Goal: Task Accomplishment & Management: Manage account settings

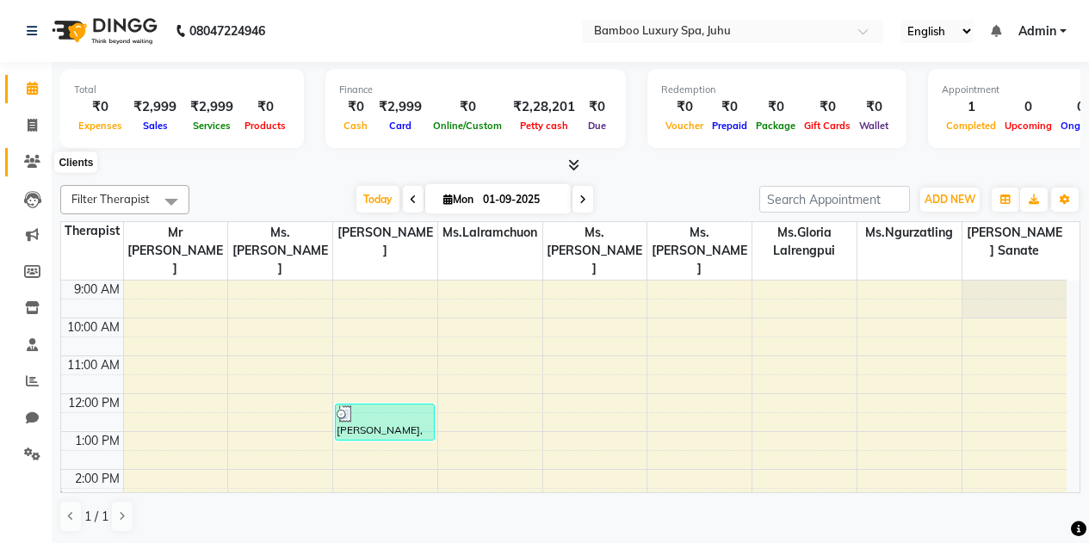
click at [37, 159] on icon at bounding box center [32, 161] width 16 height 13
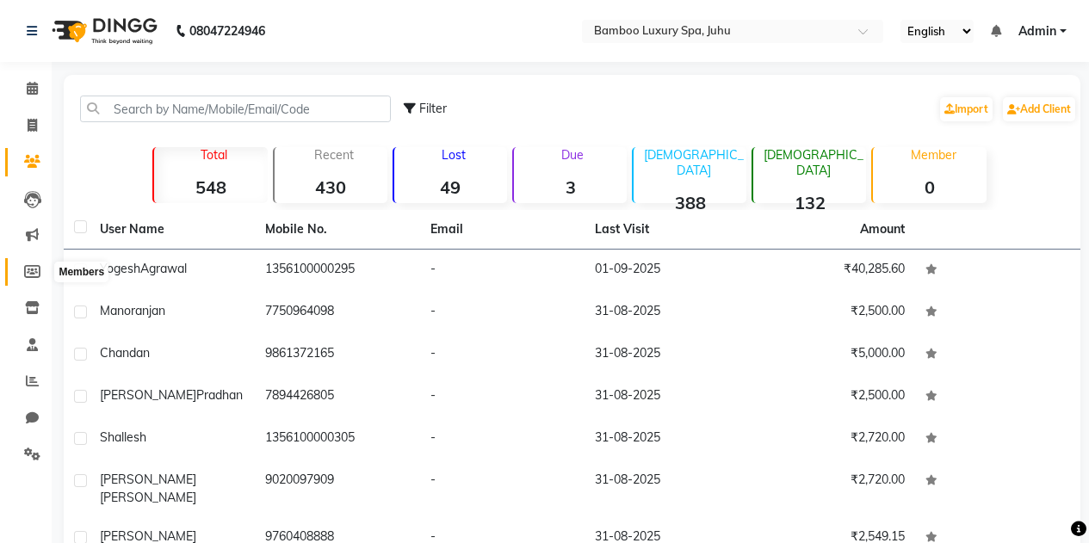
click at [35, 265] on icon at bounding box center [32, 271] width 16 height 13
select select
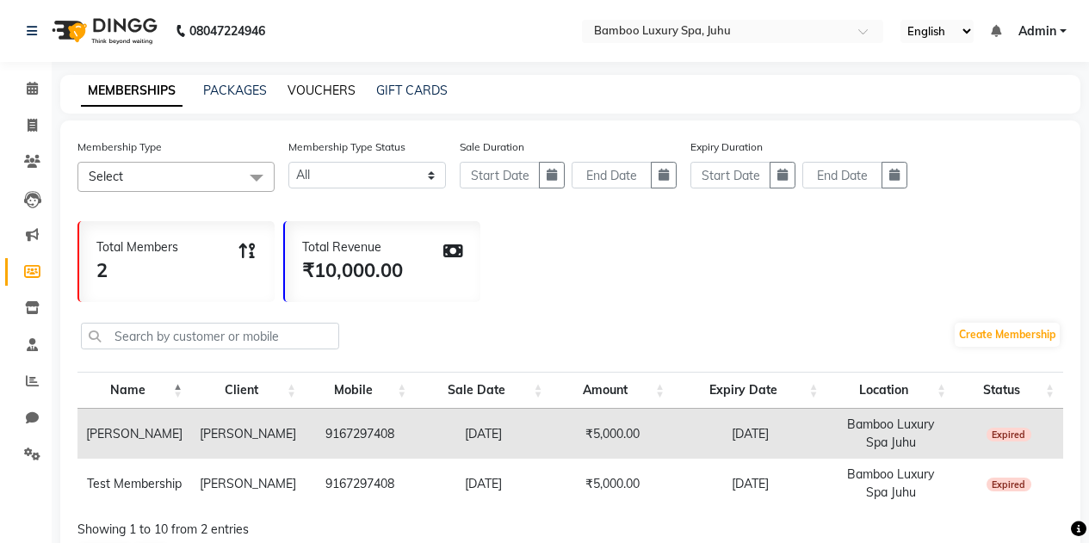
click at [305, 85] on link "VOUCHERS" at bounding box center [322, 90] width 68 height 15
select select
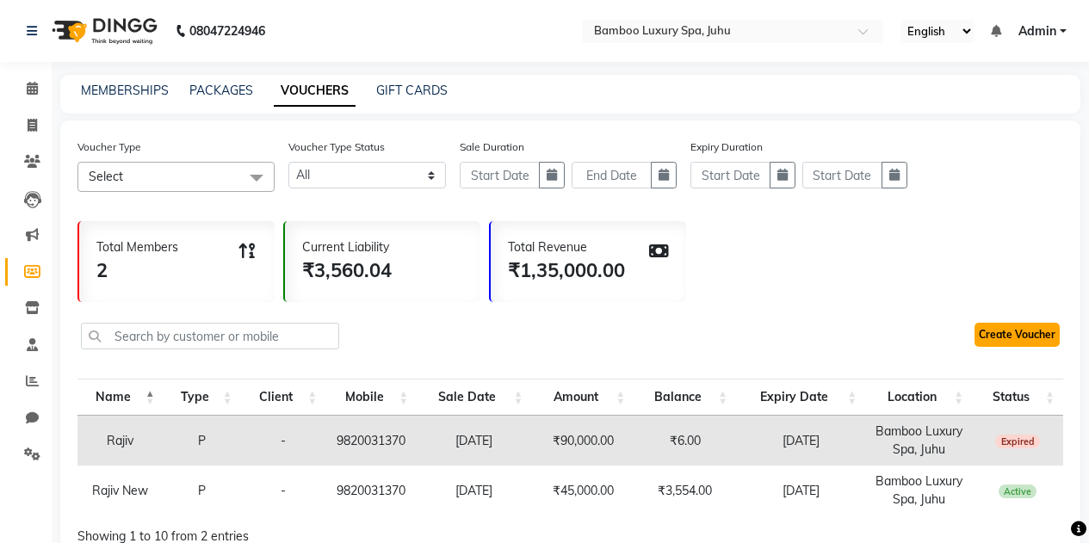
click at [990, 339] on link "Create Voucher" at bounding box center [1017, 335] width 85 height 24
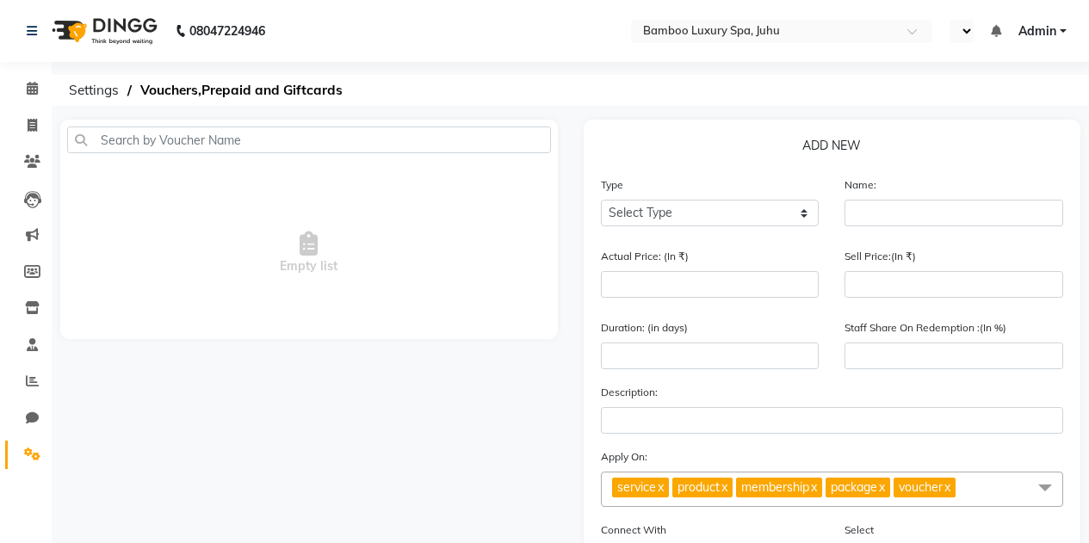
select select "en"
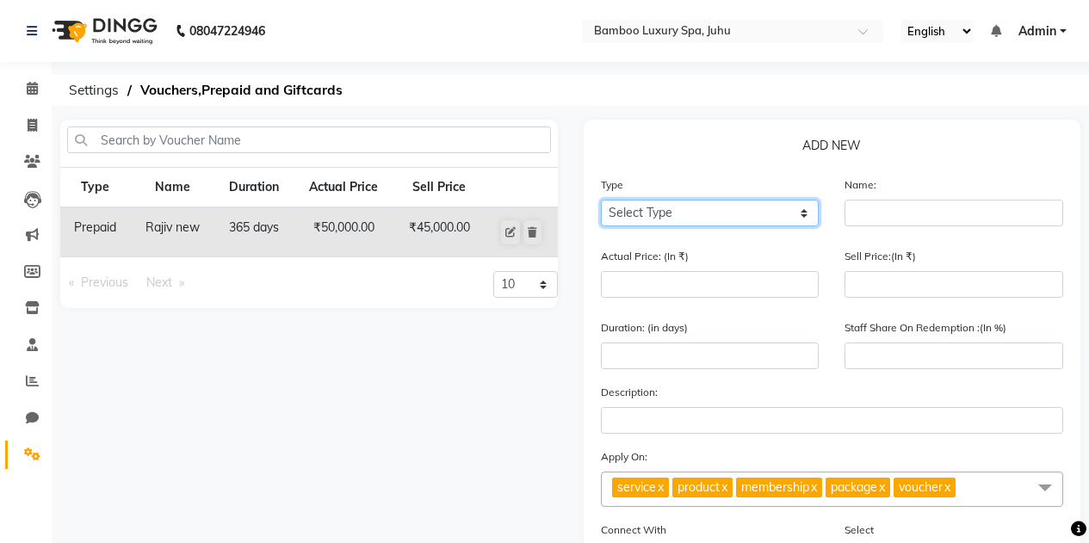
click at [712, 206] on select "Select Type Voucher Prepaid Gift Card" at bounding box center [710, 213] width 219 height 27
select select "P"
click at [601, 200] on select "Select Type Voucher Prepaid Gift Card" at bounding box center [710, 213] width 219 height 27
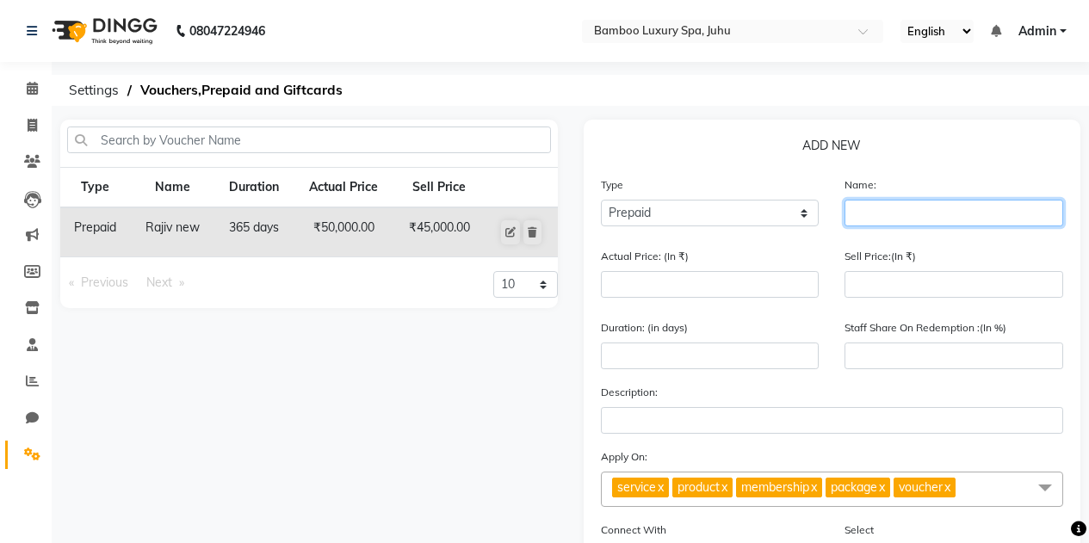
click at [888, 215] on input "text" at bounding box center [954, 213] width 219 height 27
type input "[PERSON_NAME]"
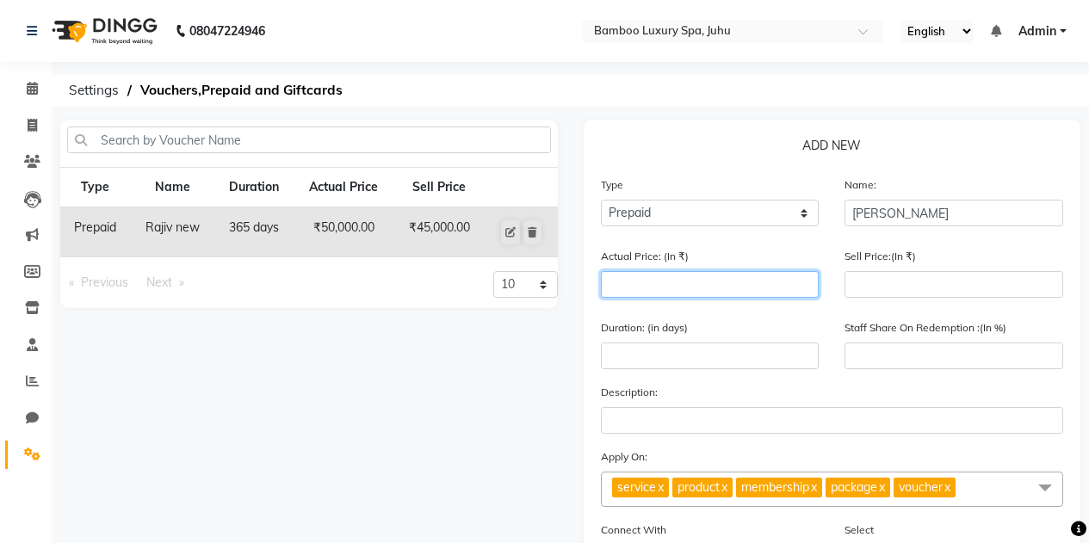
click at [678, 282] on input "number" at bounding box center [710, 284] width 219 height 27
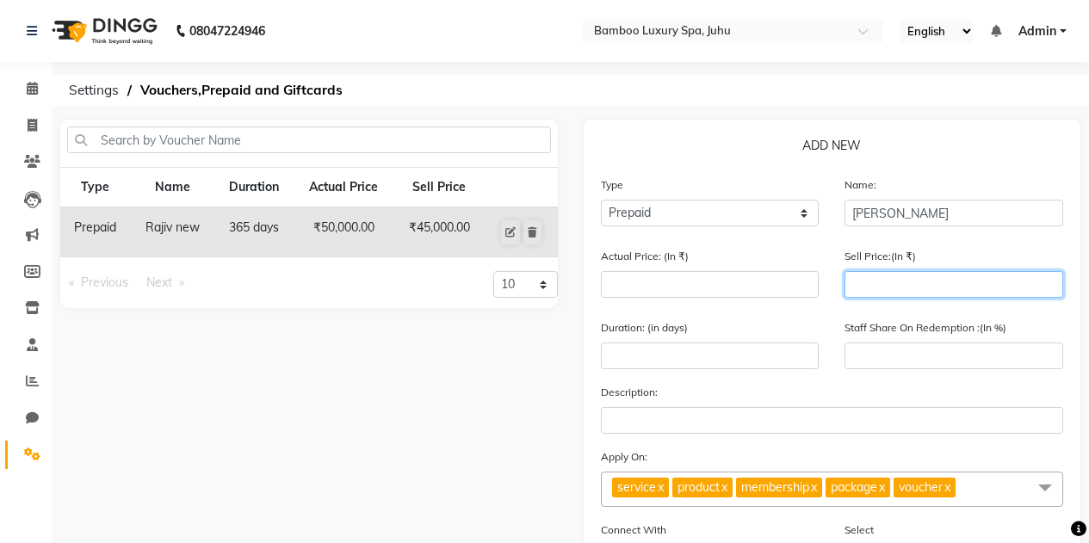
click at [870, 282] on input "number" at bounding box center [954, 284] width 219 height 27
type input "1"
type input "15"
type input "150"
type input "1500"
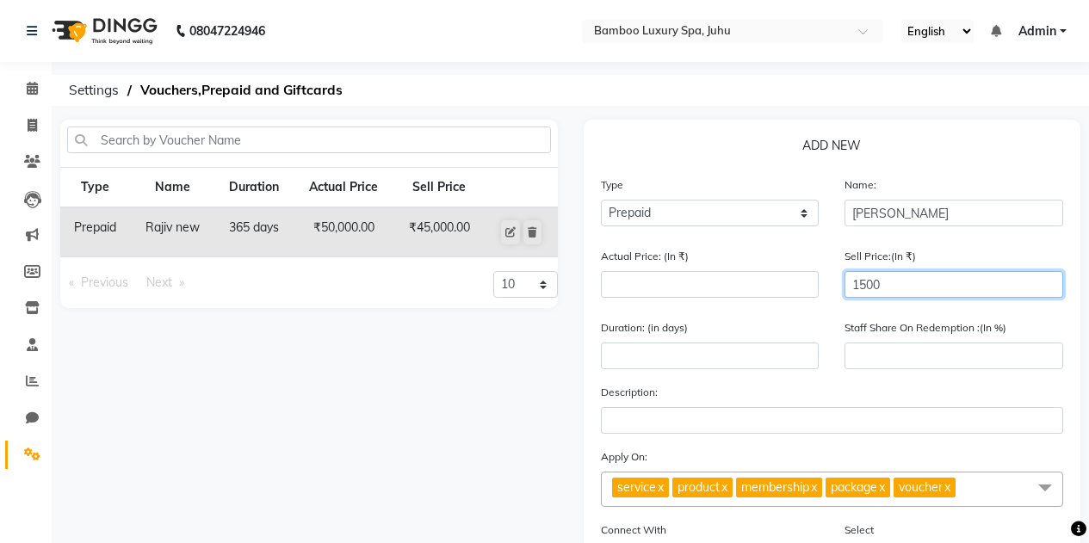
type input "15000"
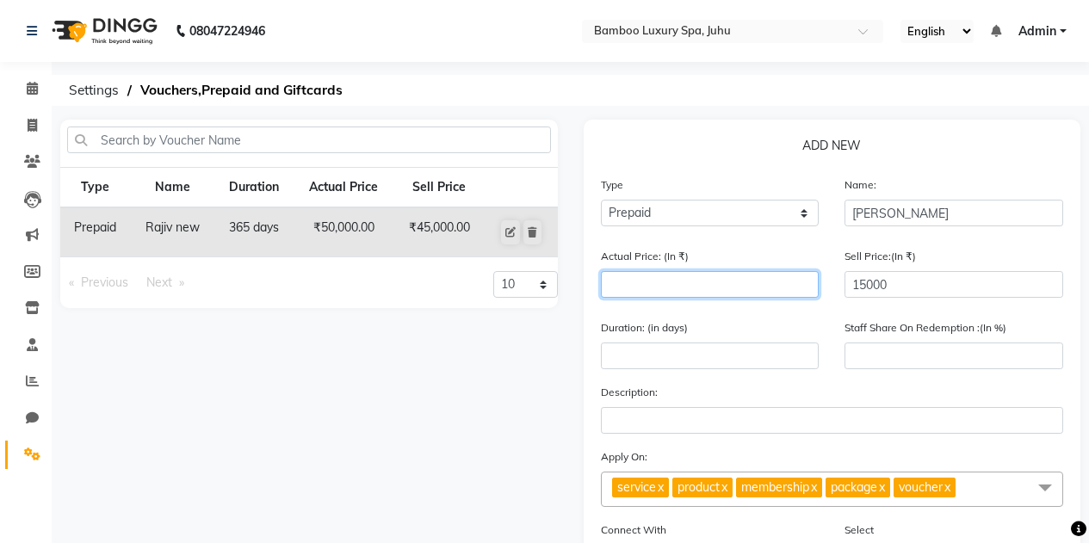
click at [653, 288] on input "number" at bounding box center [710, 284] width 219 height 27
type input "1"
type input "1500000"
type input "17"
type input "88235"
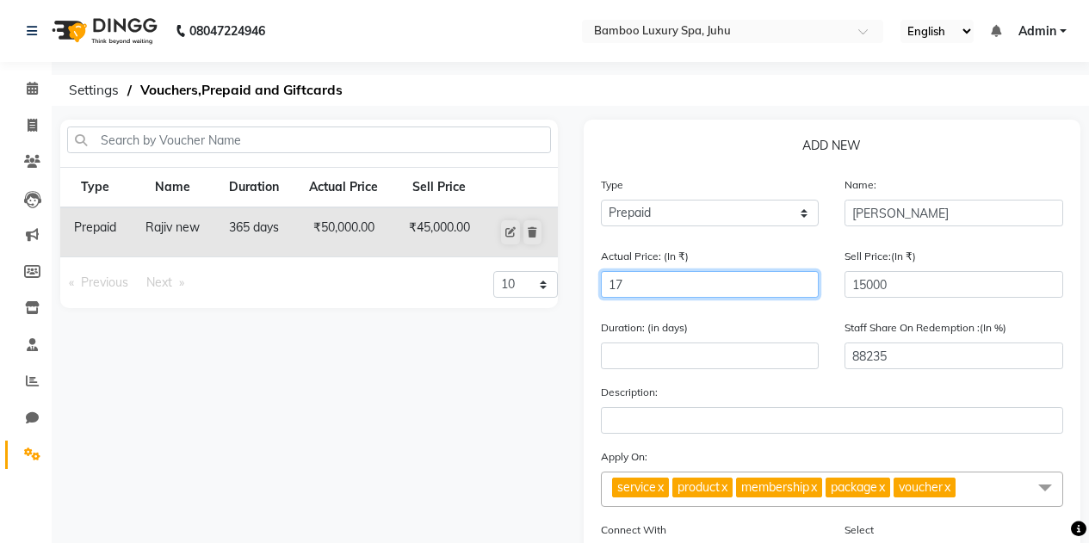
type input "179"
type input "8380"
type input "1799"
type input "834"
type input "17994"
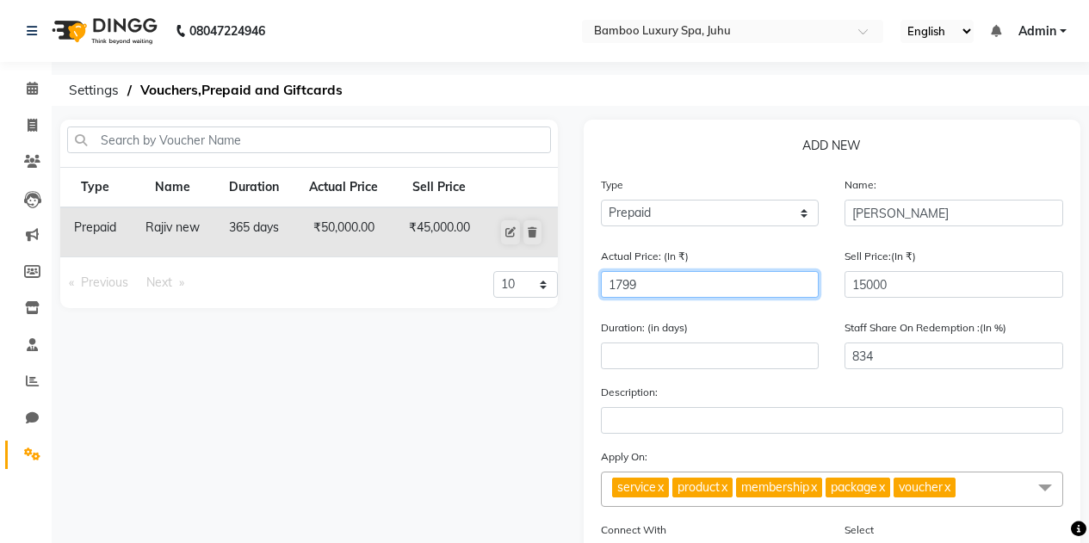
type input "83"
type input "17994"
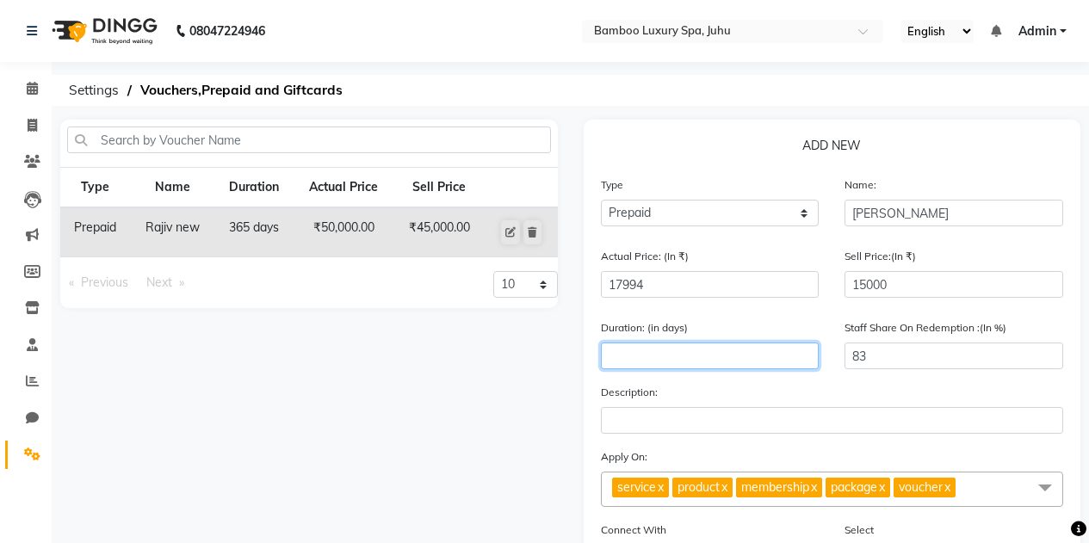
click at [713, 350] on input "number" at bounding box center [710, 356] width 219 height 27
type input "6"
click at [713, 350] on input "6" at bounding box center [710, 356] width 219 height 27
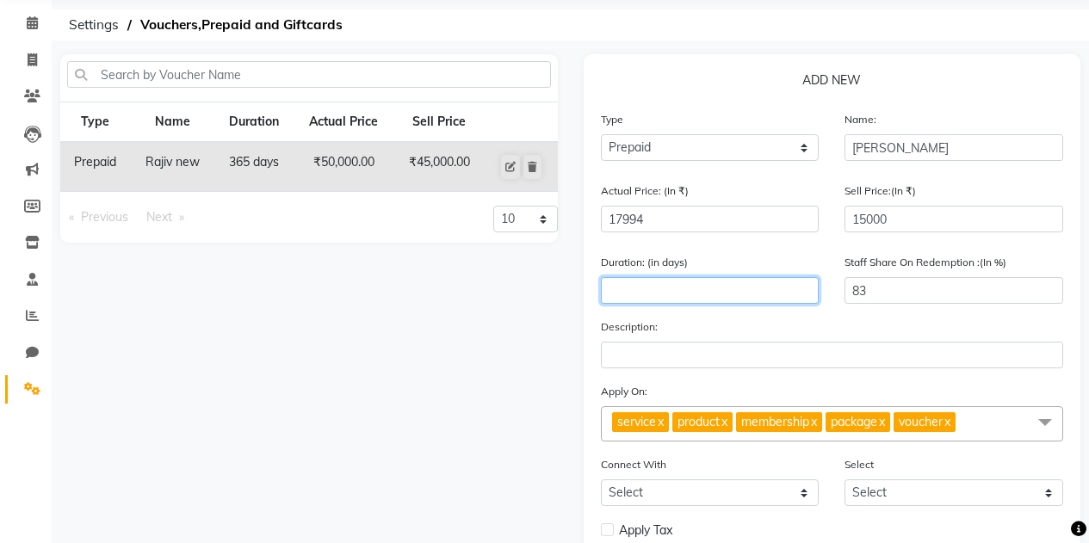
scroll to position [86, 0]
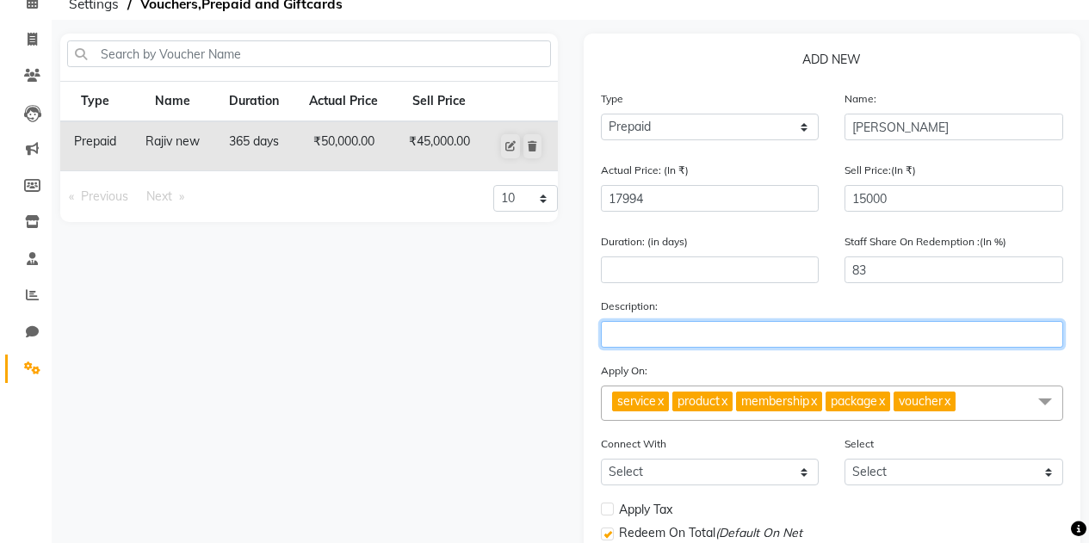
click at [638, 328] on input "text" at bounding box center [832, 334] width 463 height 27
type input "6"
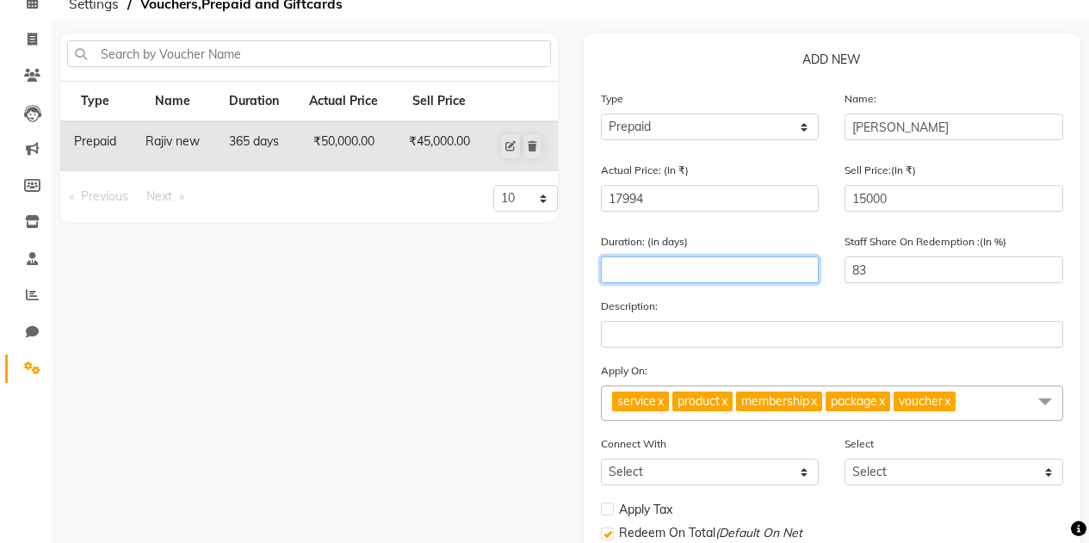
click at [624, 274] on input "number" at bounding box center [710, 270] width 219 height 27
type input "6"
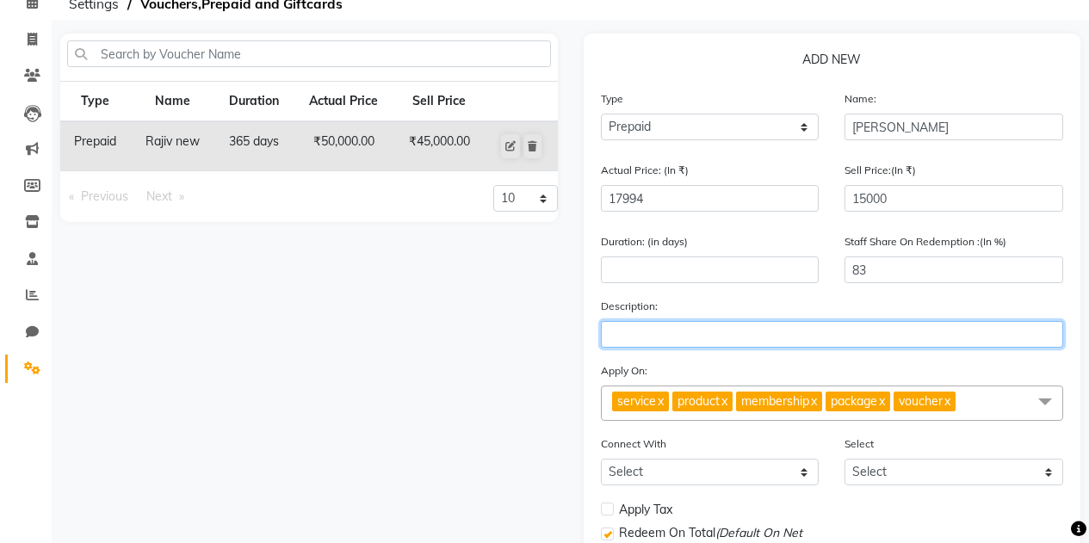
click at [619, 336] on input "text" at bounding box center [832, 334] width 463 height 27
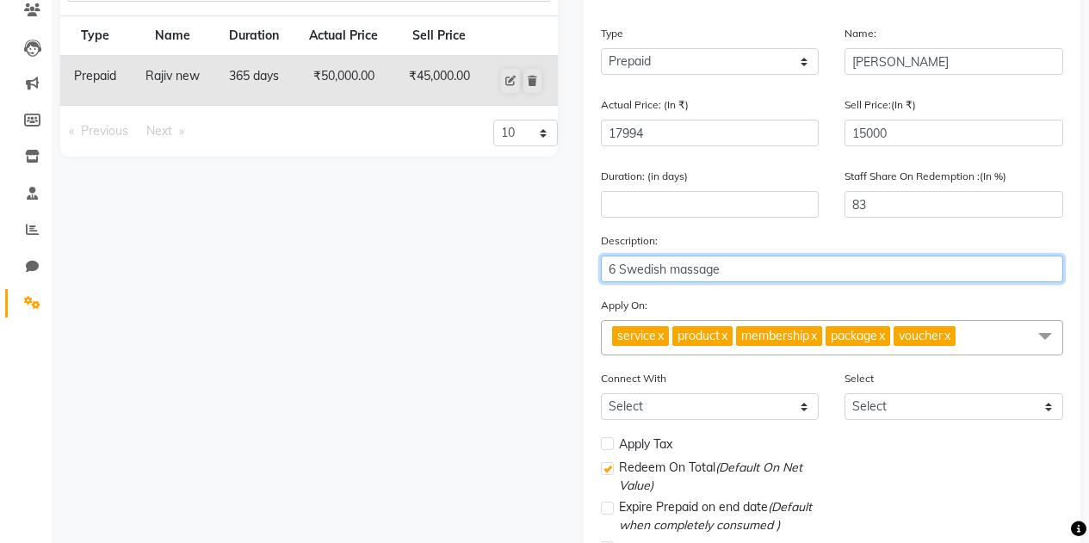
scroll to position [172, 0]
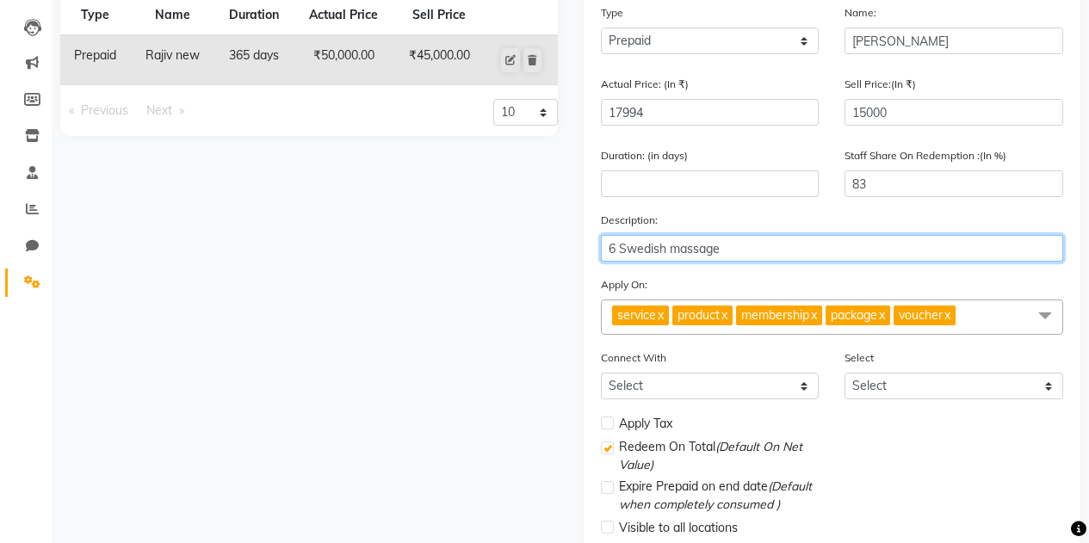
type input "6 Swedish massage"
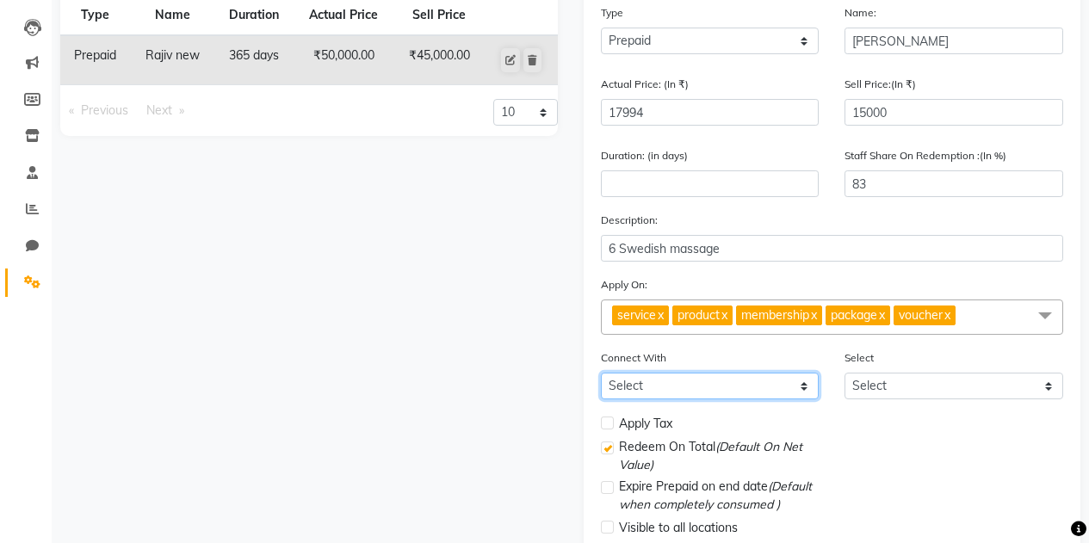
click at [746, 382] on select "Select Membership Package" at bounding box center [710, 386] width 219 height 27
select select "2: PK"
click at [601, 373] on select "Select Membership Package" at bounding box center [710, 386] width 219 height 27
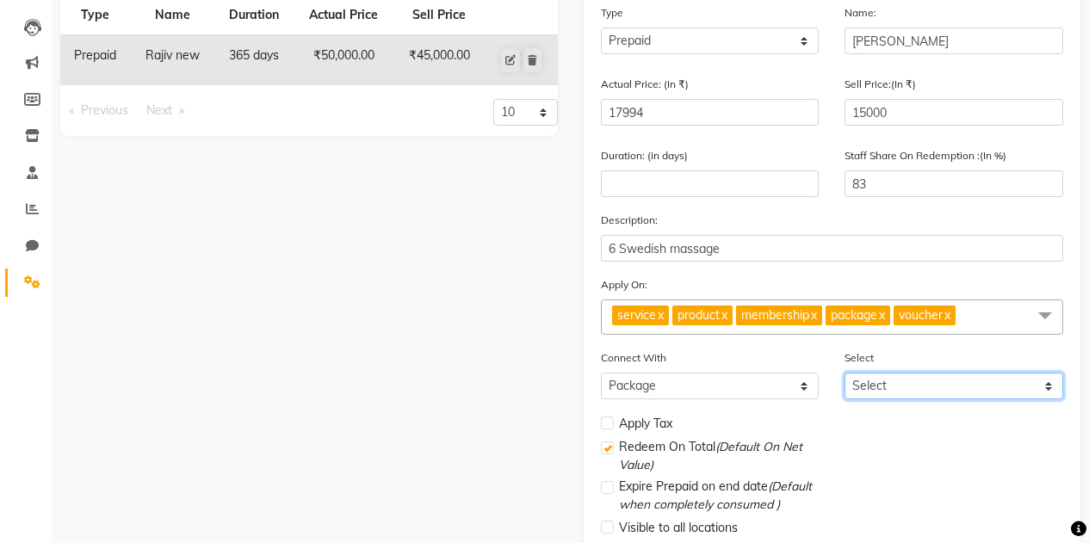
click at [987, 379] on select "Select" at bounding box center [954, 386] width 219 height 27
click at [941, 485] on div "Expire Prepaid on end date (Default when completely consumed )" at bounding box center [832, 498] width 489 height 40
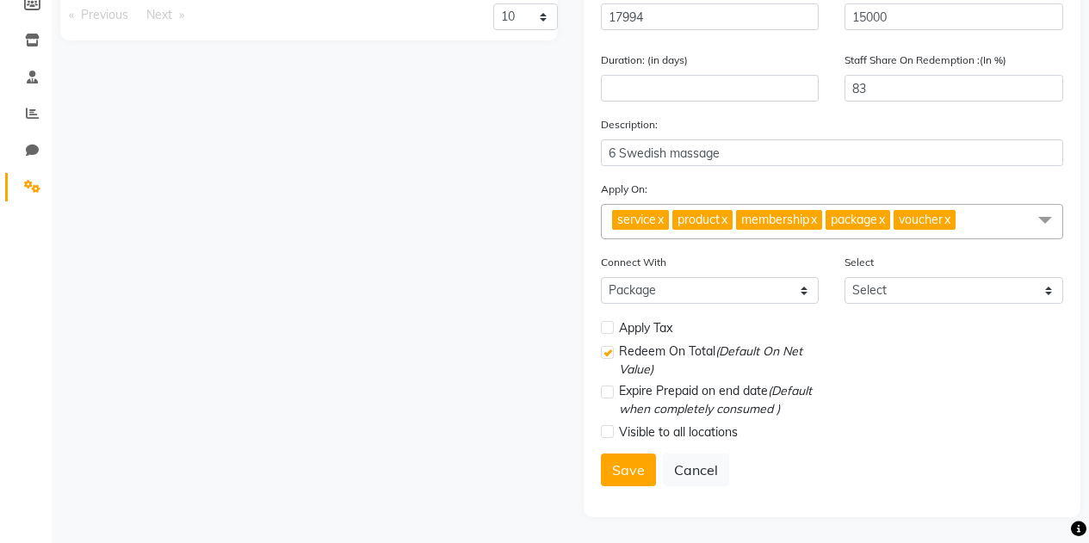
click at [609, 396] on label at bounding box center [607, 392] width 13 height 13
click at [609, 396] on input "checkbox" at bounding box center [606, 392] width 11 height 11
checkbox input "true"
click at [607, 354] on label at bounding box center [607, 352] width 13 height 13
click at [607, 354] on input "checkbox" at bounding box center [606, 353] width 11 height 11
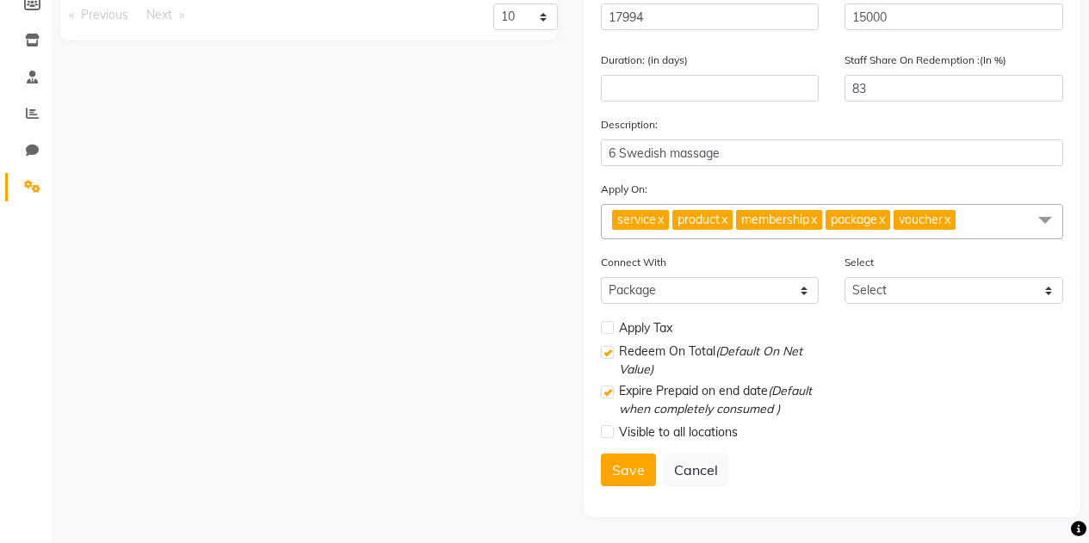
checkbox input "false"
click at [622, 472] on button "Save" at bounding box center [628, 470] width 55 height 33
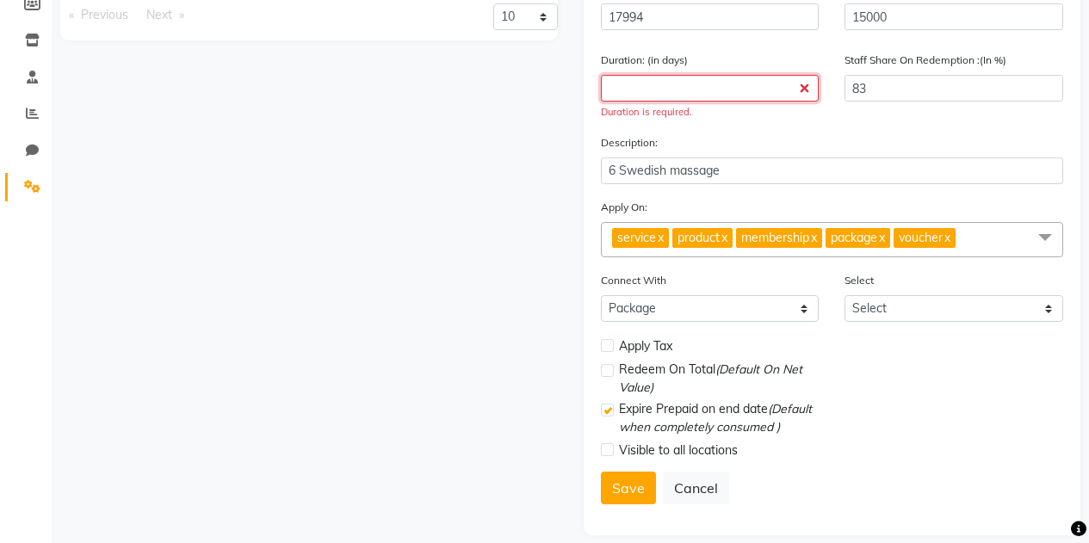
click at [652, 82] on input "number" at bounding box center [710, 88] width 219 height 27
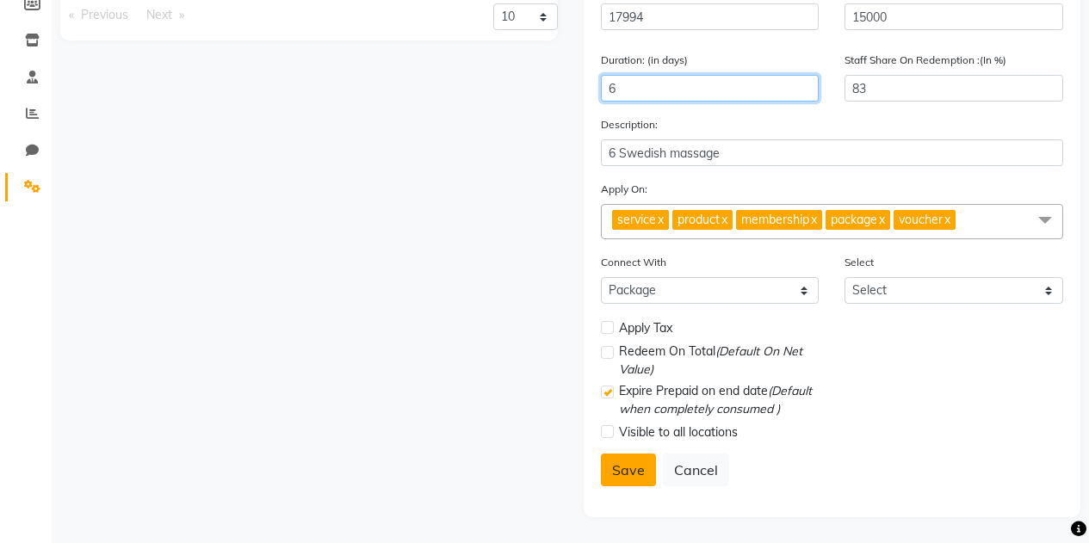
type input "6"
click at [626, 469] on button "Save" at bounding box center [628, 470] width 55 height 33
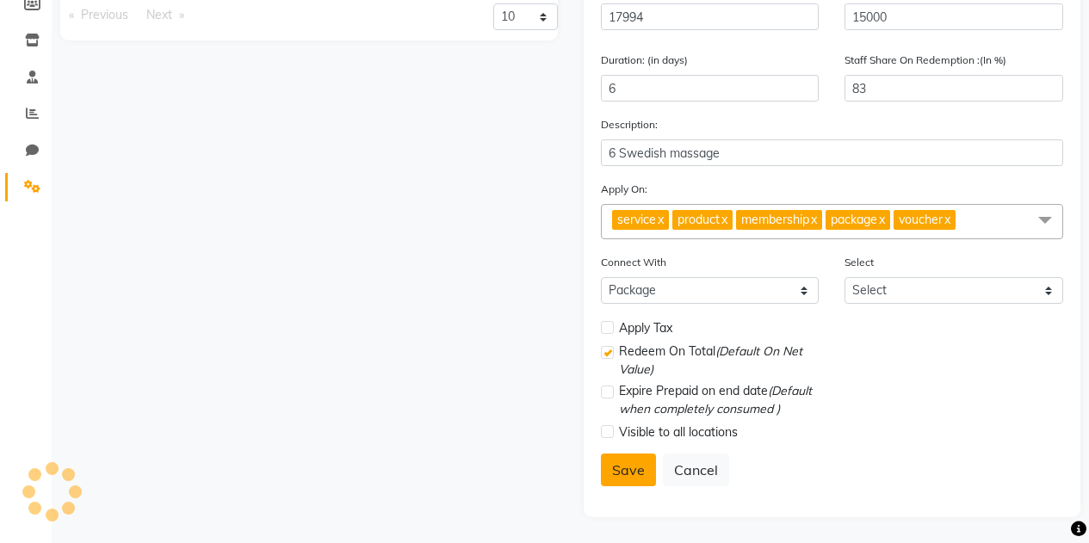
select select
checkbox input "false"
checkbox input "true"
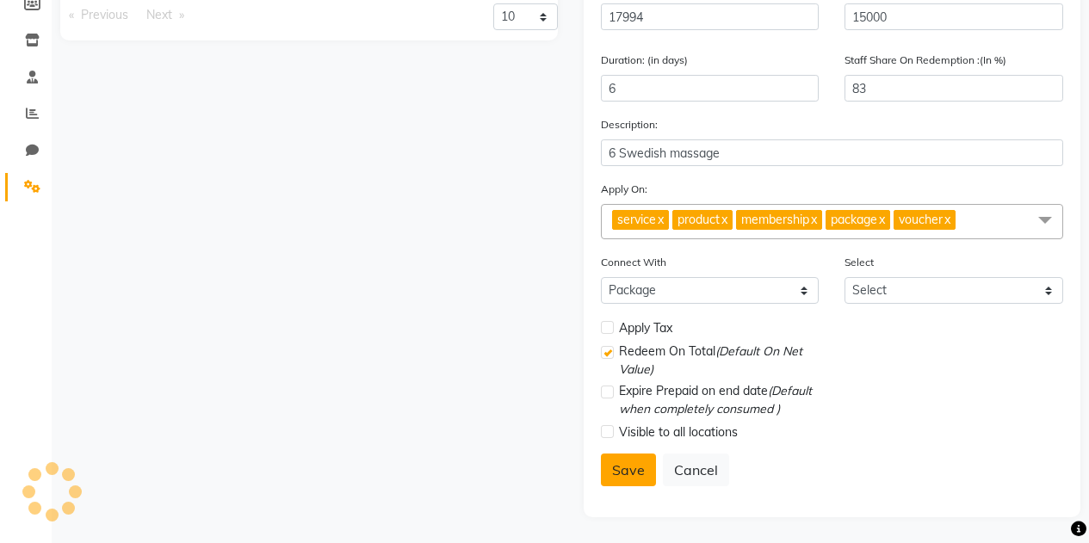
checkbox input "false"
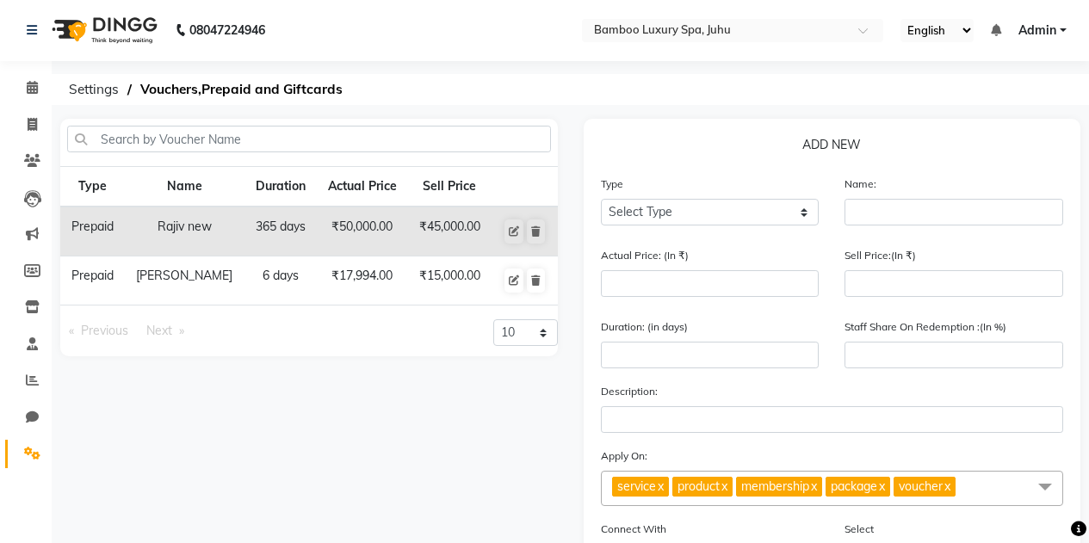
scroll to position [0, 0]
click at [27, 97] on span at bounding box center [32, 89] width 30 height 20
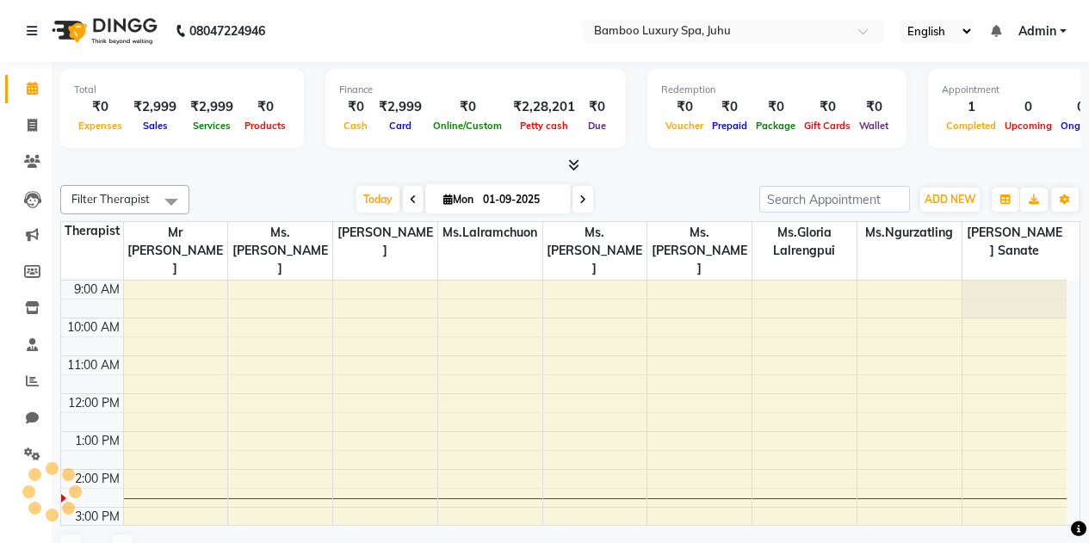
scroll to position [190, 0]
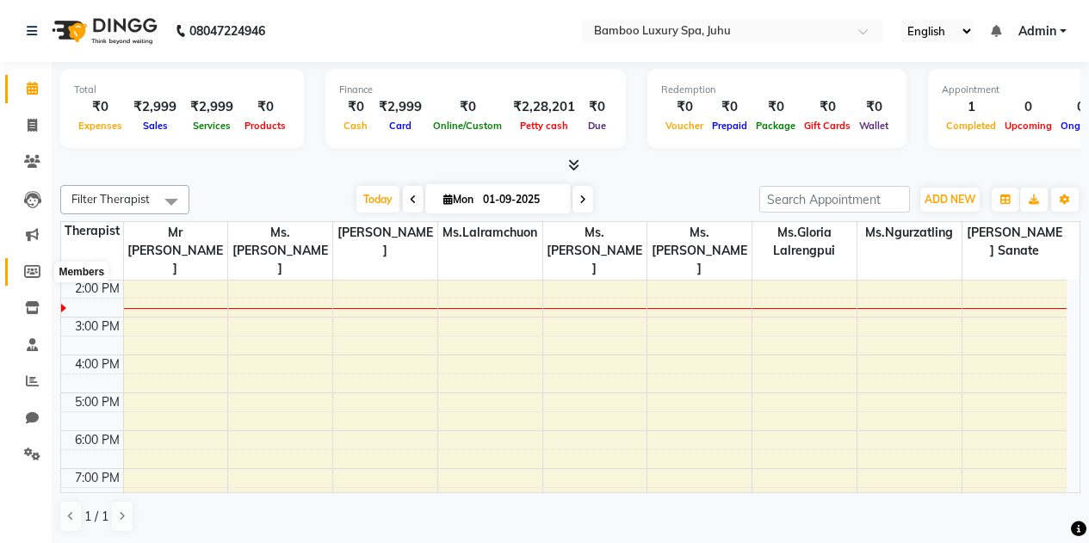
click at [22, 263] on span at bounding box center [32, 273] width 30 height 20
select select
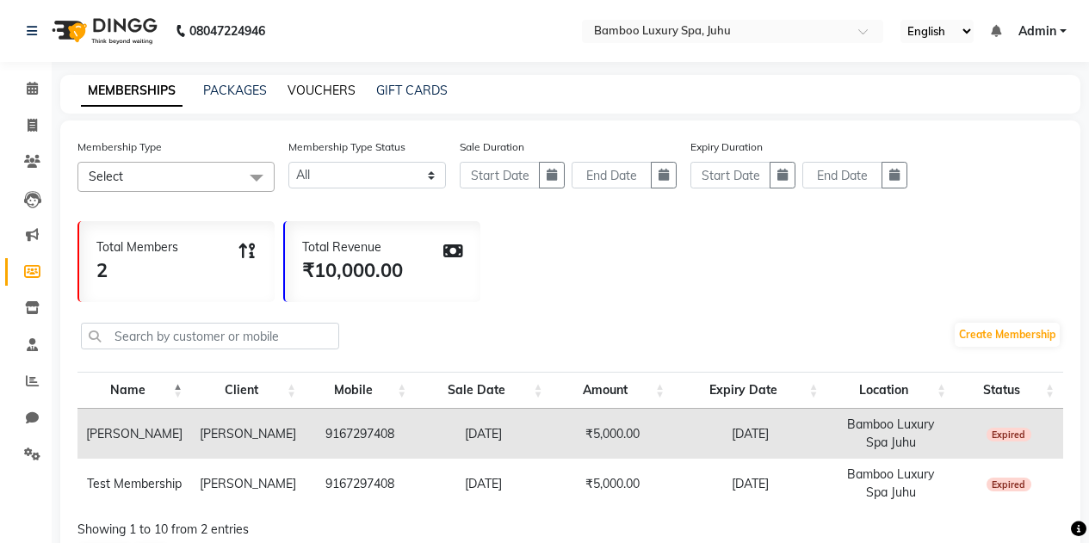
click at [314, 85] on link "VOUCHERS" at bounding box center [322, 90] width 68 height 15
select select
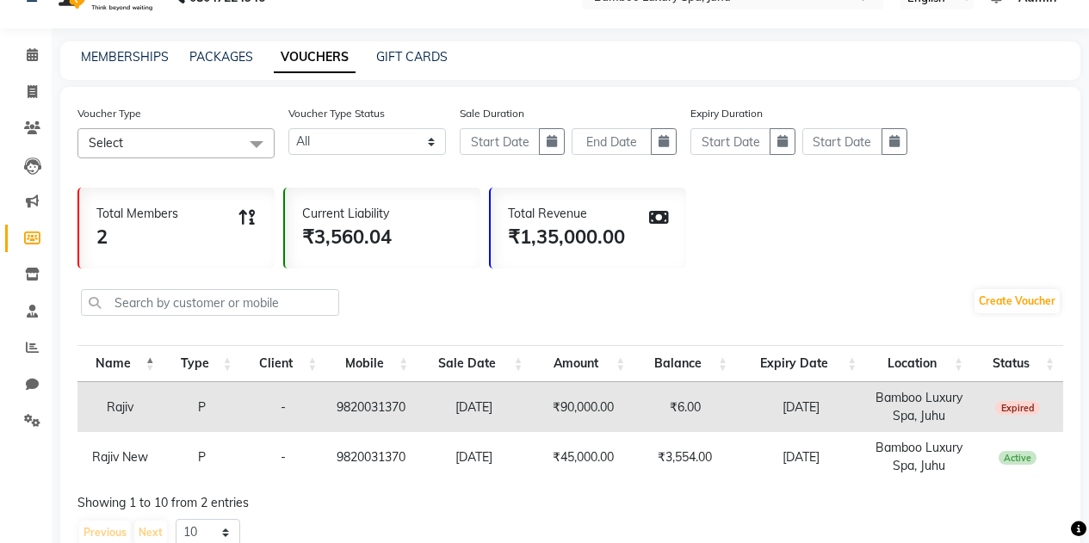
scroll to position [1, 0]
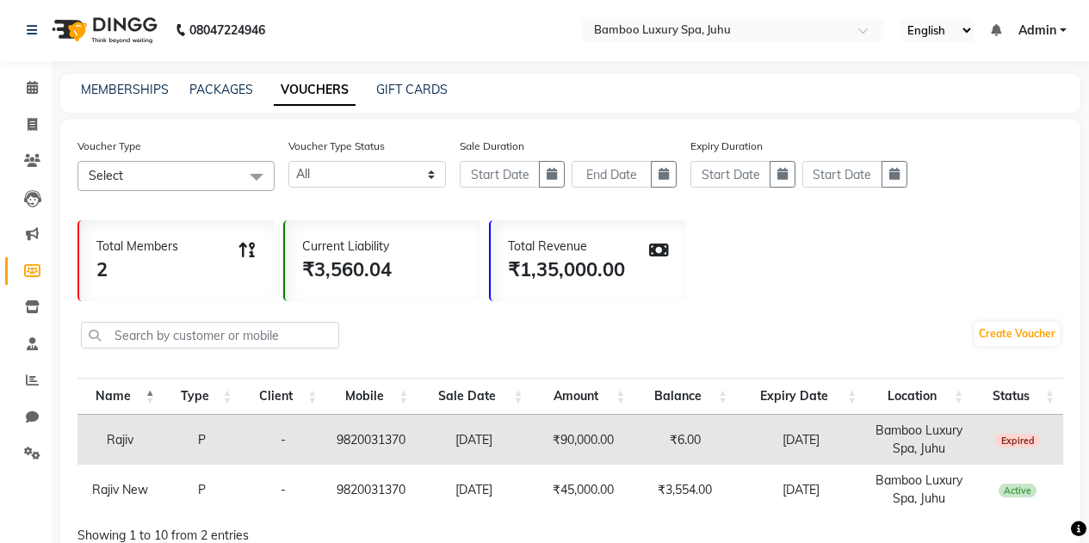
click at [255, 179] on span at bounding box center [256, 177] width 34 height 33
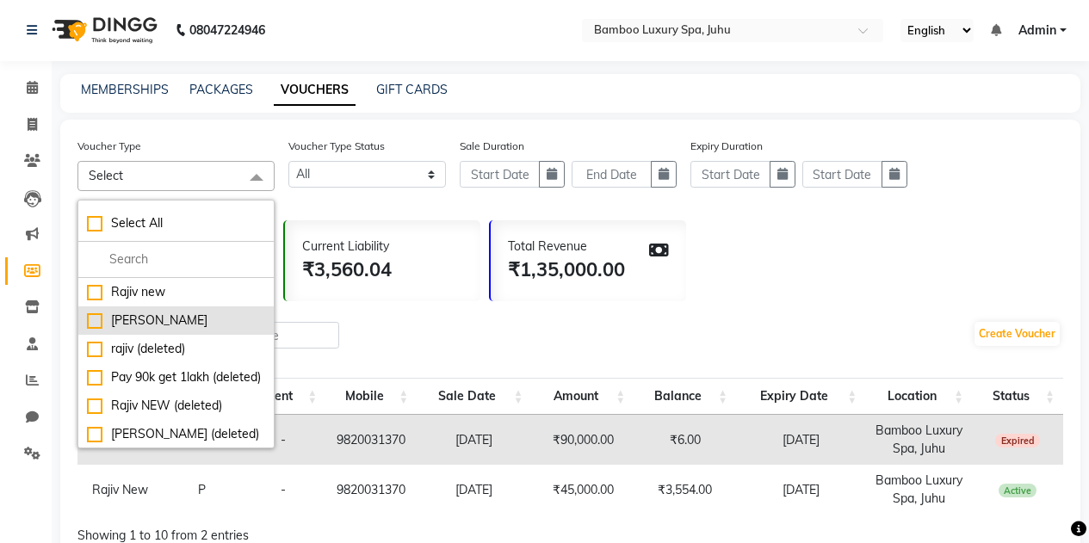
click at [96, 319] on div "[PERSON_NAME]" at bounding box center [176, 321] width 178 height 18
checkbox input "true"
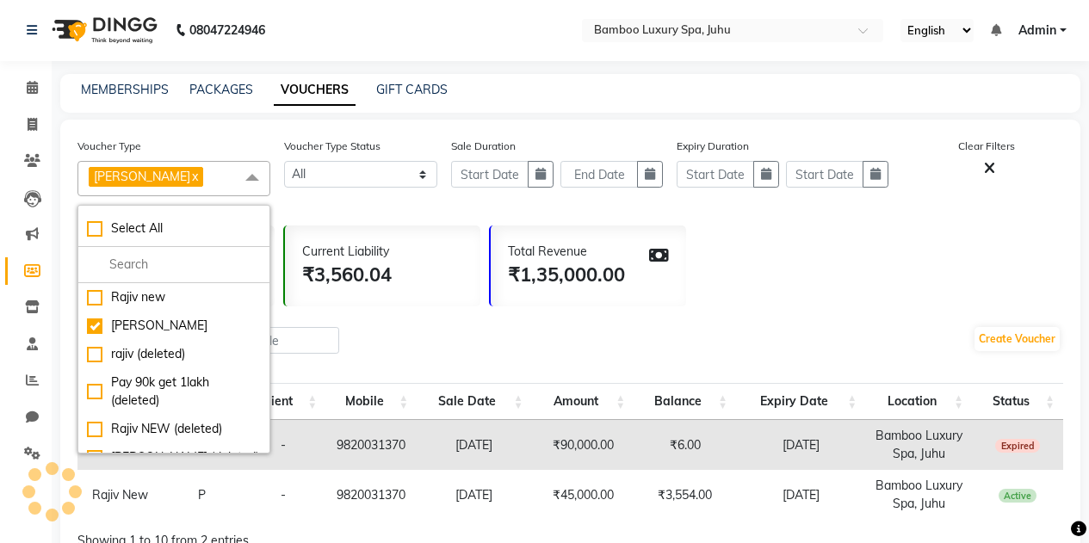
scroll to position [0, 0]
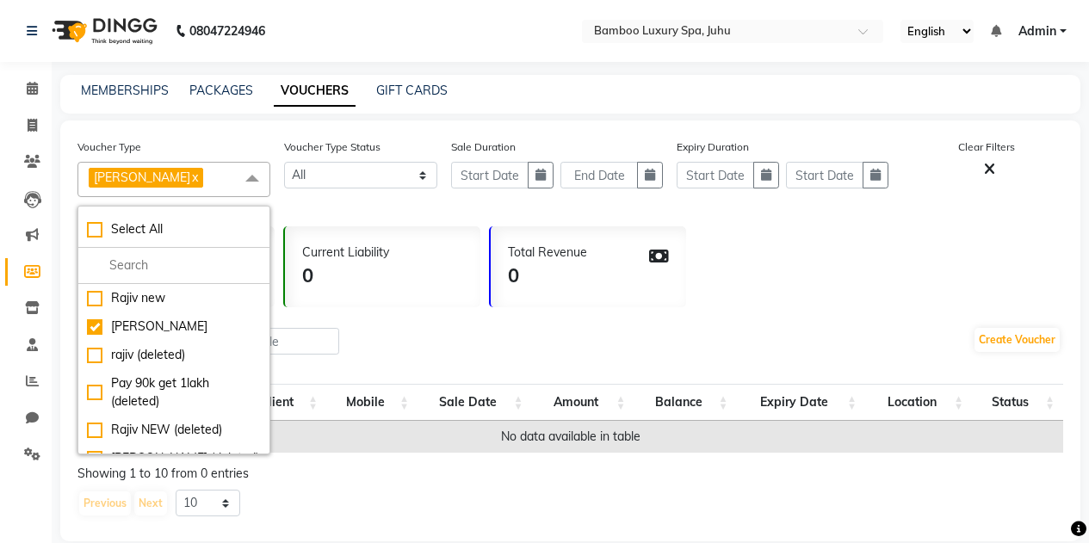
click at [594, 324] on div "Create Voucher" at bounding box center [570, 343] width 986 height 58
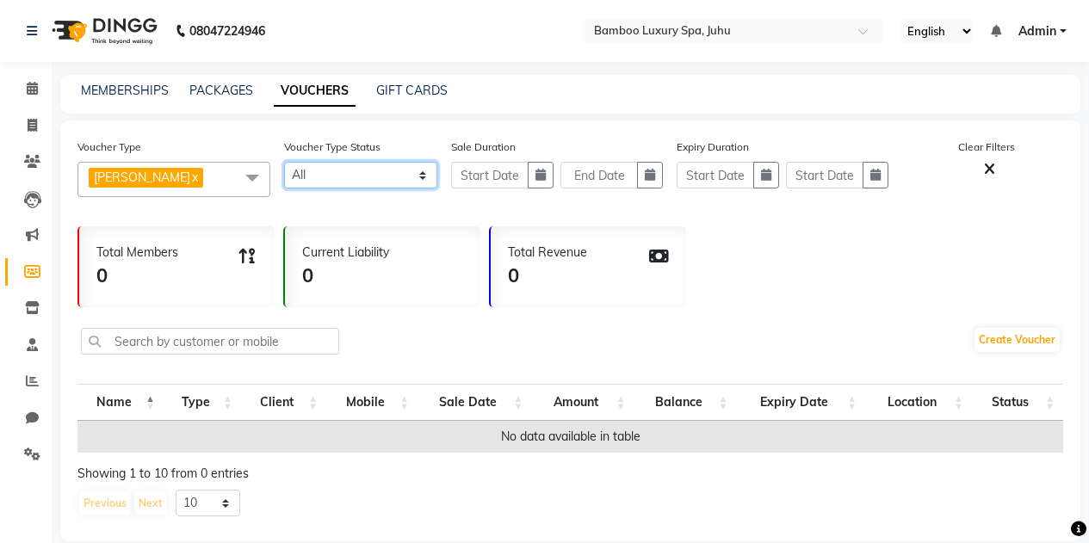
click at [418, 180] on select "Active Expired All" at bounding box center [361, 175] width 154 height 27
select select "true"
click at [284, 162] on select "Active Expired All" at bounding box center [361, 175] width 154 height 27
click at [535, 172] on button "button" at bounding box center [541, 175] width 26 height 27
select select "9"
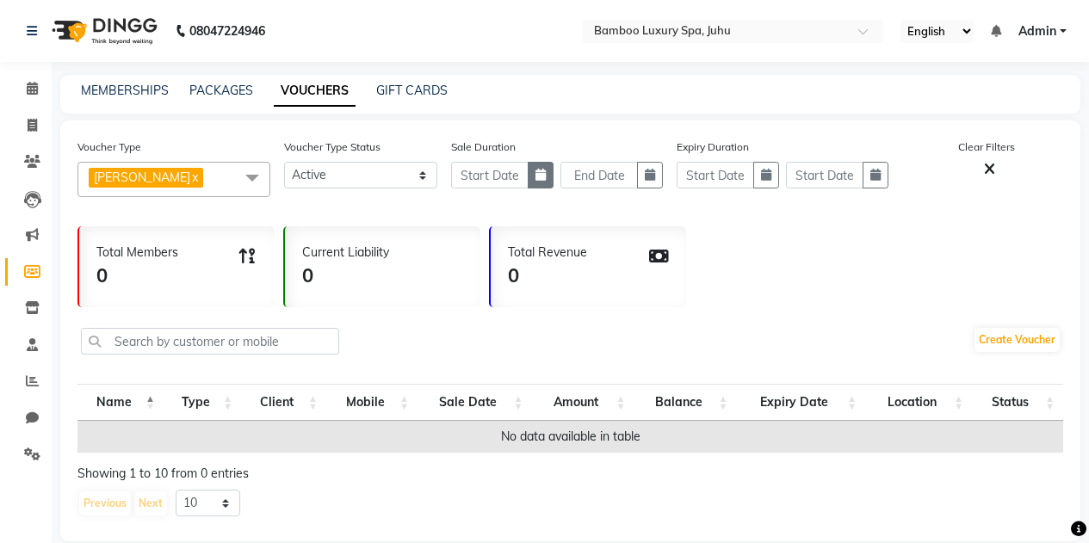
select select "2025"
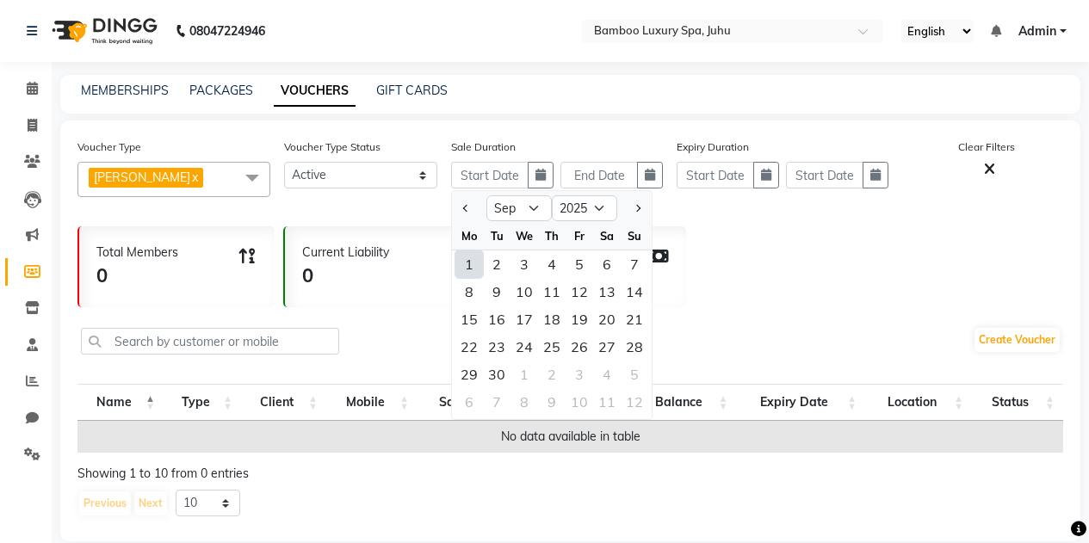
click at [463, 268] on div "1" at bounding box center [469, 265] width 28 height 28
type input "01-09-2025"
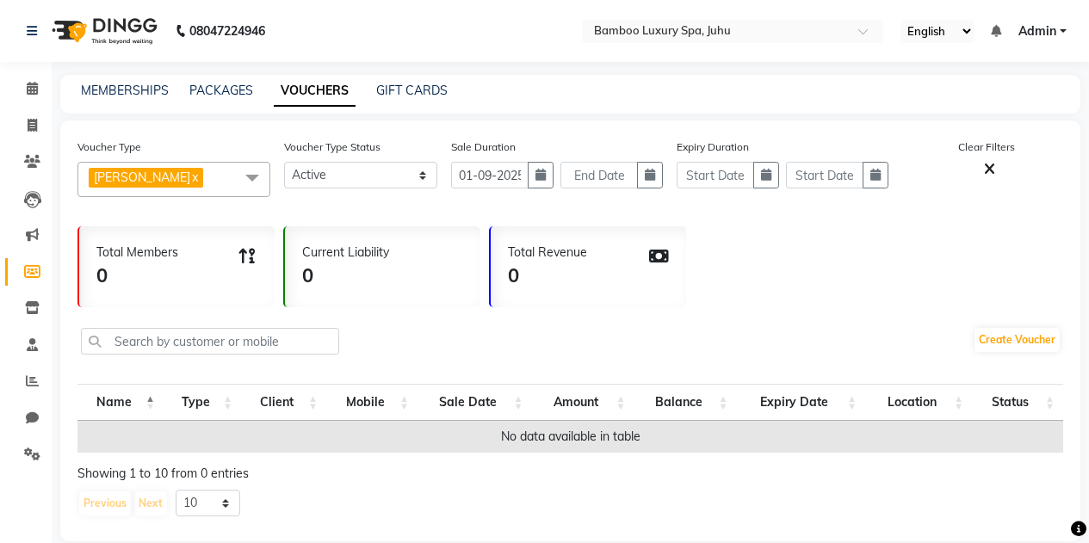
scroll to position [24, 0]
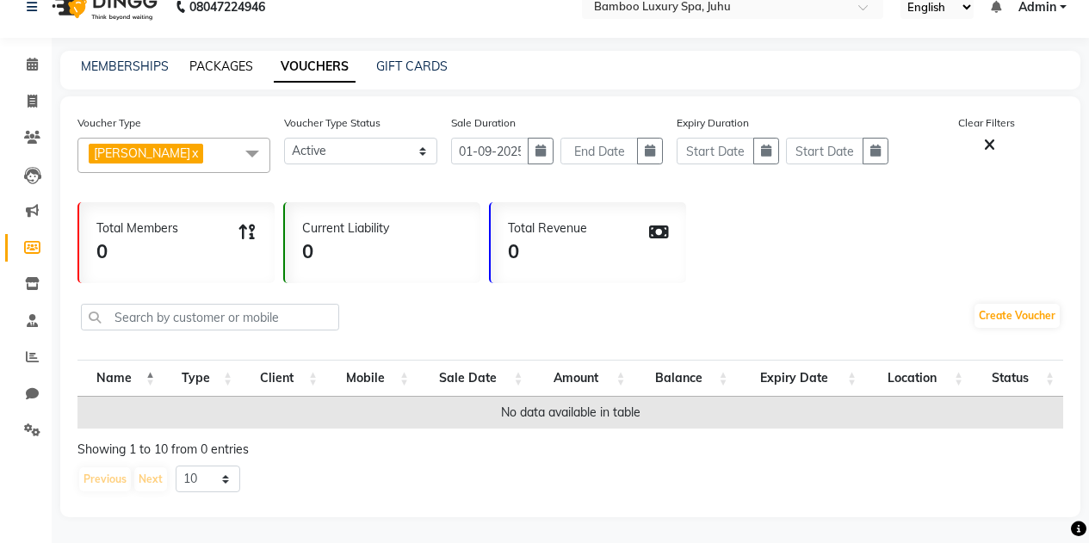
click at [214, 59] on link "PACKAGES" at bounding box center [221, 66] width 64 height 15
select select
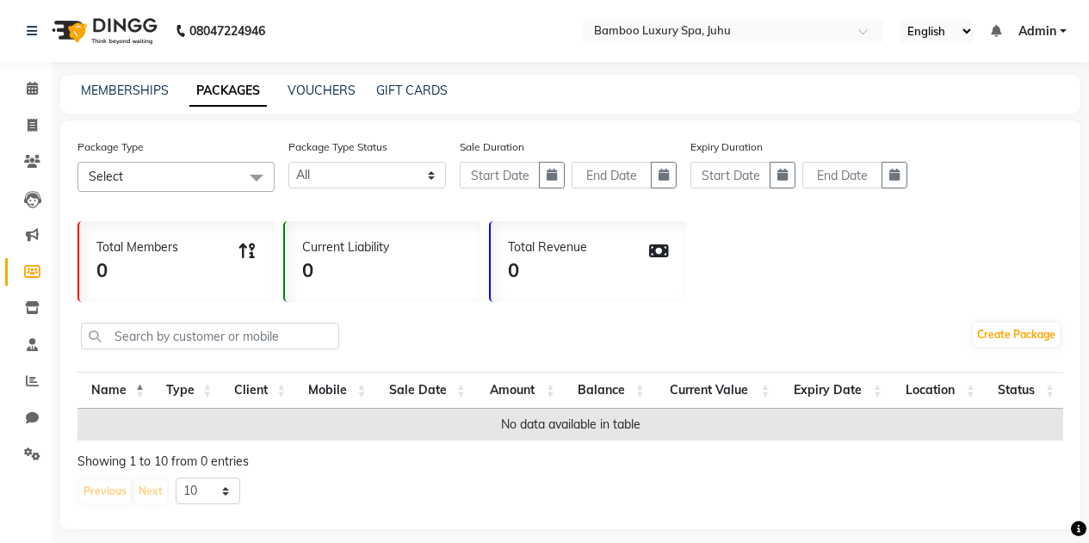
click at [239, 174] on span at bounding box center [256, 178] width 34 height 33
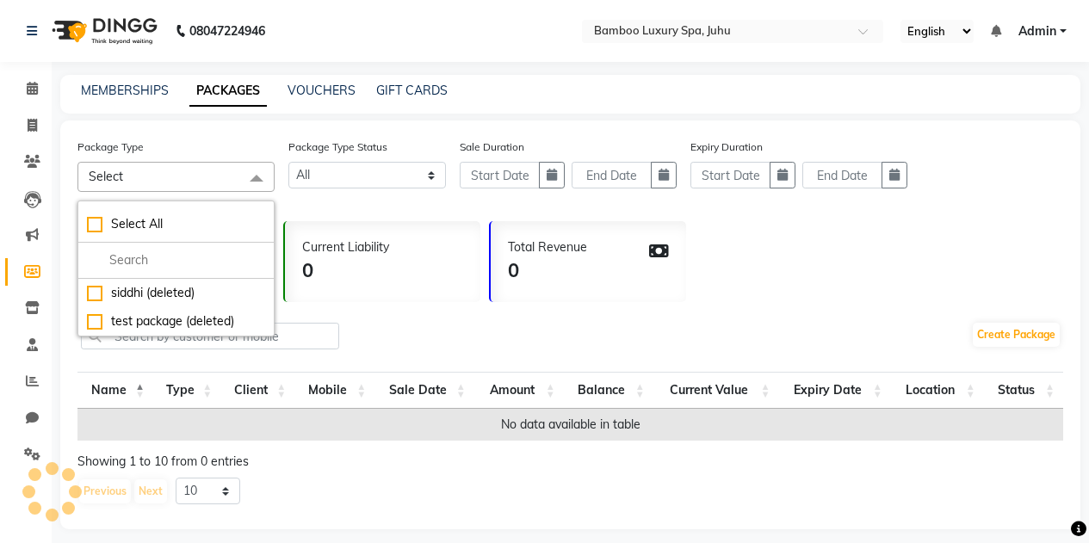
click at [239, 174] on span at bounding box center [256, 178] width 34 height 33
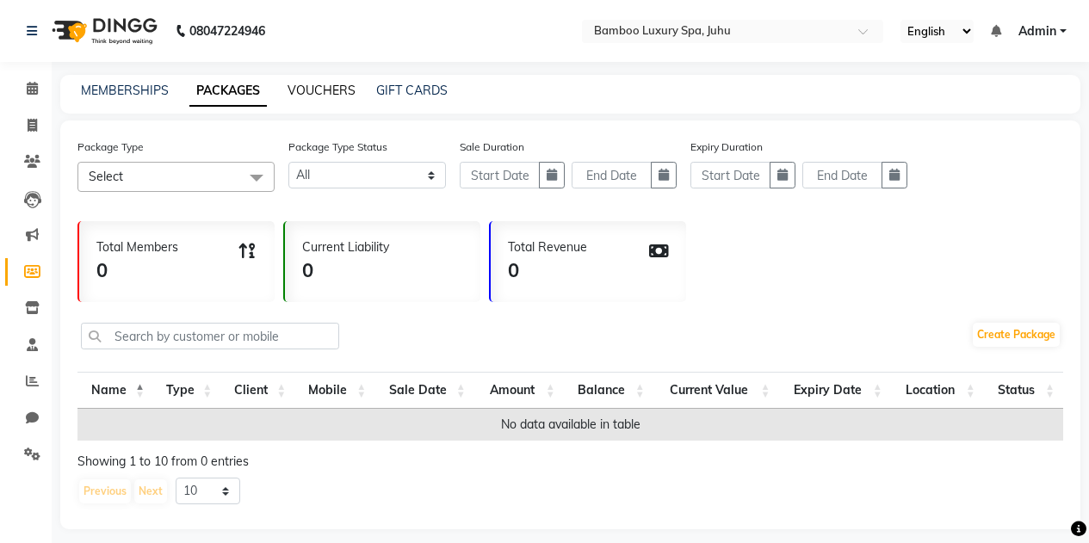
click at [331, 84] on link "VOUCHERS" at bounding box center [322, 90] width 68 height 15
select select
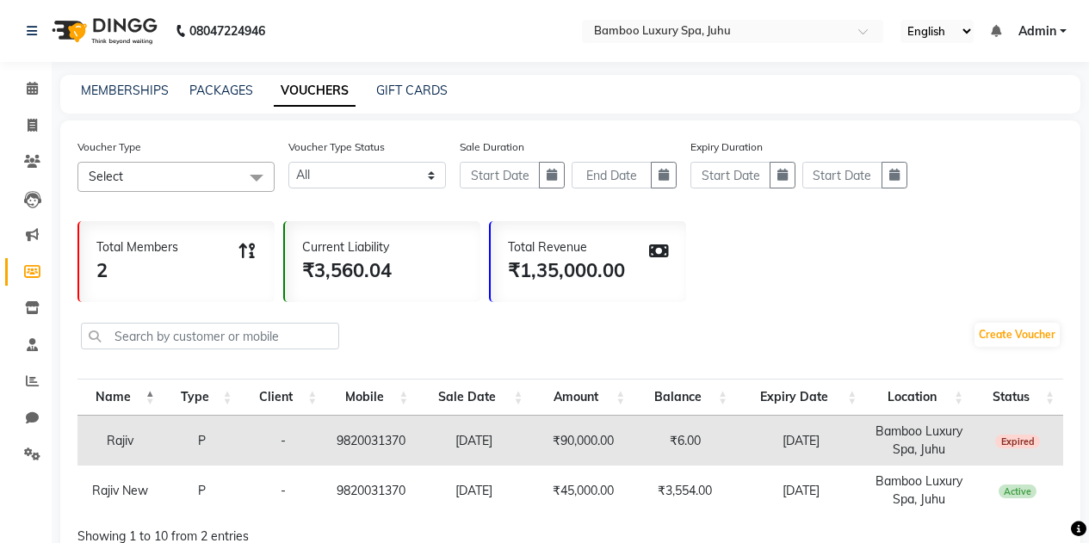
click at [390, 83] on div "GIFT CARDS" at bounding box center [411, 91] width 71 height 18
click at [385, 96] on link "GIFT CARDS" at bounding box center [411, 90] width 71 height 15
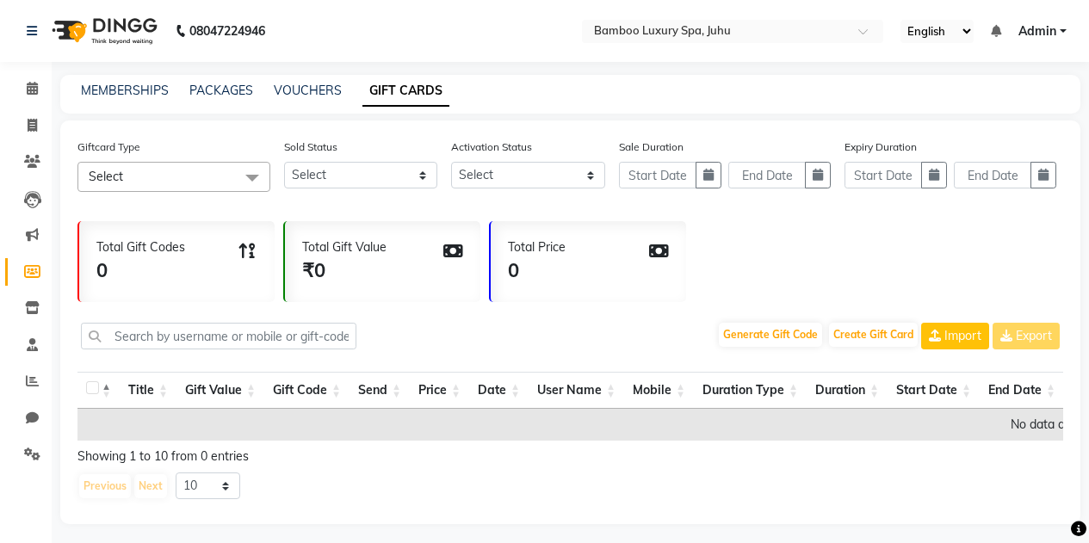
click at [252, 168] on span at bounding box center [252, 178] width 34 height 33
click at [305, 88] on link "VOUCHERS" at bounding box center [308, 90] width 68 height 15
select select
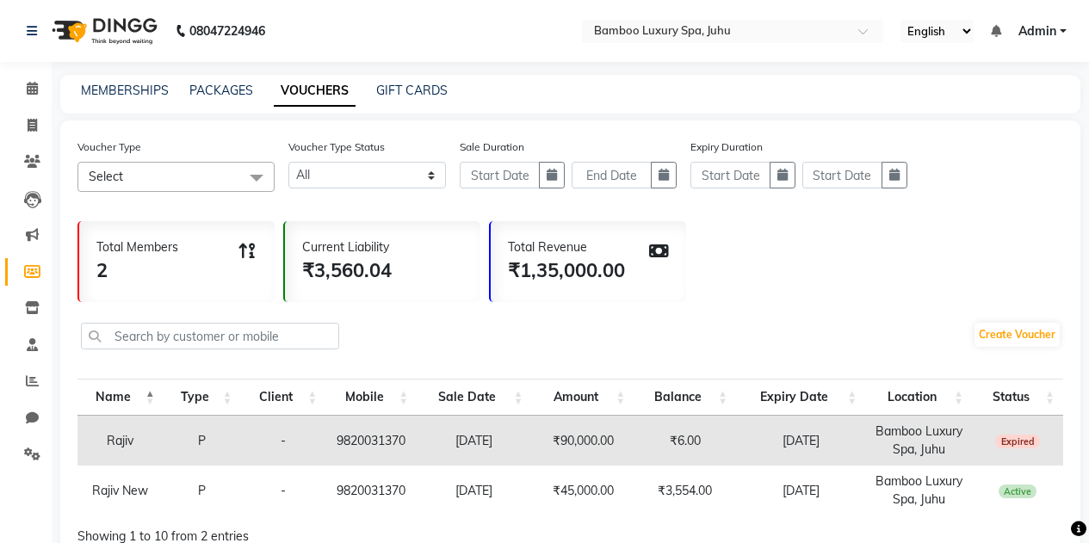
click at [253, 181] on span at bounding box center [256, 178] width 34 height 33
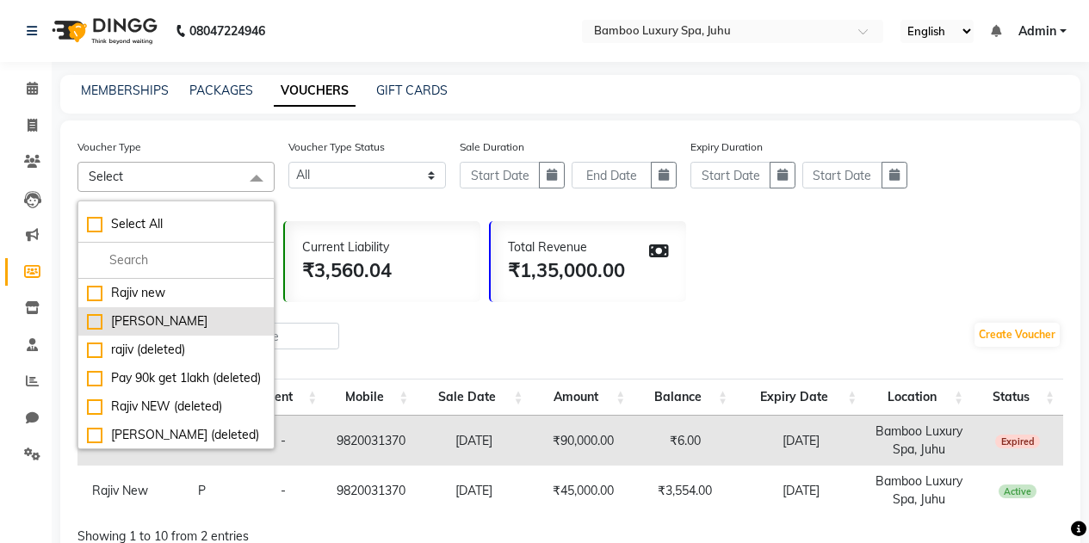
click at [102, 323] on div "[PERSON_NAME]" at bounding box center [176, 322] width 178 height 18
checkbox input "true"
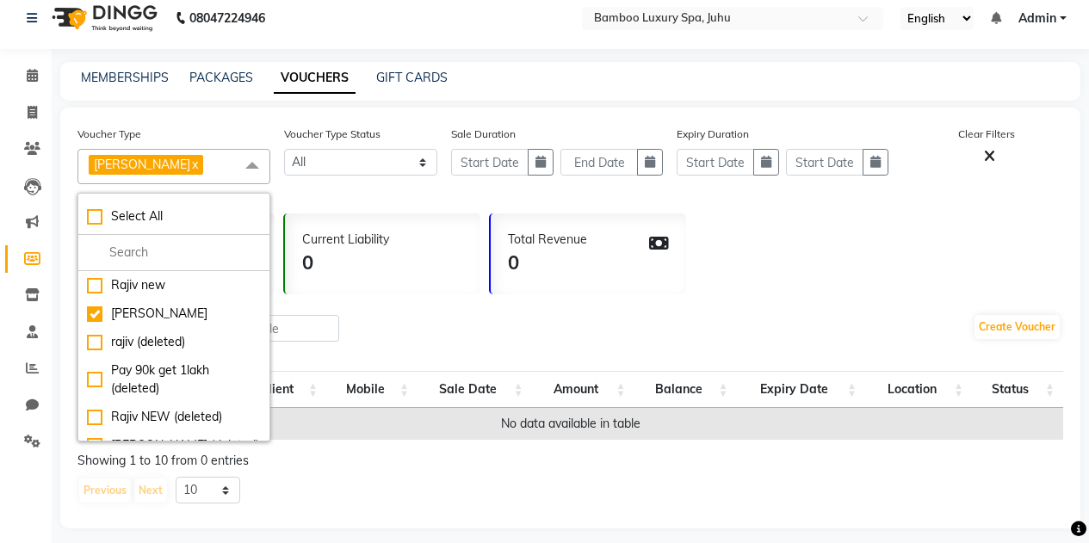
scroll to position [24, 0]
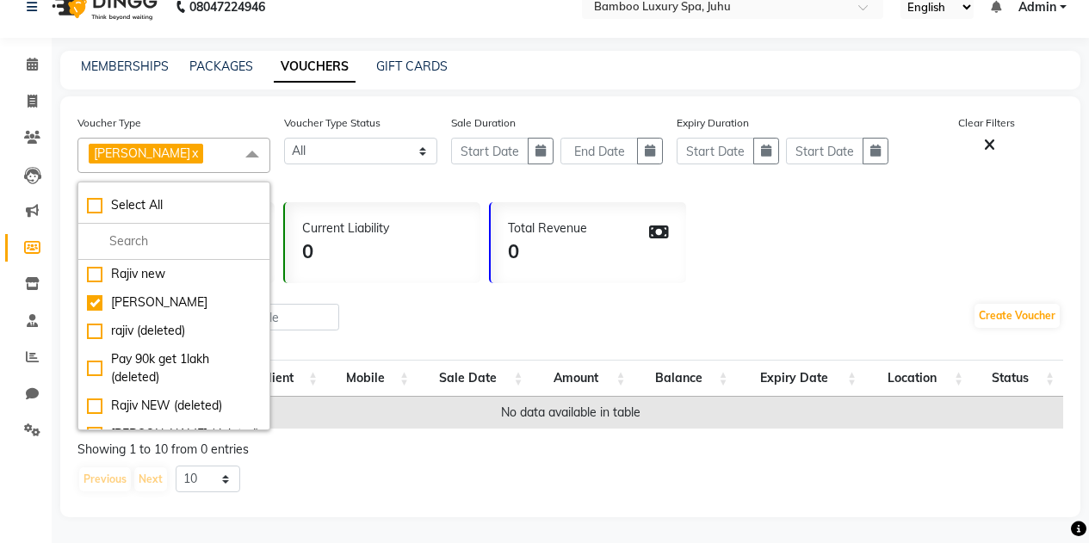
click at [844, 251] on div "Total Members 0 Current Liability 0 Total Revenue 0" at bounding box center [570, 239] width 986 height 90
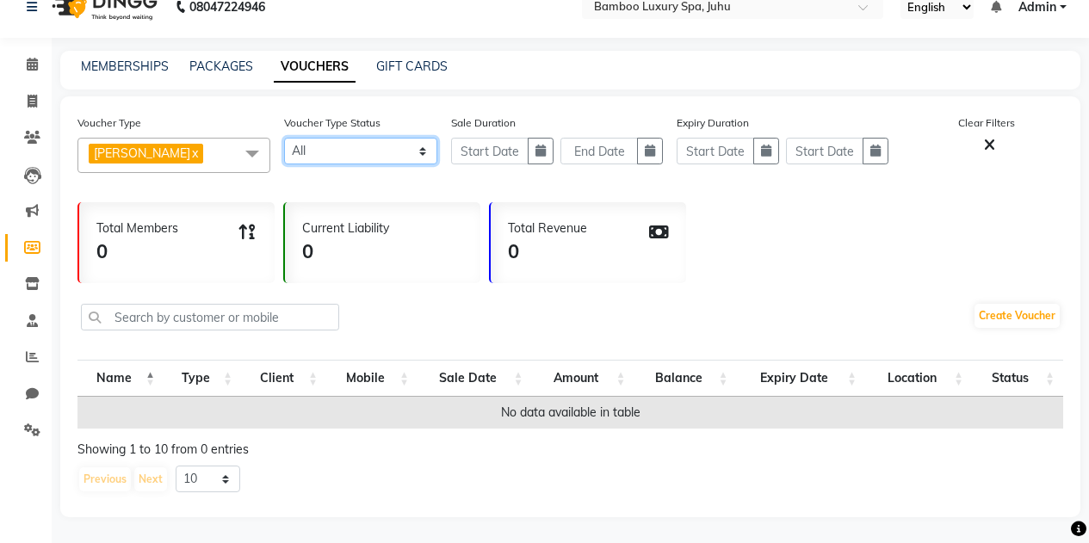
click at [424, 148] on select "Active Expired All" at bounding box center [361, 151] width 154 height 27
select select "true"
click at [284, 138] on select "Active Expired All" at bounding box center [361, 151] width 154 height 27
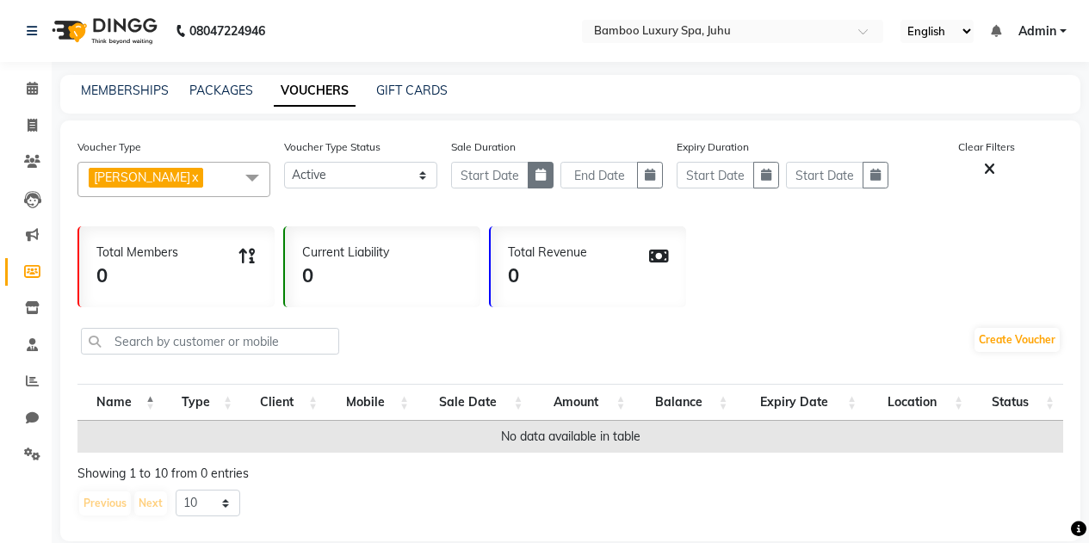
click at [547, 168] on button "button" at bounding box center [541, 175] width 26 height 27
select select "9"
select select "2025"
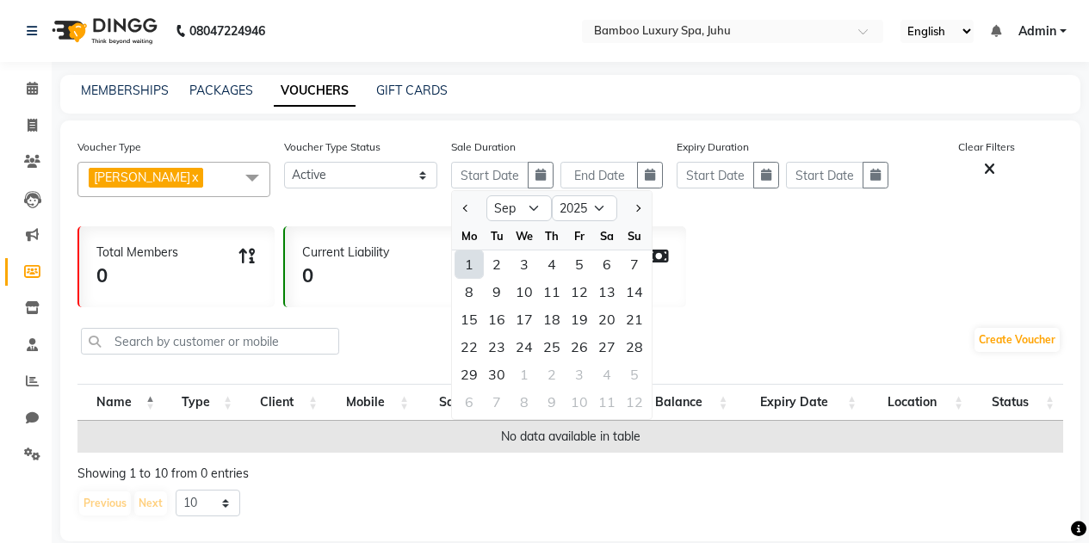
click at [472, 260] on div "1" at bounding box center [469, 265] width 28 height 28
type input "01-09-2025"
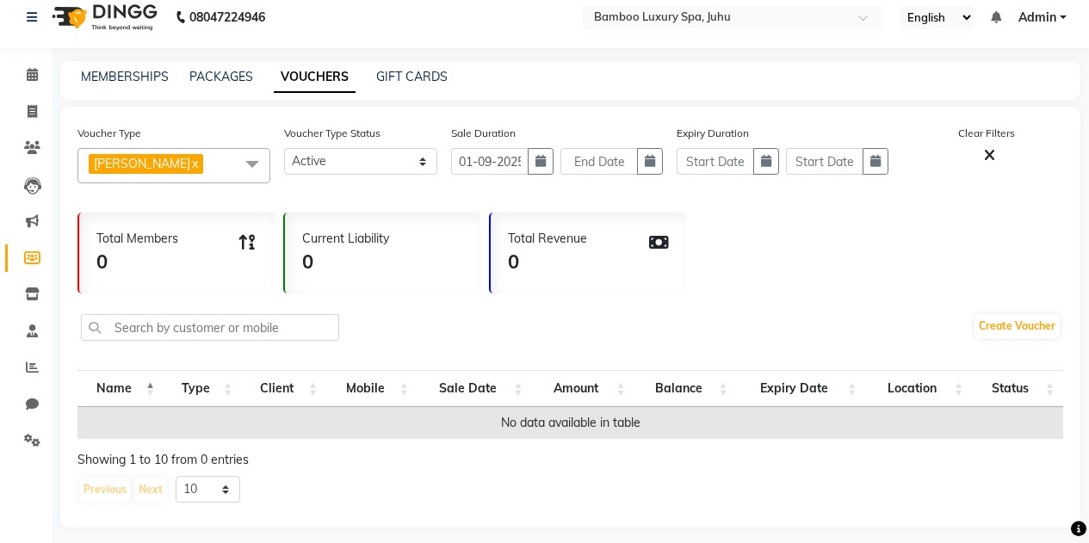
scroll to position [24, 0]
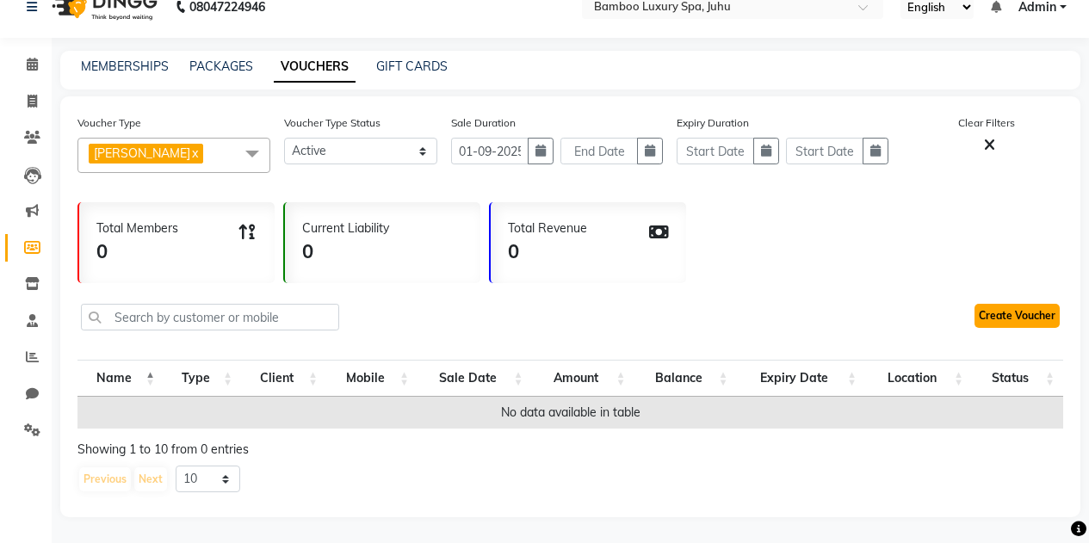
click at [1006, 313] on link "Create Voucher" at bounding box center [1017, 316] width 85 height 24
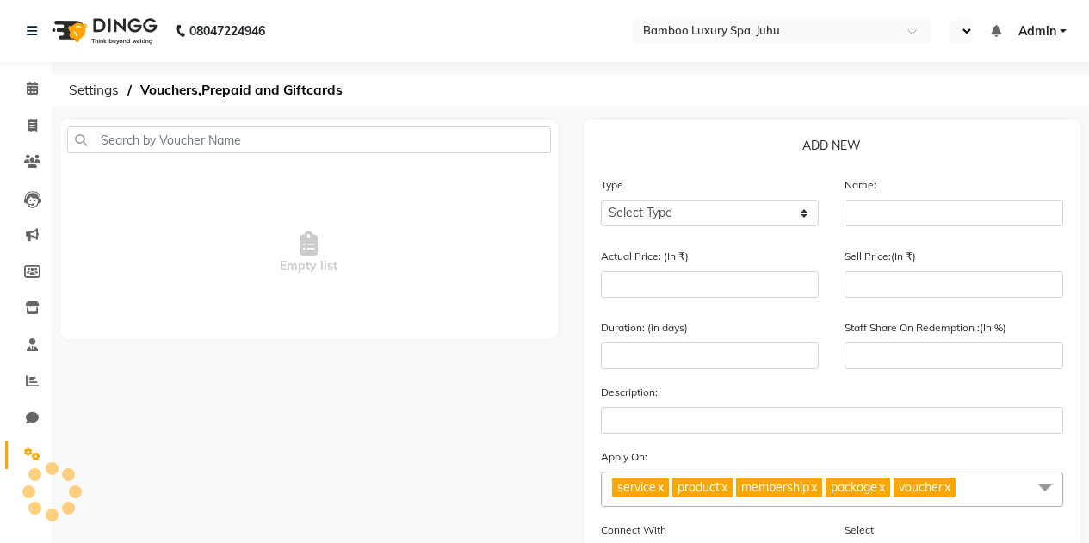
select select "en"
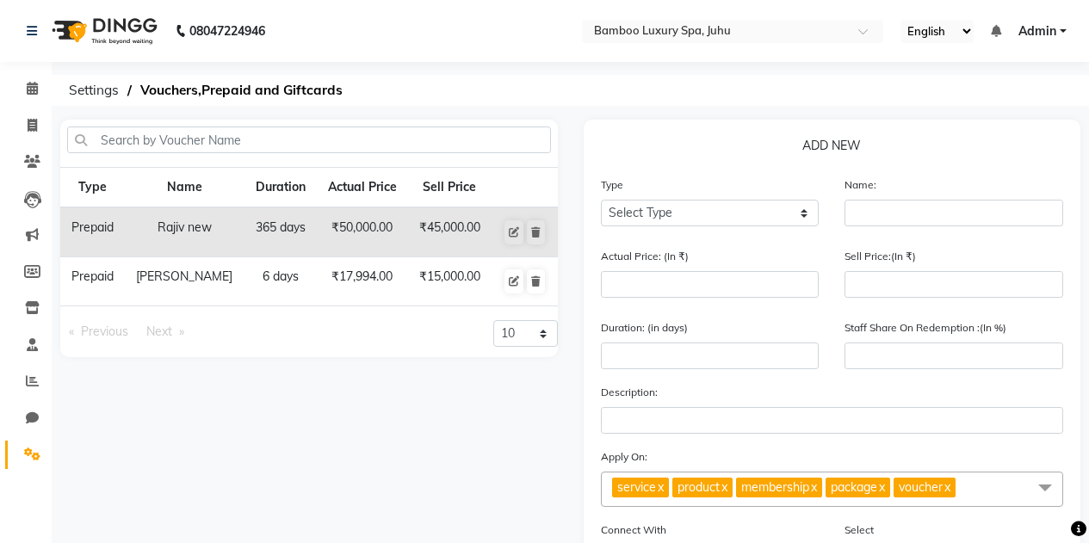
click at [325, 285] on td "₹17,994.00" at bounding box center [361, 281] width 91 height 49
click at [511, 281] on icon at bounding box center [514, 281] width 10 height 10
select select "P"
type input "[PERSON_NAME]"
type input "17994"
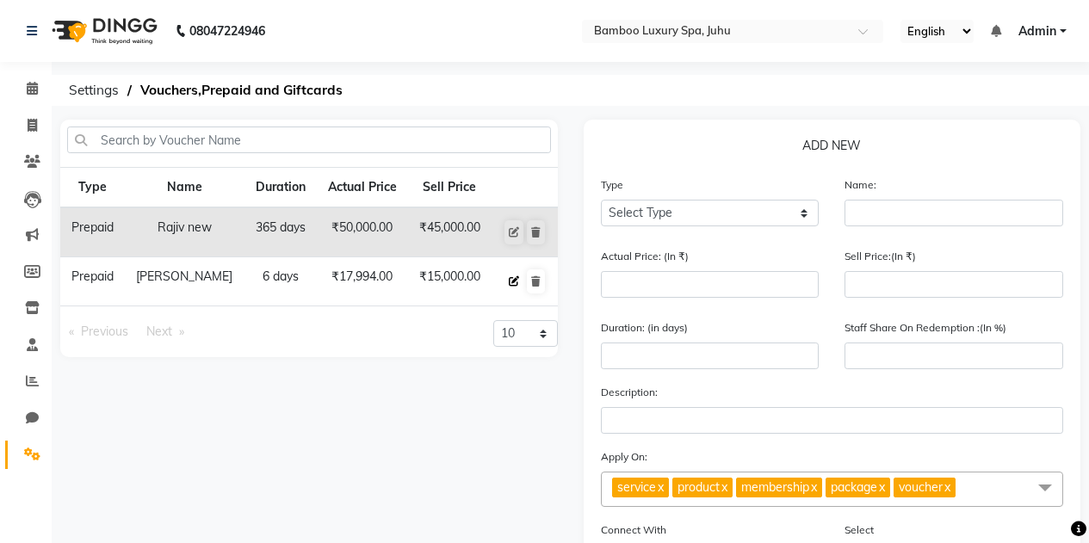
type input "15000"
type input "6"
type input "83"
type input "6 Swedish massage"
checkbox input "false"
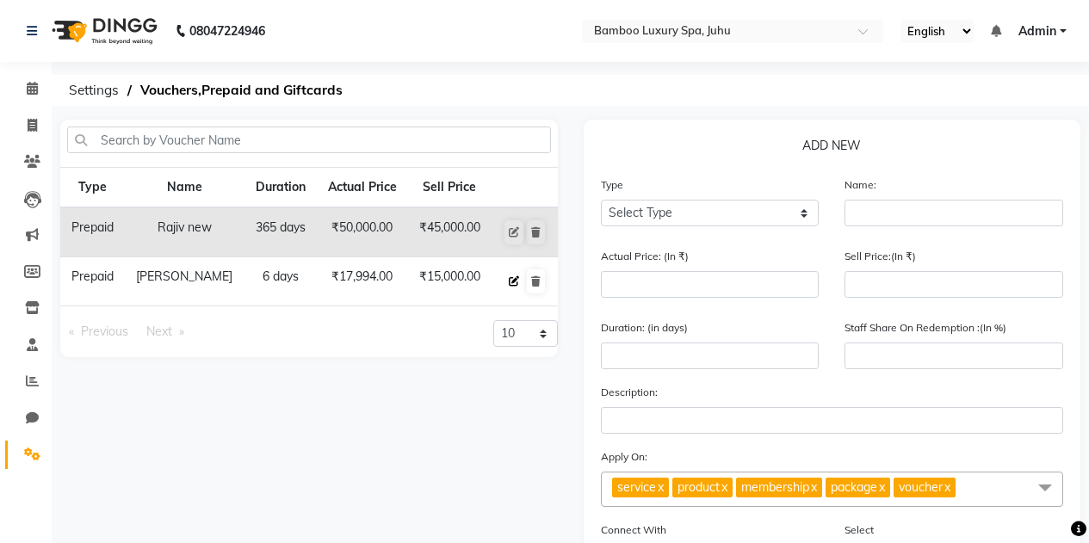
checkbox input "true"
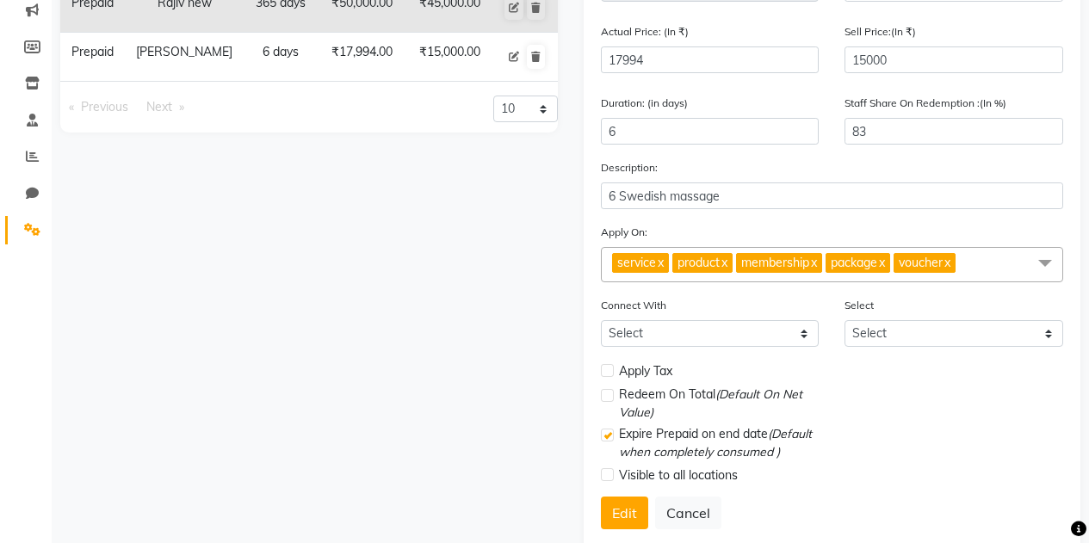
scroll to position [268, 0]
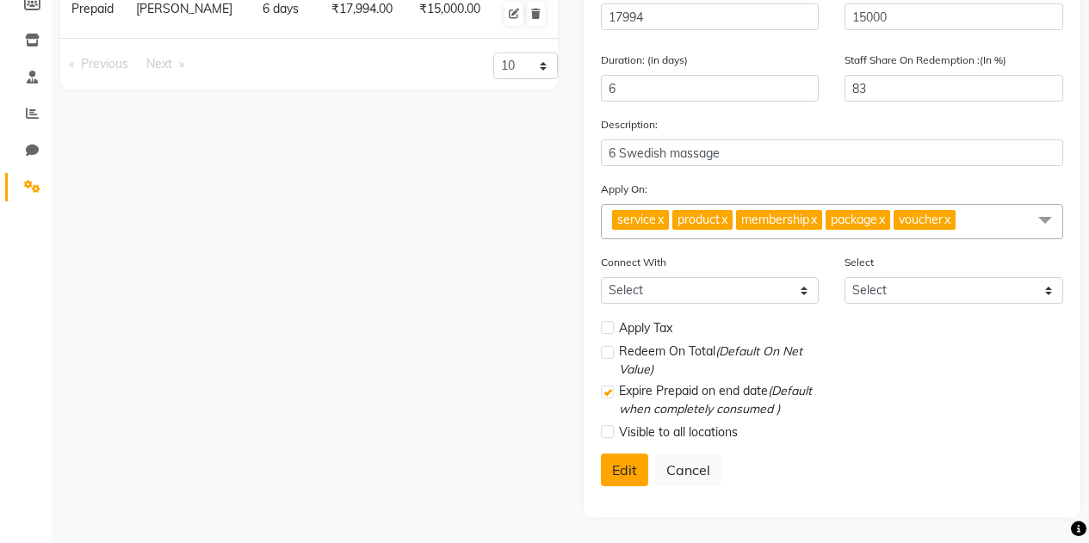
click at [620, 463] on button "Edit" at bounding box center [624, 470] width 47 height 33
select select
checkbox input "false"
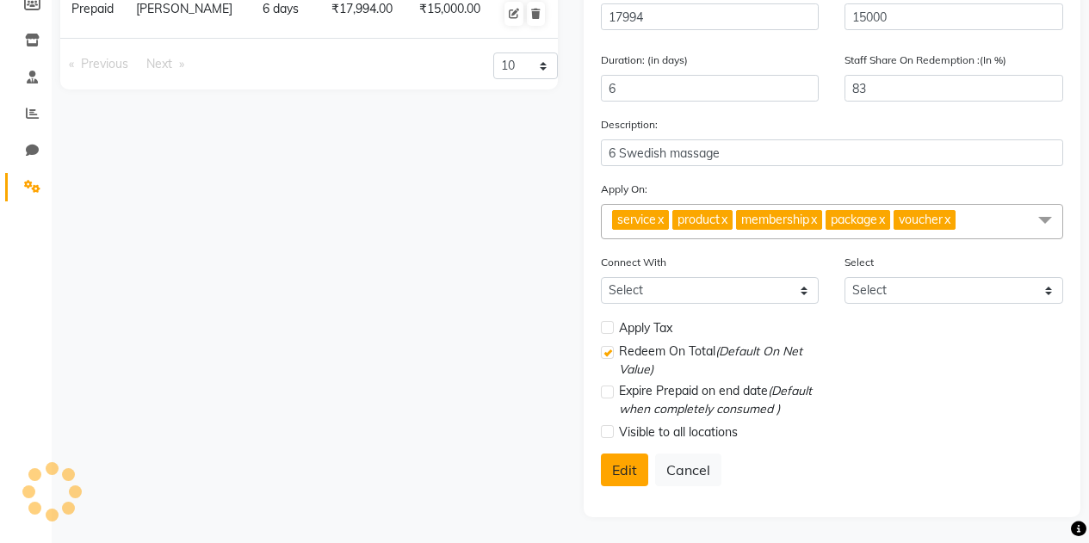
checkbox input "true"
checkbox input "false"
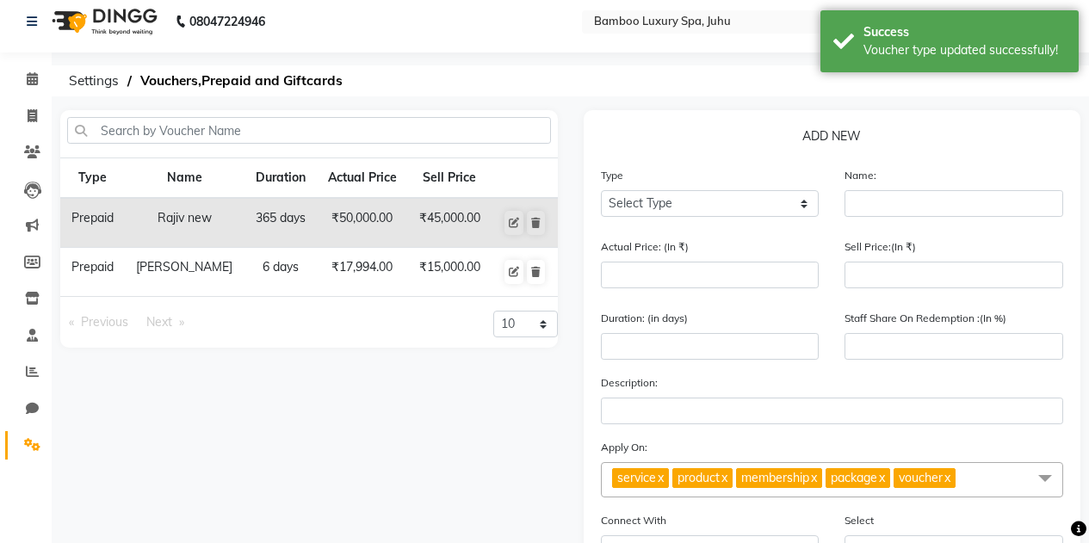
scroll to position [0, 0]
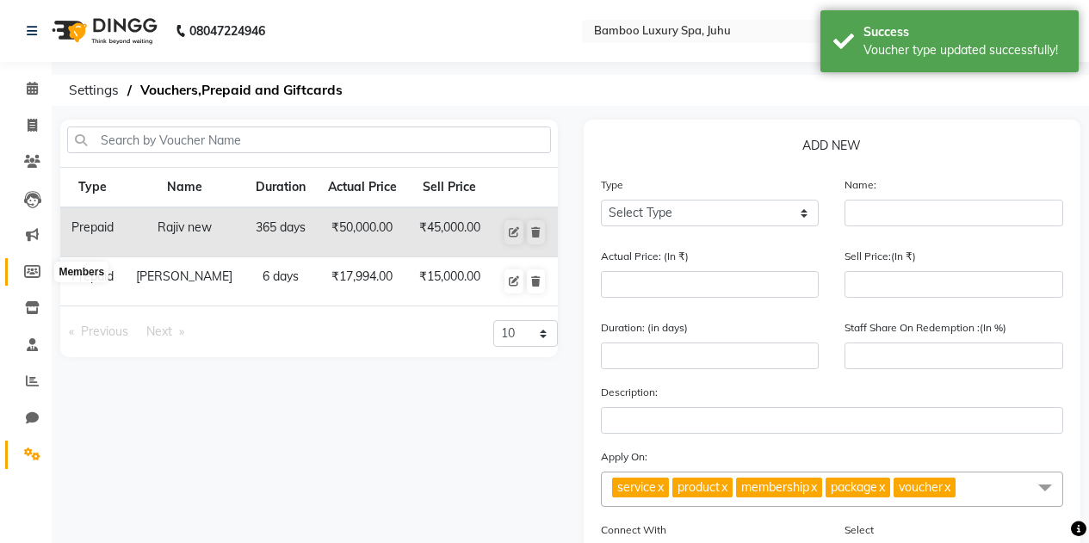
click at [33, 273] on icon at bounding box center [32, 271] width 16 height 13
select select
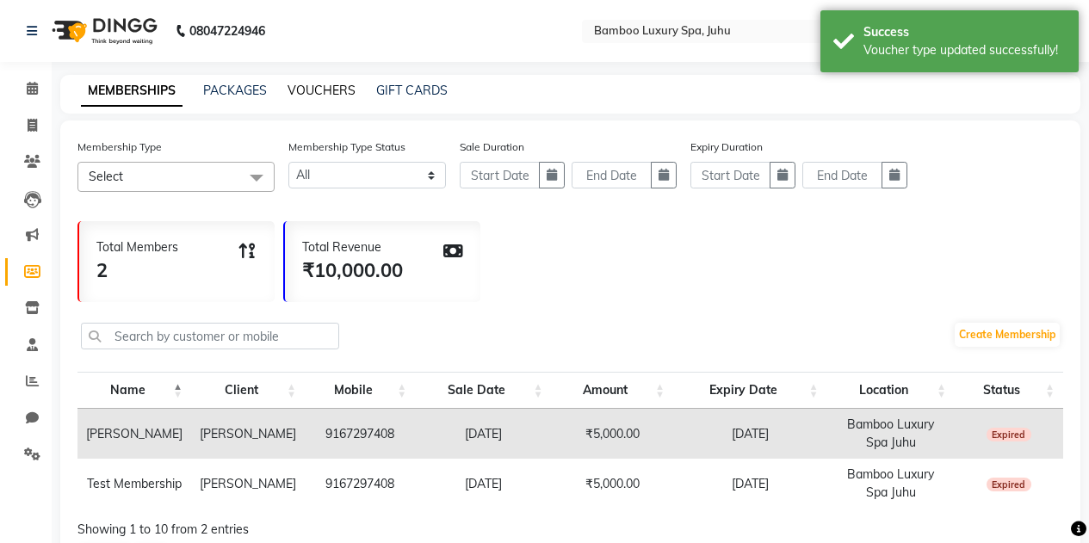
click at [324, 84] on link "VOUCHERS" at bounding box center [322, 90] width 68 height 15
select select
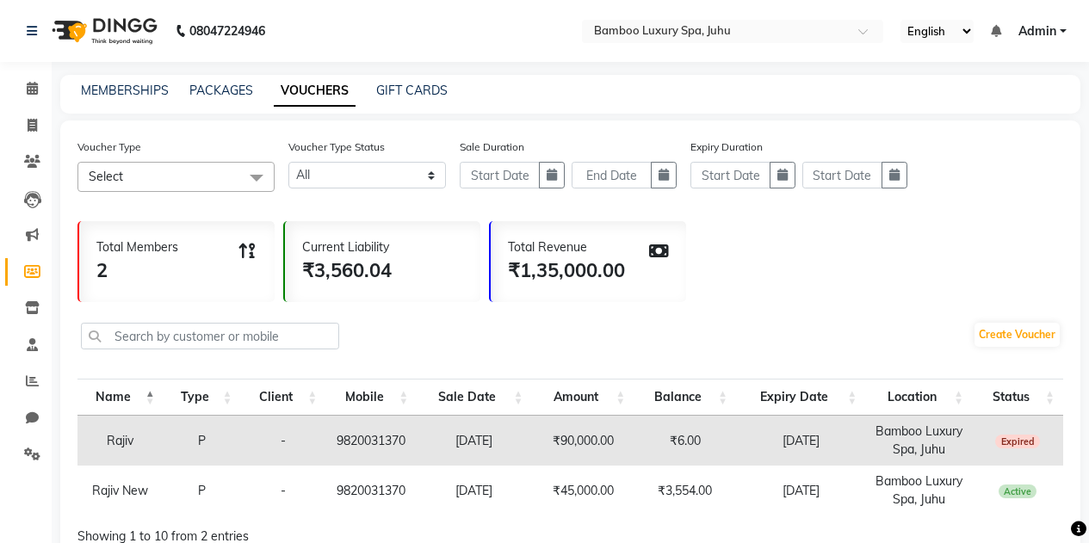
click at [243, 168] on span at bounding box center [256, 178] width 34 height 33
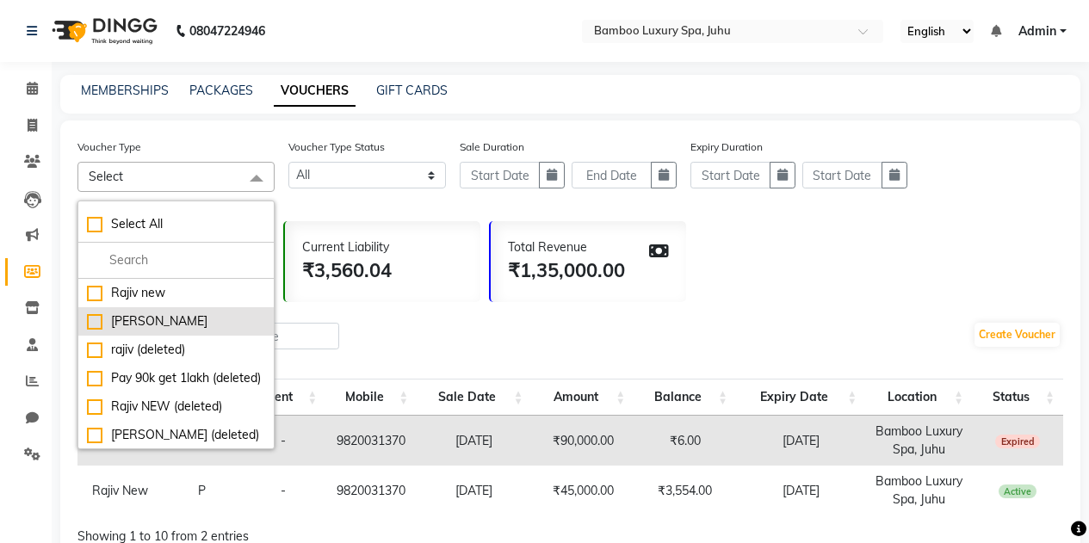
click at [179, 314] on div "[PERSON_NAME]" at bounding box center [176, 322] width 178 height 18
checkbox input "true"
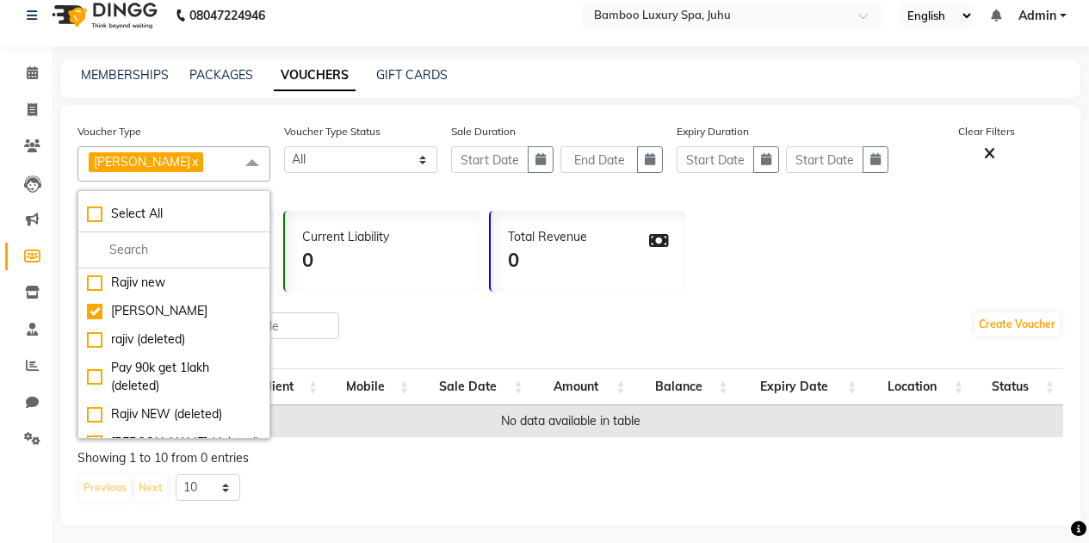
scroll to position [24, 0]
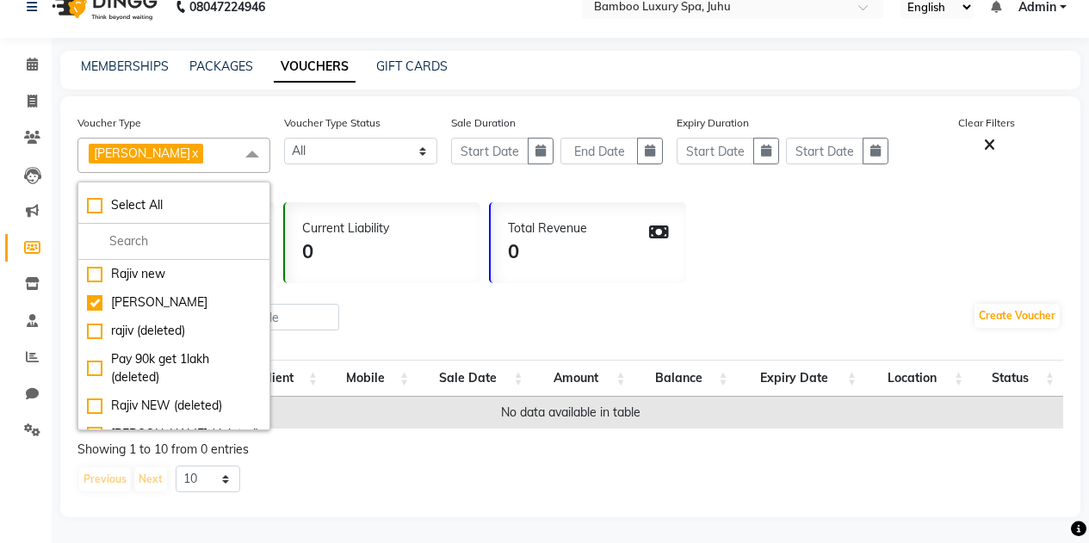
click at [885, 288] on div "Voucher Type Yogesh Agrawal x Select All Rajiv new Yogesh Agrawal rajiv (delete…" at bounding box center [570, 306] width 1020 height 421
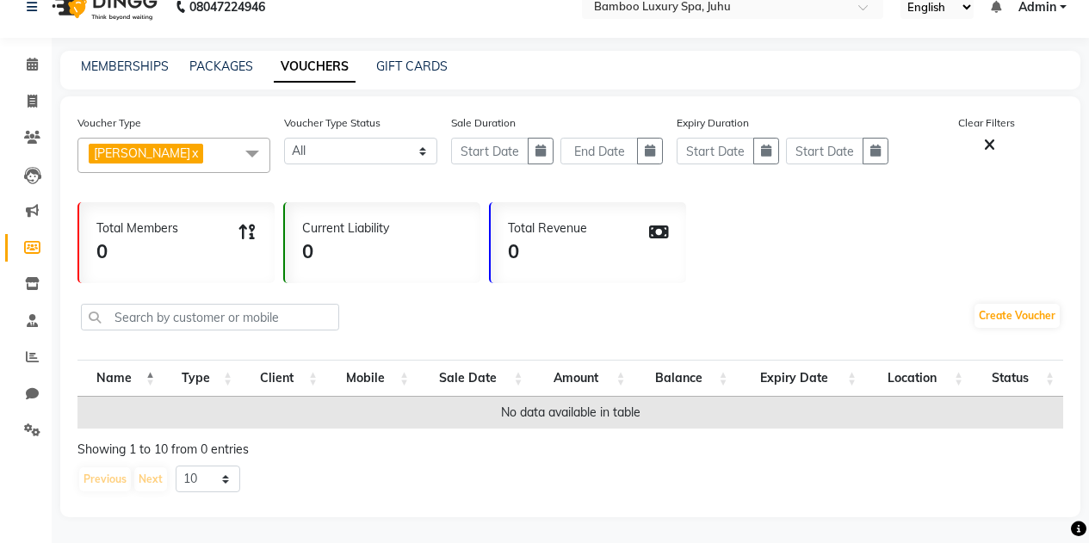
scroll to position [0, 0]
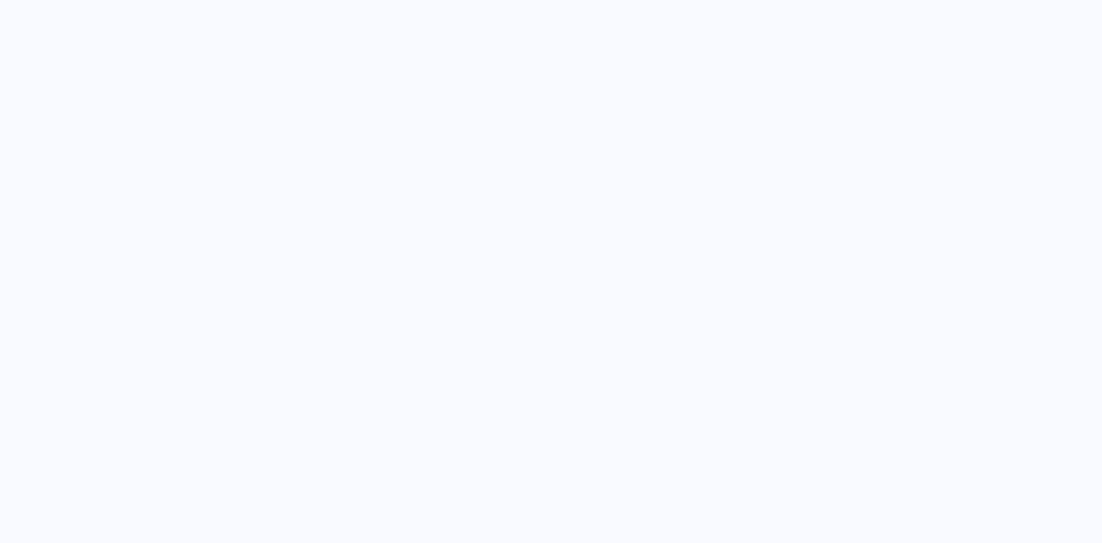
select select
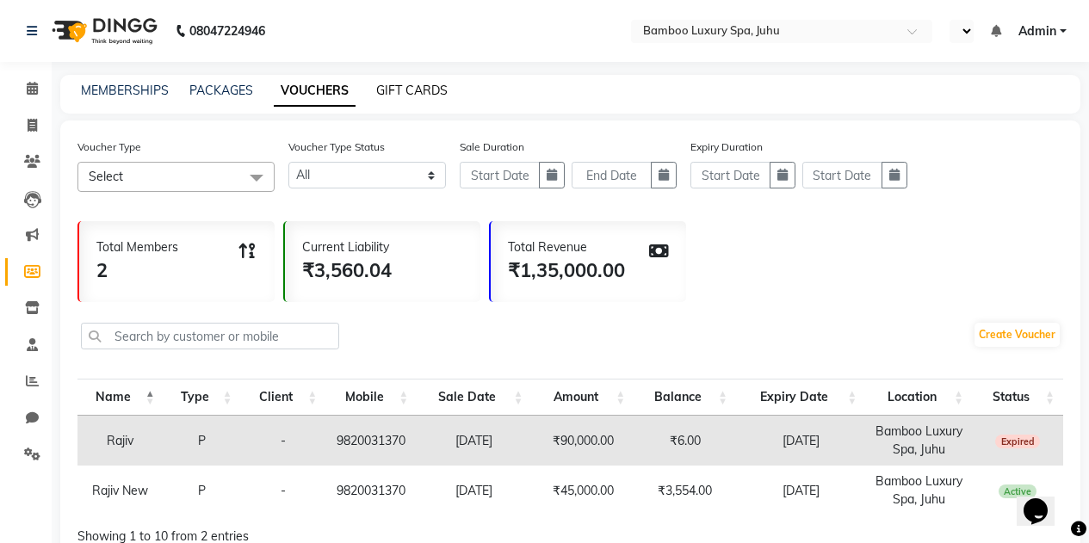
select select "en"
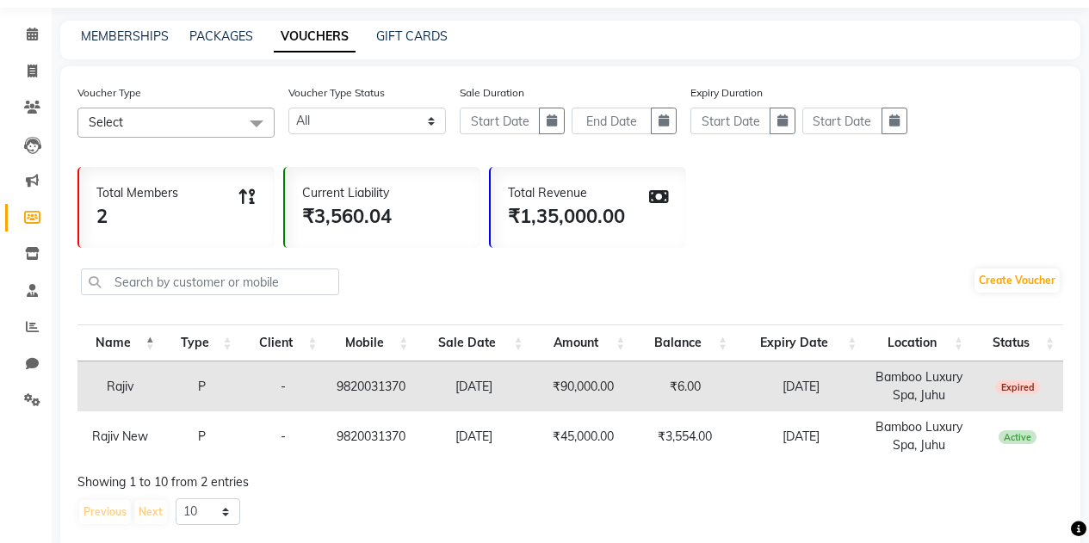
scroll to position [87, 0]
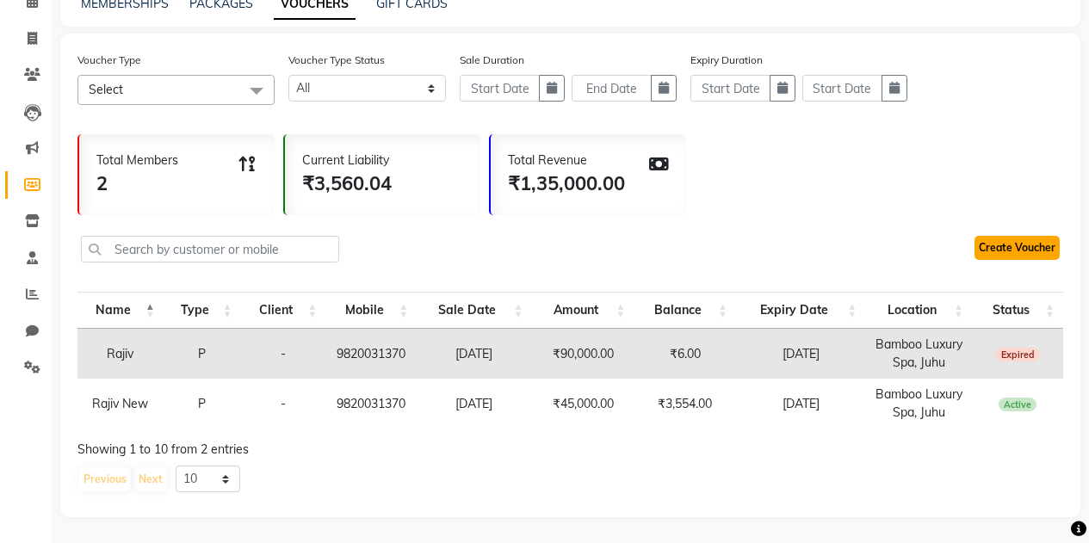
click at [1010, 248] on link "Create Voucher" at bounding box center [1017, 248] width 85 height 24
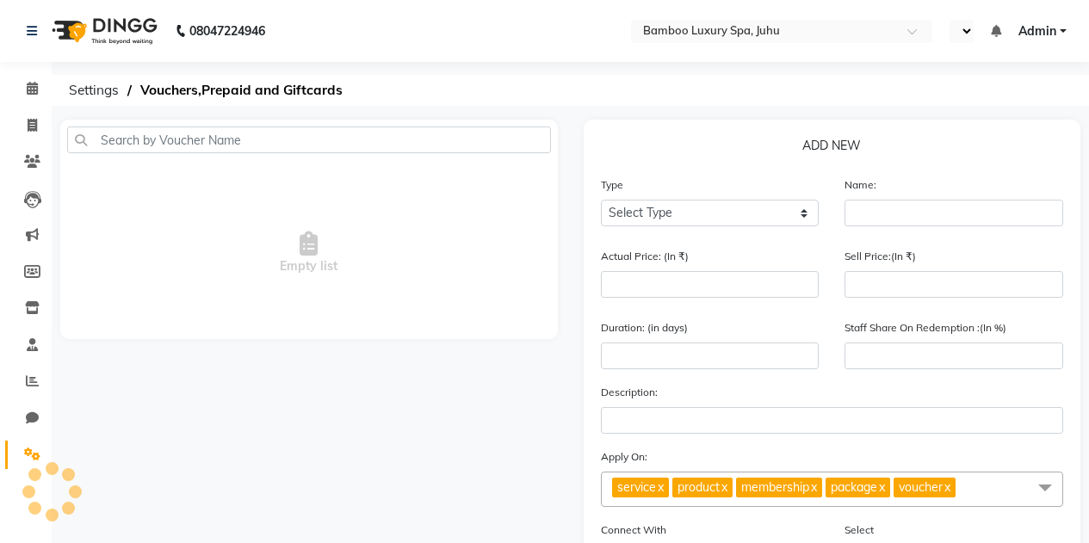
select select "en"
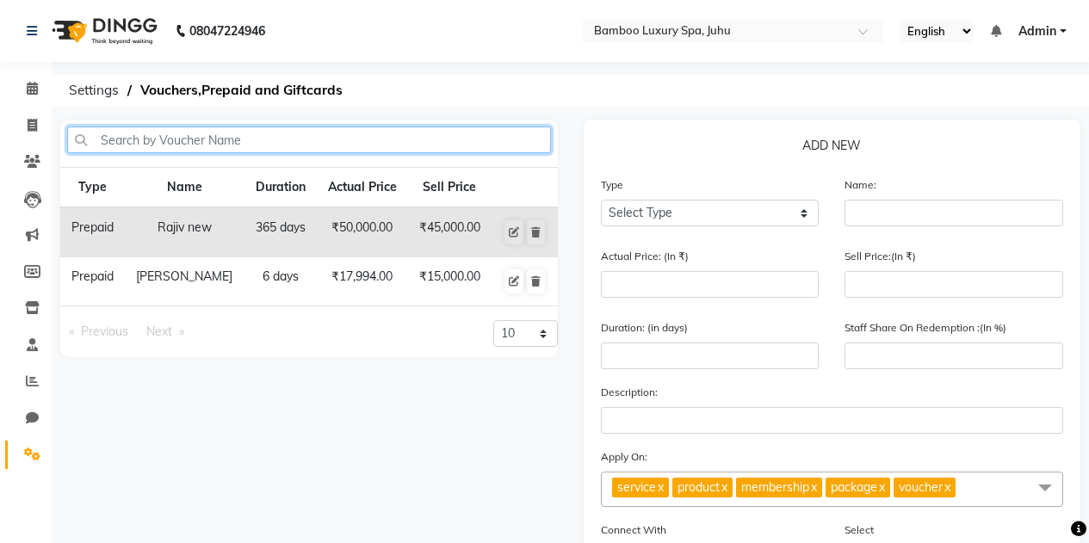
click at [142, 146] on input "text" at bounding box center [309, 140] width 484 height 27
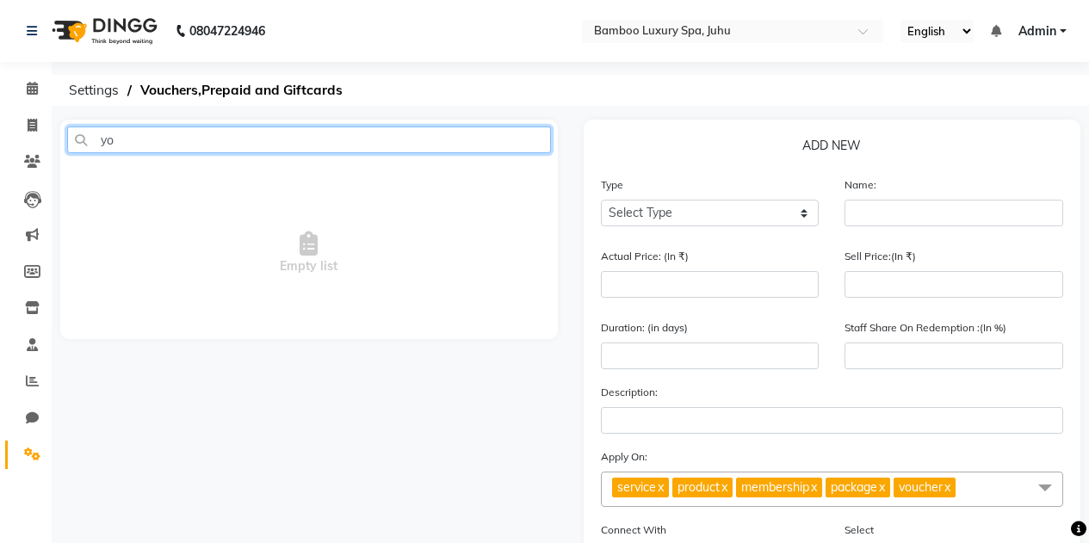
type input "y"
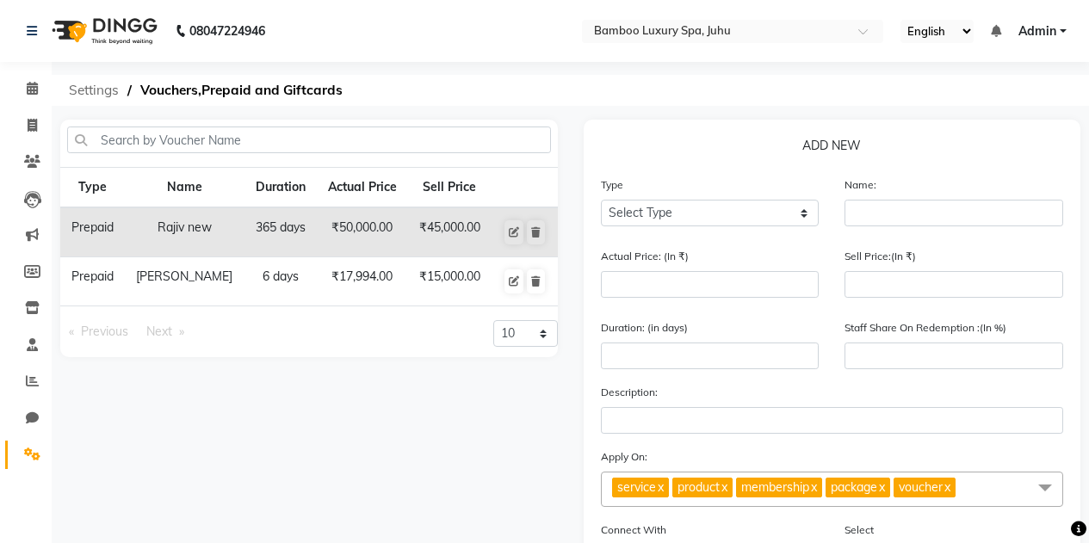
click at [89, 94] on span "Settings" at bounding box center [93, 90] width 67 height 31
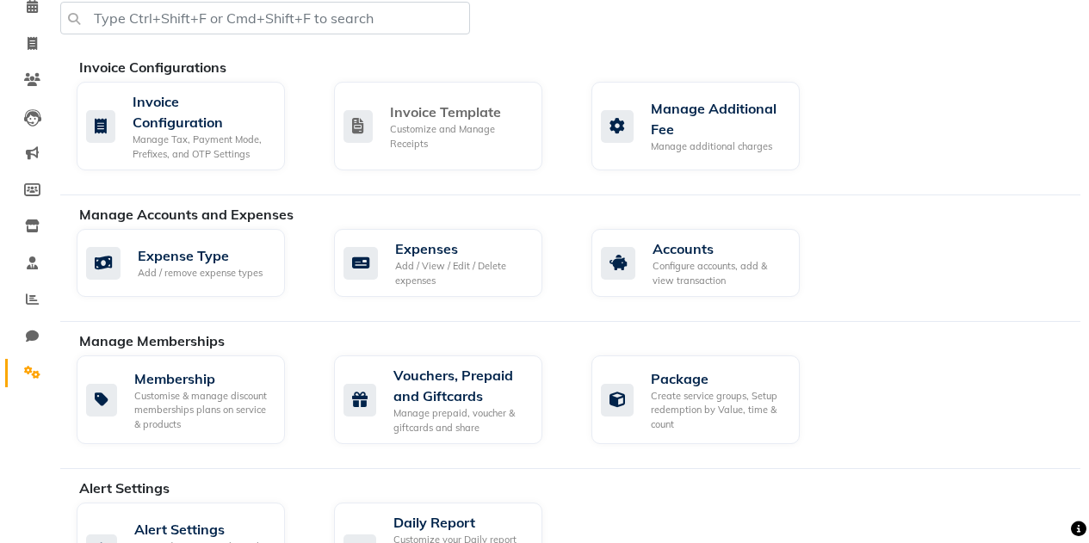
scroll to position [86, 0]
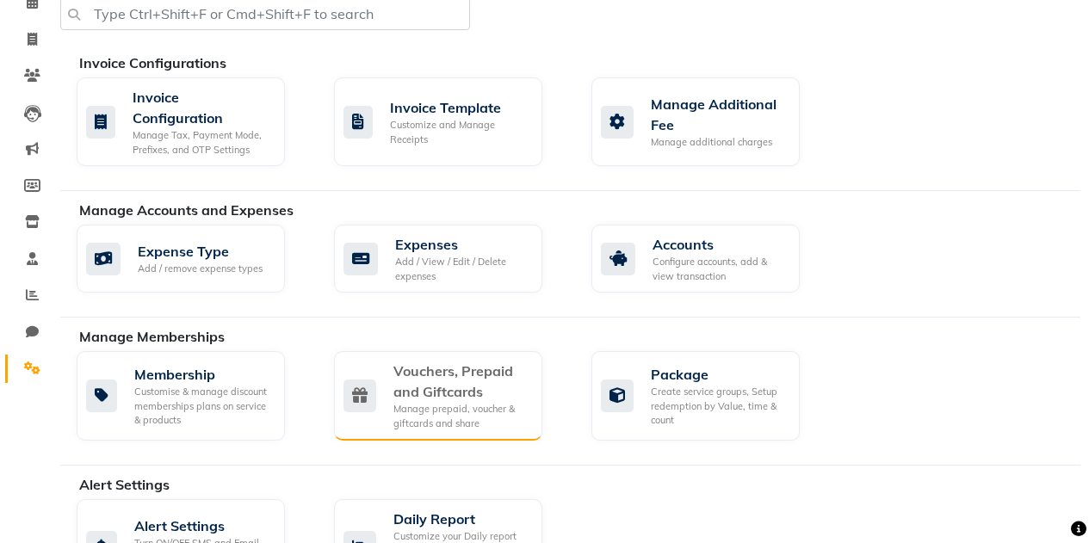
click at [444, 375] on div "Vouchers, Prepaid and Giftcards" at bounding box center [460, 381] width 135 height 41
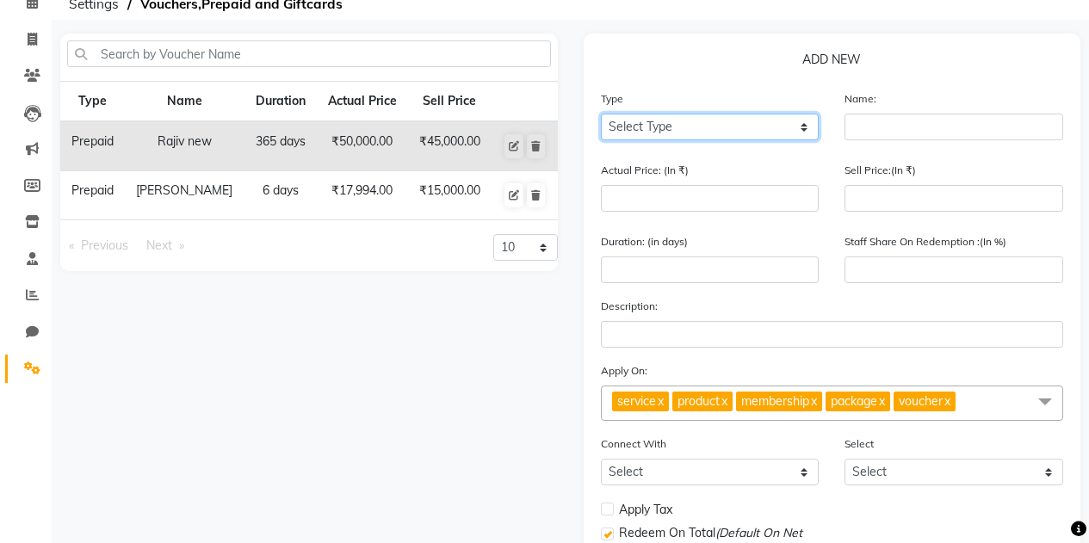
click at [673, 130] on select "Select Type Voucher Prepaid Gift Card" at bounding box center [710, 127] width 219 height 27
select select "P"
click at [601, 114] on select "Select Type Voucher Prepaid Gift Card" at bounding box center [710, 127] width 219 height 27
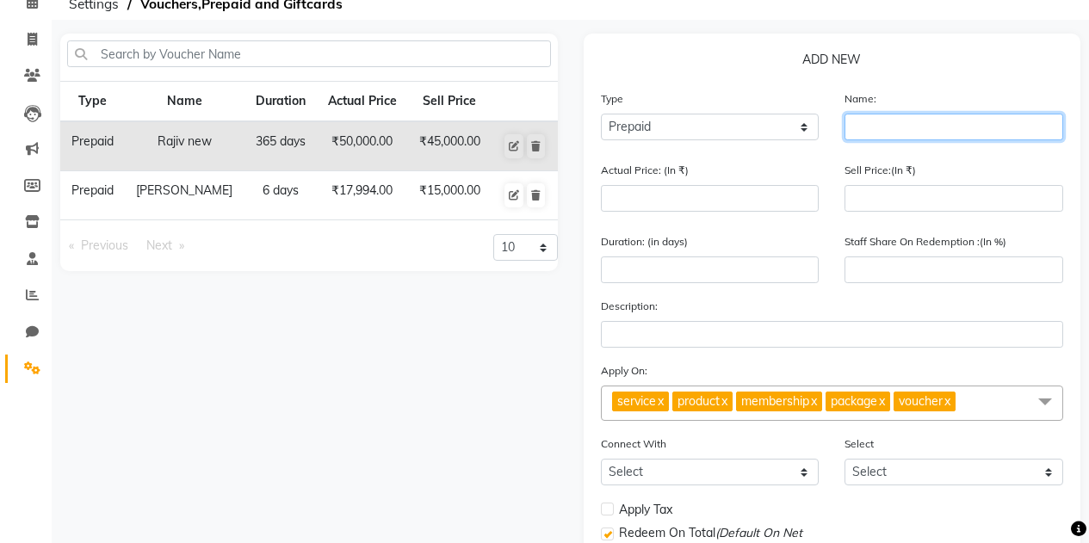
click at [870, 129] on input "text" at bounding box center [954, 127] width 219 height 27
type input "y"
type input "G"
type input "y"
type input "[PERSON_NAME]"
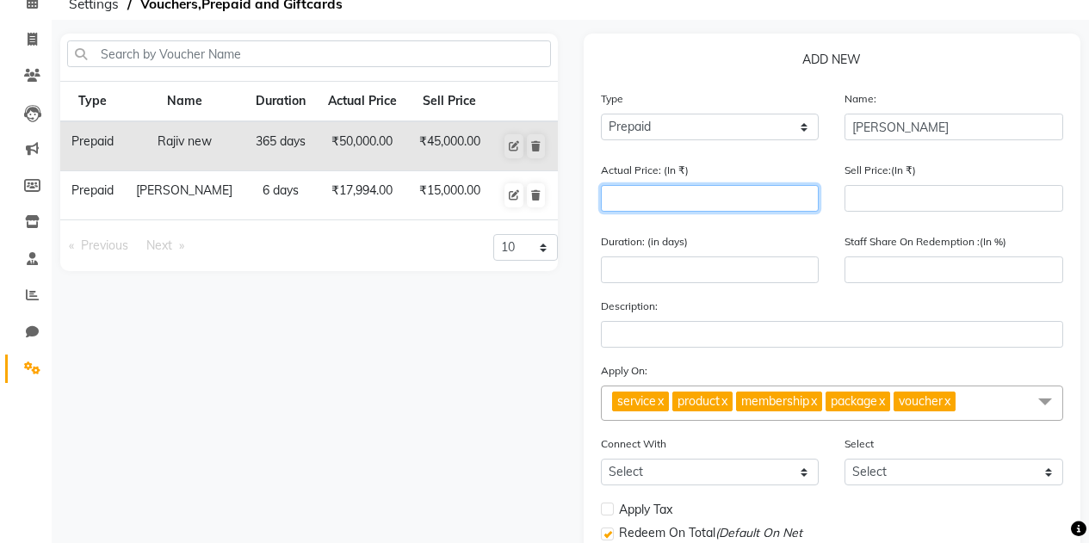
click at [703, 188] on input "number" at bounding box center [710, 198] width 219 height 27
type input "1"
type input "0"
type input "17999"
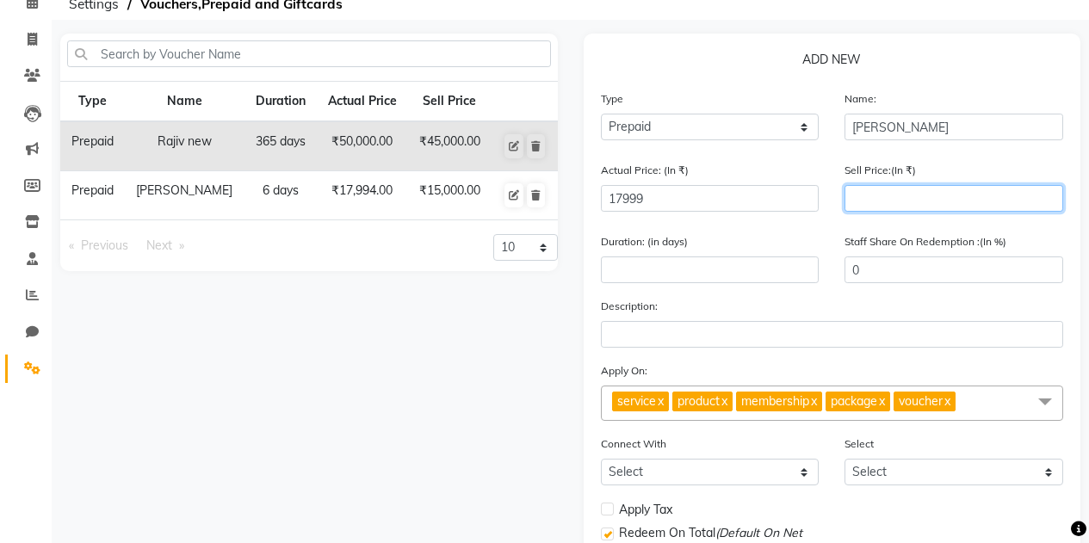
click at [894, 197] on input "number" at bounding box center [954, 198] width 219 height 27
type input "150"
type input "1"
type input "1500"
type input "8"
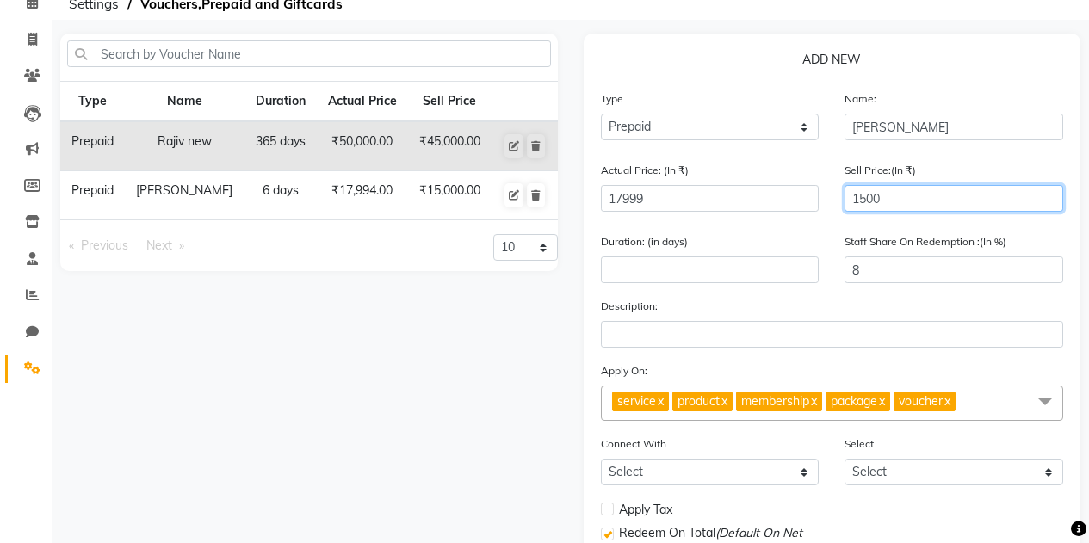
type input "15000"
type input "83"
type input "15000"
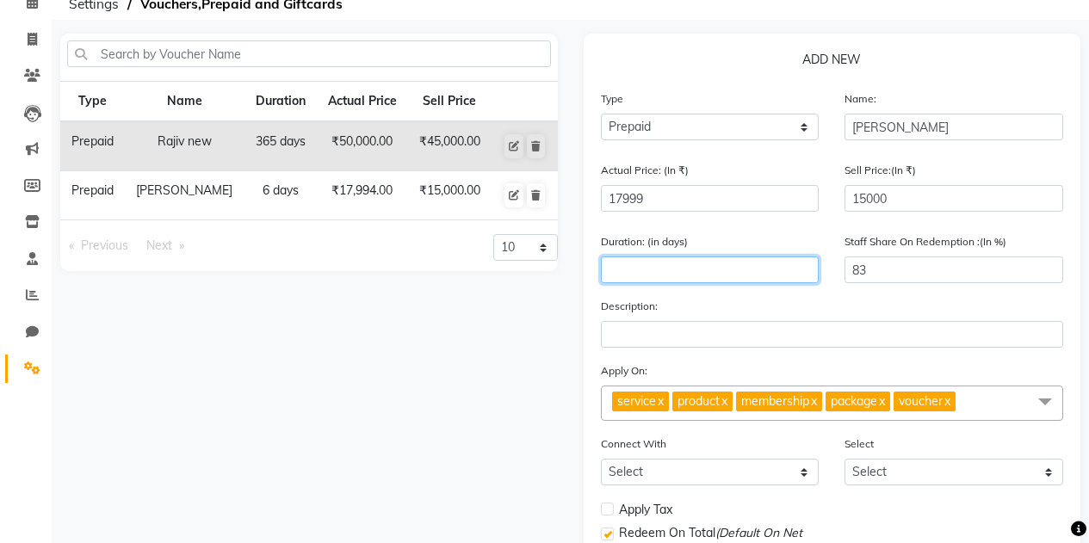
click at [653, 268] on input "number" at bounding box center [710, 270] width 219 height 27
type input "6"
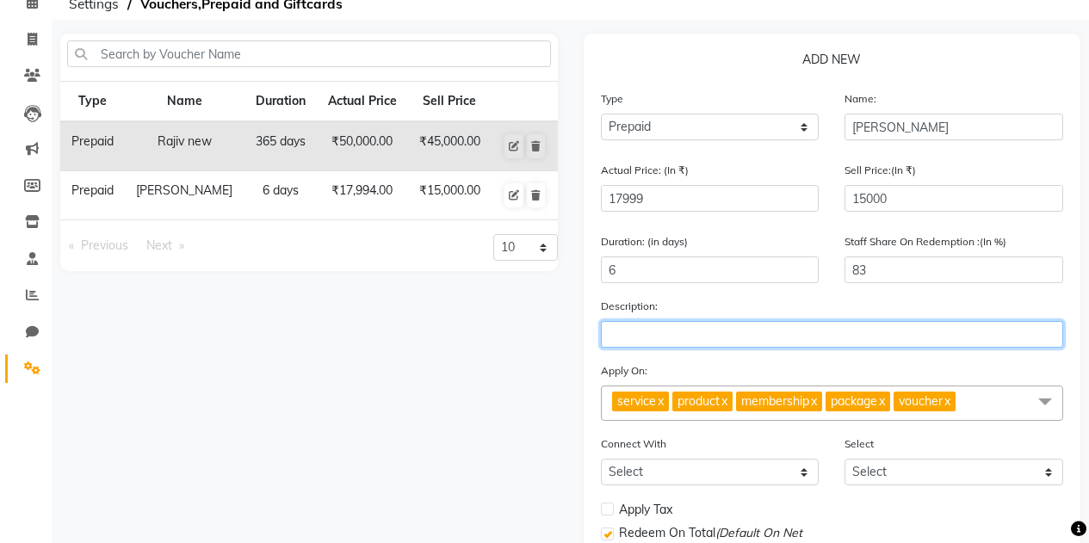
click at [645, 327] on input "text" at bounding box center [832, 334] width 463 height 27
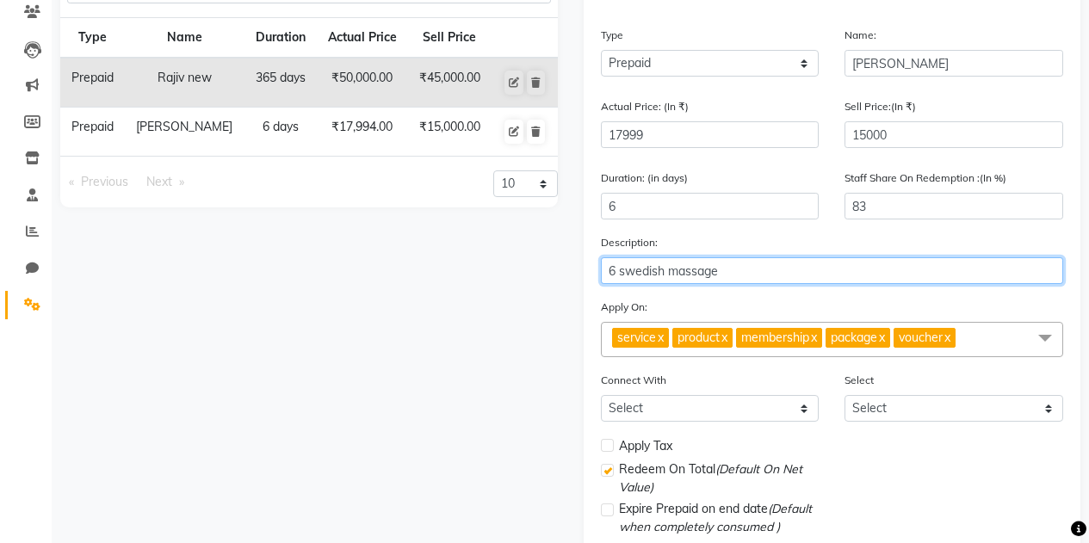
scroll to position [258, 0]
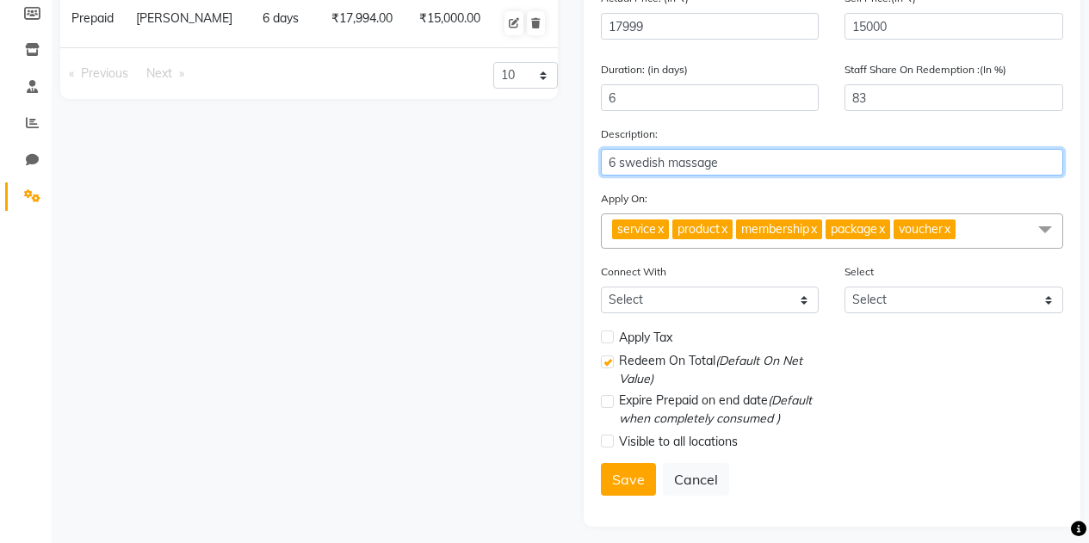
type input "6 swedish massage"
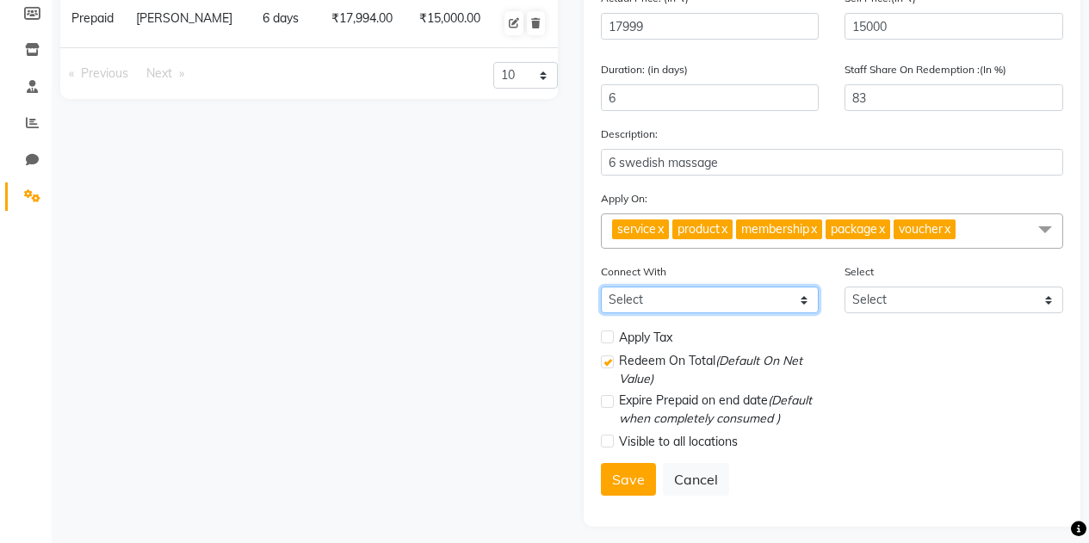
click at [746, 312] on select "Select Membership Package" at bounding box center [710, 300] width 219 height 27
click at [601, 287] on select "Select Membership Package" at bounding box center [710, 300] width 219 height 27
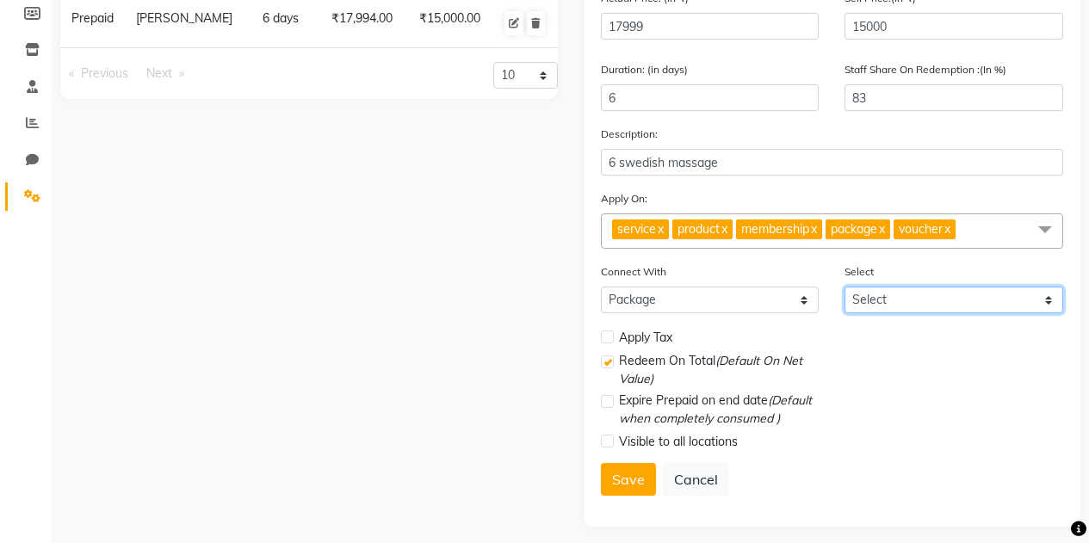
click at [950, 294] on select "Select" at bounding box center [954, 300] width 219 height 27
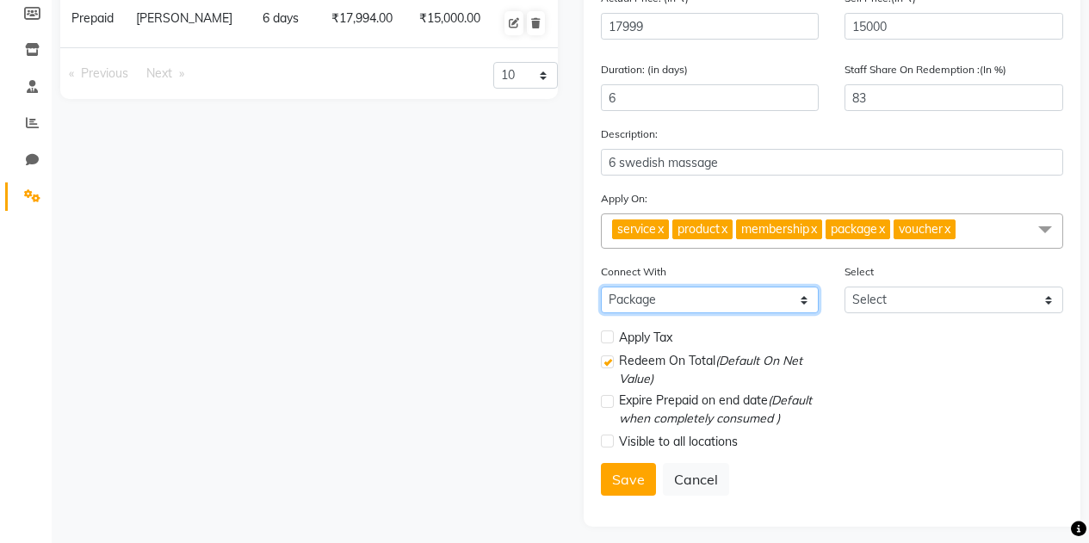
click at [739, 294] on select "Select Membership Package" at bounding box center [710, 300] width 219 height 27
select select "1: M"
click at [601, 287] on select "Select Membership Package" at bounding box center [710, 300] width 219 height 27
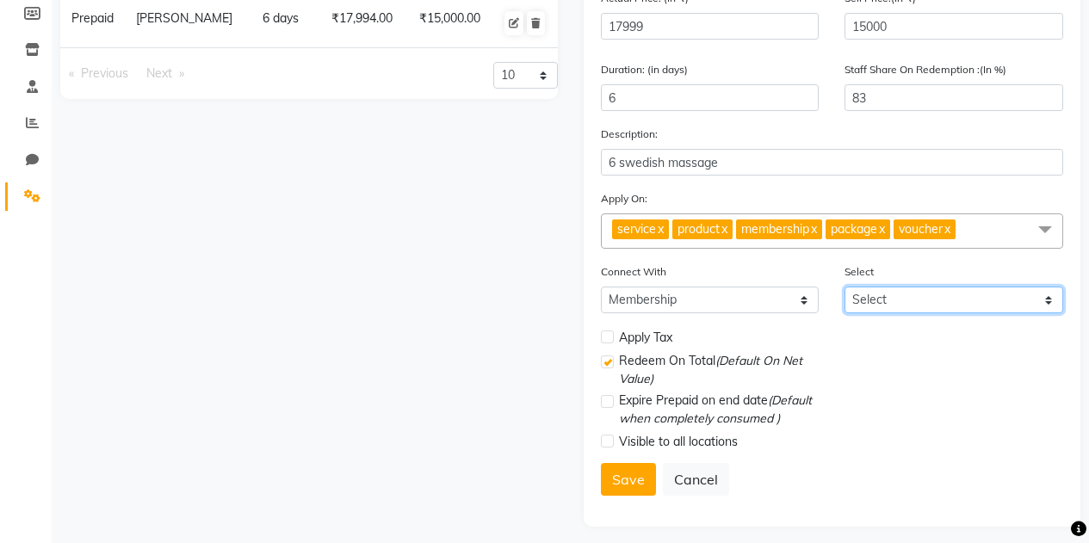
click at [1012, 288] on select "Select" at bounding box center [954, 300] width 219 height 27
click at [899, 376] on div "Redeem On Total (Default On Net Value)" at bounding box center [832, 372] width 489 height 40
click at [610, 366] on label at bounding box center [607, 362] width 13 height 13
click at [610, 366] on input "checkbox" at bounding box center [606, 362] width 11 height 11
checkbox input "false"
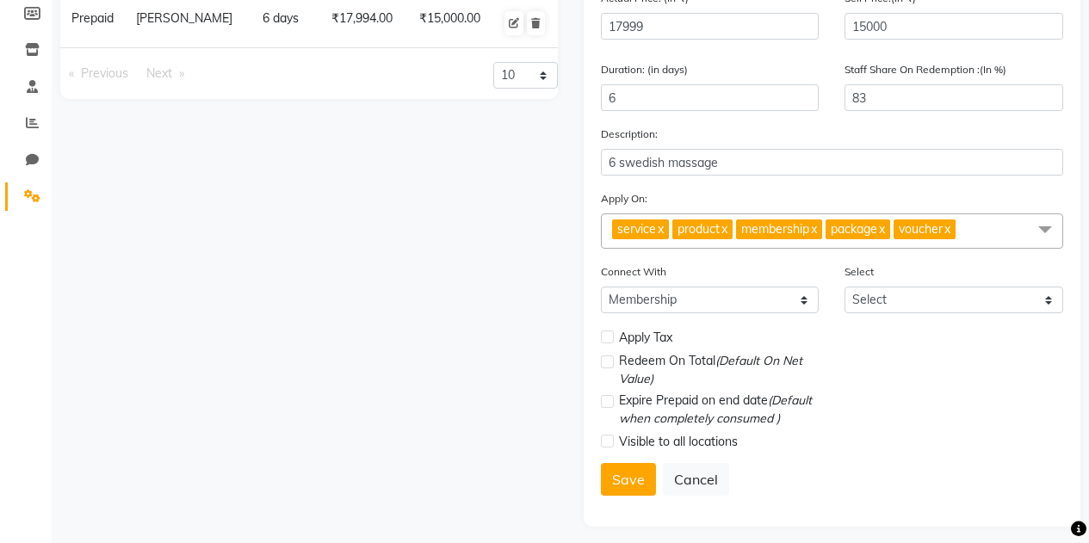
click at [603, 406] on label at bounding box center [607, 401] width 13 height 13
click at [603, 406] on input "checkbox" at bounding box center [606, 402] width 11 height 11
checkbox input "true"
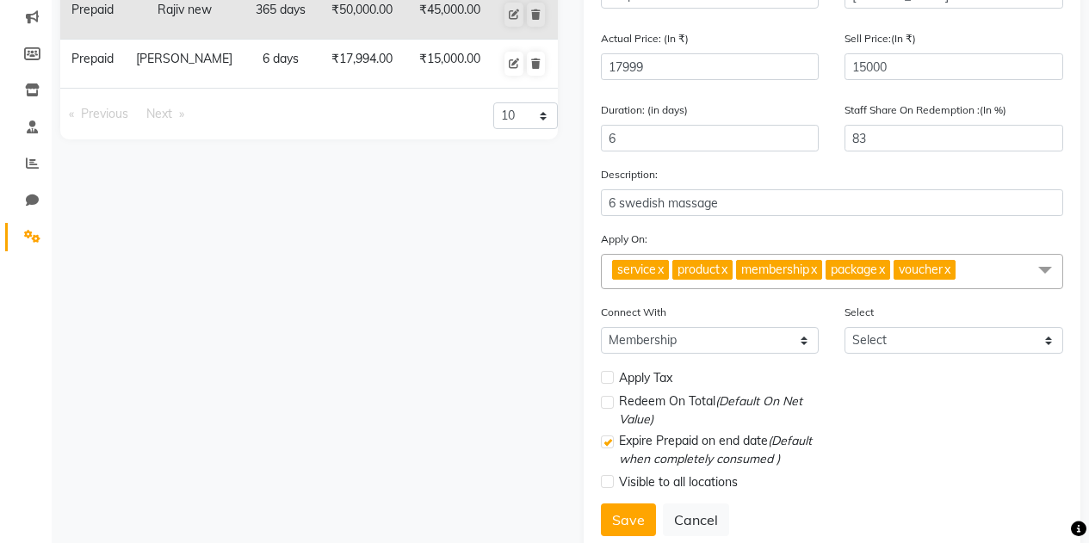
scroll to position [268, 0]
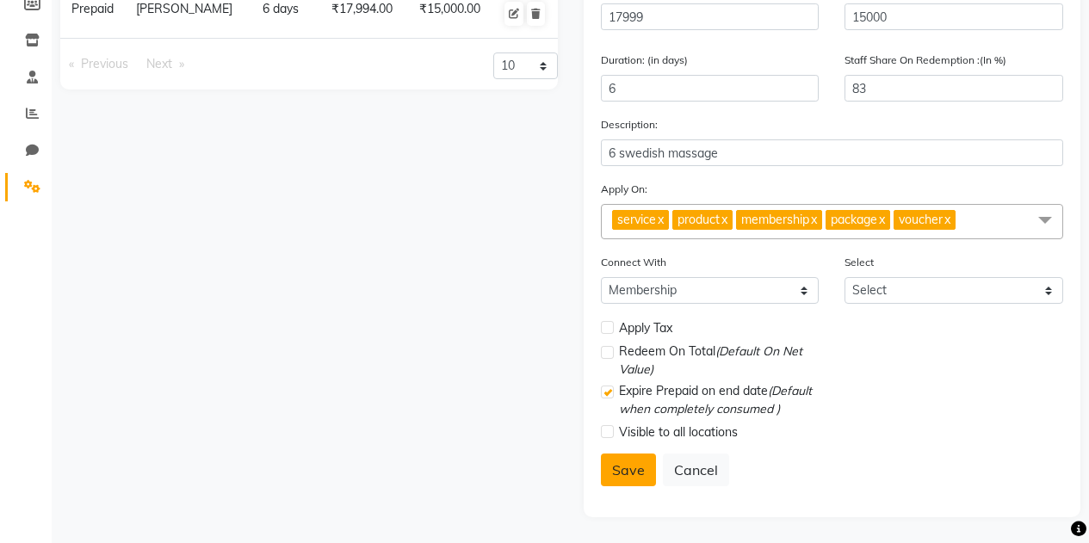
click at [612, 468] on button "Save" at bounding box center [628, 470] width 55 height 33
select select
checkbox input "false"
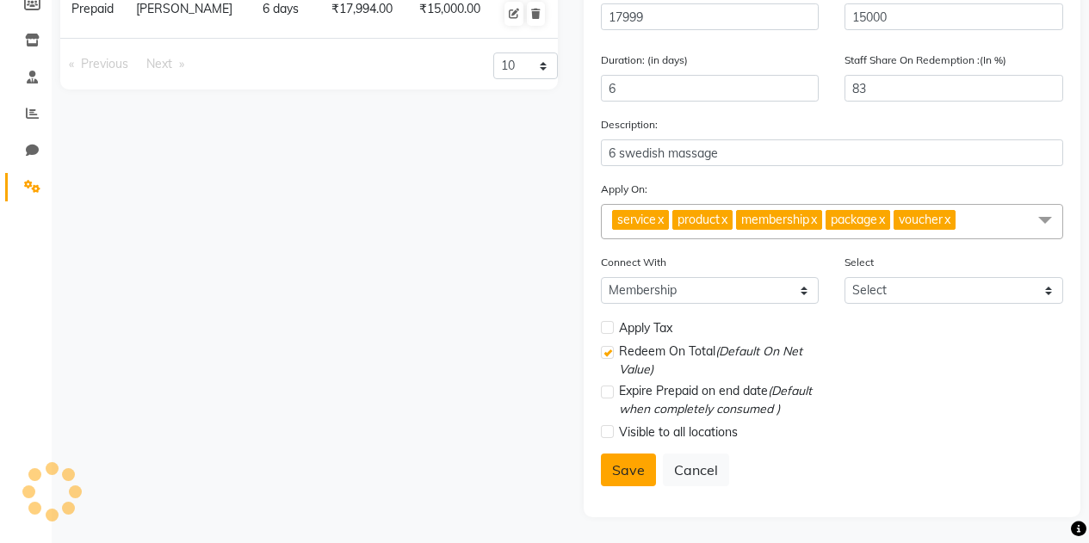
checkbox input "true"
checkbox input "false"
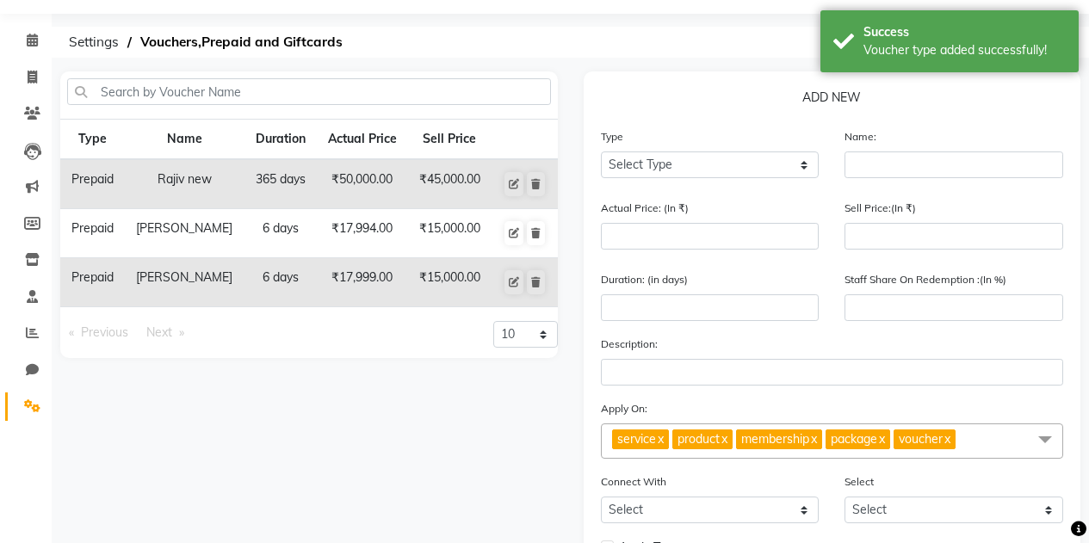
scroll to position [0, 0]
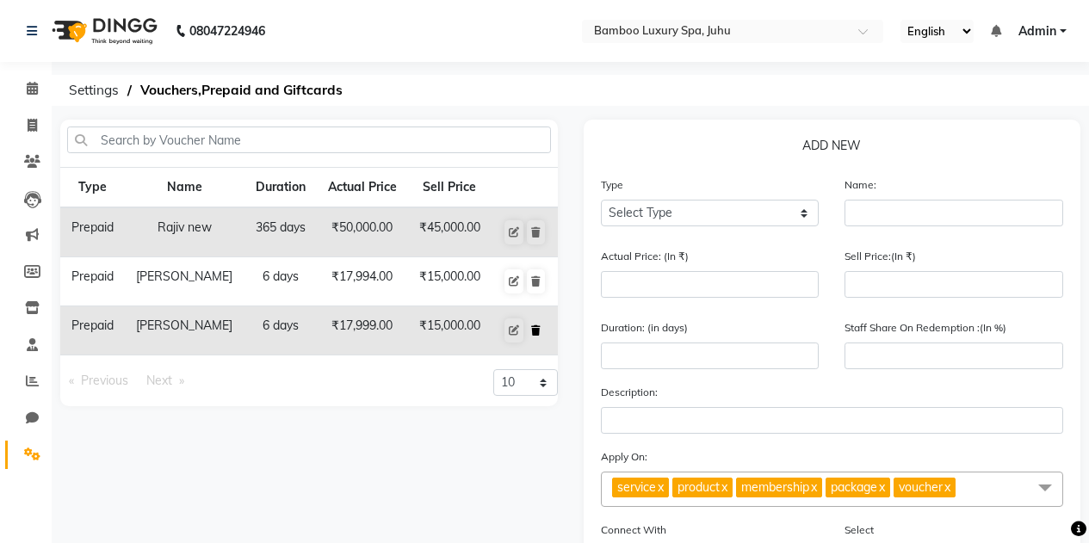
click at [536, 327] on icon at bounding box center [535, 330] width 9 height 10
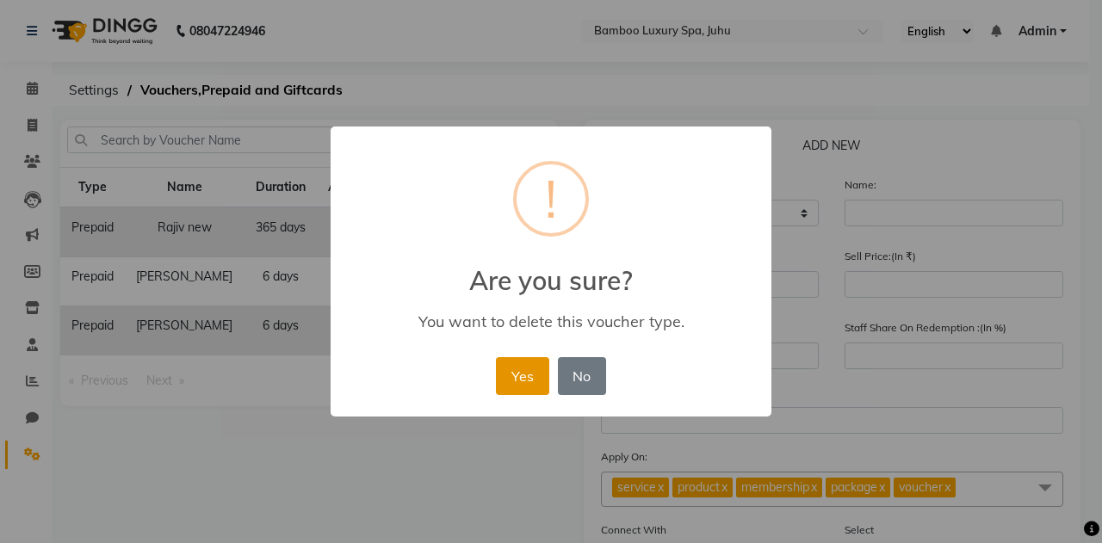
click at [516, 388] on button "Yes" at bounding box center [522, 376] width 53 height 38
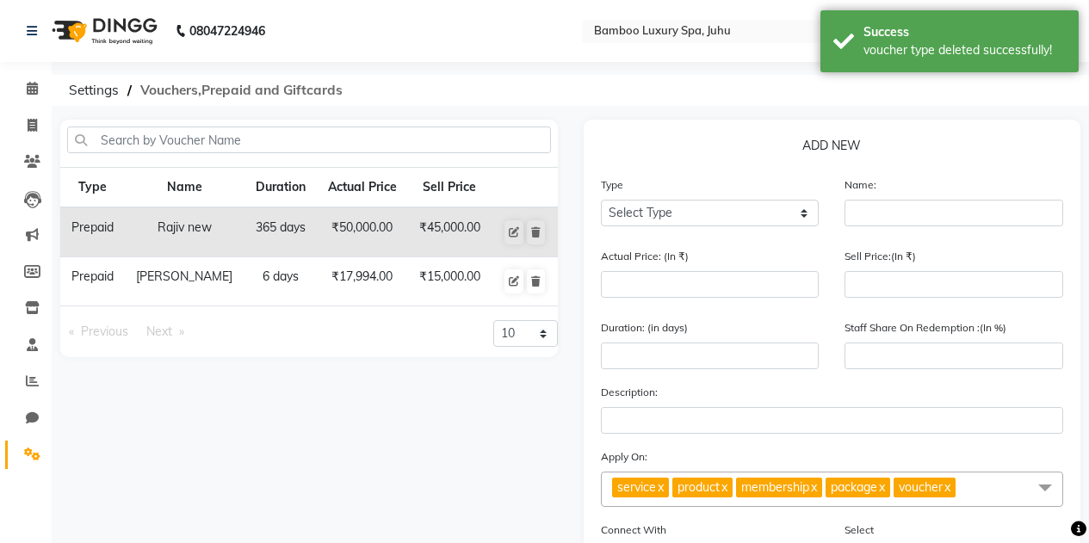
click at [269, 84] on span "Vouchers,Prepaid and Giftcards" at bounding box center [242, 90] width 220 height 31
click at [34, 271] on icon at bounding box center [32, 271] width 16 height 13
select select
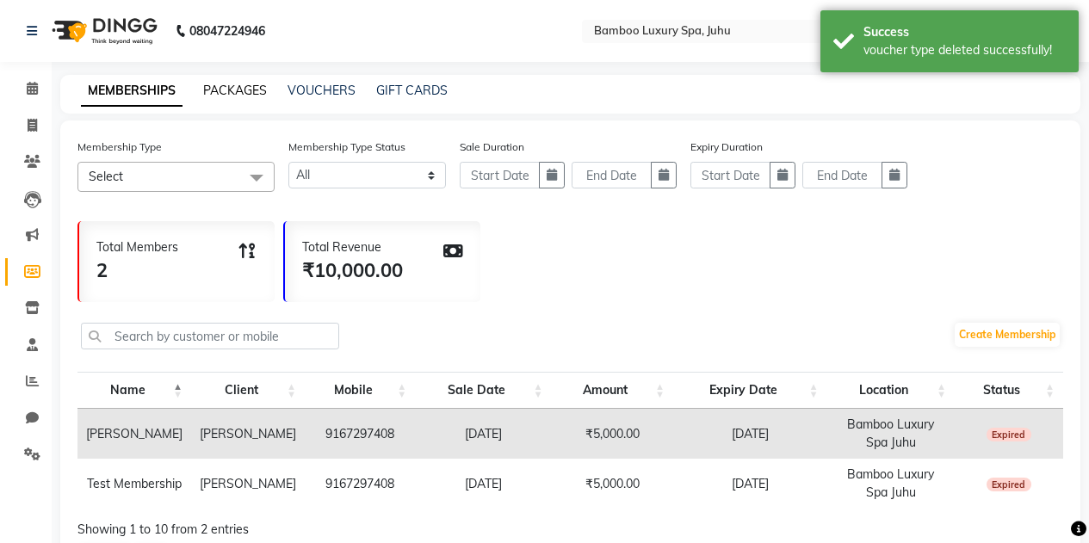
click at [221, 88] on link "PACKAGES" at bounding box center [235, 90] width 64 height 15
select select
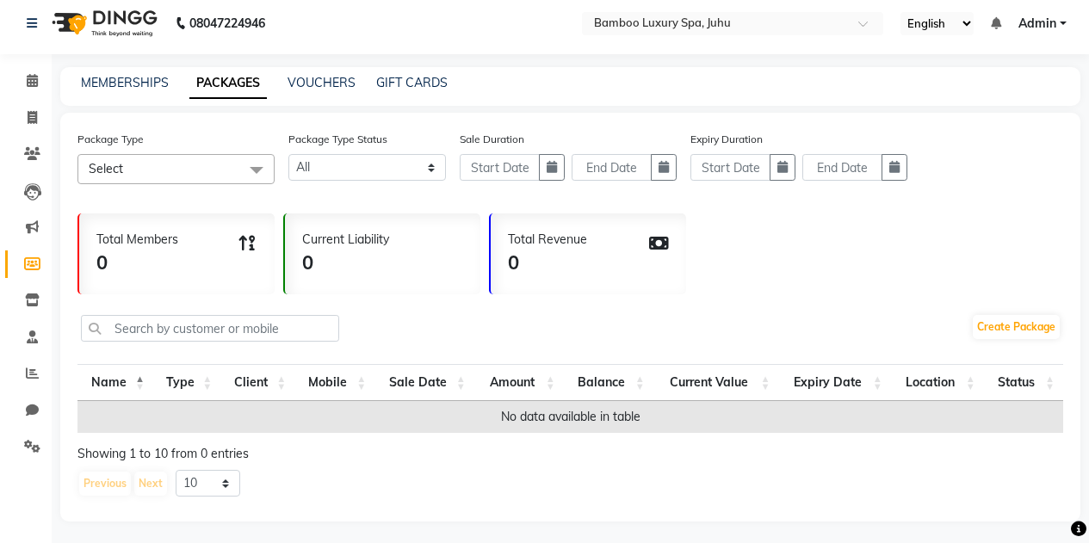
scroll to position [12, 0]
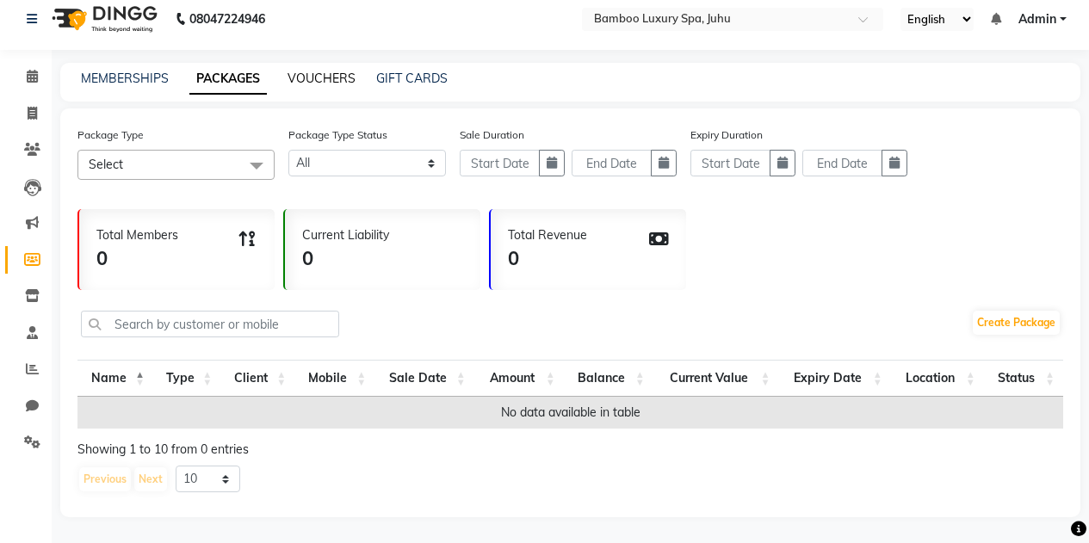
click at [317, 75] on link "VOUCHERS" at bounding box center [322, 78] width 68 height 15
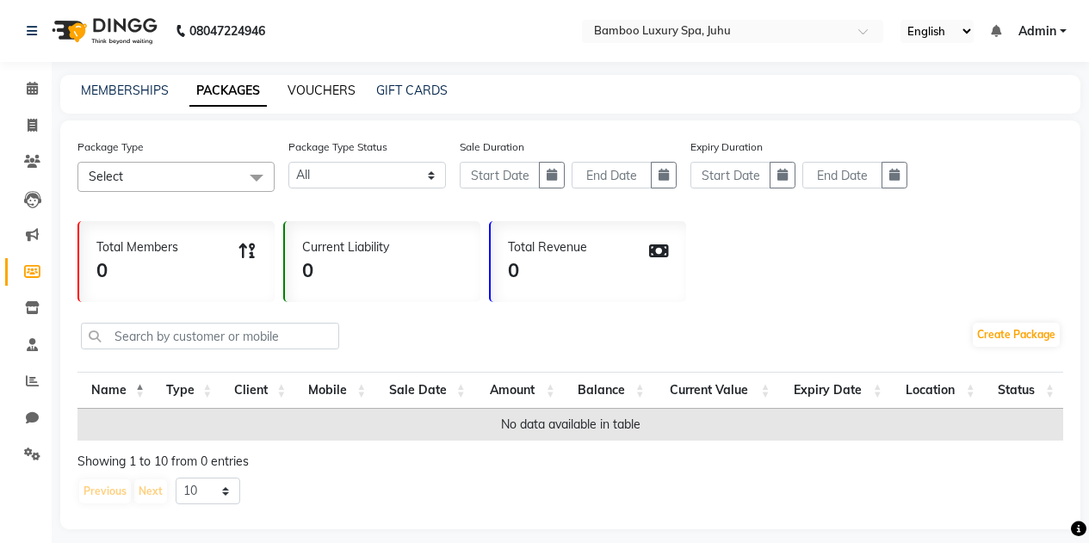
select select
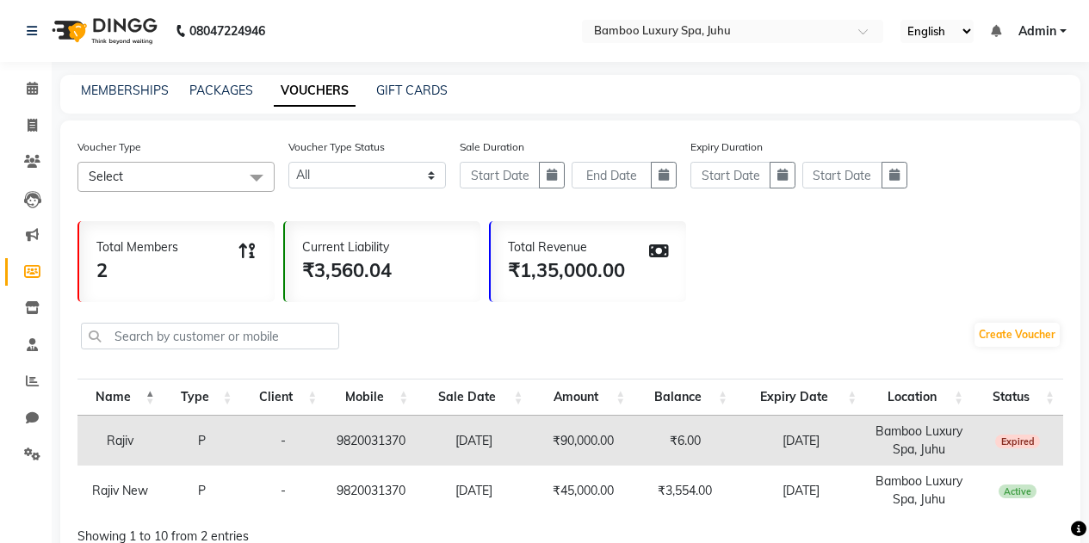
scroll to position [87, 0]
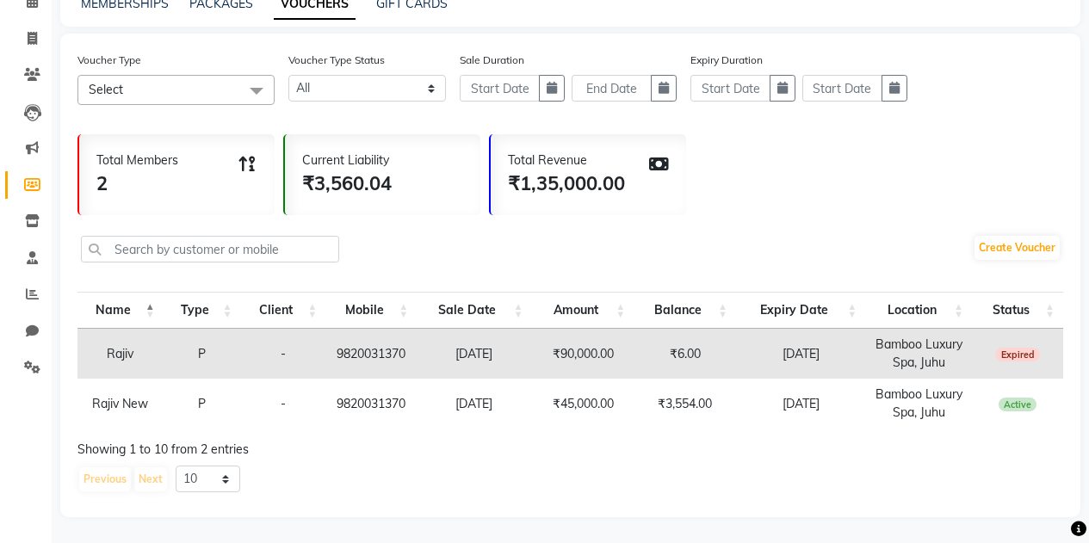
click at [246, 90] on span at bounding box center [256, 91] width 34 height 33
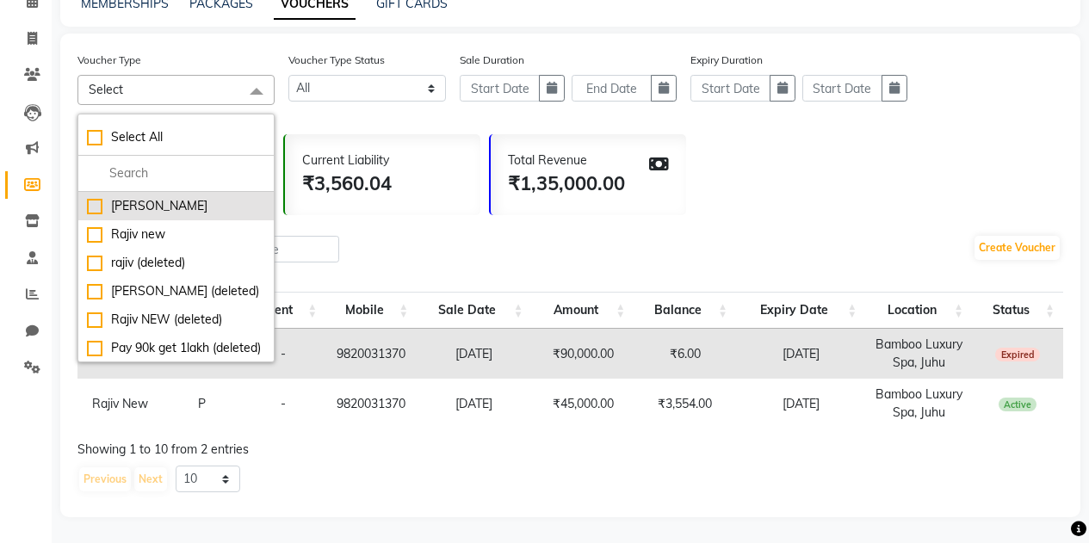
click at [173, 201] on div "[PERSON_NAME]" at bounding box center [176, 206] width 178 height 18
checkbox input "true"
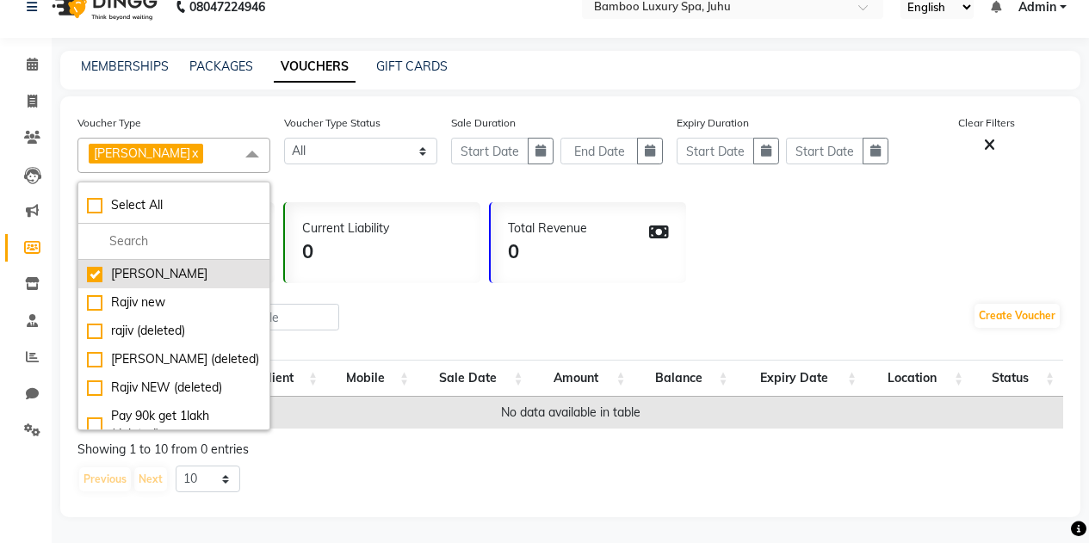
scroll to position [0, 0]
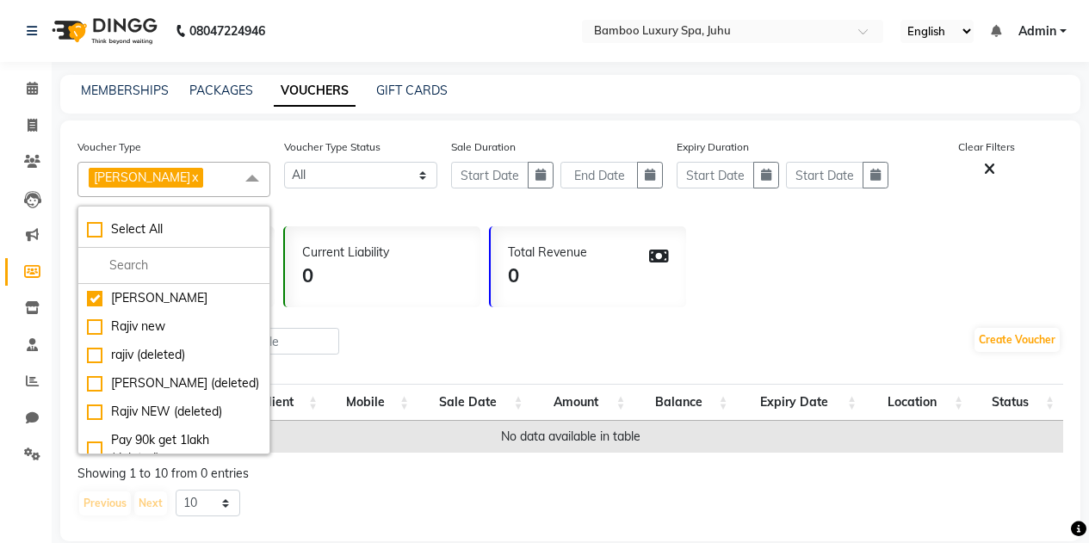
click at [668, 298] on div "Total Revenue 0" at bounding box center [588, 266] width 195 height 81
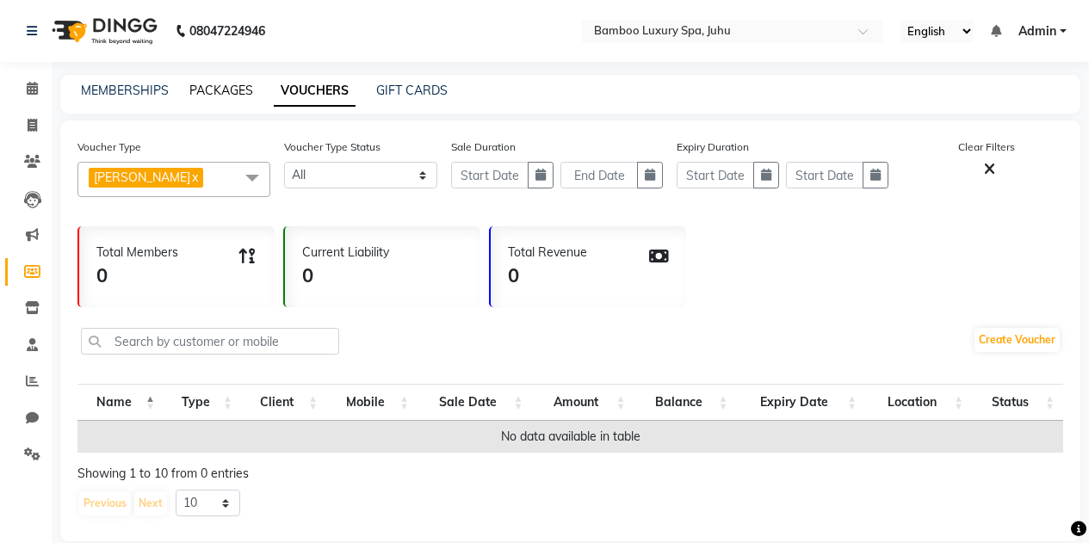
click at [196, 85] on link "PACKAGES" at bounding box center [221, 90] width 64 height 15
select select
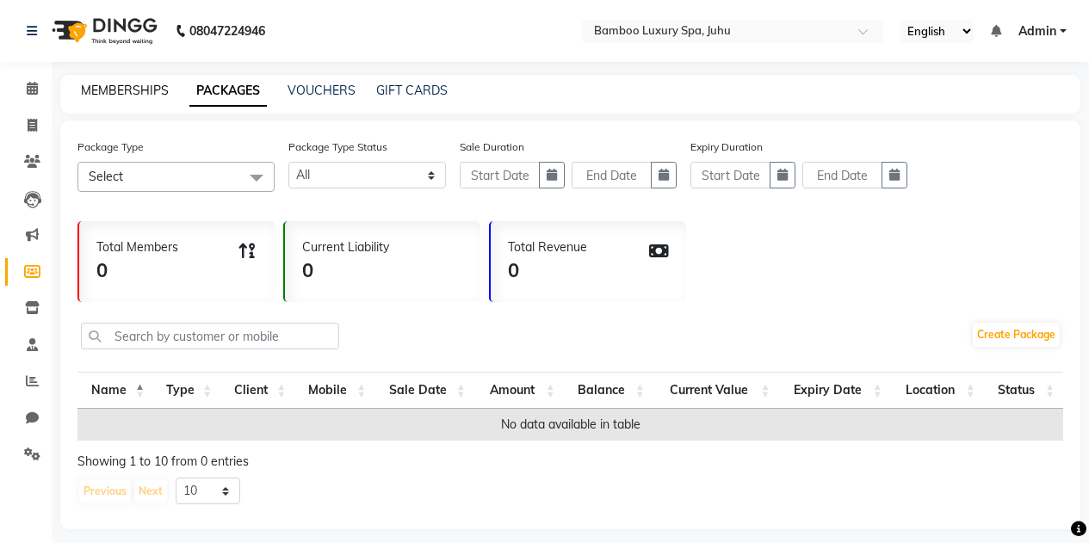
click at [114, 89] on link "MEMBERSHIPS" at bounding box center [125, 90] width 88 height 15
select select
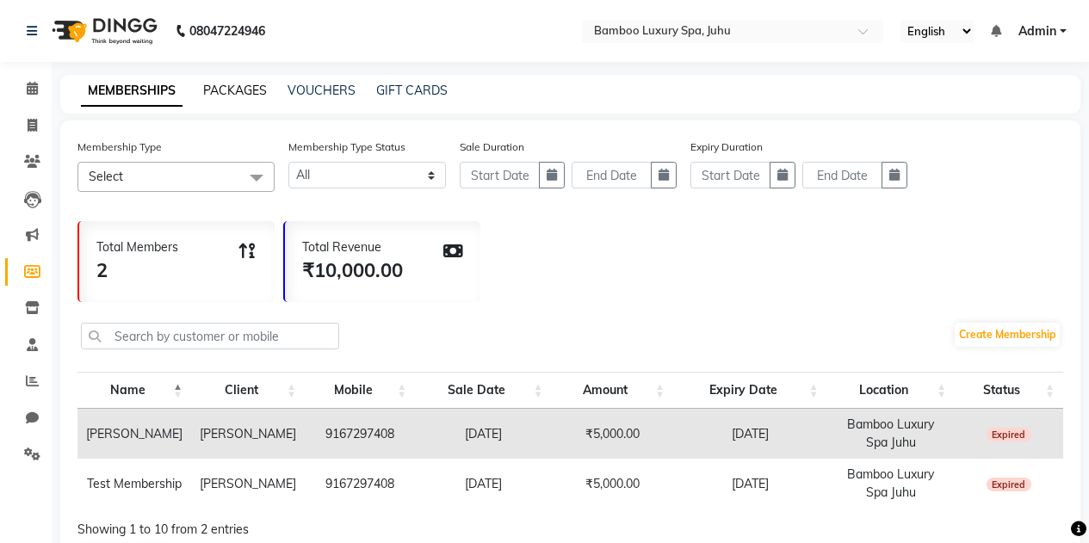
click at [220, 88] on link "PACKAGES" at bounding box center [235, 90] width 64 height 15
select select
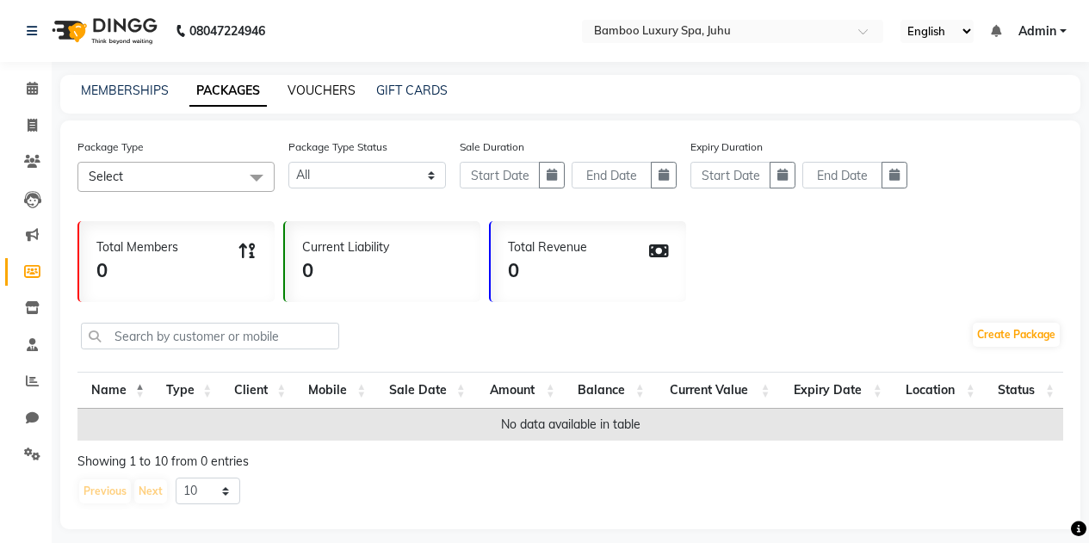
click at [294, 88] on link "VOUCHERS" at bounding box center [322, 90] width 68 height 15
select select
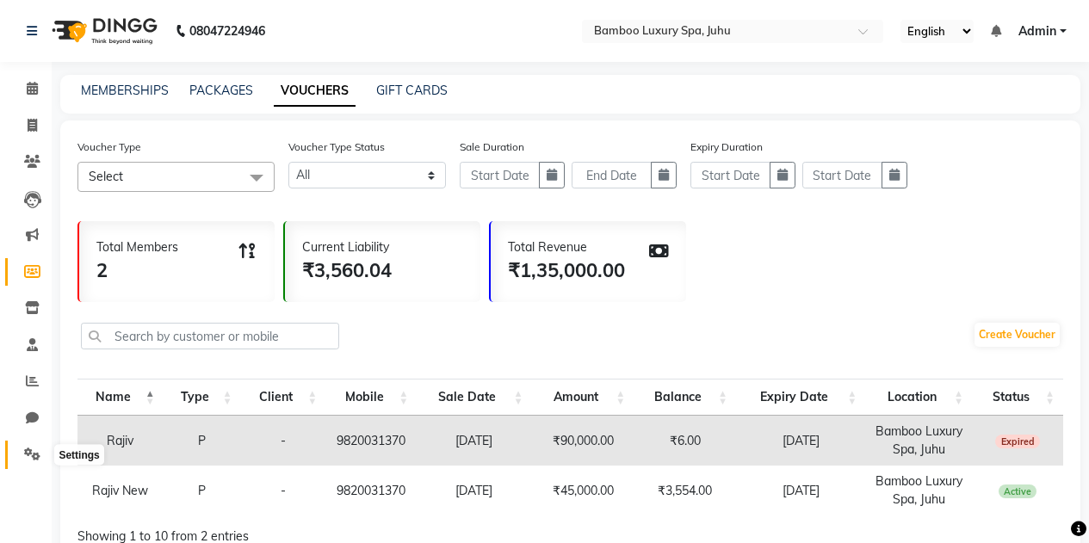
click at [25, 454] on icon at bounding box center [32, 454] width 16 height 13
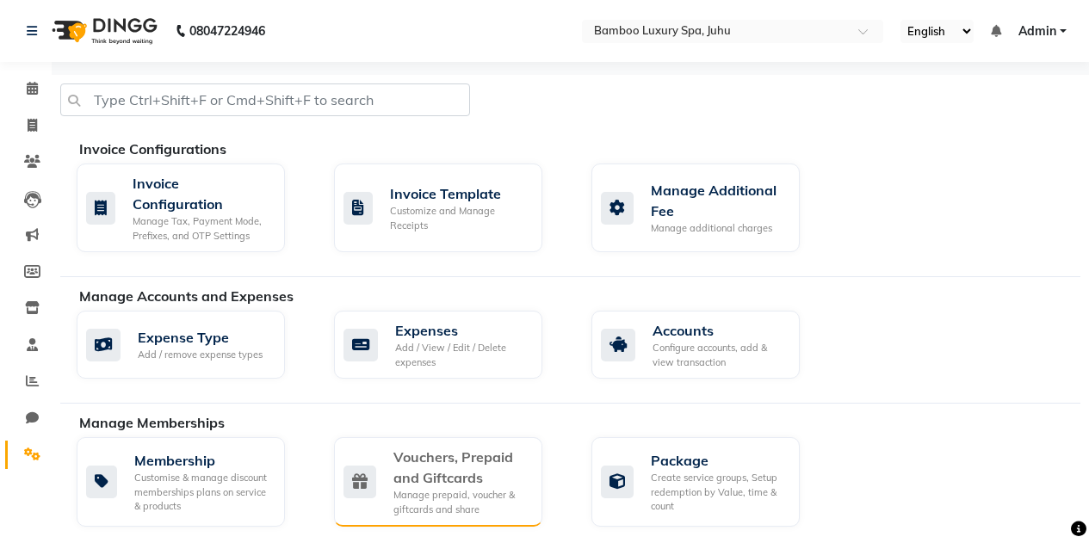
click at [411, 474] on div "Vouchers, Prepaid and Giftcards" at bounding box center [460, 467] width 135 height 41
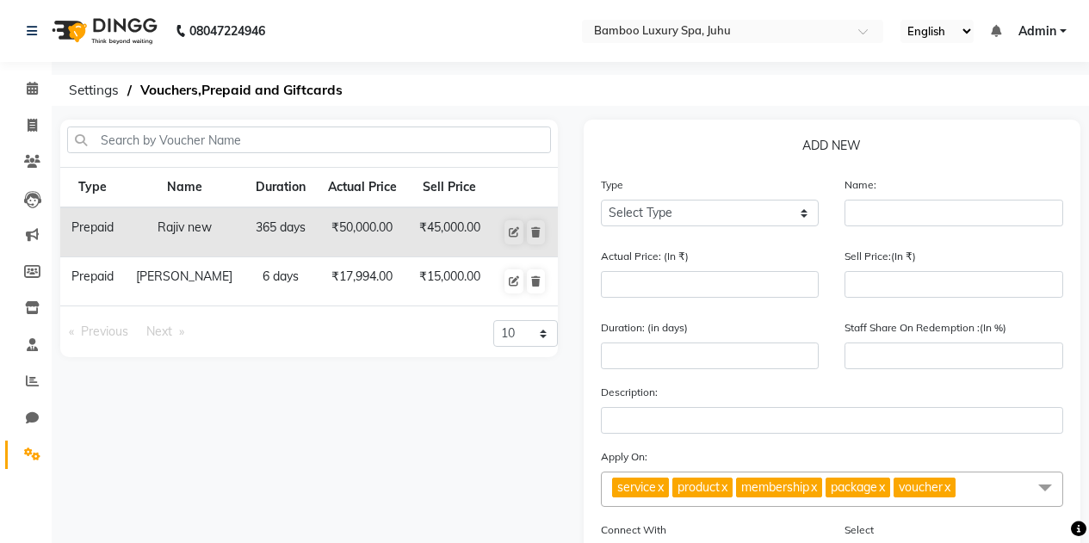
click at [189, 277] on td "[PERSON_NAME]" at bounding box center [185, 281] width 120 height 49
click at [517, 284] on icon at bounding box center [514, 281] width 10 height 10
select select "P"
type input "[PERSON_NAME]"
type input "17994"
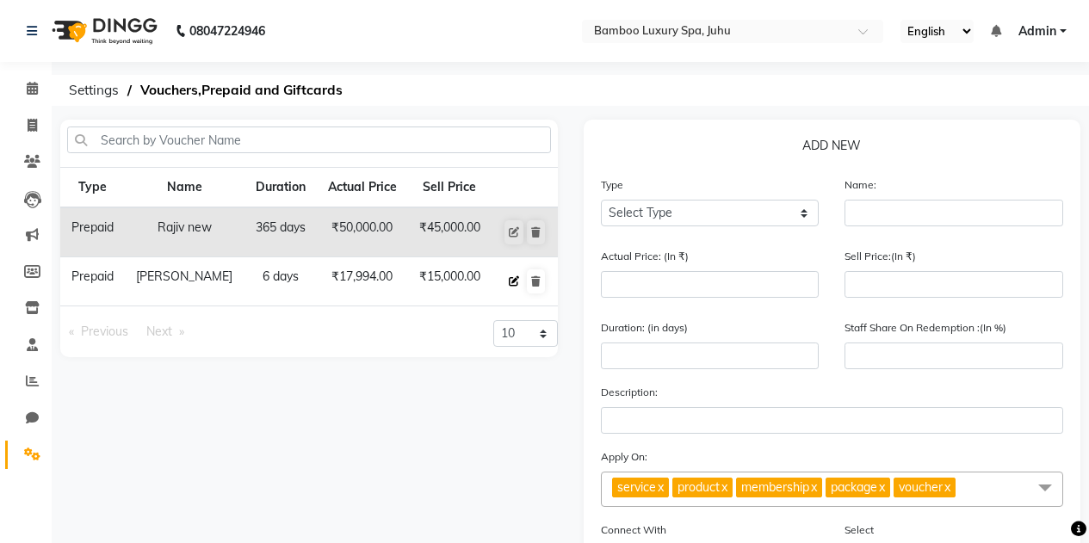
type input "15000"
type input "6"
type input "83"
type input "6 Swedish massage"
checkbox input "false"
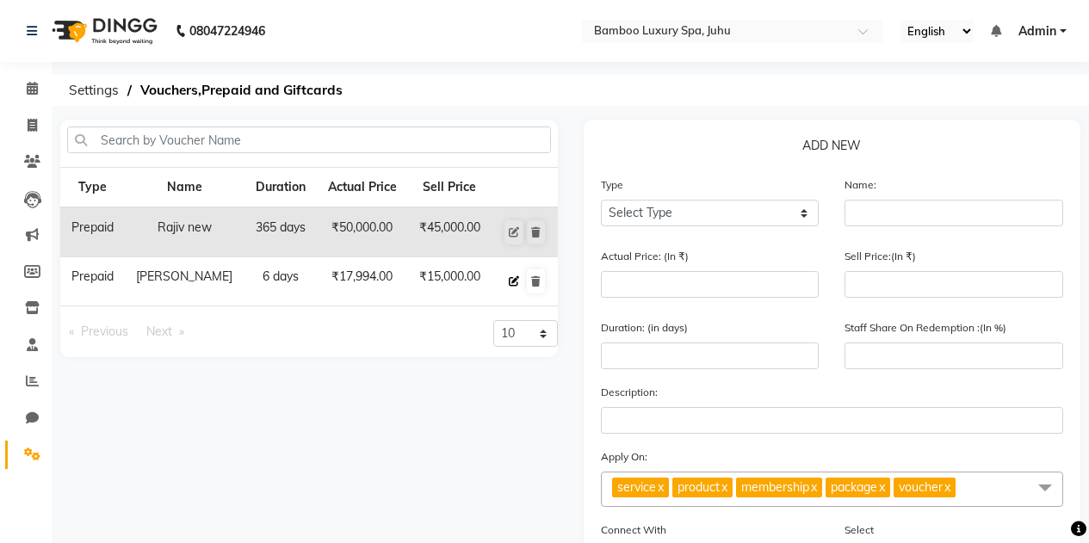
checkbox input "true"
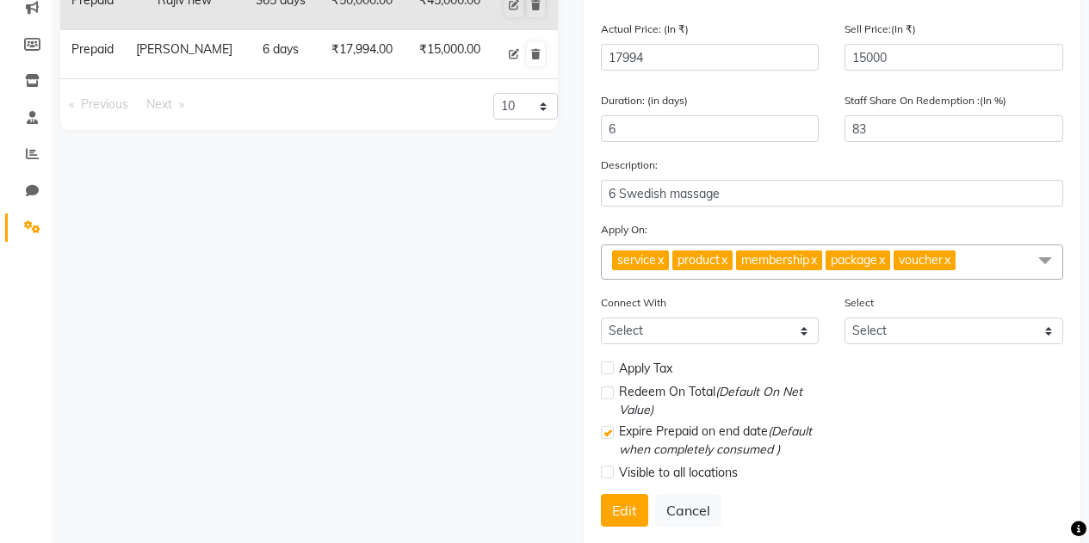
scroll to position [258, 0]
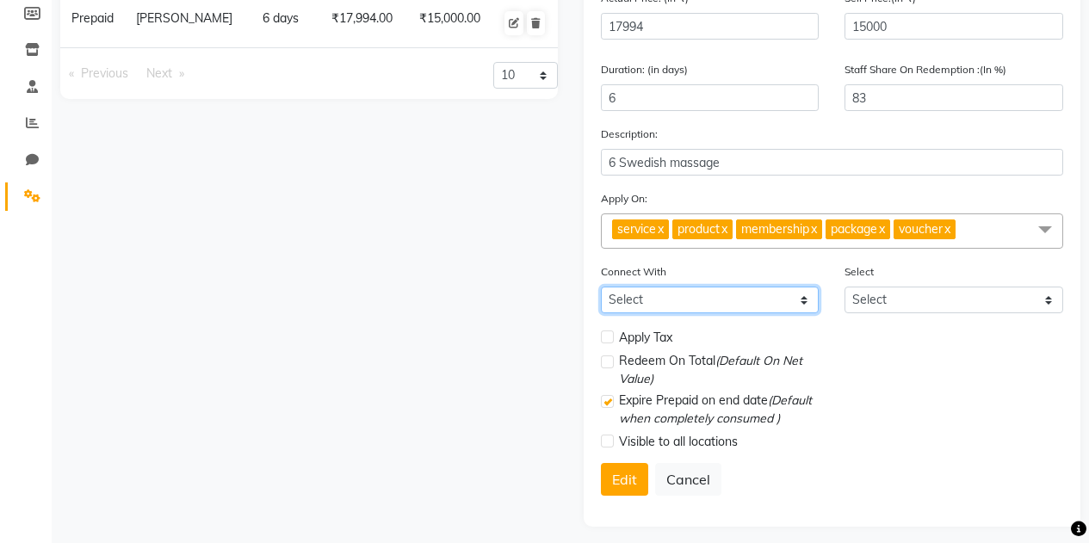
click at [799, 306] on select "Select Membership Package" at bounding box center [710, 300] width 219 height 27
select select "1: M"
click at [601, 287] on select "Select Membership Package" at bounding box center [710, 300] width 219 height 27
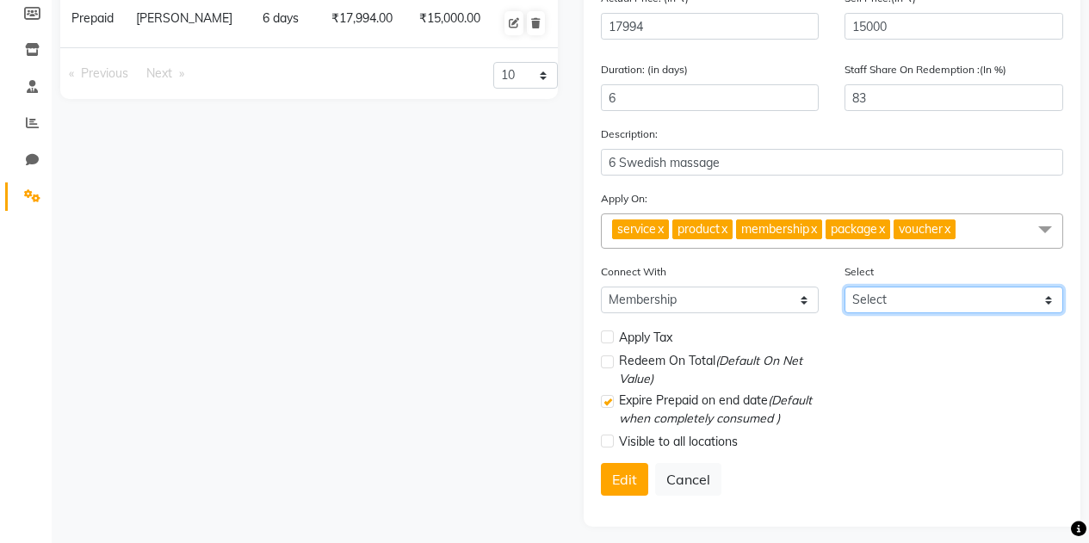
click at [1031, 306] on select "Select" at bounding box center [954, 300] width 219 height 27
click at [845, 287] on select "Select" at bounding box center [954, 300] width 219 height 27
click at [621, 479] on button "Edit" at bounding box center [624, 479] width 47 height 33
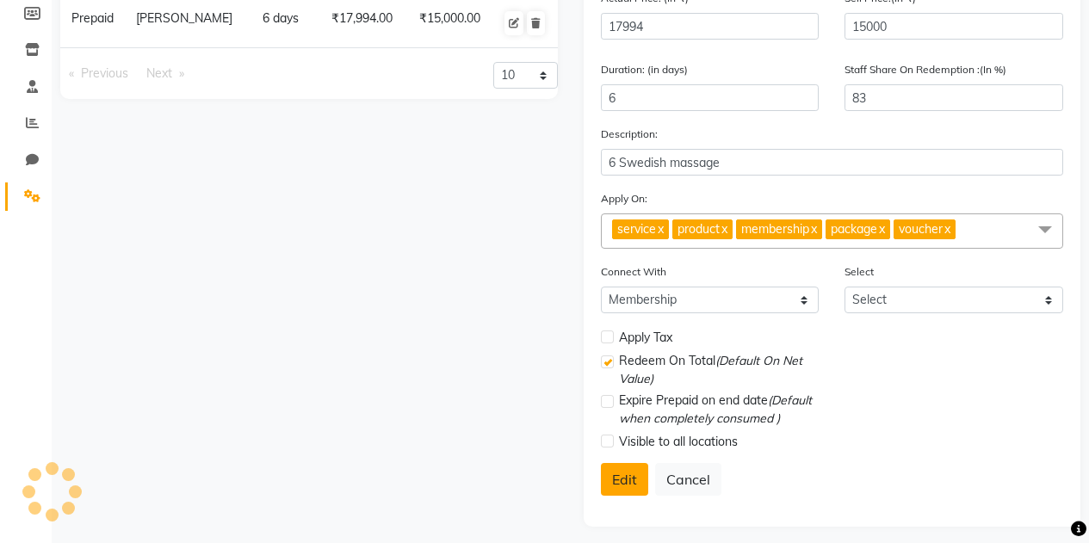
select select
checkbox input "false"
checkbox input "true"
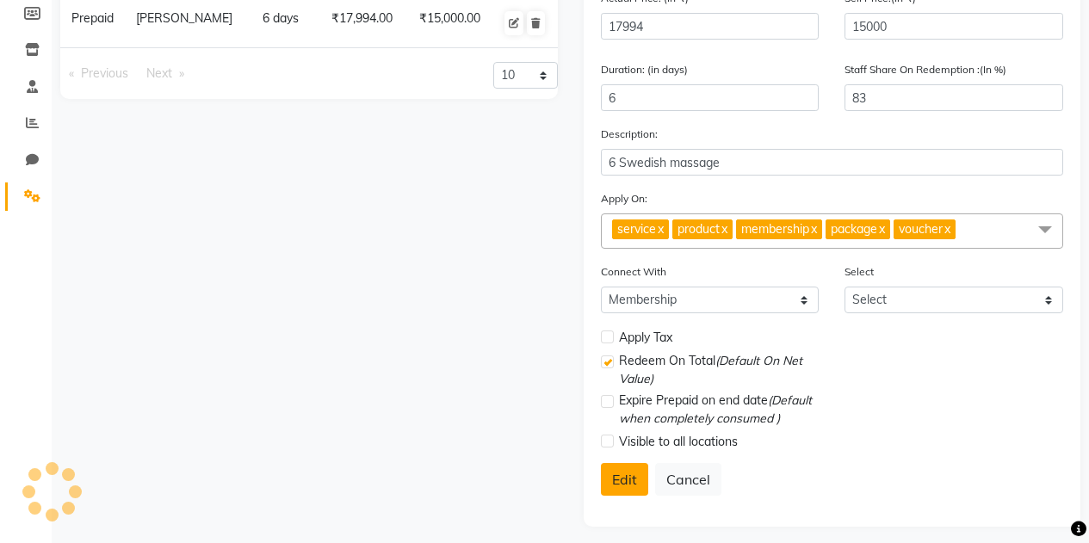
checkbox input "false"
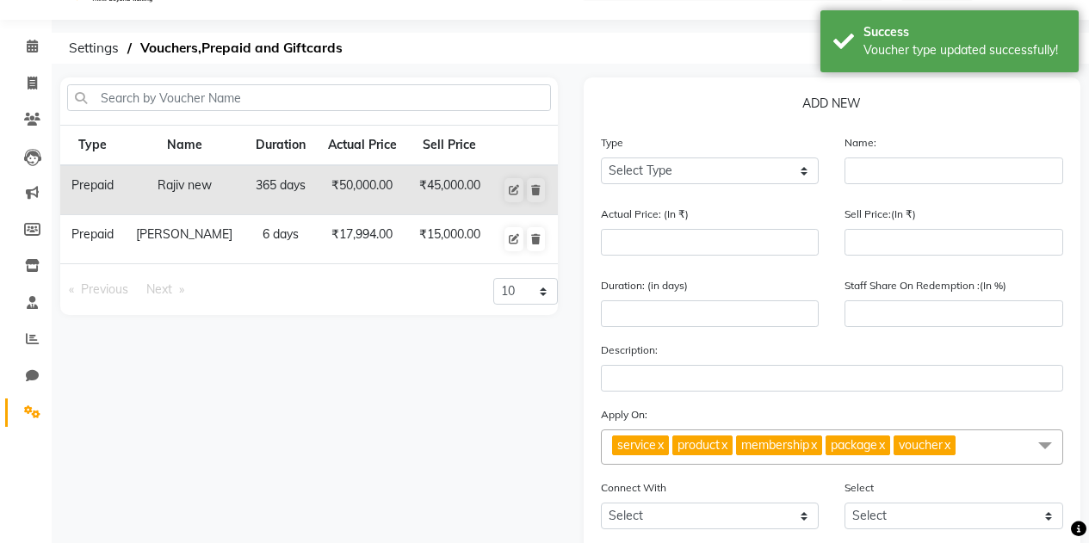
scroll to position [0, 0]
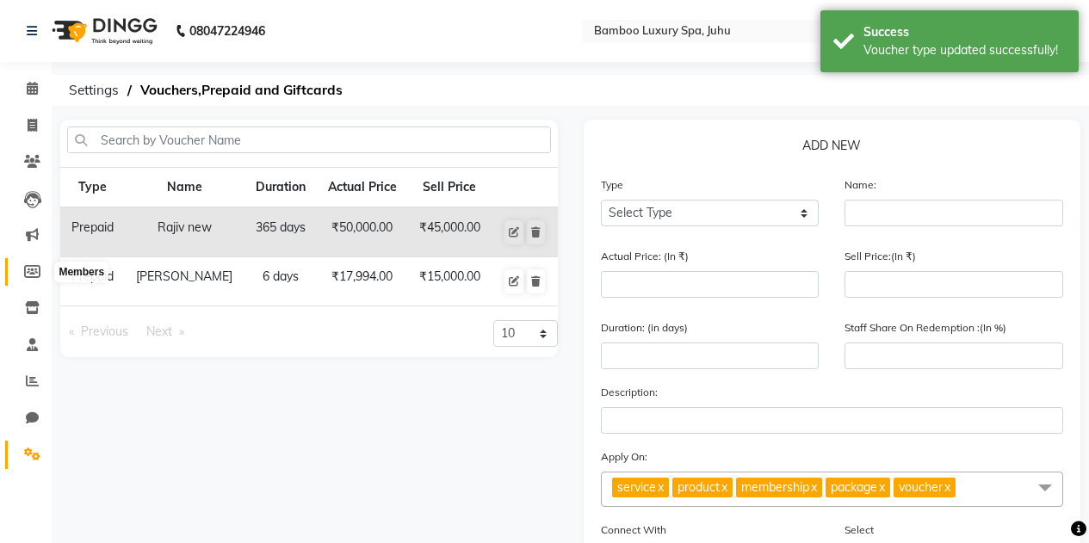
click at [21, 272] on span at bounding box center [32, 273] width 30 height 20
select select
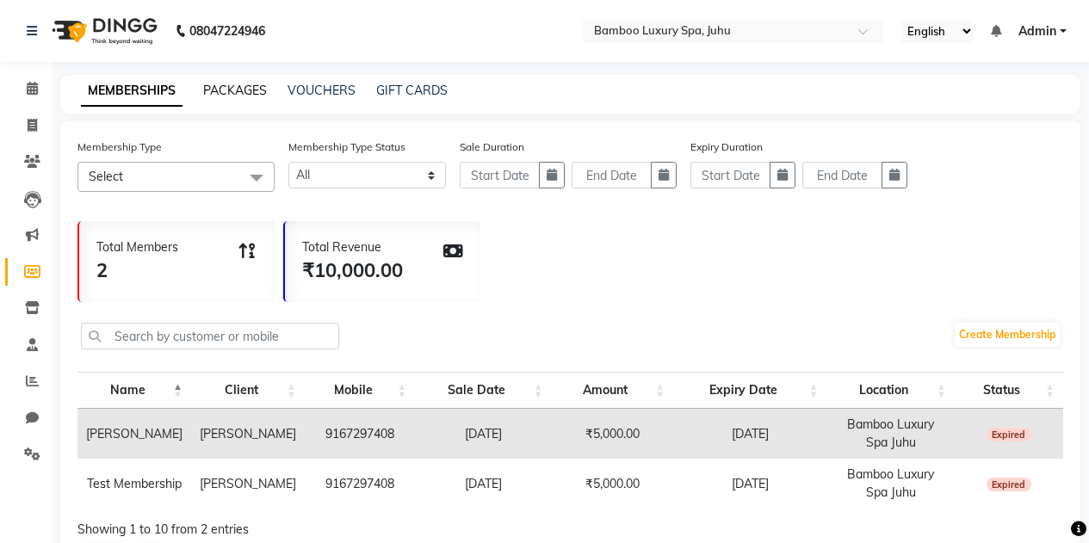
click at [236, 94] on link "PACKAGES" at bounding box center [235, 90] width 64 height 15
select select
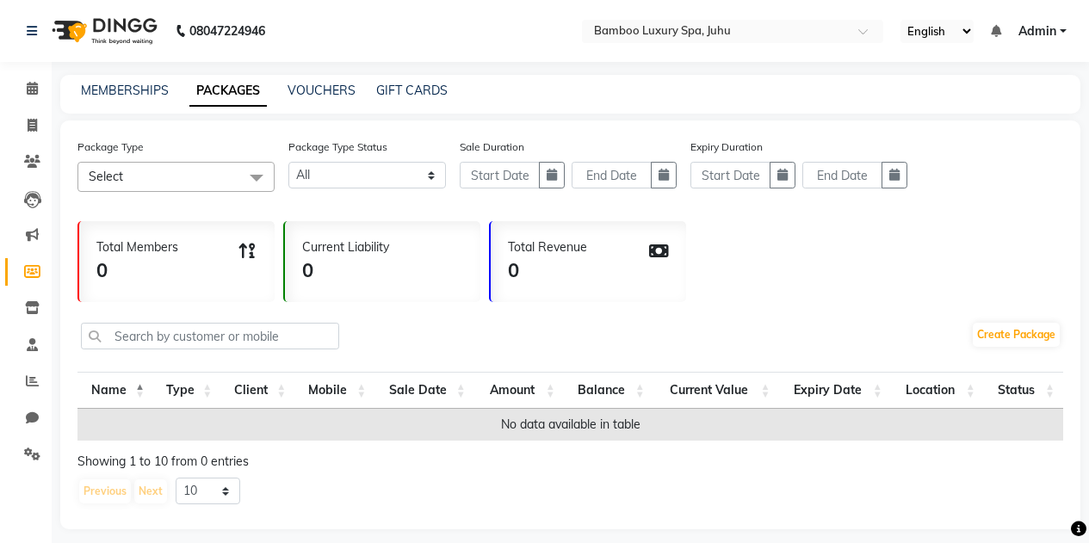
click at [314, 100] on div "MEMBERSHIPS PACKAGES VOUCHERS GIFT CARDS" at bounding box center [570, 94] width 1020 height 39
click at [315, 92] on link "VOUCHERS" at bounding box center [322, 90] width 68 height 15
select select
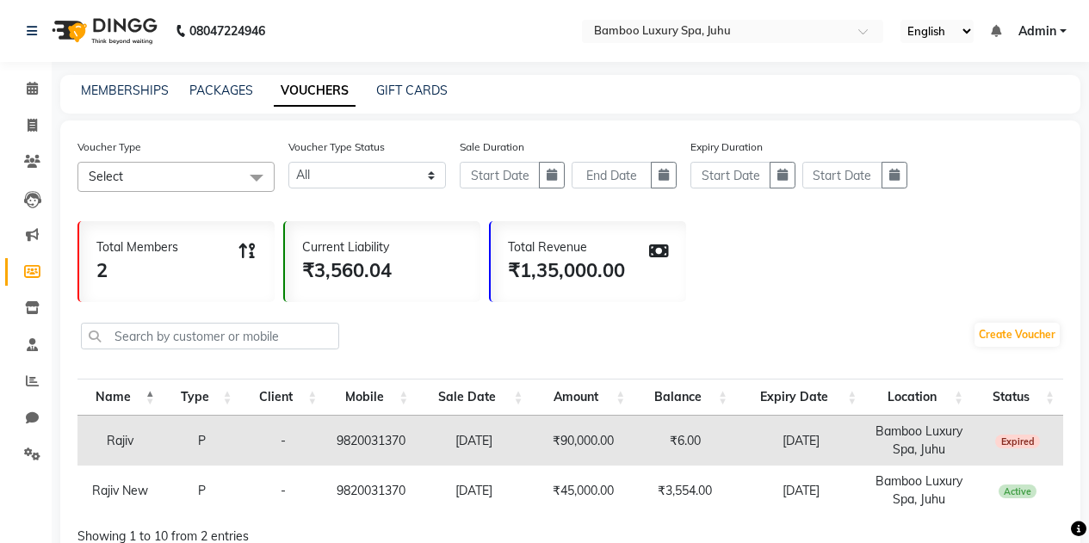
scroll to position [87, 0]
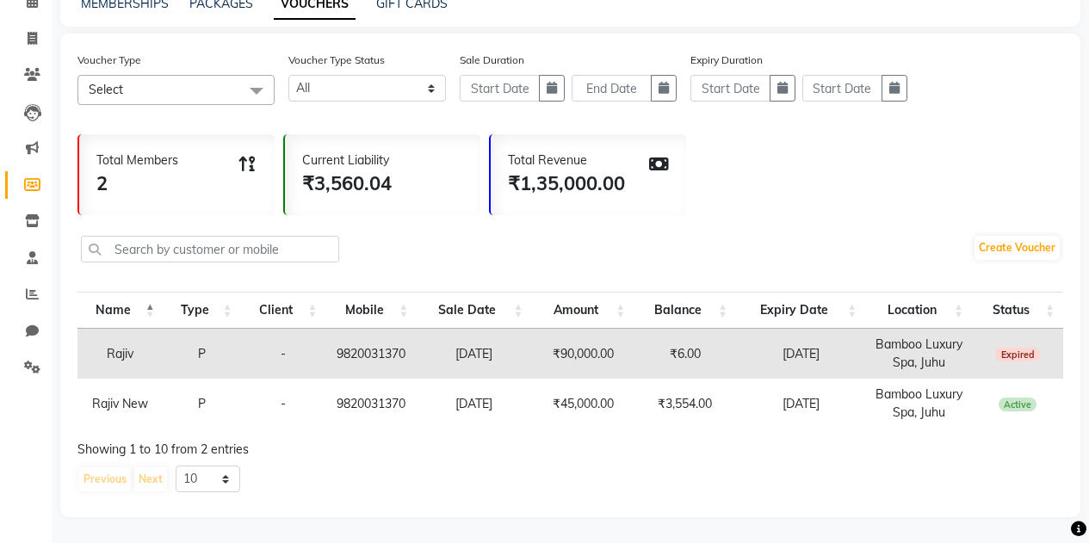
click at [198, 90] on span "Select" at bounding box center [175, 90] width 197 height 30
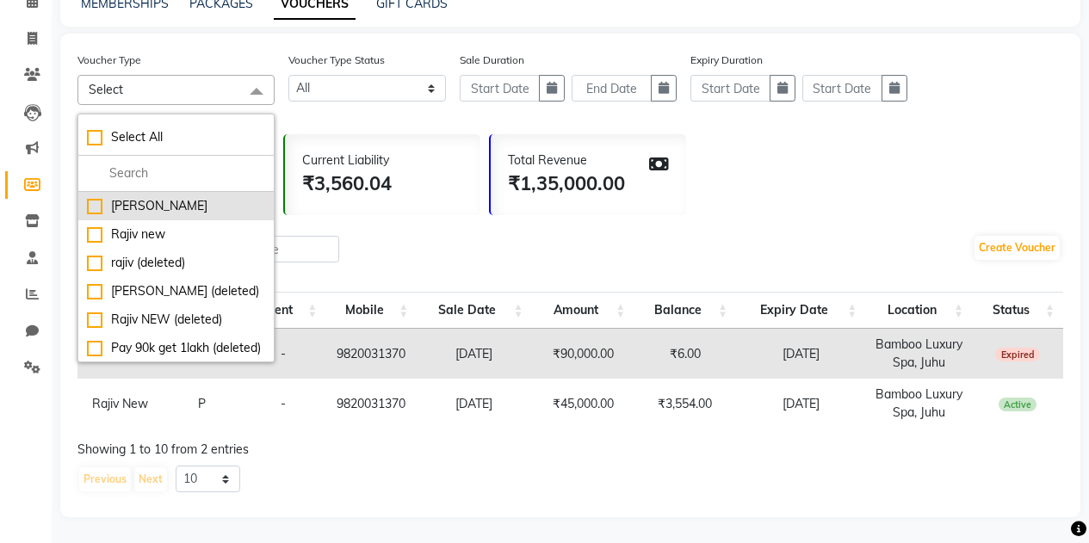
click at [175, 201] on div "[PERSON_NAME]" at bounding box center [176, 206] width 178 height 18
checkbox input "true"
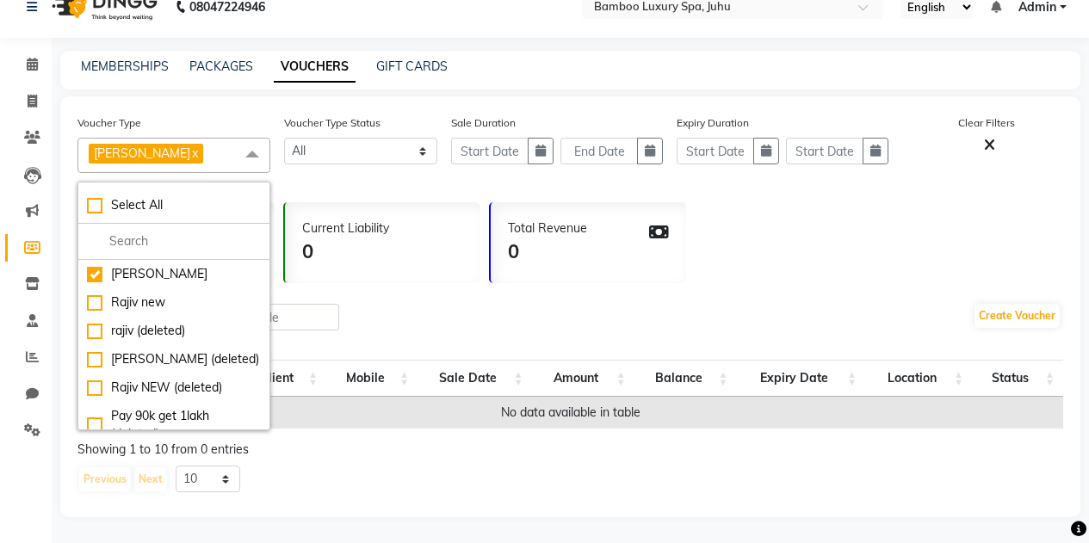
scroll to position [0, 0]
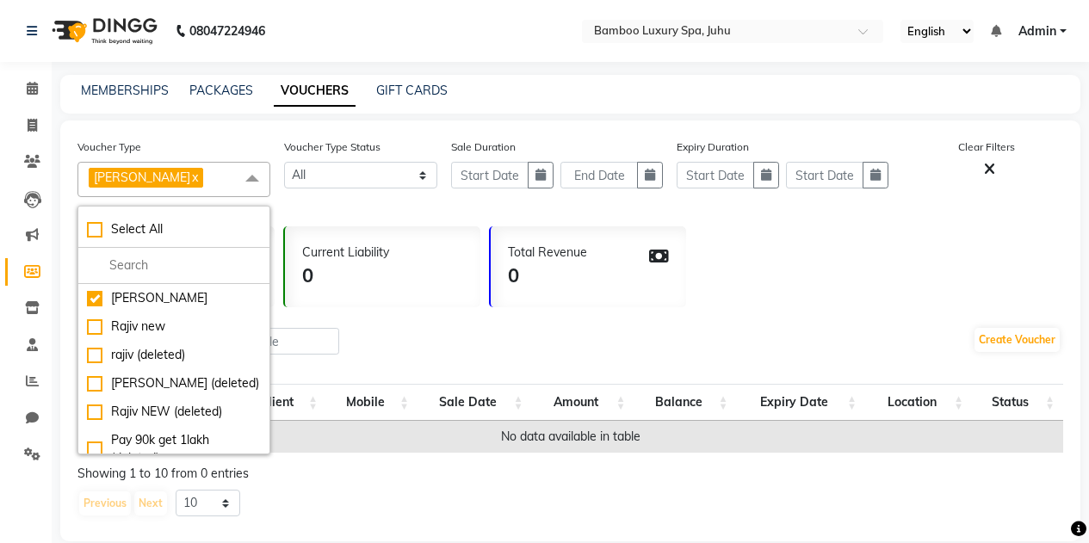
click at [874, 282] on div "Total Members 0 Current Liability 0 Total Revenue 0" at bounding box center [570, 263] width 986 height 90
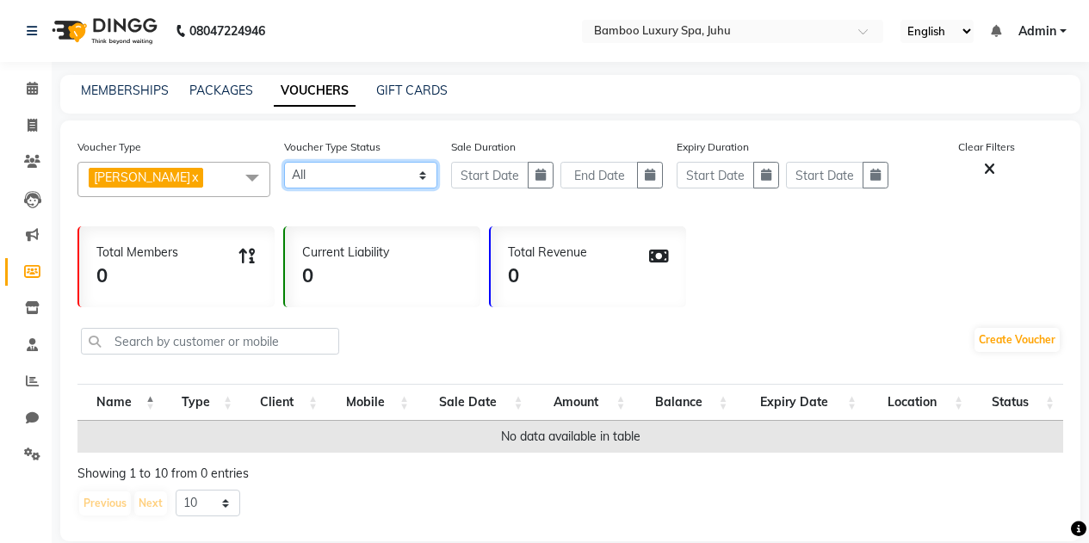
click at [382, 176] on select "Active Expired All" at bounding box center [361, 175] width 154 height 27
select select "true"
click at [284, 162] on select "Active Expired All" at bounding box center [361, 175] width 154 height 27
click at [542, 174] on icon "button" at bounding box center [541, 175] width 10 height 12
select select "9"
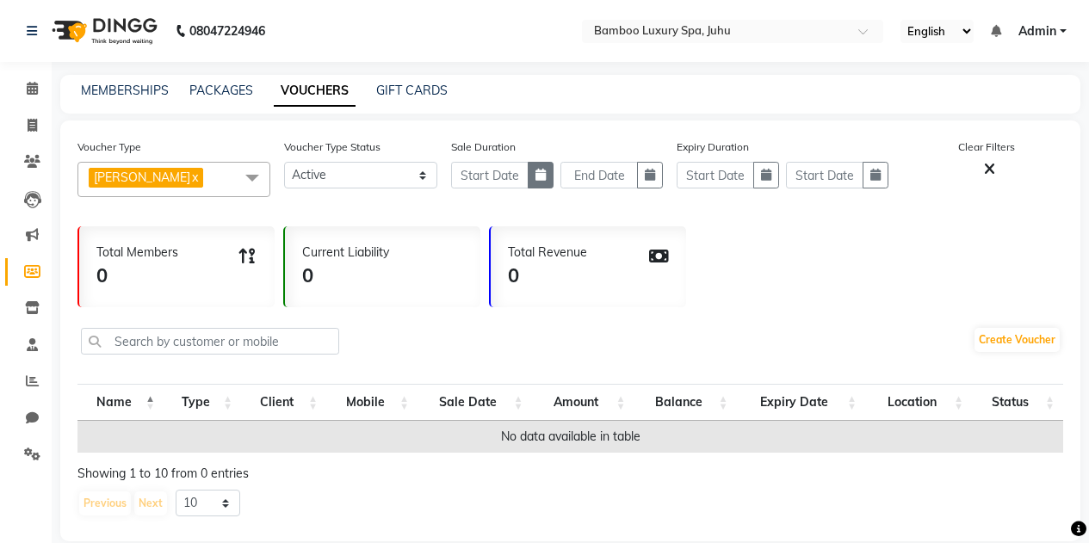
select select "2025"
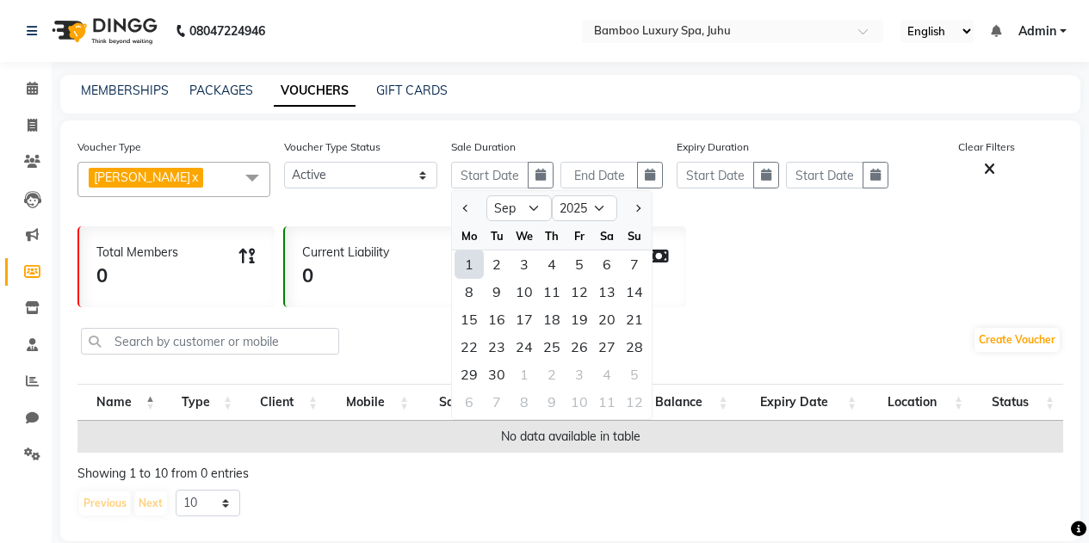
click at [467, 263] on div "1" at bounding box center [469, 265] width 28 height 28
type input "01-09-2025"
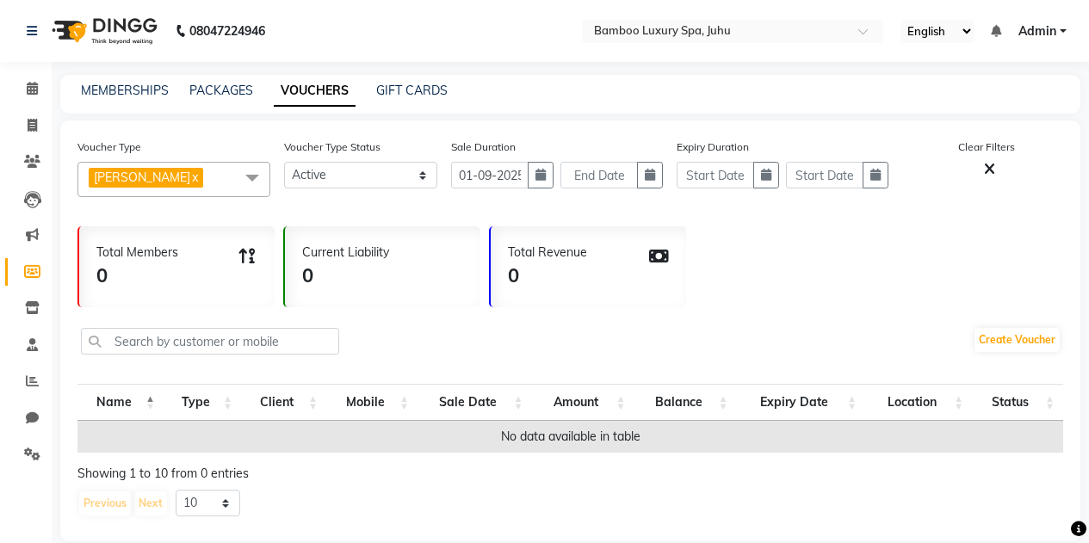
scroll to position [24, 0]
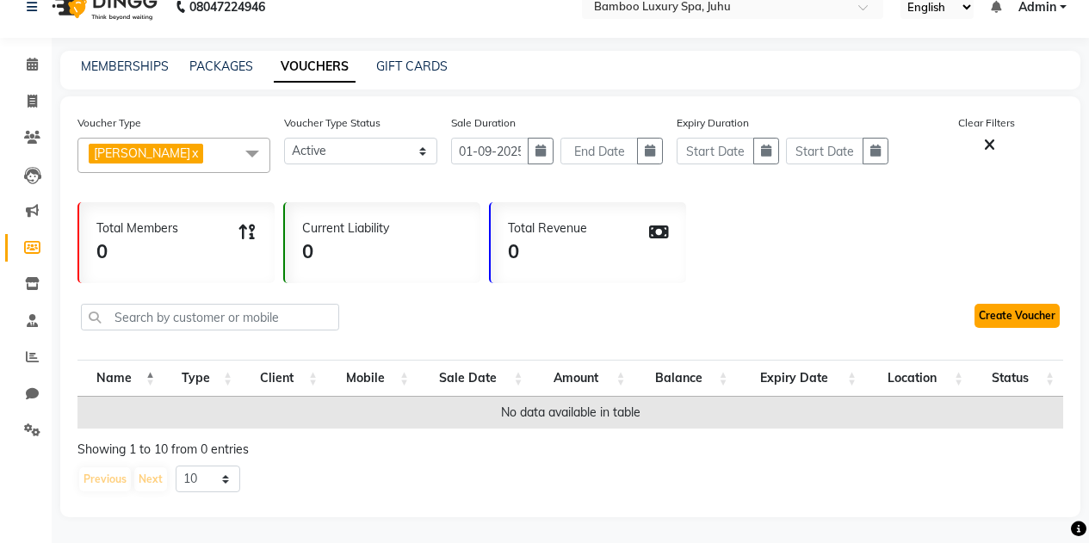
click at [1010, 313] on link "Create Voucher" at bounding box center [1017, 316] width 85 height 24
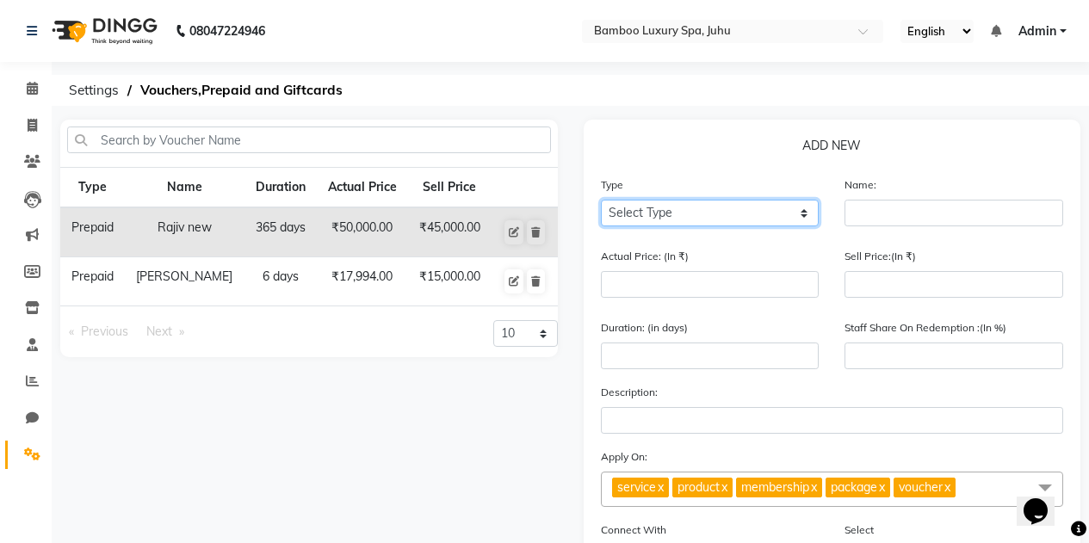
click at [751, 212] on select "Select Type Voucher Prepaid Gift Card" at bounding box center [710, 213] width 219 height 27
select select "P"
click at [601, 200] on select "Select Type Voucher Prepaid Gift Card" at bounding box center [710, 213] width 219 height 27
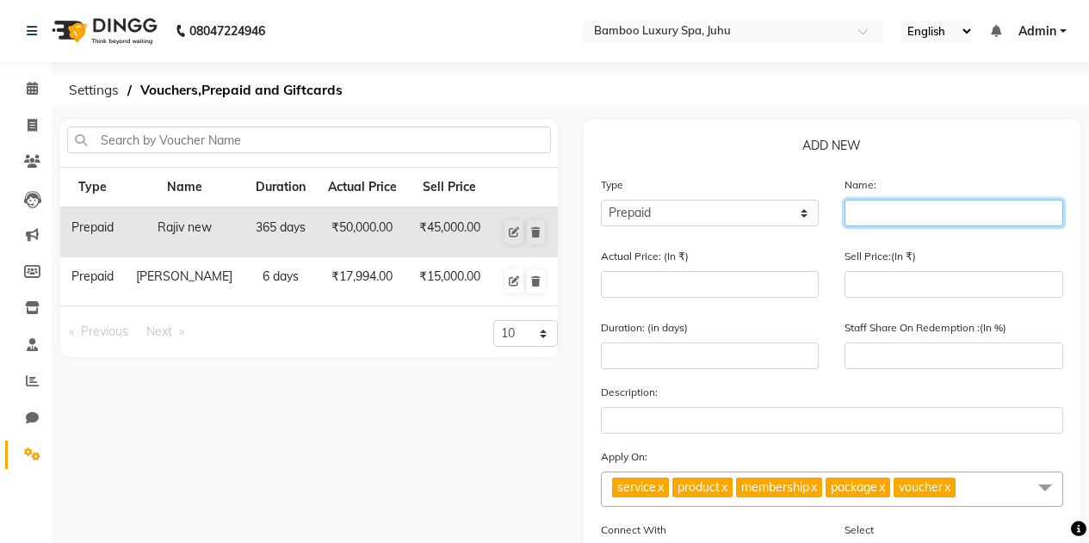
click at [867, 218] on input "text" at bounding box center [954, 213] width 219 height 27
type input "[PERSON_NAME]"
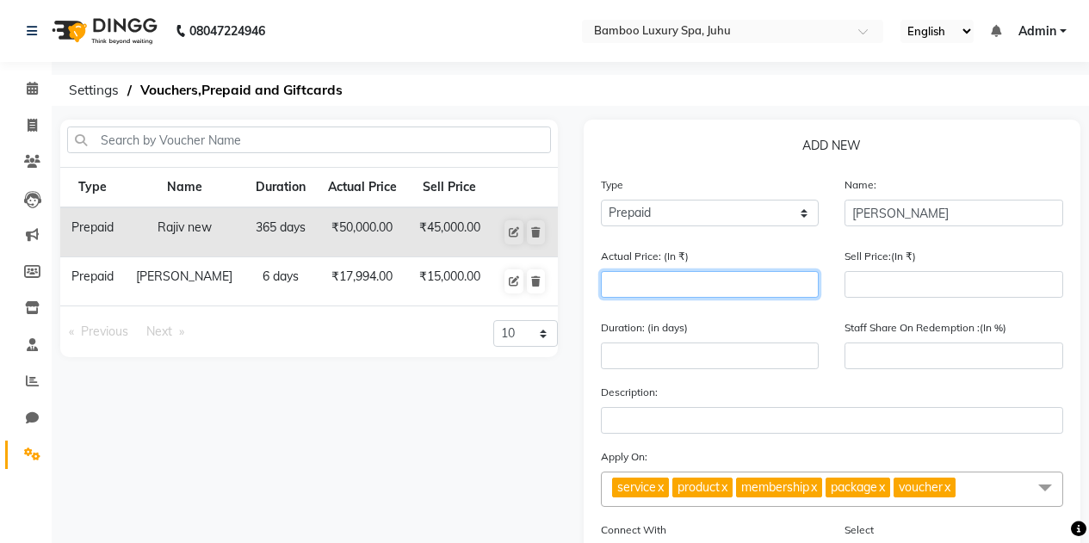
click at [722, 278] on input "number" at bounding box center [710, 284] width 219 height 27
type input "1"
type input "0"
type input "17999"
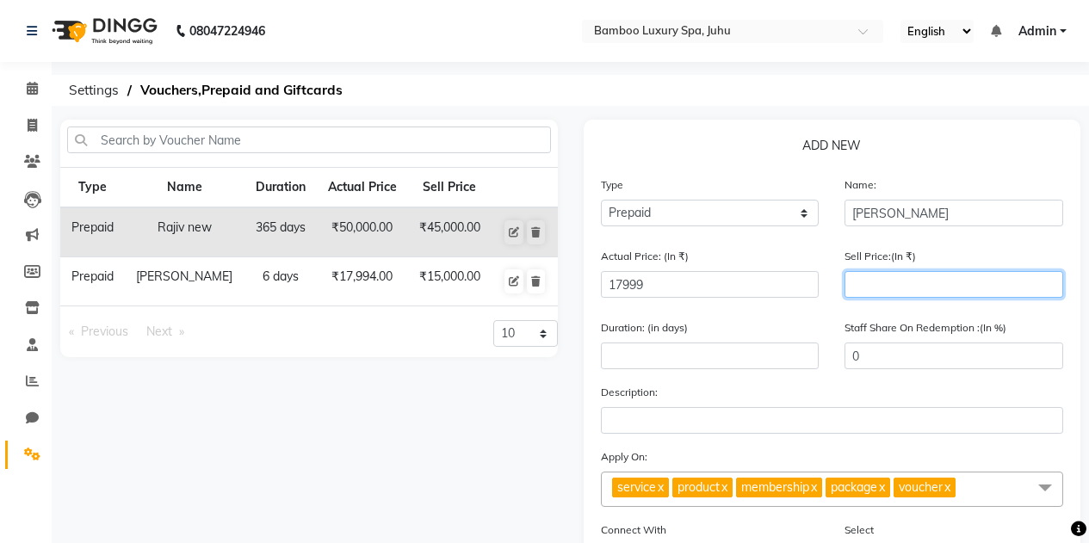
click at [902, 276] on input "number" at bounding box center [954, 284] width 219 height 27
type input "150"
type input "1"
type input "1500"
type input "8"
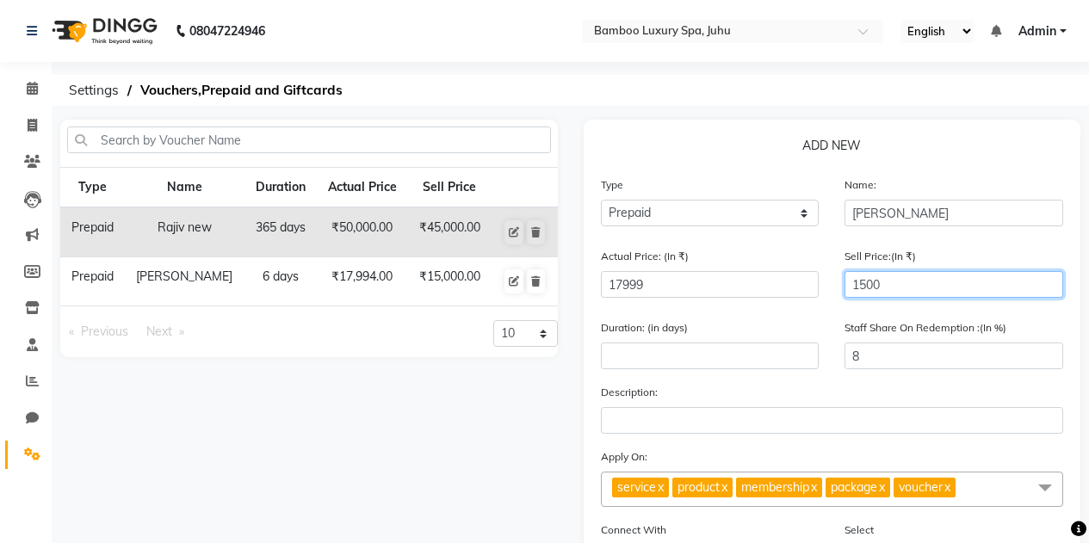
type input "15000"
type input "83"
type input "15000"
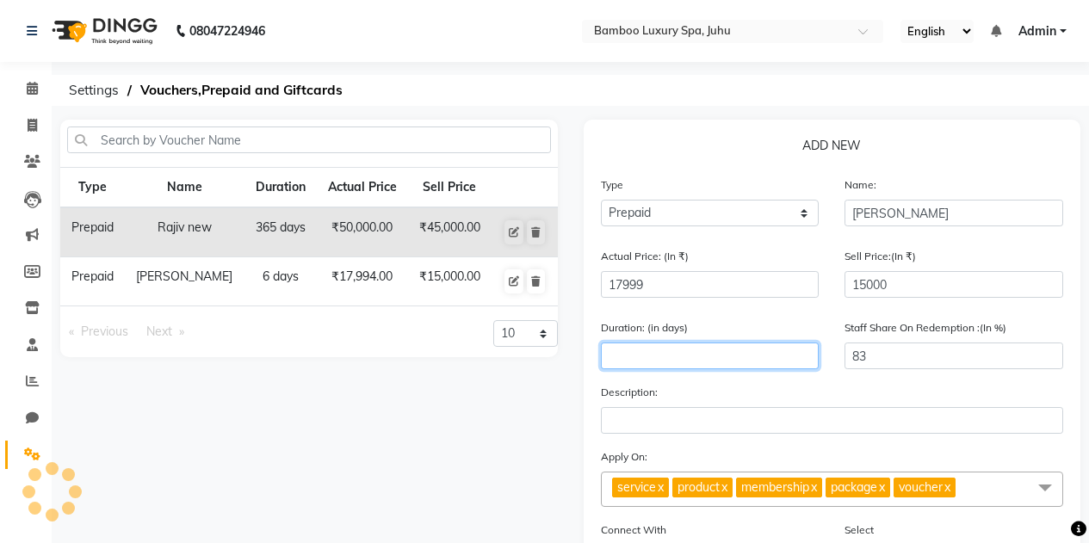
click at [641, 356] on input "number" at bounding box center [710, 356] width 219 height 27
type input "6"
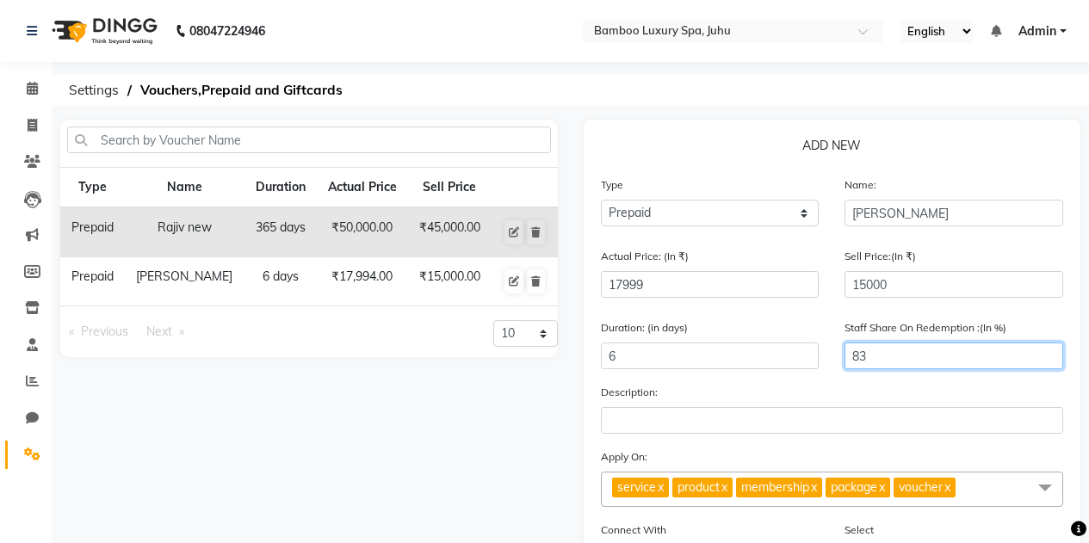
click at [895, 348] on input "83" at bounding box center [954, 356] width 219 height 27
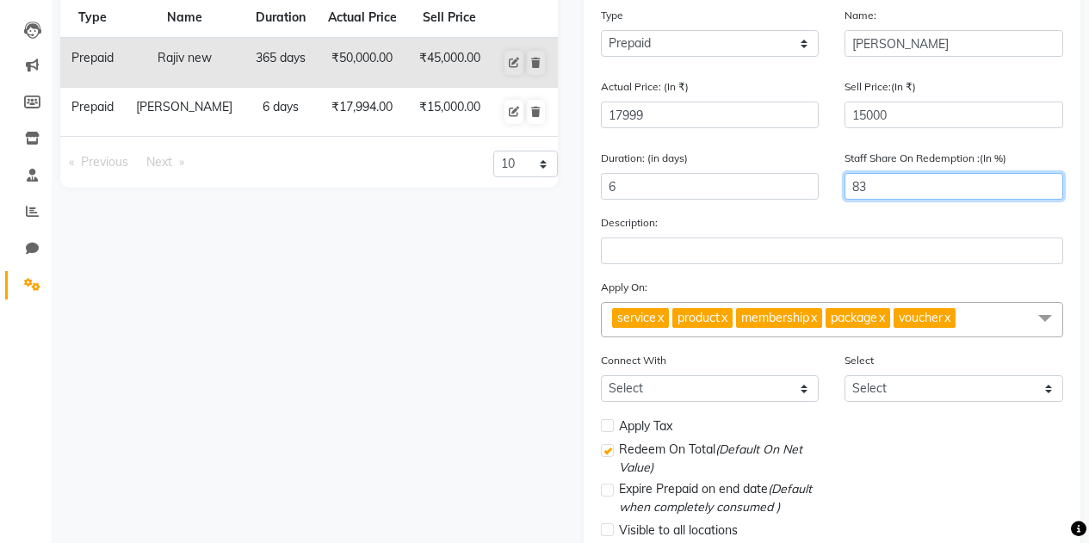
scroll to position [172, 0]
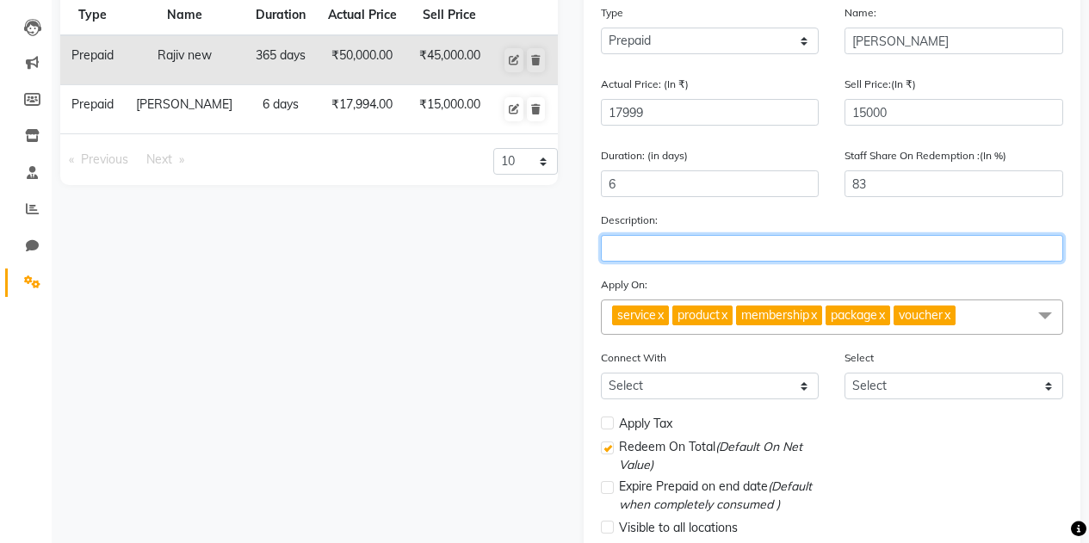
click at [623, 241] on input "text" at bounding box center [832, 248] width 463 height 27
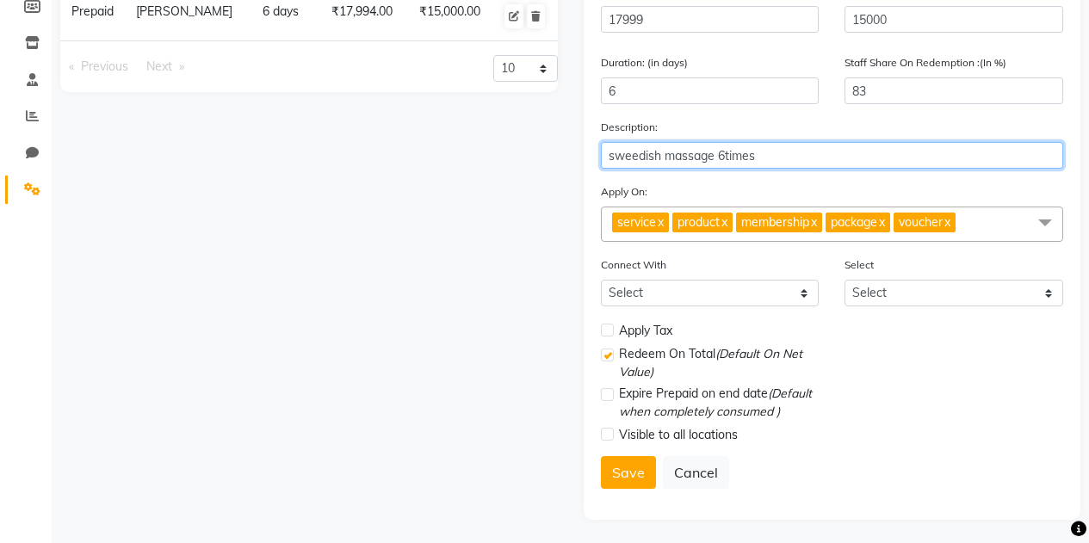
scroll to position [268, 0]
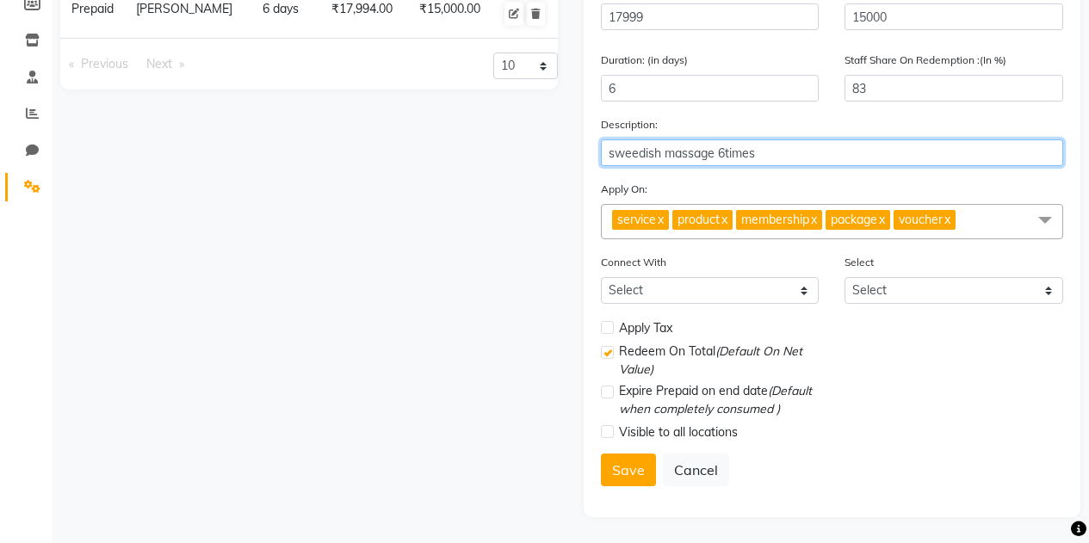
type input "sweedish massage 6times"
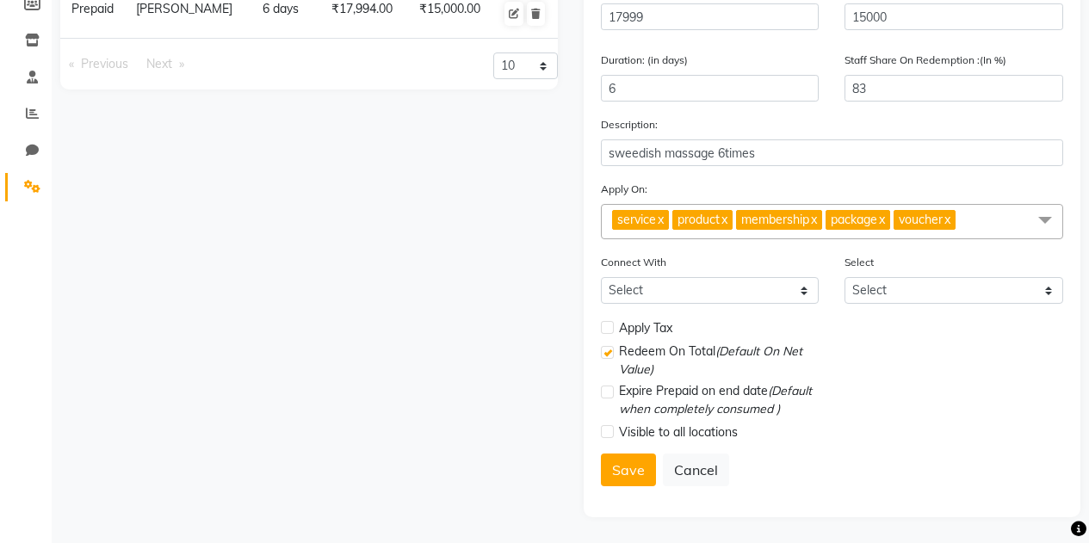
click at [1047, 217] on span at bounding box center [1045, 220] width 34 height 33
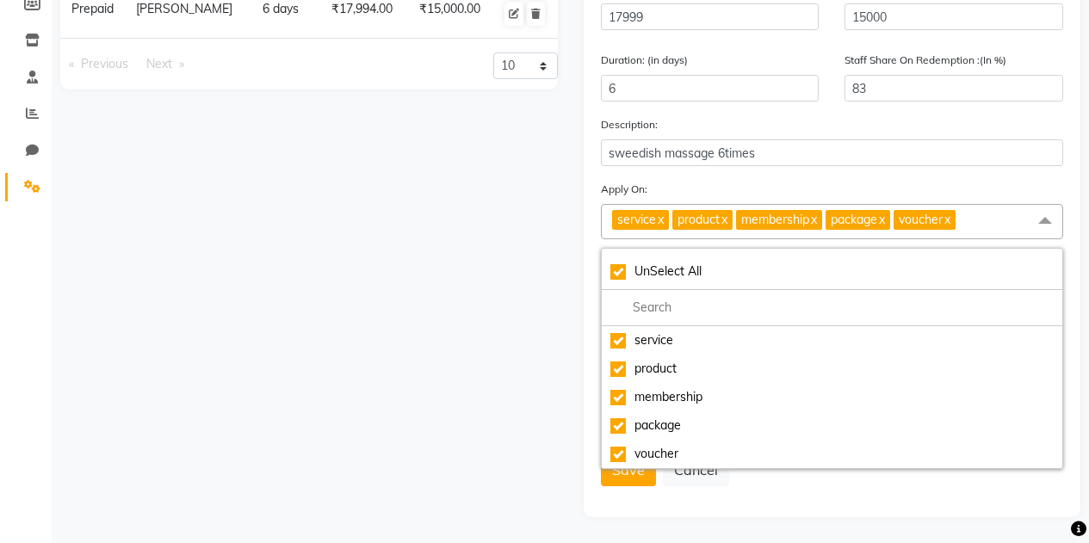
click at [1047, 217] on span at bounding box center [1045, 220] width 34 height 33
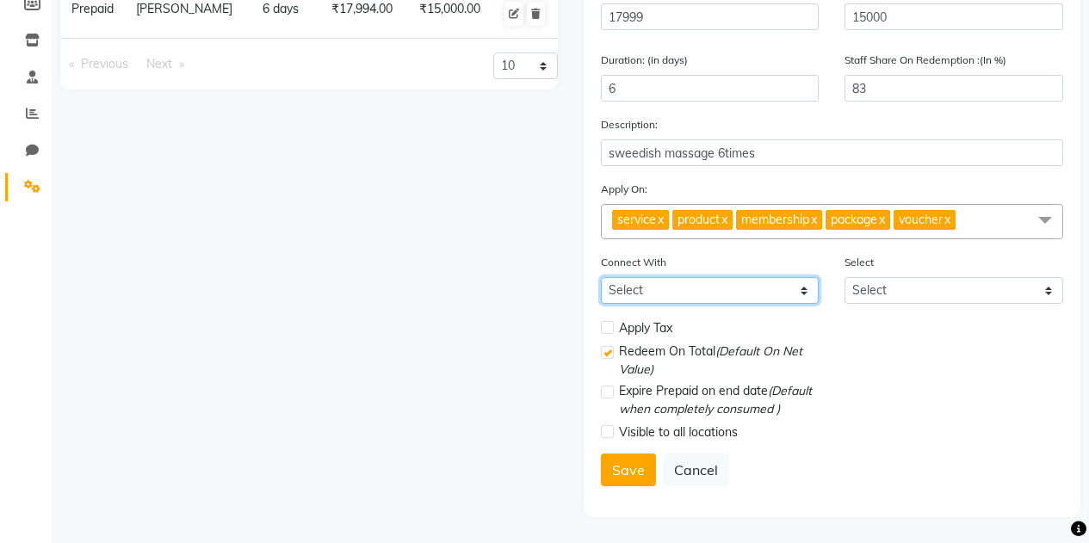
click at [724, 298] on select "Select Membership Package" at bounding box center [710, 290] width 219 height 27
click at [601, 277] on select "Select Membership Package" at bounding box center [710, 290] width 219 height 27
click at [789, 288] on select "Select Membership Package" at bounding box center [710, 290] width 219 height 27
click at [601, 277] on select "Select Membership Package" at bounding box center [710, 290] width 219 height 27
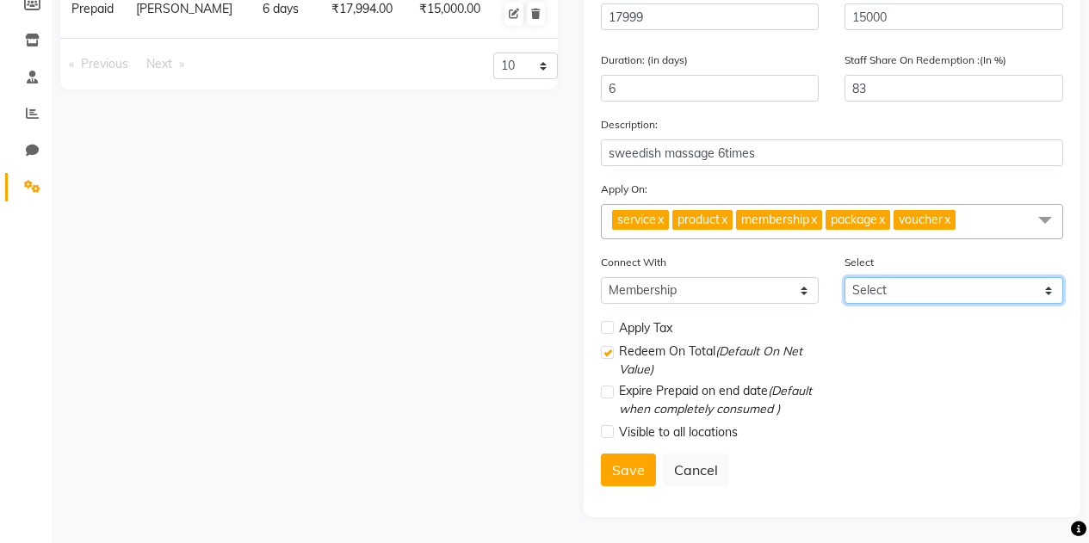
click at [931, 296] on select "Select" at bounding box center [954, 290] width 219 height 27
click at [917, 291] on select "Select" at bounding box center [954, 290] width 219 height 27
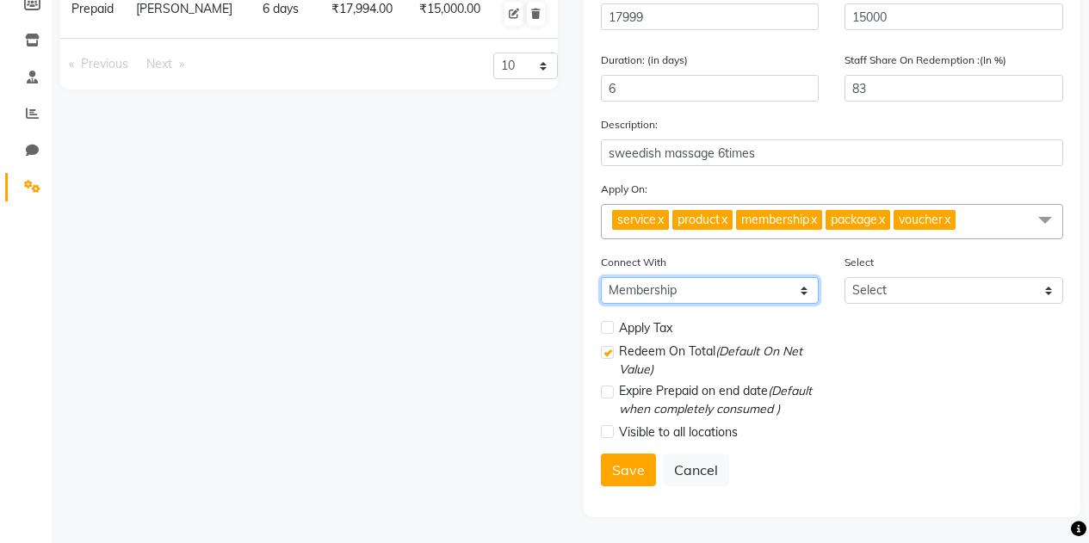
click at [796, 291] on select "Select Membership Package" at bounding box center [710, 290] width 219 height 27
select select "2: PK"
click at [601, 277] on select "Select Membership Package" at bounding box center [710, 290] width 219 height 27
click at [774, 290] on select "Select Membership Package" at bounding box center [710, 290] width 219 height 27
select select
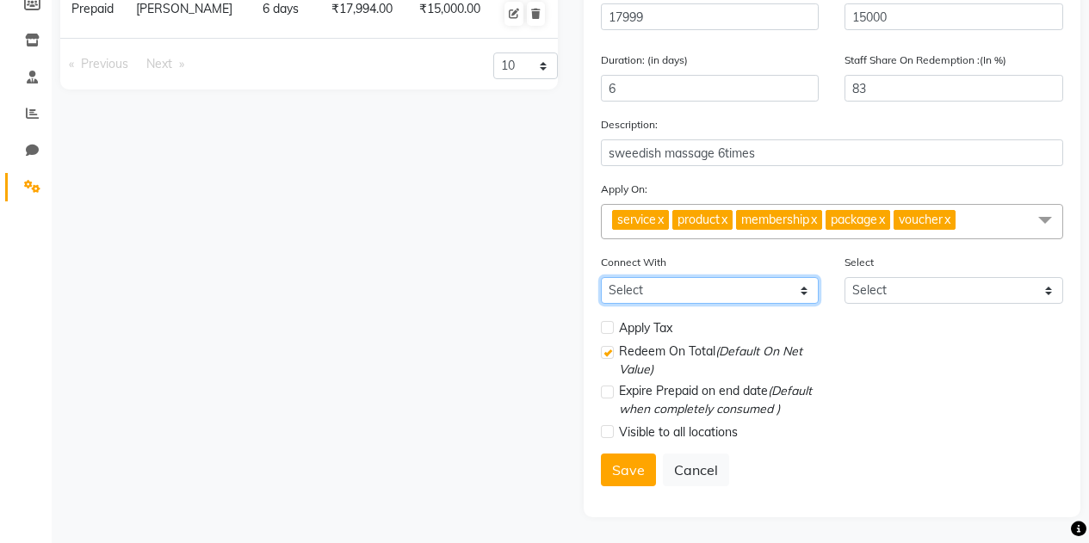
click at [601, 277] on select "Select Membership Package" at bounding box center [710, 290] width 219 height 27
click at [614, 400] on div "Expire Prepaid on end date (Default when completely consumed )" at bounding box center [710, 400] width 219 height 36
click at [601, 393] on label at bounding box center [607, 392] width 13 height 13
click at [601, 393] on input "checkbox" at bounding box center [606, 392] width 11 height 11
checkbox input "true"
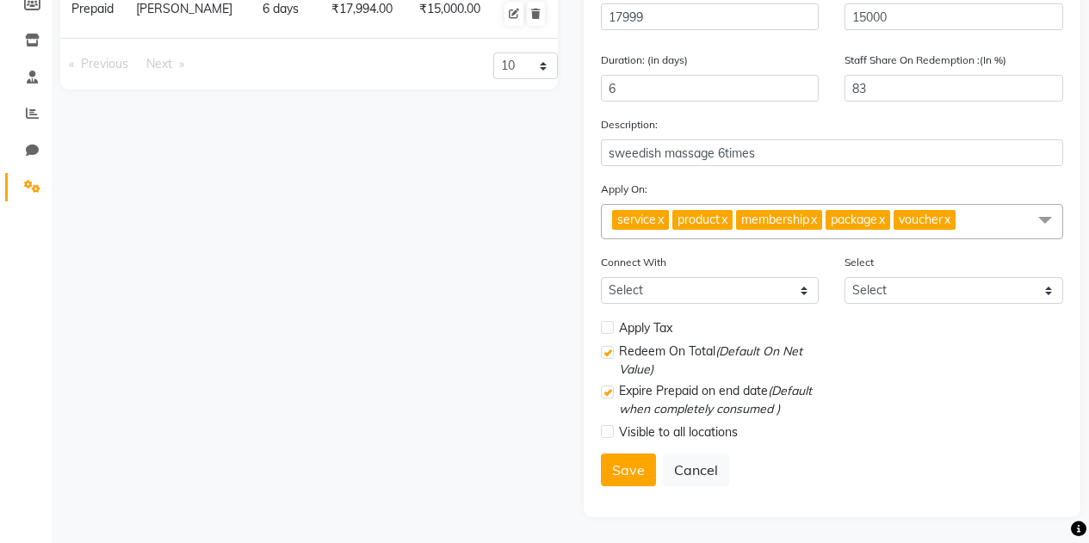
click at [604, 434] on label at bounding box center [607, 431] width 13 height 13
click at [604, 434] on input "checkbox" at bounding box center [606, 432] width 11 height 11
checkbox input "true"
click at [608, 325] on label at bounding box center [607, 327] width 13 height 13
click at [608, 325] on input "checkbox" at bounding box center [606, 328] width 11 height 11
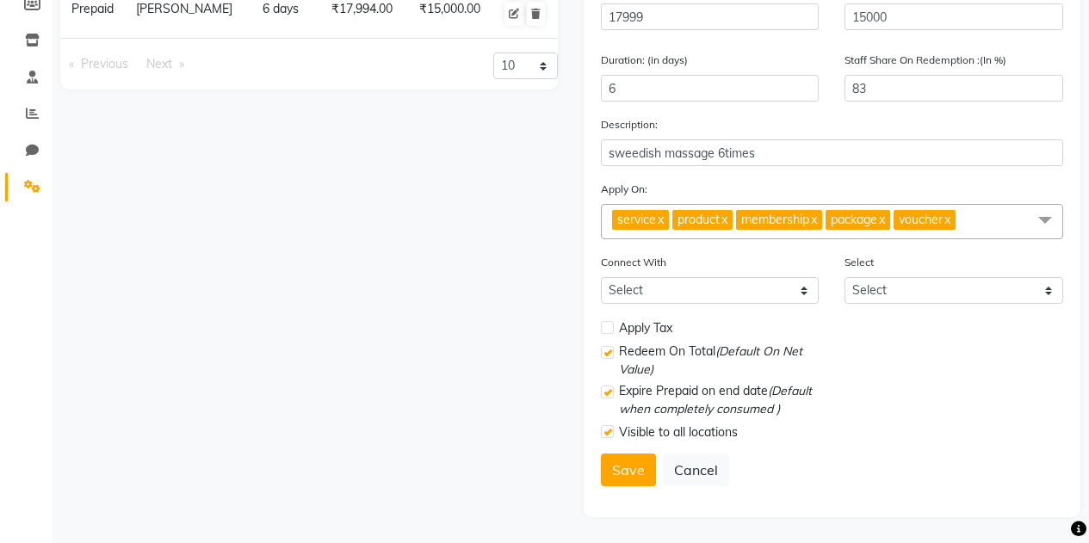
checkbox input "true"
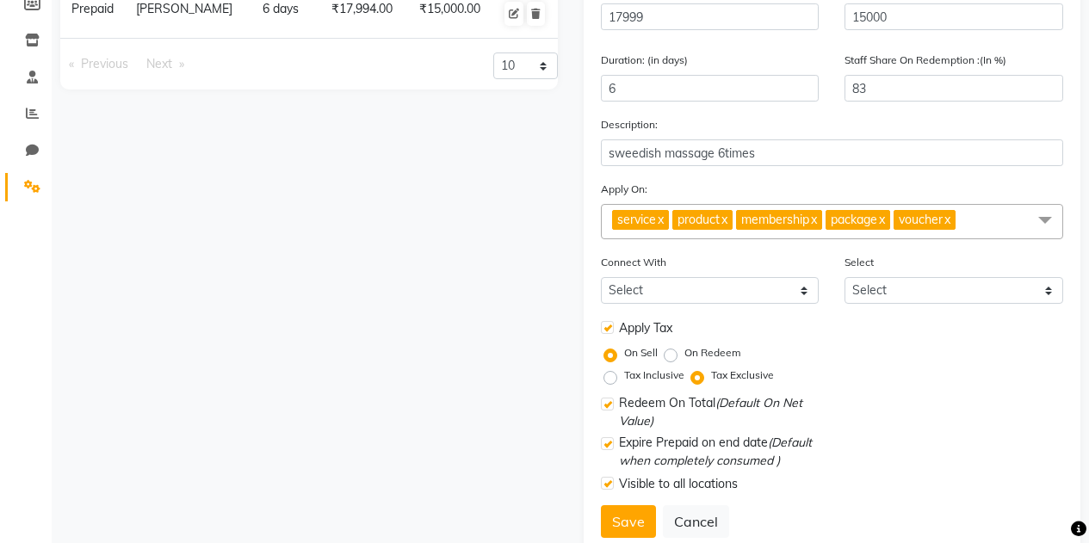
click at [624, 380] on label "Tax Inclusive" at bounding box center [654, 375] width 60 height 15
click at [613, 380] on input "Tax Inclusive" at bounding box center [614, 375] width 12 height 12
radio input "true"
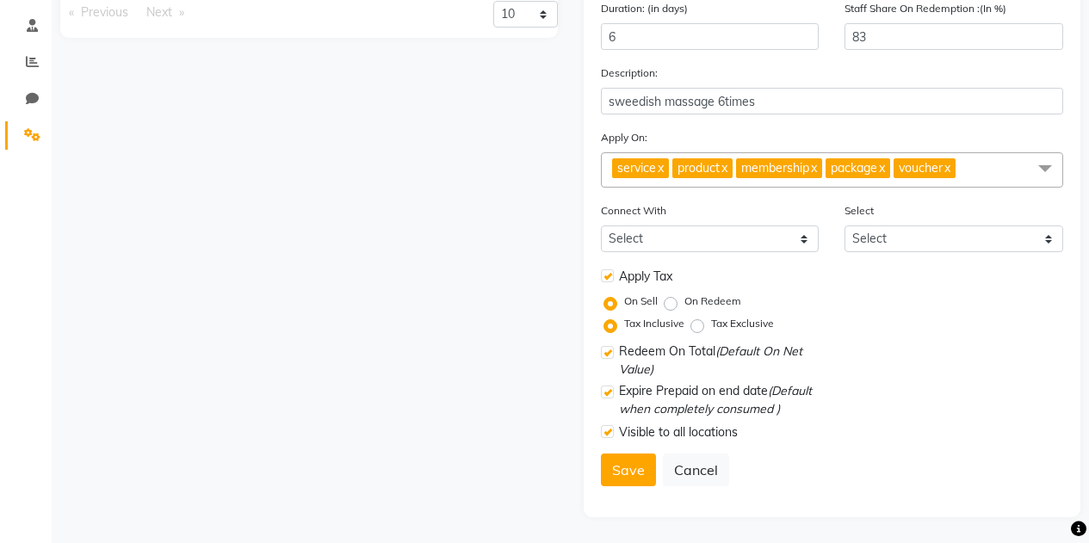
click at [684, 300] on label "On Redeem" at bounding box center [712, 301] width 57 height 15
click at [672, 300] on input "On Redeem" at bounding box center [674, 301] width 12 height 12
radio input "true"
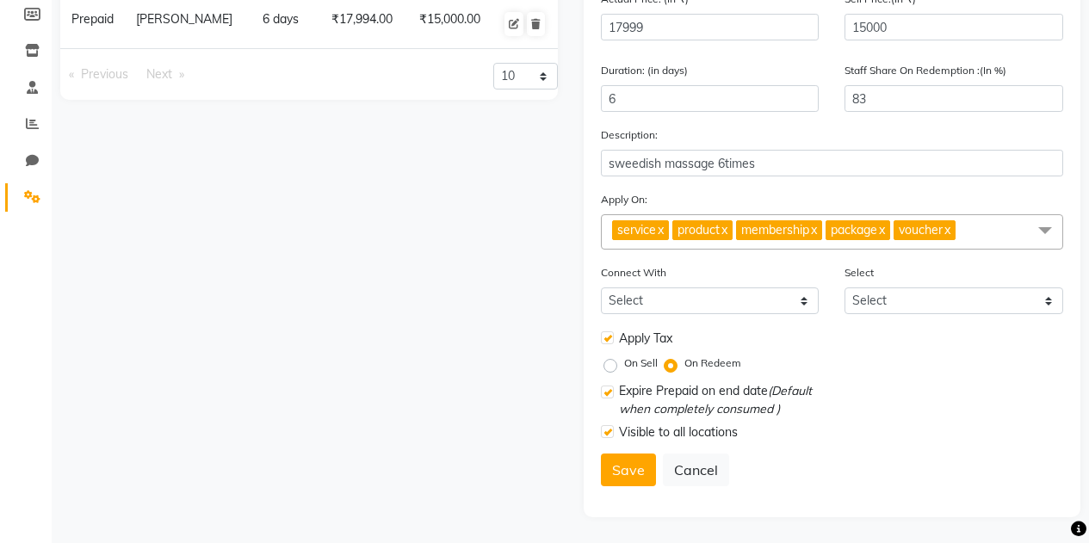
click at [624, 368] on label "On Sell" at bounding box center [641, 363] width 34 height 15
click at [608, 368] on input "On Sell" at bounding box center [614, 363] width 12 height 12
radio input "true"
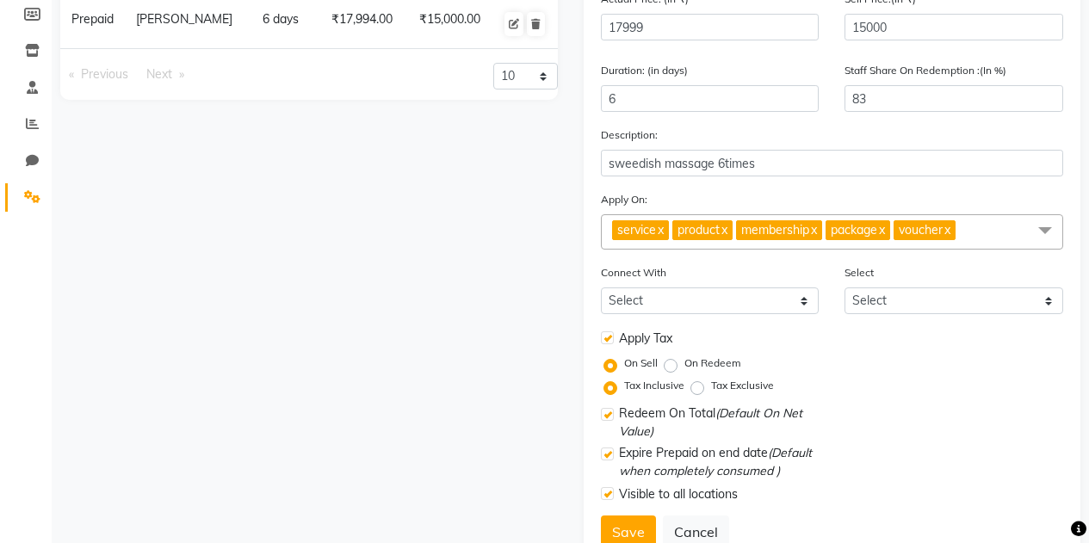
click at [711, 392] on label "Tax Exclusive" at bounding box center [742, 385] width 63 height 15
click at [701, 392] on input "Tax Exclusive" at bounding box center [701, 386] width 12 height 12
radio input "true"
click at [624, 387] on label "Tax Inclusive" at bounding box center [654, 385] width 60 height 15
click at [614, 387] on input "Tax Inclusive" at bounding box center [614, 386] width 12 height 12
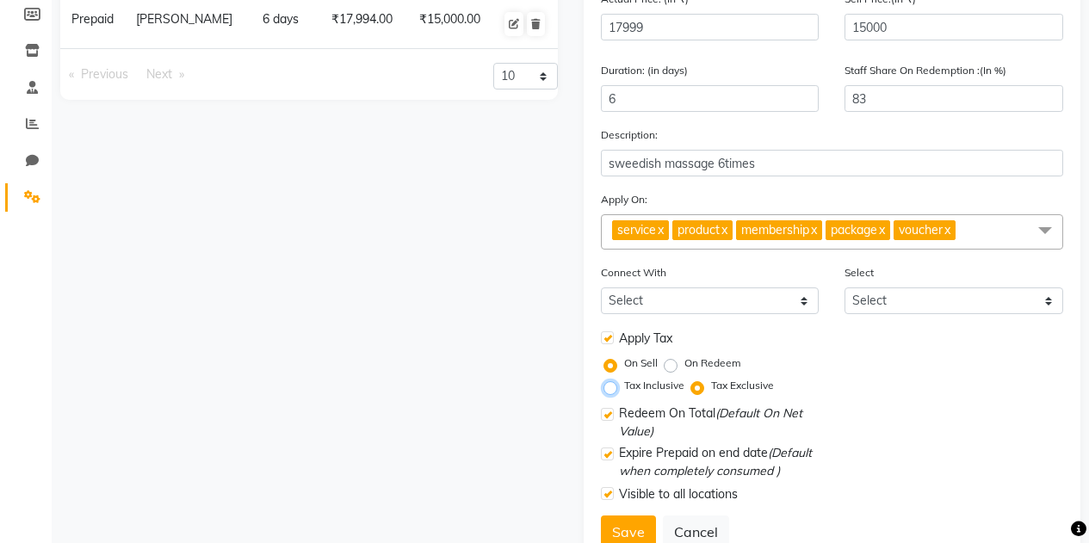
radio input "true"
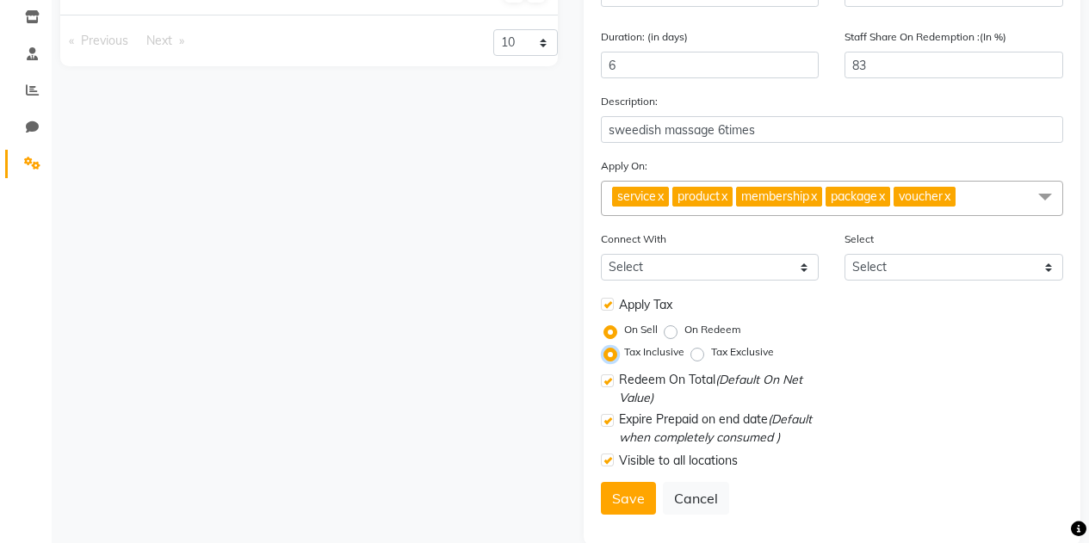
scroll to position [319, 0]
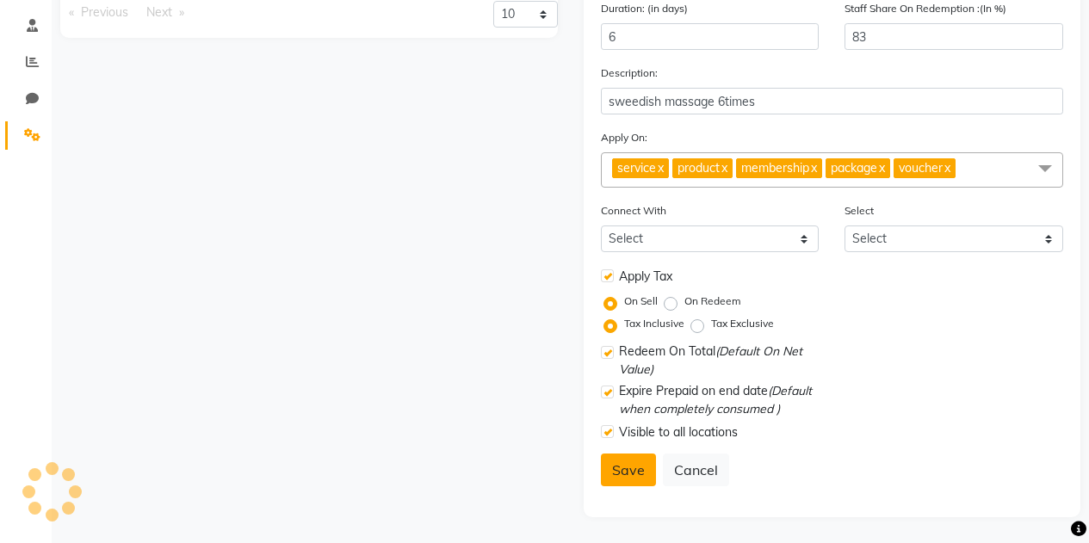
click at [633, 463] on button "Save" at bounding box center [628, 470] width 55 height 33
select select
checkbox input "false"
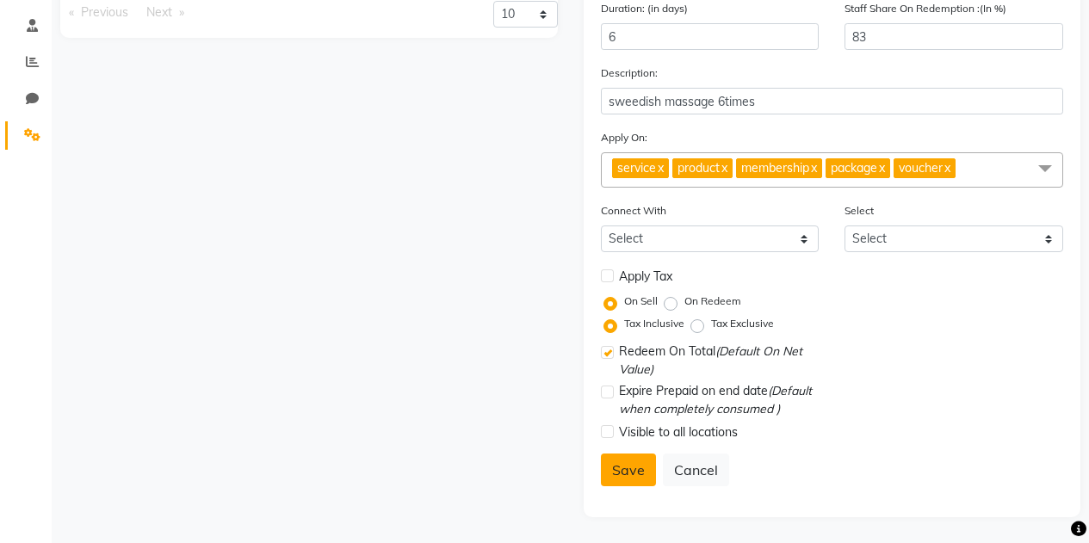
checkbox input "false"
checkbox input "true"
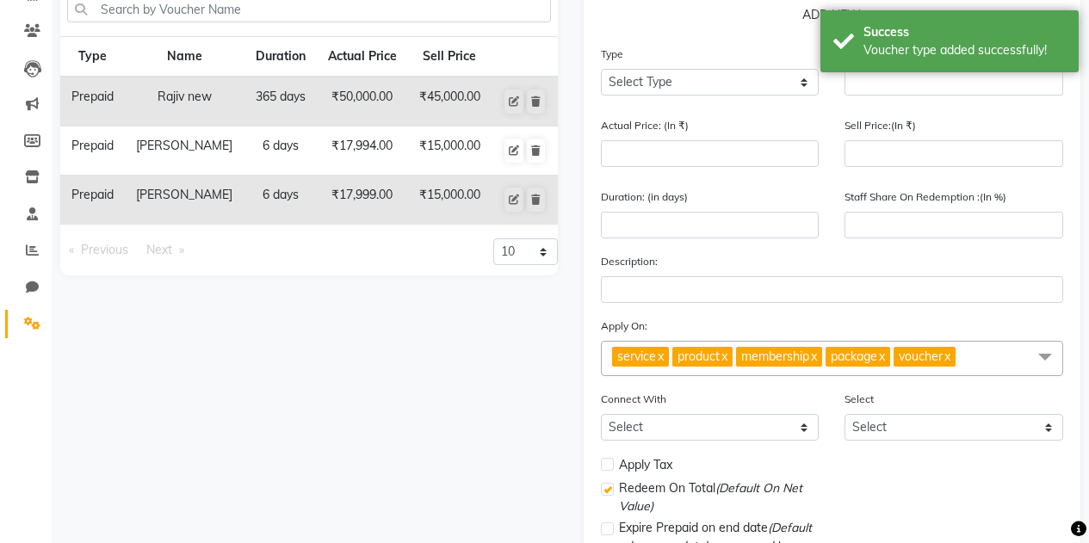
scroll to position [96, 0]
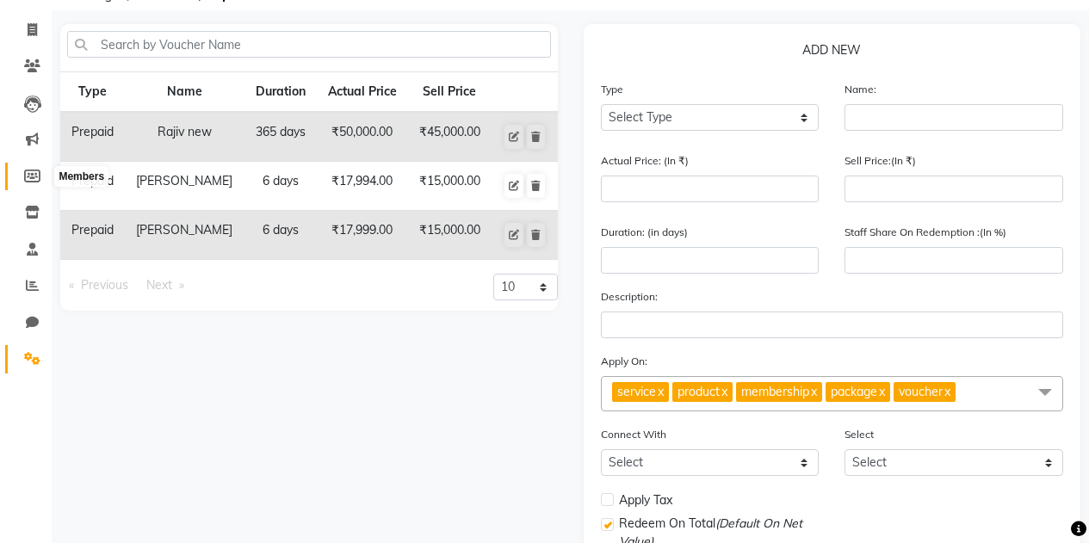
click at [28, 170] on icon at bounding box center [32, 176] width 16 height 13
select select
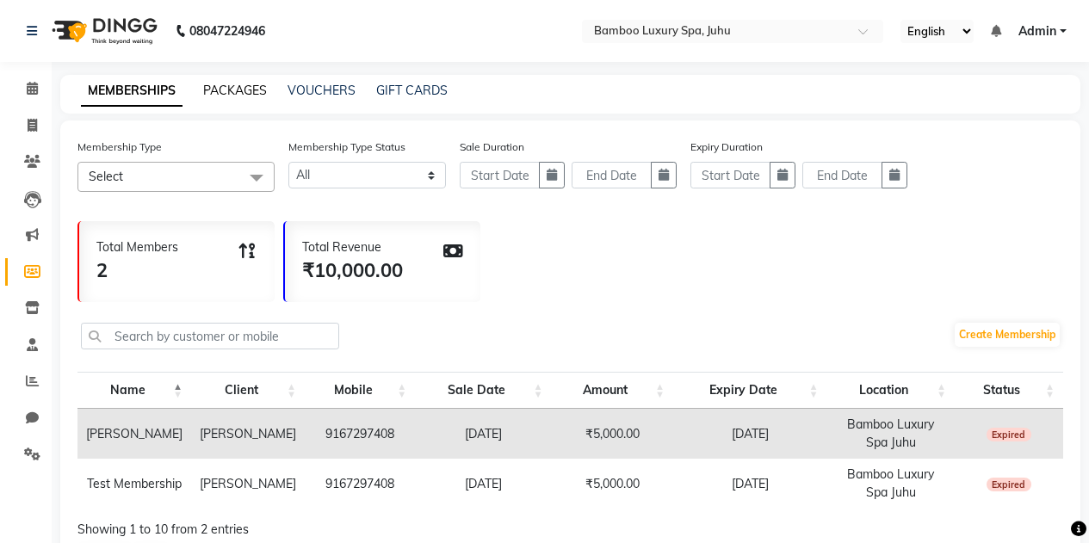
click at [230, 91] on link "PACKAGES" at bounding box center [235, 90] width 64 height 15
select select
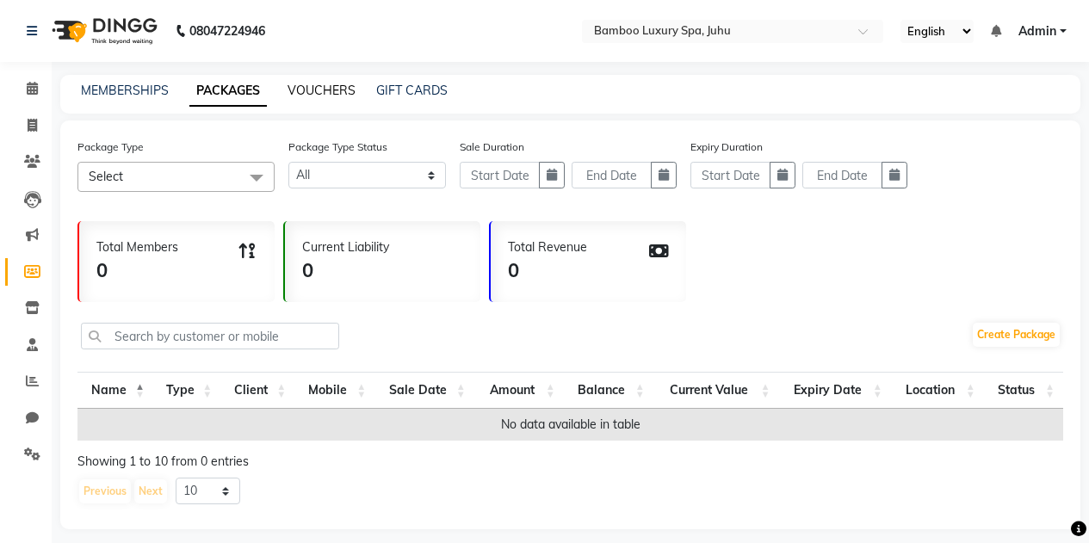
click at [327, 87] on link "VOUCHERS" at bounding box center [322, 90] width 68 height 15
select select
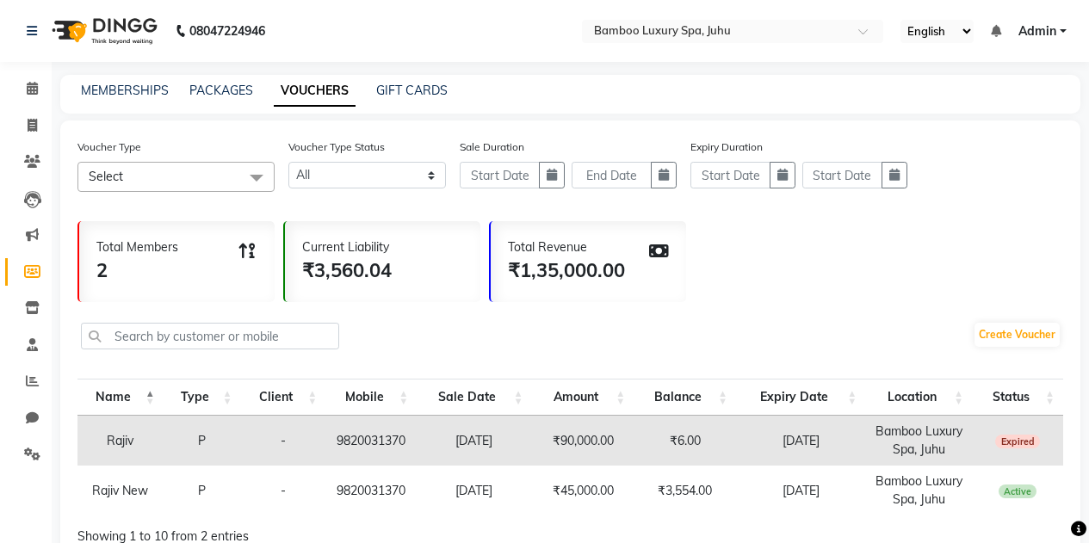
click at [397, 80] on div "MEMBERSHIPS PACKAGES VOUCHERS GIFT CARDS" at bounding box center [570, 94] width 1020 height 39
click at [393, 90] on link "GIFT CARDS" at bounding box center [411, 90] width 71 height 15
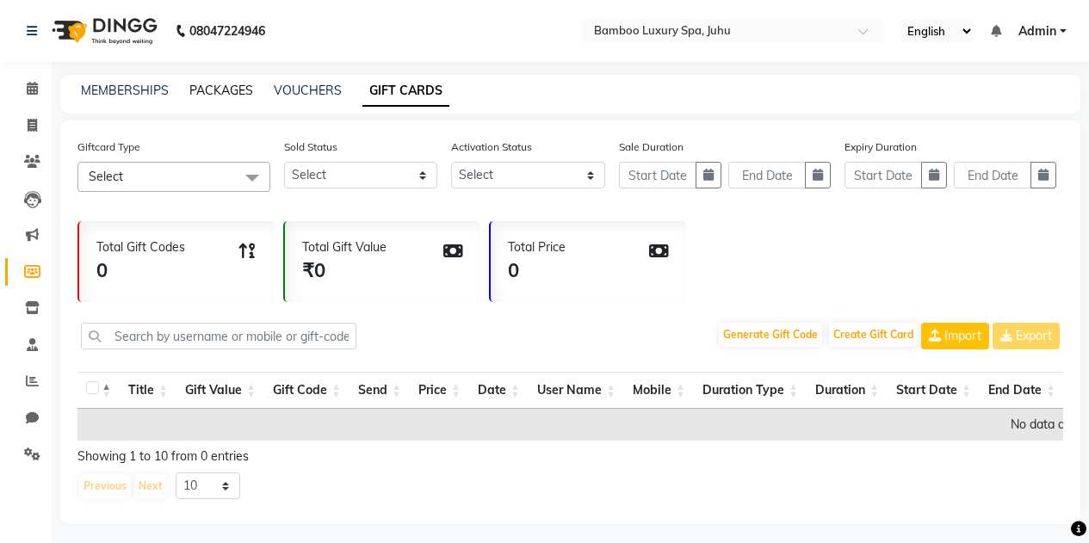
click at [213, 84] on link "PACKAGES" at bounding box center [221, 90] width 64 height 15
select select
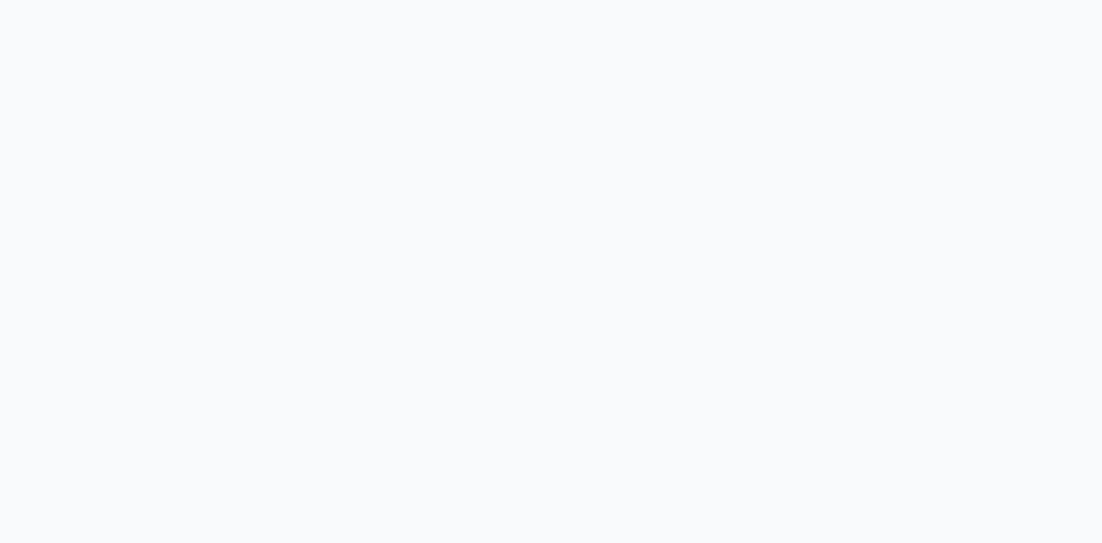
select select
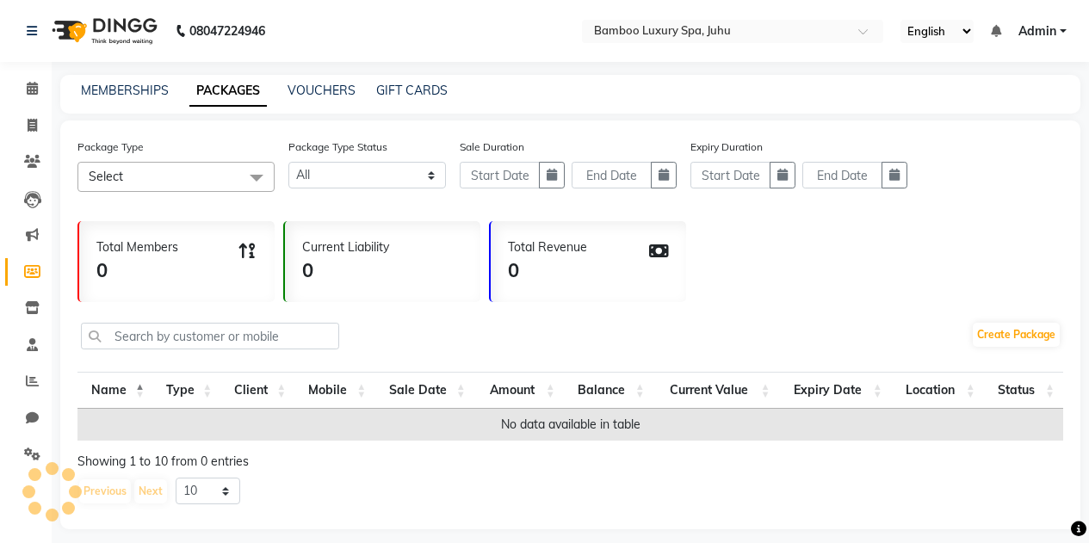
select select "en"
click at [34, 270] on icon at bounding box center [32, 271] width 16 height 13
select select
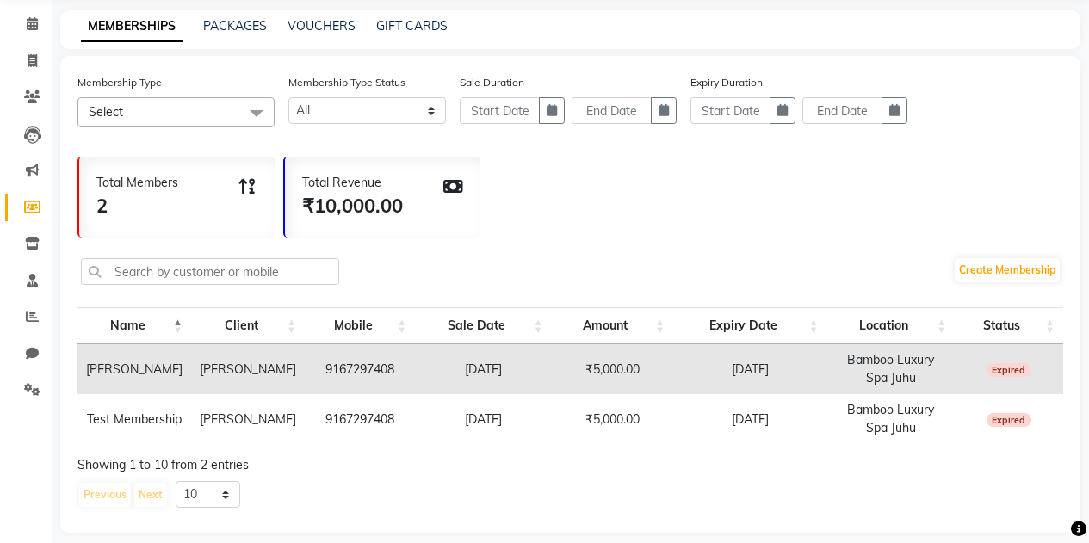
scroll to position [80, 0]
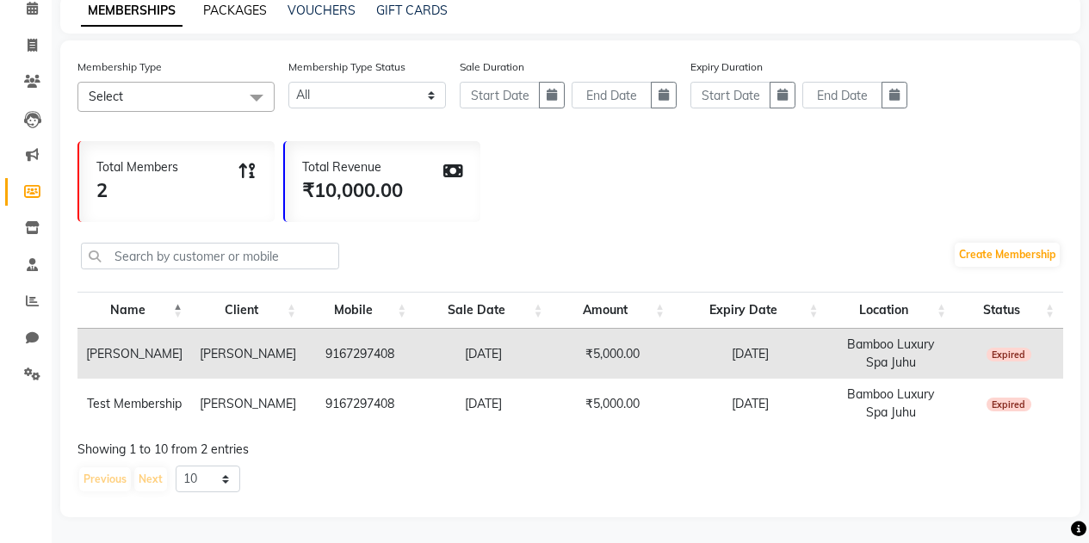
click at [220, 11] on link "PACKAGES" at bounding box center [235, 10] width 64 height 15
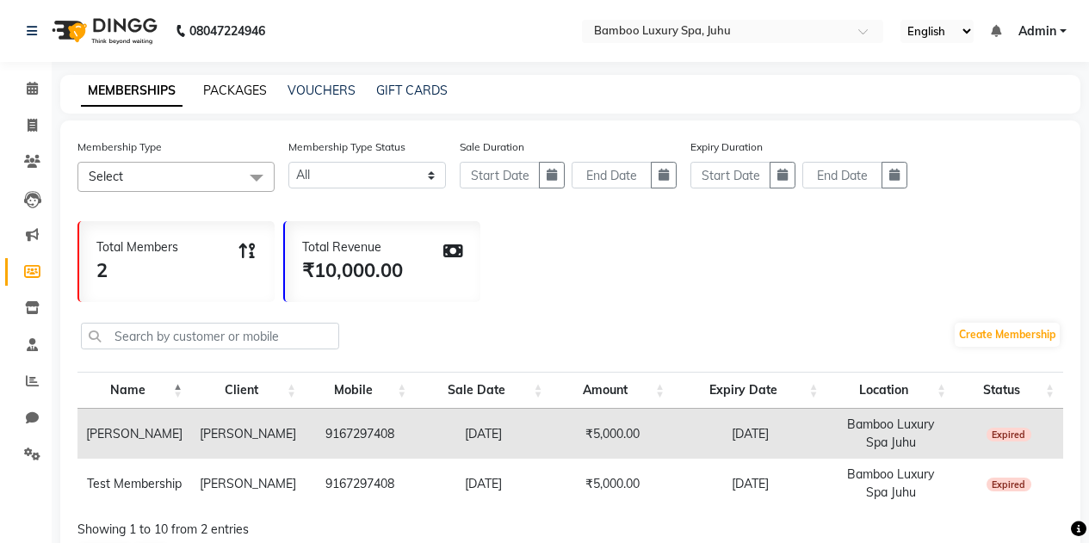
select select
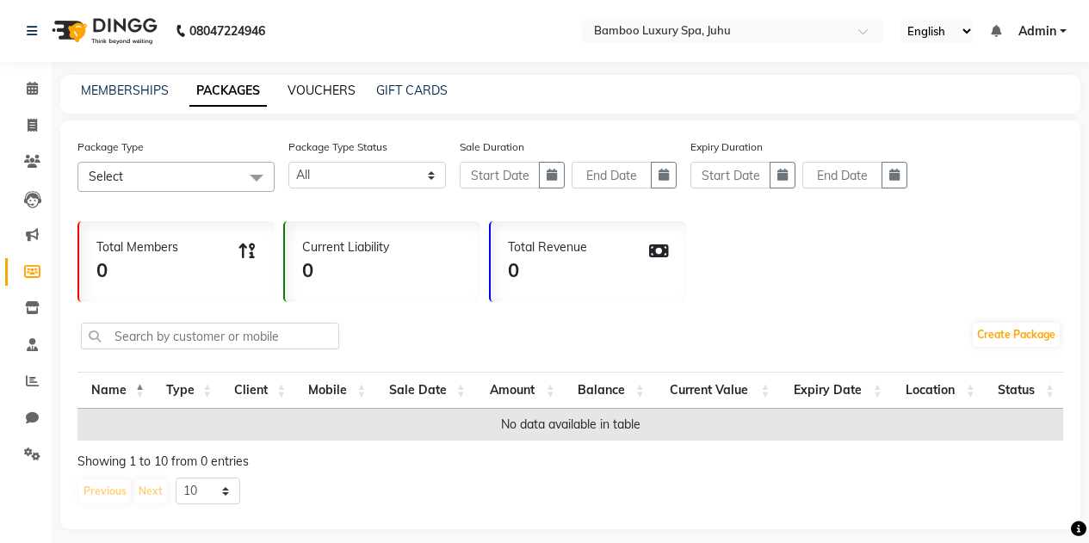
click at [311, 88] on link "VOUCHERS" at bounding box center [322, 90] width 68 height 15
select select
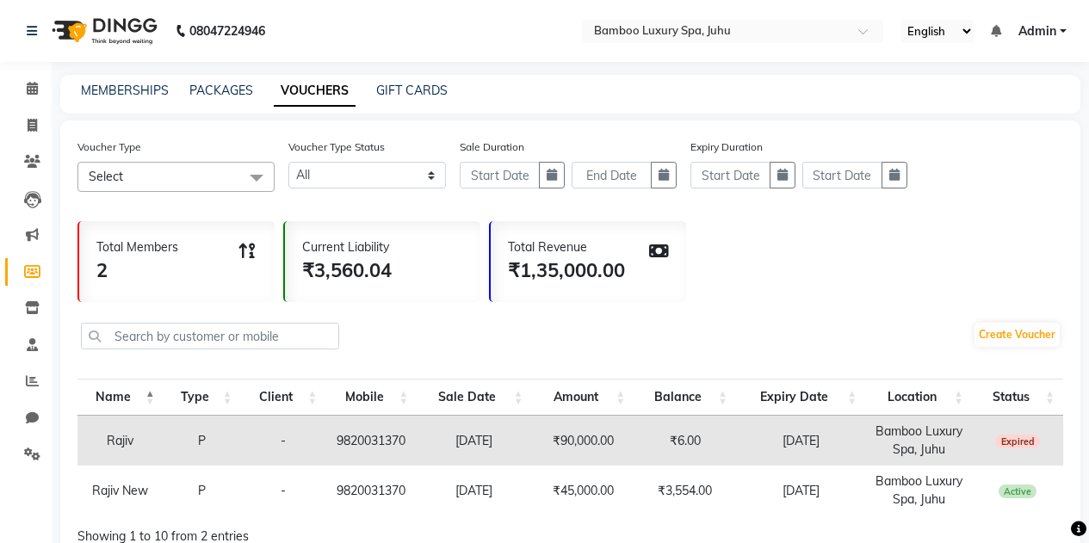
click at [232, 179] on span "Select" at bounding box center [175, 177] width 197 height 30
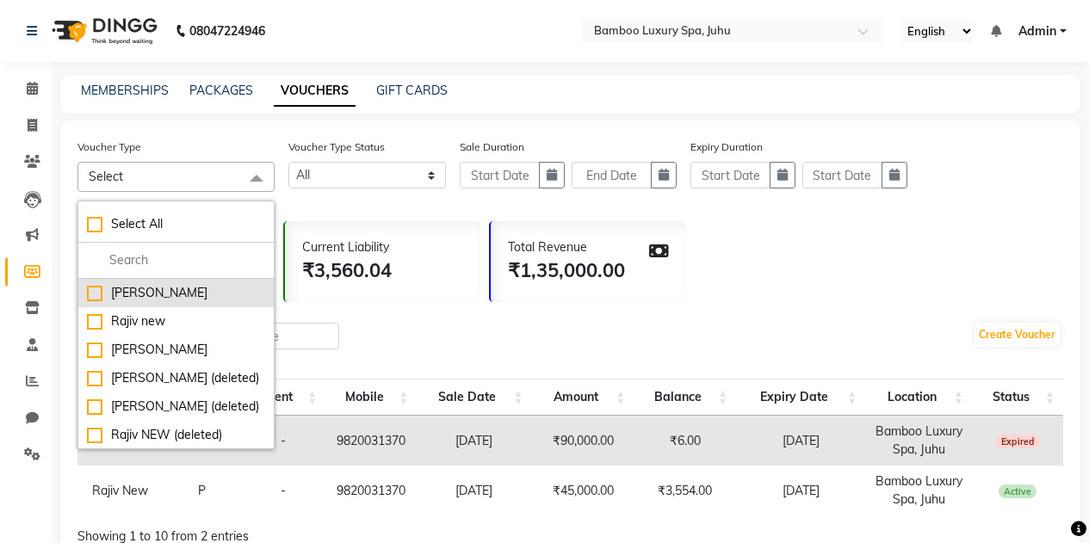
click at [193, 282] on li "[PERSON_NAME]" at bounding box center [175, 293] width 195 height 28
checkbox input "true"
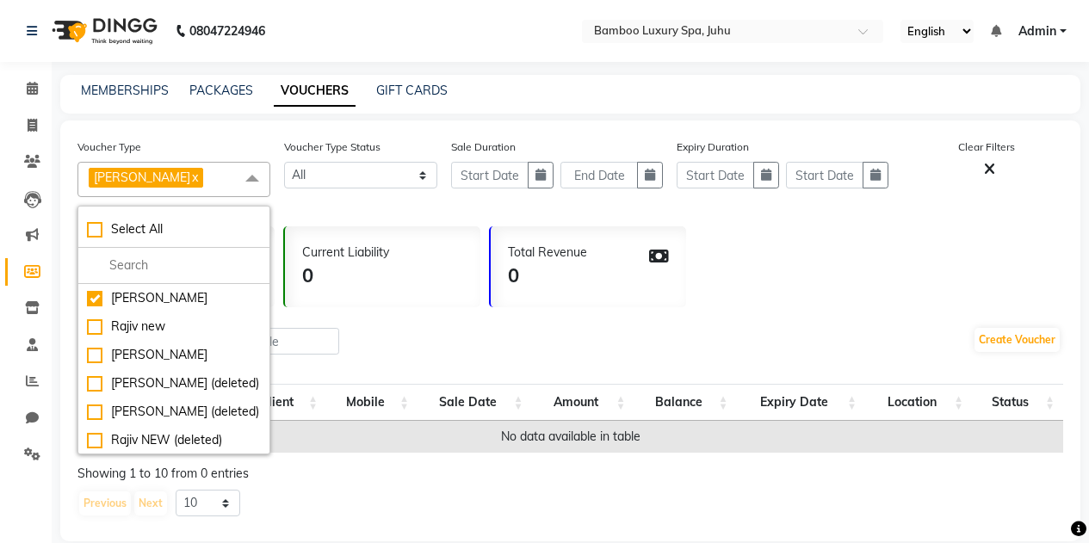
scroll to position [24, 0]
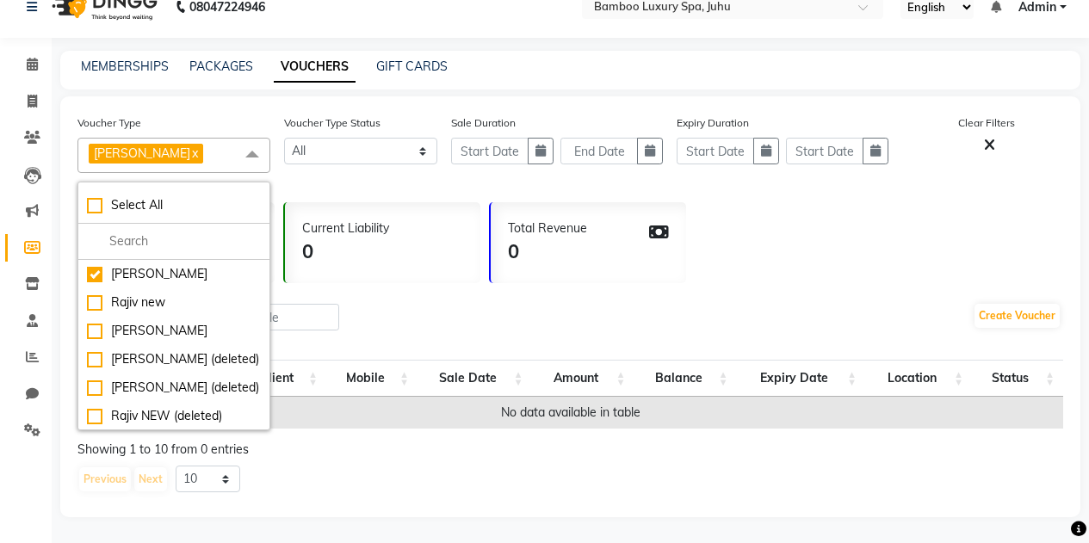
click at [458, 273] on div "Current Liability 0" at bounding box center [382, 242] width 195 height 81
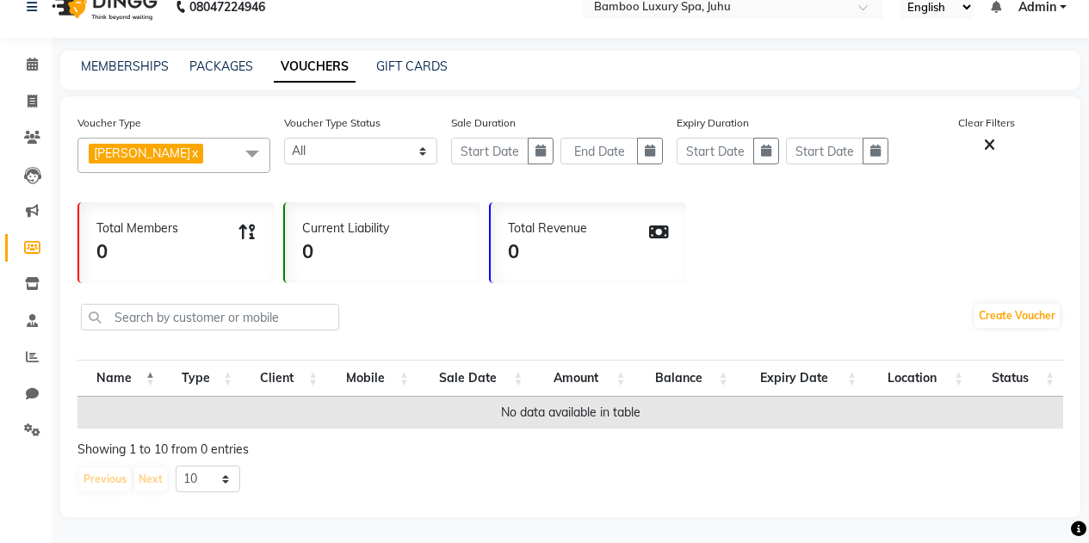
click at [458, 273] on div "Current Liability 0" at bounding box center [382, 242] width 195 height 81
click at [210, 59] on link "PACKAGES" at bounding box center [221, 66] width 64 height 15
select select
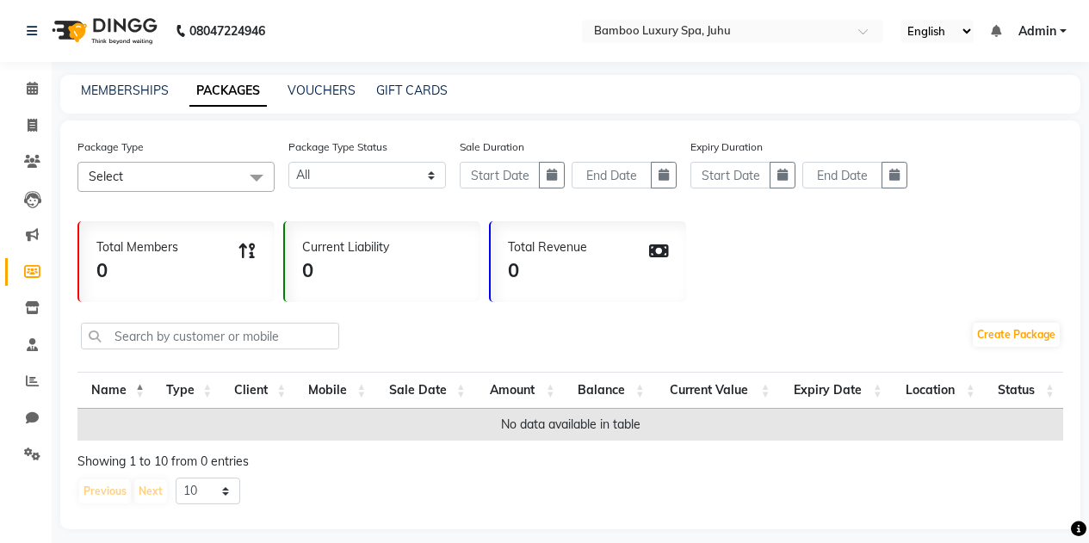
click at [116, 83] on div "MEMBERSHIPS" at bounding box center [125, 91] width 88 height 18
click at [111, 91] on link "MEMBERSHIPS" at bounding box center [125, 90] width 88 height 15
select select
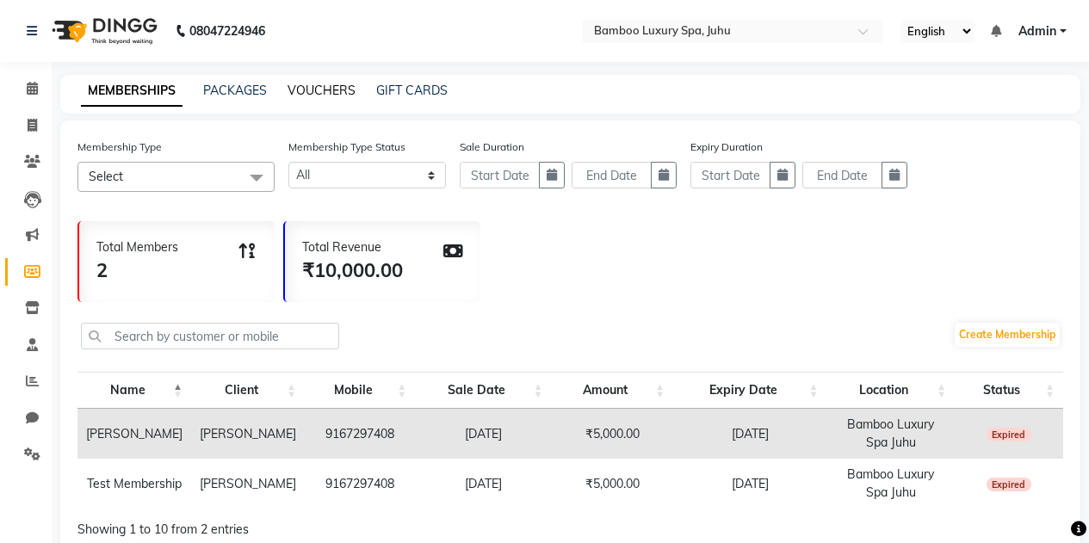
click at [324, 91] on link "VOUCHERS" at bounding box center [322, 90] width 68 height 15
select select
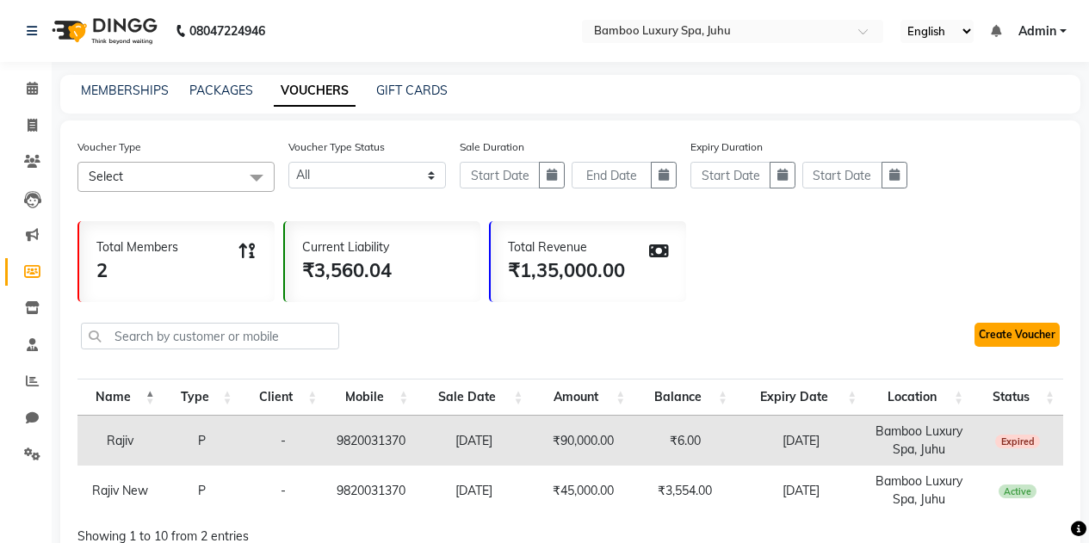
click at [1016, 337] on link "Create Voucher" at bounding box center [1017, 335] width 85 height 24
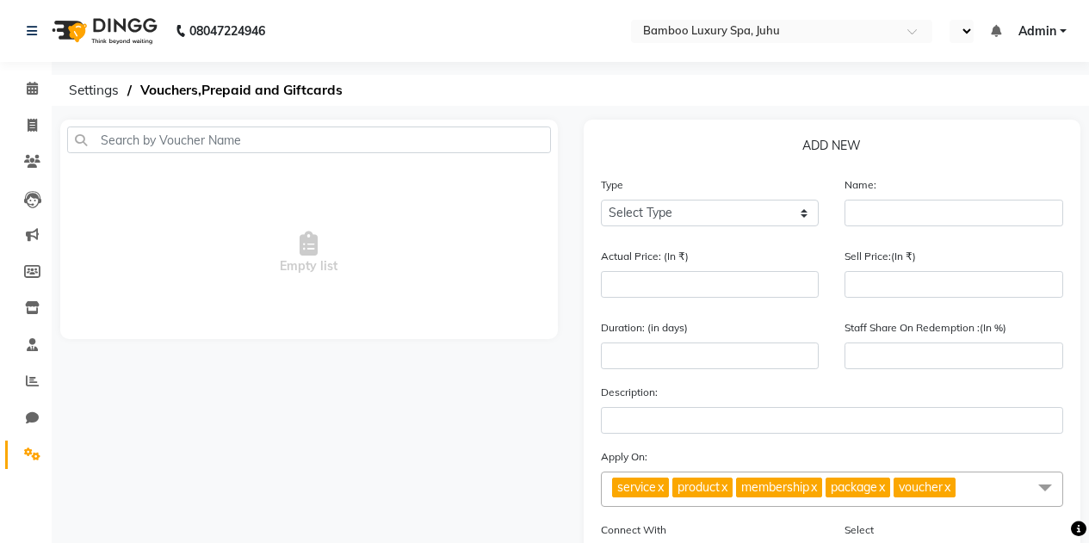
select select "en"
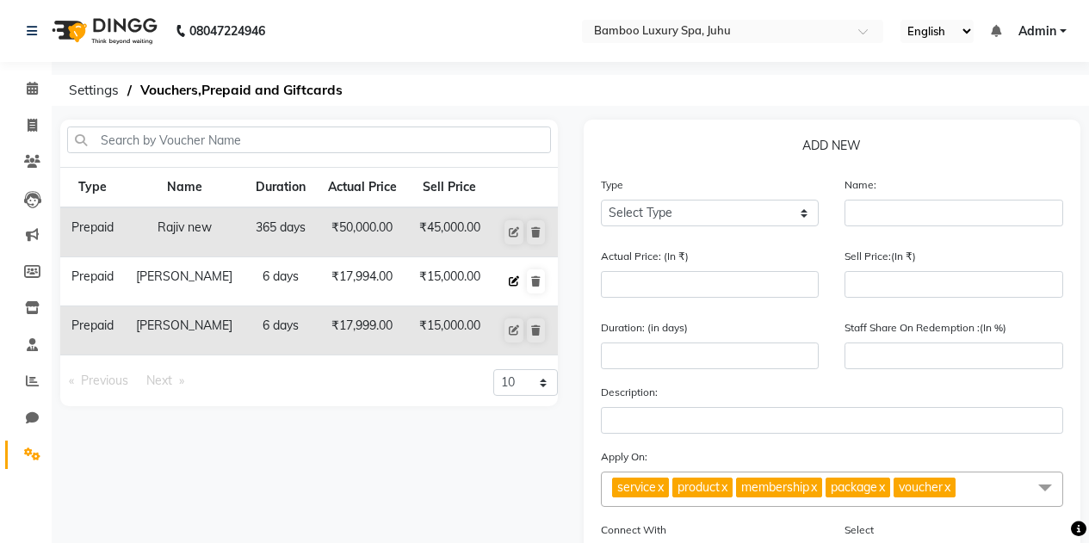
click at [511, 280] on icon at bounding box center [514, 281] width 10 height 10
select select "P"
type input "Yogesh Agrawal"
type input "17994"
type input "15000"
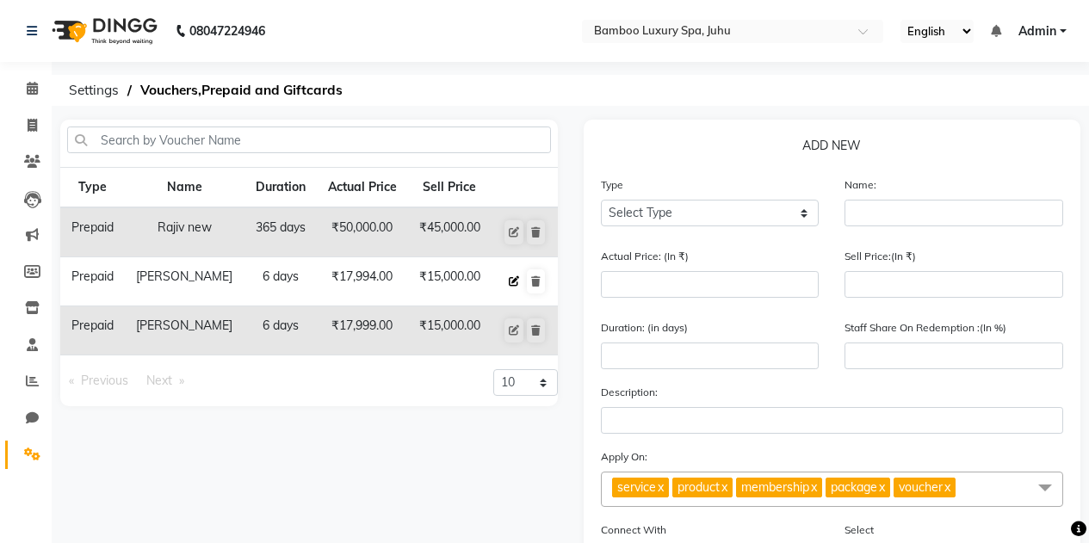
type input "6"
type input "83"
type input "6 Swedish massage"
checkbox input "false"
checkbox input "true"
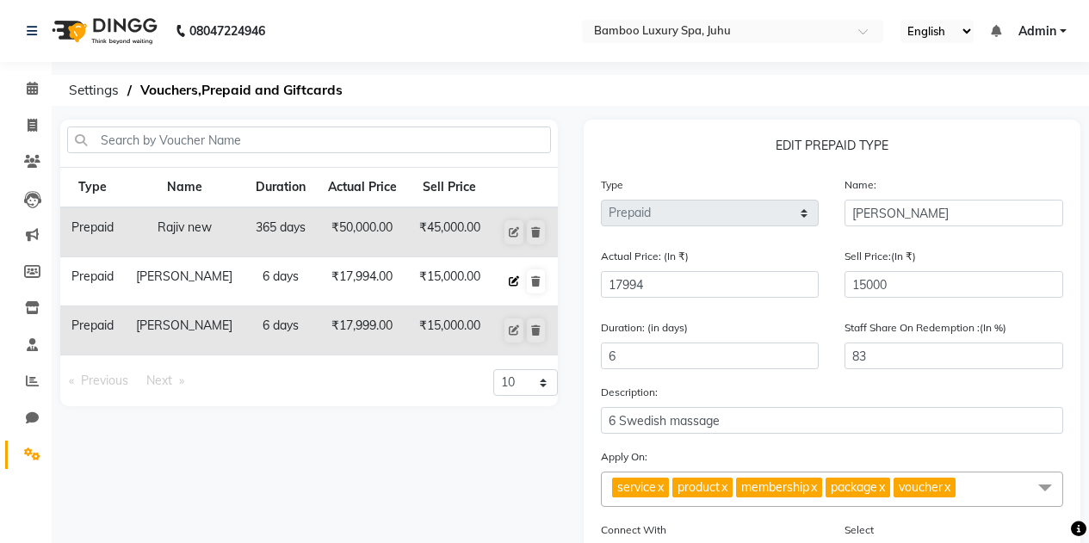
click at [514, 284] on icon at bounding box center [514, 281] width 10 height 10
click at [514, 283] on icon at bounding box center [514, 281] width 10 height 10
click at [512, 277] on icon at bounding box center [514, 281] width 10 height 10
click at [511, 323] on button at bounding box center [514, 331] width 19 height 24
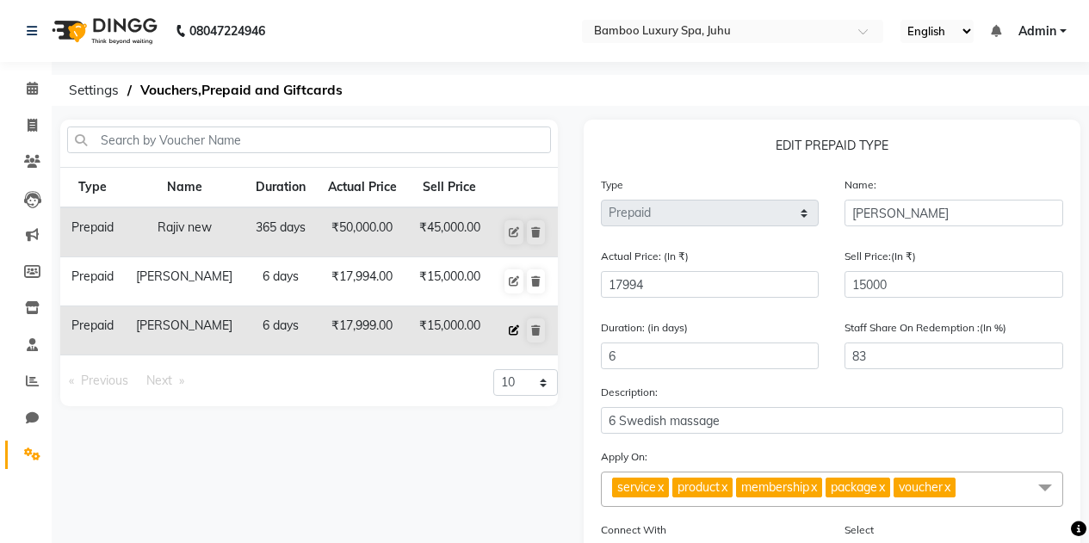
type input "17999"
type input "sweedish massage 6times"
checkbox input "true"
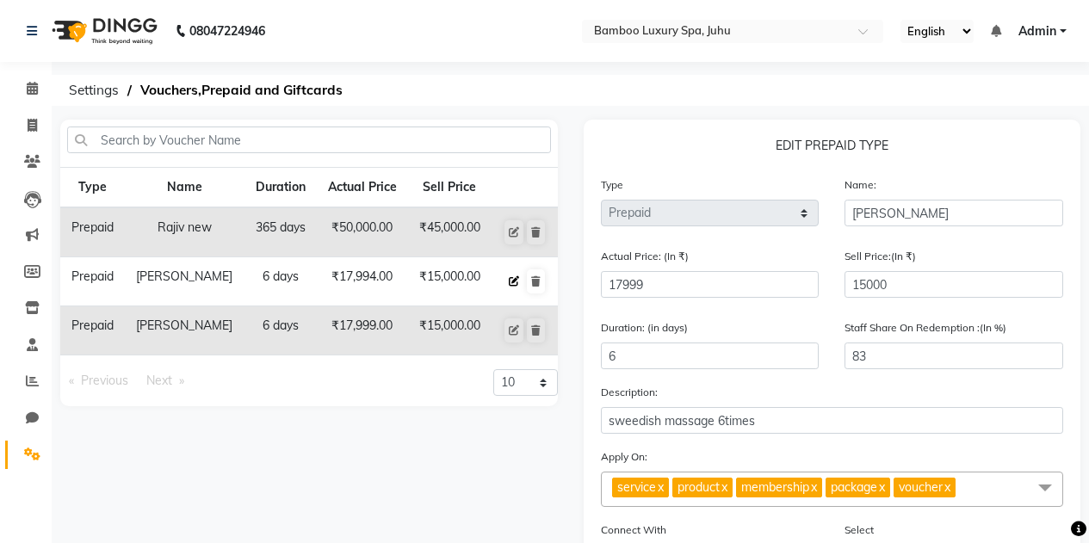
click at [509, 282] on icon at bounding box center [514, 281] width 10 height 10
type input "17994"
type input "6 Swedish massage"
checkbox input "false"
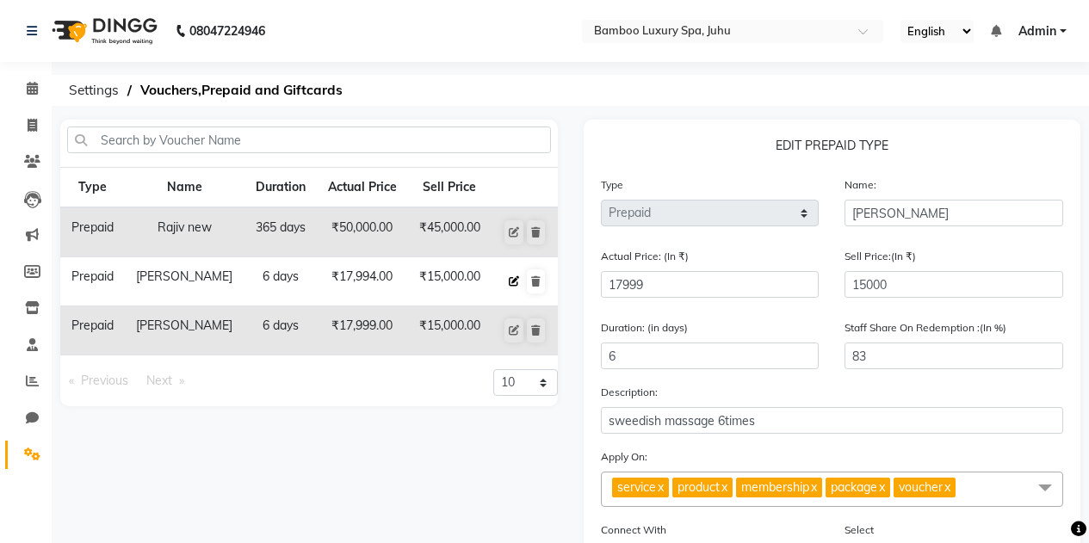
checkbox input "false"
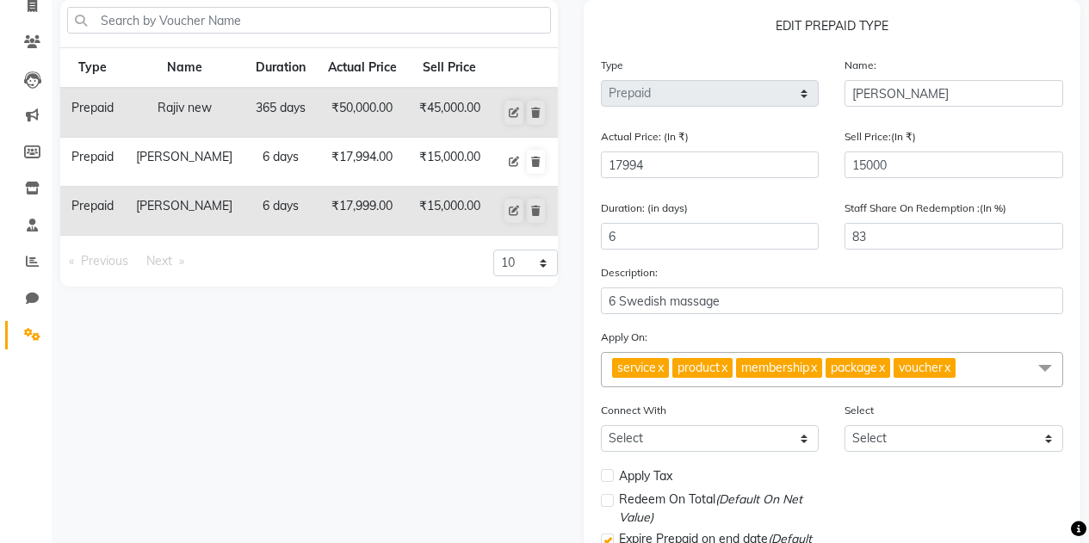
scroll to position [86, 0]
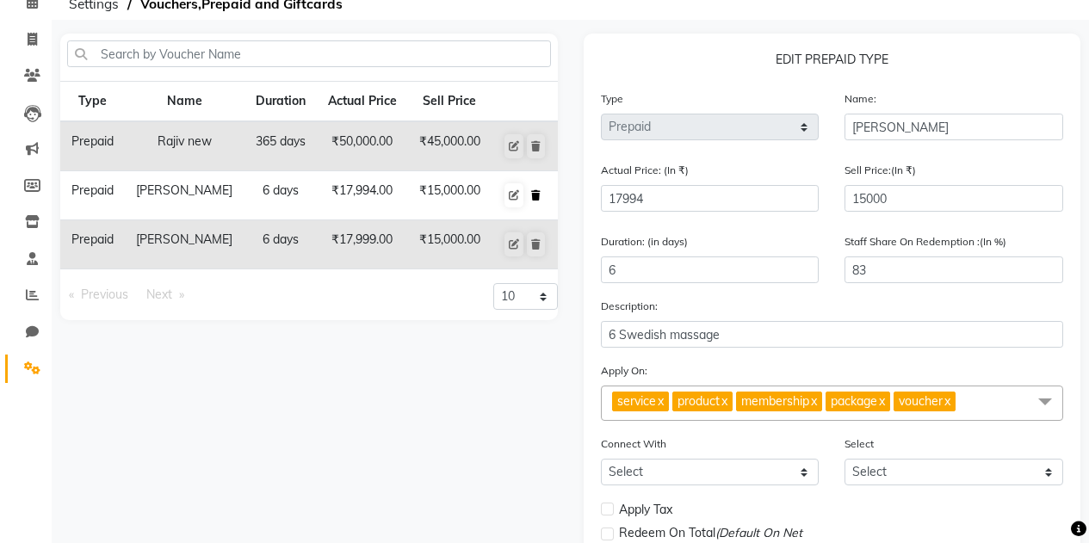
click at [538, 193] on icon at bounding box center [535, 195] width 9 height 10
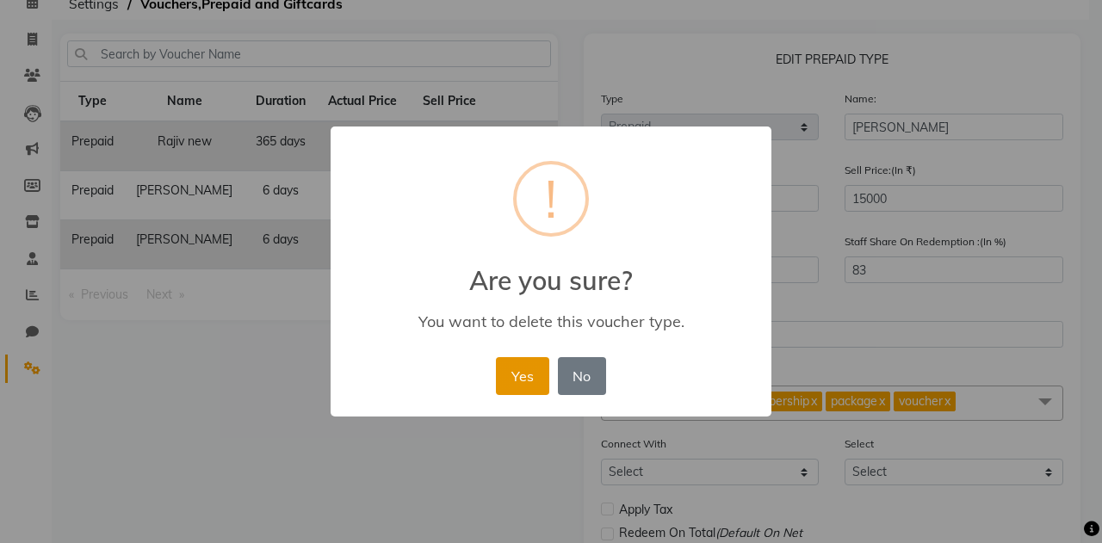
click at [518, 369] on button "Yes" at bounding box center [522, 376] width 53 height 38
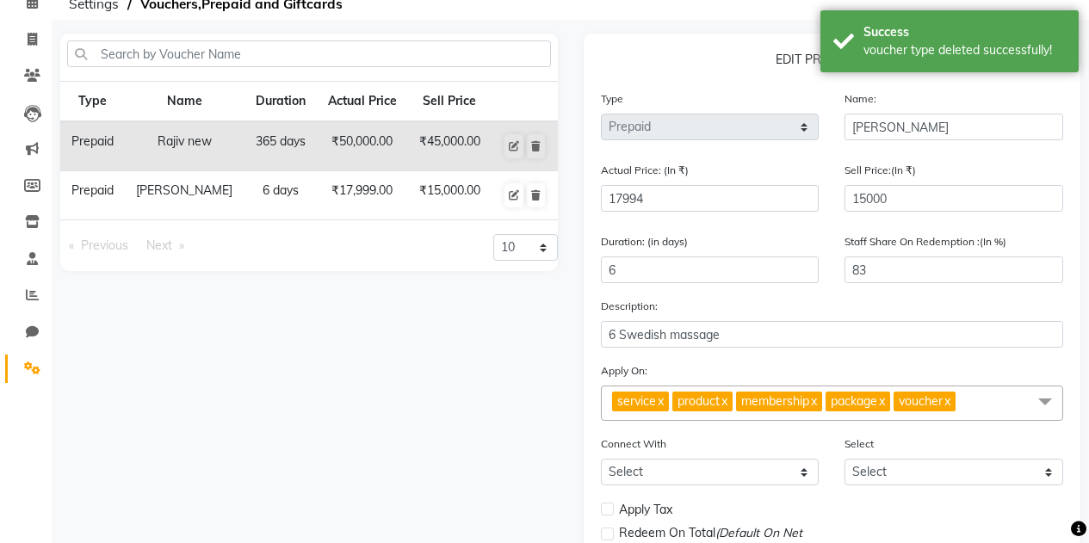
drag, startPoint x: 388, startPoint y: 189, endPoint x: 331, endPoint y: 288, distance: 115.3
click at [331, 288] on div "Type Name Duration Actual Price Sell Price Prepaid Rajiv new 365 days ₹50,000.0…" at bounding box center [308, 367] width 523 height 666
click at [402, 325] on div "Type Name Duration Actual Price Sell Price Prepaid Rajiv new 365 days ₹50,000.0…" at bounding box center [308, 367] width 523 height 666
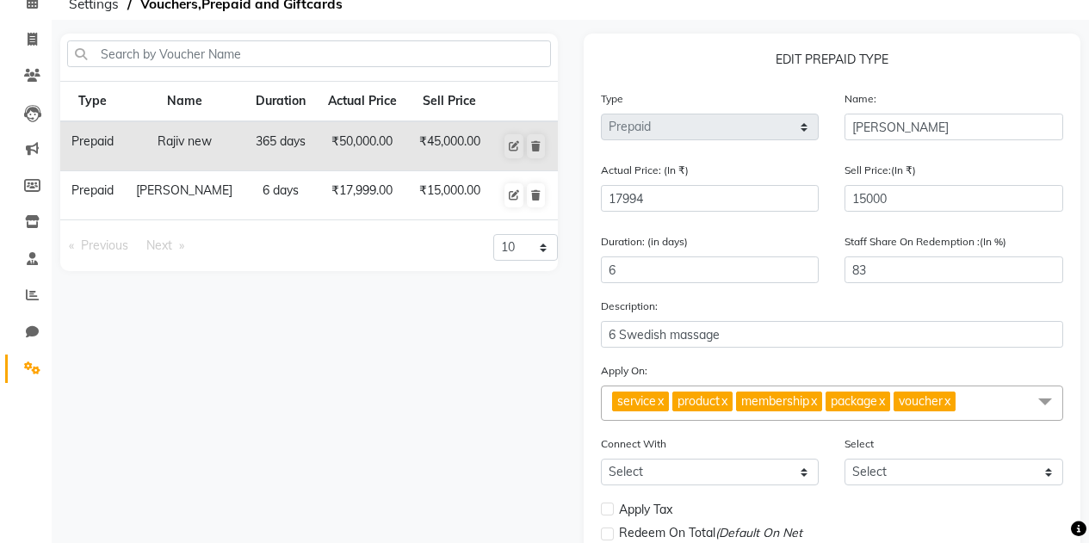
scroll to position [0, 0]
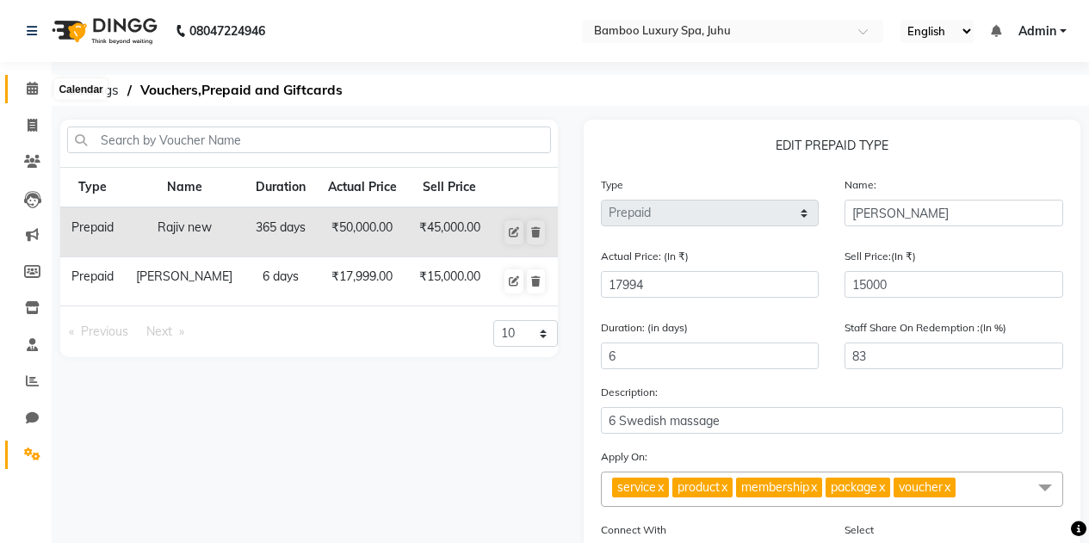
click at [21, 87] on span at bounding box center [32, 89] width 30 height 20
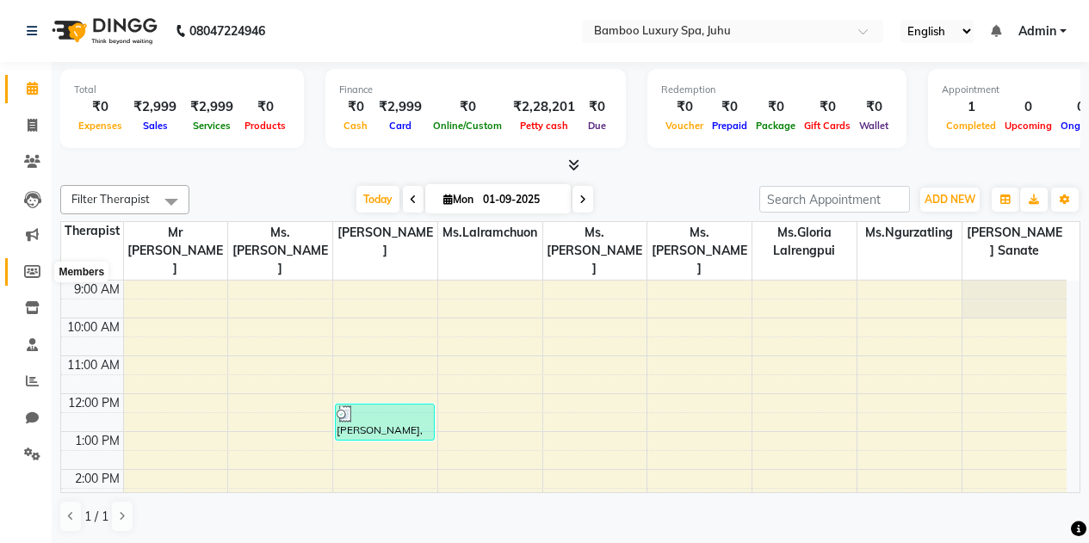
click at [44, 265] on span at bounding box center [32, 273] width 30 height 20
select select
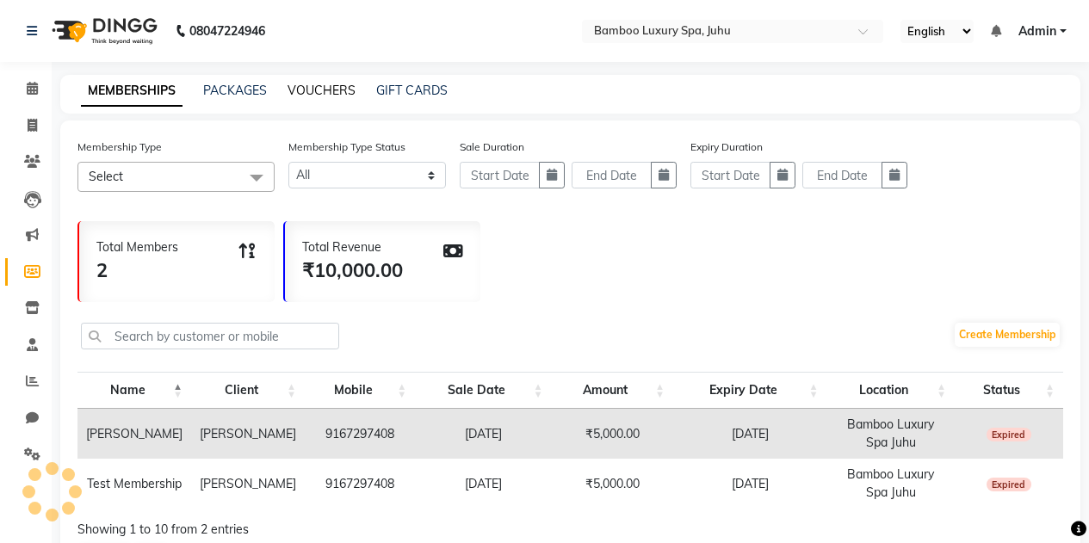
click at [303, 89] on link "VOUCHERS" at bounding box center [322, 90] width 68 height 15
select select
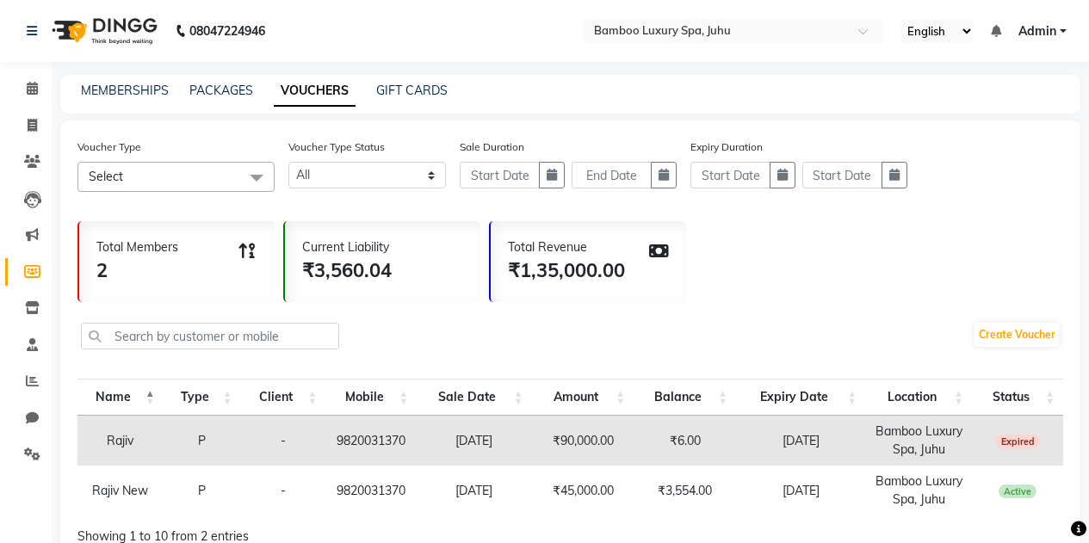
click at [300, 84] on link "VOUCHERS" at bounding box center [315, 91] width 82 height 31
click at [103, 90] on link "MEMBERSHIPS" at bounding box center [125, 90] width 88 height 15
select select
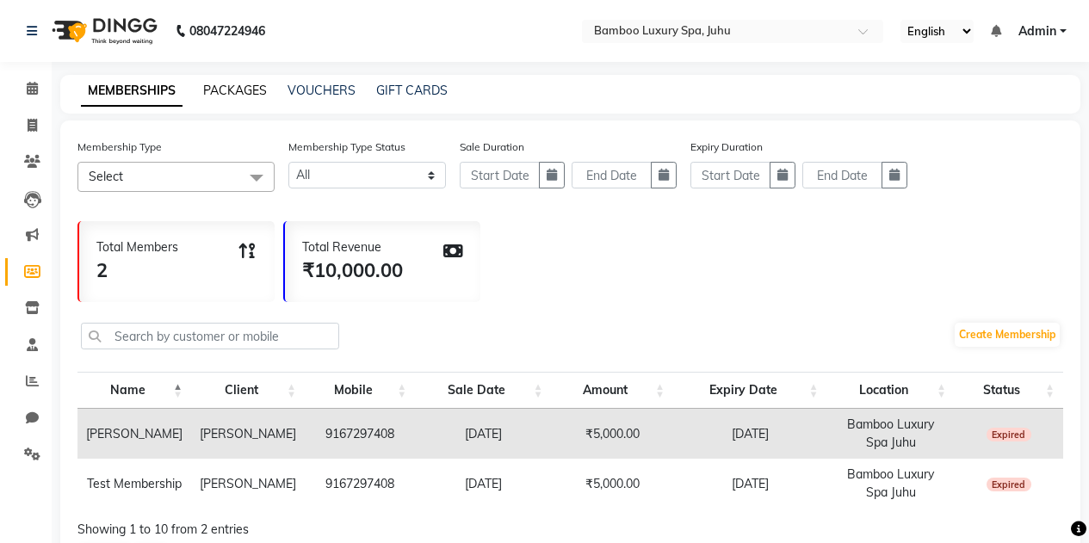
click at [225, 91] on link "PACKAGES" at bounding box center [235, 90] width 64 height 15
select select
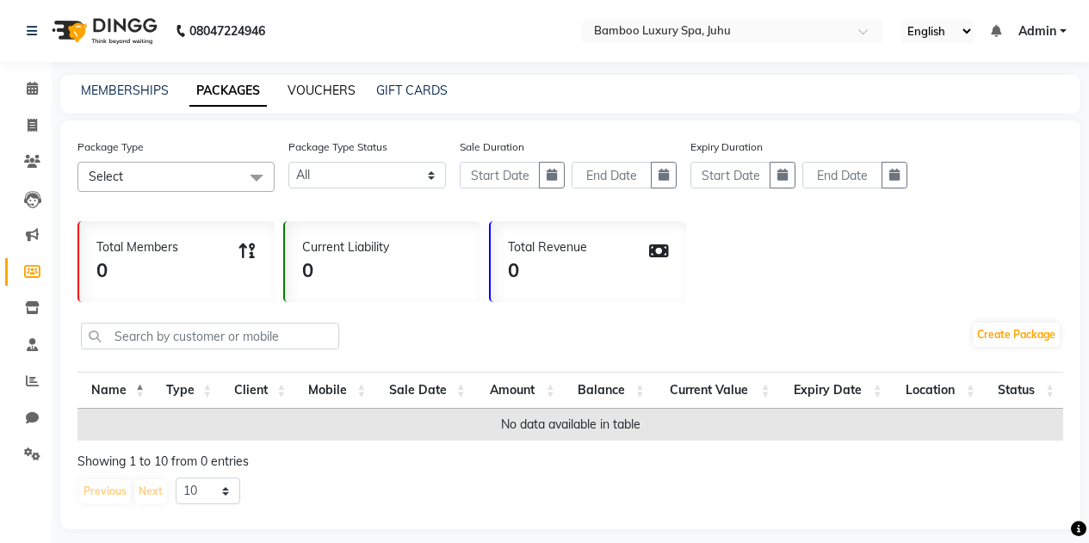
click at [316, 89] on link "VOUCHERS" at bounding box center [322, 90] width 68 height 15
select select
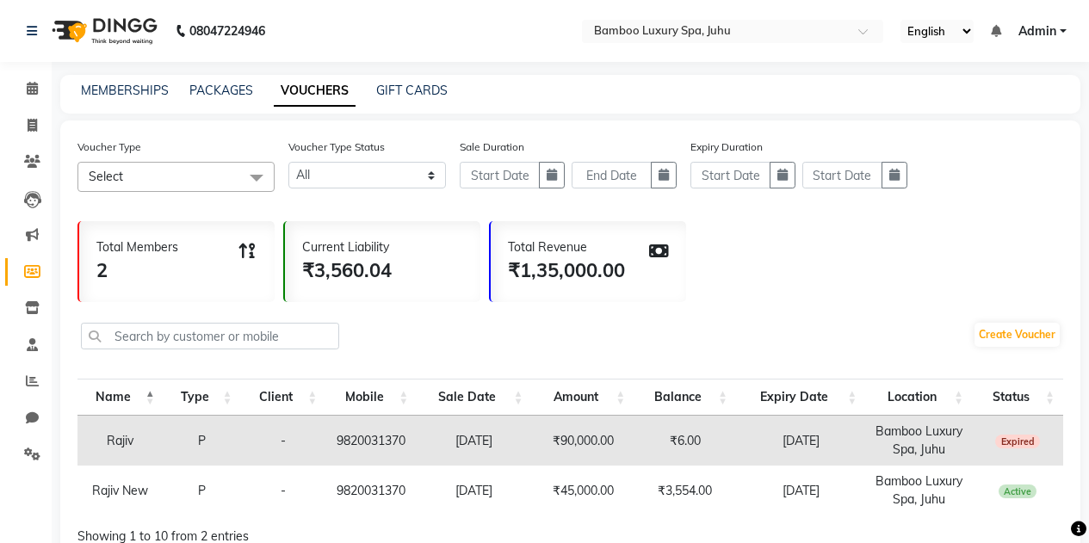
click at [663, 257] on icon at bounding box center [659, 251] width 20 height 17
click at [661, 245] on icon at bounding box center [659, 251] width 20 height 17
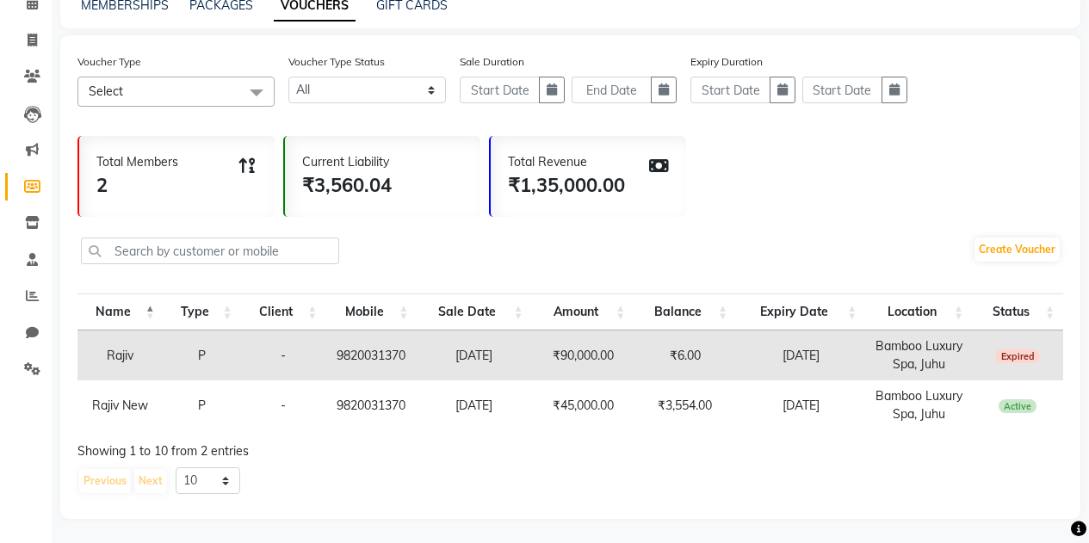
scroll to position [87, 0]
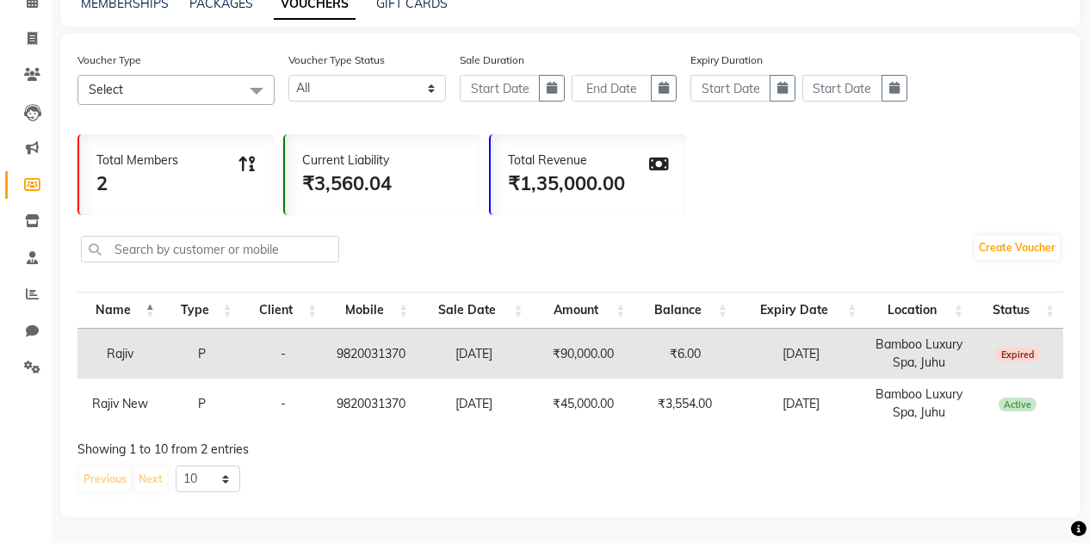
click at [227, 95] on span "Select" at bounding box center [175, 90] width 197 height 30
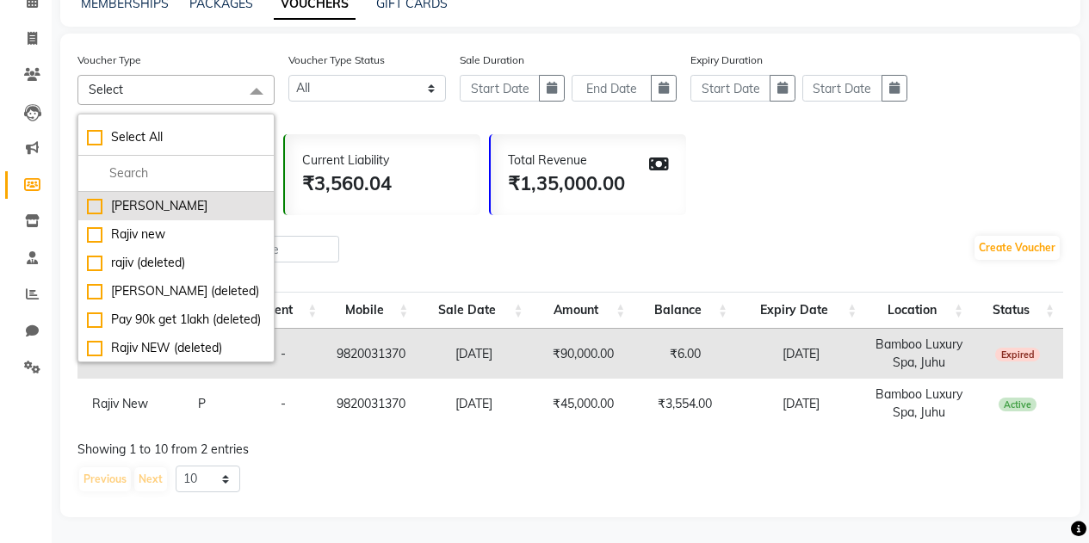
click at [168, 207] on div "Yogesh Agrawal" at bounding box center [176, 206] width 178 height 18
checkbox input "true"
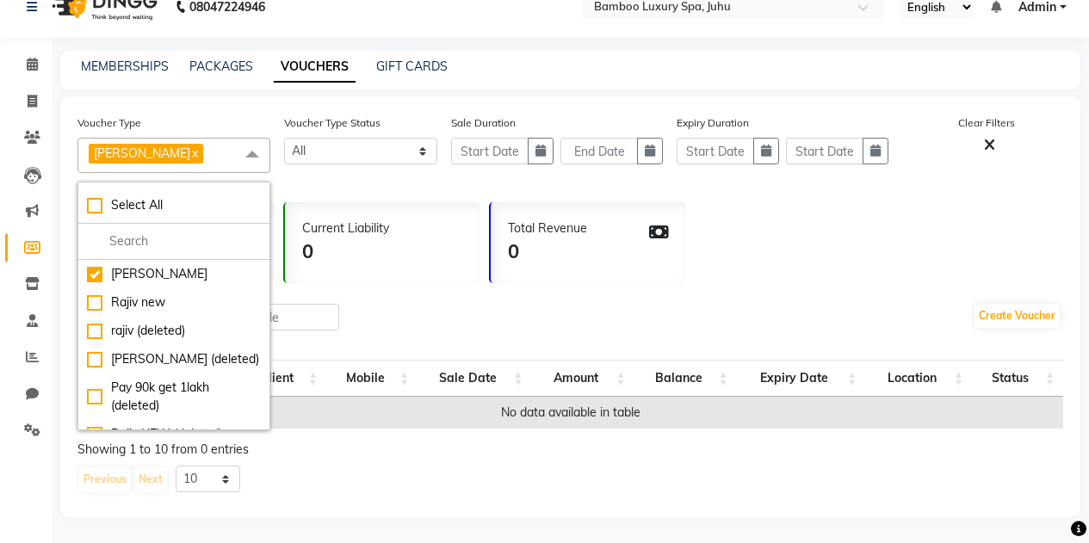
scroll to position [0, 0]
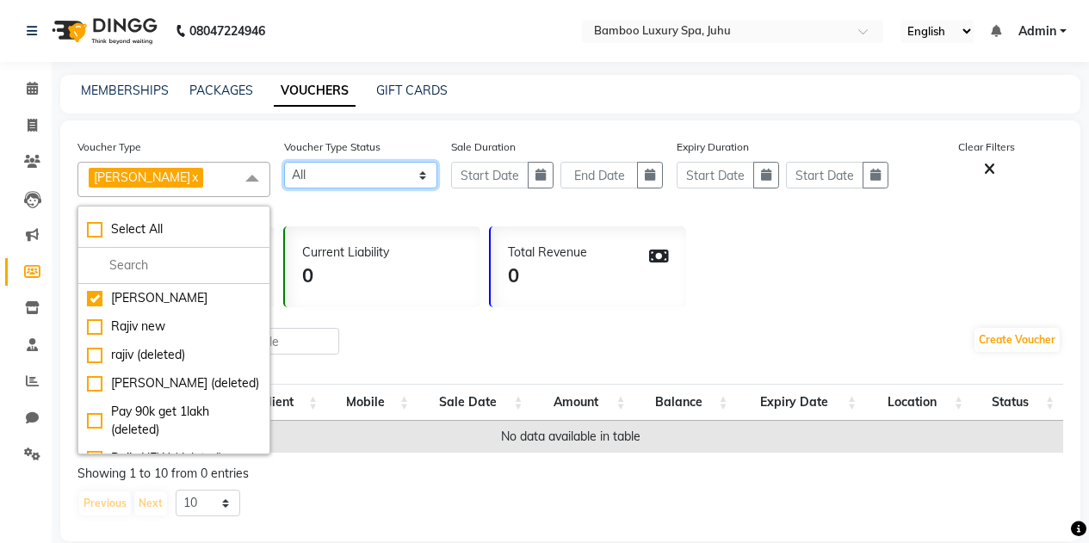
click at [419, 171] on select "Active Expired All" at bounding box center [361, 175] width 154 height 27
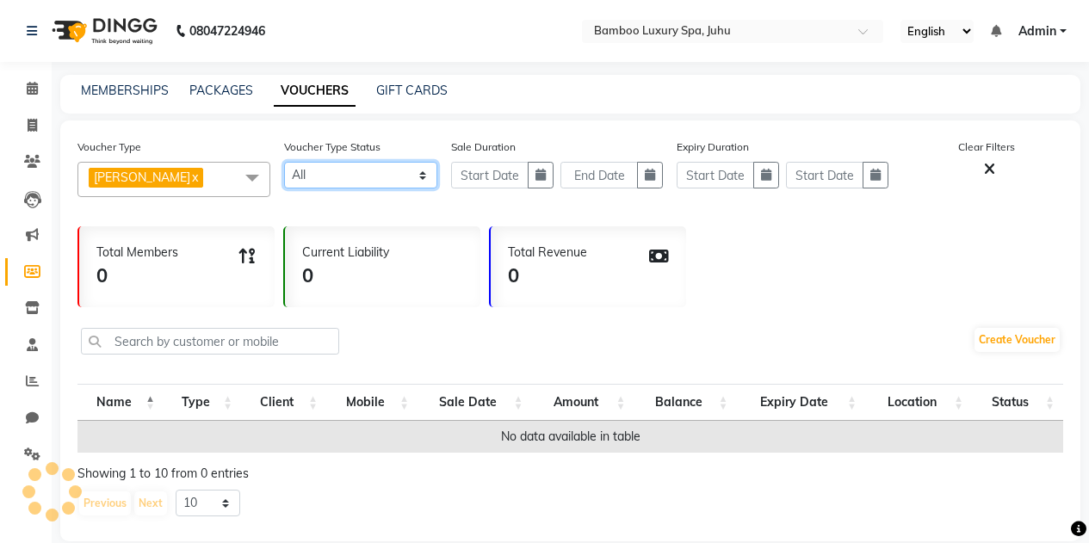
select select "true"
click at [284, 162] on select "Active Expired All" at bounding box center [361, 175] width 154 height 27
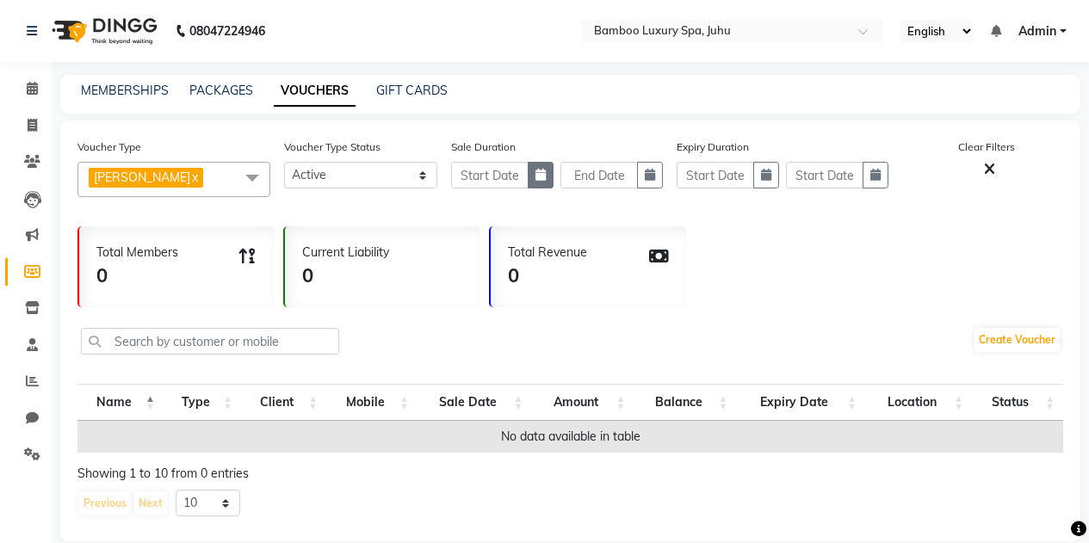
click at [539, 177] on icon "button" at bounding box center [541, 175] width 10 height 12
select select "9"
select select "2025"
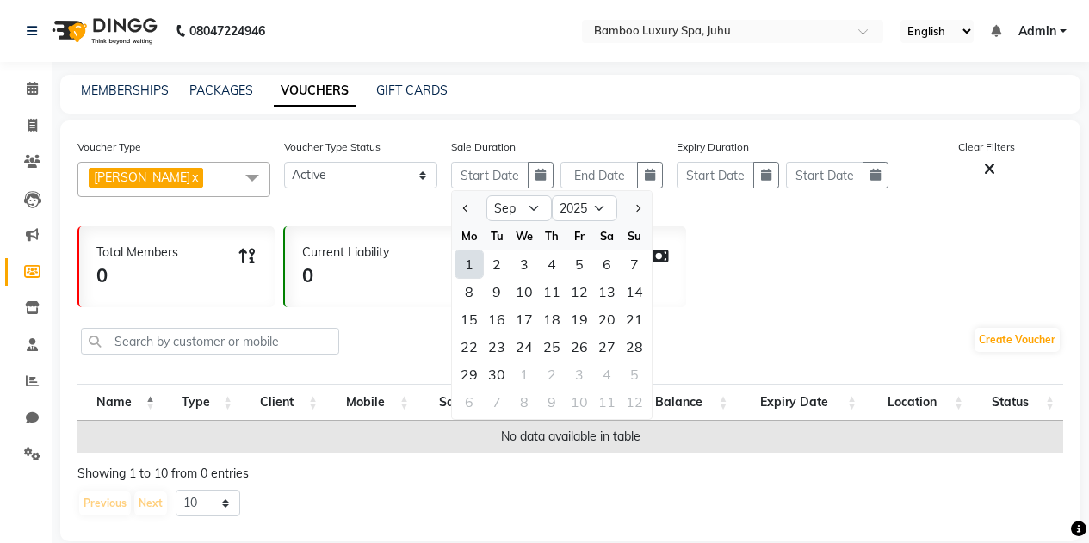
click at [473, 260] on div "1" at bounding box center [469, 265] width 28 height 28
type input "01-09-2025"
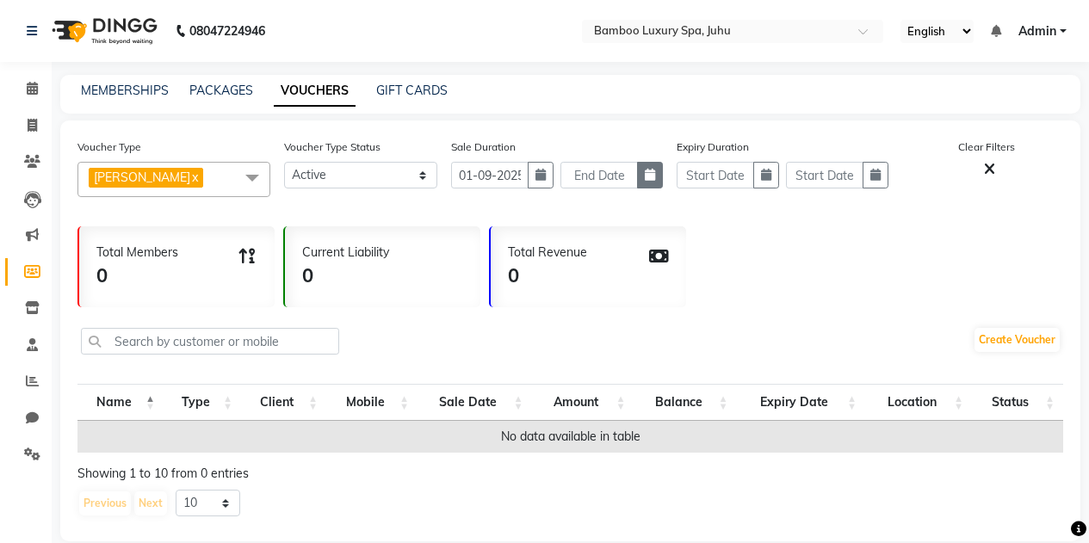
click at [646, 177] on icon "button" at bounding box center [650, 175] width 10 height 12
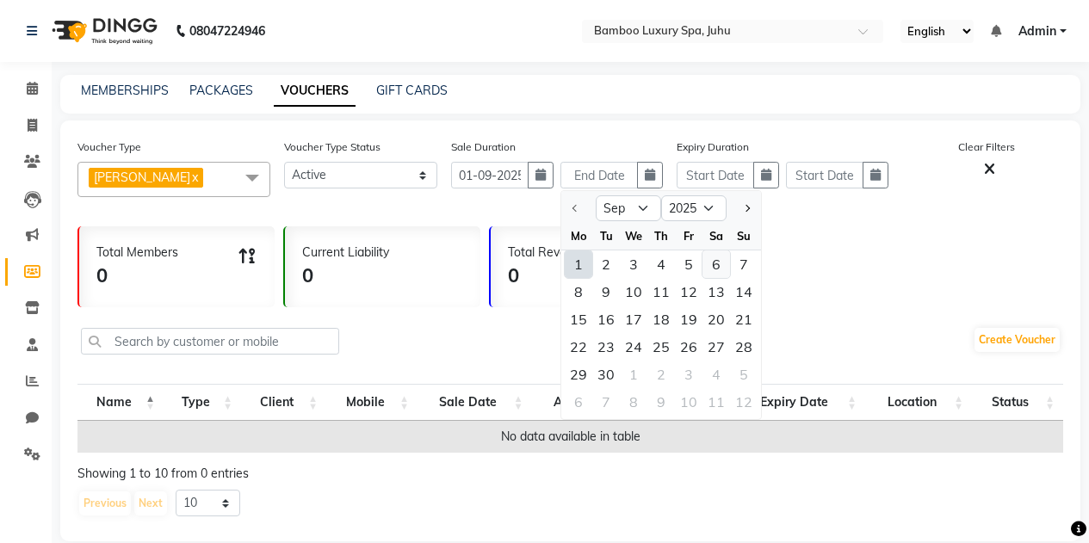
click at [710, 267] on div "6" at bounding box center [717, 265] width 28 height 28
type input "06-09-2025"
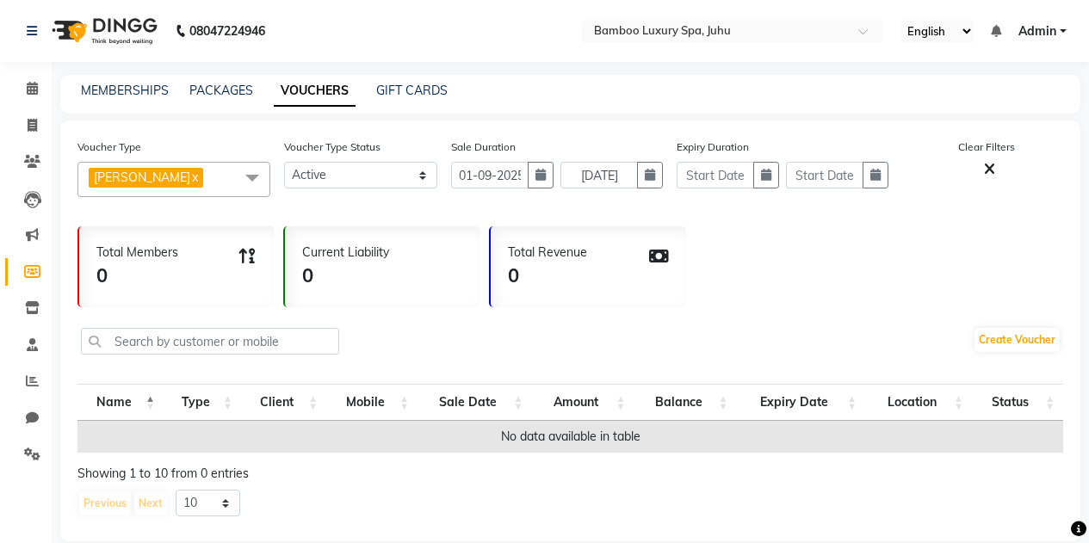
scroll to position [24, 0]
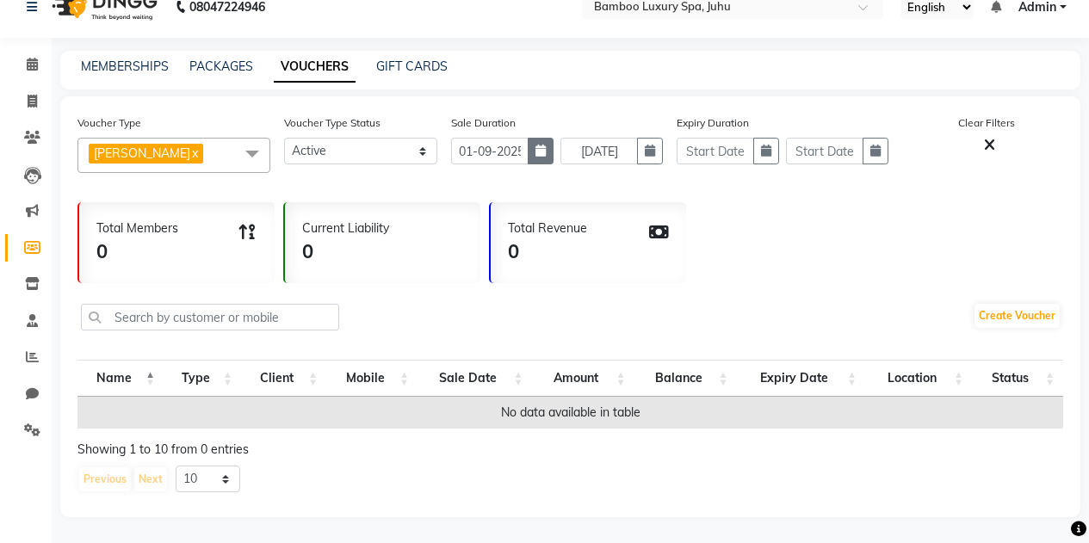
click at [538, 146] on icon "button" at bounding box center [541, 151] width 10 height 12
select select "9"
select select "2025"
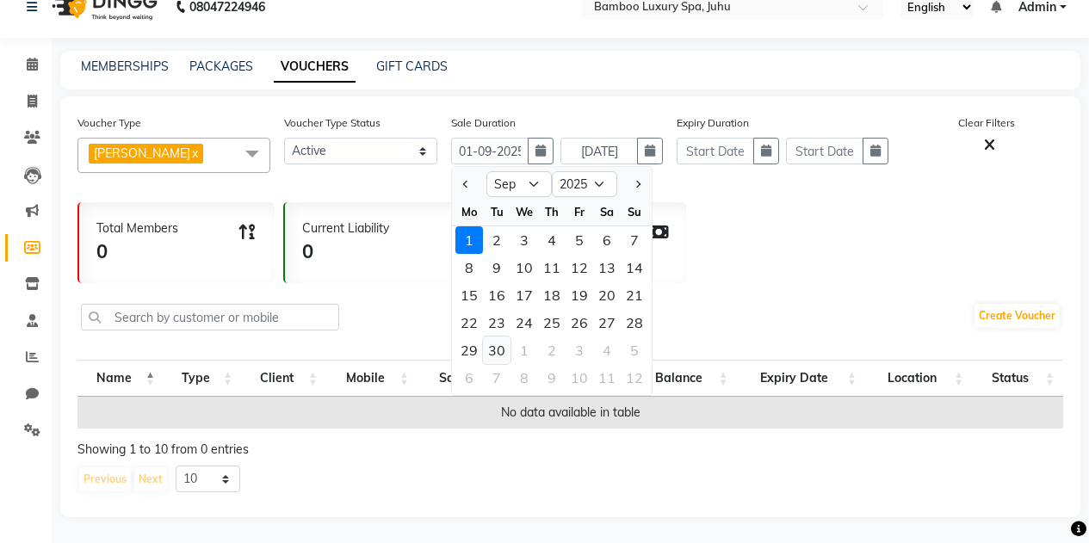
click at [507, 351] on div "30" at bounding box center [497, 351] width 28 height 28
type input "30-09-2025"
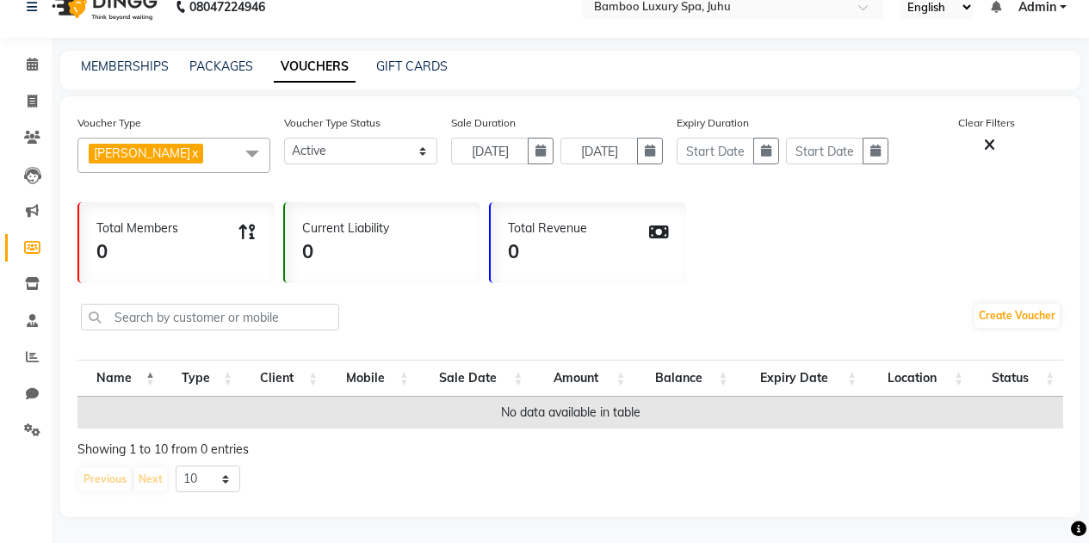
scroll to position [0, 0]
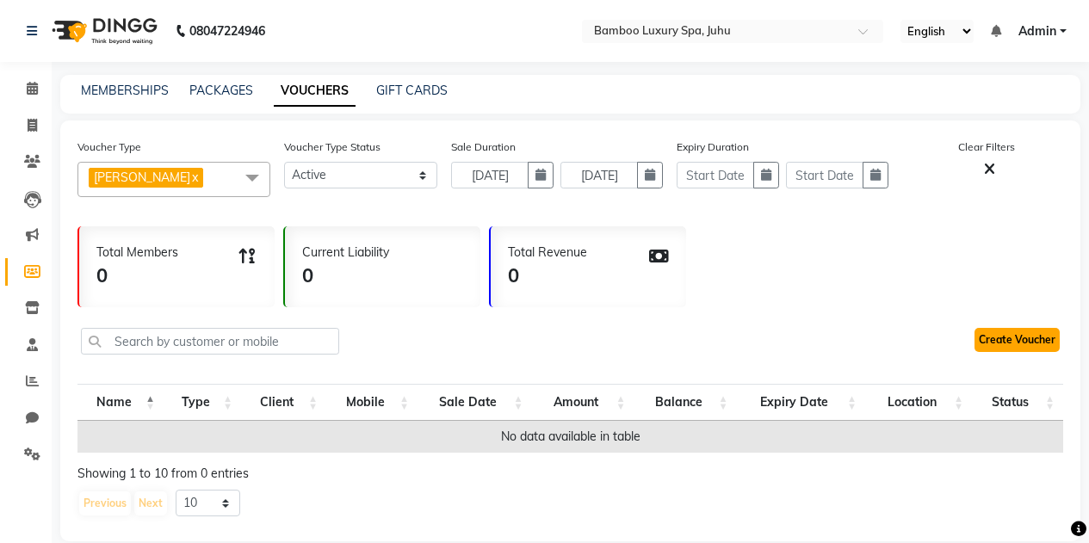
click at [1015, 337] on link "Create Voucher" at bounding box center [1017, 340] width 85 height 24
click at [34, 154] on span at bounding box center [32, 162] width 30 height 20
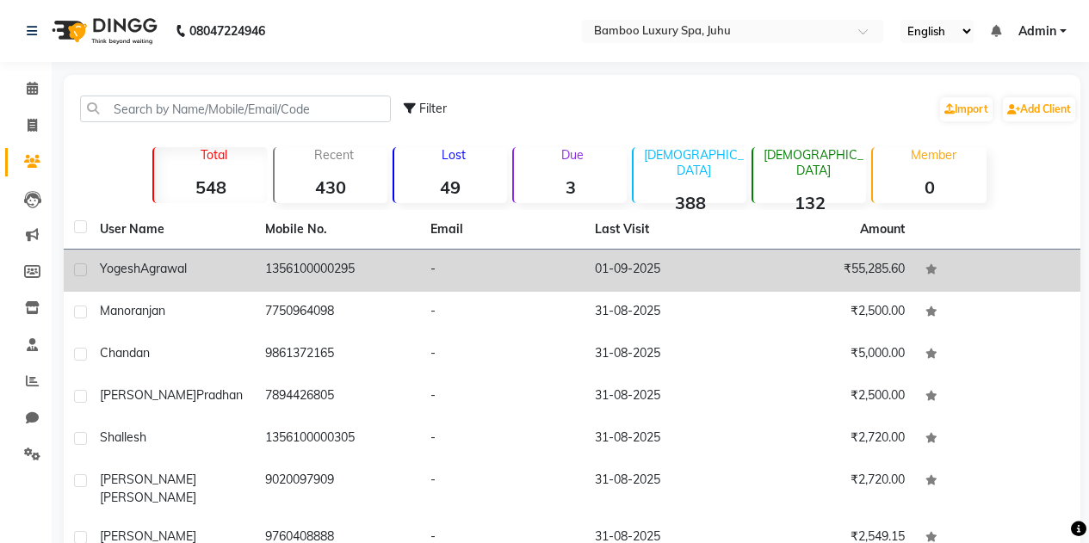
click at [207, 268] on div "Yogesh Agrawal" at bounding box center [172, 269] width 145 height 18
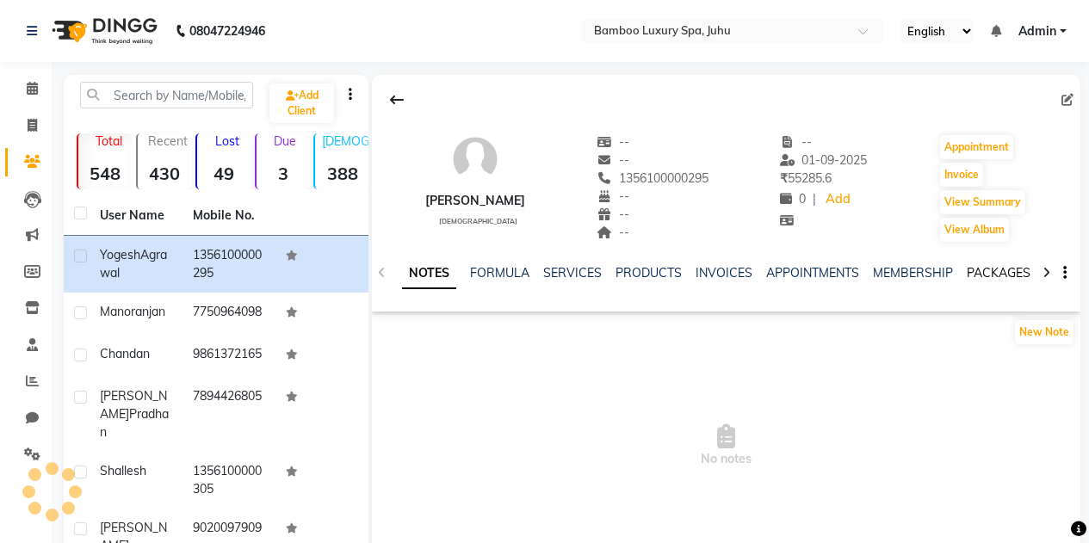
click at [977, 267] on link "PACKAGES" at bounding box center [999, 272] width 64 height 15
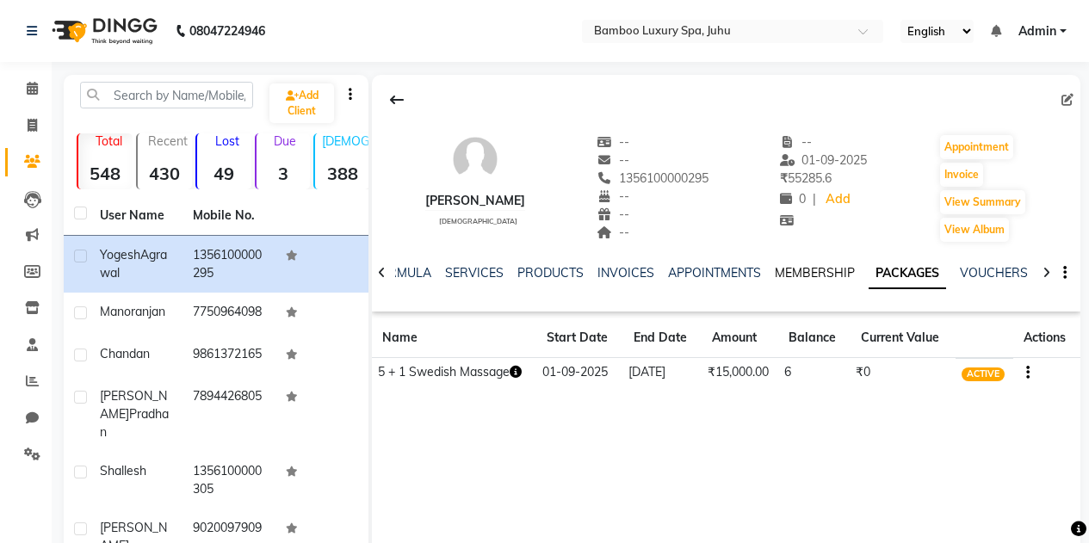
click at [814, 272] on link "MEMBERSHIP" at bounding box center [815, 272] width 80 height 15
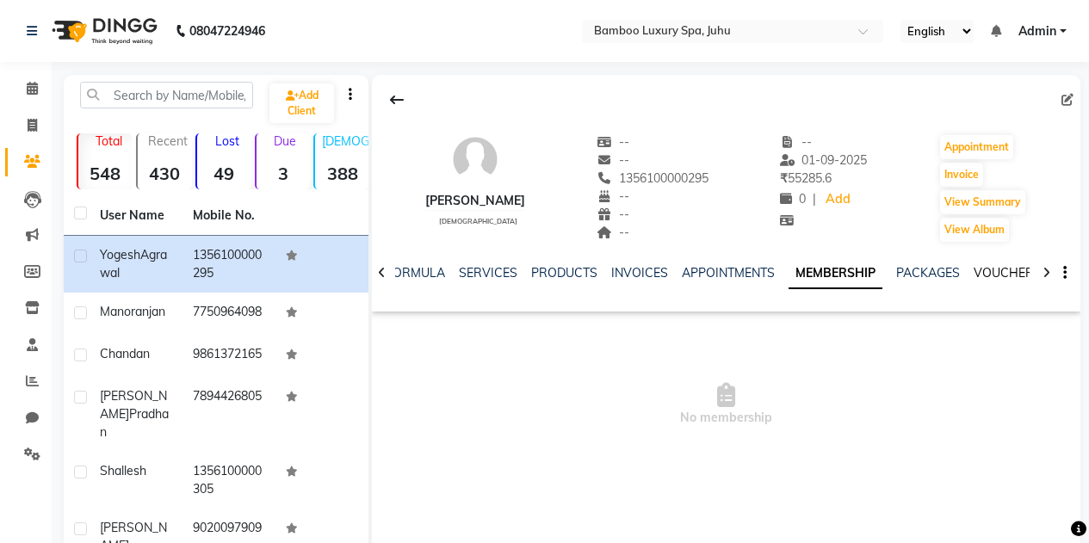
click at [1014, 267] on link "VOUCHERS" at bounding box center [1008, 272] width 68 height 15
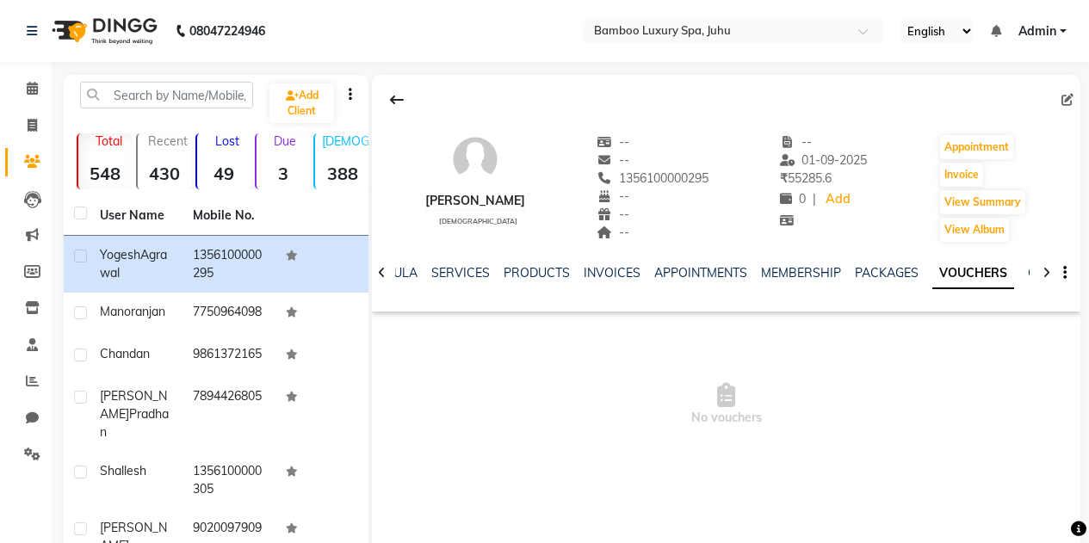
click at [1048, 272] on icon at bounding box center [1047, 273] width 8 height 12
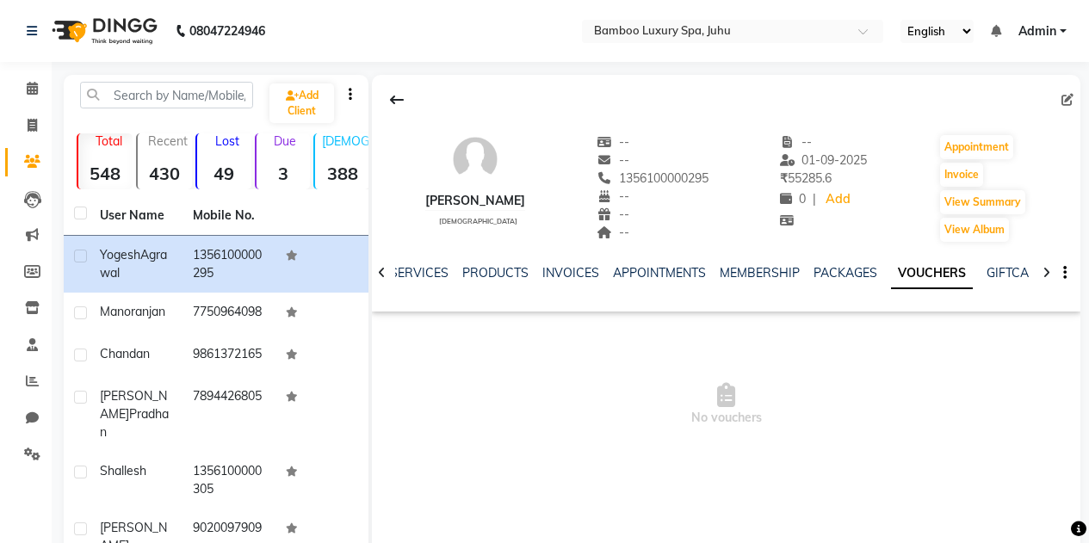
click at [1048, 272] on icon at bounding box center [1047, 273] width 8 height 12
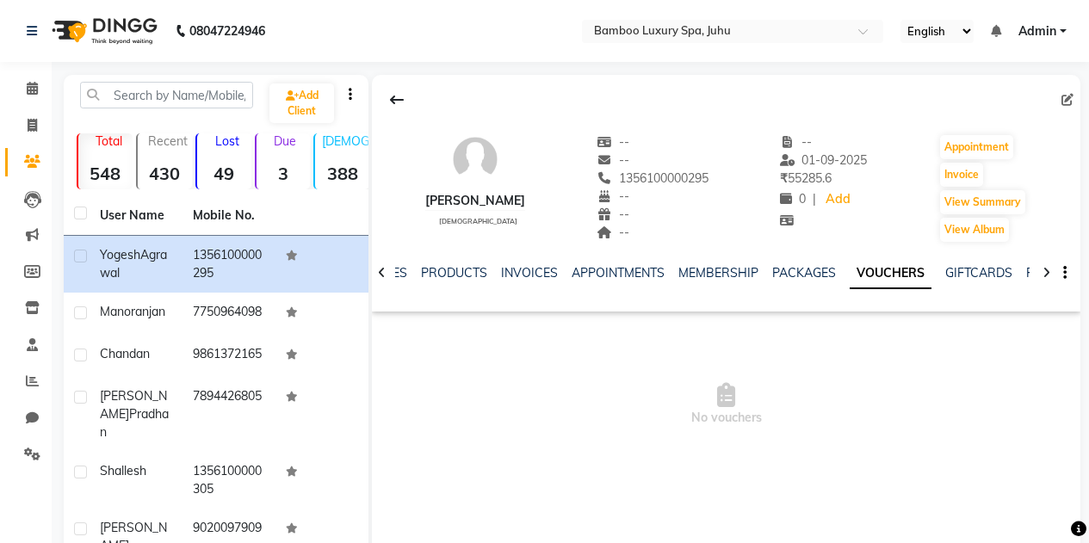
click at [1048, 272] on icon at bounding box center [1047, 273] width 8 height 12
click at [1048, 272] on div "NOTES FORMULA SERVICES PRODUCTS INVOICES APPOINTMENTS MEMBERSHIP PACKAGES VOUCH…" at bounding box center [726, 273] width 709 height 59
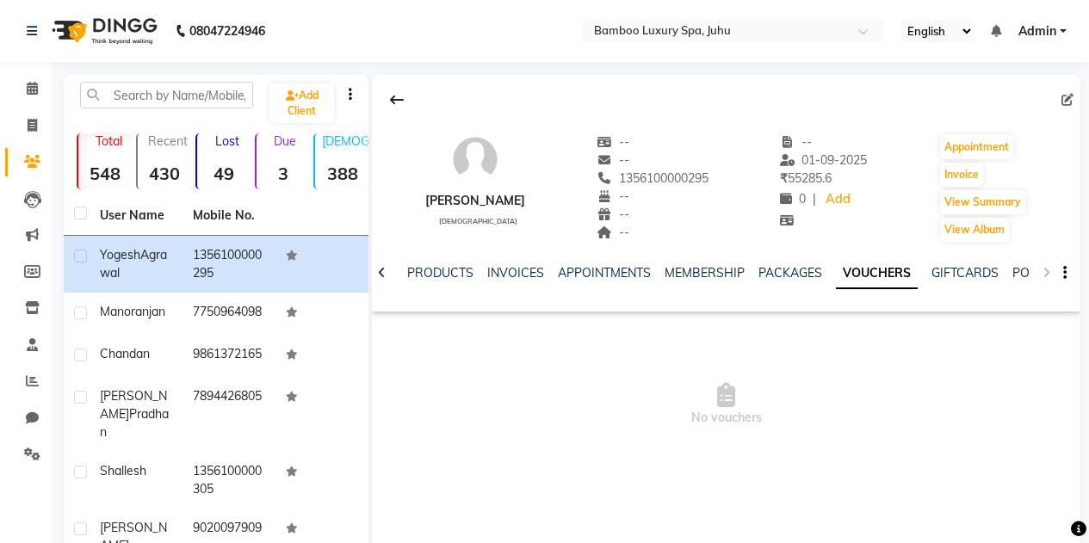
click at [1048, 272] on div "NOTES FORMULA SERVICES PRODUCTS INVOICES APPOINTMENTS MEMBERSHIP PACKAGES VOUCH…" at bounding box center [726, 273] width 709 height 59
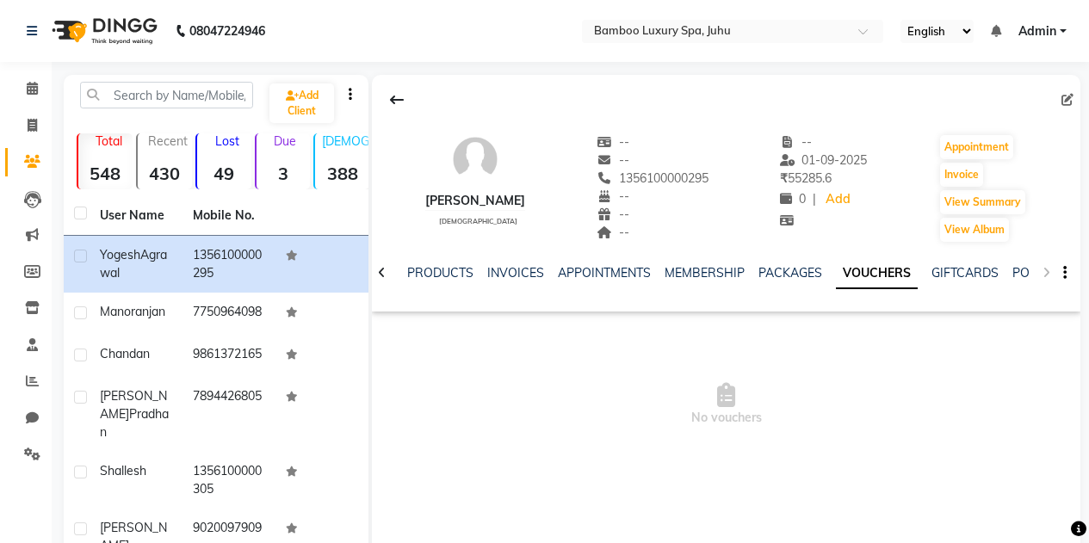
click at [1048, 272] on div "NOTES FORMULA SERVICES PRODUCTS INVOICES APPOINTMENTS MEMBERSHIP PACKAGES VOUCH…" at bounding box center [726, 273] width 709 height 59
click at [1017, 269] on link "POINTS" at bounding box center [1034, 272] width 44 height 15
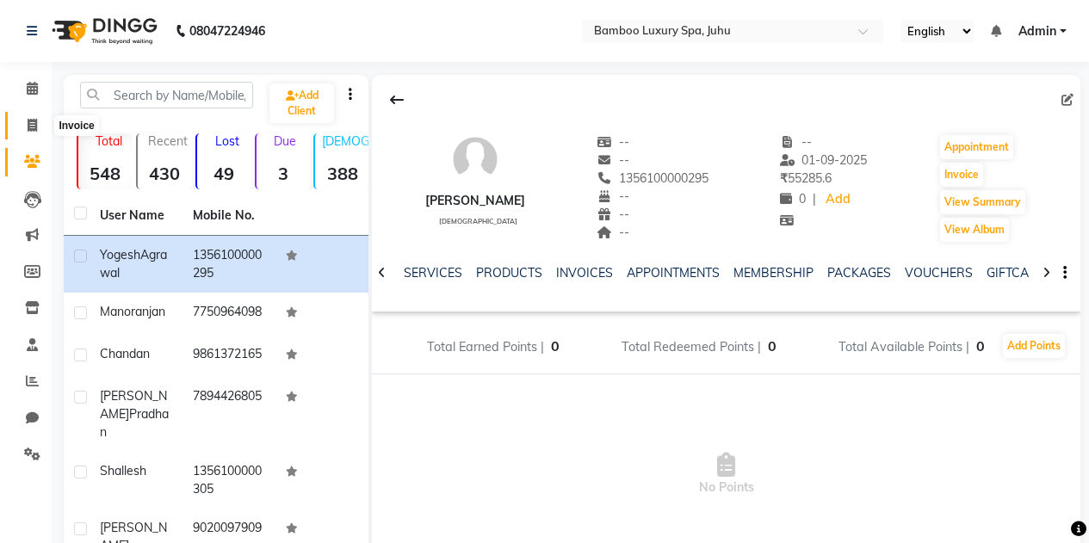
click at [33, 121] on icon at bounding box center [32, 125] width 9 height 13
select select "service"
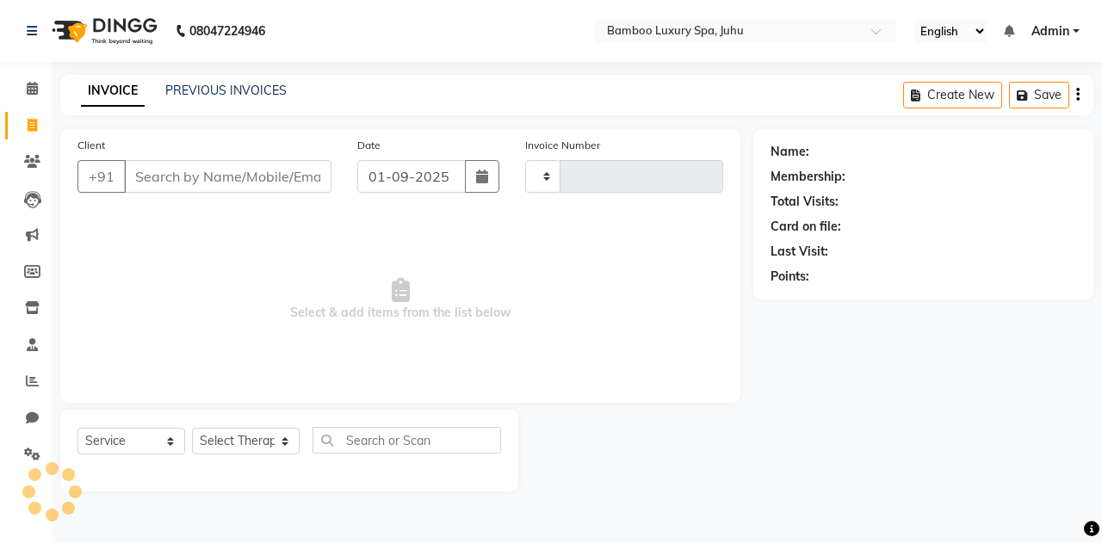
type input "0632"
select select "8043"
click at [187, 170] on input "Client" at bounding box center [227, 176] width 207 height 33
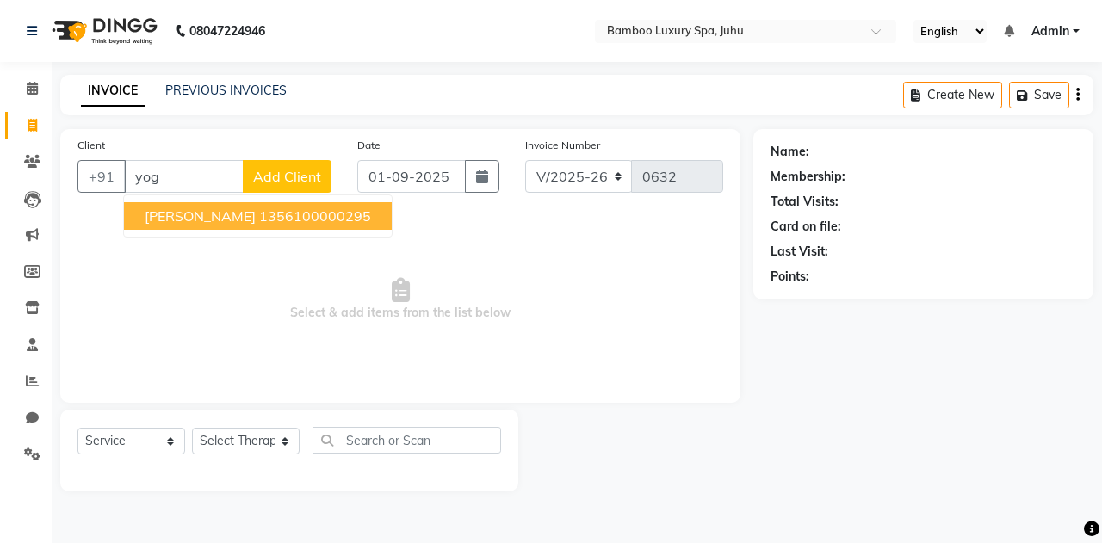
click at [204, 214] on span "Yogesh Agrawal" at bounding box center [200, 215] width 111 height 17
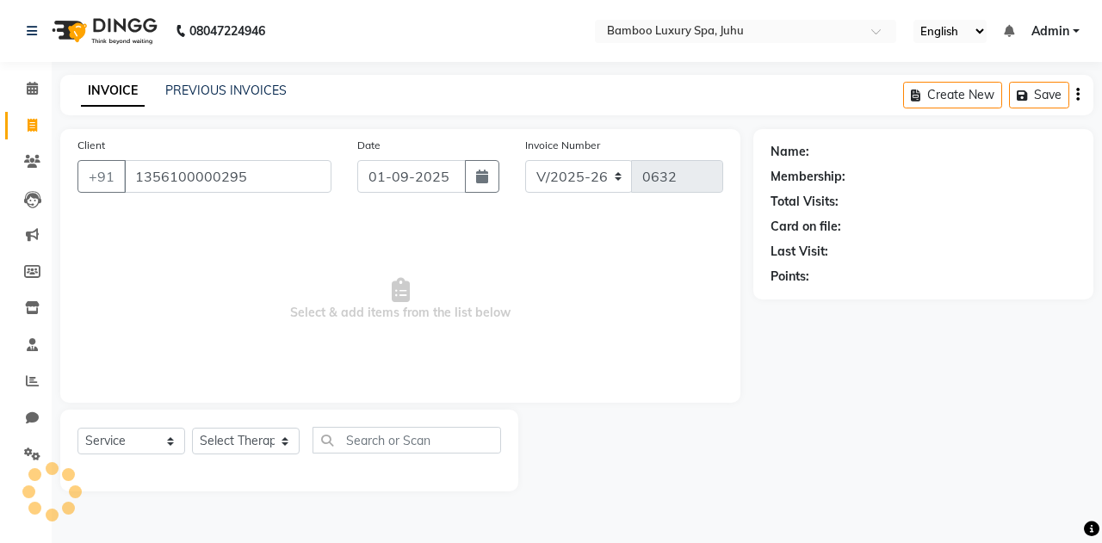
type input "1356100000295"
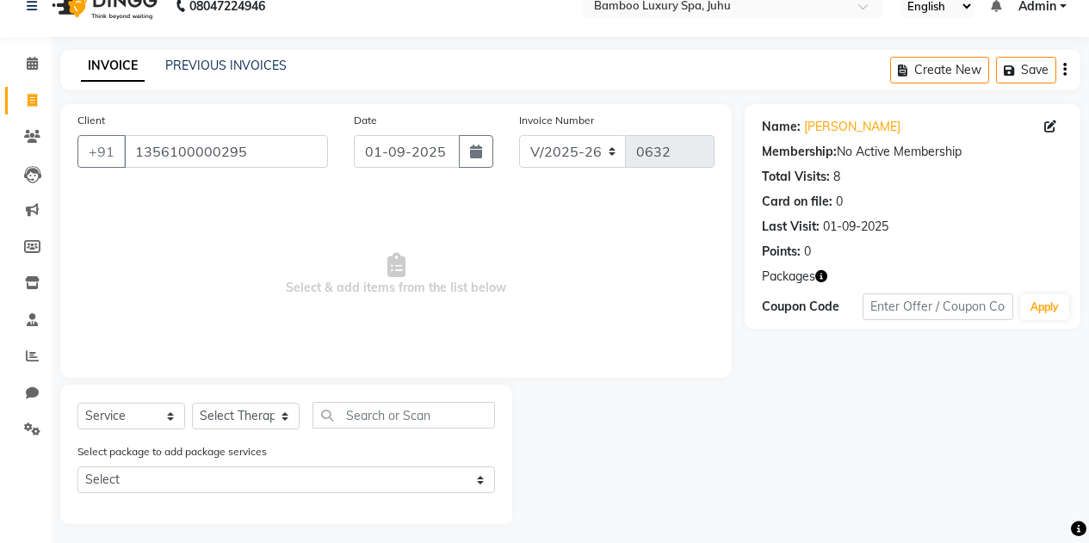
scroll to position [32, 0]
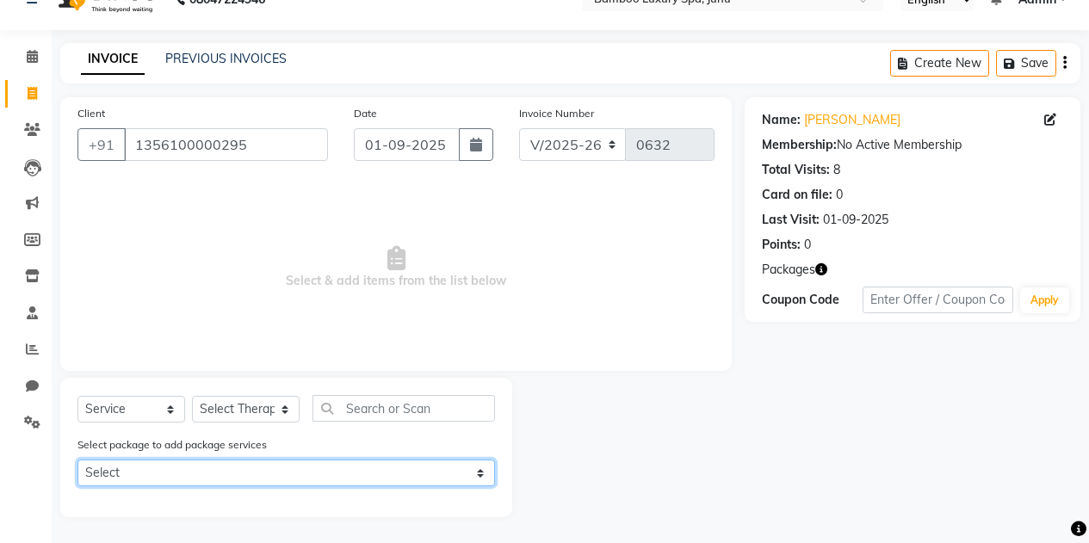
click at [255, 469] on select "Select 5 + 1 Swedish Massage" at bounding box center [286, 473] width 418 height 27
select select "1: Object"
click at [77, 460] on select "Select 5 + 1 Swedish Massage" at bounding box center [286, 473] width 418 height 27
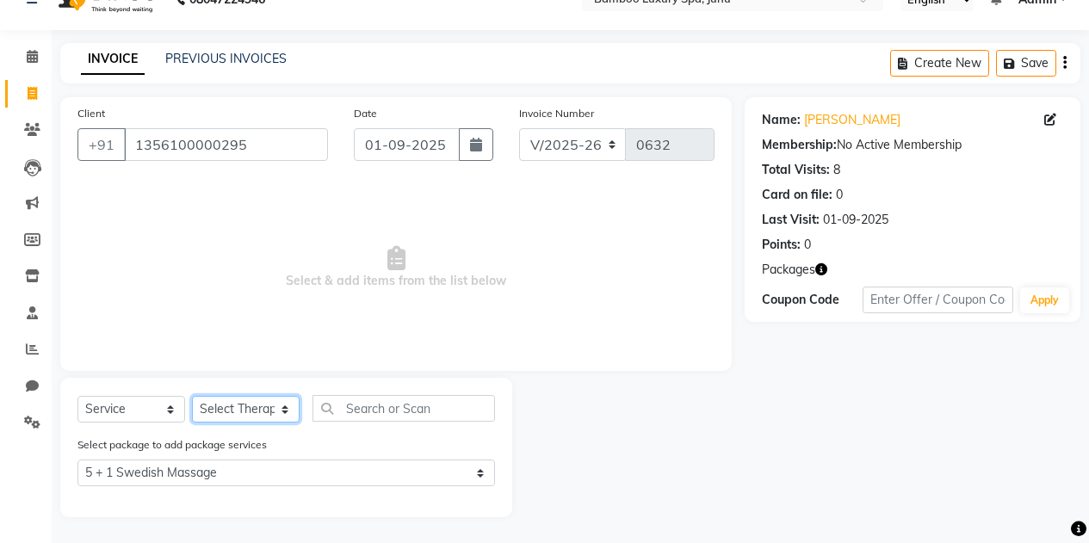
click at [255, 412] on select "Select Therapist Catherine Lalnunmawi Sanate KAKA Mr Zawlkapthang Thiek Ms.Chal…" at bounding box center [246, 409] width 108 height 27
select select "75914"
click at [192, 396] on select "Select Therapist Catherine Lalnunmawi Sanate KAKA Mr Zawlkapthang Thiek Ms.Chal…" at bounding box center [246, 409] width 108 height 27
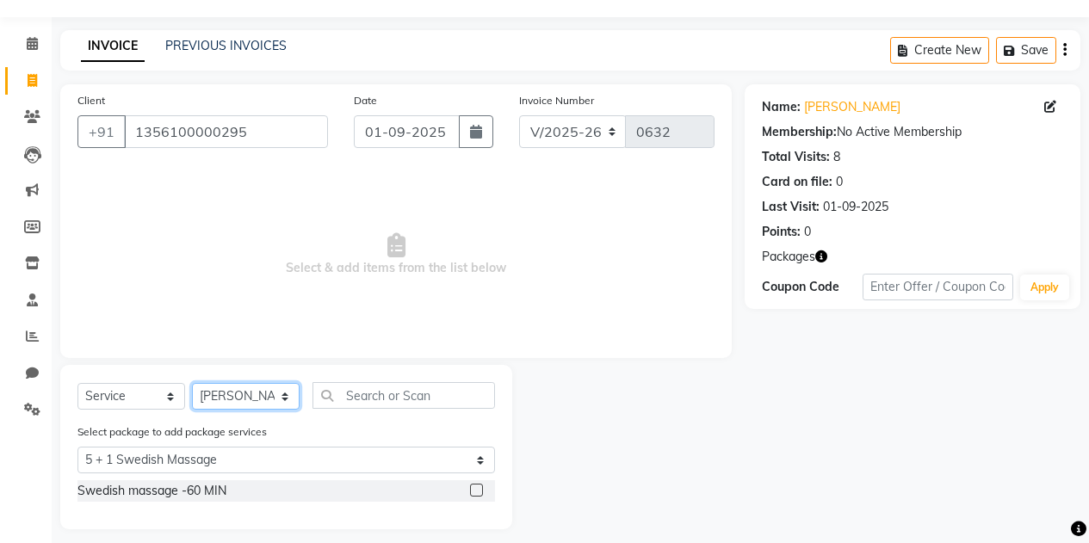
scroll to position [57, 0]
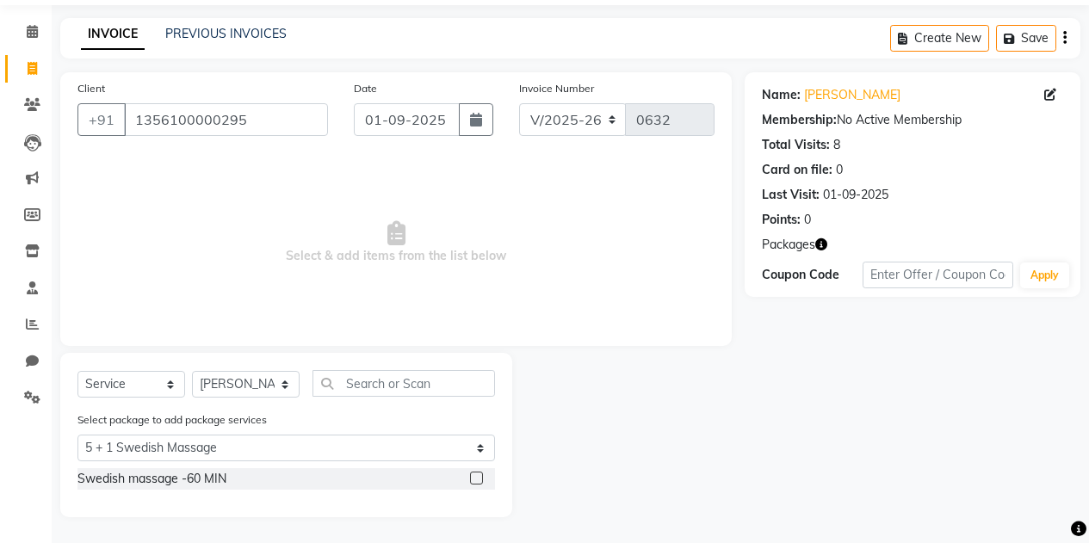
click at [312, 476] on div "Swedish massage -60 MIN" at bounding box center [286, 479] width 418 height 22
click at [480, 474] on label at bounding box center [476, 478] width 13 height 13
click at [480, 474] on input "checkbox" at bounding box center [475, 479] width 11 height 11
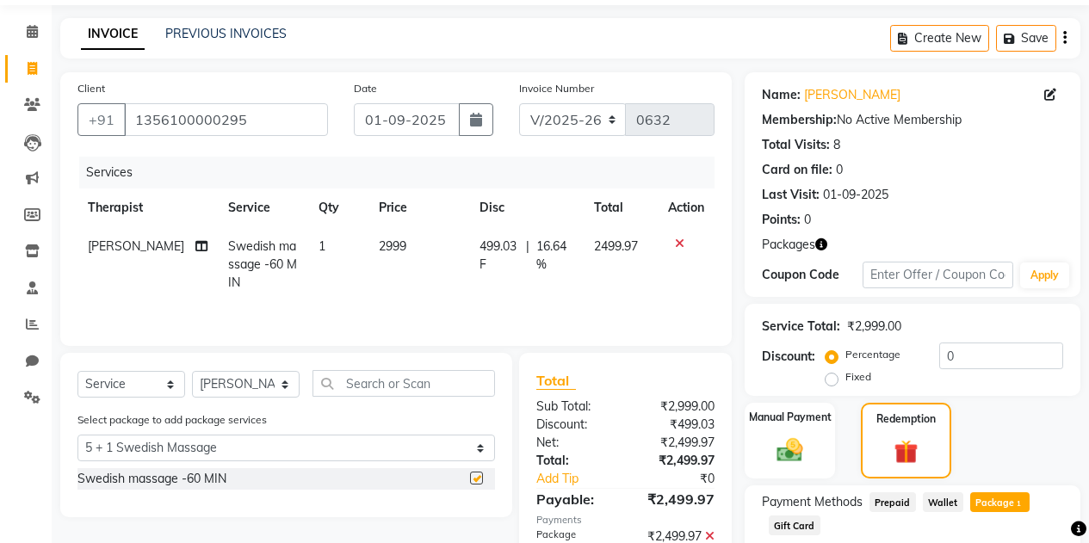
checkbox input "false"
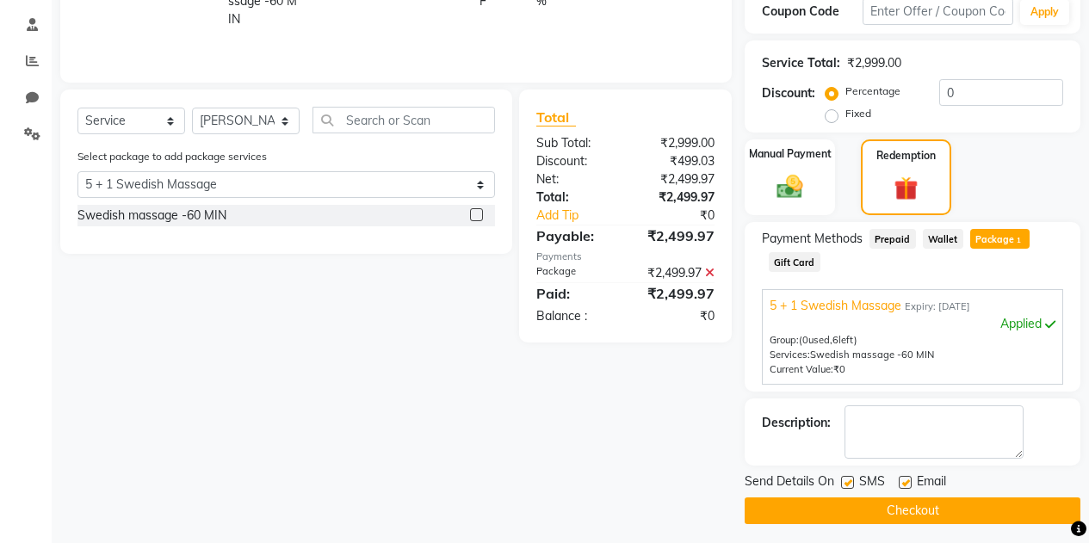
scroll to position [0, 0]
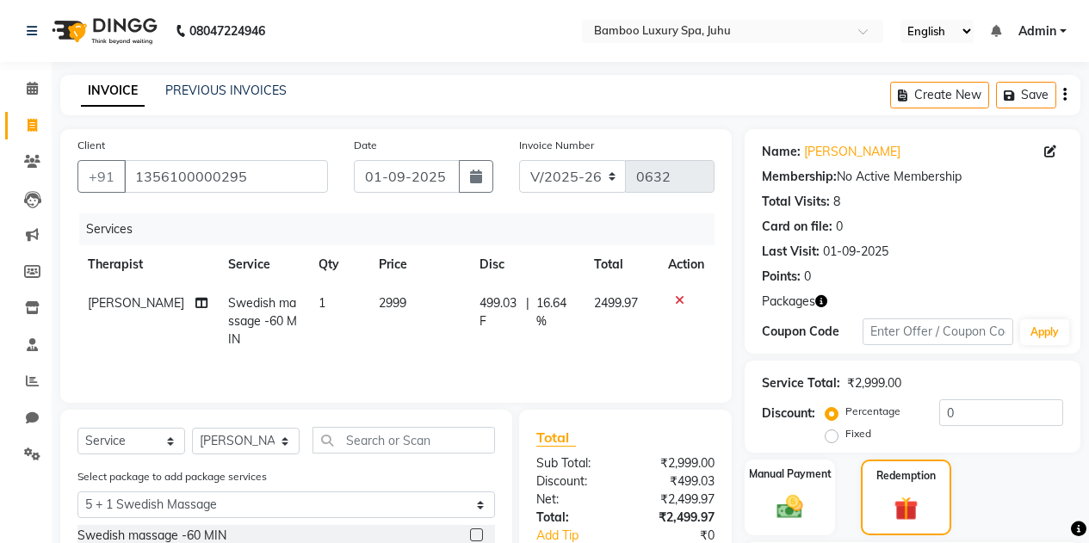
click at [310, 302] on td "1" at bounding box center [338, 321] width 60 height 75
select select "75914"
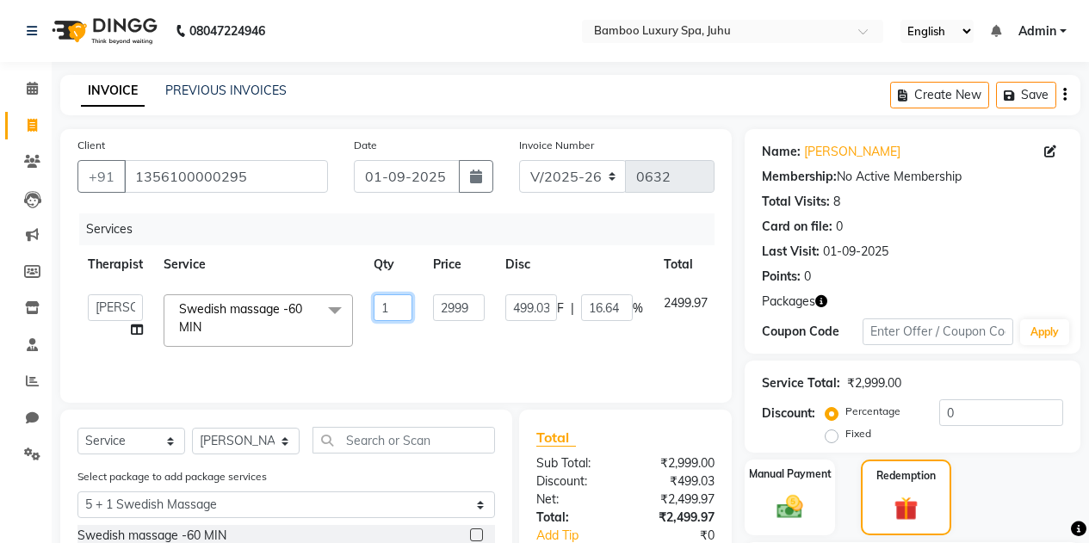
click at [388, 306] on input "1" at bounding box center [393, 307] width 39 height 27
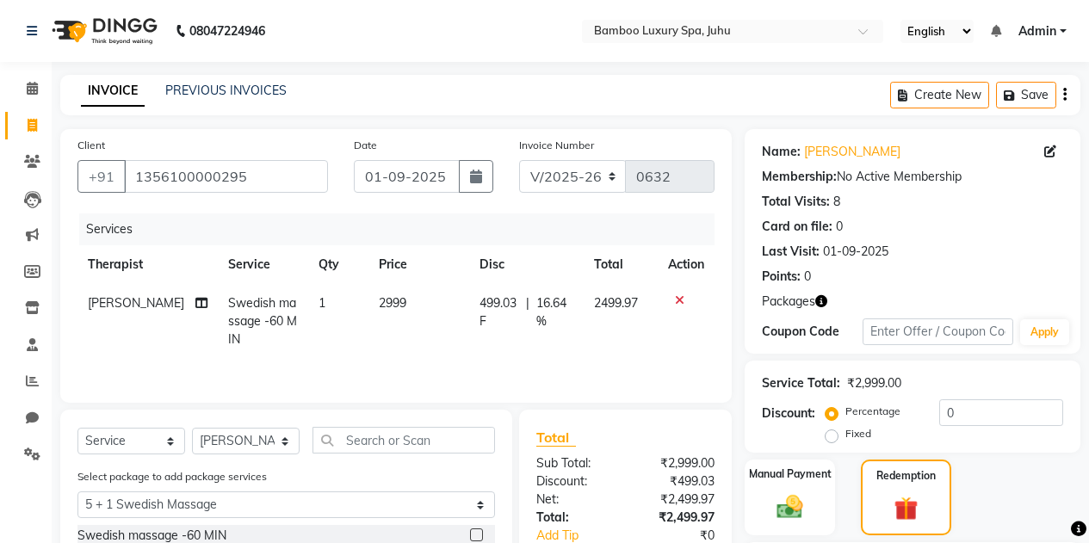
click at [727, 375] on div "Client +91 1356100000295 Date 01-09-2025 Invoice Number V/2025 V/2025-26 0632 S…" at bounding box center [396, 266] width 672 height 274
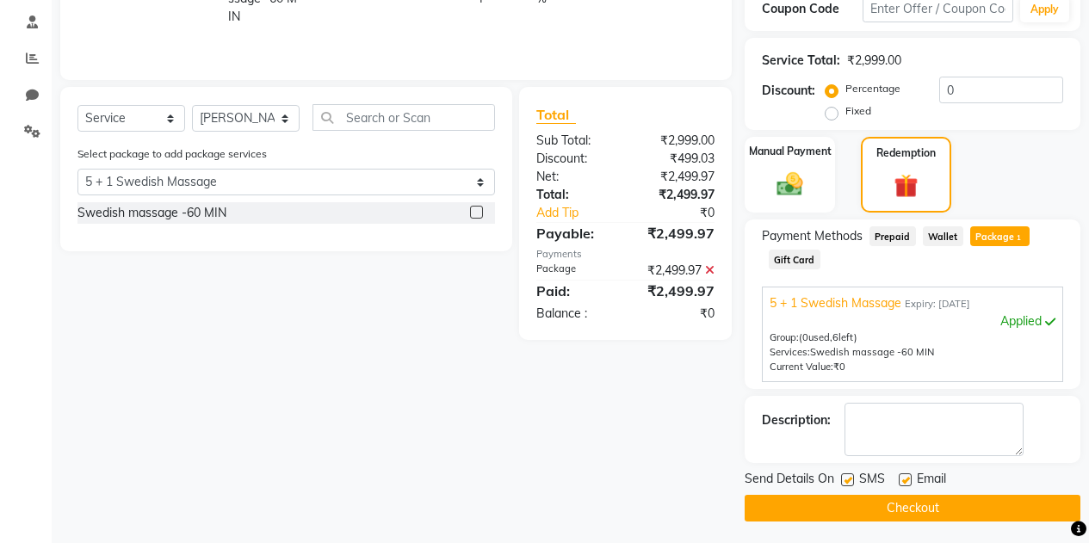
scroll to position [327, 0]
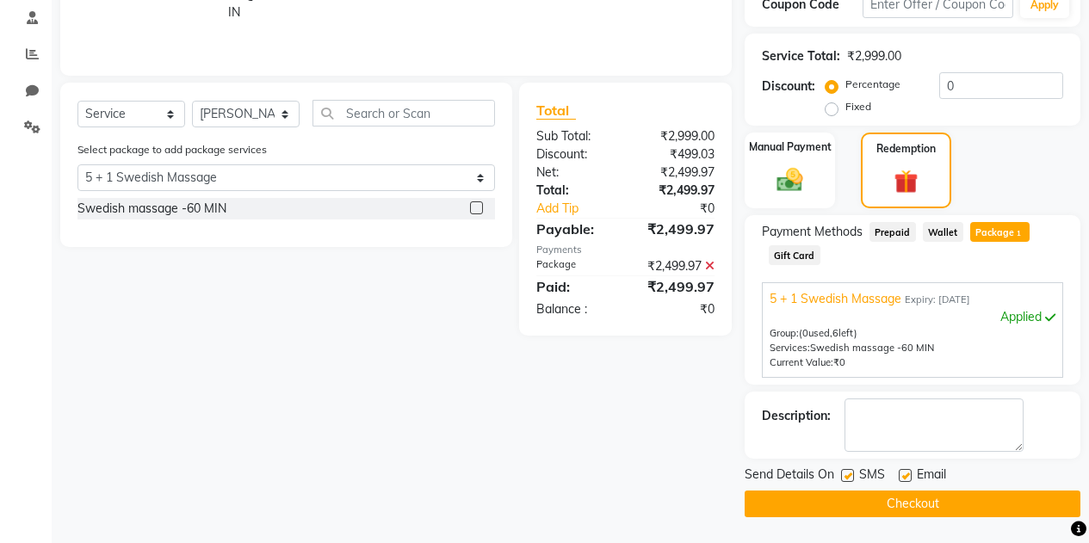
click at [451, 418] on div "Client +91 1356100000295 Date 01-09-2025 Invoice Number V/2025 V/2025-26 0632 S…" at bounding box center [395, 159] width 697 height 715
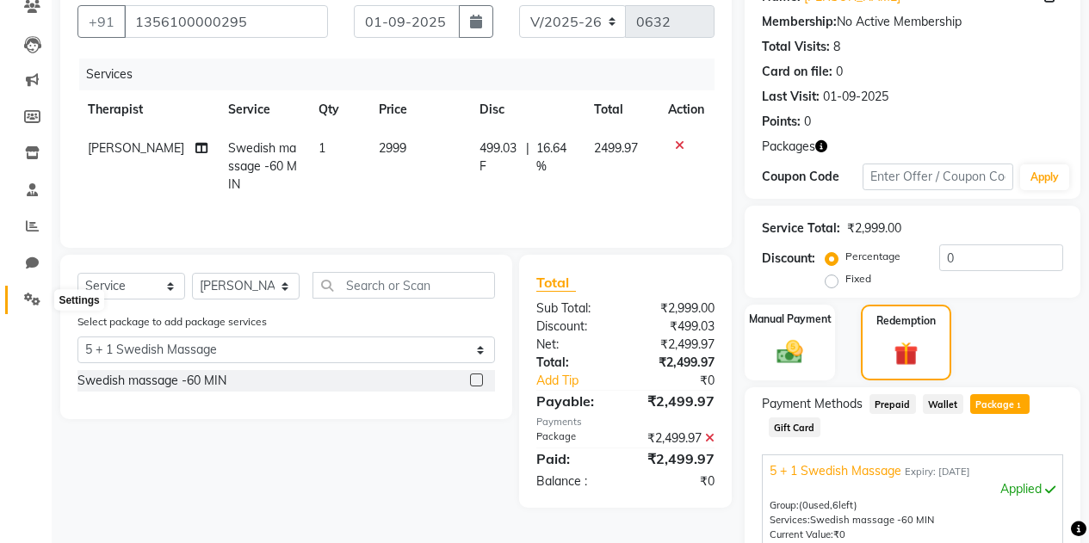
click at [34, 297] on icon at bounding box center [32, 299] width 16 height 13
click at [30, 301] on icon at bounding box center [32, 299] width 16 height 13
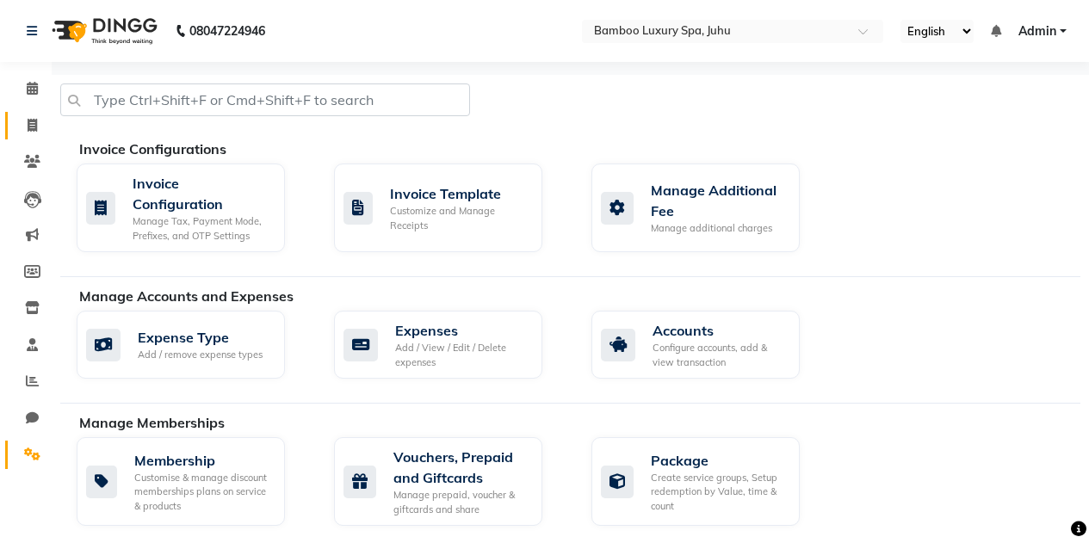
click at [28, 114] on link "Invoice" at bounding box center [25, 126] width 41 height 28
select select "service"
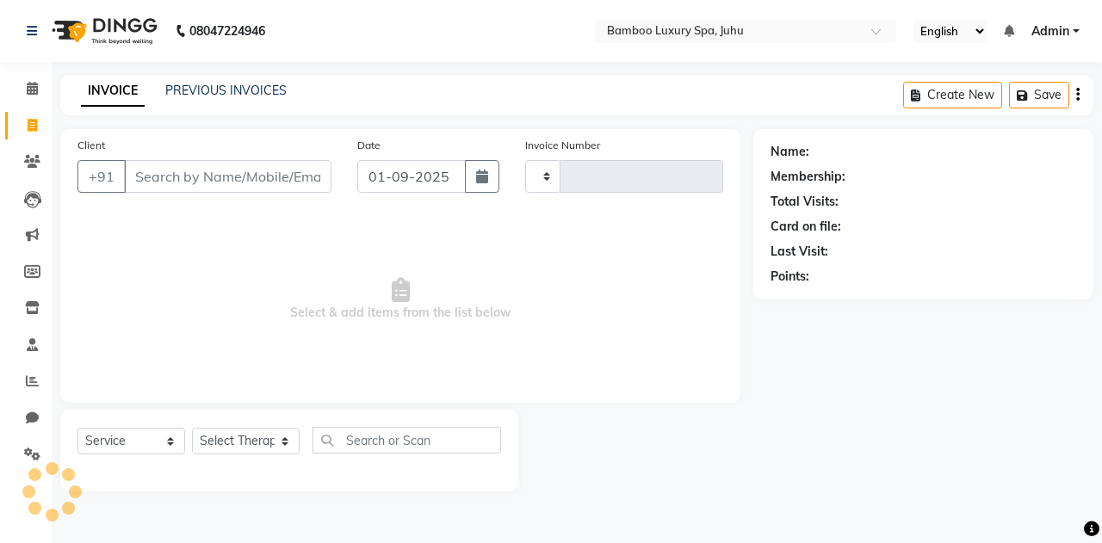
type input "0632"
select select "8043"
click at [195, 167] on input "Client" at bounding box center [227, 176] width 207 height 33
type input "w"
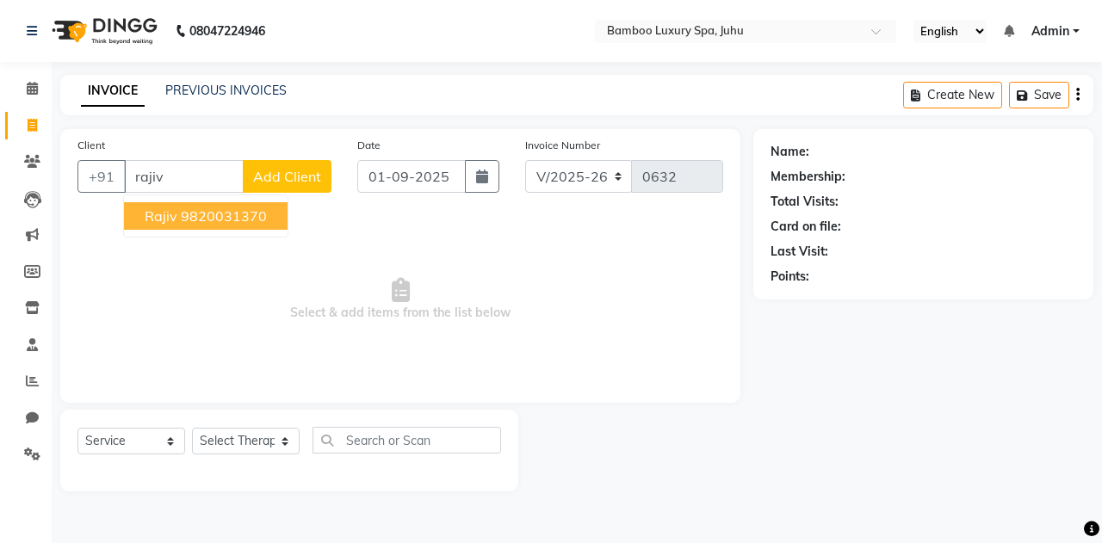
click at [192, 216] on ngb-highlight "9820031370" at bounding box center [224, 215] width 86 height 17
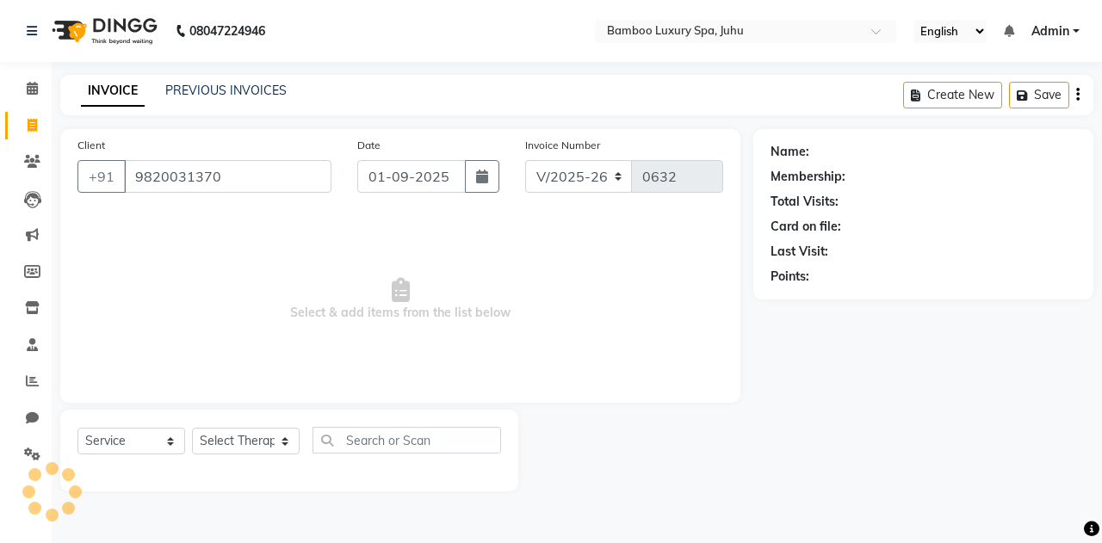
type input "9820031370"
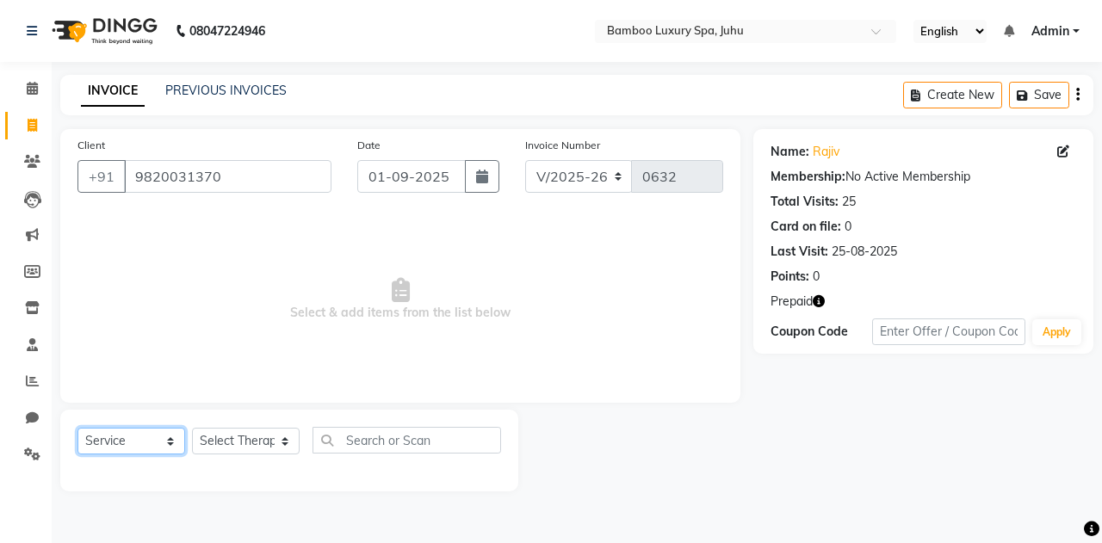
click at [127, 443] on select "Select Service Product Membership Package Voucher Prepaid Gift Card" at bounding box center [131, 441] width 108 height 27
click at [113, 443] on select "Select Service Product Membership Package Voucher Prepaid Gift Card" at bounding box center [131, 441] width 108 height 27
select select "V"
click at [77, 428] on select "Select Service Product Membership Package Voucher Prepaid Gift Card" at bounding box center [131, 441] width 108 height 27
click at [244, 443] on select "Select Therapist Catherine Lalnunmawi Sanate KAKA Mr Zawlkapthang Thiek Ms.Chal…" at bounding box center [246, 441] width 108 height 27
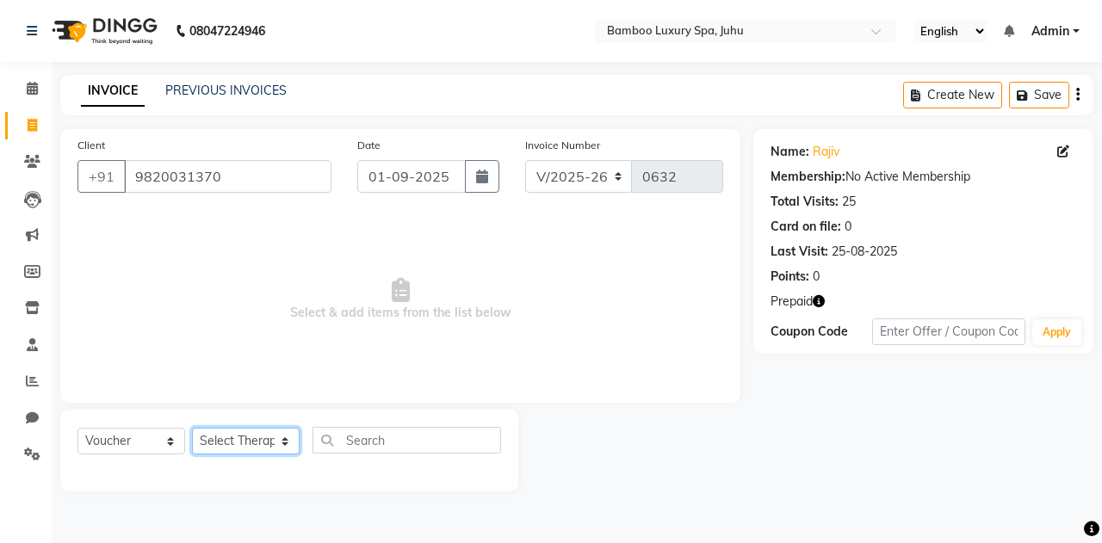
select select "75914"
click at [192, 428] on select "Select Therapist Catherine Lalnunmawi Sanate KAKA Mr Zawlkapthang Thiek Ms.Chal…" at bounding box center [246, 441] width 108 height 27
click at [123, 436] on select "Select Service Product Membership Package Voucher Prepaid Gift Card" at bounding box center [131, 441] width 108 height 27
select select "package"
click at [77, 428] on select "Select Service Product Membership Package Voucher Prepaid Gift Card" at bounding box center [131, 441] width 108 height 27
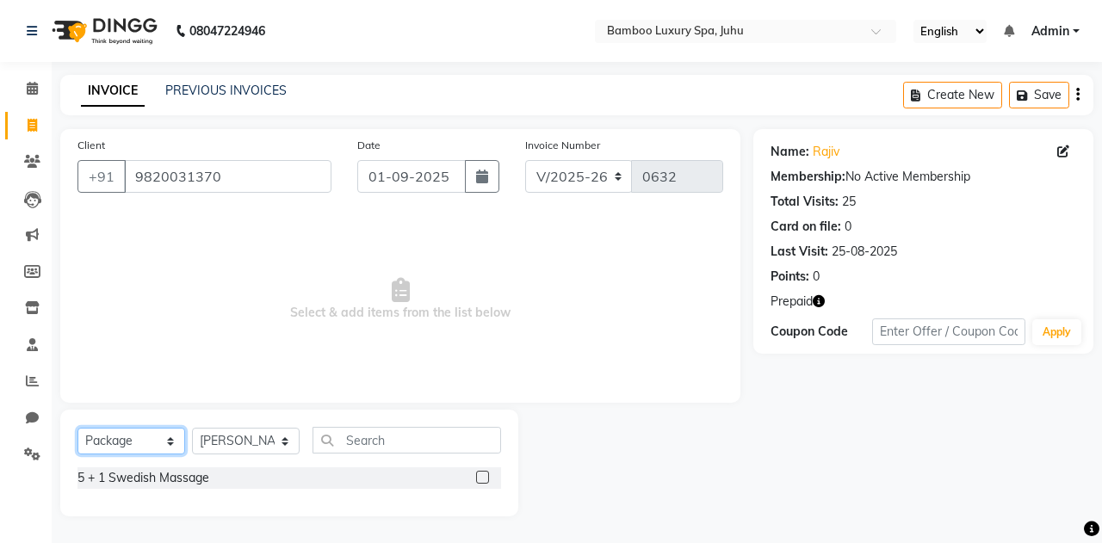
click at [113, 443] on select "Select Service Product Membership Package Voucher Prepaid Gift Card" at bounding box center [131, 441] width 108 height 27
click at [77, 428] on select "Select Service Product Membership Package Voucher Prepaid Gift Card" at bounding box center [131, 441] width 108 height 27
click at [291, 478] on div "5 + 1 Swedish Massage" at bounding box center [289, 478] width 424 height 22
click at [478, 476] on label at bounding box center [482, 477] width 13 height 13
click at [478, 476] on input "checkbox" at bounding box center [481, 478] width 11 height 11
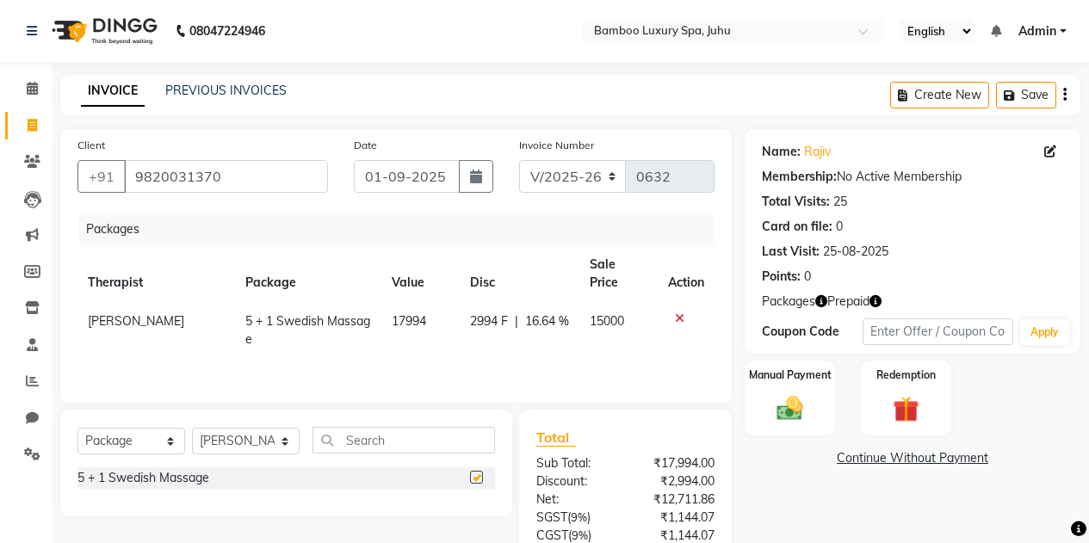
checkbox input "false"
click at [35, 266] on icon at bounding box center [32, 271] width 16 height 13
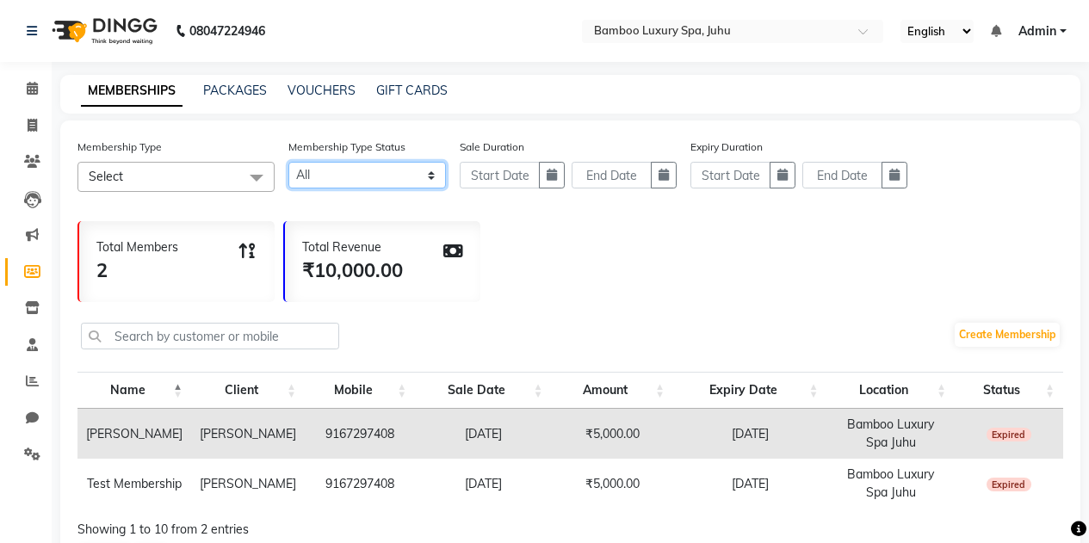
click at [357, 185] on select "Active Expired All" at bounding box center [367, 175] width 158 height 27
select select "true"
click at [288, 162] on select "Active Expired All" at bounding box center [367, 175] width 158 height 27
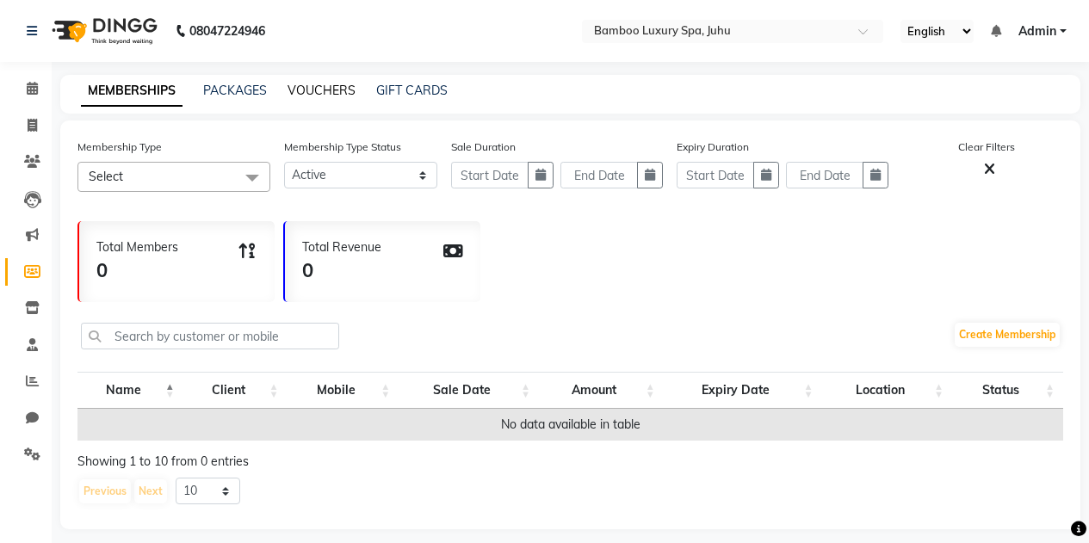
click at [320, 90] on link "VOUCHERS" at bounding box center [322, 90] width 68 height 15
select select
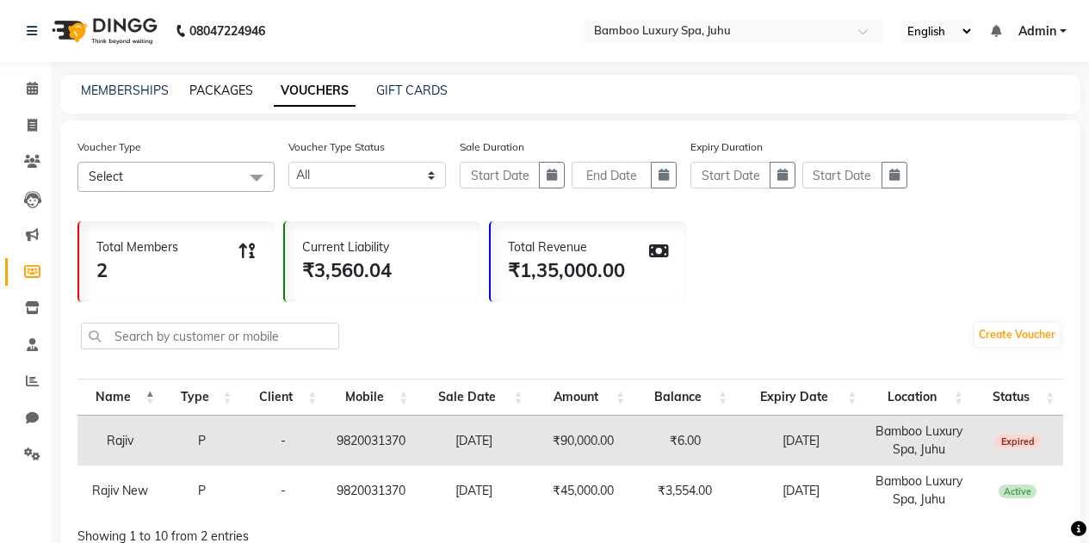
click at [210, 90] on link "PACKAGES" at bounding box center [221, 90] width 64 height 15
select select
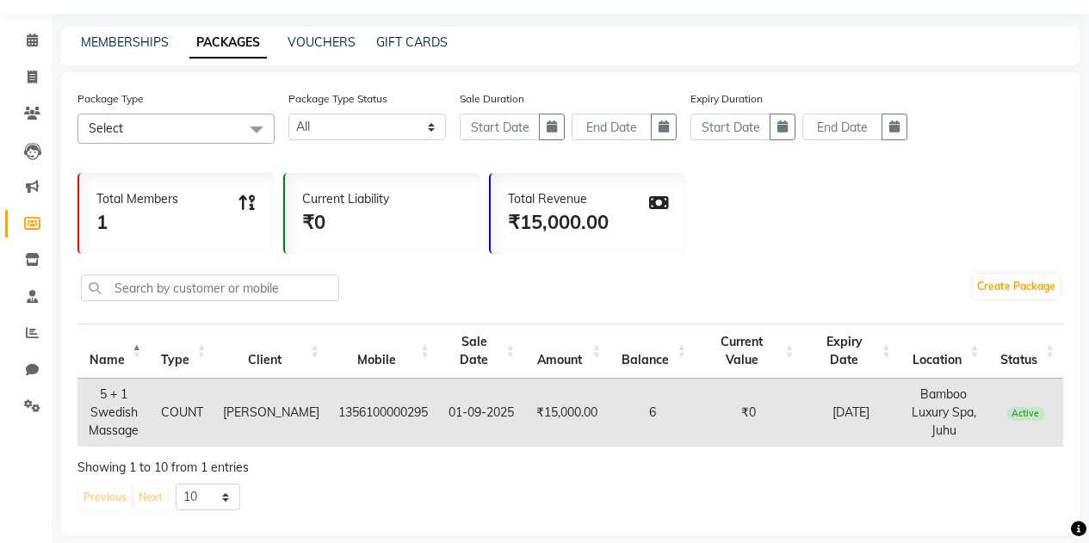
scroll to position [48, 0]
click at [305, 40] on link "VOUCHERS" at bounding box center [322, 41] width 68 height 15
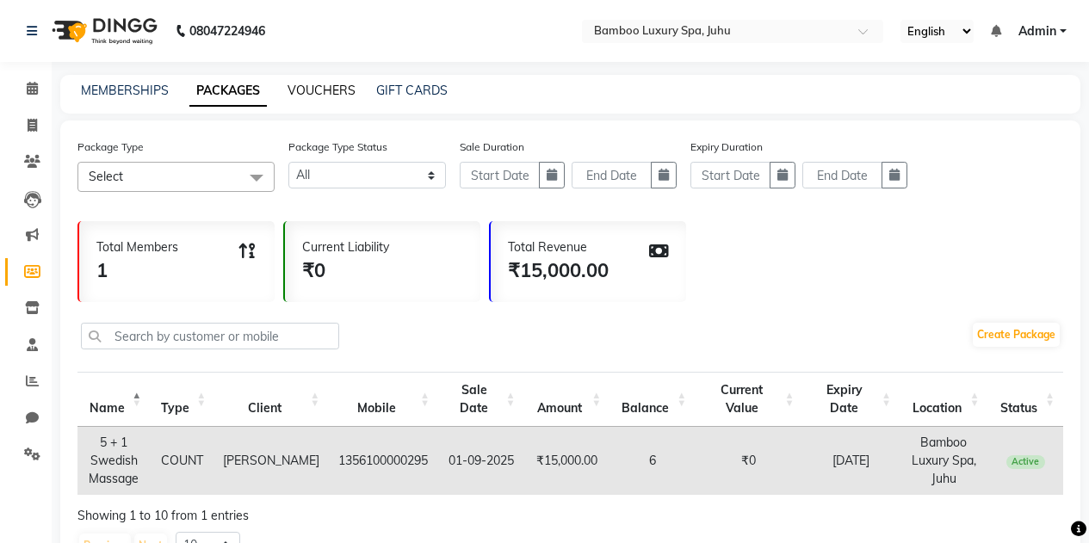
select select
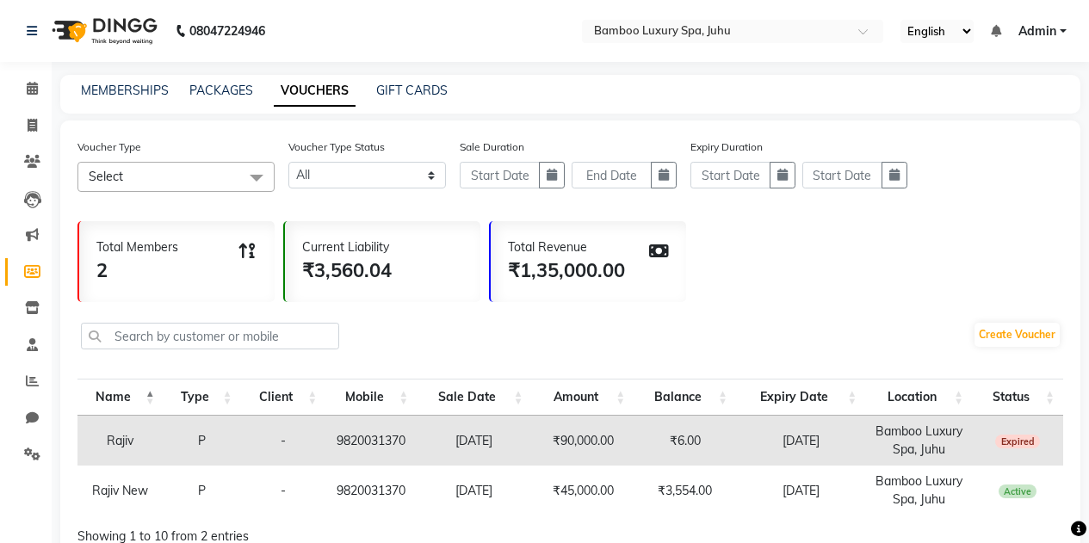
click at [251, 176] on span at bounding box center [256, 178] width 34 height 33
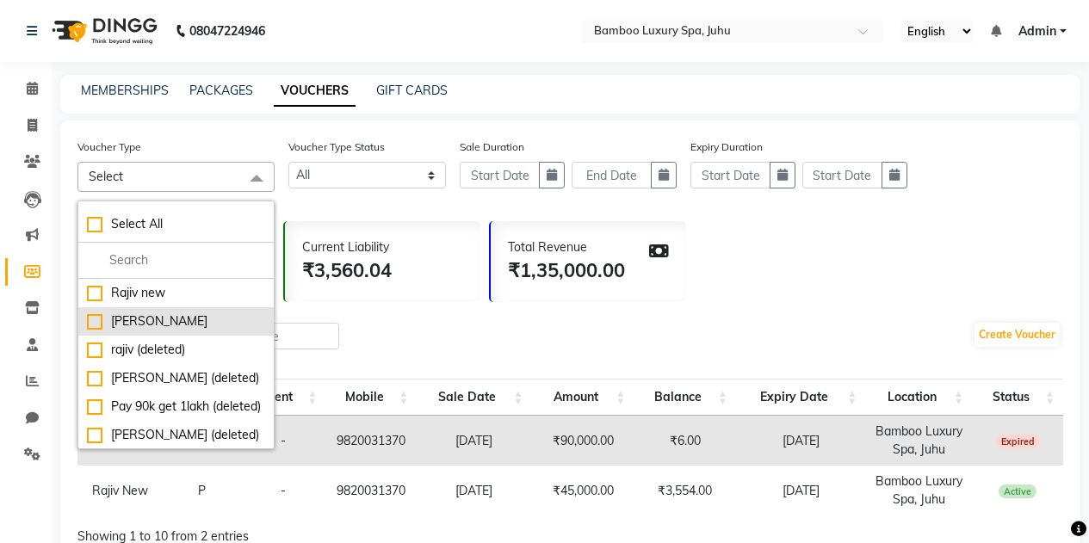
click at [173, 317] on div "Yogesh Agrawal" at bounding box center [176, 322] width 178 height 18
checkbox input "true"
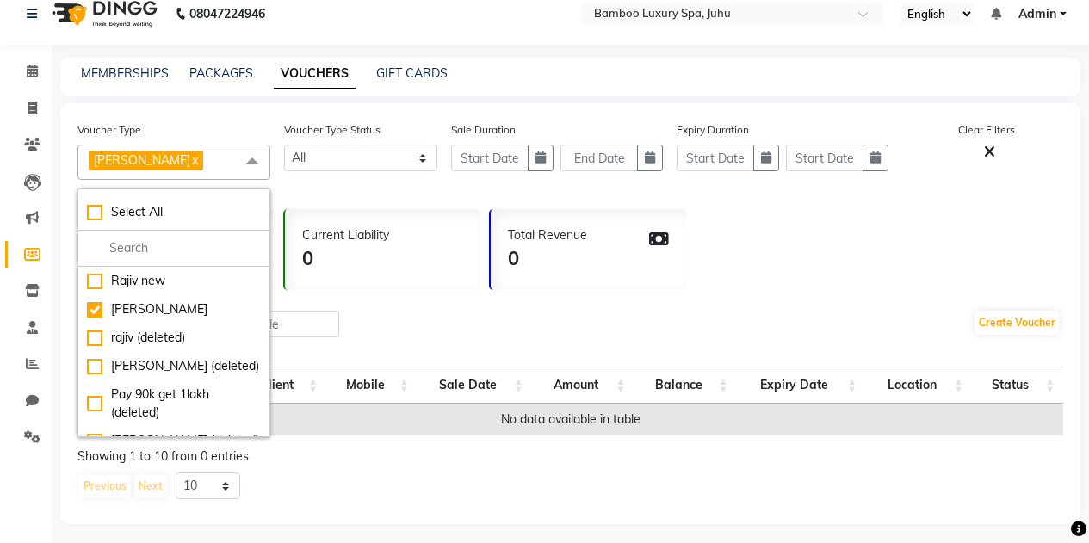
scroll to position [24, 0]
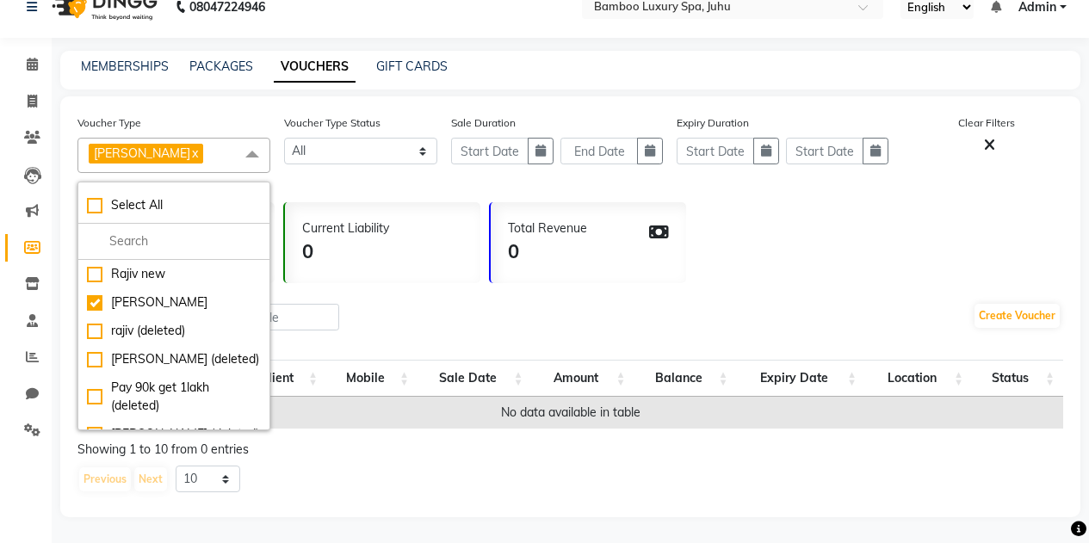
click at [245, 153] on span at bounding box center [252, 154] width 34 height 33
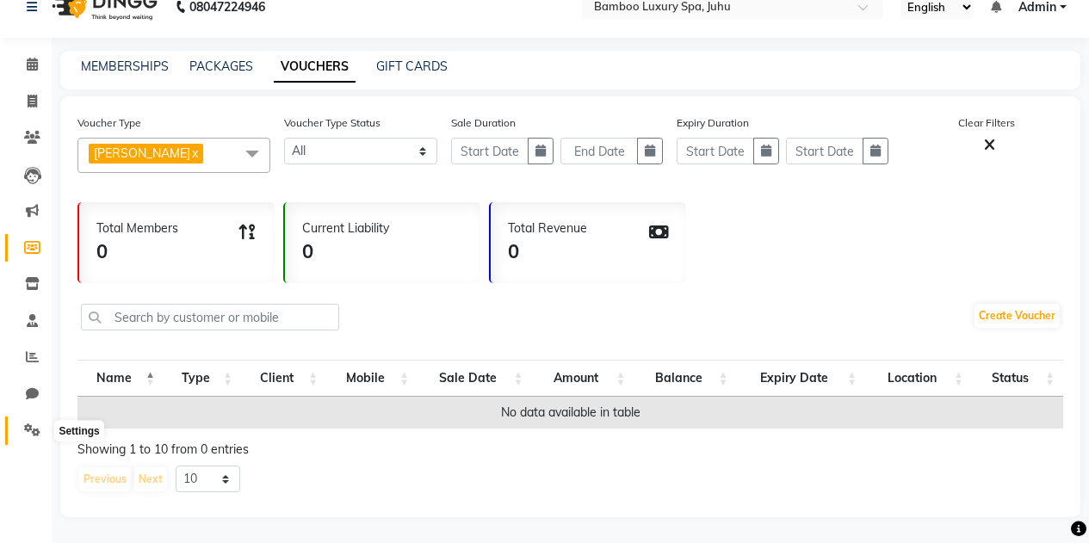
click at [22, 426] on span at bounding box center [32, 431] width 30 height 20
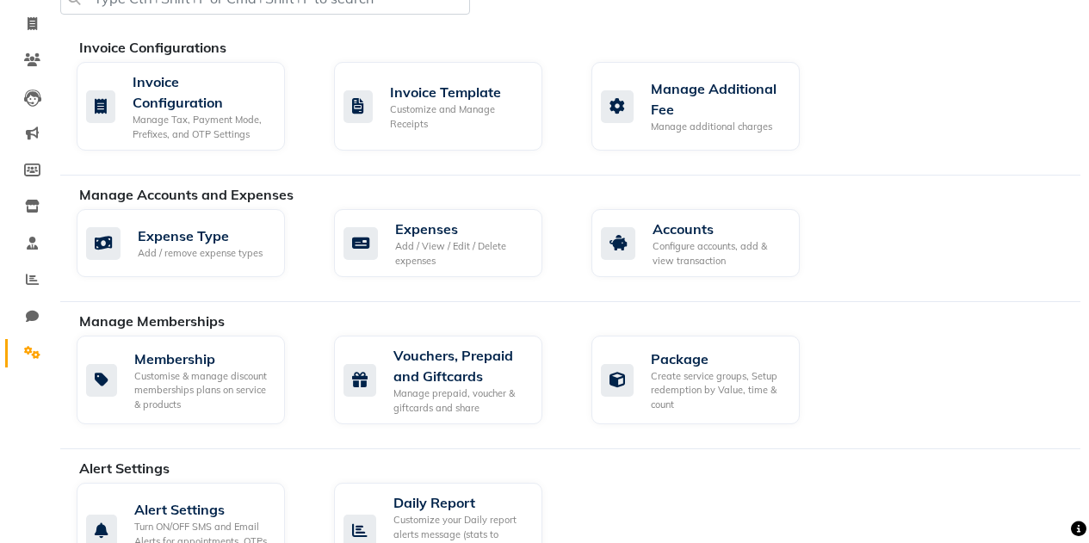
scroll to position [105, 0]
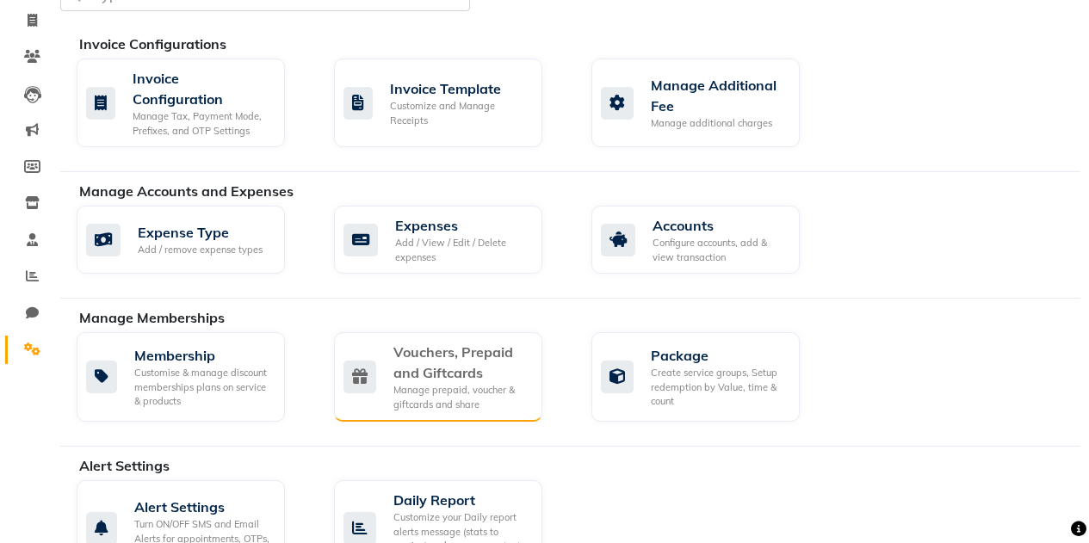
click at [427, 403] on div "Manage prepaid, voucher & giftcards and share" at bounding box center [460, 397] width 135 height 28
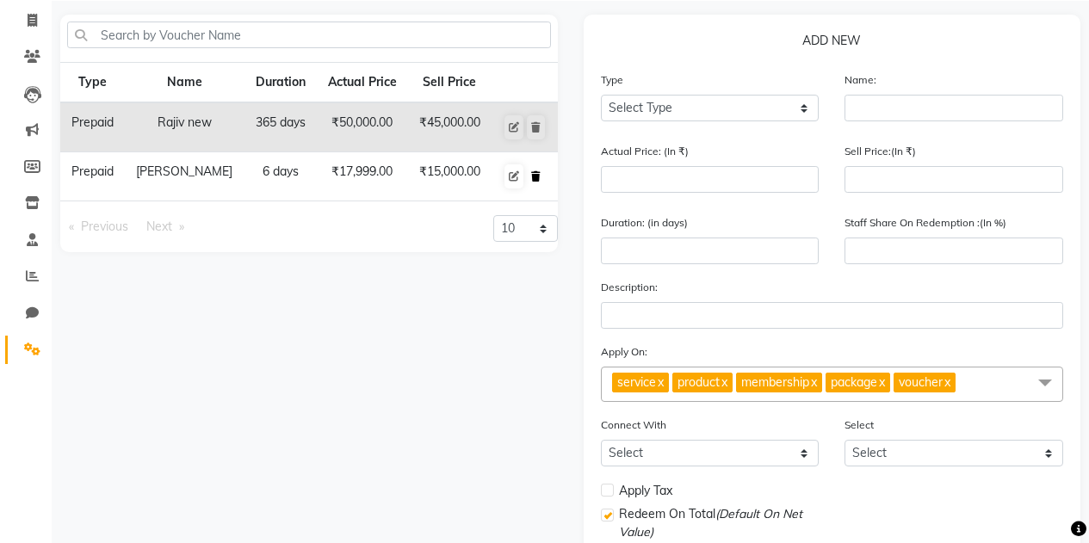
click at [536, 172] on icon at bounding box center [535, 176] width 9 height 10
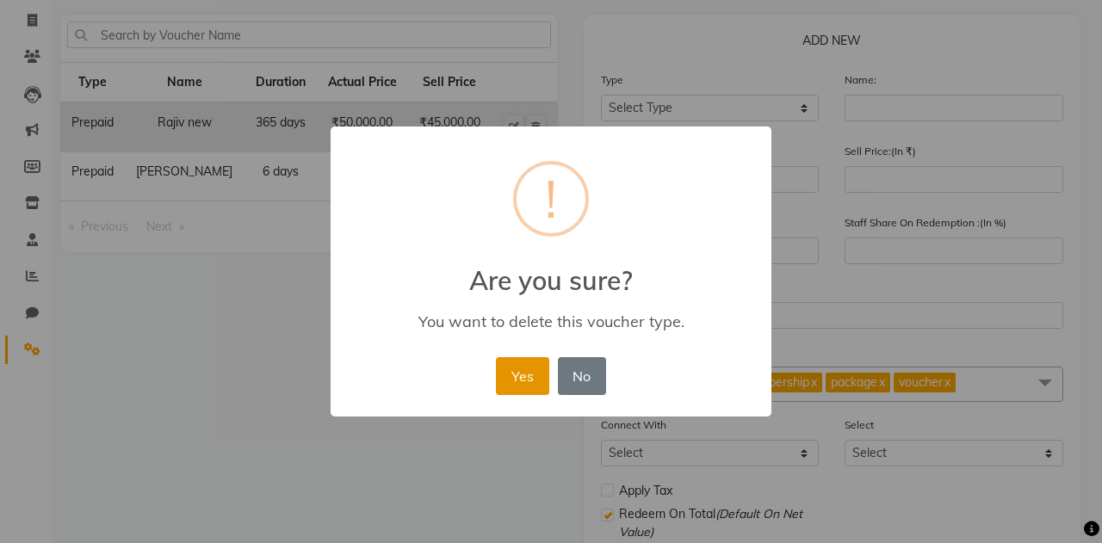
click at [525, 375] on button "Yes" at bounding box center [522, 376] width 53 height 38
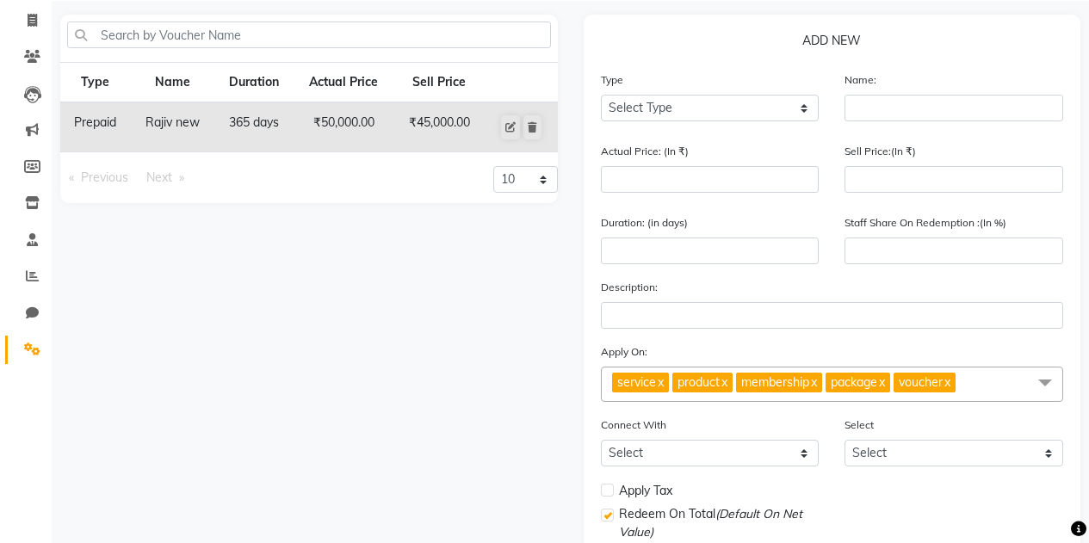
click at [363, 230] on div "Type Name Duration Actual Price Sell Price Prepaid Rajiv new 365 days ₹50,000.0…" at bounding box center [308, 348] width 523 height 666
click at [38, 17] on span at bounding box center [32, 21] width 30 height 20
select select "service"
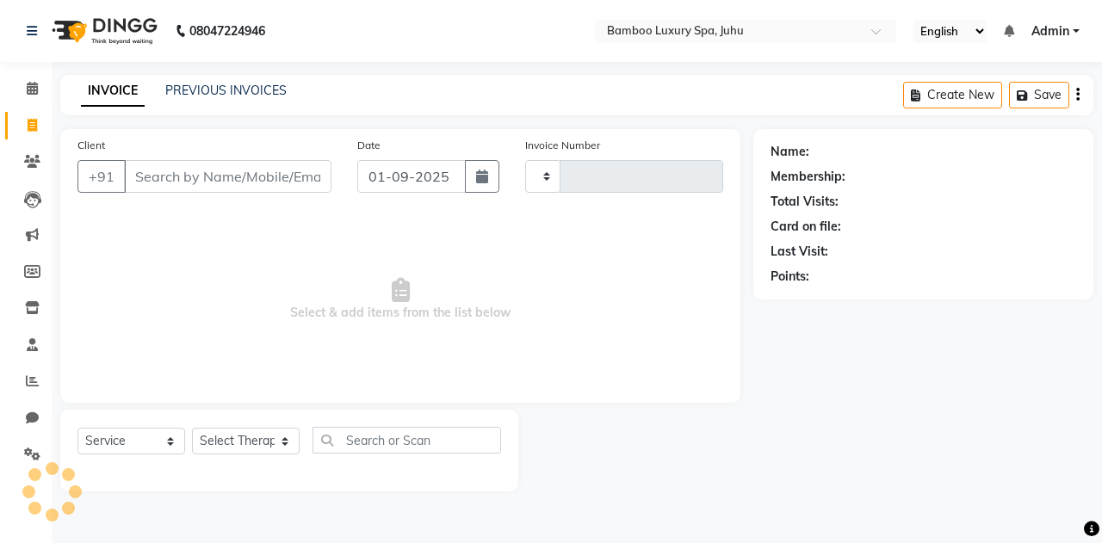
type input "0632"
select select "8043"
click at [172, 181] on input "Client" at bounding box center [227, 176] width 207 height 33
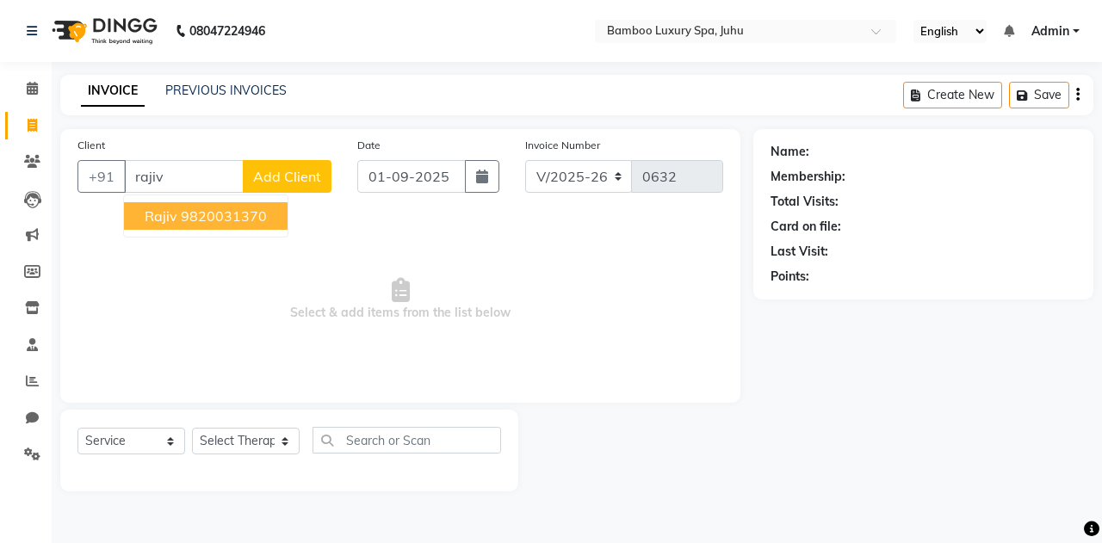
click at [234, 196] on ngb-typeahead-window "Rajiv 9820031370" at bounding box center [205, 216] width 165 height 43
click at [225, 216] on ngb-highlight "9820031370" at bounding box center [224, 215] width 86 height 17
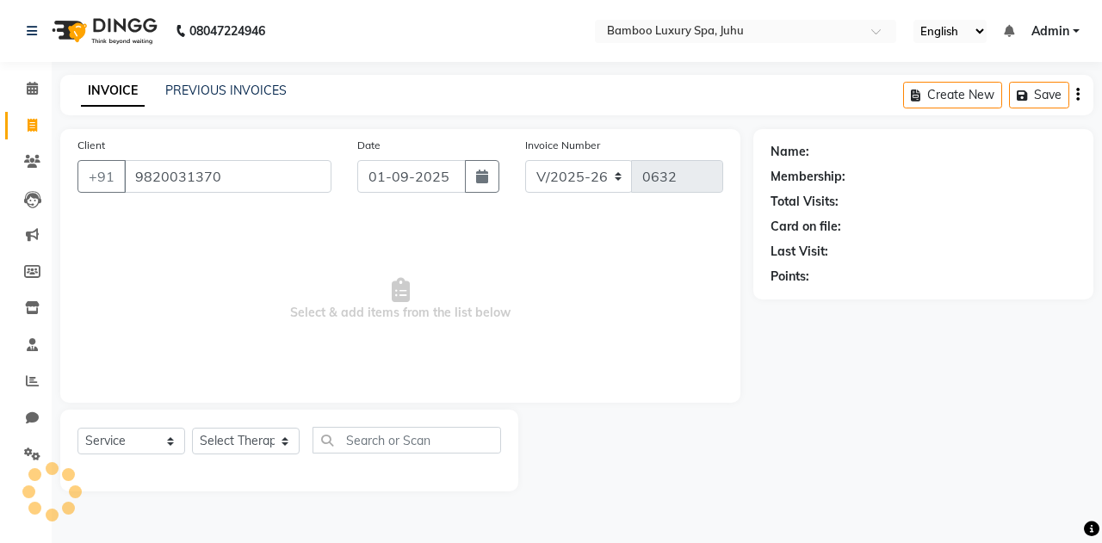
type input "9820031370"
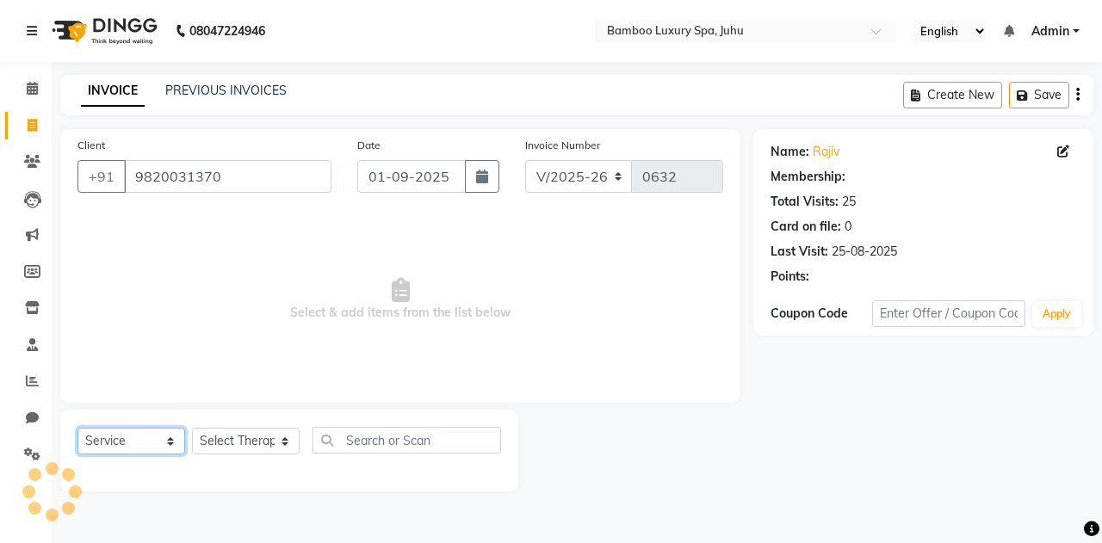
click at [107, 433] on select "Select Service Product Membership Package Voucher Prepaid Gift Card" at bounding box center [131, 441] width 108 height 27
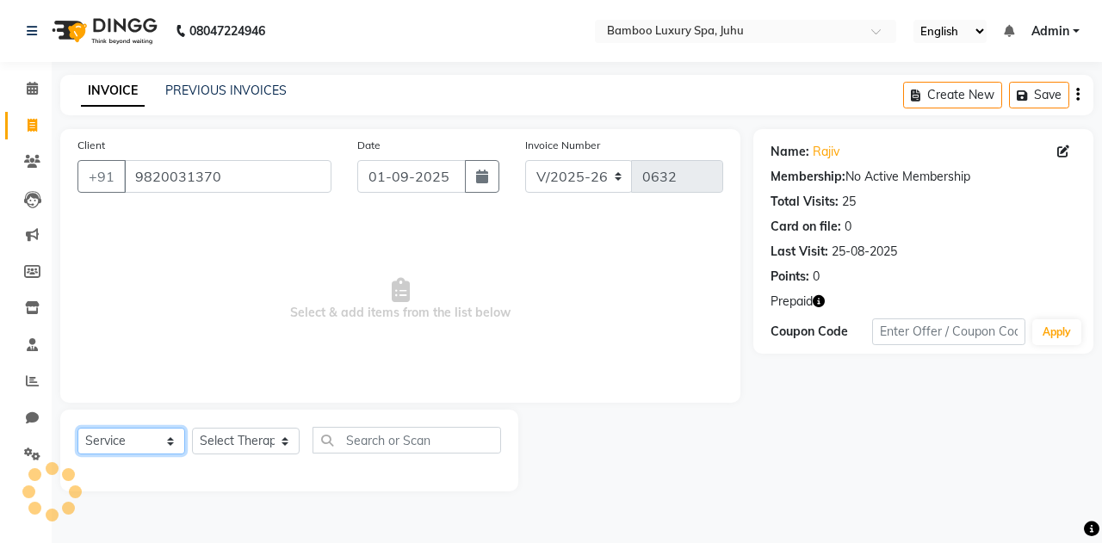
select select "P"
click at [77, 428] on select "Select Service Product Membership Package Voucher Prepaid Gift Card" at bounding box center [131, 441] width 108 height 27
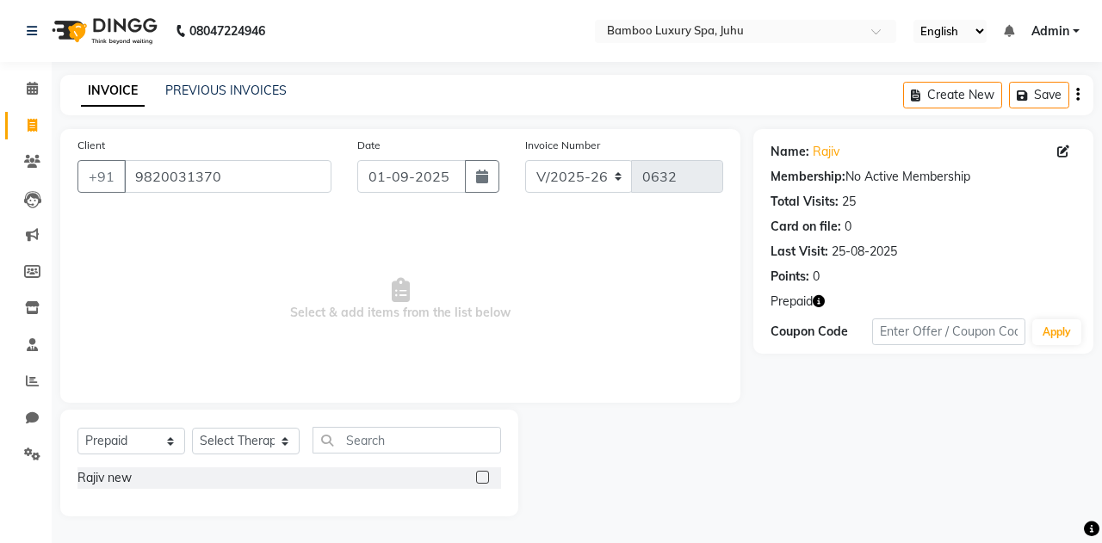
click at [178, 477] on div "Rajiv new" at bounding box center [289, 478] width 424 height 22
click at [480, 474] on label at bounding box center [482, 477] width 13 height 13
click at [480, 474] on input "checkbox" at bounding box center [481, 478] width 11 height 11
checkbox input "false"
click at [263, 443] on select "Select Therapist Catherine Lalnunmawi Sanate KAKA Mr Zawlkapthang Thiek Ms.Chal…" at bounding box center [246, 441] width 108 height 27
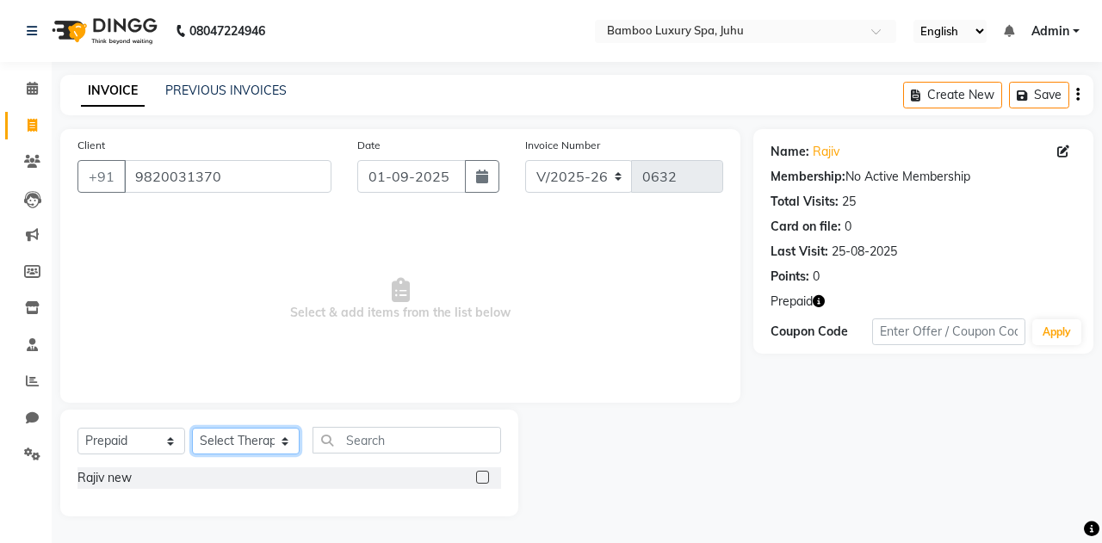
select select "75914"
click at [192, 428] on select "Select Therapist Catherine Lalnunmawi Sanate KAKA Mr Zawlkapthang Thiek Ms.Chal…" at bounding box center [246, 441] width 108 height 27
click at [477, 481] on label at bounding box center [482, 477] width 13 height 13
click at [477, 481] on input "checkbox" at bounding box center [481, 478] width 11 height 11
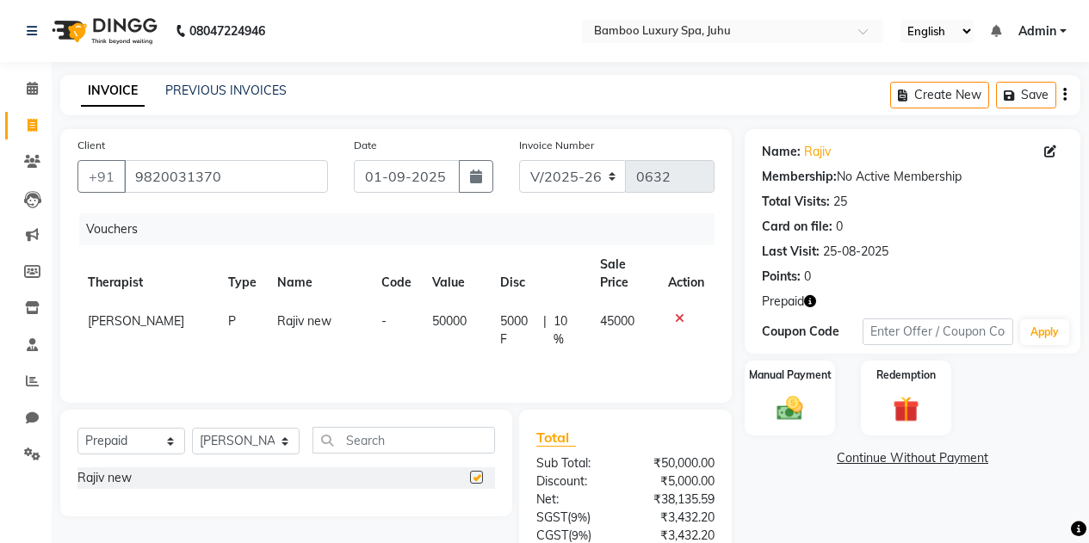
checkbox input "false"
click at [21, 93] on span at bounding box center [32, 89] width 30 height 20
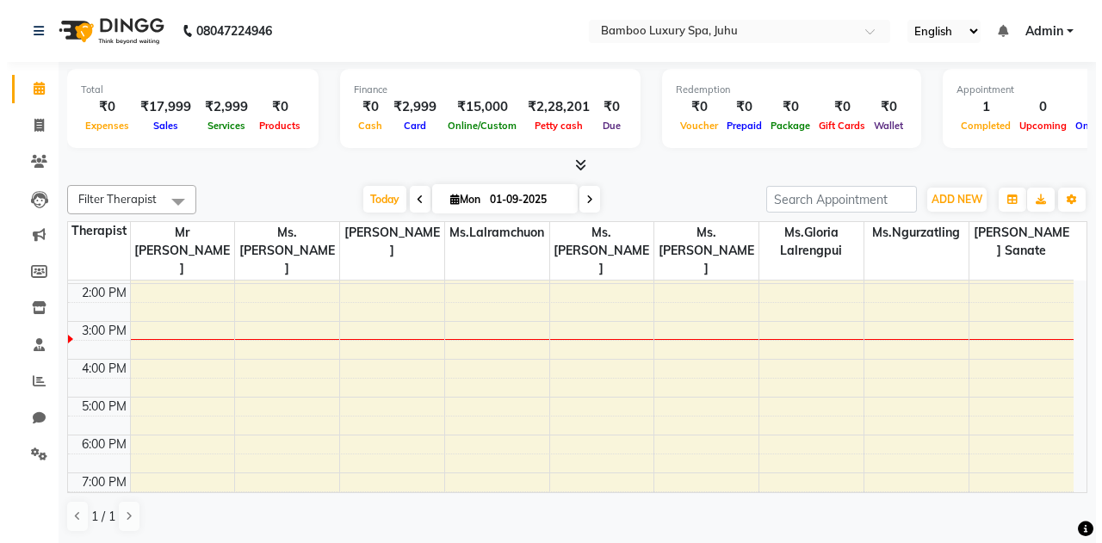
scroll to position [176, 0]
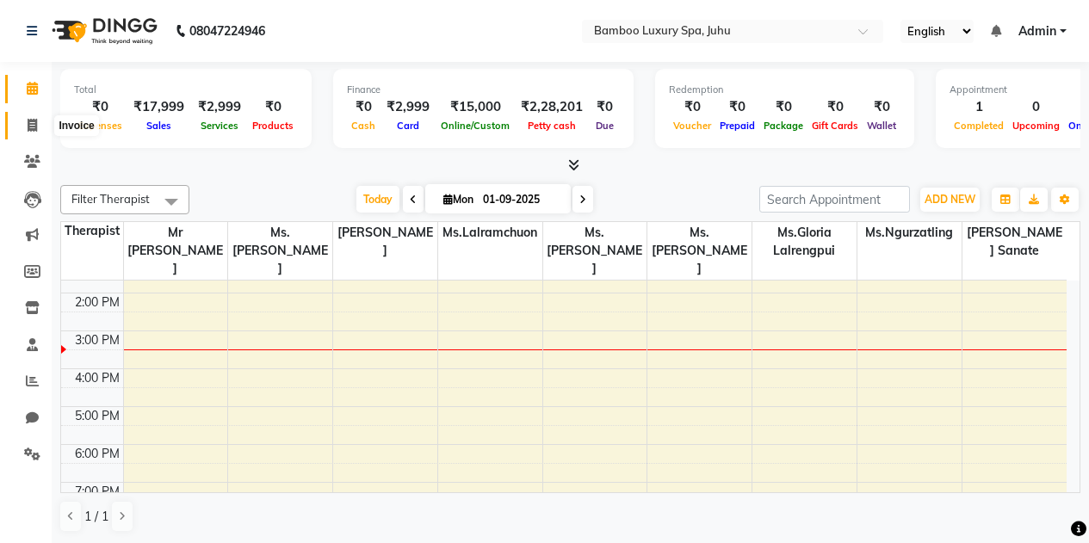
click at [40, 127] on span at bounding box center [32, 126] width 30 height 20
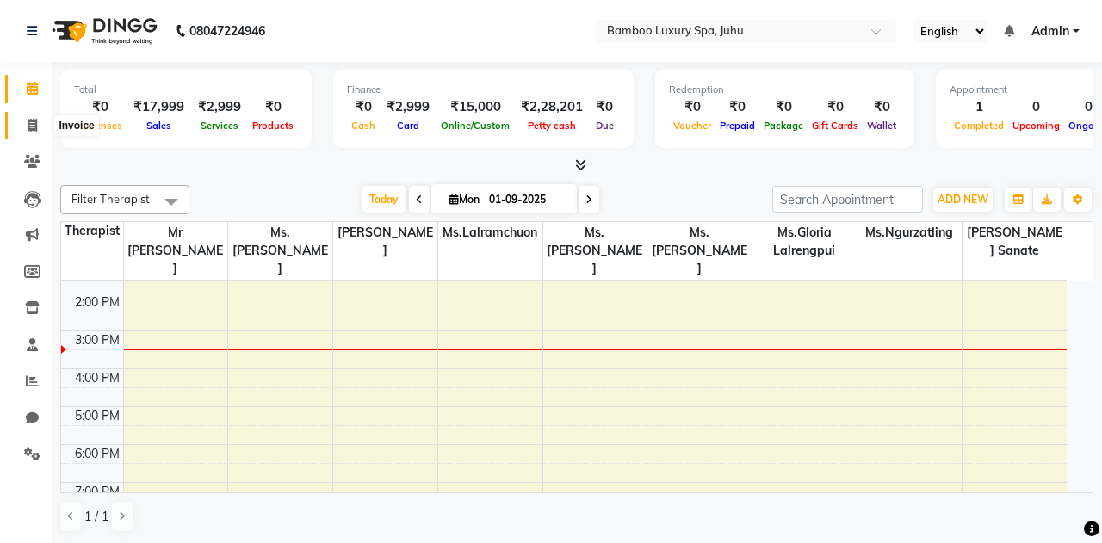
select select "service"
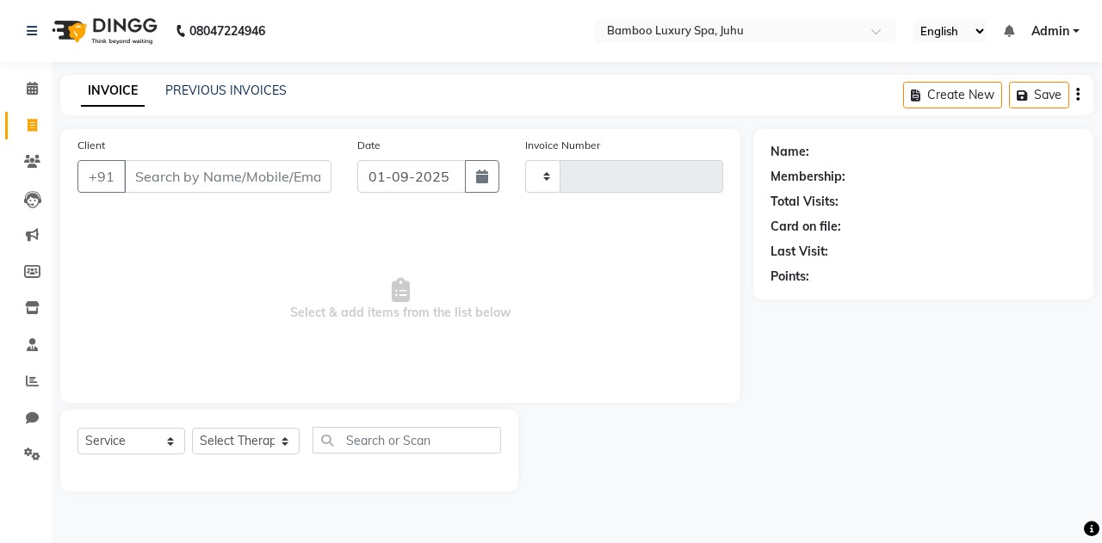
type input "0632"
select select "8043"
click at [257, 176] on input "Client" at bounding box center [227, 176] width 207 height 33
type input "a"
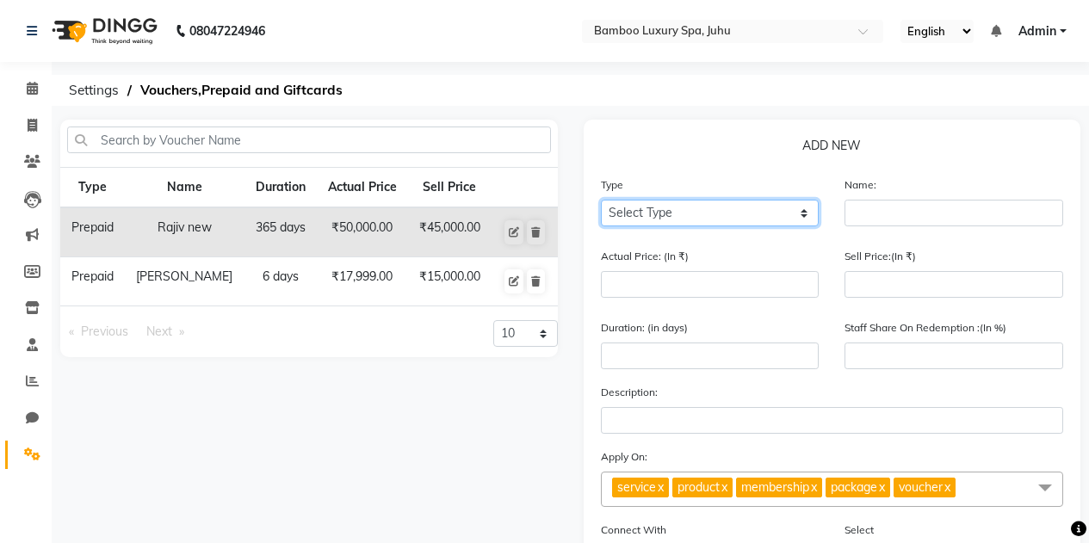
click at [688, 217] on select "Select Type Voucher Prepaid Gift Card" at bounding box center [710, 213] width 219 height 27
select select "P"
click at [601, 200] on select "Select Type Voucher Prepaid Gift Card" at bounding box center [710, 213] width 219 height 27
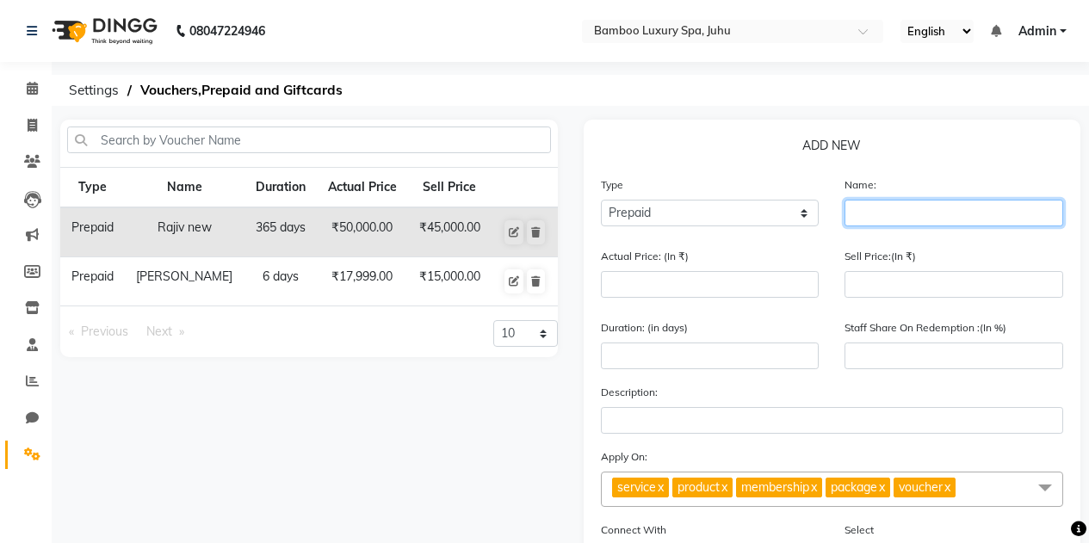
click at [875, 217] on input "text" at bounding box center [954, 213] width 219 height 27
click at [932, 208] on input "Yogesh Ar" at bounding box center [954, 213] width 219 height 27
type input "[PERSON_NAME]"
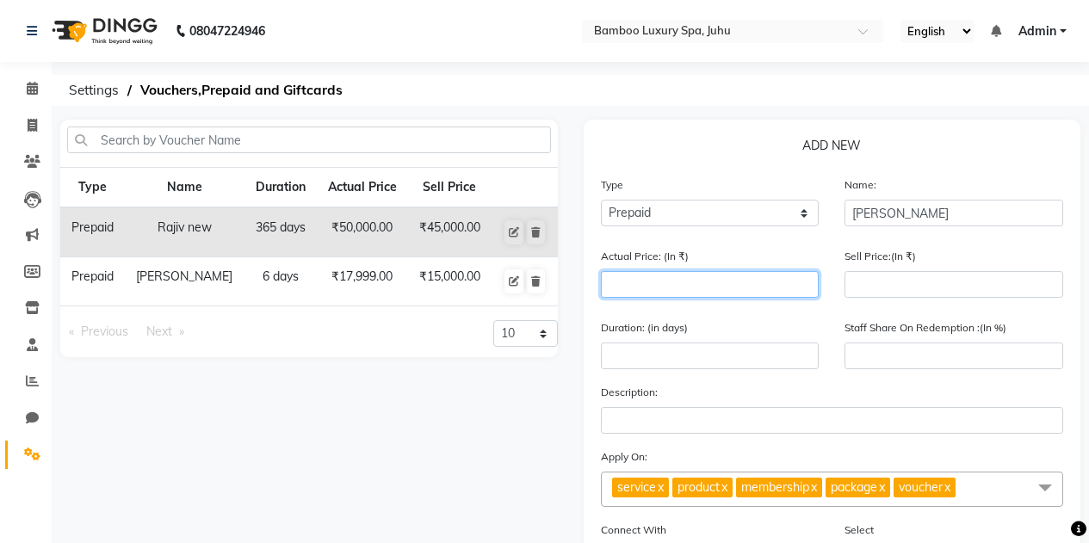
click at [628, 281] on input "number" at bounding box center [710, 284] width 219 height 27
type input "1"
type input "0"
type input "17999"
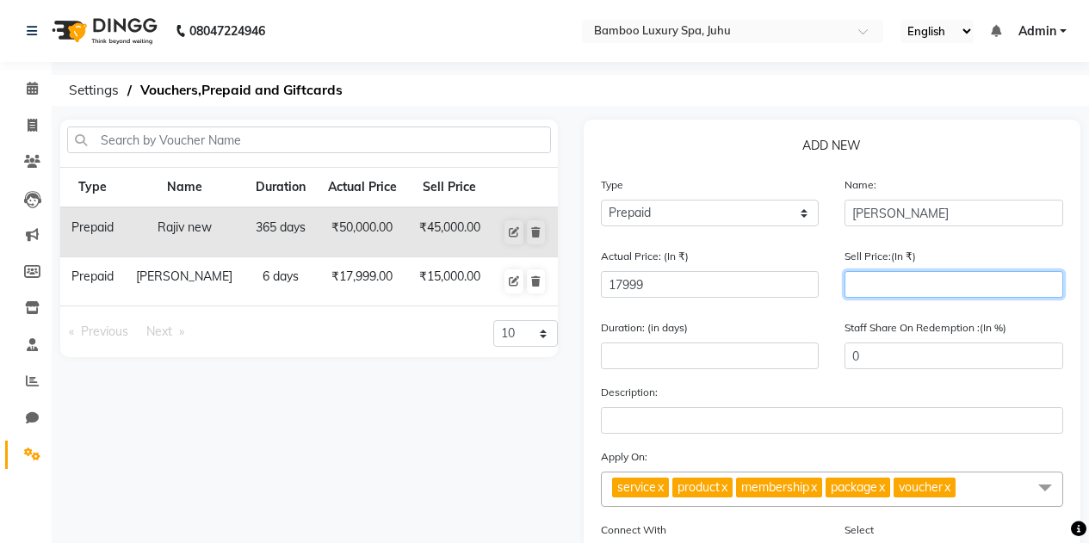
click at [924, 297] on input "number" at bounding box center [954, 284] width 219 height 27
type input "150"
type input "1"
type input "1500"
type input "8"
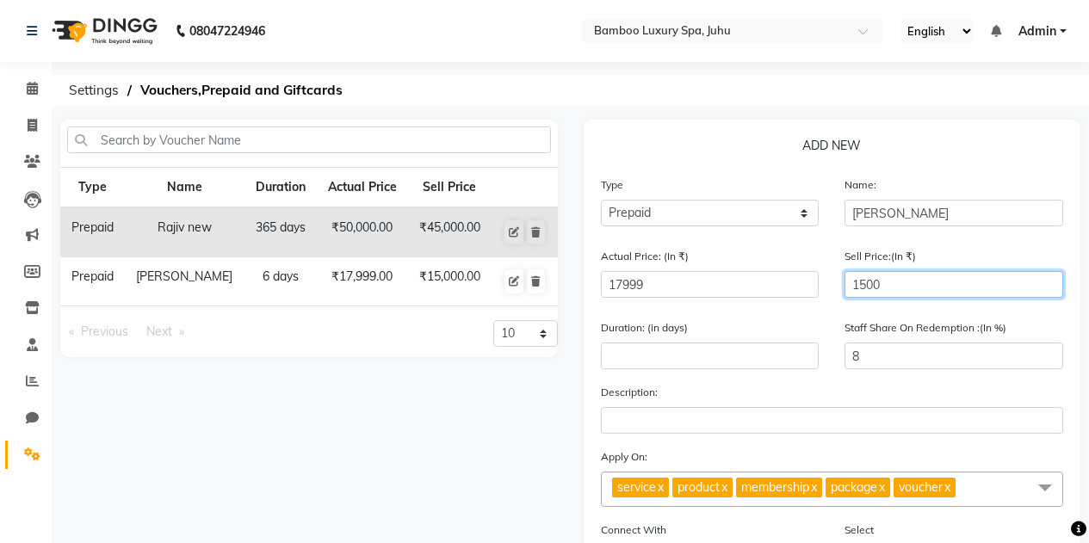
type input "15000"
type input "83"
type input "15000"
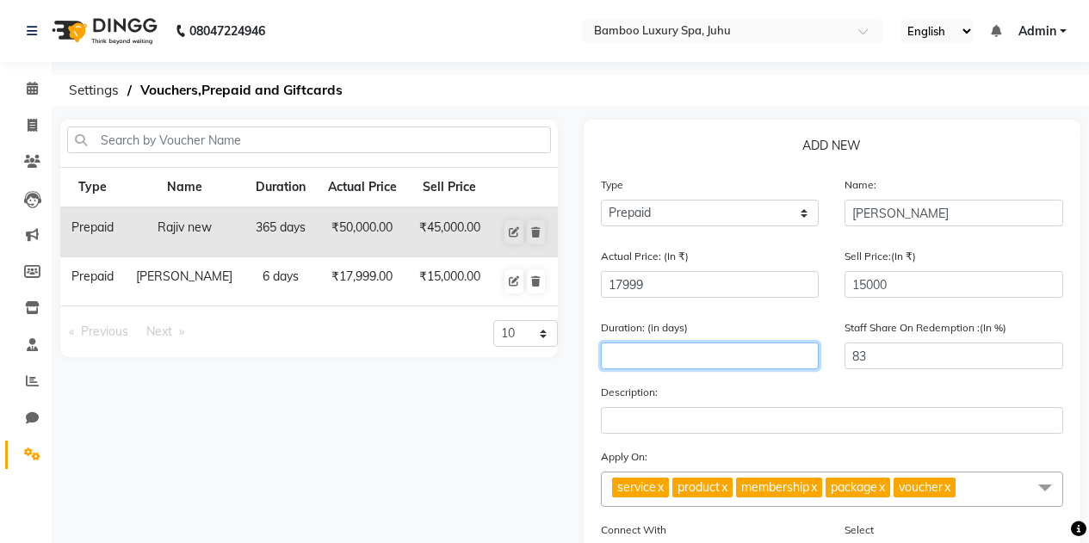
click at [723, 356] on input "number" at bounding box center [710, 356] width 219 height 27
type input "6"
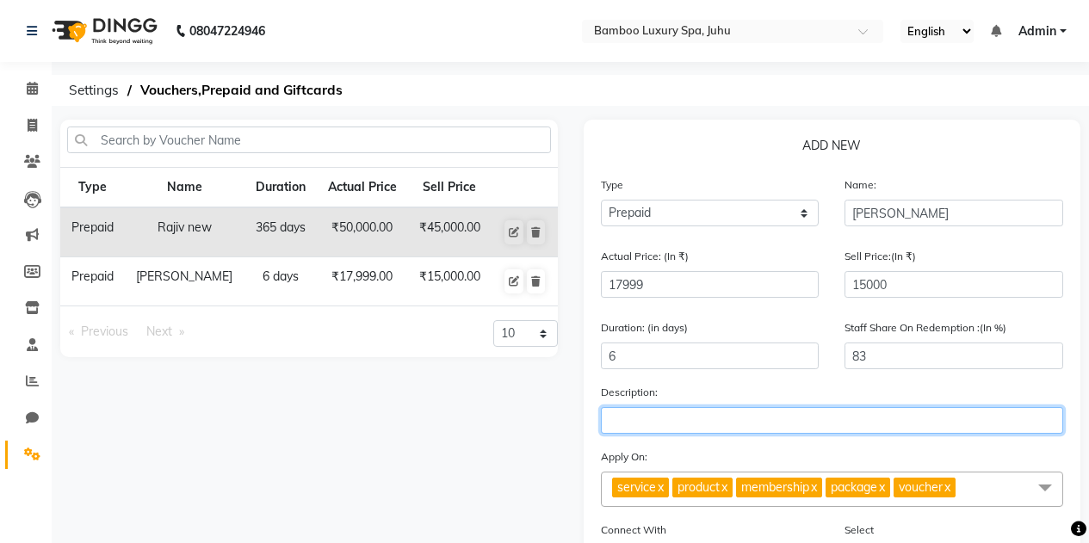
click at [687, 424] on input "text" at bounding box center [832, 420] width 463 height 27
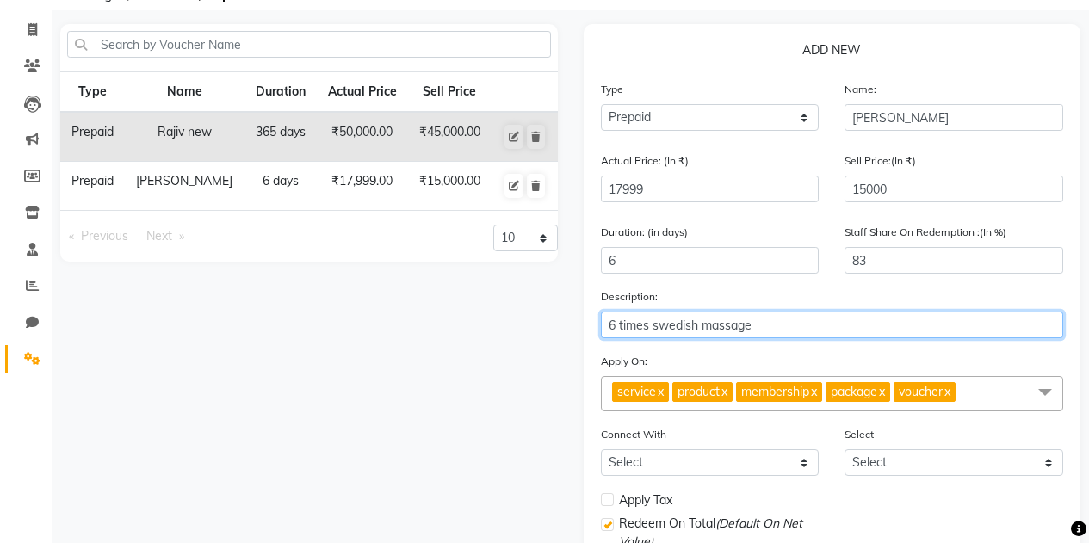
scroll to position [258, 0]
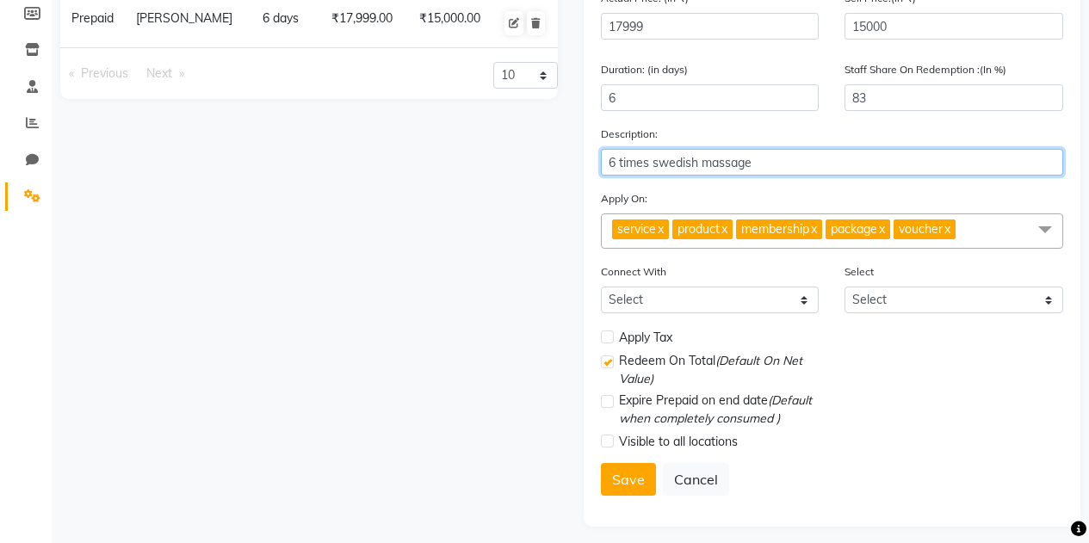
type input "6 times swedish massage"
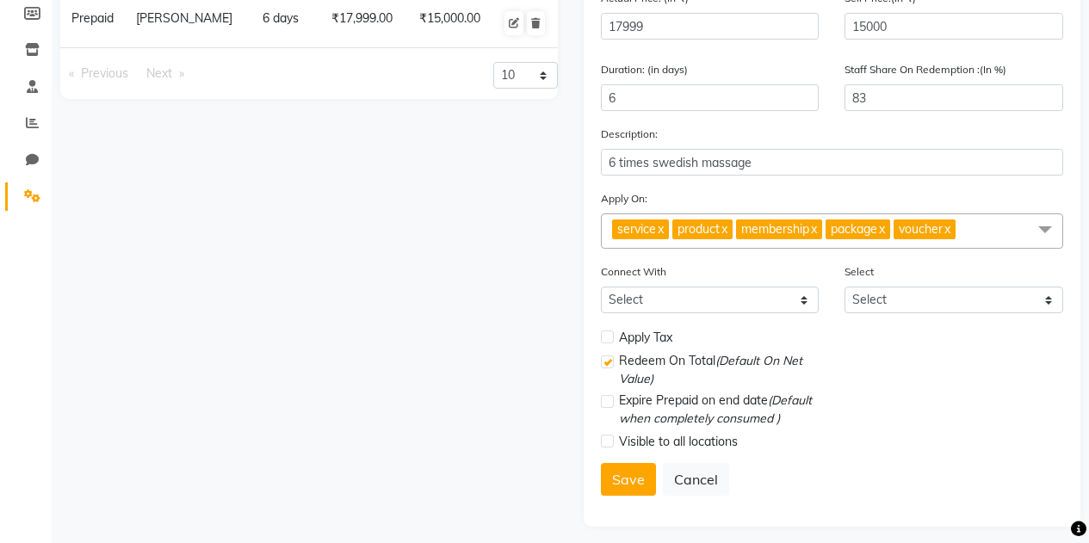
click at [610, 337] on label at bounding box center [607, 337] width 13 height 13
click at [610, 337] on input "checkbox" at bounding box center [606, 337] width 11 height 11
checkbox input "true"
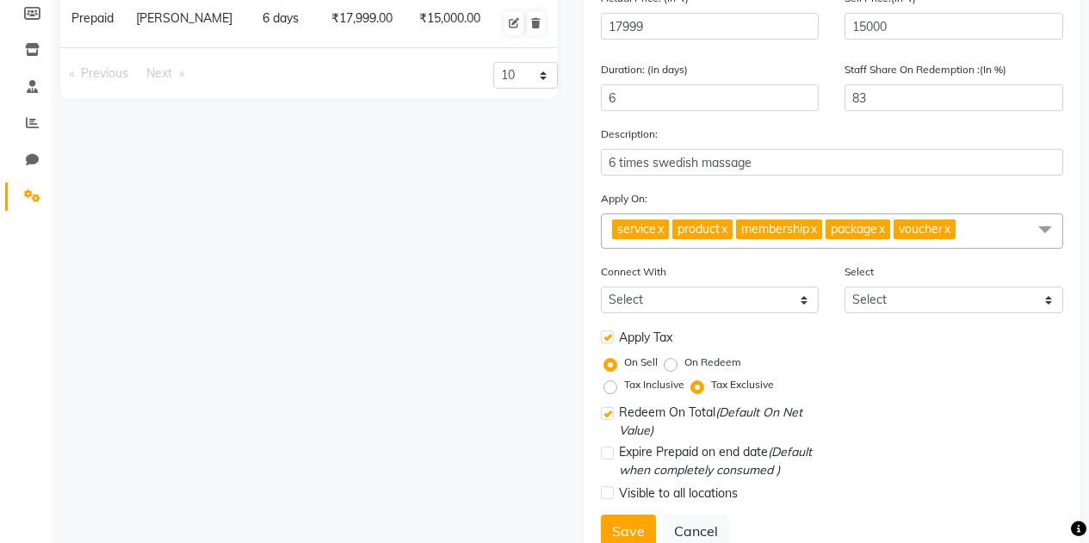
click at [624, 387] on label "Tax Inclusive" at bounding box center [654, 384] width 60 height 15
click at [611, 387] on input "Tax Inclusive" at bounding box center [614, 385] width 12 height 12
radio input "true"
click at [609, 453] on label at bounding box center [607, 453] width 13 height 13
click at [609, 453] on input "checkbox" at bounding box center [606, 454] width 11 height 11
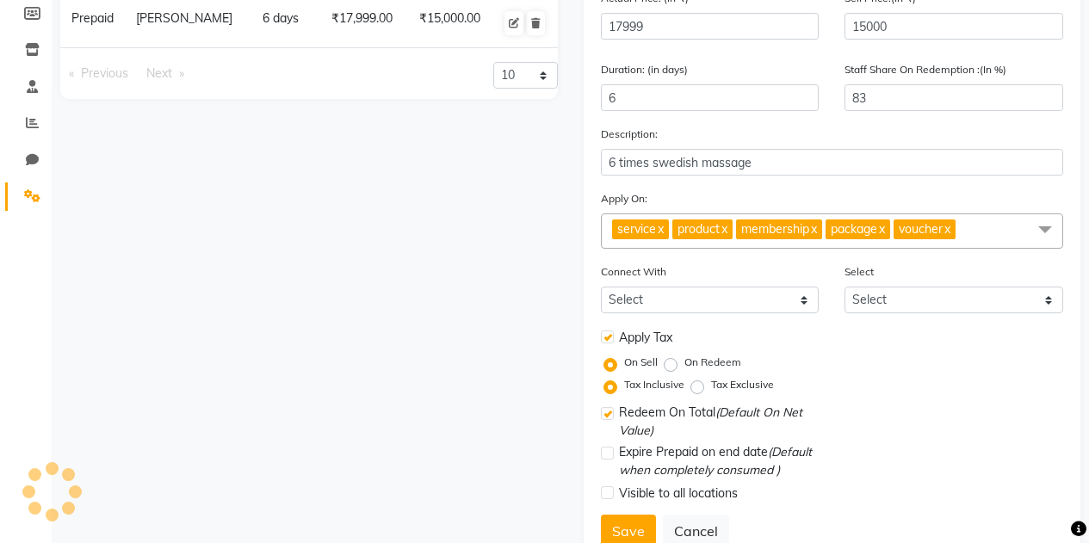
checkbox input "true"
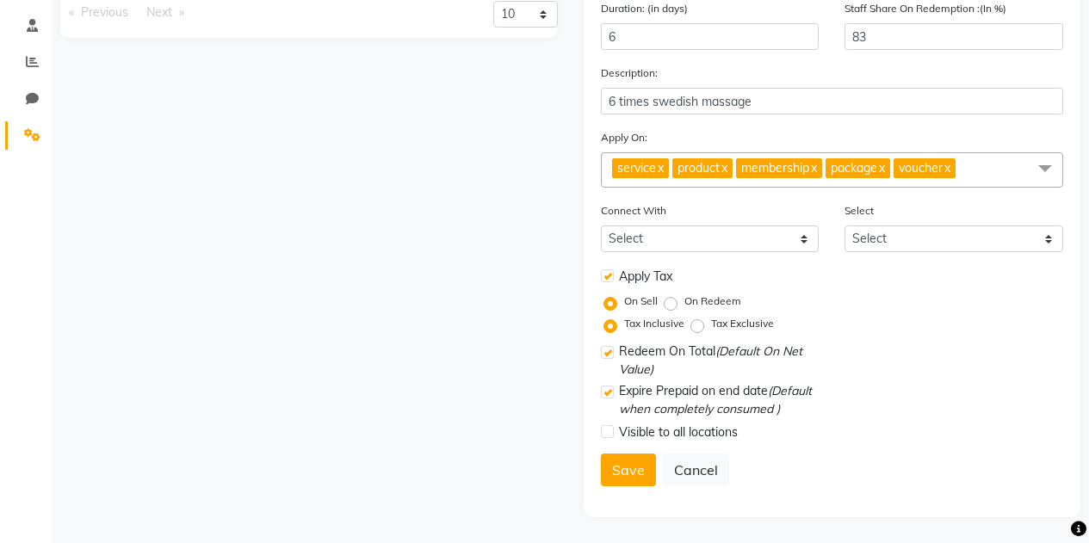
click at [608, 437] on label at bounding box center [607, 431] width 13 height 13
click at [608, 437] on input "checkbox" at bounding box center [606, 432] width 11 height 11
checkbox input "true"
click at [638, 387] on span "Expire Prepaid on end date (Default when completely consumed )" at bounding box center [719, 400] width 201 height 36
click at [779, 238] on select "Select Membership Package" at bounding box center [710, 239] width 219 height 27
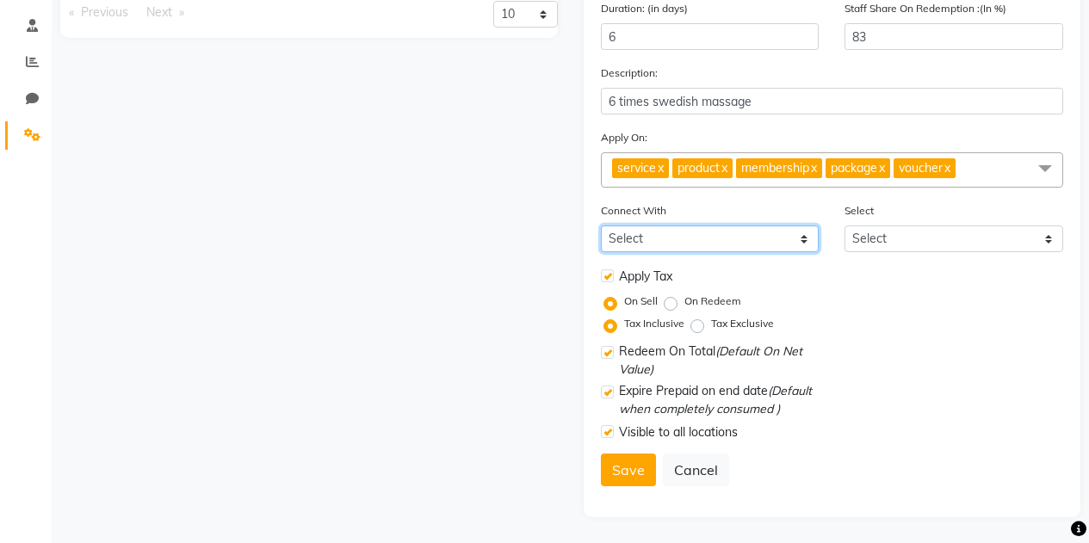
select select "2: PK"
click at [601, 226] on select "Select Membership Package" at bounding box center [710, 239] width 219 height 27
click at [629, 471] on button "Save" at bounding box center [628, 470] width 55 height 33
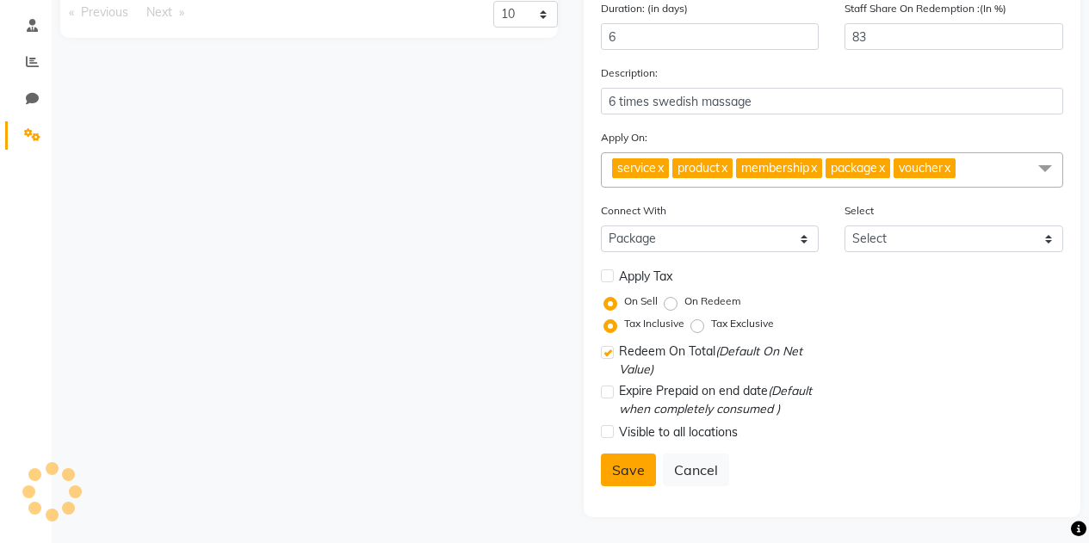
select select
checkbox input "false"
checkbox input "true"
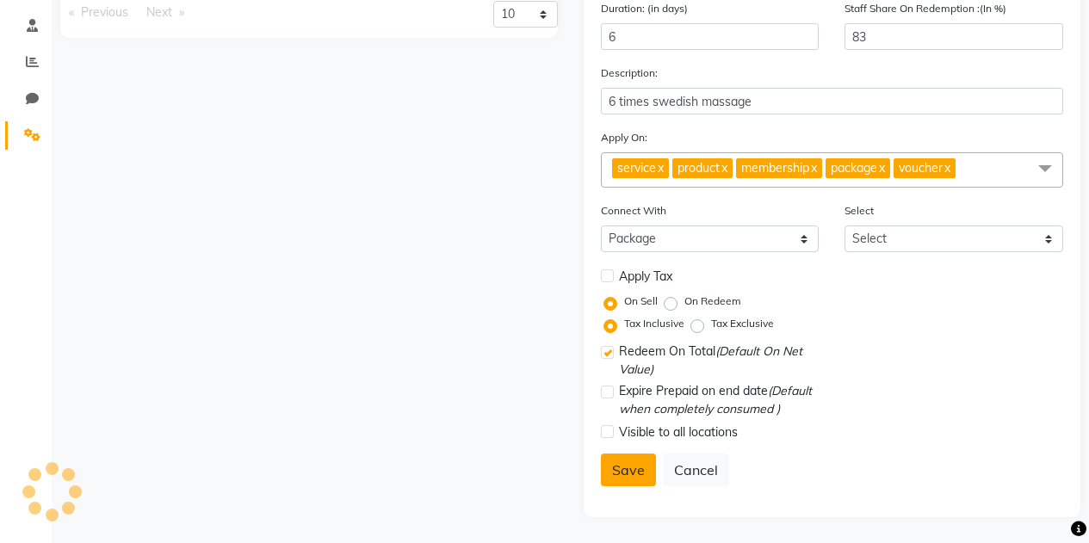
checkbox input "false"
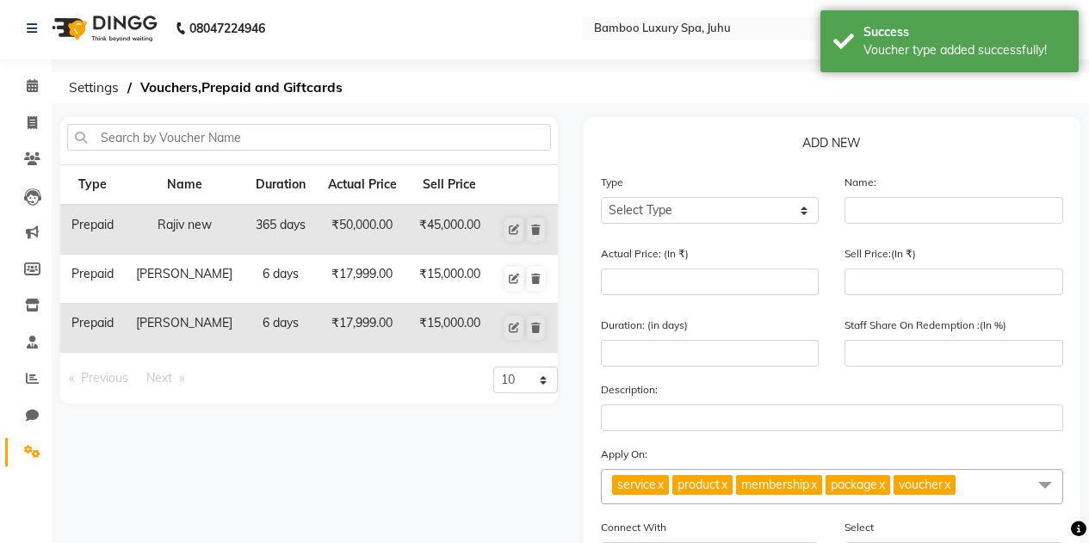
scroll to position [0, 0]
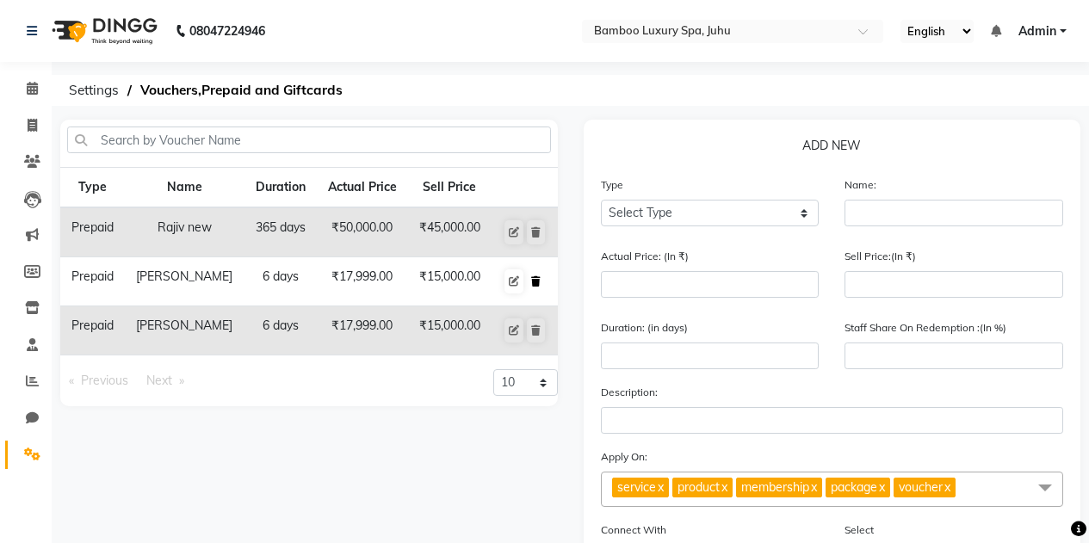
click at [534, 286] on icon at bounding box center [535, 281] width 9 height 10
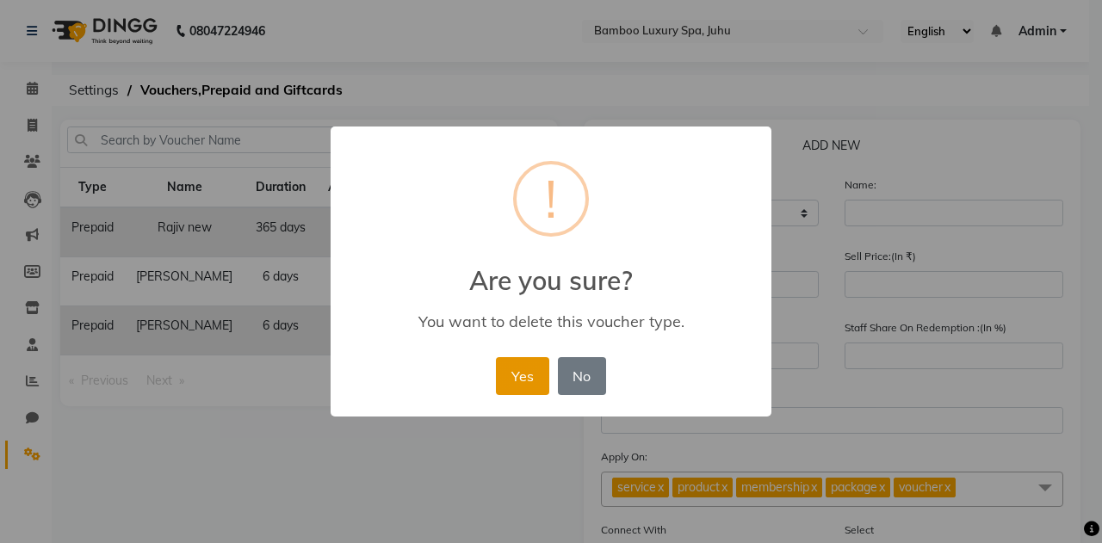
click at [522, 376] on button "Yes" at bounding box center [522, 376] width 53 height 38
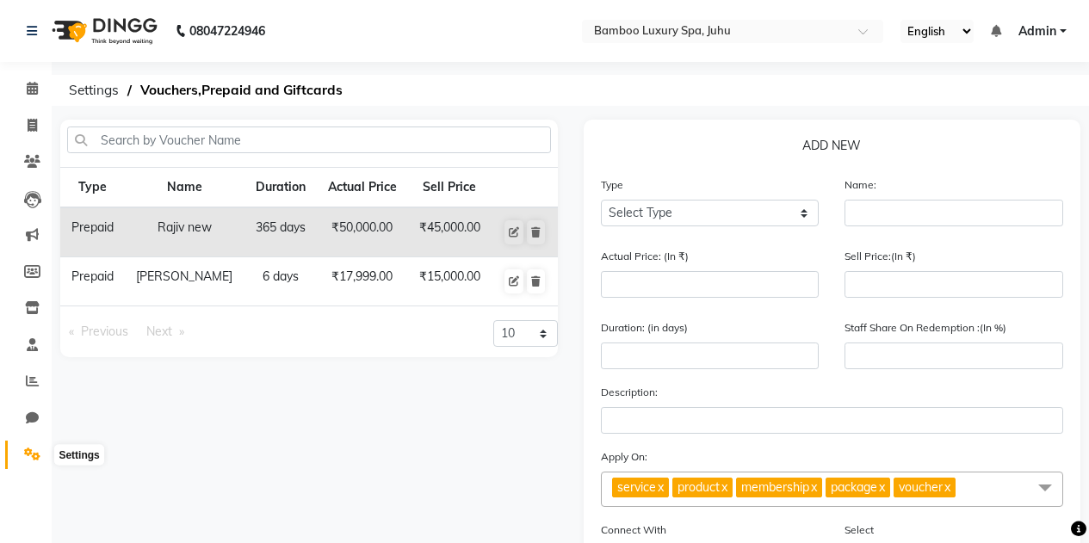
click at [23, 453] on span at bounding box center [32, 455] width 30 height 20
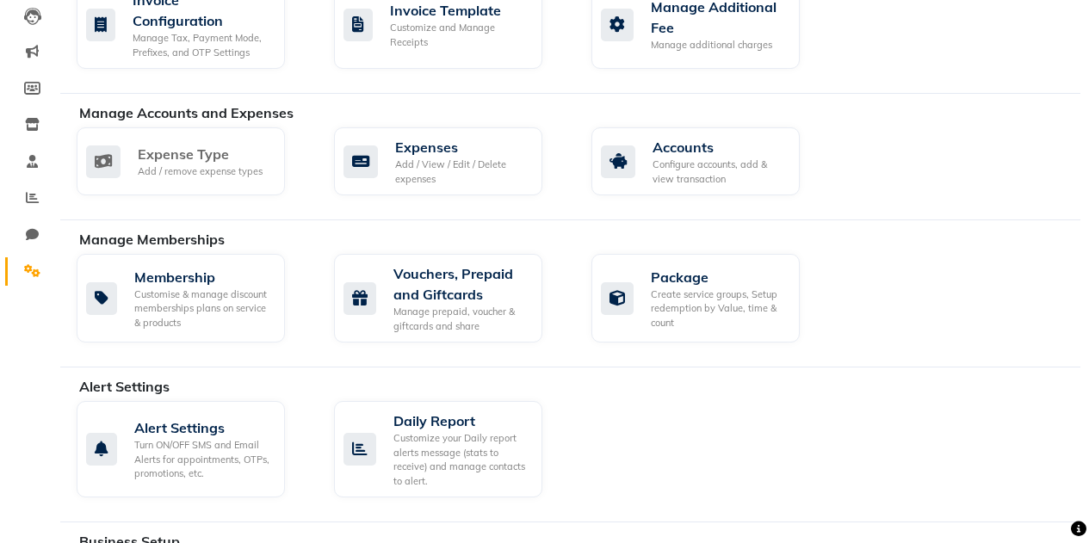
scroll to position [183, 0]
click at [430, 300] on div "Vouchers, Prepaid and Giftcards" at bounding box center [460, 283] width 135 height 41
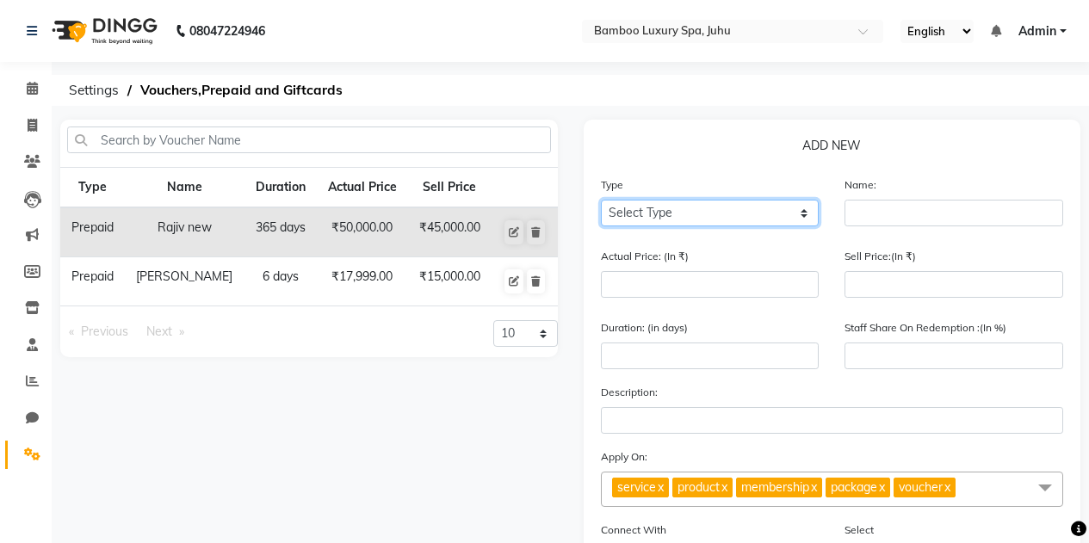
click at [654, 209] on select "Select Type Voucher Prepaid Gift Card" at bounding box center [710, 213] width 219 height 27
select select "P"
click at [601, 200] on select "Select Type Voucher Prepaid Gift Card" at bounding box center [710, 213] width 219 height 27
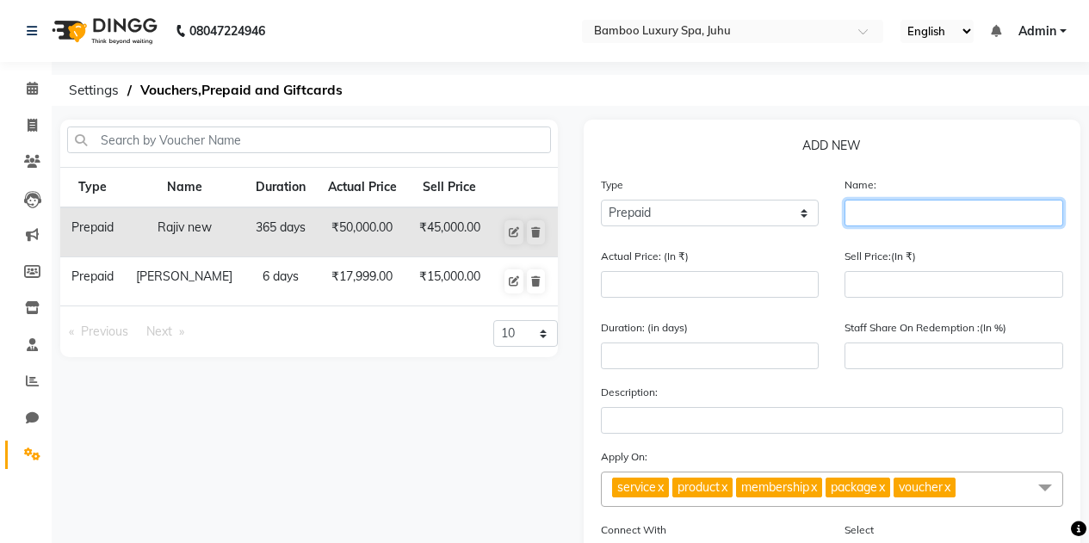
click at [880, 211] on input "text" at bounding box center [954, 213] width 219 height 27
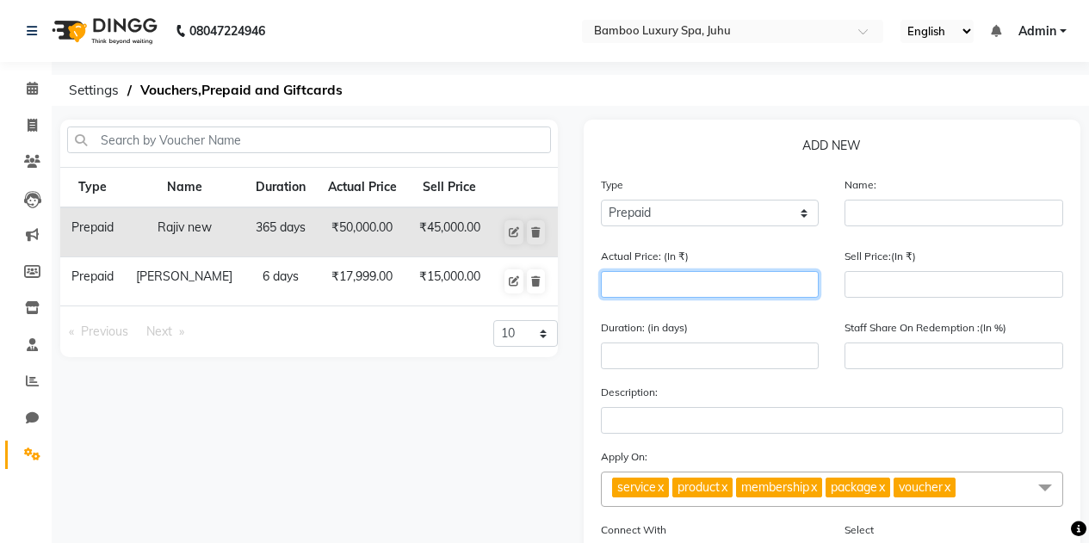
click at [688, 290] on input "number" at bounding box center [710, 284] width 219 height 27
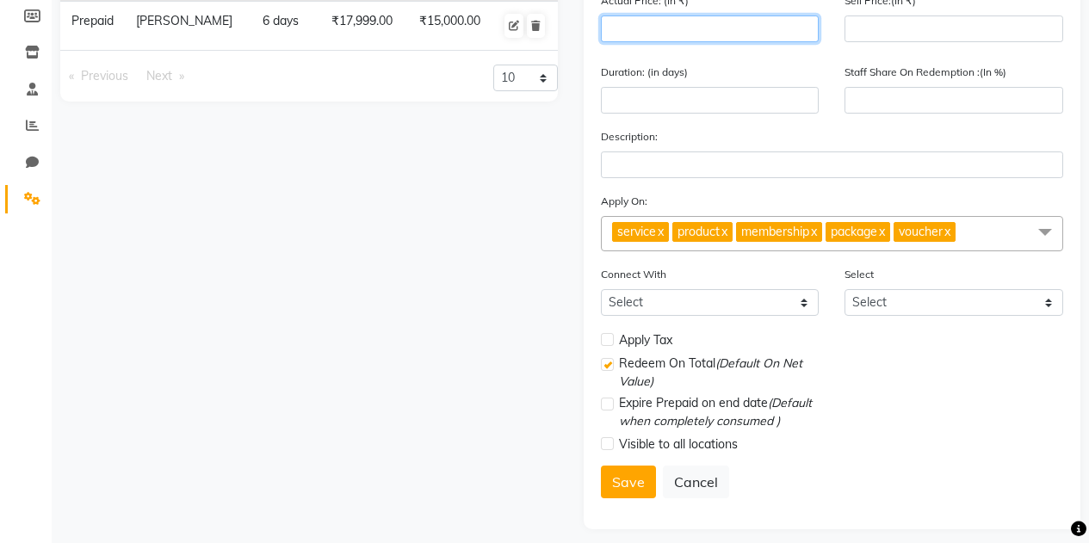
scroll to position [268, 0]
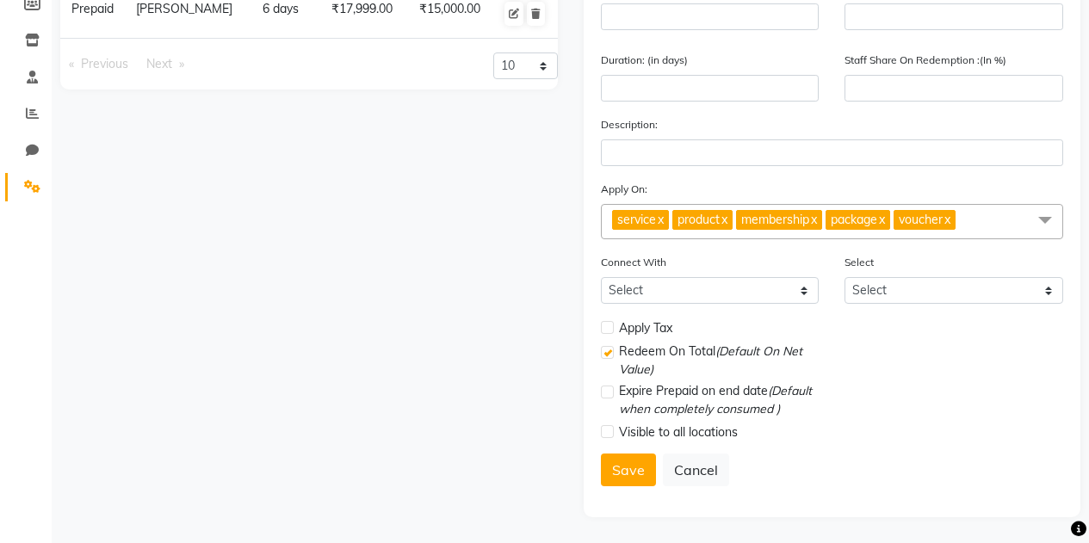
click at [251, 200] on div "Type Name Duration Actual Price Sell Price Prepaid Rajiv new 365 days ₹50,000.0…" at bounding box center [308, 185] width 523 height 666
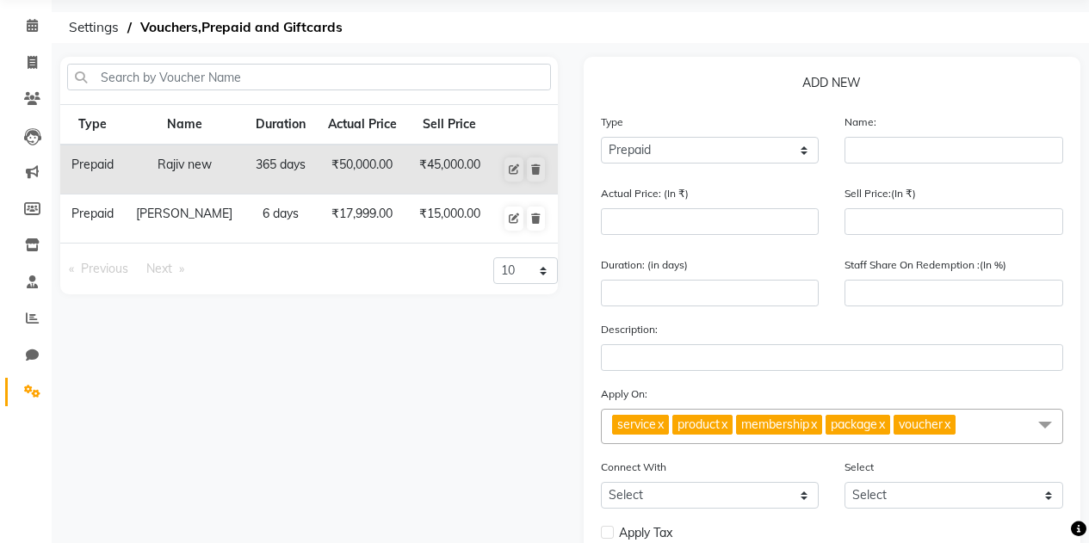
scroll to position [33, 0]
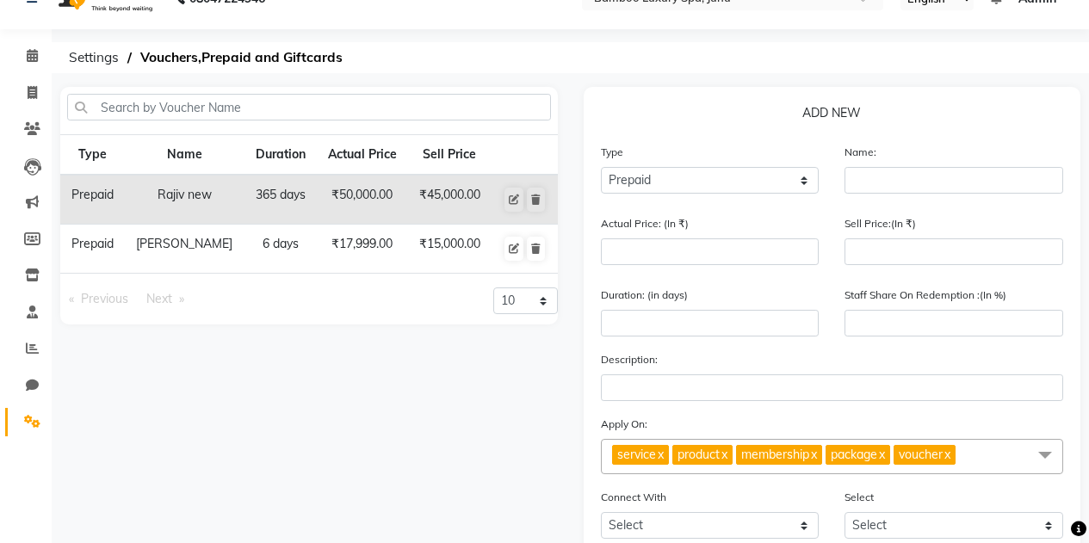
click at [222, 272] on td "Yogesh Agrawal" at bounding box center [185, 249] width 120 height 49
click at [33, 429] on span at bounding box center [32, 422] width 30 height 20
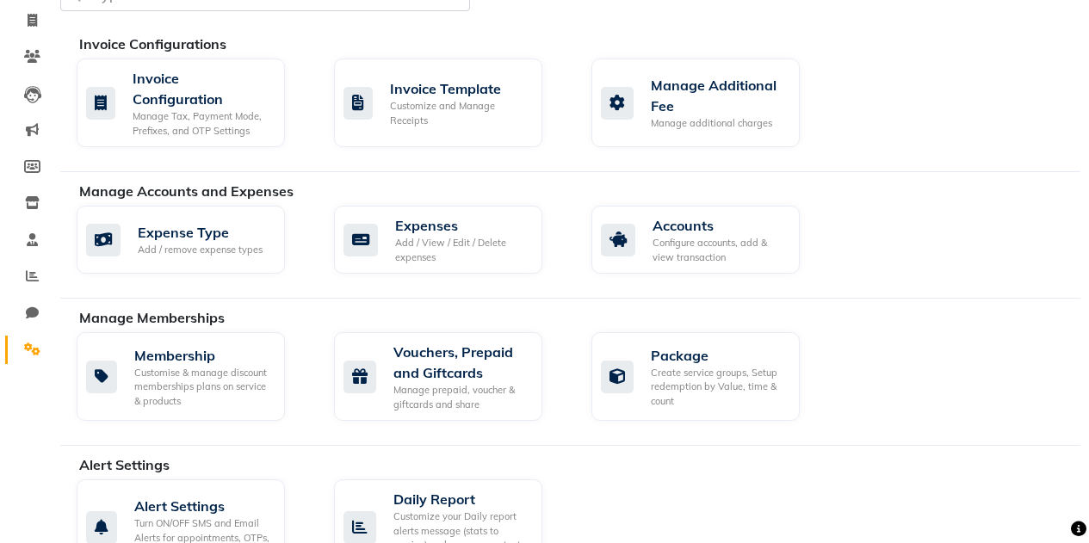
scroll to position [108, 0]
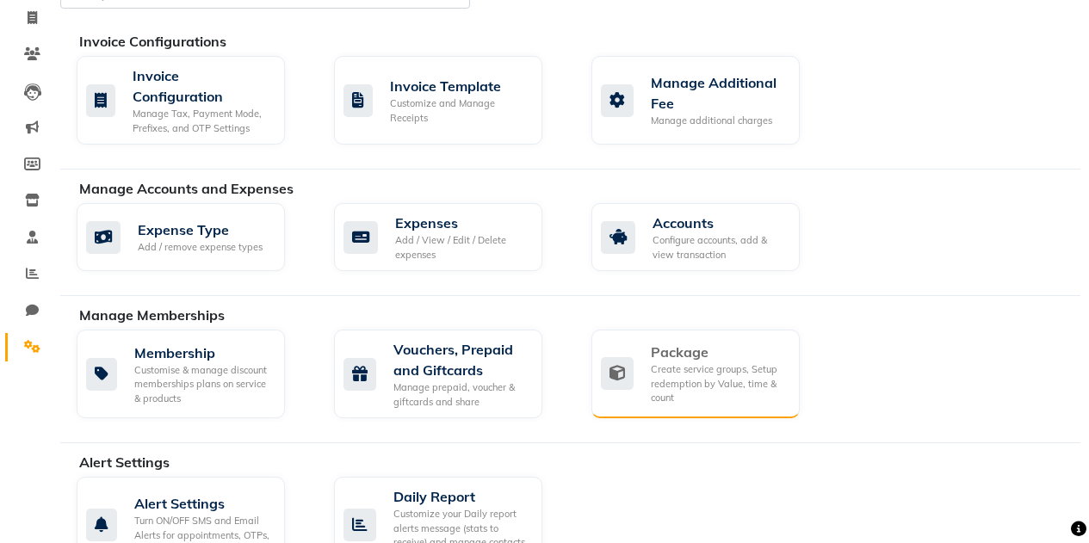
click at [796, 356] on div "Package Create service groups, Setup redemption by Value, time & count" at bounding box center [695, 374] width 208 height 89
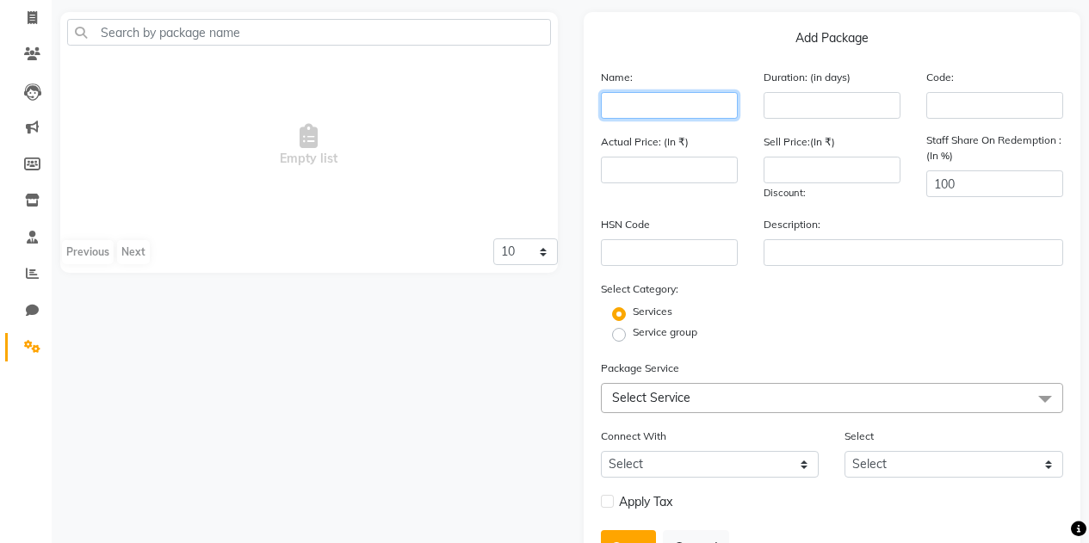
click at [654, 103] on input "text" at bounding box center [669, 105] width 137 height 27
type input "5"
type input "Y"
type input "%"
type input "s"
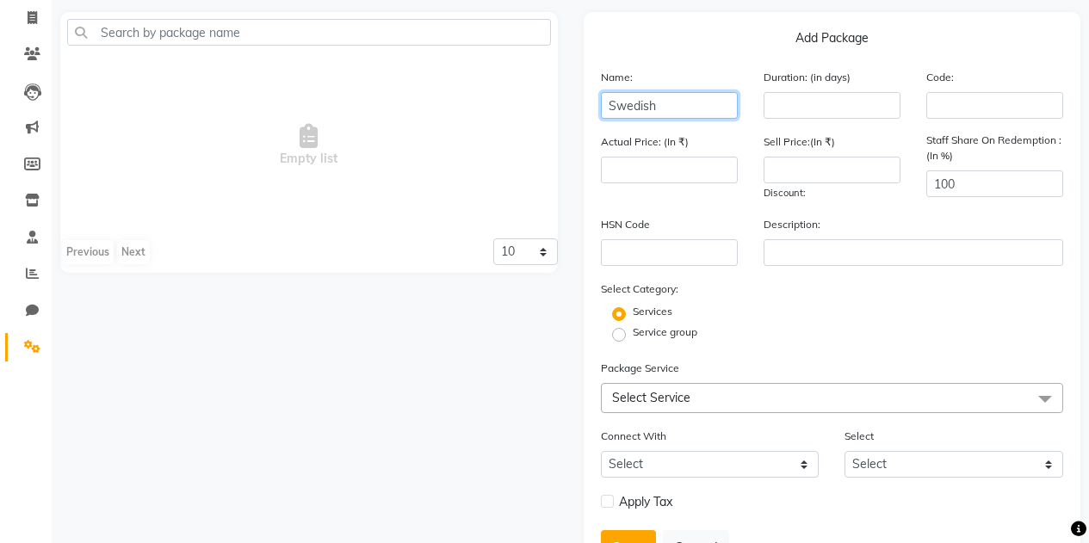
click at [683, 94] on input "Swedish" at bounding box center [669, 105] width 137 height 27
type input "5 + 1 Swedish Massage"
click at [812, 90] on div "Duration: (in days)" at bounding box center [832, 93] width 163 height 51
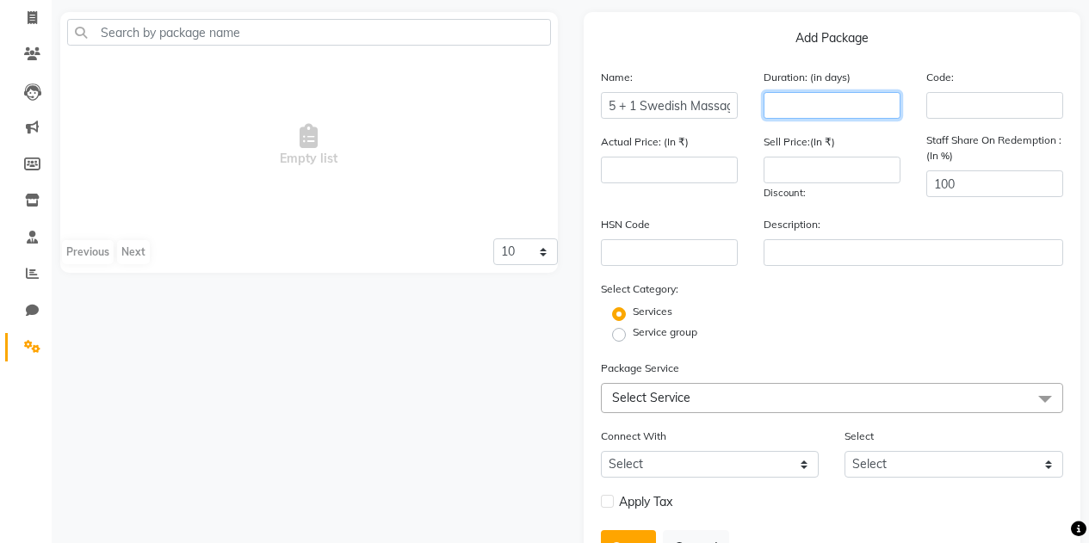
click at [812, 108] on input "number" at bounding box center [832, 105] width 137 height 27
type input "30"
click at [792, 169] on input "number" at bounding box center [832, 170] width 137 height 27
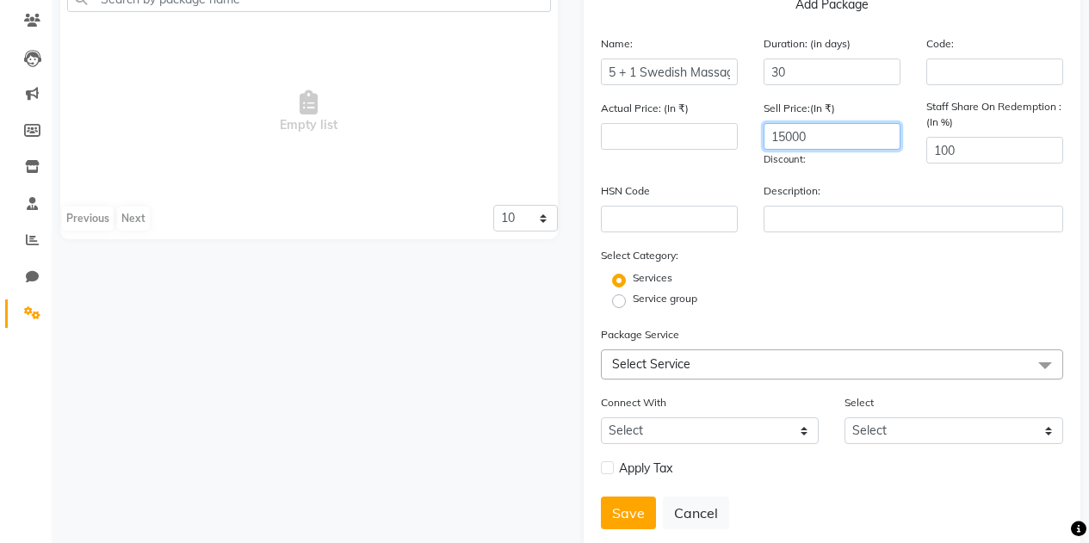
scroll to position [184, 0]
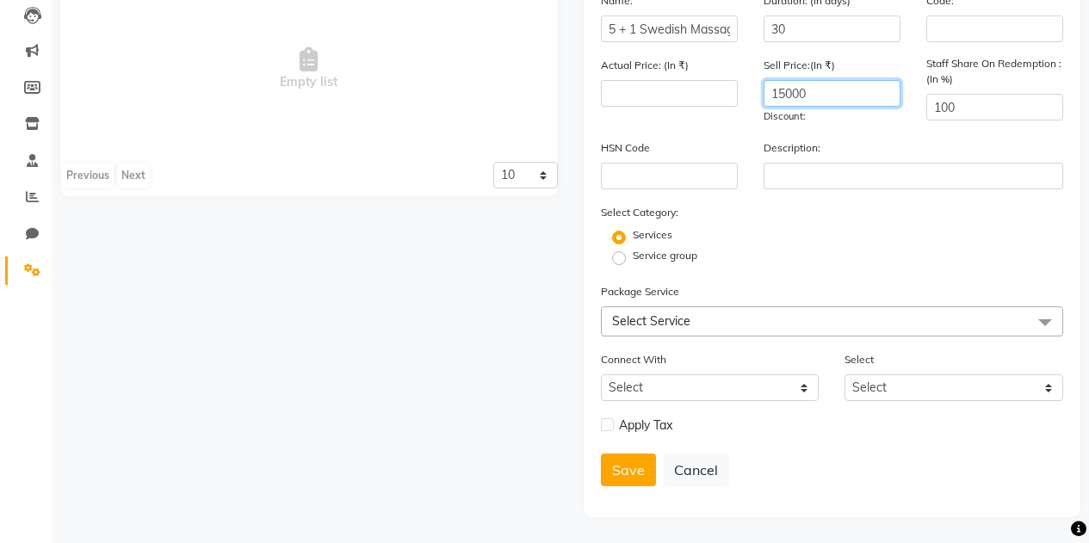
type input "15000"
click at [673, 323] on span "Select Service" at bounding box center [651, 320] width 78 height 15
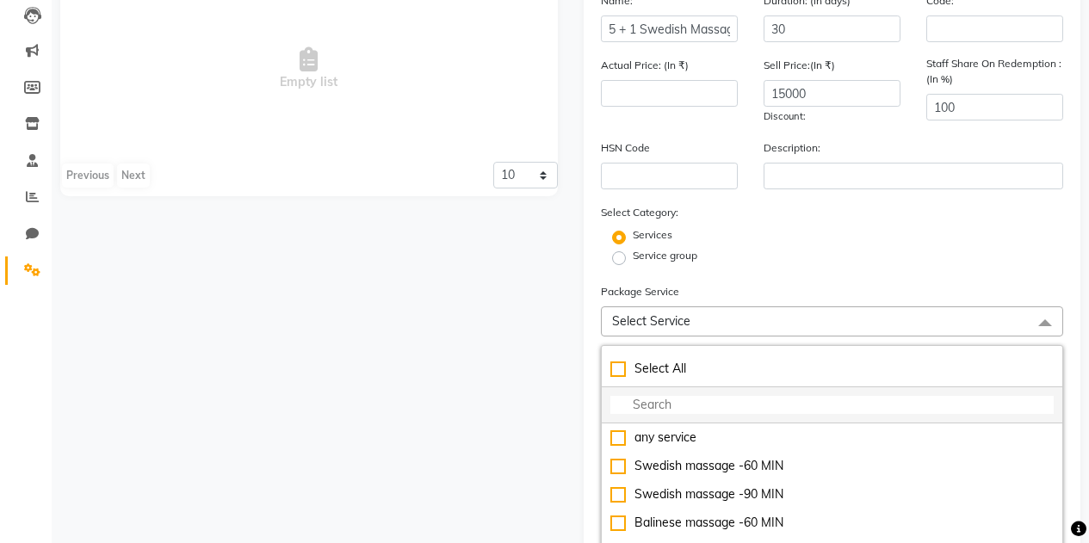
click at [658, 406] on input "multiselect-search" at bounding box center [832, 405] width 444 height 18
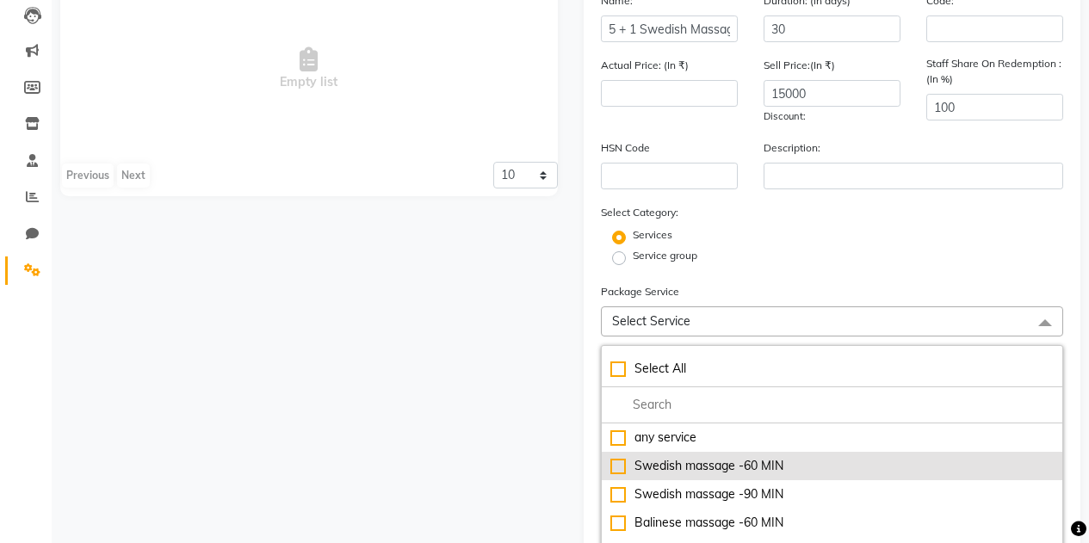
click at [622, 457] on div "Swedish massage -60 MIN" at bounding box center [832, 466] width 444 height 18
type input "2999"
checkbox input "true"
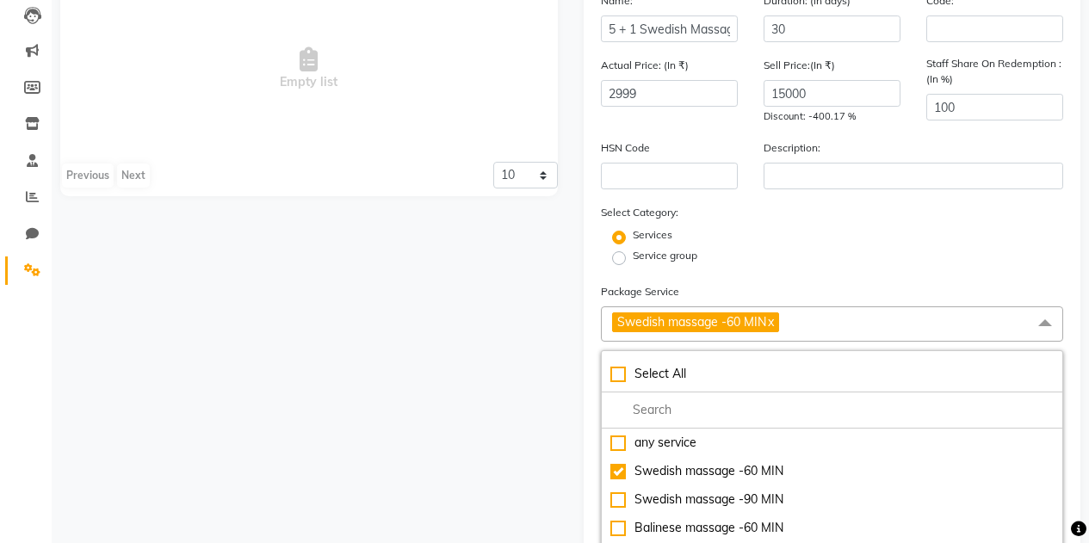
click at [777, 267] on div "Service group" at bounding box center [832, 258] width 489 height 21
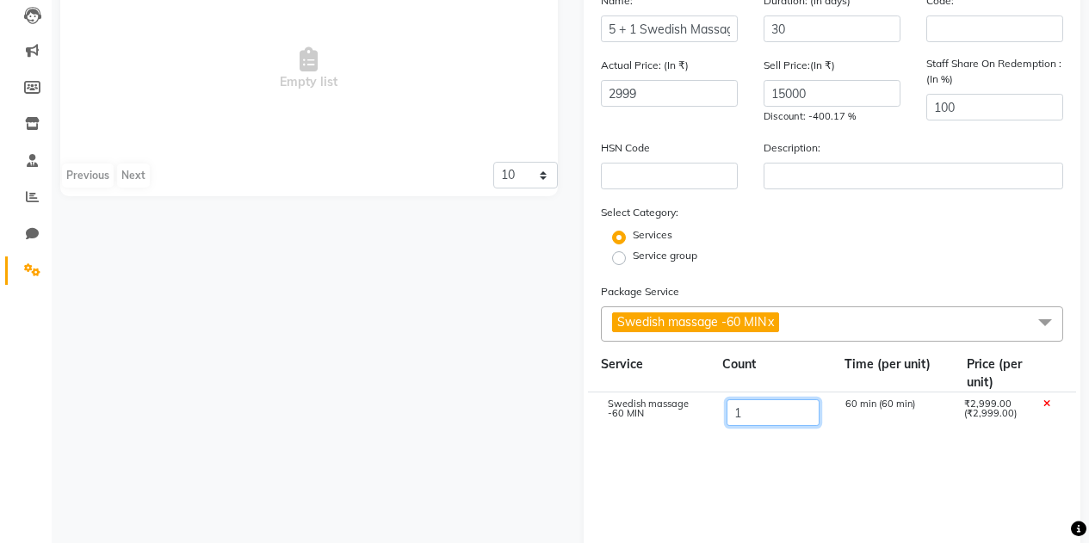
drag, startPoint x: 750, startPoint y: 406, endPoint x: 643, endPoint y: 438, distance: 111.4
click at [643, 438] on cdk-virtual-scroll-viewport "Swedish massage -60 MIN 1 60 min (60 min) ₹2,999.00 (₹2,999.00)" at bounding box center [832, 474] width 463 height 163
type input "6"
type input "17994"
click at [643, 438] on cdk-virtual-scroll-viewport "Swedish massage -60 MIN 6 60 min (60 min) ₹2,999.00 (₹2,999.00)" at bounding box center [832, 474] width 463 height 163
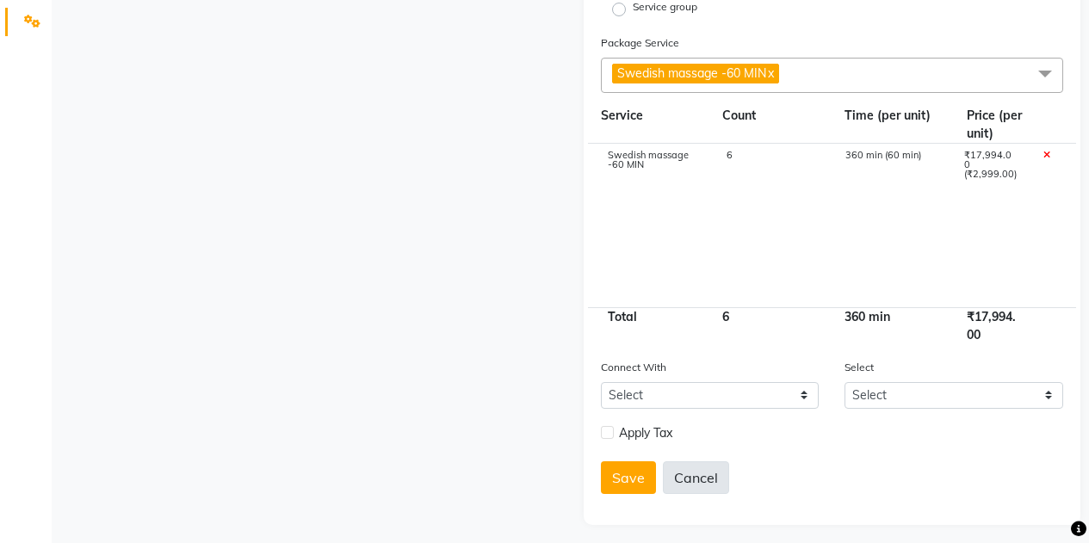
scroll to position [423, 0]
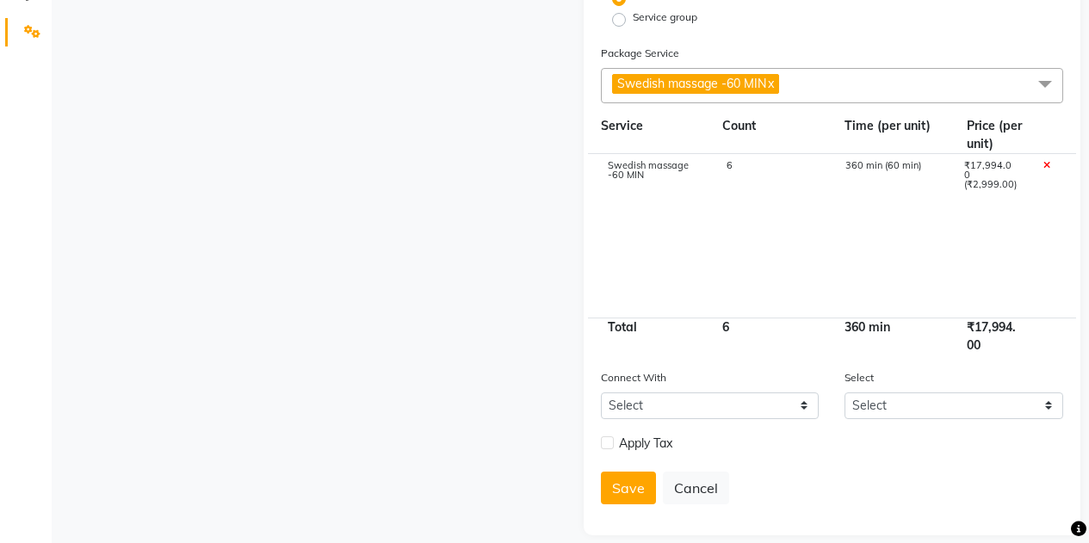
click at [608, 447] on label at bounding box center [607, 443] width 13 height 13
click at [608, 447] on input "checkbox" at bounding box center [606, 443] width 11 height 11
checkbox input "true"
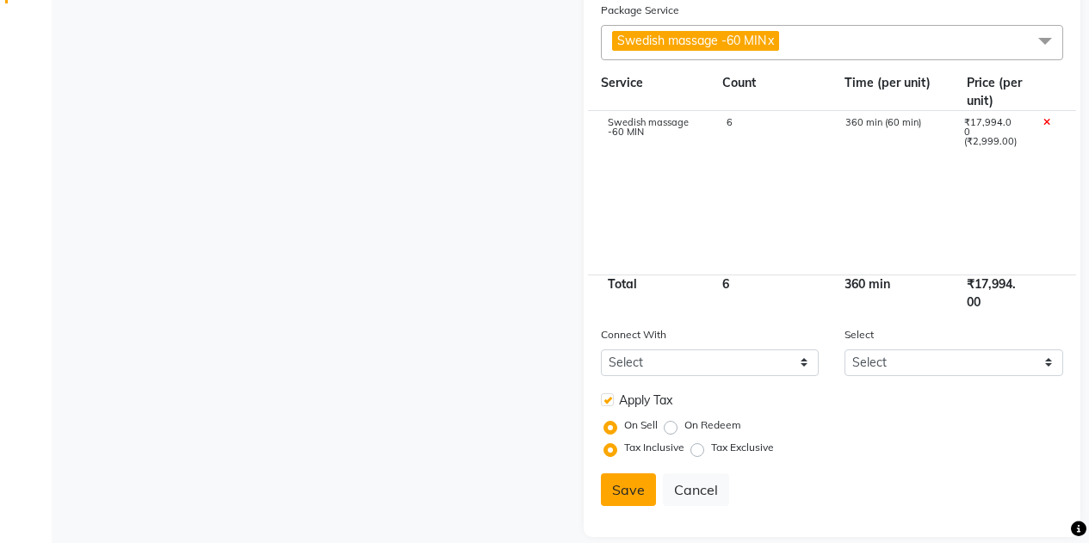
scroll to position [485, 0]
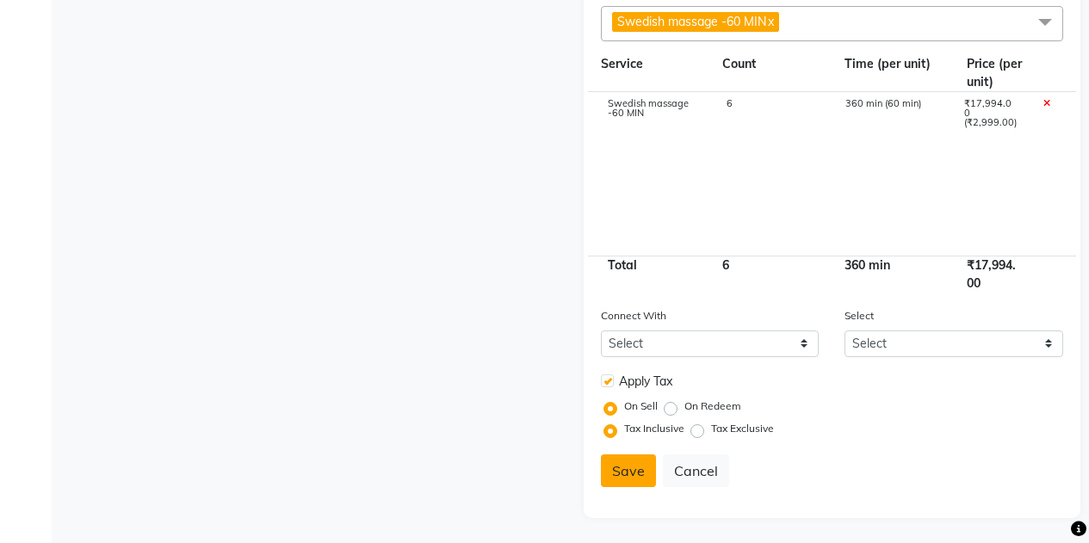
click at [613, 474] on button "Save" at bounding box center [628, 471] width 55 height 33
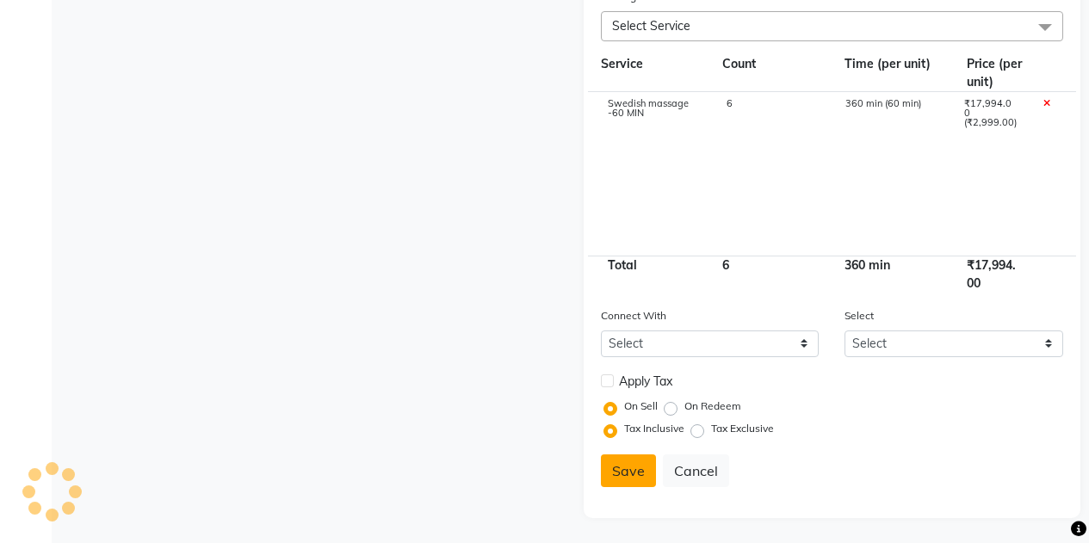
select select
checkbox input "false"
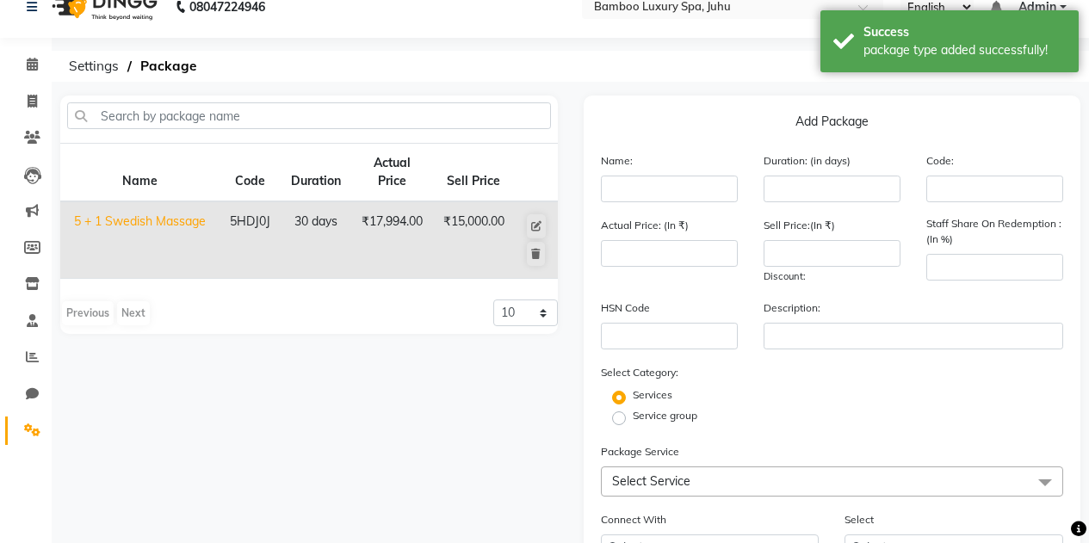
scroll to position [0, 0]
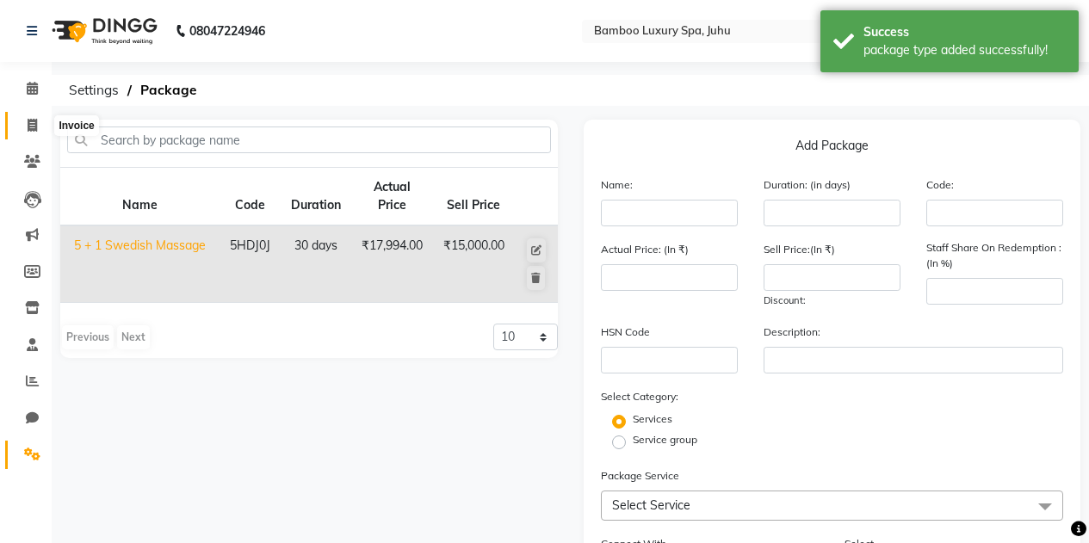
click at [26, 116] on span at bounding box center [32, 126] width 30 height 20
select select "service"
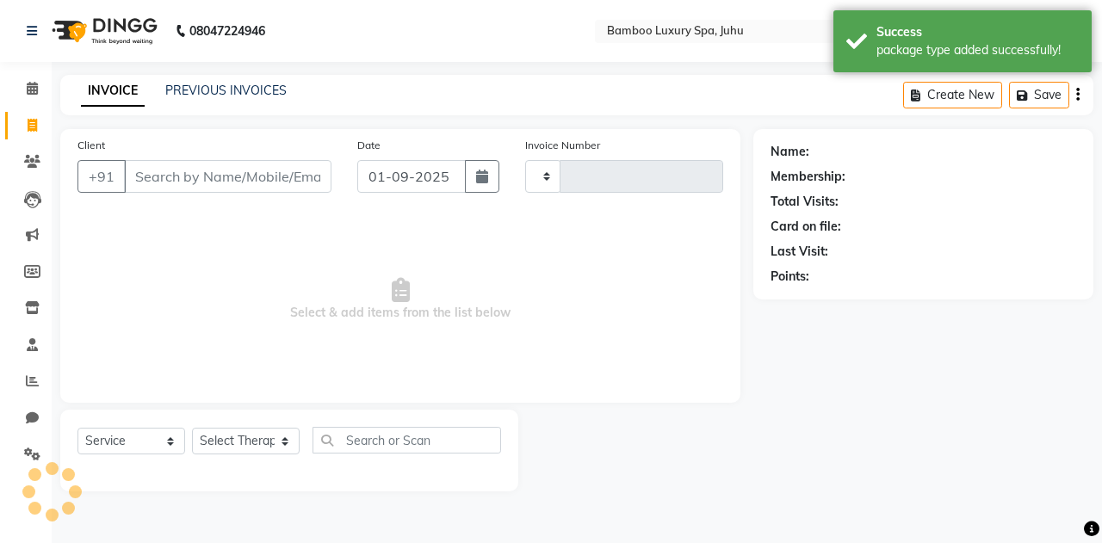
type input "0631"
select select "8043"
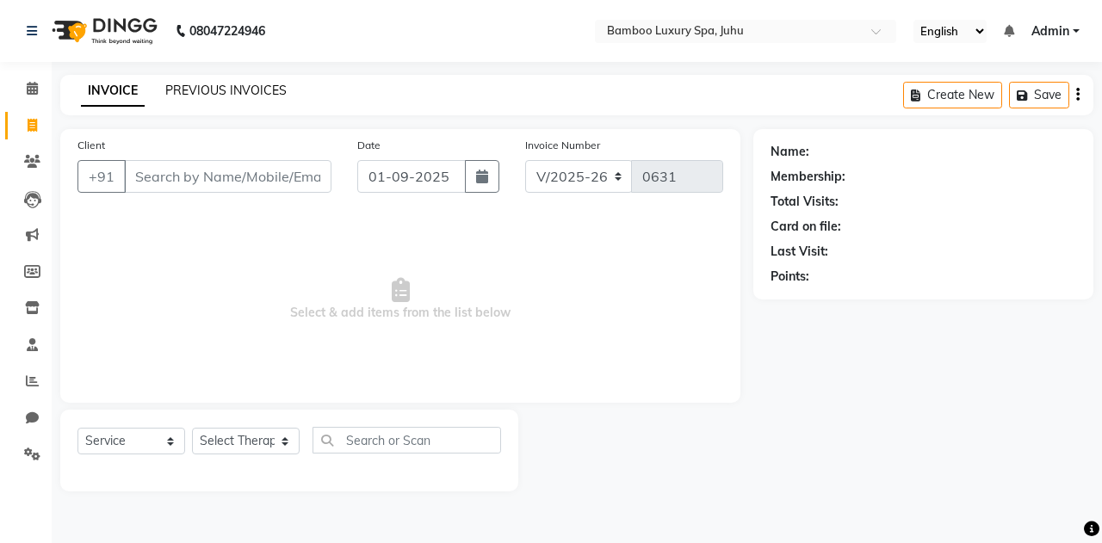
click at [228, 94] on link "PREVIOUS INVOICES" at bounding box center [225, 90] width 121 height 15
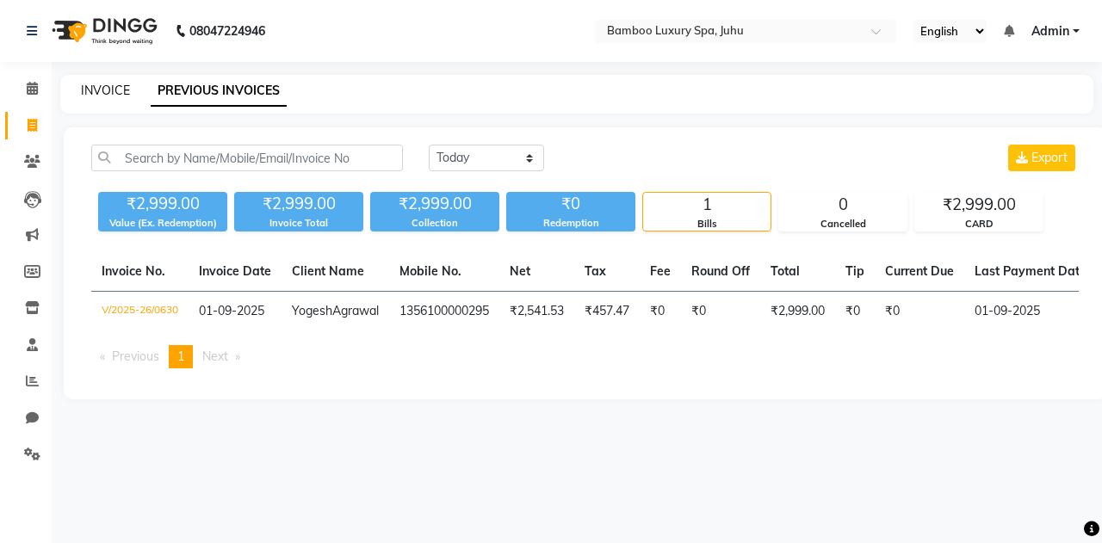
click at [104, 96] on link "INVOICE" at bounding box center [105, 90] width 49 height 15
select select "service"
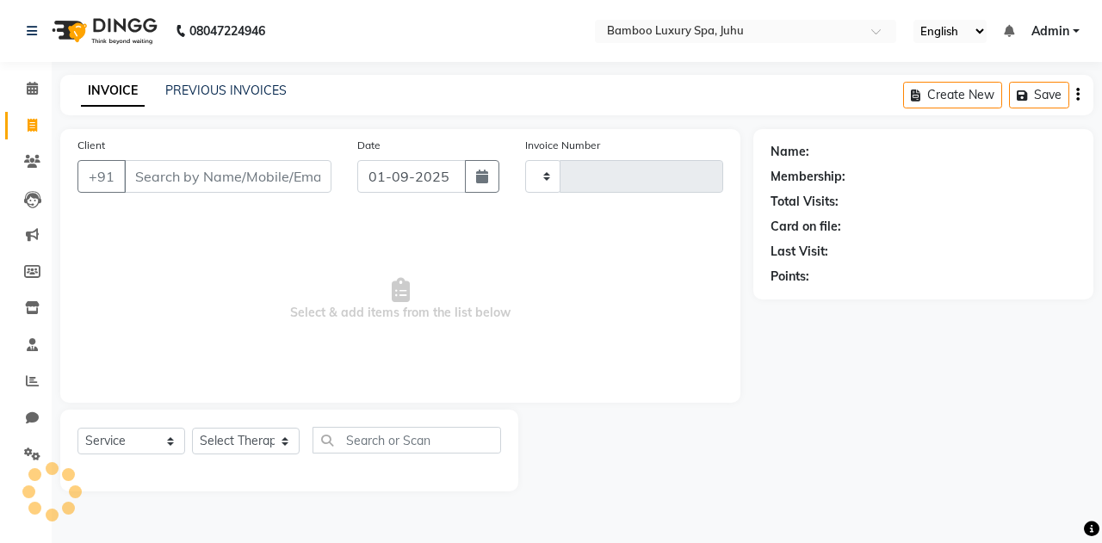
type input "0631"
select select "8043"
click at [207, 176] on input "Client" at bounding box center [227, 176] width 207 height 33
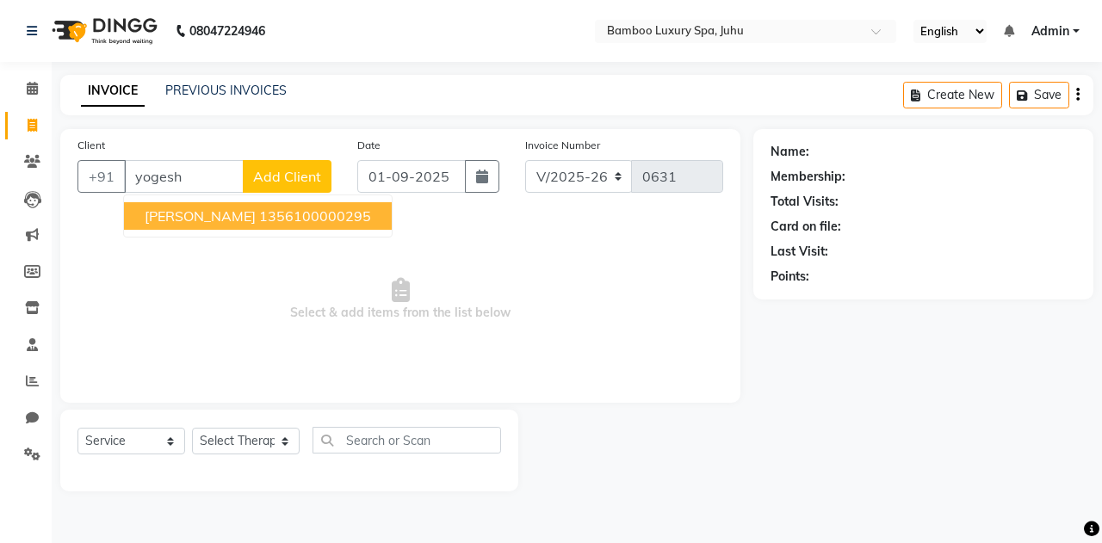
click at [215, 220] on span "Yogesh Agrawal" at bounding box center [200, 215] width 111 height 17
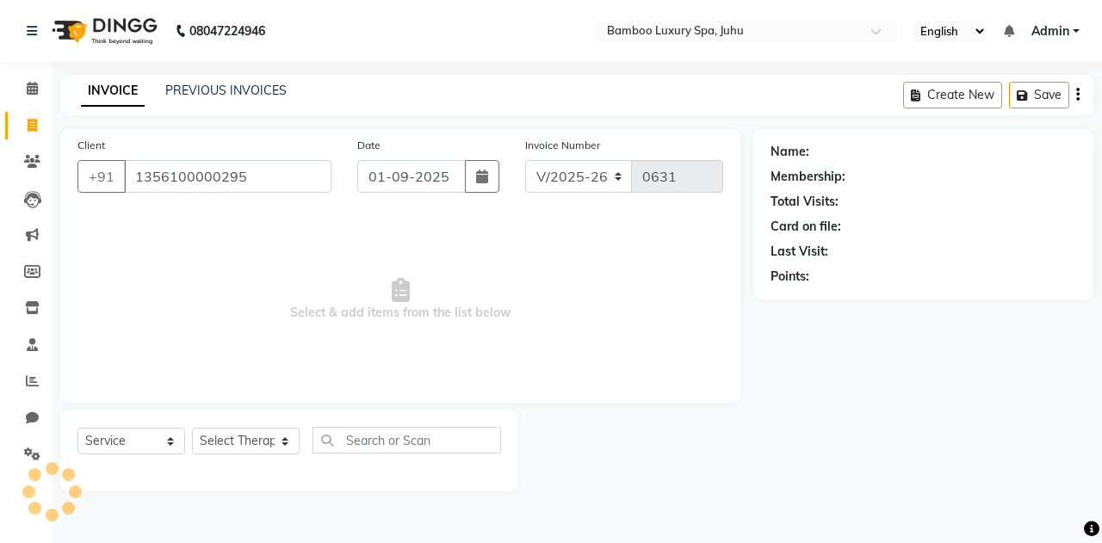
type input "1356100000295"
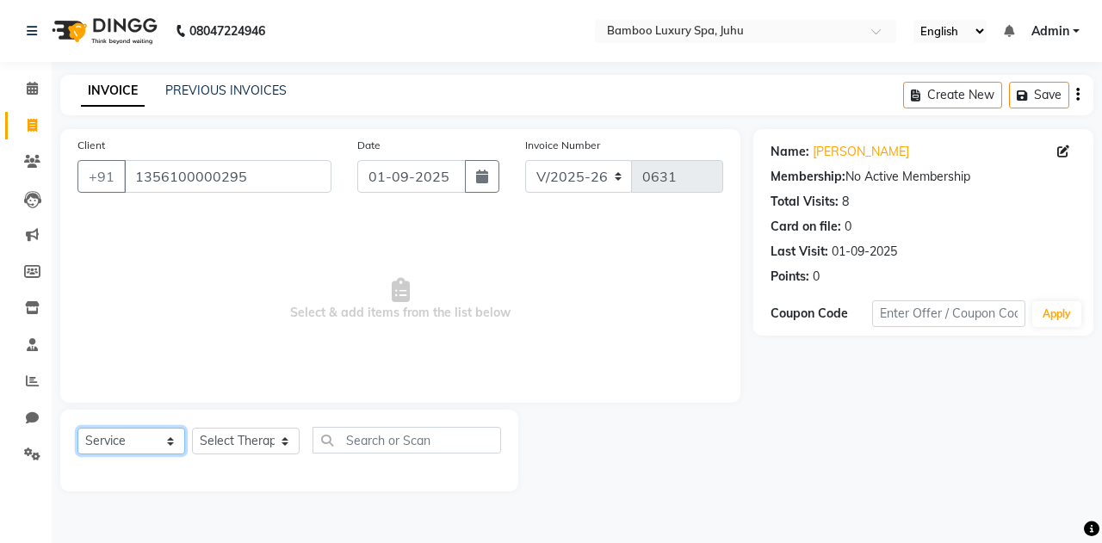
click at [108, 443] on select "Select Service Product Membership Package Voucher Prepaid Gift Card" at bounding box center [131, 441] width 108 height 27
select select "package"
click at [77, 428] on select "Select Service Product Membership Package Voucher Prepaid Gift Card" at bounding box center [131, 441] width 108 height 27
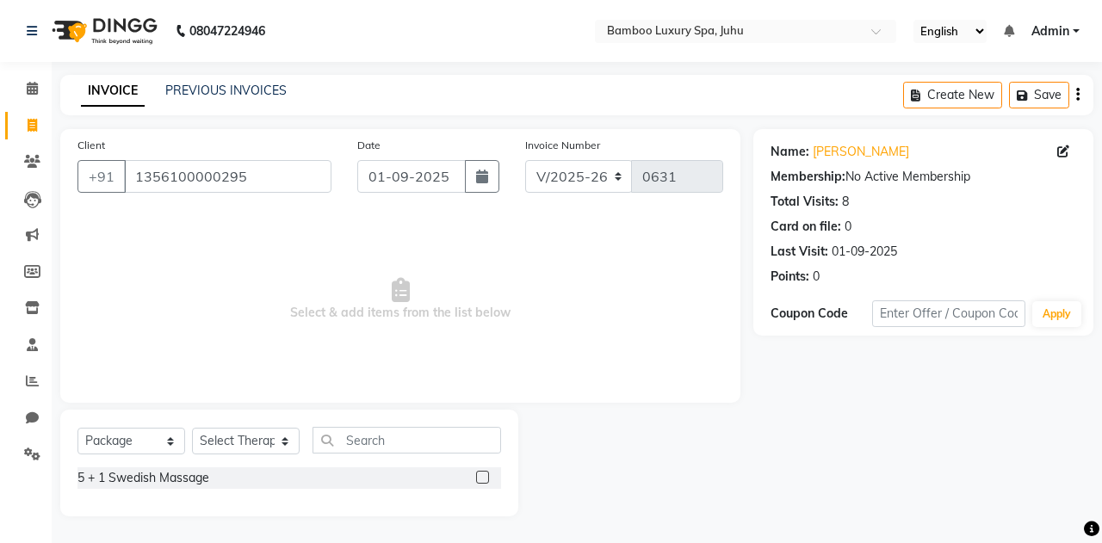
click at [223, 474] on div "5 + 1 Swedish Massage" at bounding box center [289, 478] width 424 height 22
click at [230, 481] on div "5 + 1 Swedish Massage" at bounding box center [289, 478] width 424 height 22
click at [482, 480] on label at bounding box center [482, 477] width 13 height 13
click at [482, 480] on input "checkbox" at bounding box center [481, 478] width 11 height 11
checkbox input "false"
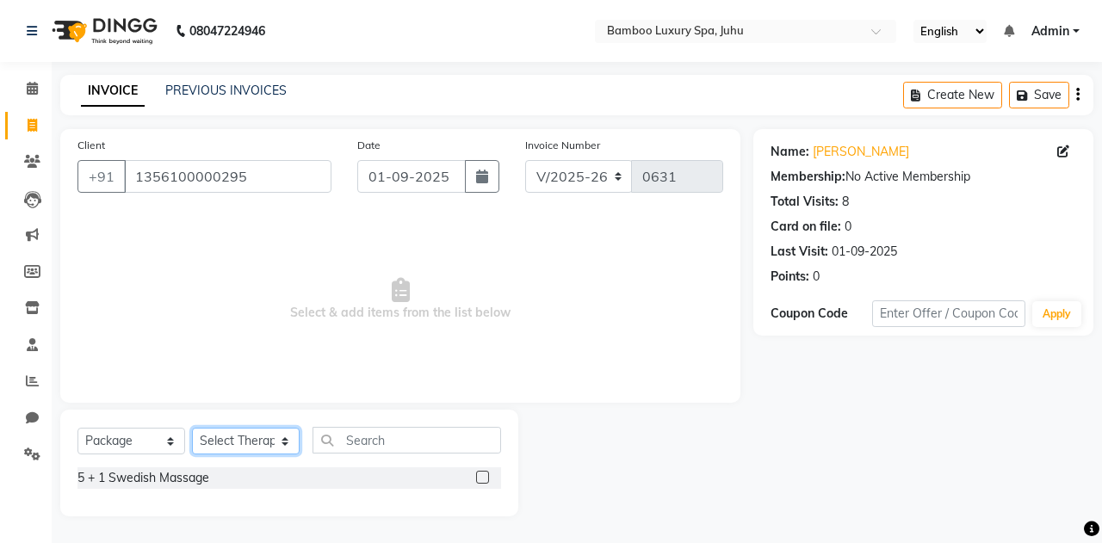
click at [253, 442] on select "Select Therapist Catherine Lalnunmawi Sanate KAKA Mr Zawlkapthang Thiek Ms.Chal…" at bounding box center [246, 441] width 108 height 27
select select "75914"
click at [192, 428] on select "Select Therapist Catherine Lalnunmawi Sanate KAKA Mr Zawlkapthang Thiek Ms.Chal…" at bounding box center [246, 441] width 108 height 27
click at [477, 480] on label at bounding box center [482, 477] width 13 height 13
click at [477, 480] on input "checkbox" at bounding box center [481, 478] width 11 height 11
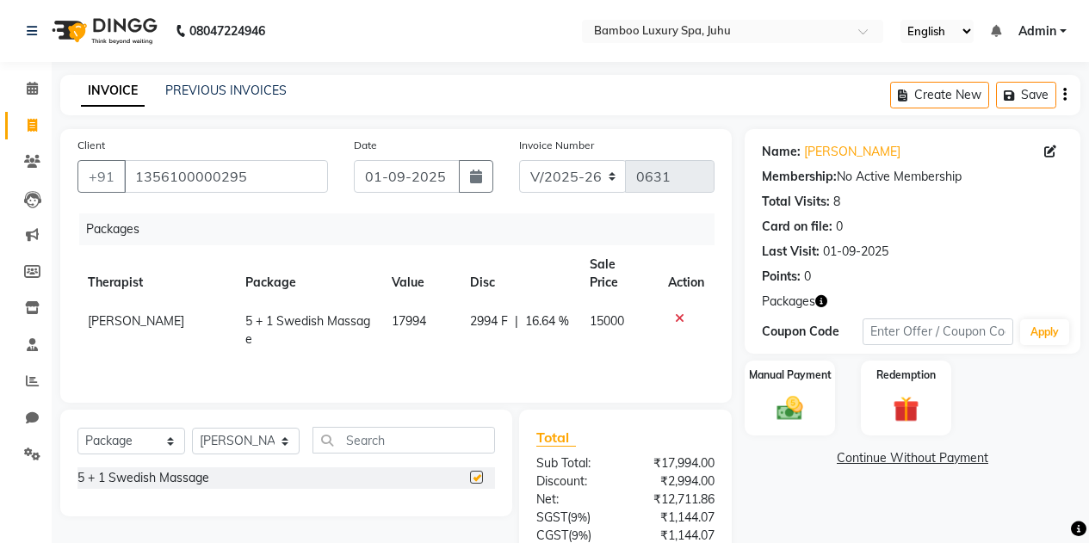
checkbox input "false"
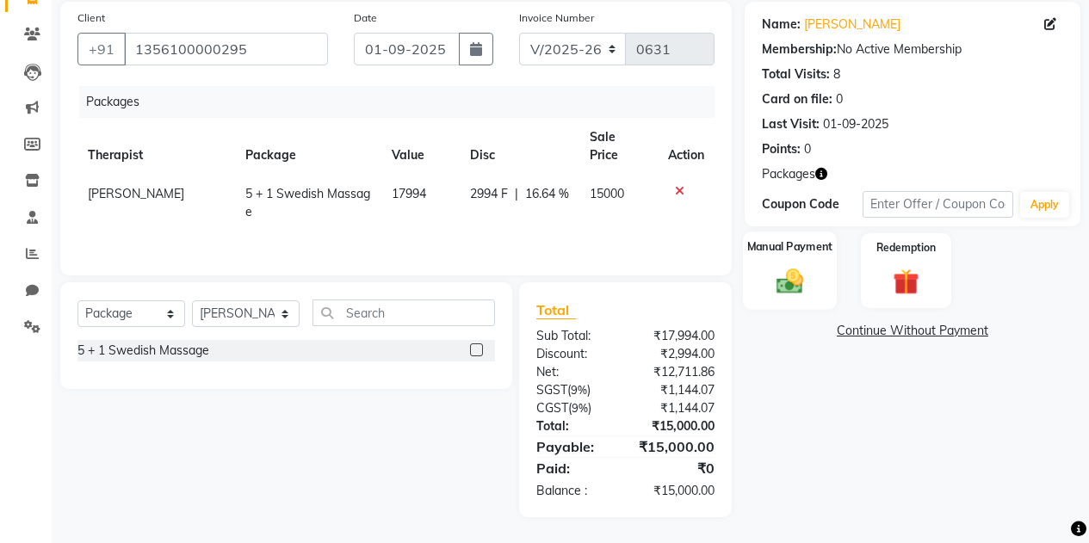
click at [779, 258] on div "Manual Payment" at bounding box center [790, 271] width 94 height 78
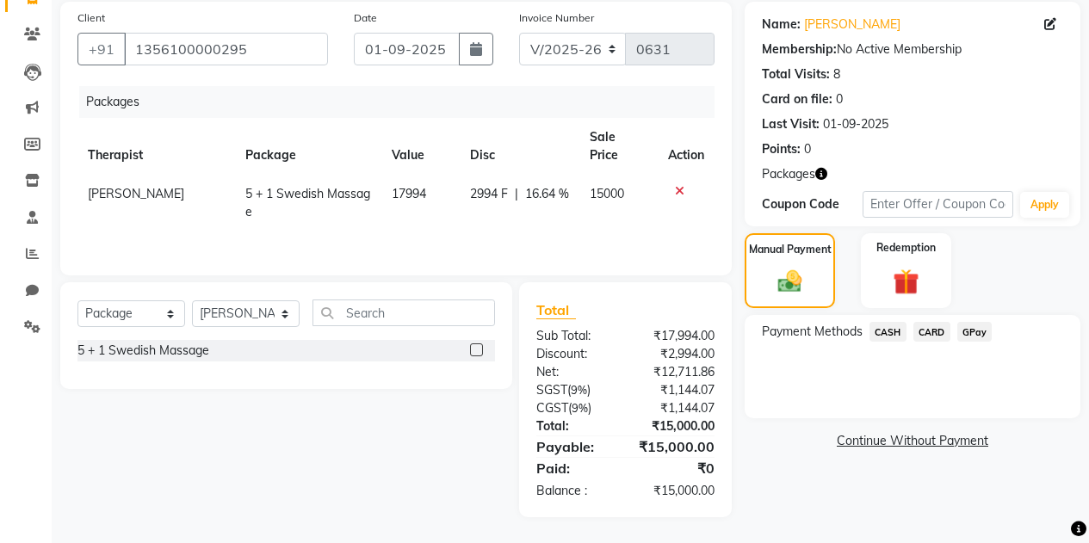
click at [978, 335] on span "GPay" at bounding box center [974, 332] width 35 height 20
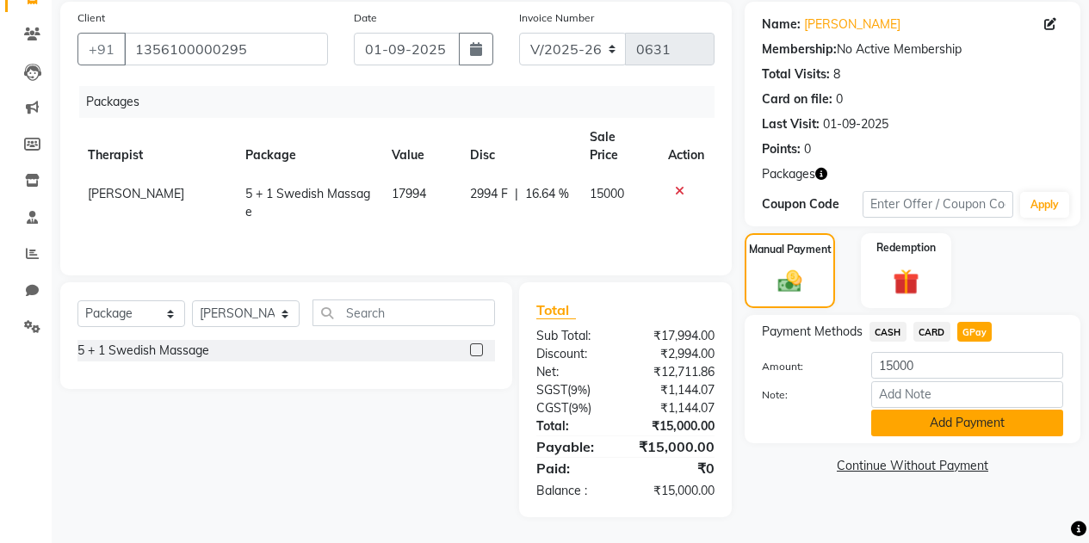
click at [938, 425] on button "Add Payment" at bounding box center [967, 423] width 192 height 27
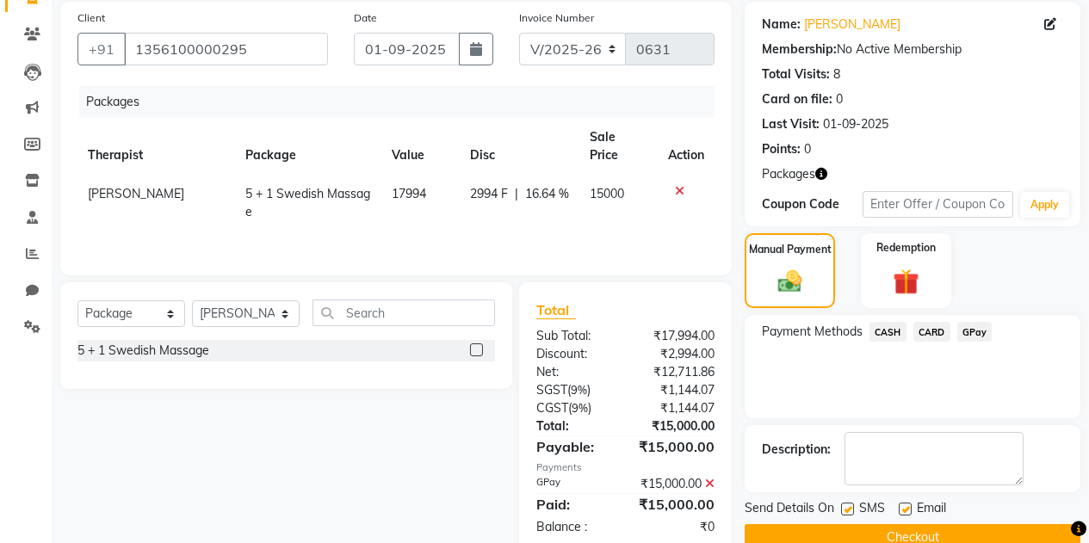
scroll to position [182, 0]
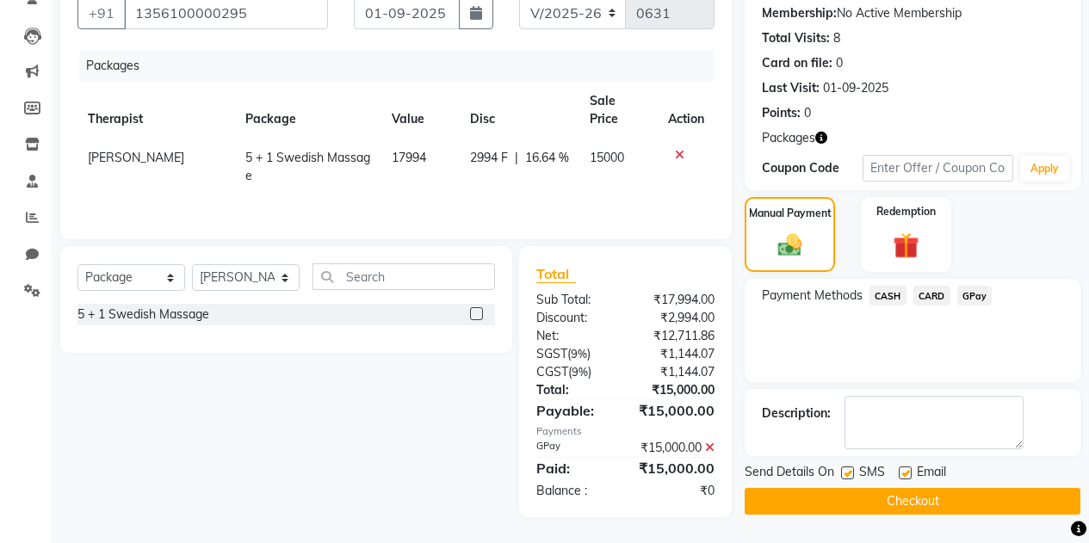
click at [907, 467] on label at bounding box center [905, 473] width 13 height 13
click at [907, 468] on input "checkbox" at bounding box center [904, 473] width 11 height 11
checkbox input "false"
click at [846, 467] on label at bounding box center [847, 473] width 13 height 13
click at [846, 468] on input "checkbox" at bounding box center [846, 473] width 11 height 11
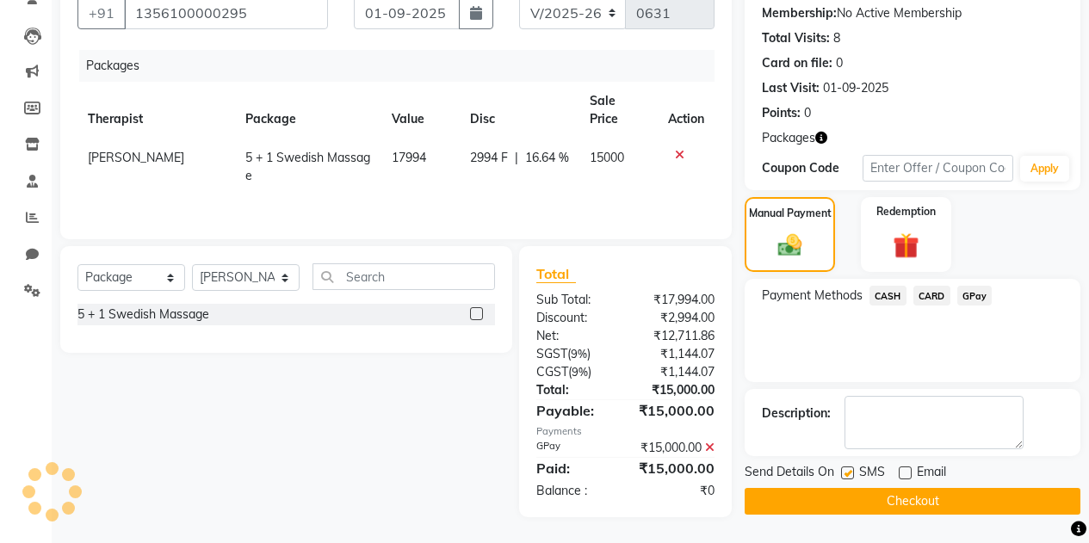
checkbox input "false"
click at [908, 488] on button "Checkout" at bounding box center [913, 501] width 336 height 27
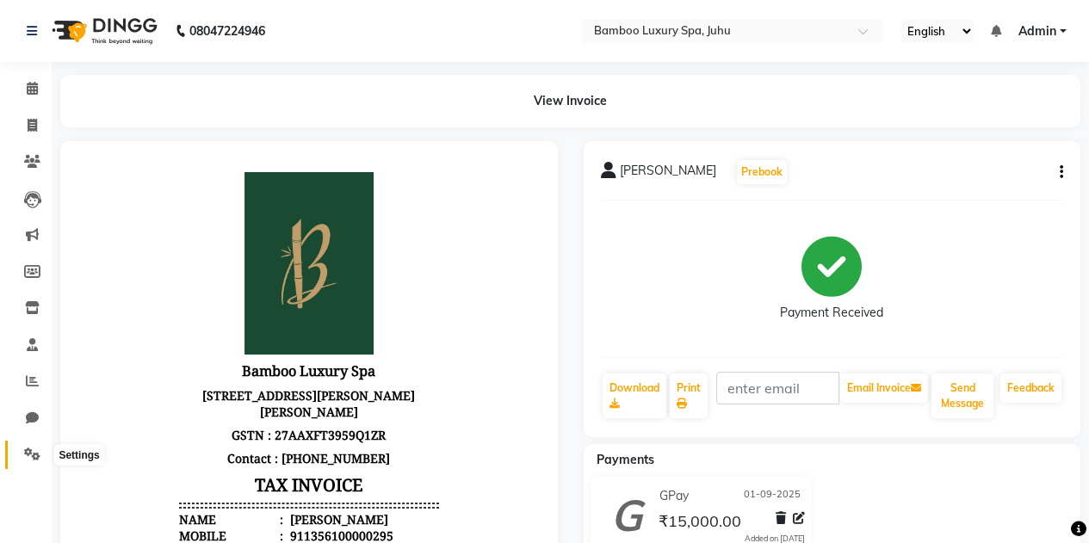
click at [33, 451] on icon at bounding box center [32, 454] width 16 height 13
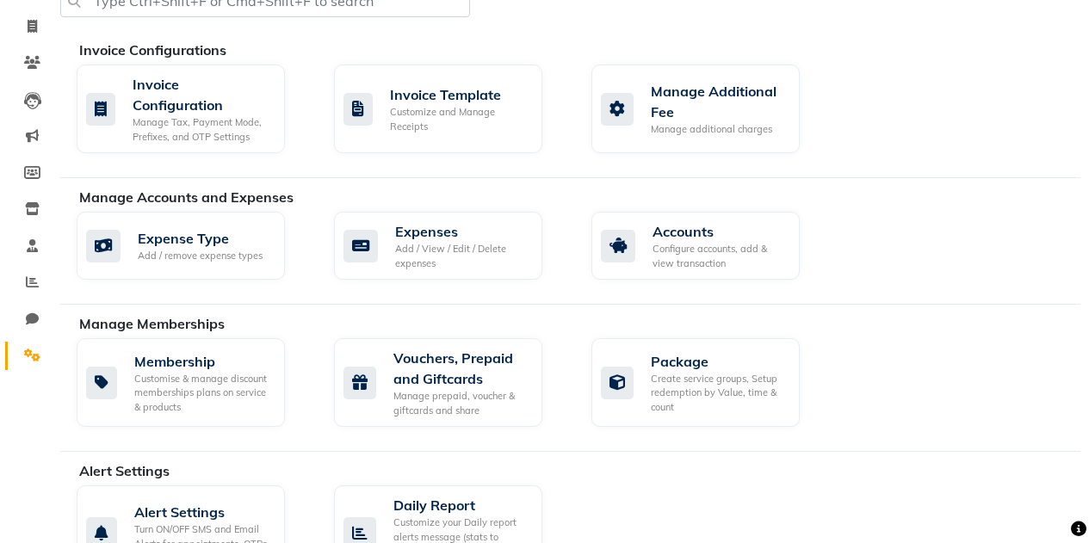
scroll to position [172, 0]
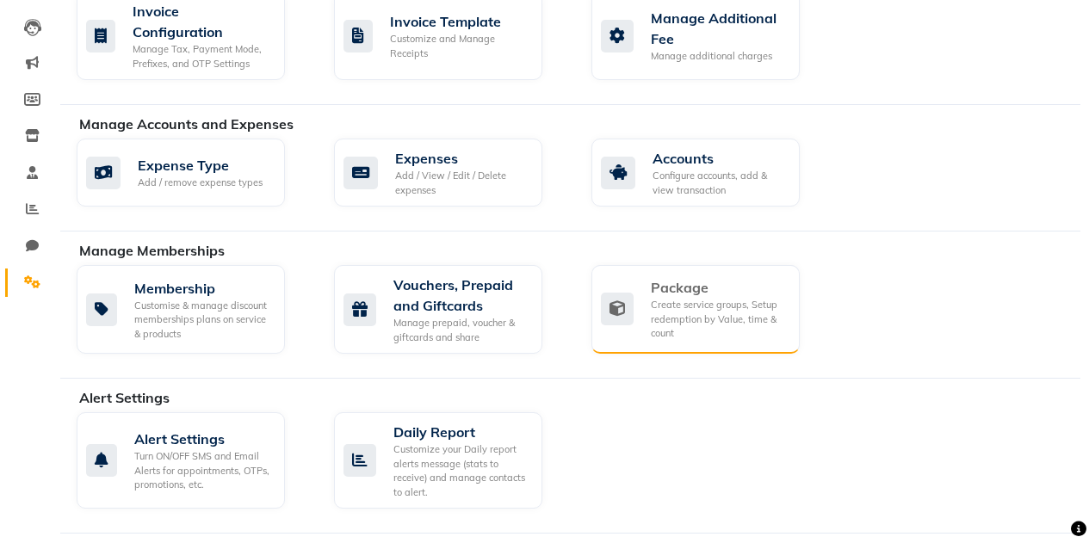
click at [670, 293] on div "Package" at bounding box center [718, 287] width 135 height 21
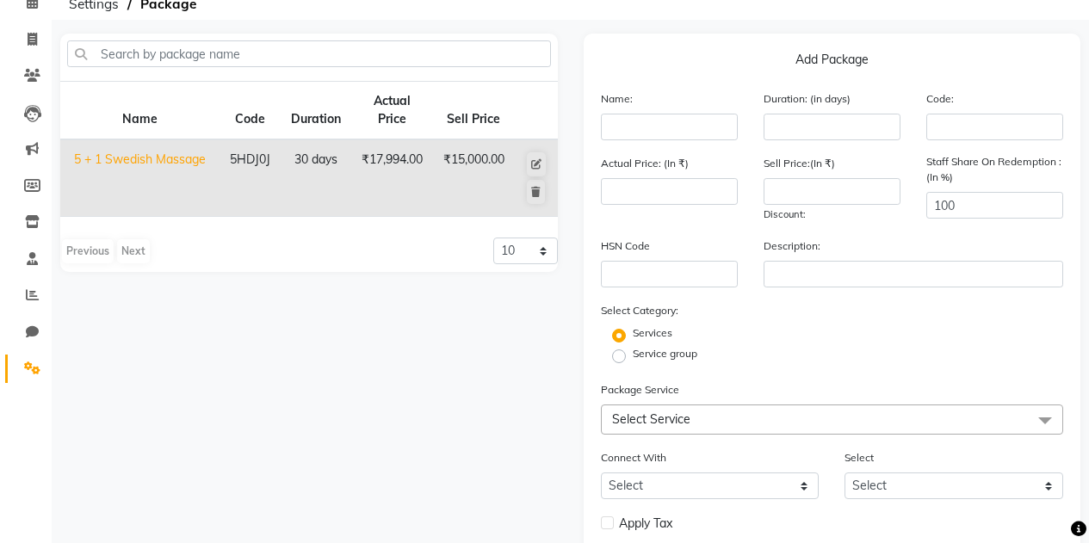
scroll to position [184, 0]
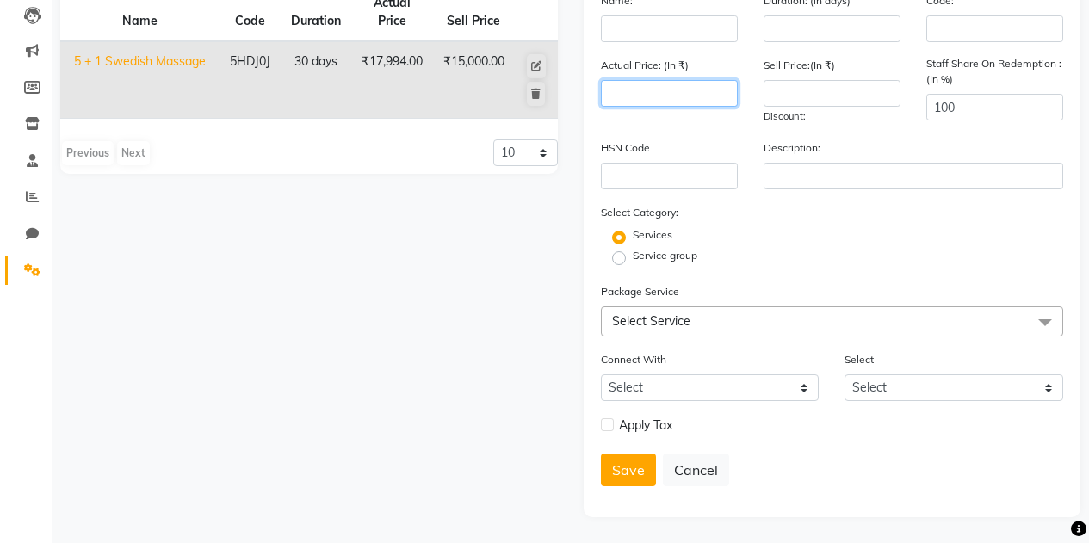
drag, startPoint x: 646, startPoint y: 96, endPoint x: 695, endPoint y: 101, distance: 49.3
click at [695, 101] on input "number" at bounding box center [669, 93] width 137 height 27
click at [686, 308] on span "Select Service" at bounding box center [832, 321] width 463 height 30
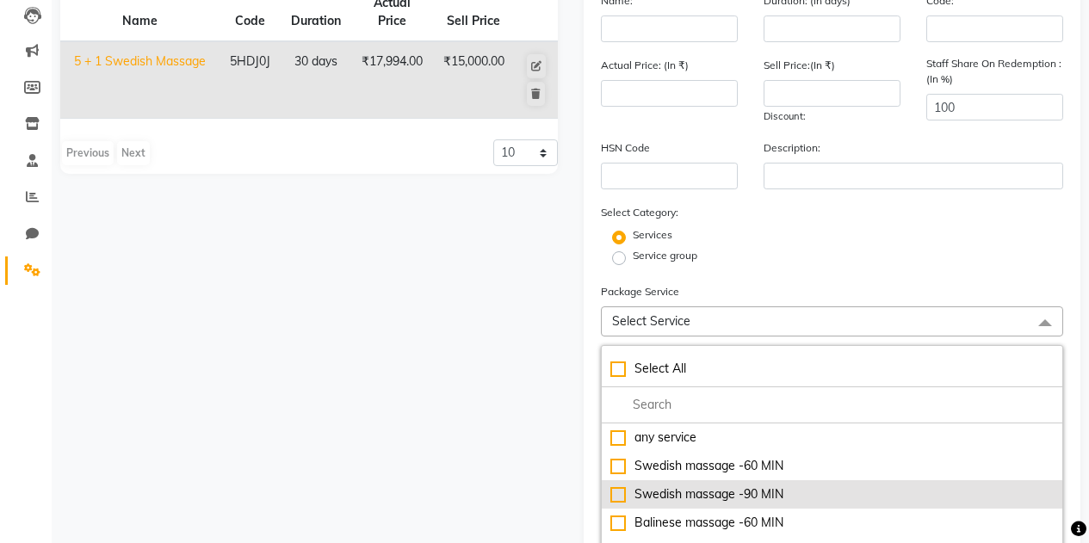
click at [674, 484] on li "Swedish massage -90 MIN" at bounding box center [832, 494] width 461 height 28
type input "4200"
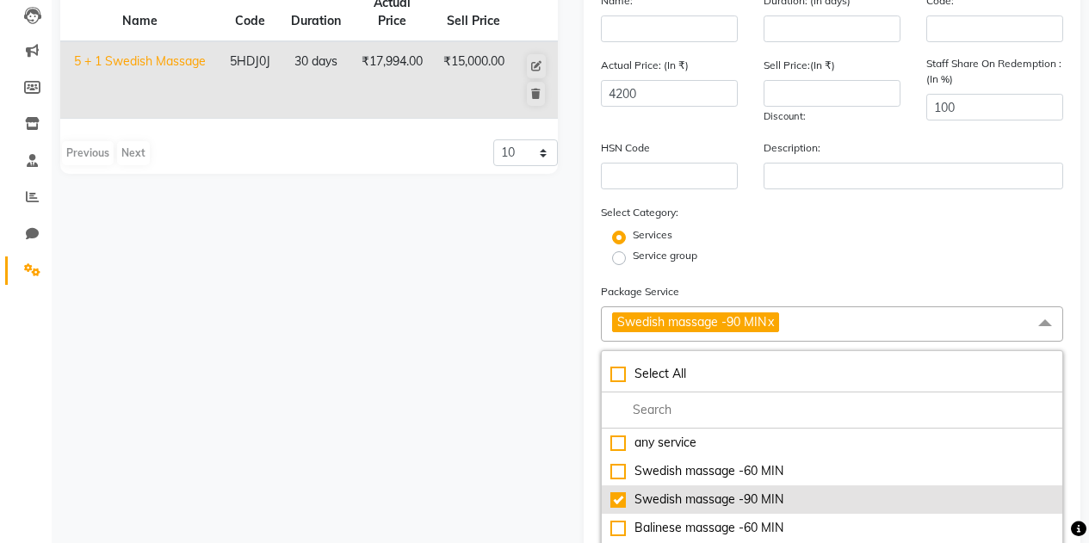
click at [617, 496] on div "Swedish massage -90 MIN" at bounding box center [832, 500] width 444 height 18
checkbox input "false"
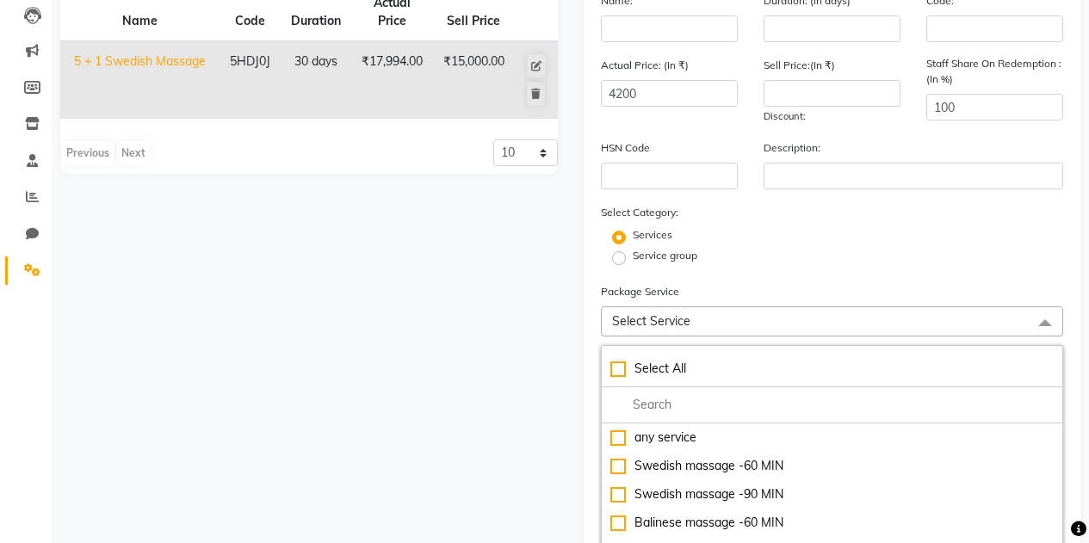
click at [498, 452] on div "Name Code Duration Actual Price Sell Price 5 + 1 Swedish Massage 5HDJ0J 30 days…" at bounding box center [308, 354] width 523 height 839
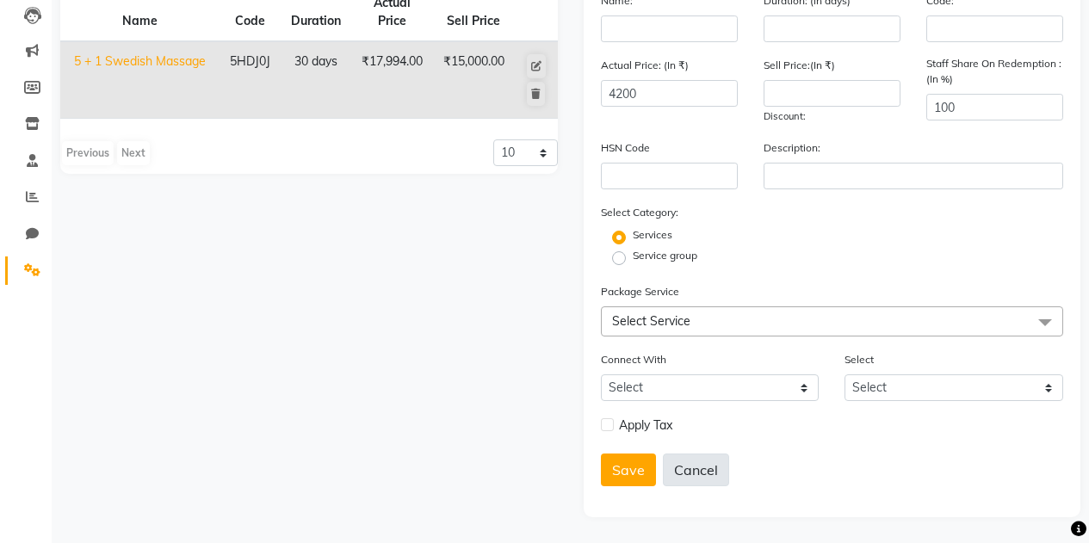
click at [701, 464] on button "Cancel" at bounding box center [696, 470] width 66 height 33
select select
checkbox input "false"
click at [179, 398] on div "Name Code Duration Actual Price Sell Price 5 + 1 Swedish Massage 5HDJ0J 30 days…" at bounding box center [308, 226] width 523 height 582
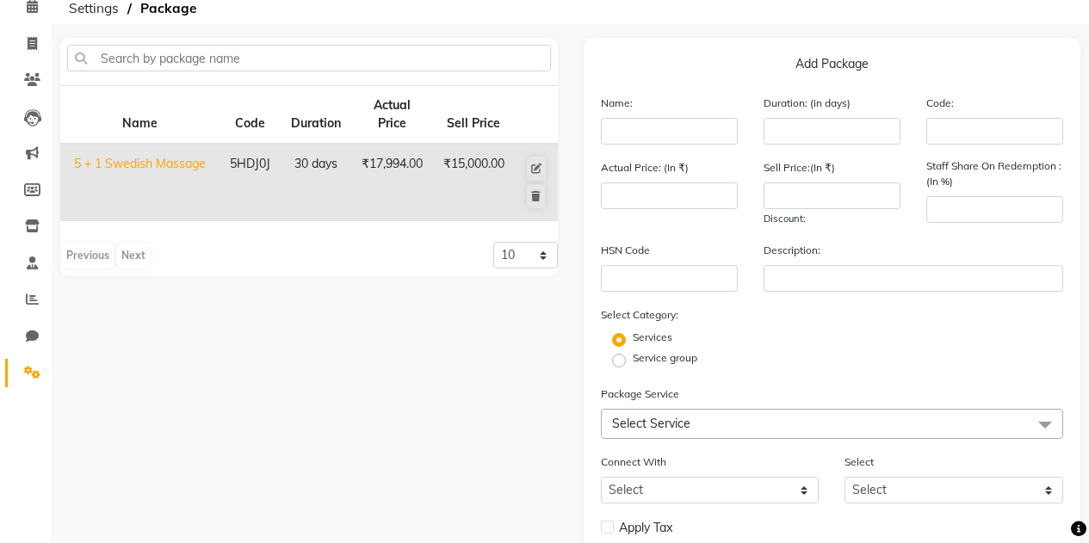
scroll to position [0, 0]
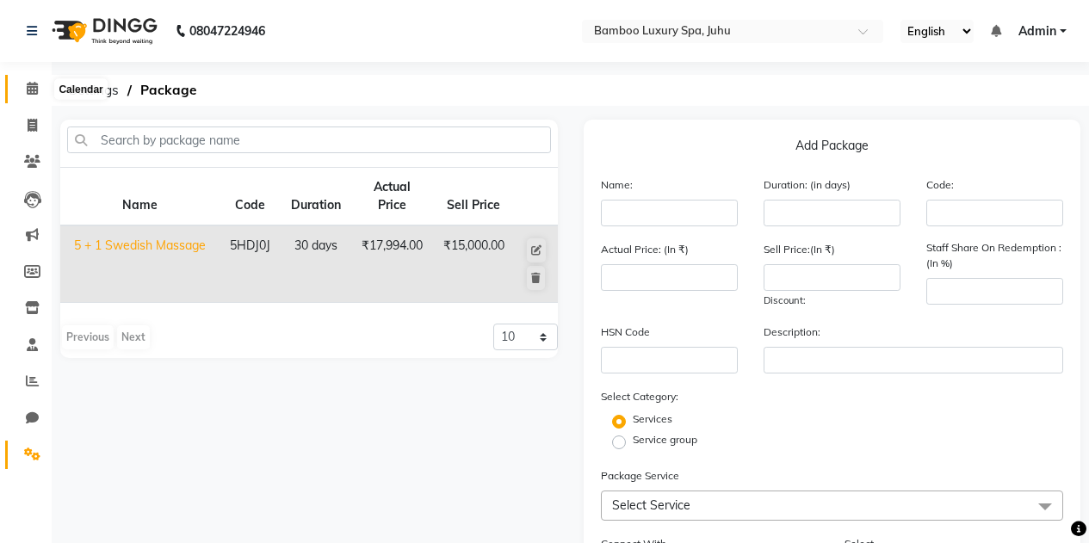
click at [21, 87] on span at bounding box center [32, 89] width 30 height 20
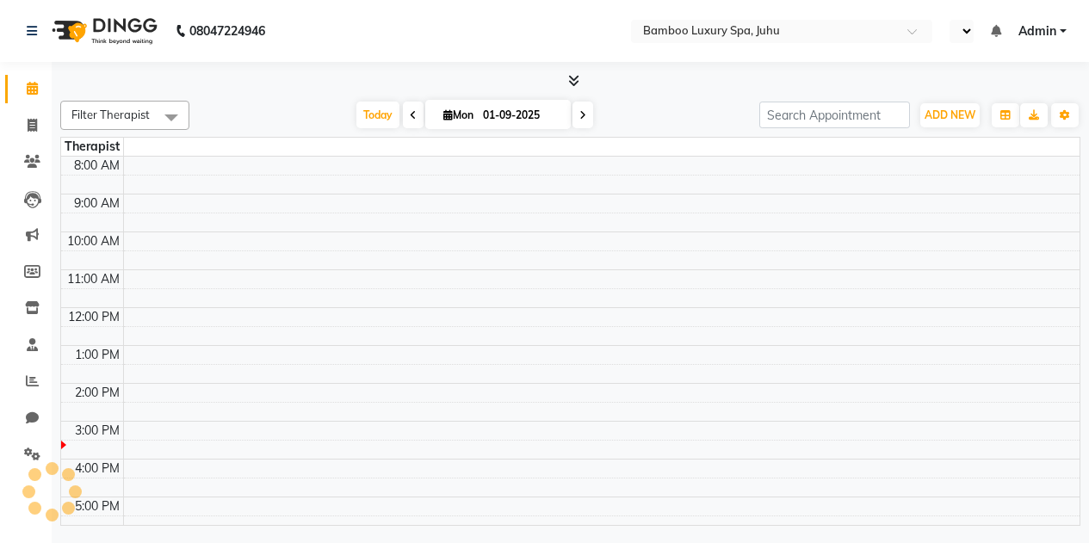
select select "en"
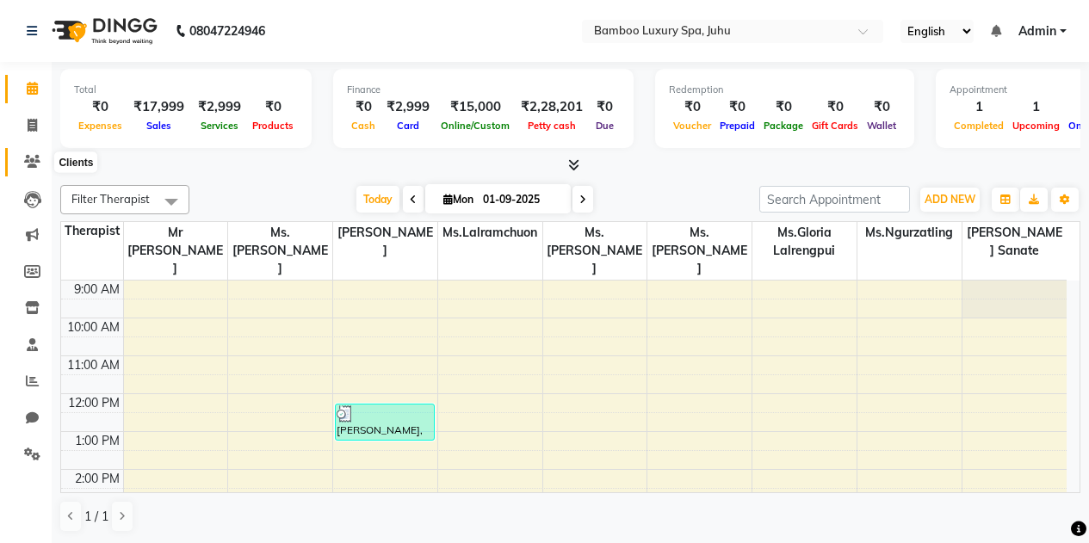
click at [27, 155] on icon at bounding box center [32, 161] width 16 height 13
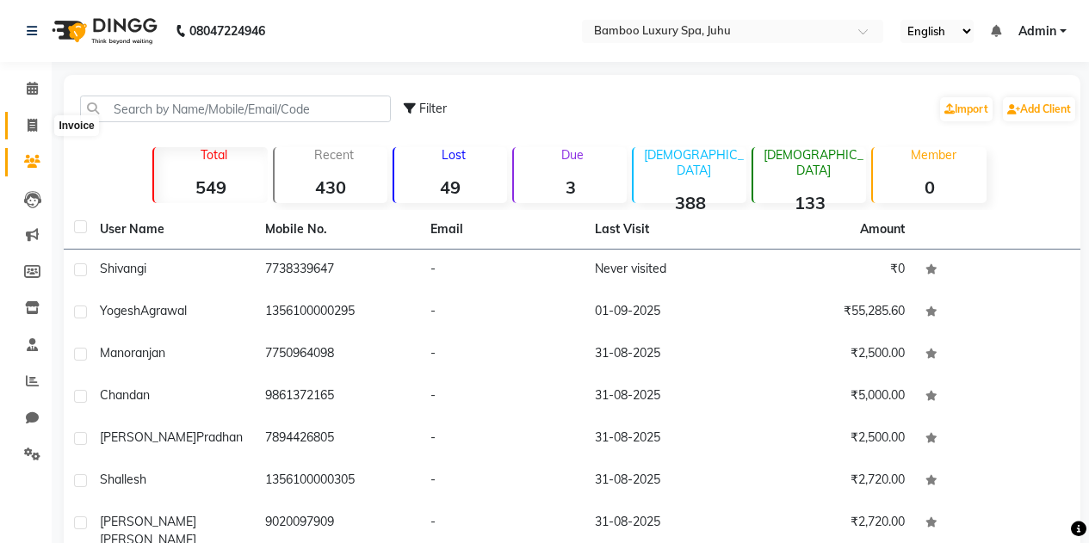
click at [31, 123] on icon at bounding box center [32, 125] width 9 height 13
select select "service"
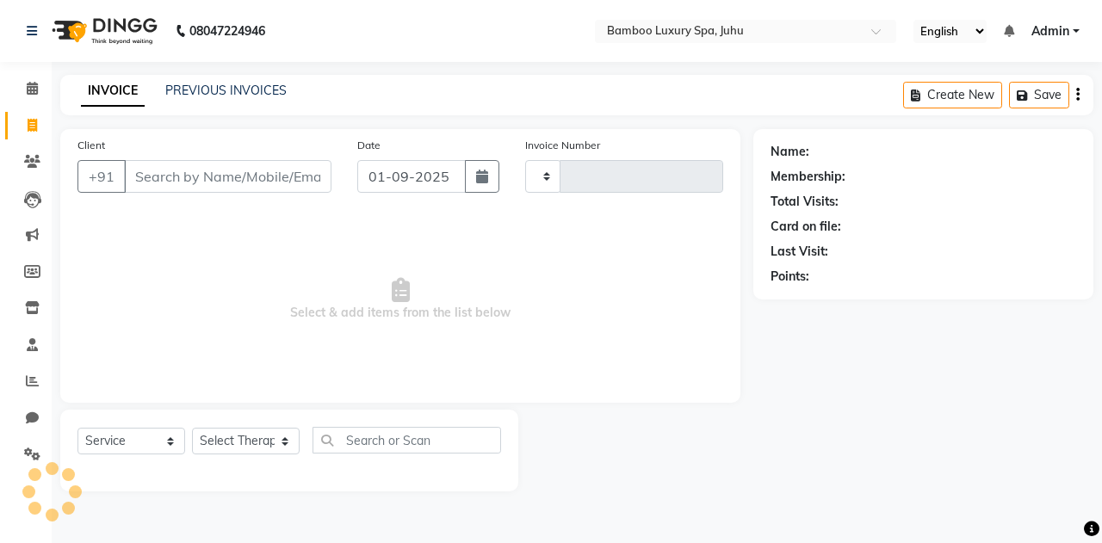
type input "0632"
select select "8043"
click at [159, 179] on input "Client" at bounding box center [227, 176] width 207 height 33
click at [159, 178] on input "yo" at bounding box center [227, 176] width 207 height 33
type input "y"
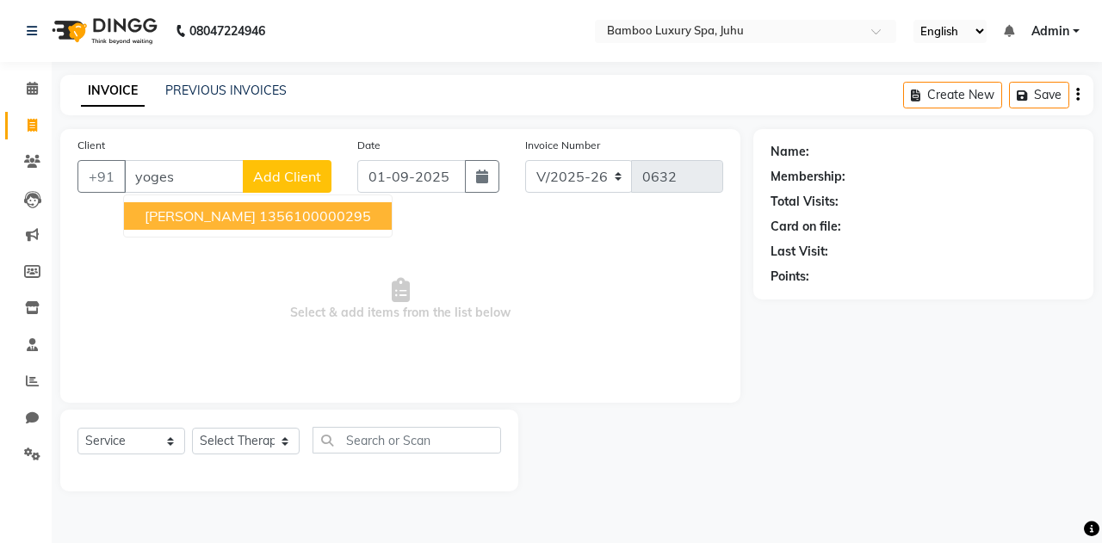
click at [157, 213] on span "[PERSON_NAME]" at bounding box center [200, 215] width 111 height 17
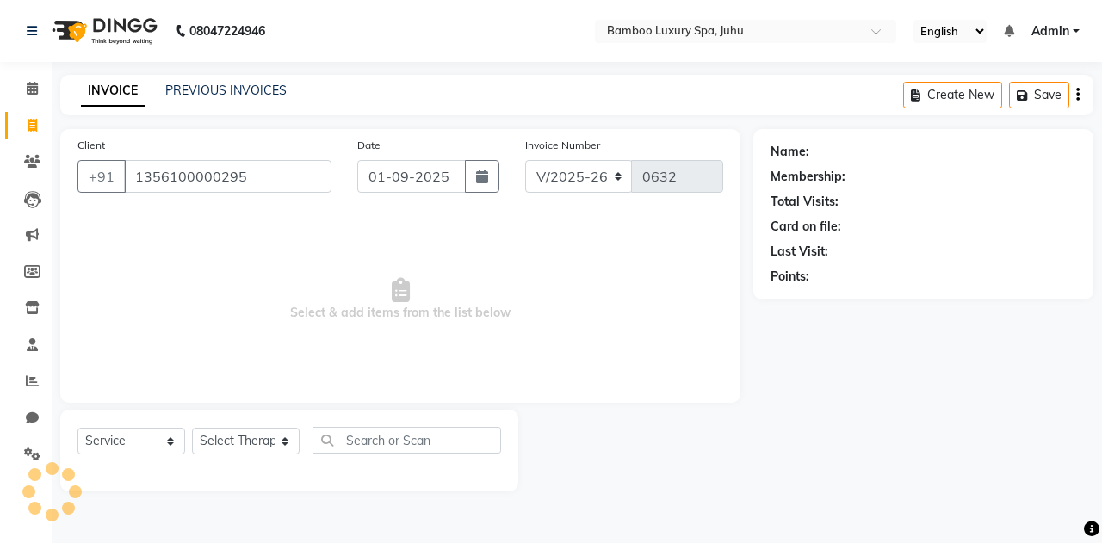
type input "1356100000295"
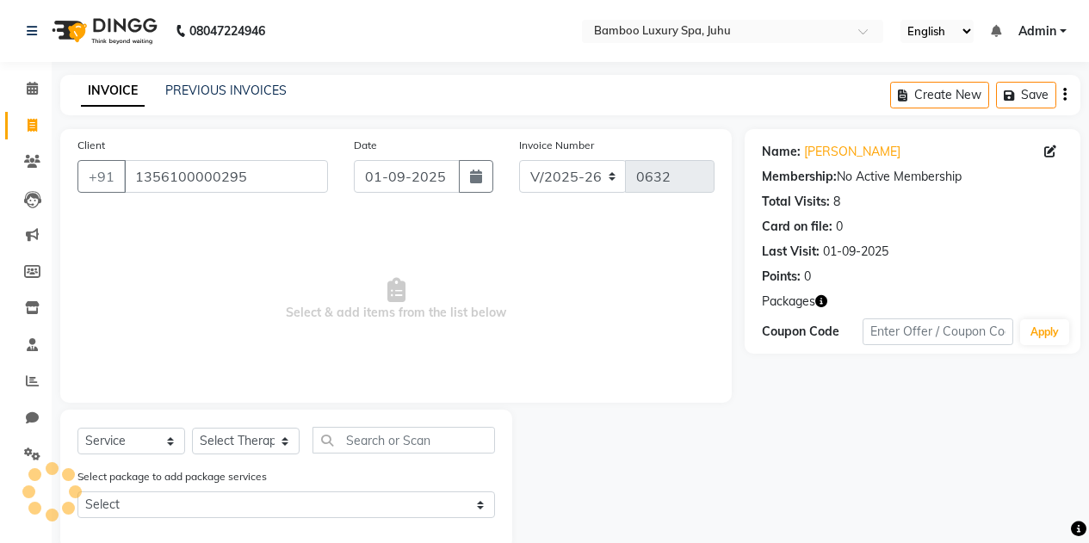
scroll to position [32, 0]
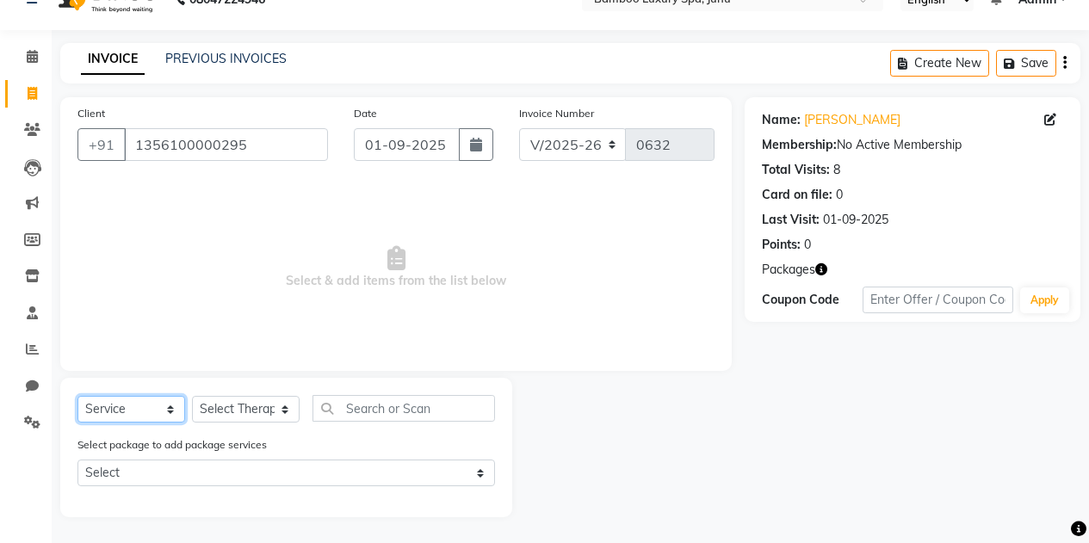
click at [170, 413] on select "Select Service Product Membership Package Voucher Prepaid Gift Card" at bounding box center [131, 409] width 108 height 27
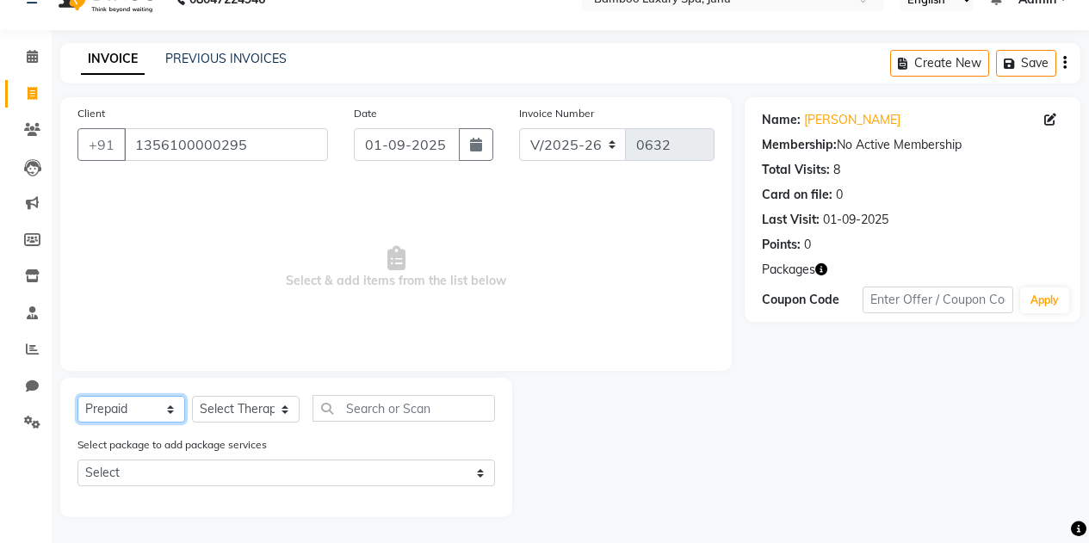
click at [77, 423] on select "Select Service Product Membership Package Voucher Prepaid Gift Card" at bounding box center [131, 409] width 108 height 27
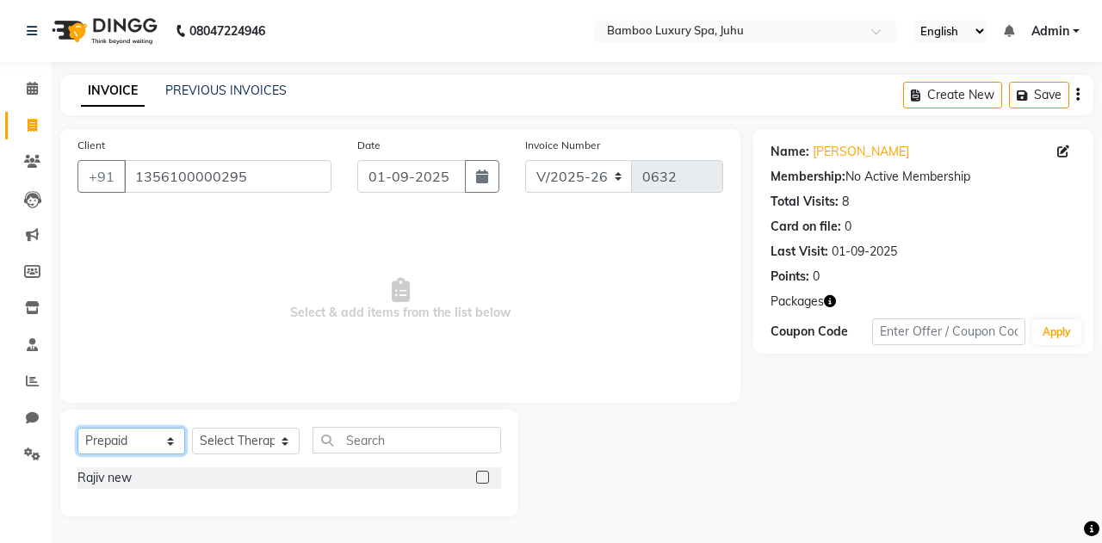
click at [165, 443] on select "Select Service Product Membership Package Voucher Prepaid Gift Card" at bounding box center [131, 441] width 108 height 27
select select "package"
click at [77, 428] on select "Select Service Product Membership Package Voucher Prepaid Gift Card" at bounding box center [131, 441] width 108 height 27
click at [277, 443] on select "Select Therapist Catherine Lalnunmawi Sanate KAKA Mr Zawlkapthang Thiek Ms.Chal…" at bounding box center [246, 441] width 108 height 27
click at [556, 362] on span "Select & add items from the list below" at bounding box center [400, 300] width 646 height 172
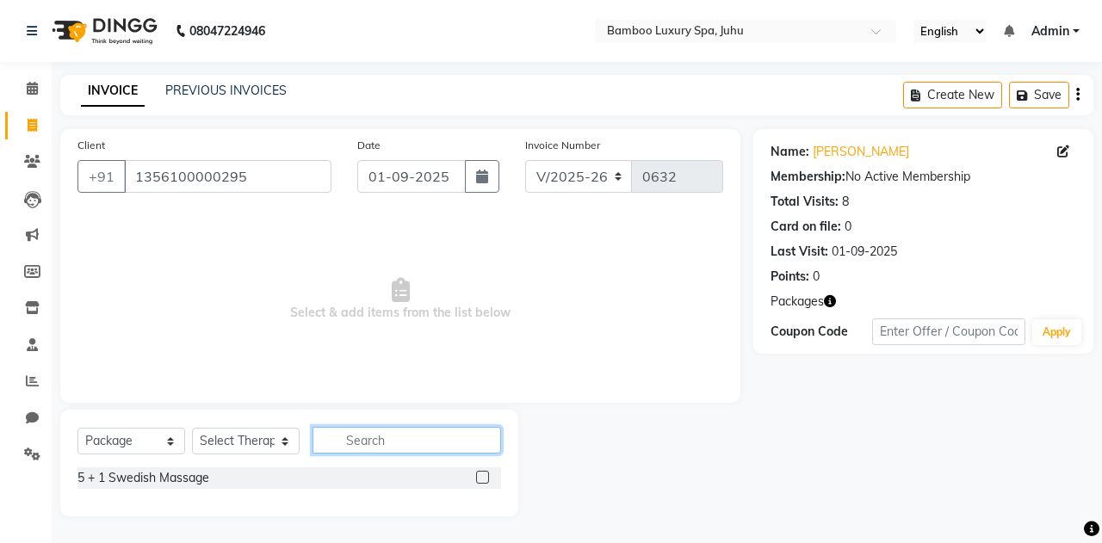
click at [382, 443] on input "text" at bounding box center [407, 440] width 189 height 27
click at [597, 393] on div "Client +91 1356100000295 Date 01-09-2025 Invoice Number V/2025 V/2025-26 0632 S…" at bounding box center [400, 266] width 680 height 274
click at [23, 83] on span at bounding box center [32, 89] width 30 height 20
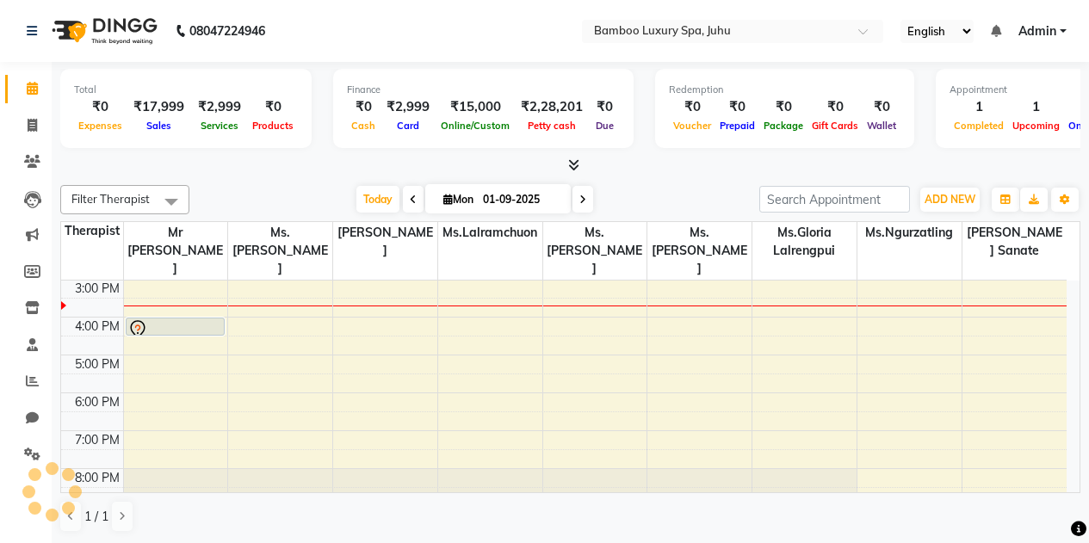
scroll to position [317, 0]
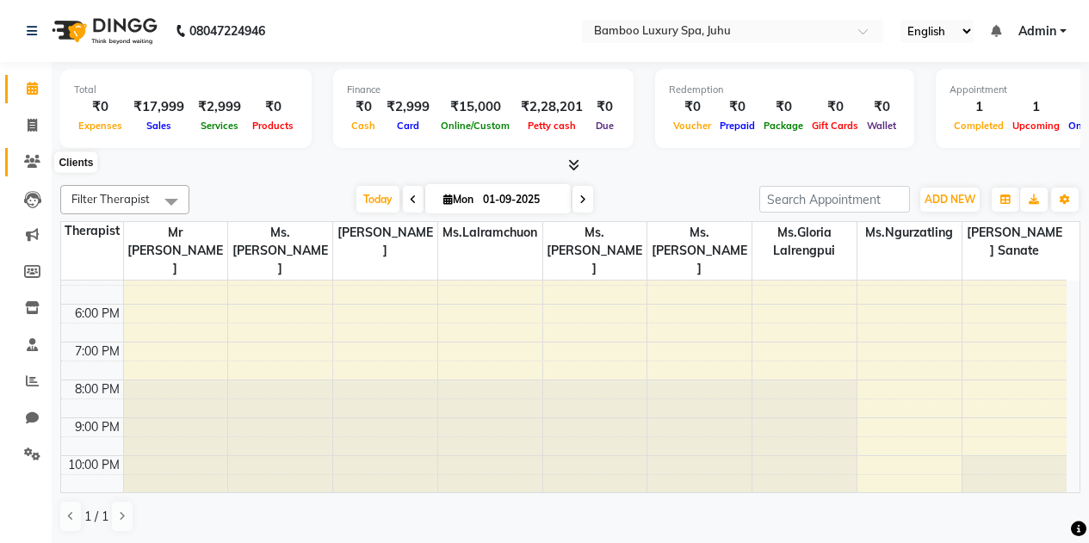
click at [25, 164] on icon at bounding box center [32, 161] width 16 height 13
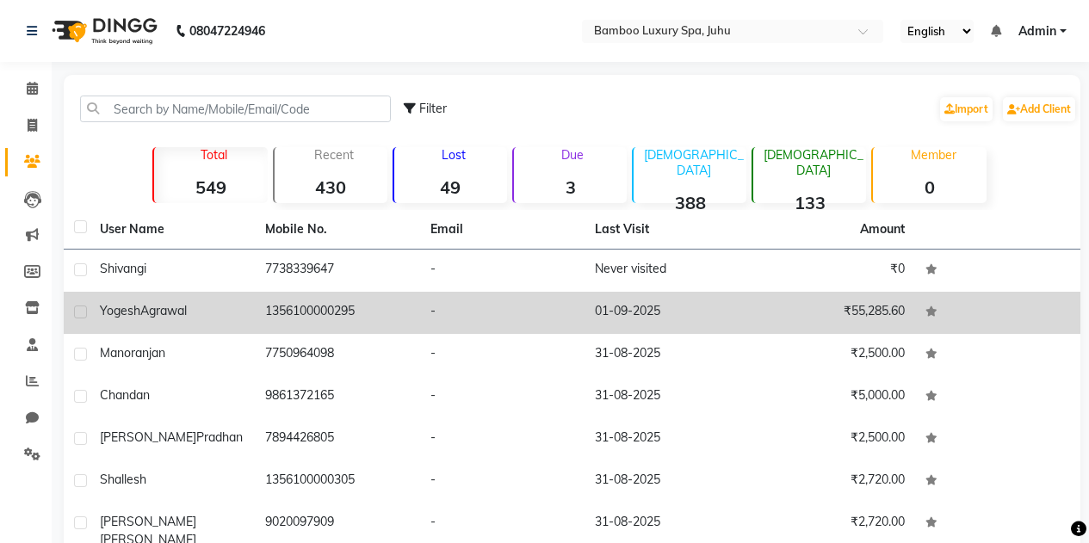
click at [152, 307] on span "Agrawal" at bounding box center [163, 310] width 46 height 15
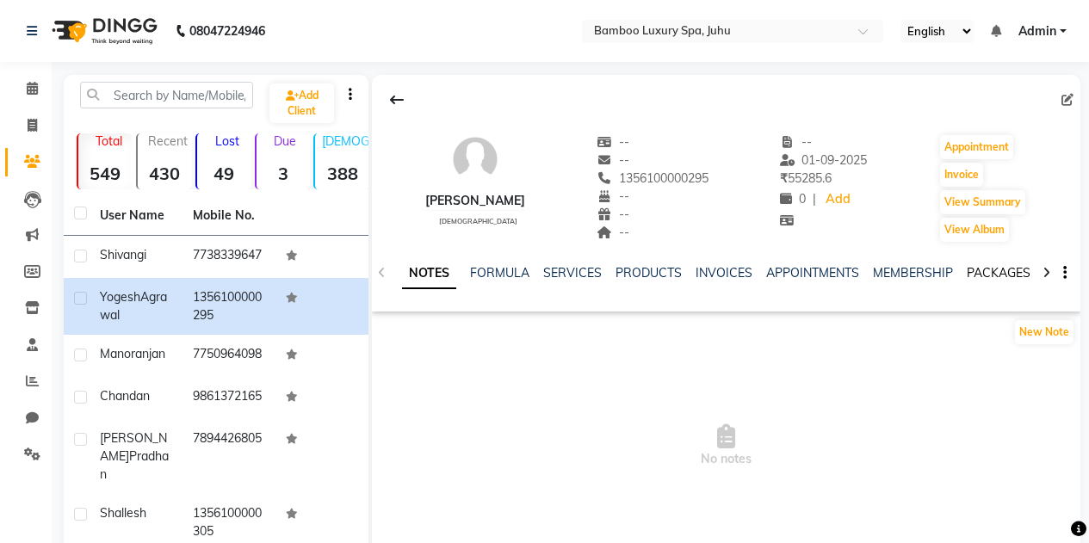
click at [987, 273] on link "PACKAGES" at bounding box center [999, 272] width 64 height 15
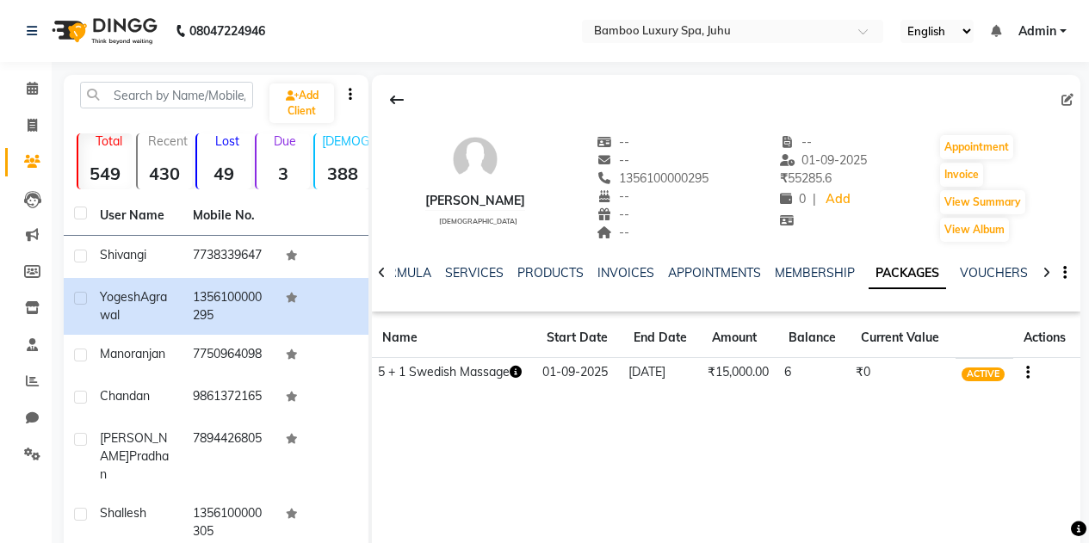
click at [1025, 368] on button "button" at bounding box center [1024, 372] width 10 height 18
click at [670, 440] on div "Yogesh Agrawal male -- -- 1356100000295 -- -- -- -- 01-09-2025 ₹ 55285.6 0 | Ad…" at bounding box center [726, 333] width 709 height 517
click at [34, 90] on icon at bounding box center [32, 88] width 11 height 13
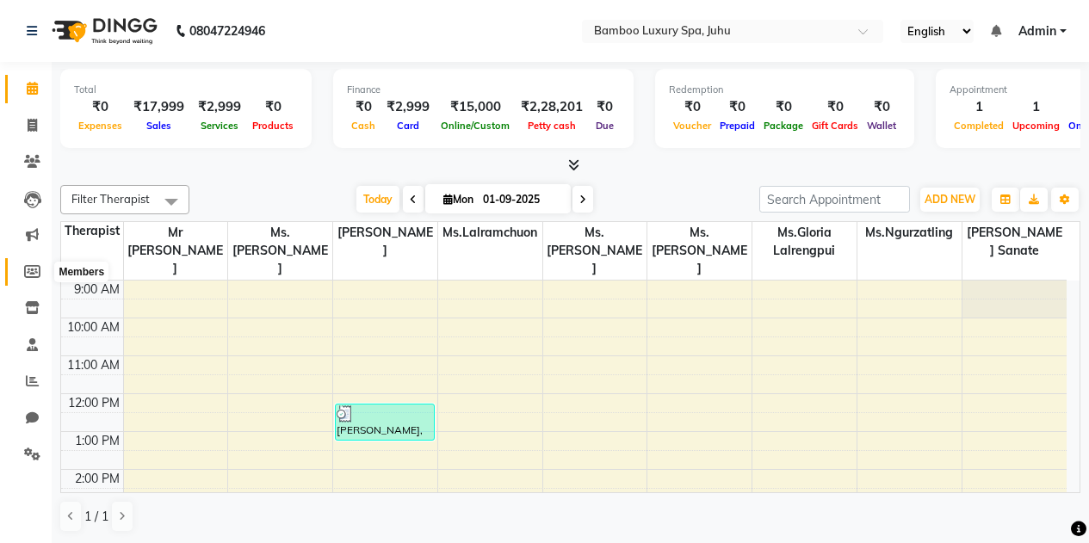
click at [29, 269] on icon at bounding box center [32, 271] width 16 height 13
select select
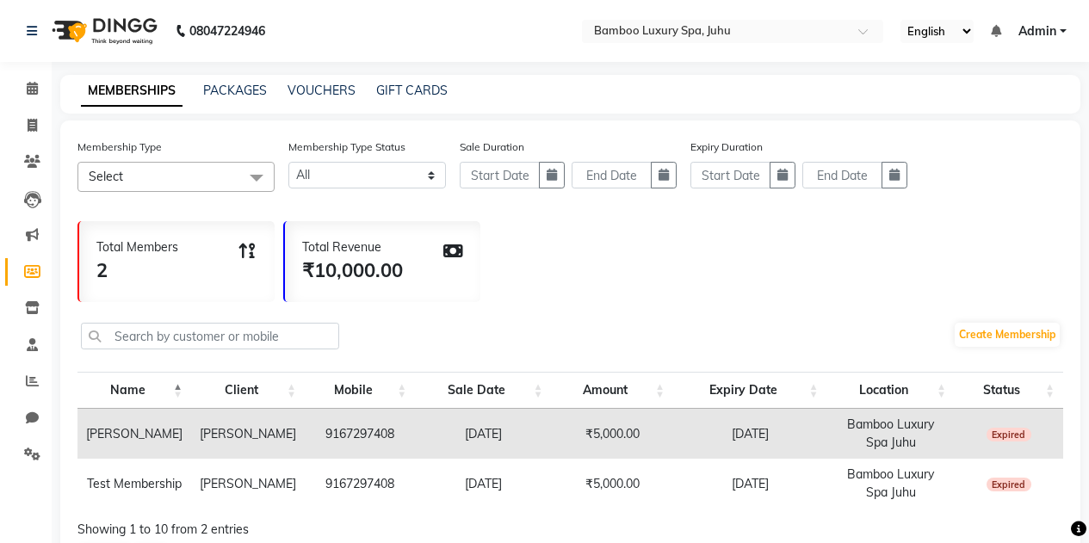
click at [216, 171] on span "Select" at bounding box center [175, 177] width 197 height 30
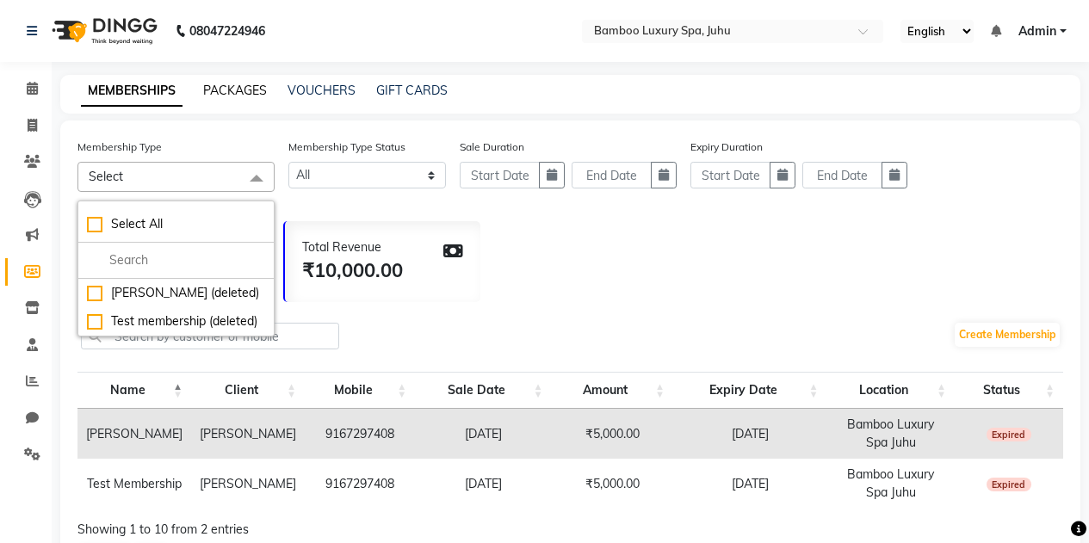
click at [216, 86] on link "PACKAGES" at bounding box center [235, 90] width 64 height 15
select select
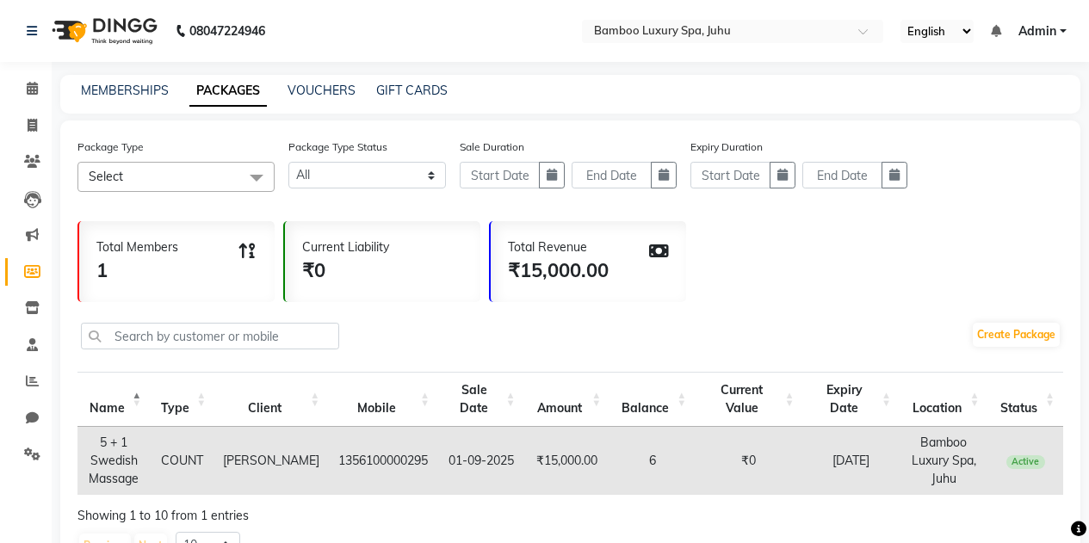
click at [238, 180] on span "Select" at bounding box center [175, 177] width 197 height 30
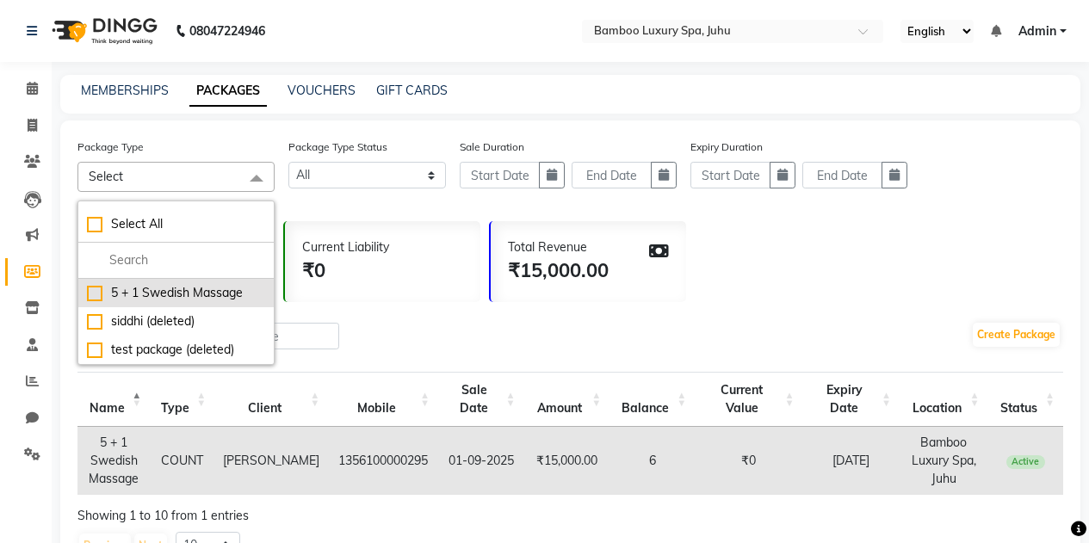
click at [217, 294] on div "5 + 1 Swedish Massage" at bounding box center [176, 293] width 178 height 18
checkbox input "true"
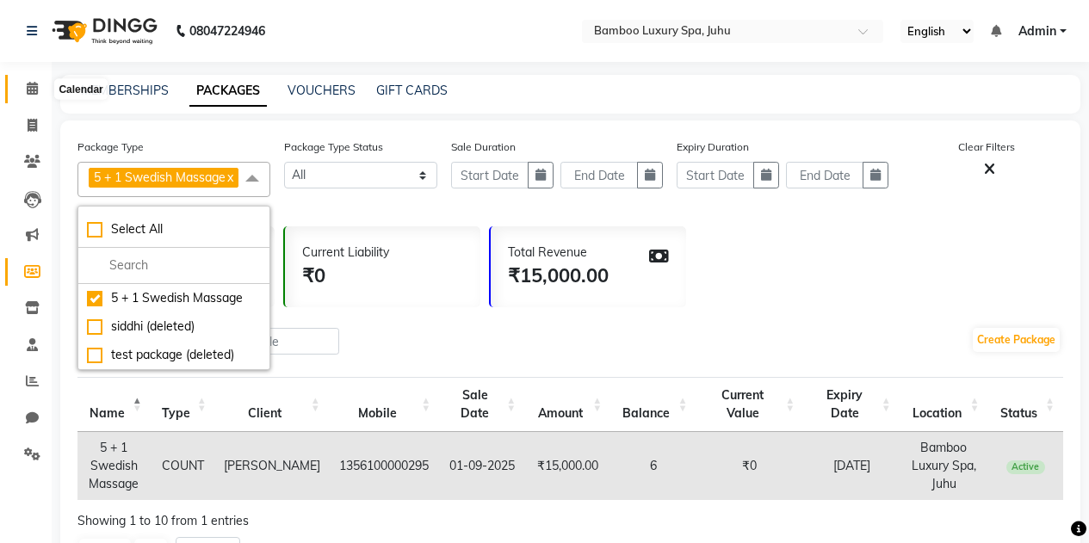
click at [28, 85] on icon at bounding box center [32, 88] width 11 height 13
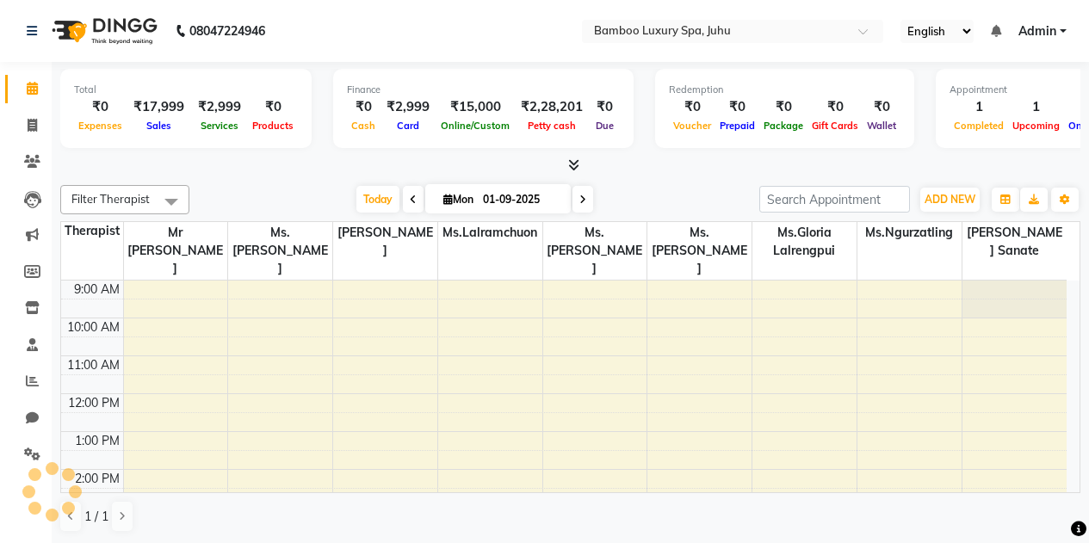
scroll to position [228, 0]
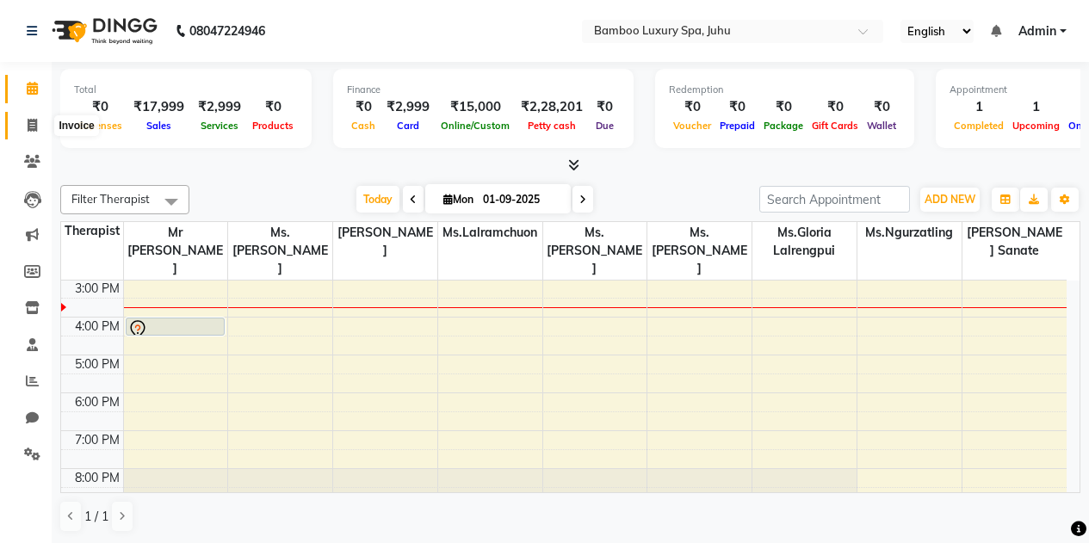
click at [36, 121] on icon at bounding box center [32, 125] width 9 height 13
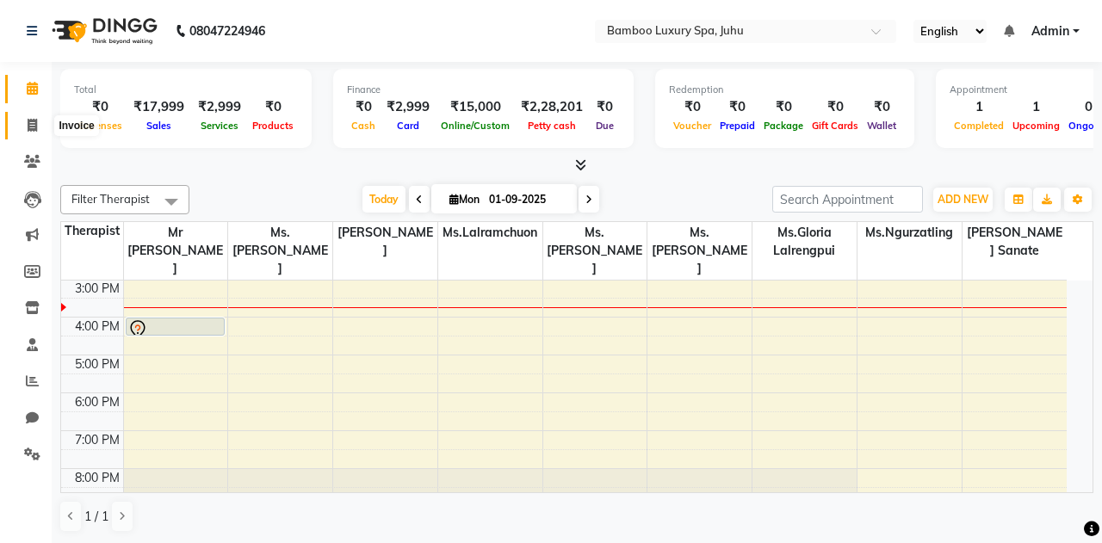
select select "service"
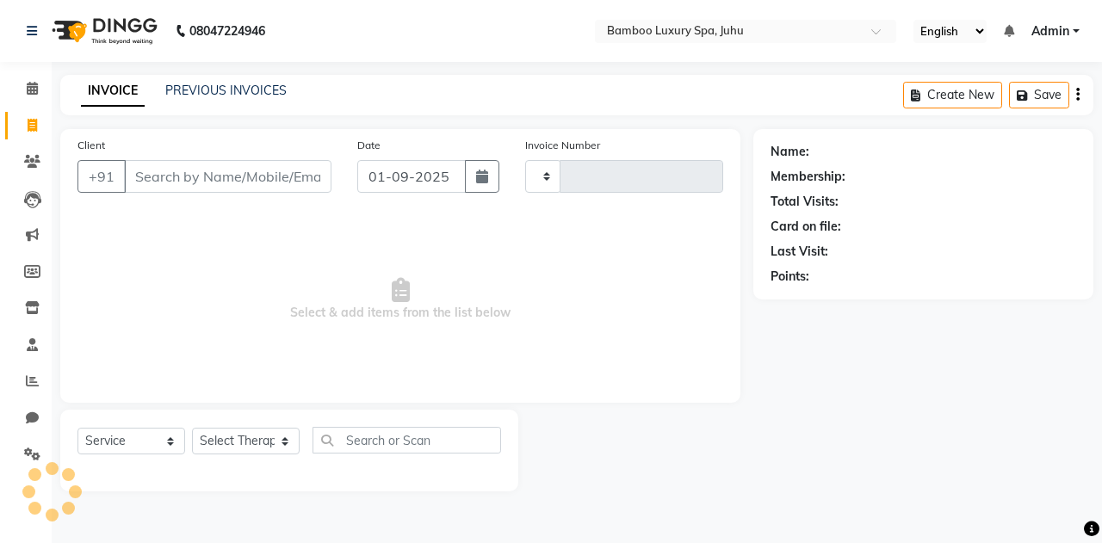
type input "0632"
select select "8043"
click at [138, 173] on input "Client" at bounding box center [227, 176] width 207 height 33
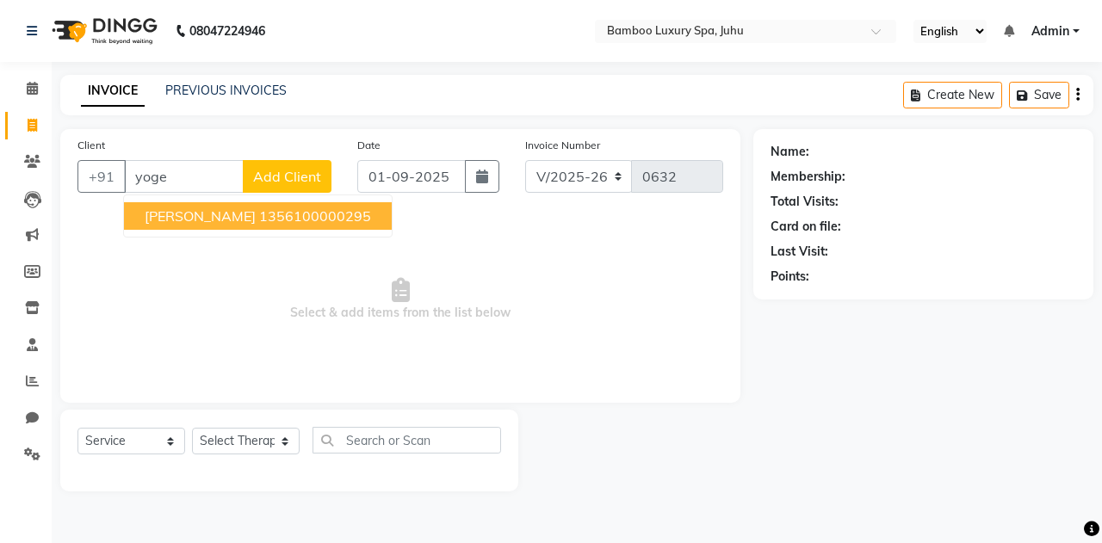
click at [200, 209] on span "Yogesh Agrawal" at bounding box center [200, 215] width 111 height 17
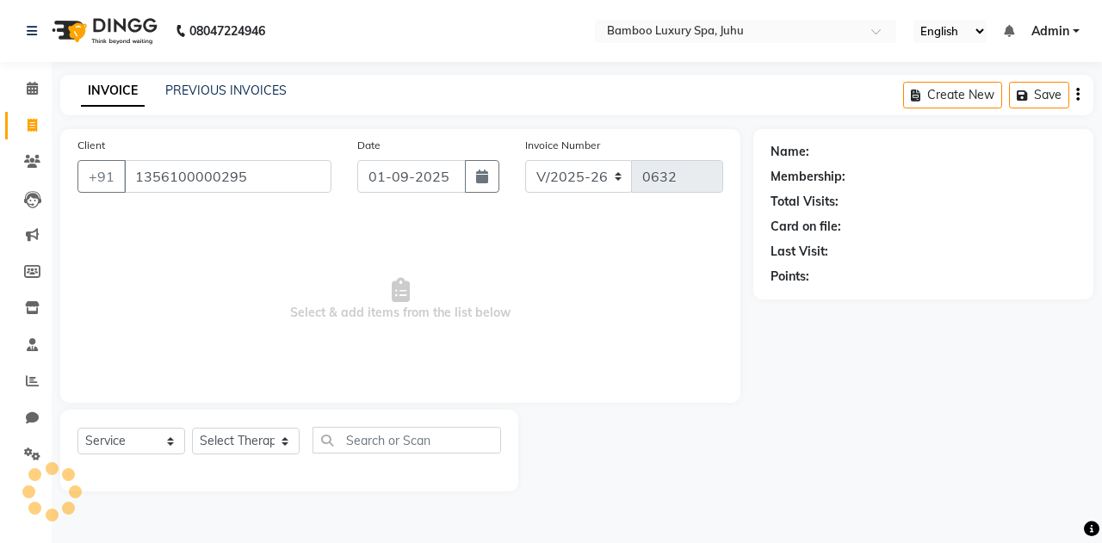
type input "1356100000295"
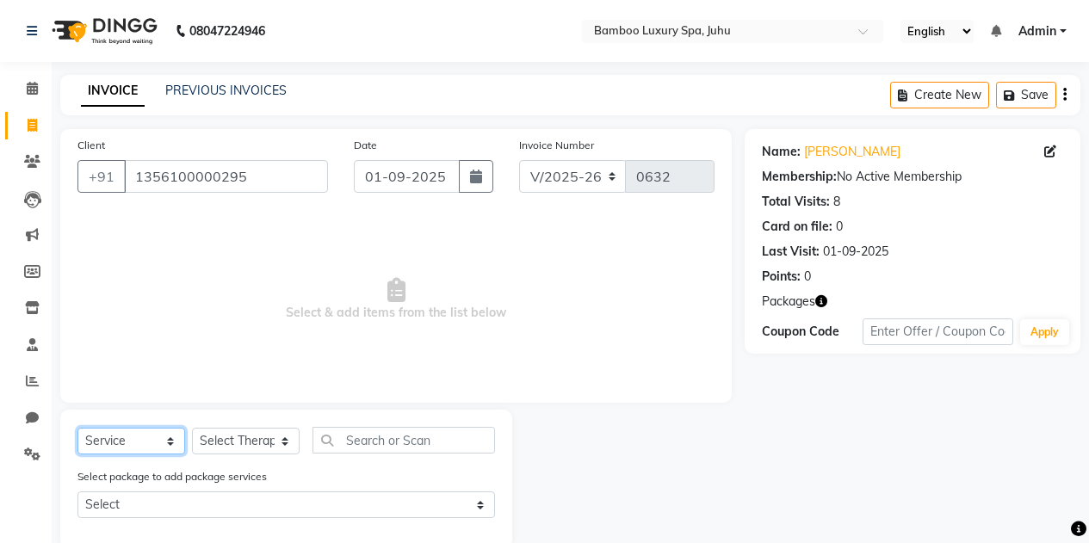
click at [166, 442] on select "Select Service Product Membership Package Voucher Prepaid Gift Card" at bounding box center [131, 441] width 108 height 27
select select "package"
click at [77, 428] on select "Select Service Product Membership Package Voucher Prepaid Gift Card" at bounding box center [131, 441] width 108 height 27
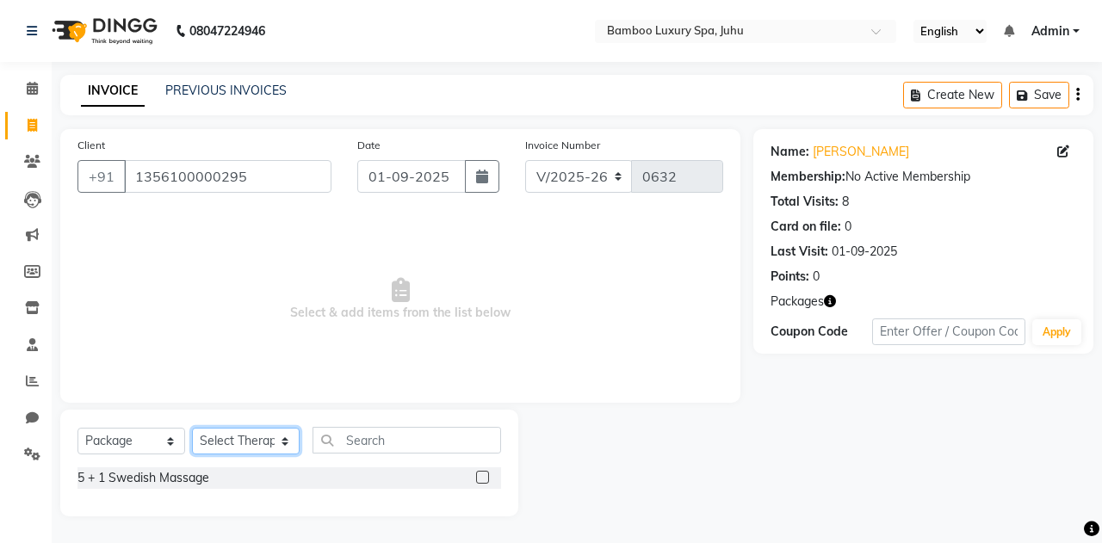
click at [274, 443] on select "Select Therapist Catherine Lalnunmawi Sanate KAKA Mr Zawlkapthang Thiek Ms.Chal…" at bounding box center [246, 441] width 108 height 27
select select "75914"
click at [192, 428] on select "Select Therapist Catherine Lalnunmawi Sanate KAKA Mr Zawlkapthang Thiek Ms.Chal…" at bounding box center [246, 441] width 108 height 27
click at [474, 475] on div "5 + 1 Swedish Massage" at bounding box center [289, 478] width 424 height 22
click at [483, 479] on label at bounding box center [482, 477] width 13 height 13
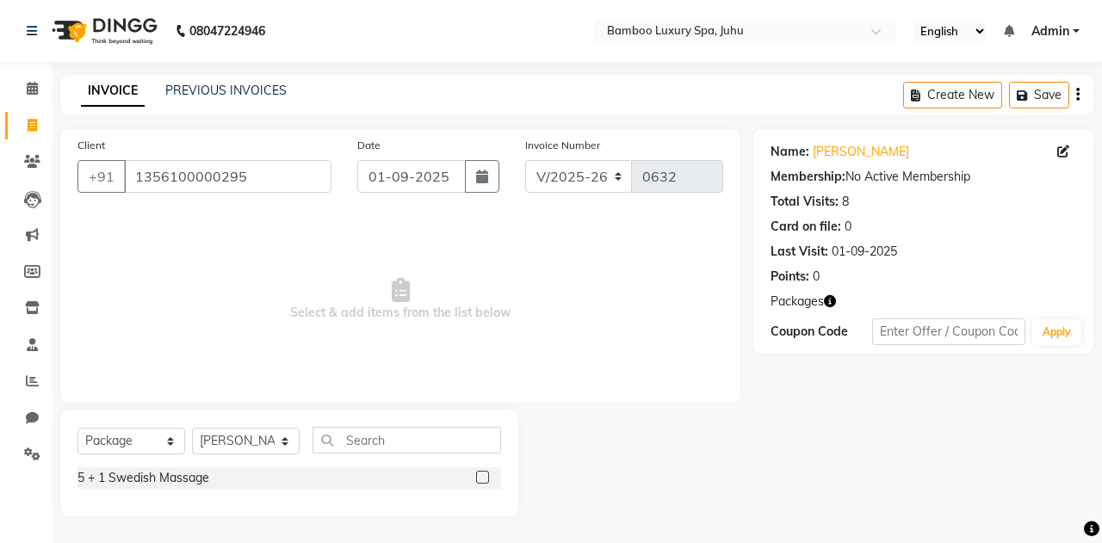
click at [483, 479] on input "checkbox" at bounding box center [481, 478] width 11 height 11
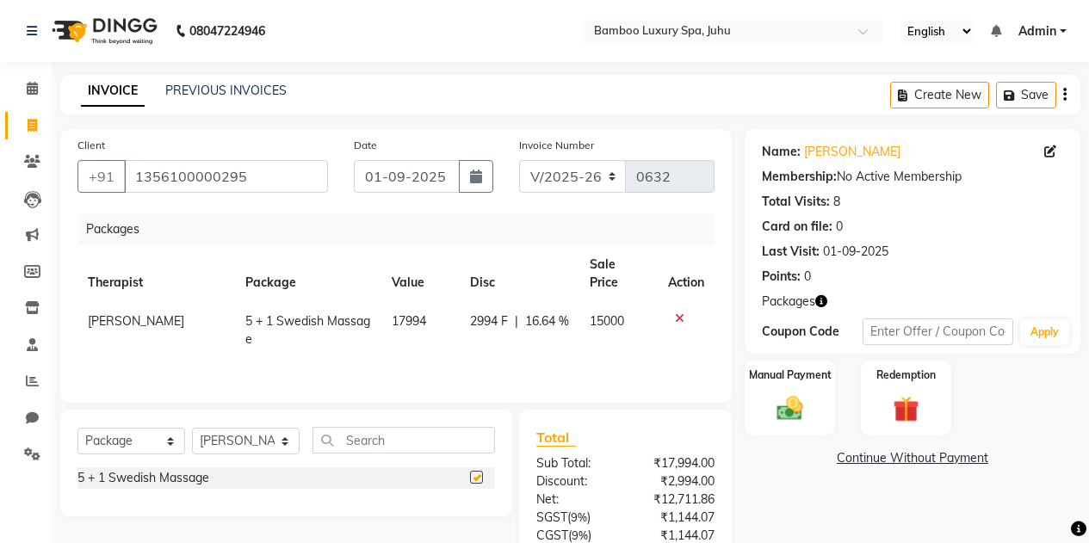
checkbox input "false"
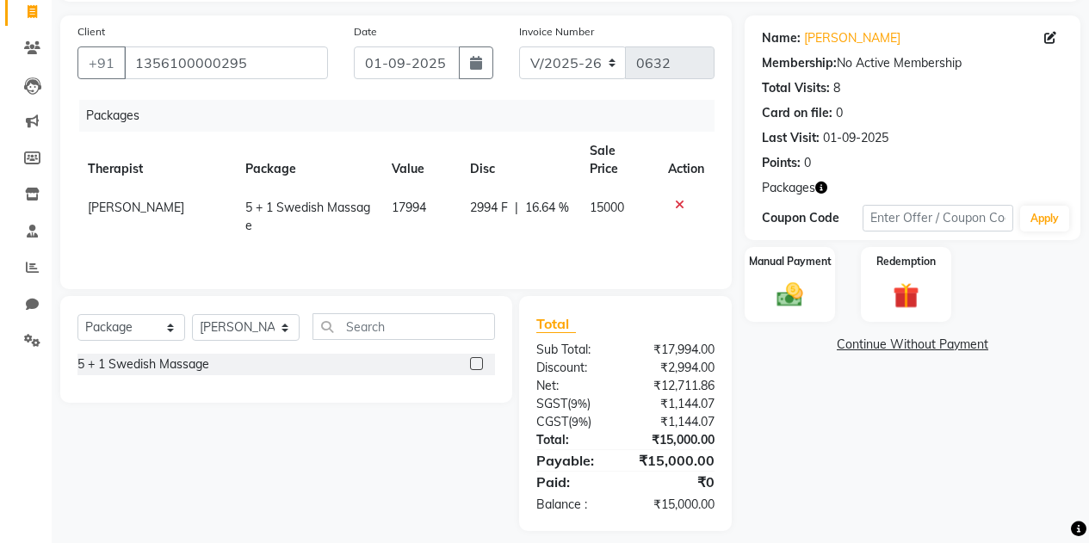
scroll to position [127, 0]
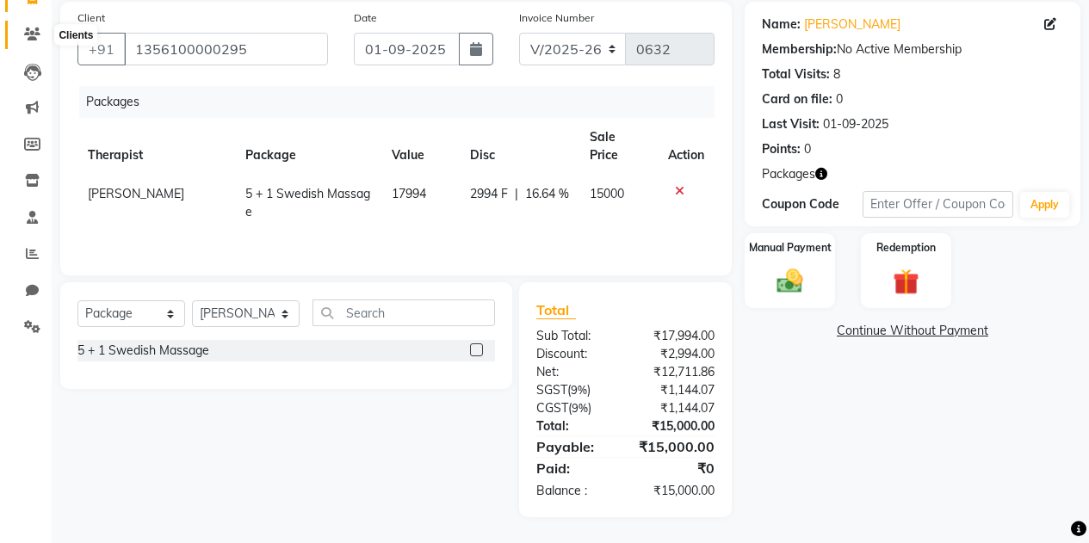
click at [37, 38] on icon at bounding box center [32, 34] width 16 height 13
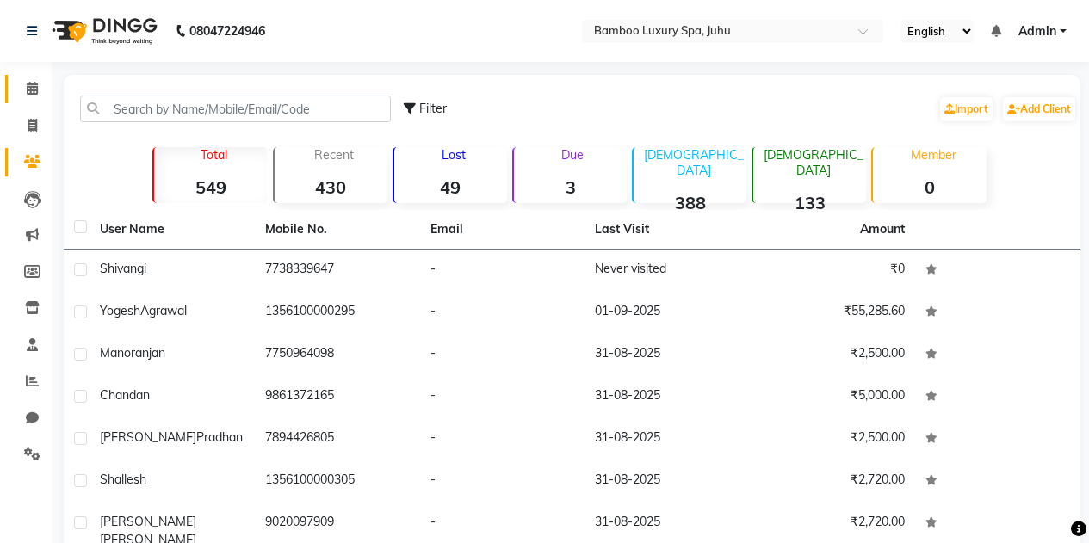
click at [36, 77] on link "Calendar" at bounding box center [25, 89] width 41 height 28
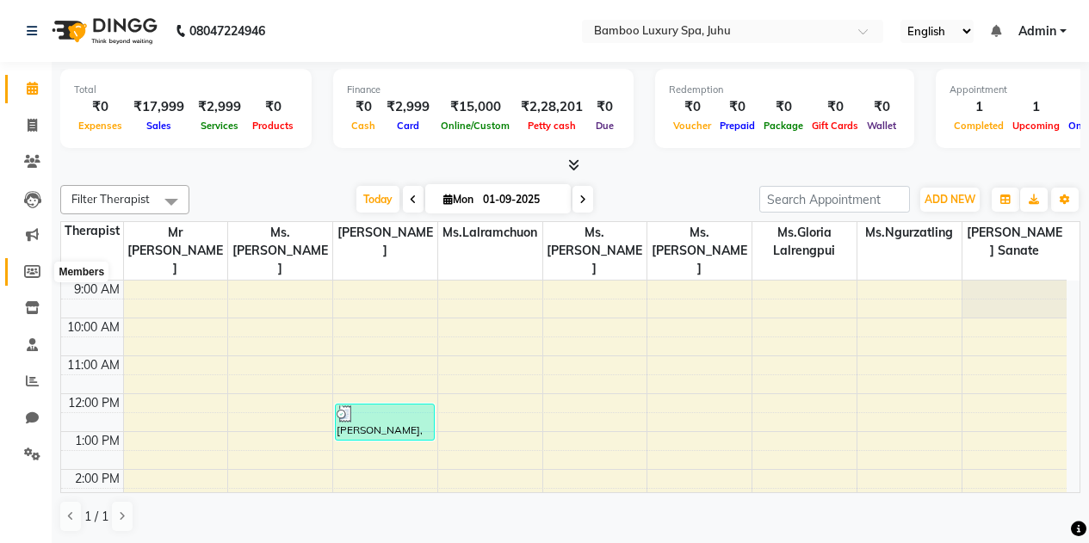
click at [28, 265] on icon at bounding box center [32, 271] width 16 height 13
select select
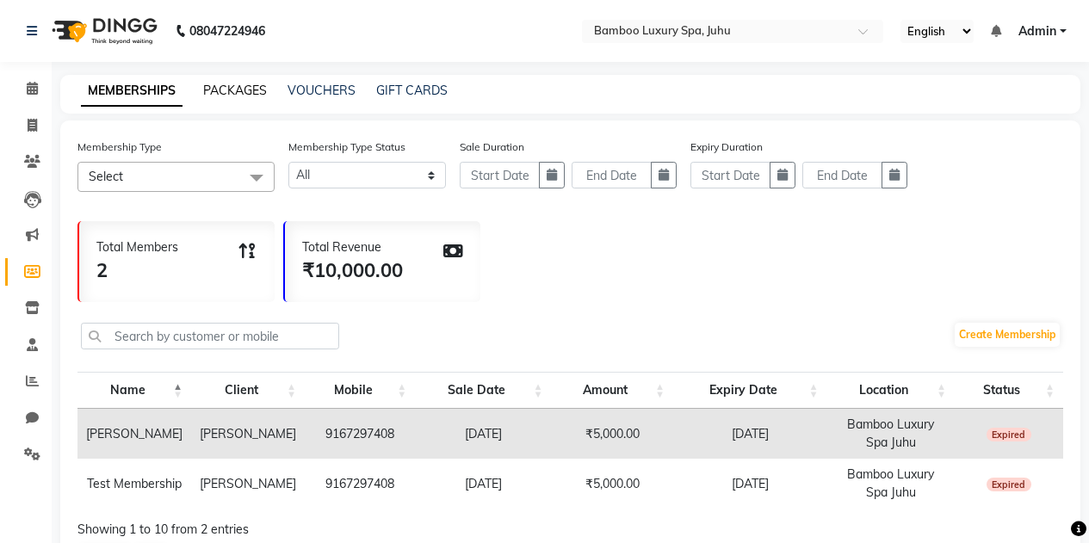
click at [226, 91] on link "PACKAGES" at bounding box center [235, 90] width 64 height 15
select select
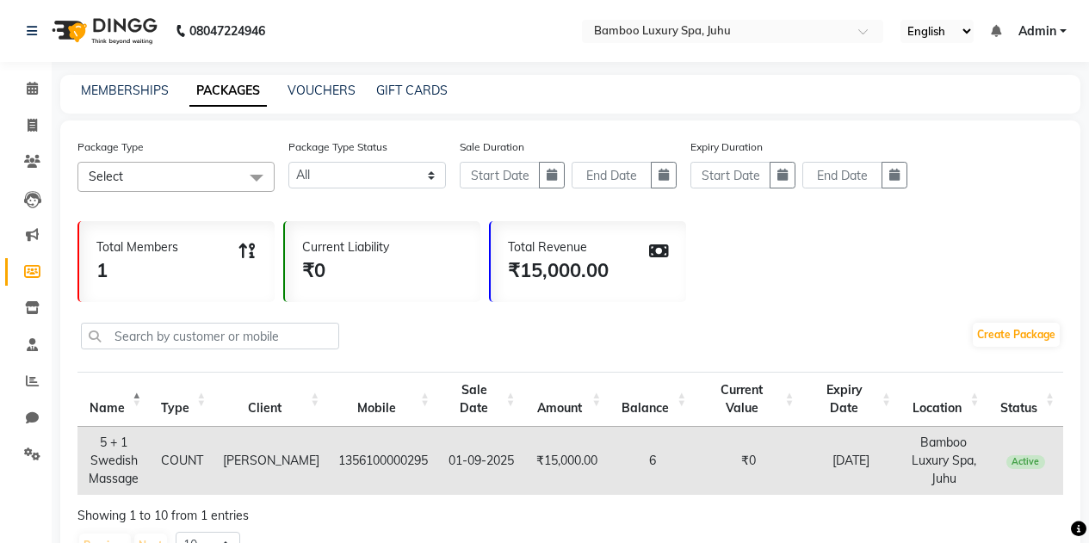
click at [314, 82] on div "VOUCHERS" at bounding box center [322, 91] width 68 height 18
click at [311, 93] on link "VOUCHERS" at bounding box center [322, 90] width 68 height 15
select select
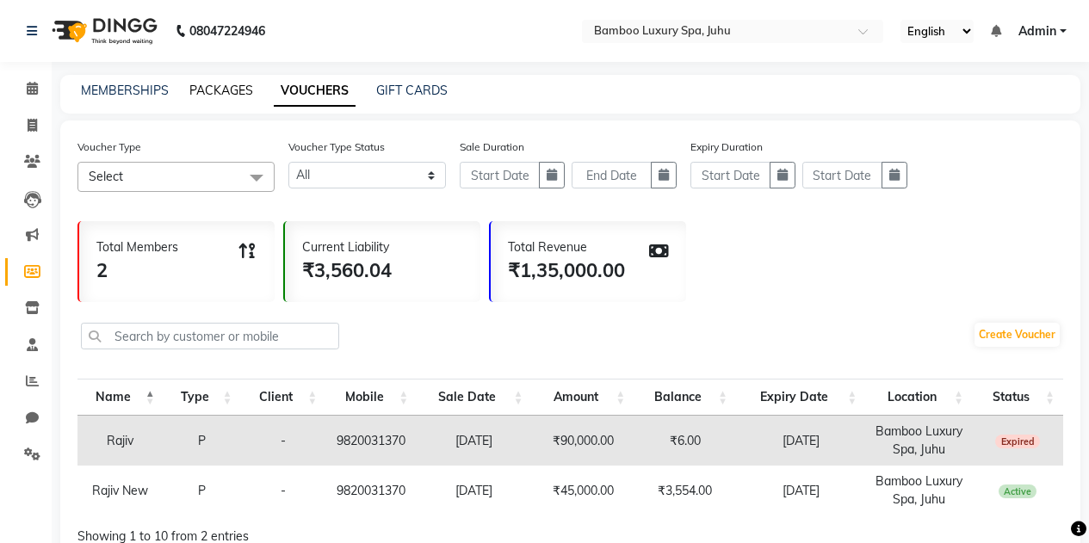
click at [205, 84] on link "PACKAGES" at bounding box center [221, 90] width 64 height 15
select select
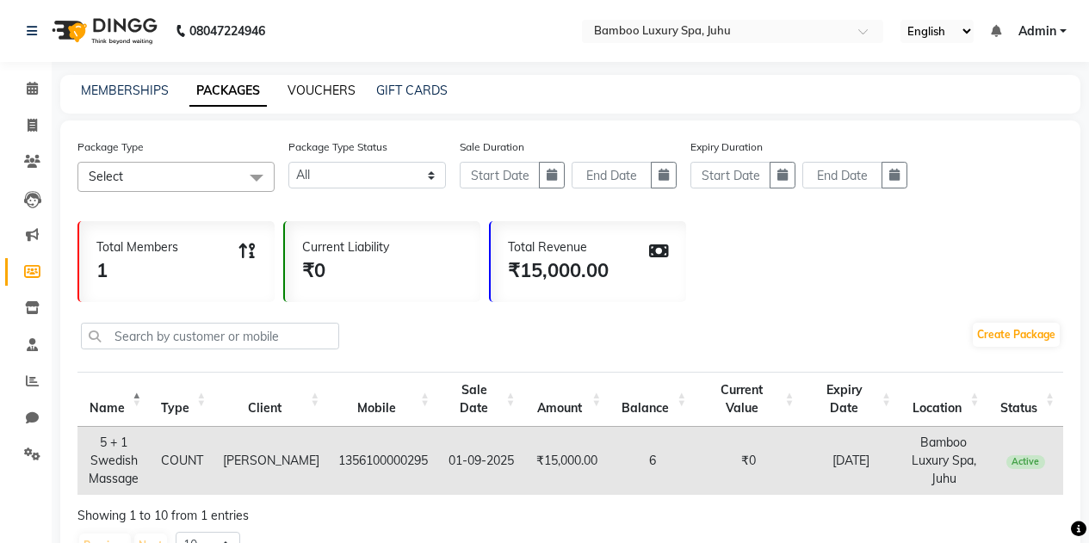
click at [313, 90] on link "VOUCHERS" at bounding box center [322, 90] width 68 height 15
select select
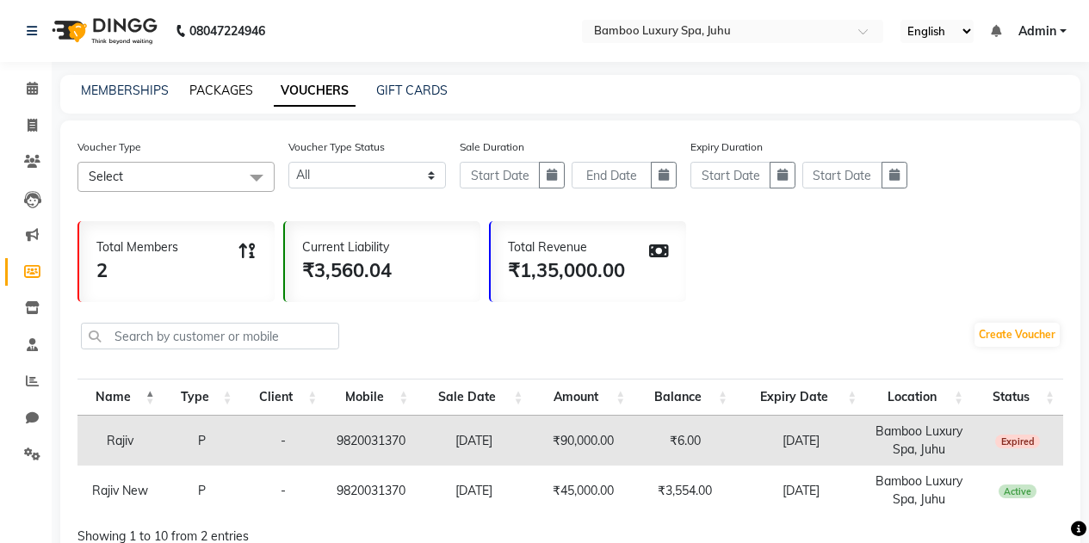
click at [223, 85] on link "PACKAGES" at bounding box center [221, 90] width 64 height 15
select select
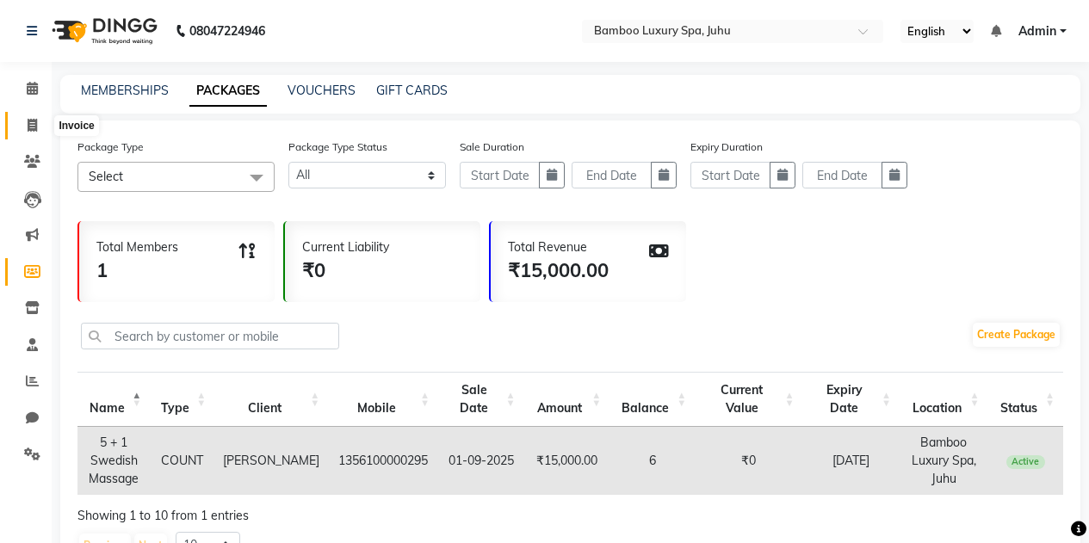
click at [34, 123] on icon at bounding box center [32, 125] width 9 height 13
select select "service"
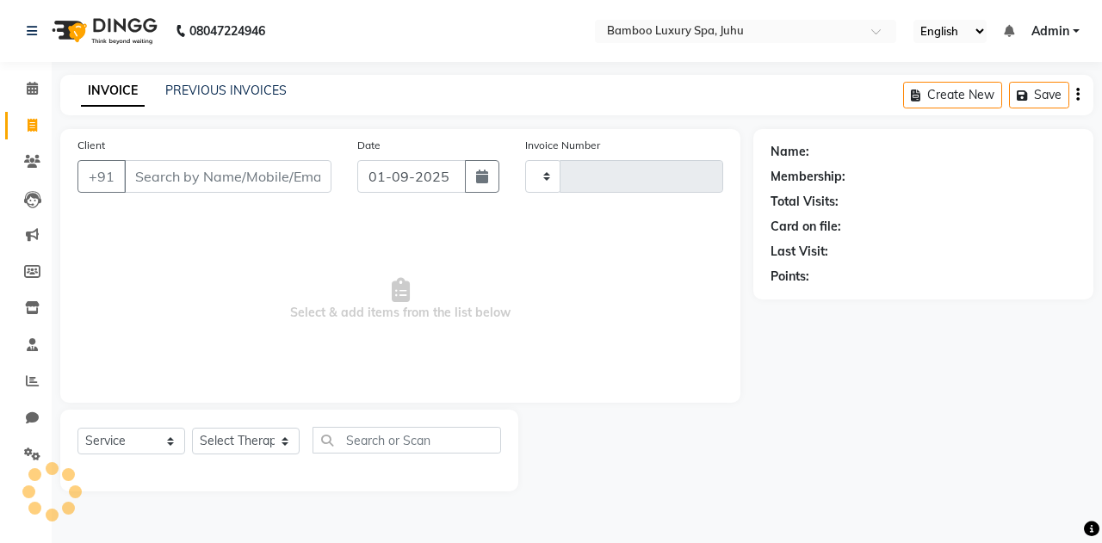
type input "0632"
select select "8043"
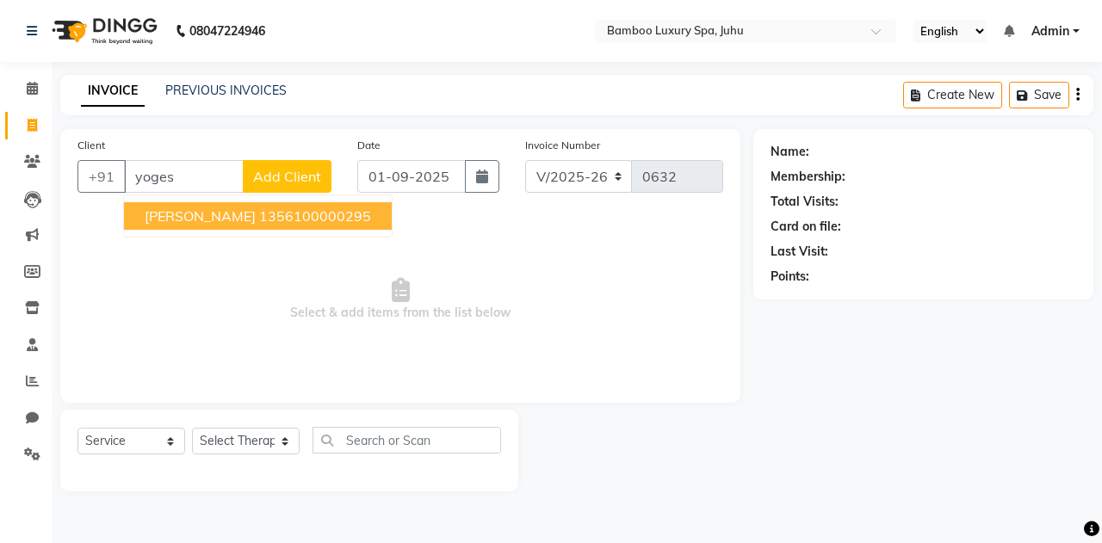
click at [164, 218] on span "Yogesh Agrawal" at bounding box center [200, 215] width 111 height 17
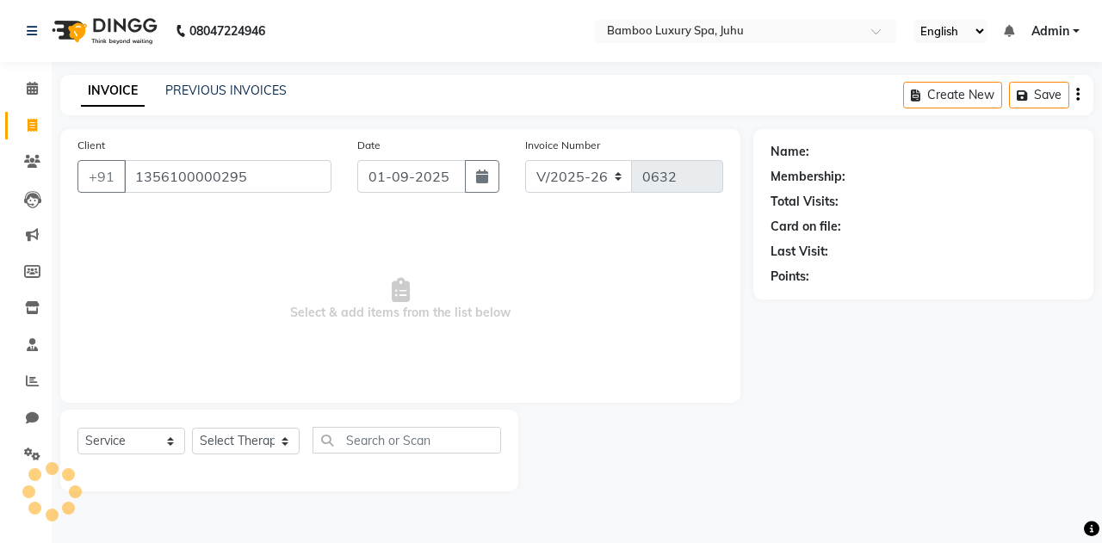
type input "1356100000295"
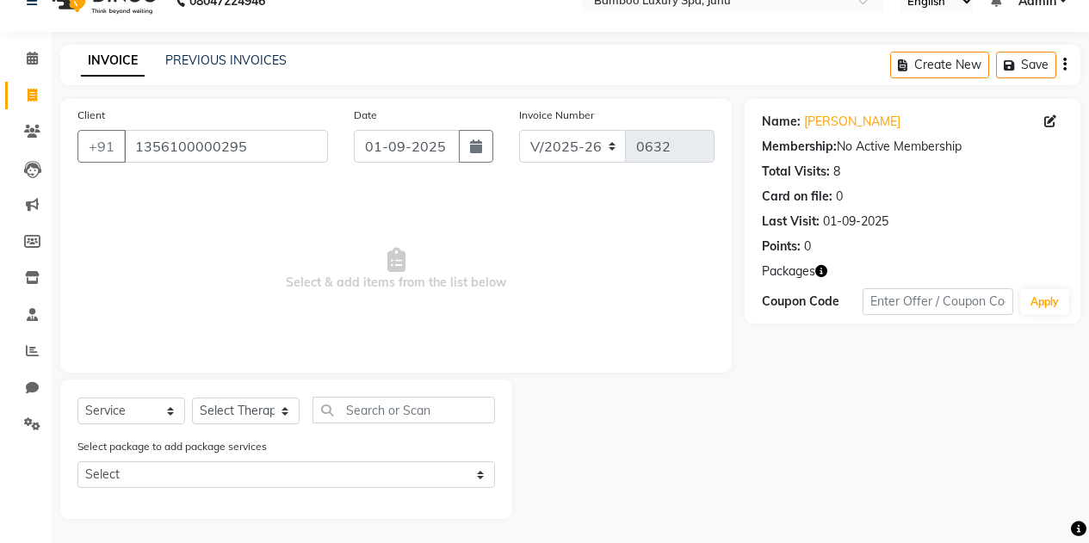
scroll to position [32, 0]
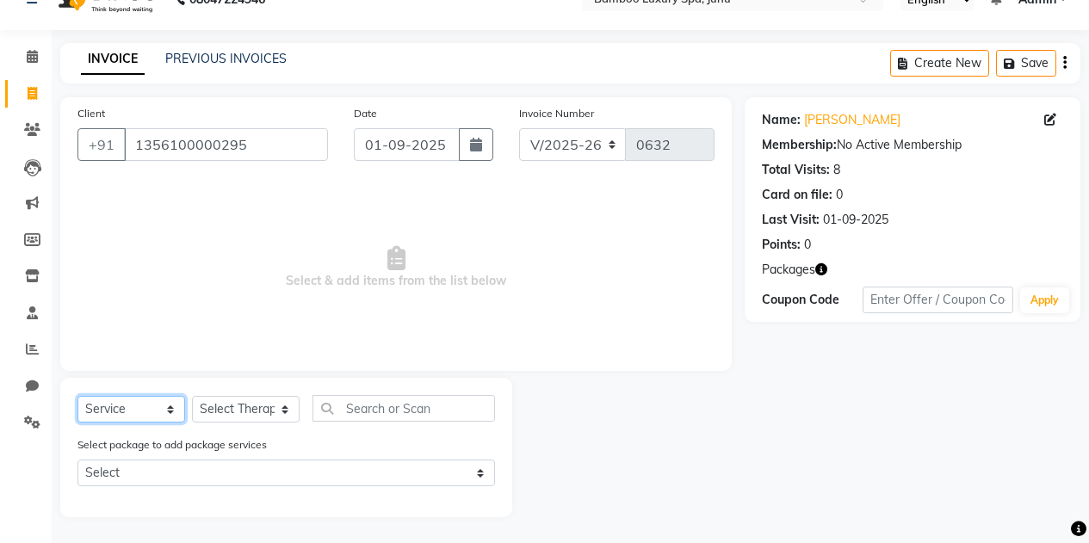
click at [162, 407] on select "Select Service Product Membership Package Voucher Prepaid Gift Card" at bounding box center [131, 409] width 108 height 27
select select "package"
click at [77, 423] on select "Select Service Product Membership Package Voucher Prepaid Gift Card" at bounding box center [131, 409] width 108 height 27
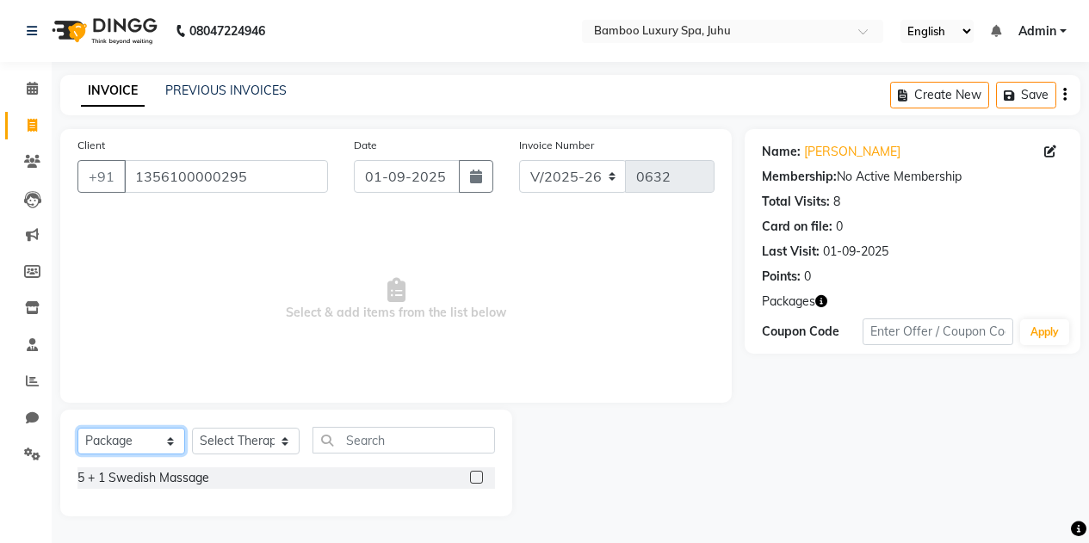
scroll to position [0, 0]
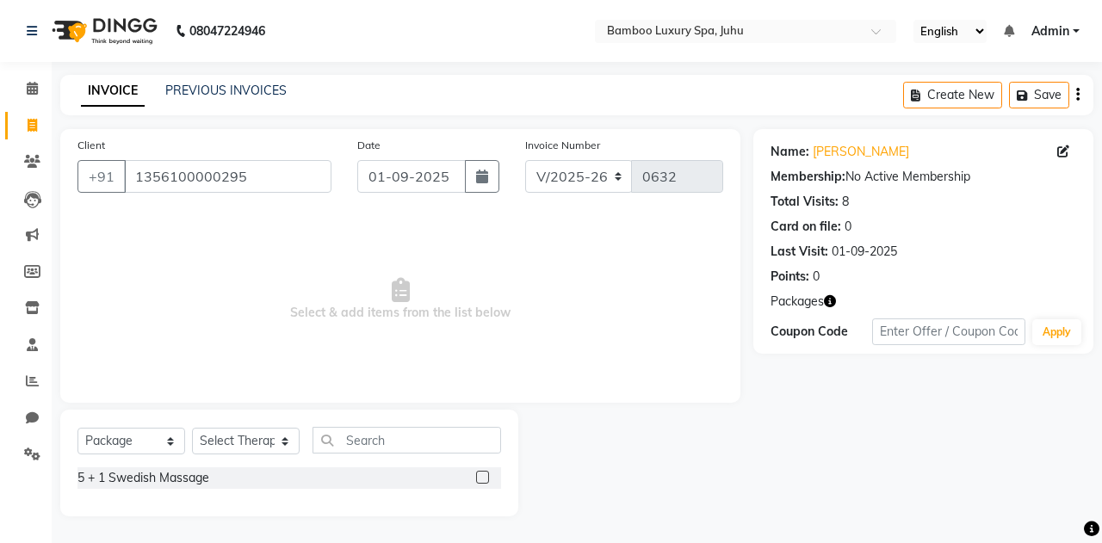
click at [480, 479] on label at bounding box center [482, 477] width 13 height 13
click at [480, 479] on input "checkbox" at bounding box center [481, 478] width 11 height 11
checkbox input "false"
click at [281, 438] on select "Select Therapist Catherine Lalnunmawi Sanate KAKA Mr Zawlkapthang Thiek Ms.Chal…" at bounding box center [246, 441] width 108 height 27
select select "75914"
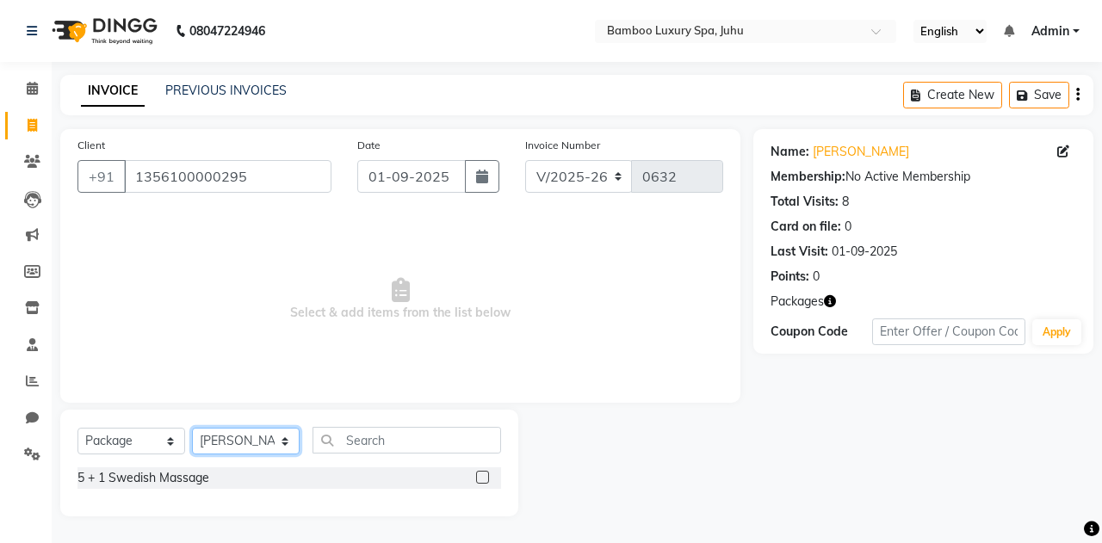
click at [192, 428] on select "Select Therapist Catherine Lalnunmawi Sanate KAKA Mr Zawlkapthang Thiek Ms.Chal…" at bounding box center [246, 441] width 108 height 27
click at [480, 478] on label at bounding box center [482, 477] width 13 height 13
click at [480, 478] on input "checkbox" at bounding box center [481, 478] width 11 height 11
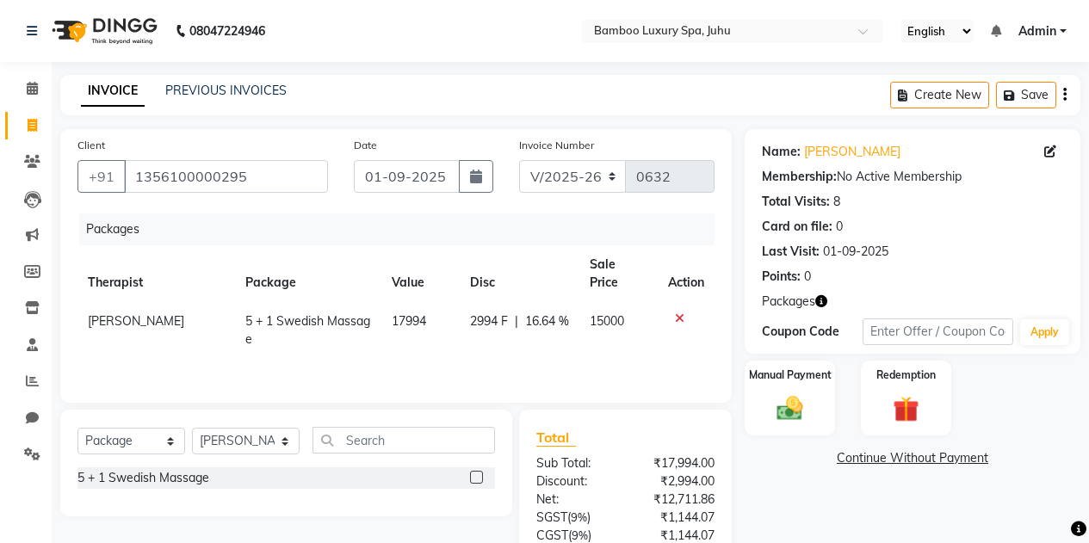
scroll to position [127, 0]
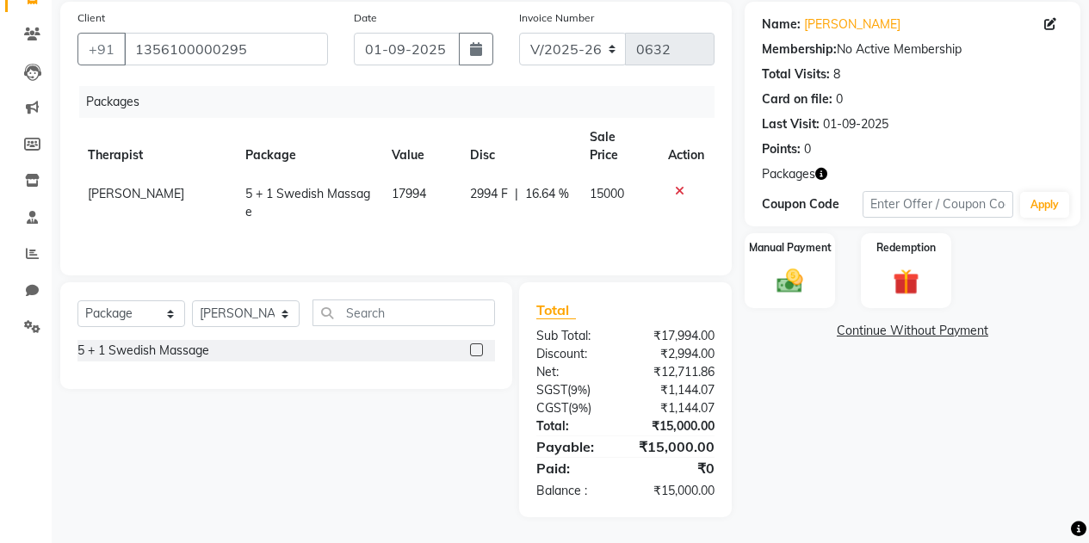
click at [478, 349] on label at bounding box center [476, 350] width 13 height 13
click at [478, 349] on input "checkbox" at bounding box center [475, 350] width 11 height 11
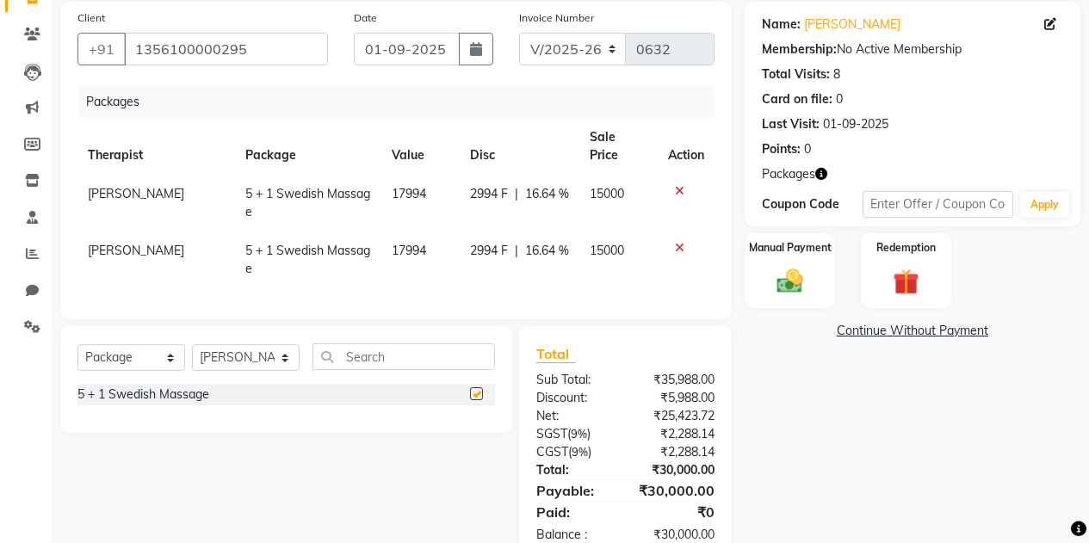
checkbox input "false"
click at [680, 185] on icon at bounding box center [679, 191] width 9 height 12
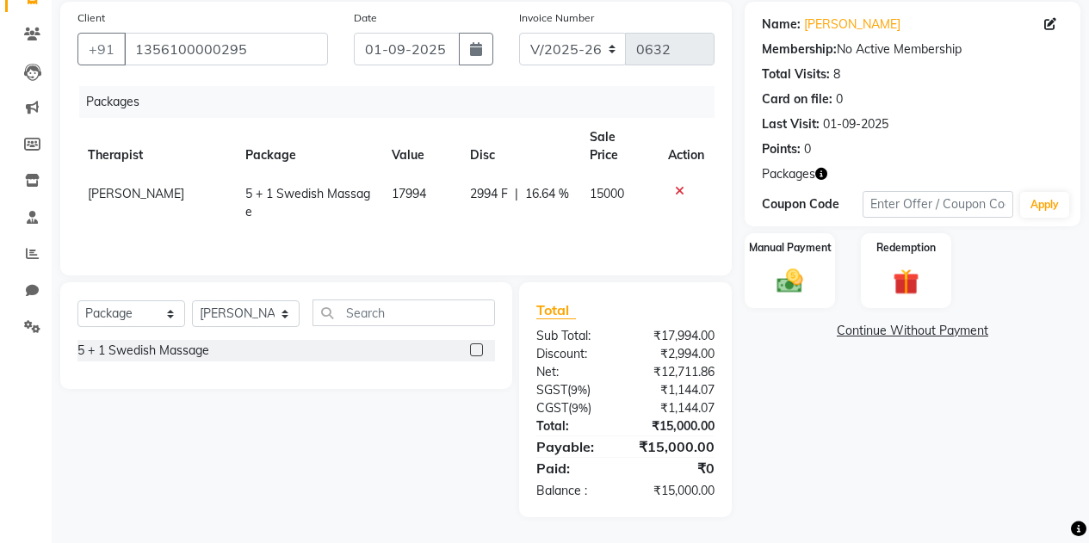
click at [680, 185] on icon at bounding box center [679, 191] width 9 height 12
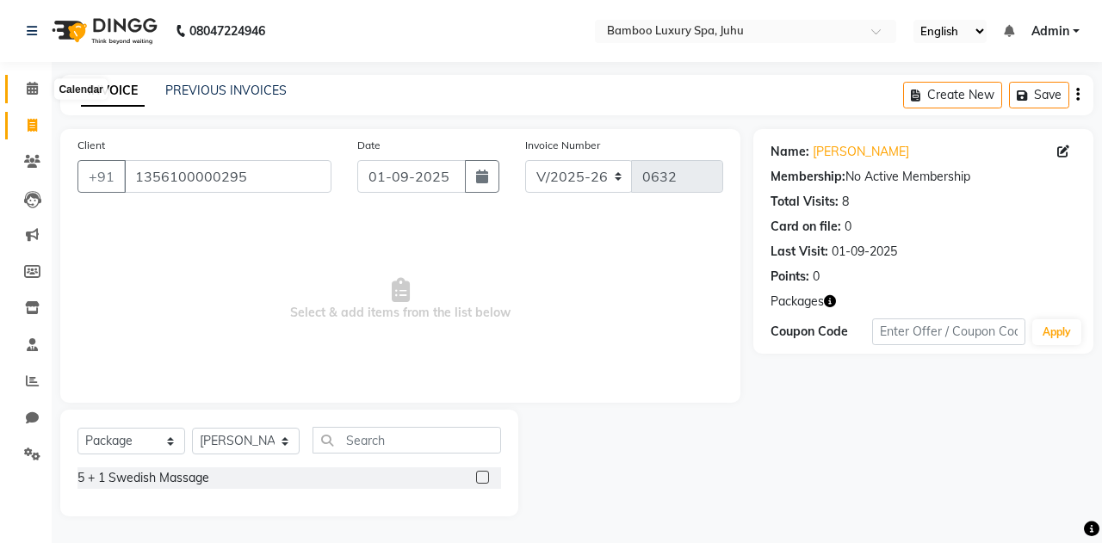
click at [28, 89] on icon at bounding box center [32, 88] width 11 height 13
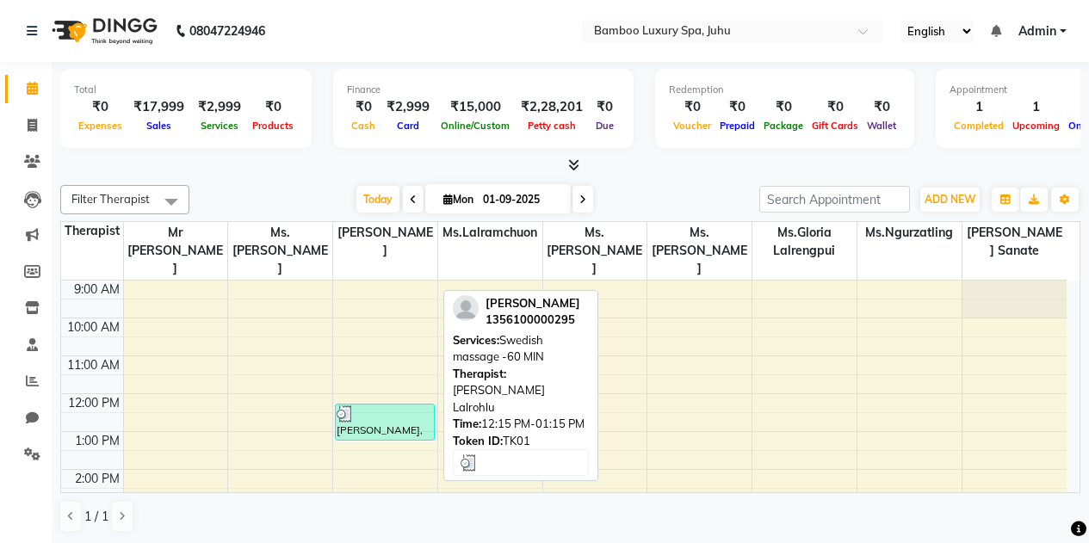
scroll to position [172, 0]
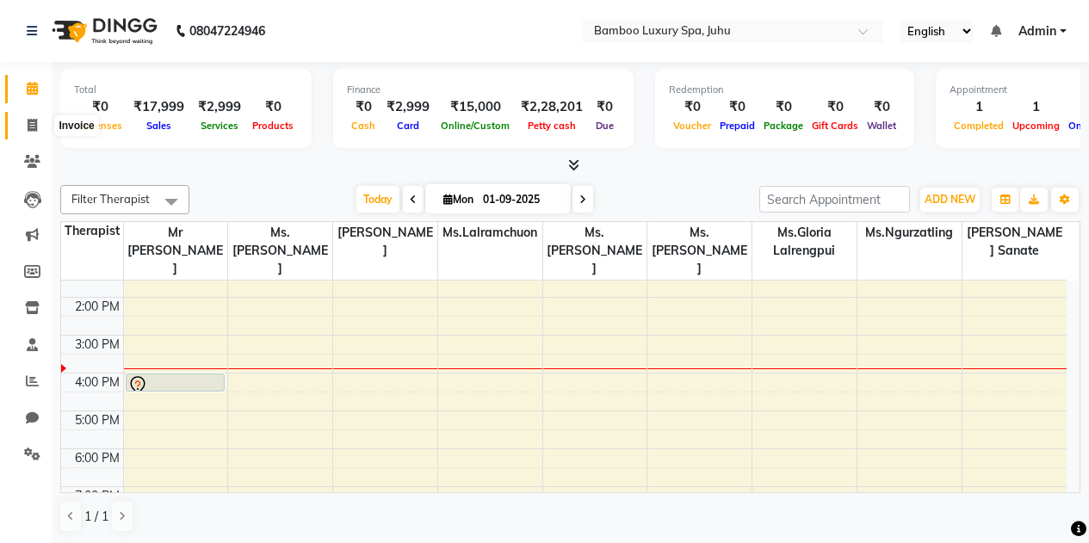
click at [30, 118] on span at bounding box center [32, 126] width 30 height 20
select select "service"
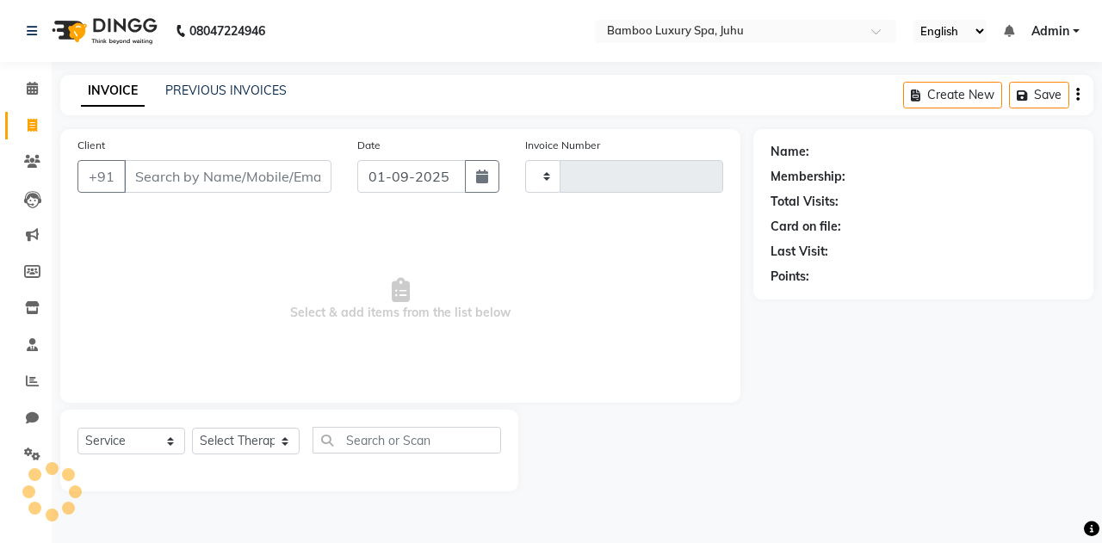
type input "0632"
select select "8043"
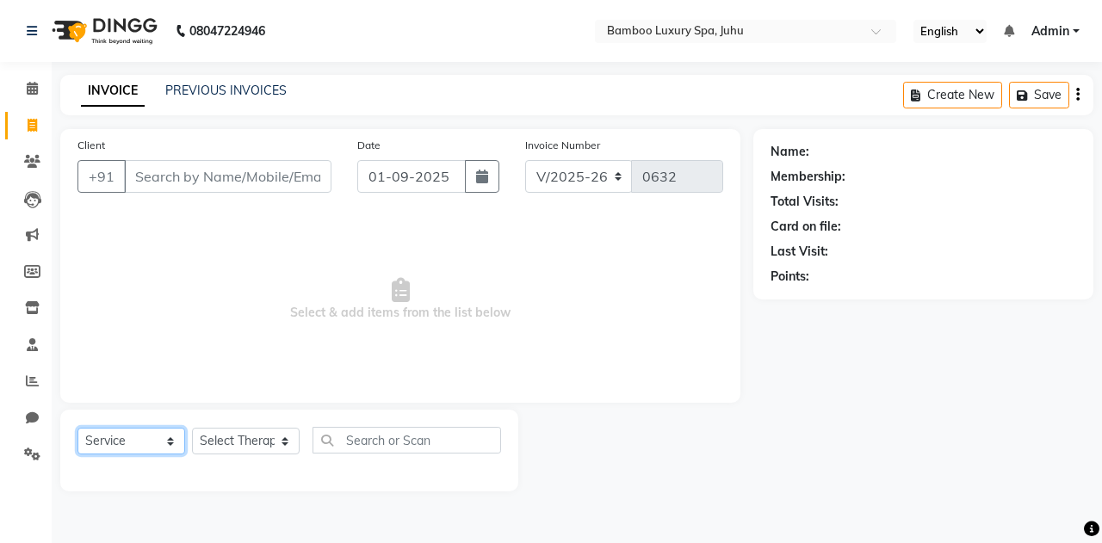
click at [165, 437] on select "Select Service Product Membership Package Voucher Prepaid Gift Card" at bounding box center [131, 441] width 108 height 27
click at [244, 440] on select "Select Therapist Catherine Lalnunmawi Sanate KAKA Mr Zawlkapthang Thiek Ms.Chal…" at bounding box center [246, 441] width 108 height 27
click at [563, 413] on div at bounding box center [635, 451] width 235 height 82
click at [49, 84] on li "Calendar" at bounding box center [26, 89] width 52 height 37
click at [35, 94] on icon at bounding box center [32, 88] width 11 height 13
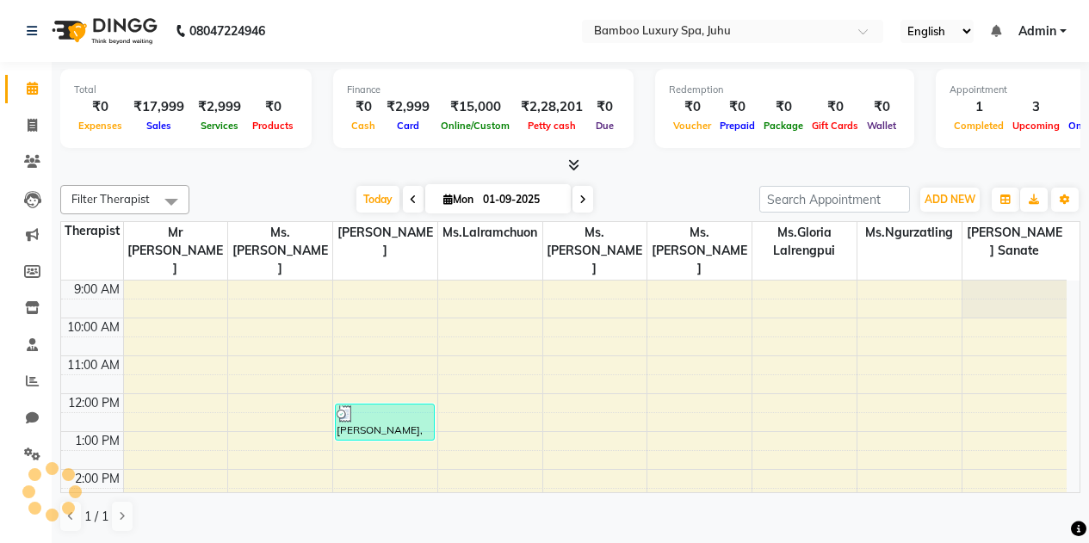
scroll to position [228, 0]
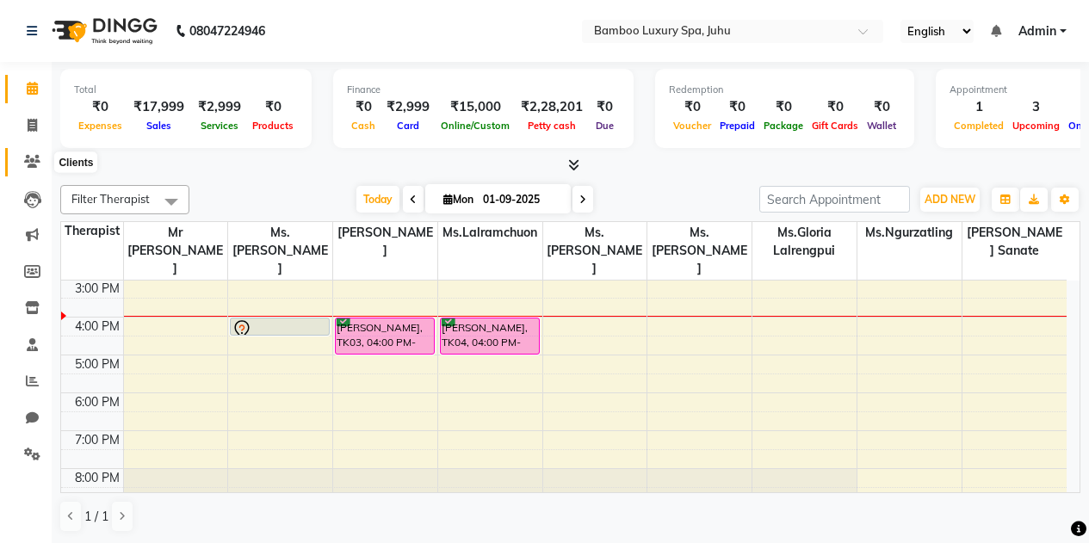
click at [28, 162] on icon at bounding box center [32, 161] width 16 height 13
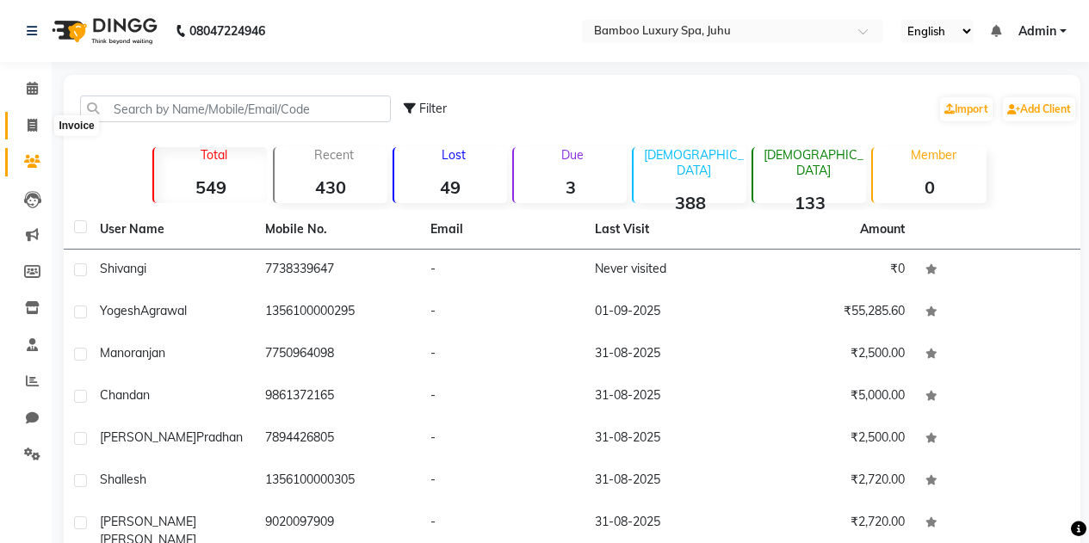
click at [33, 126] on icon at bounding box center [32, 125] width 9 height 13
select select "service"
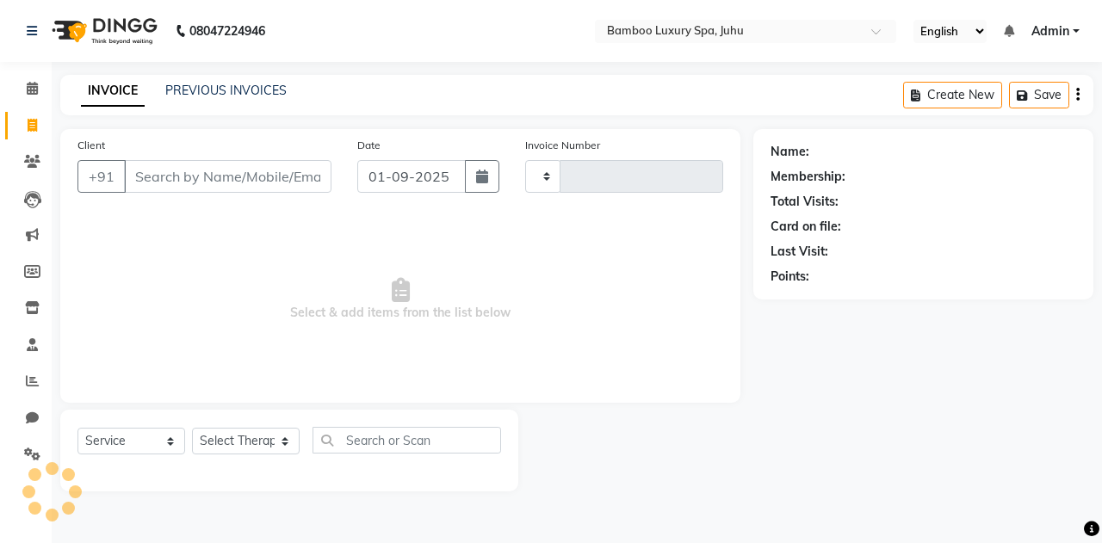
type input "0632"
select select "8043"
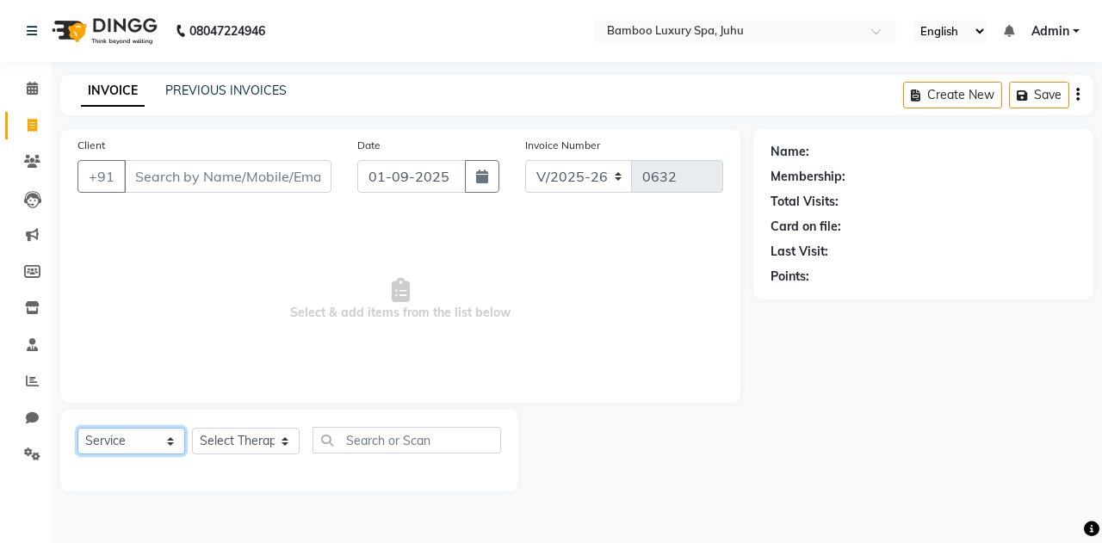
click at [156, 440] on select "Select Service Product Membership Package Voucher Prepaid Gift Card" at bounding box center [131, 441] width 108 height 27
click at [245, 383] on span "Select & add items from the list below" at bounding box center [400, 300] width 646 height 172
click at [35, 84] on icon at bounding box center [32, 88] width 11 height 13
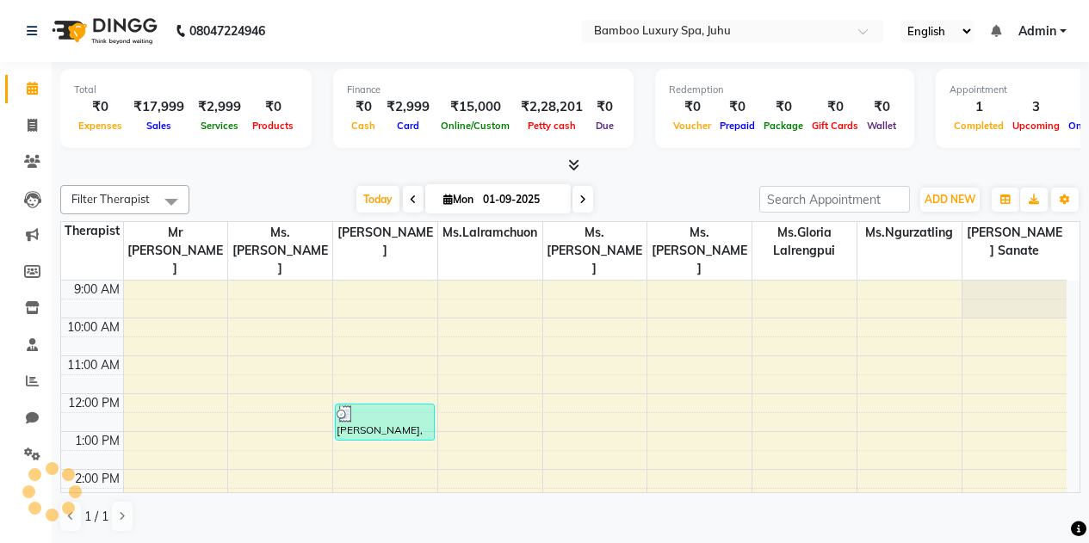
scroll to position [228, 0]
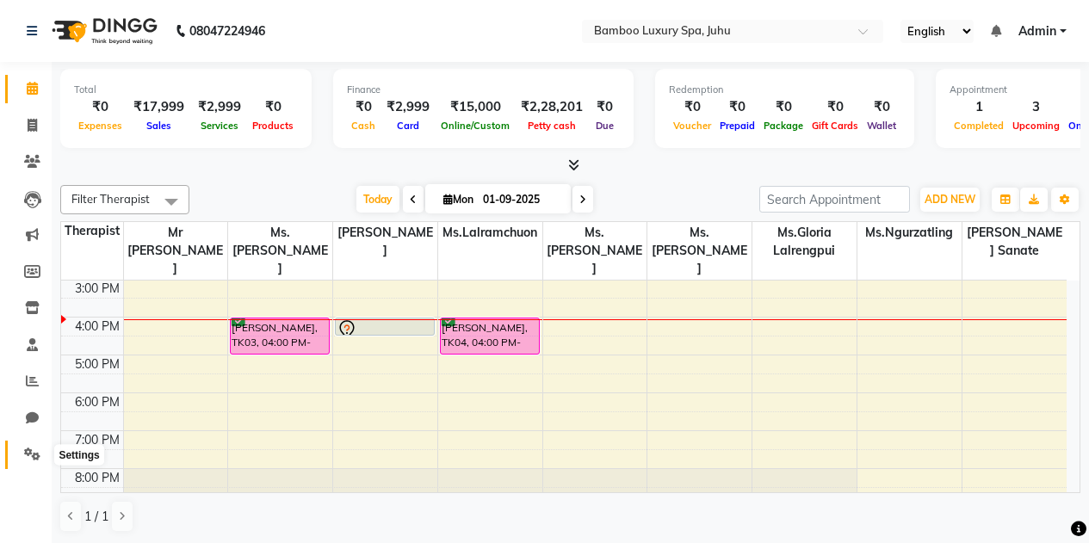
click at [22, 455] on span at bounding box center [32, 455] width 30 height 20
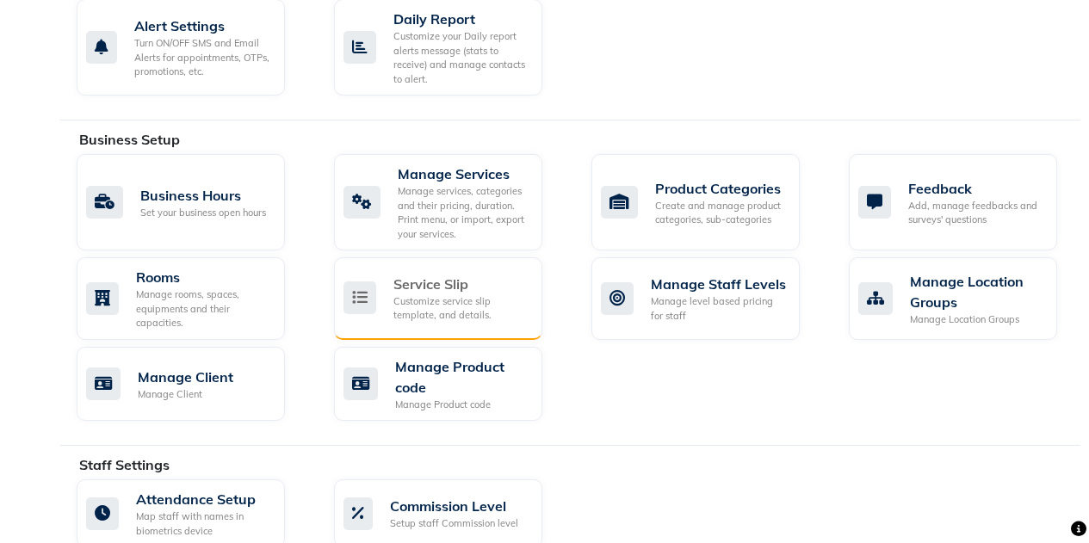
scroll to position [591, 0]
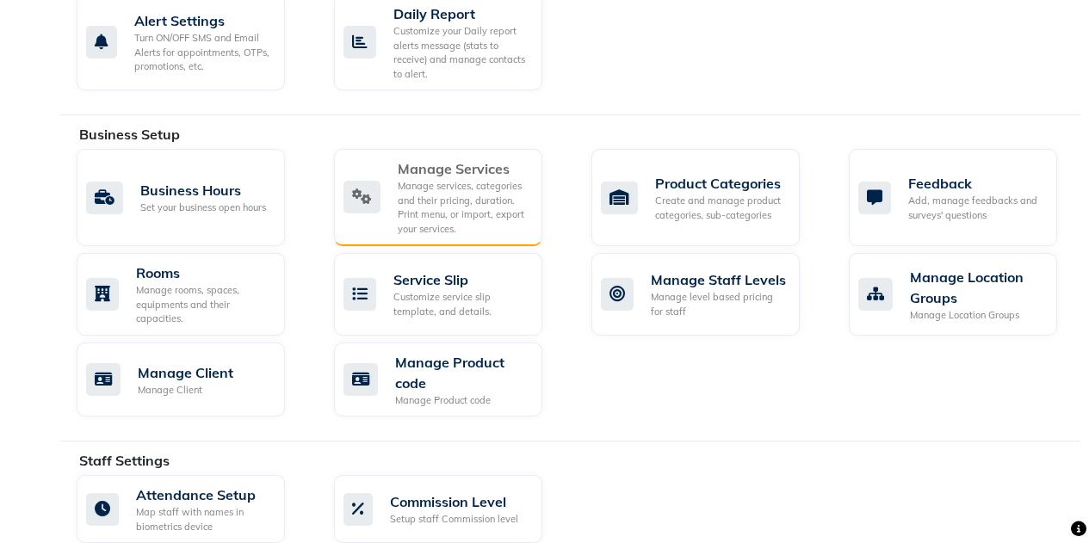
click at [445, 206] on div "Manage services, categories and their pricing, duration. Print menu, or import,…" at bounding box center [463, 207] width 131 height 57
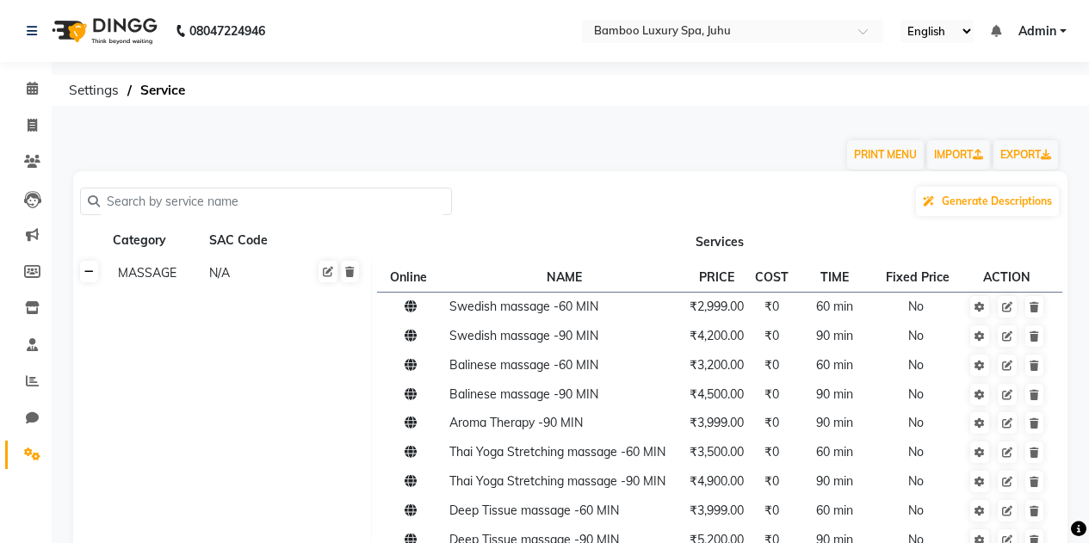
click at [93, 281] on link at bounding box center [89, 272] width 18 height 22
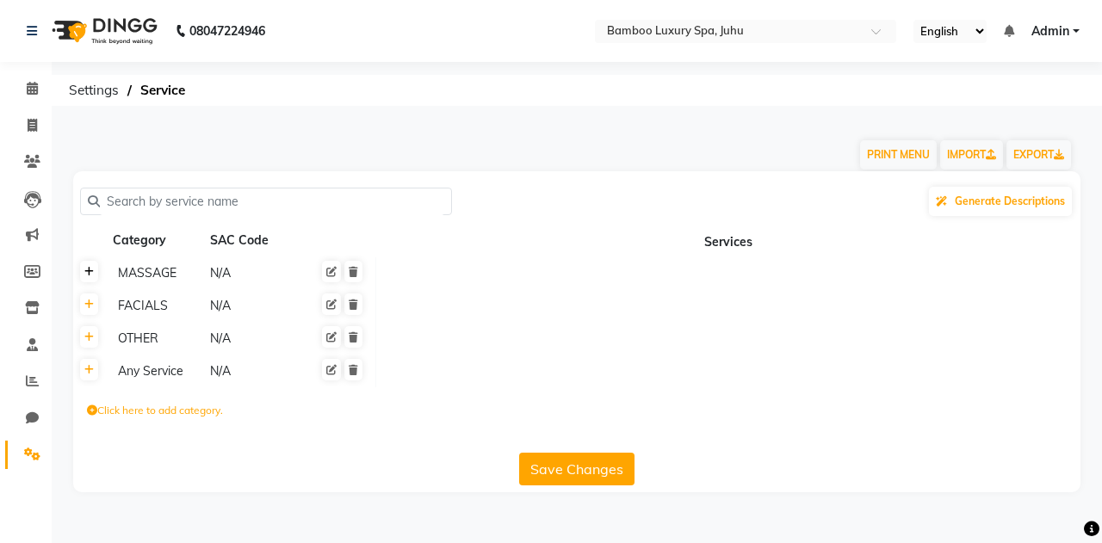
click at [94, 281] on link at bounding box center [89, 272] width 18 height 22
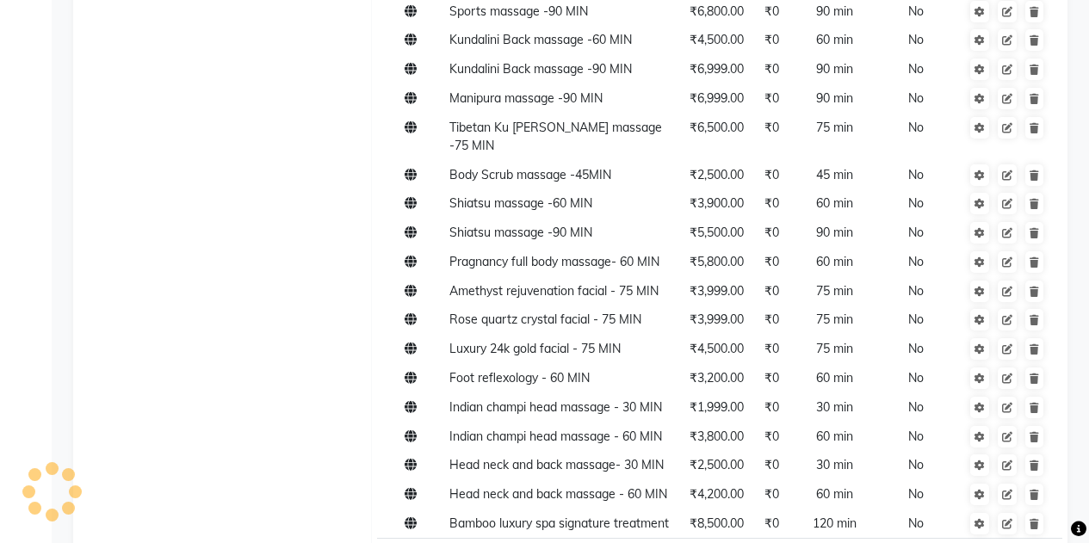
scroll to position [785, 0]
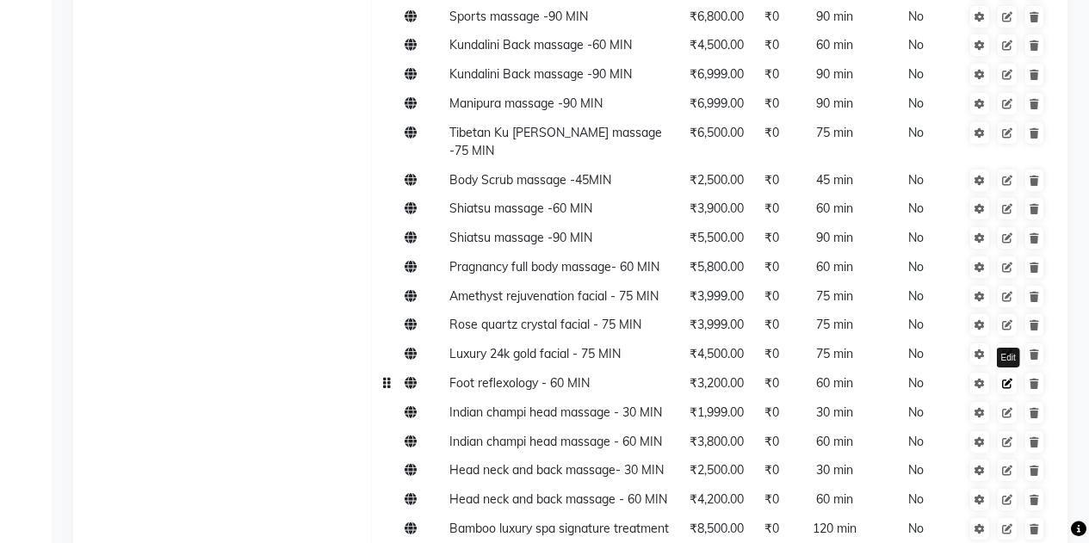
click at [1010, 379] on icon at bounding box center [1007, 384] width 10 height 10
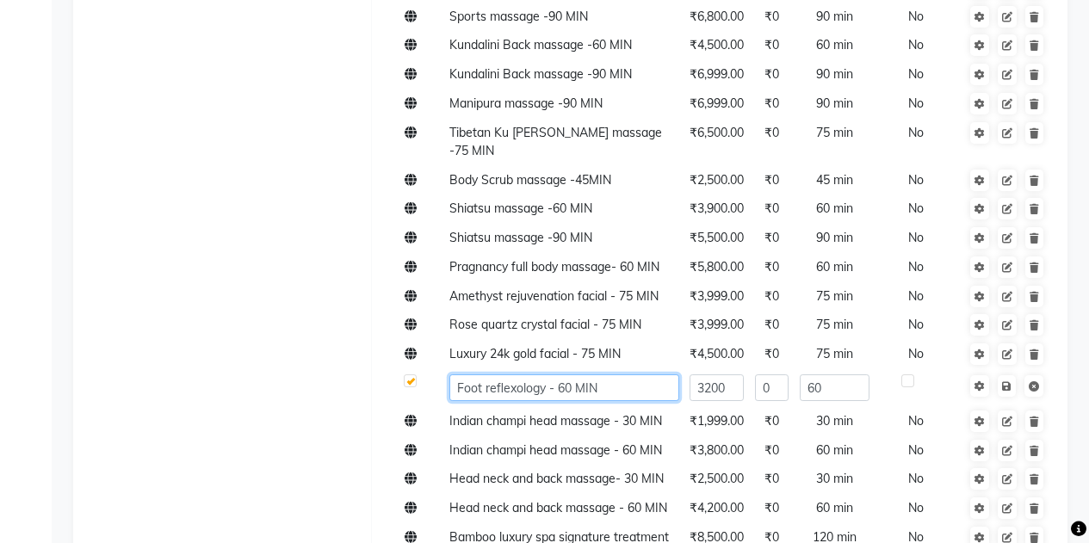
click at [611, 375] on input "Foot reflexology - 60 MIN" at bounding box center [564, 388] width 230 height 27
click at [338, 387] on td "MASSAGE N/A" at bounding box center [239, 33] width 266 height 1122
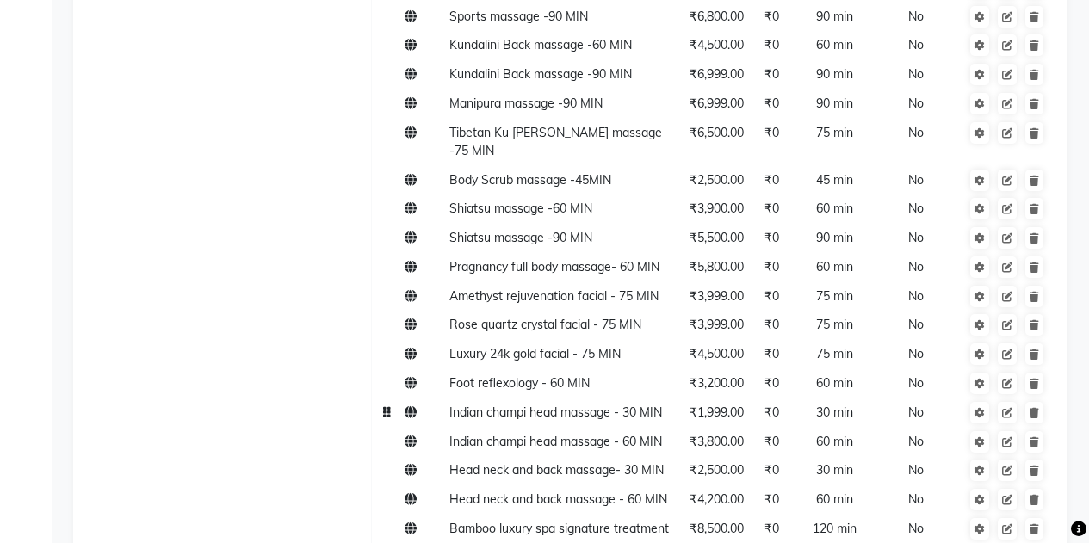
scroll to position [1037, 0]
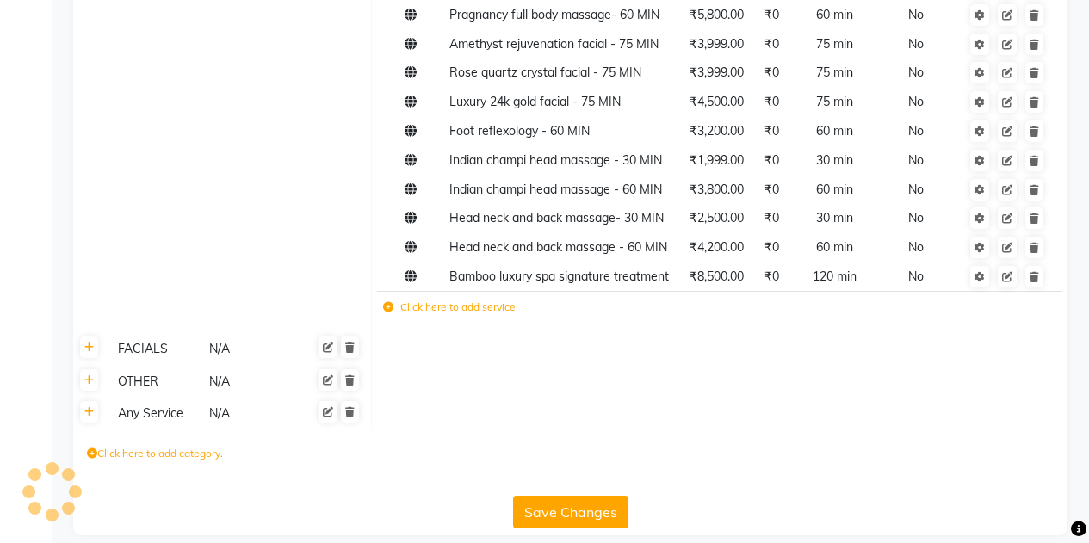
click at [427, 300] on label "Click here to add service" at bounding box center [449, 307] width 133 height 15
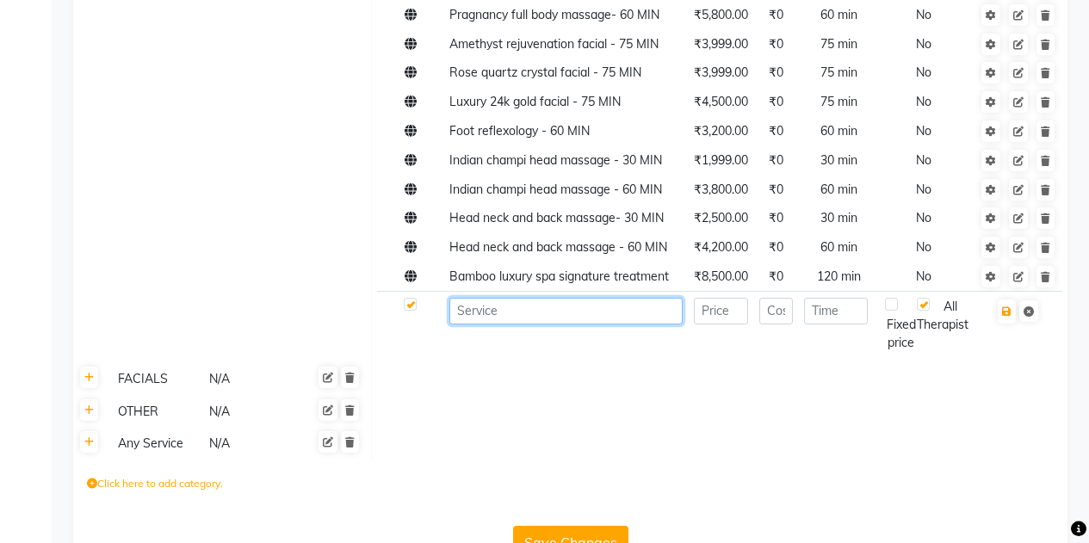
click at [496, 298] on input at bounding box center [565, 311] width 233 height 27
paste input "Foot reflexology - 60 MIN"
click at [573, 298] on input "Foot reflexology - 60 MIN" at bounding box center [565, 311] width 233 height 27
type input "Foot reflexology - 30 MIN"
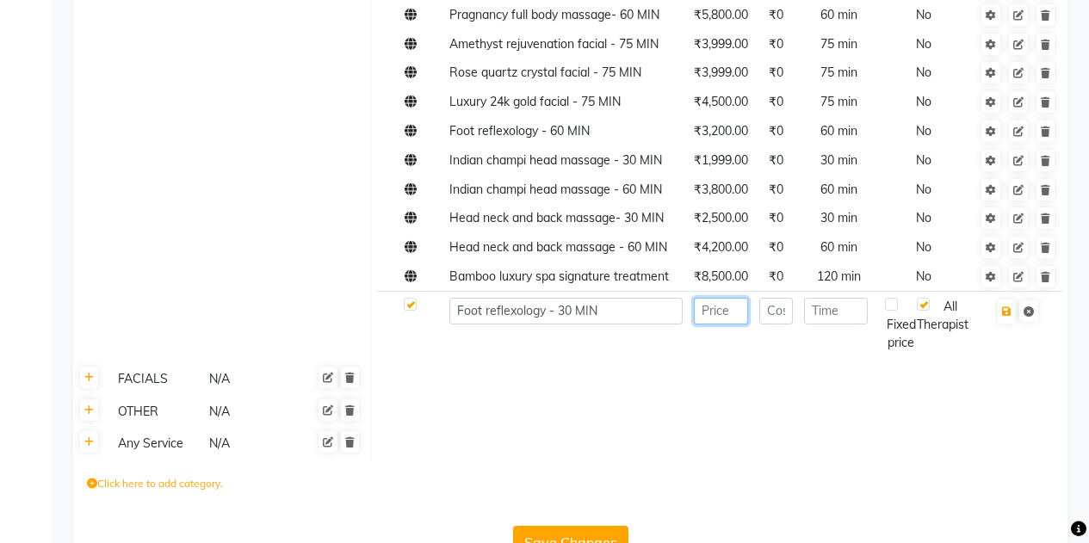
click at [724, 298] on input "number" at bounding box center [721, 311] width 54 height 27
type input "1600"
click at [779, 298] on input "number" at bounding box center [776, 311] width 34 height 27
click at [834, 298] on input "number" at bounding box center [836, 311] width 64 height 27
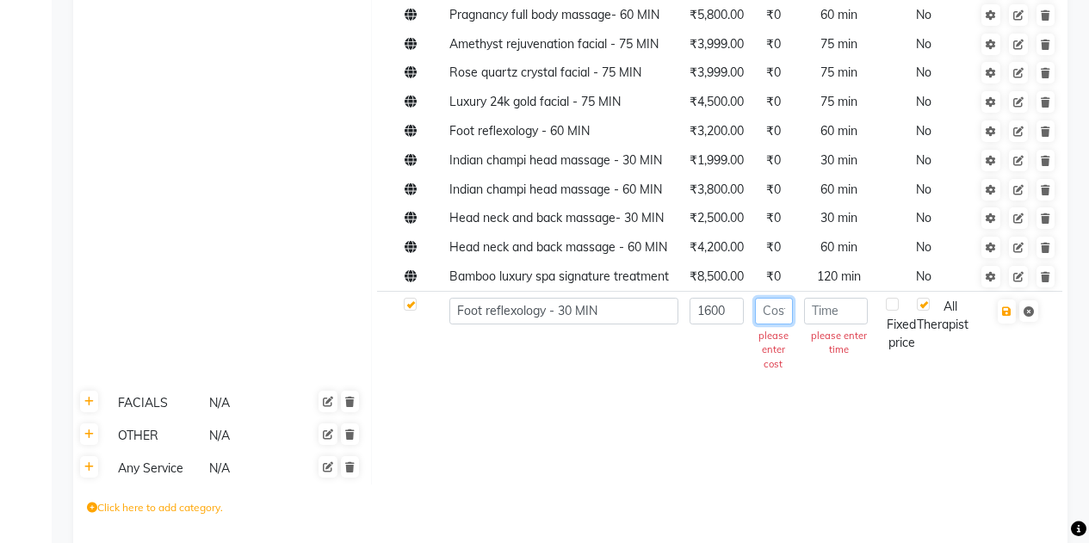
click at [777, 300] on input "number" at bounding box center [774, 311] width 38 height 27
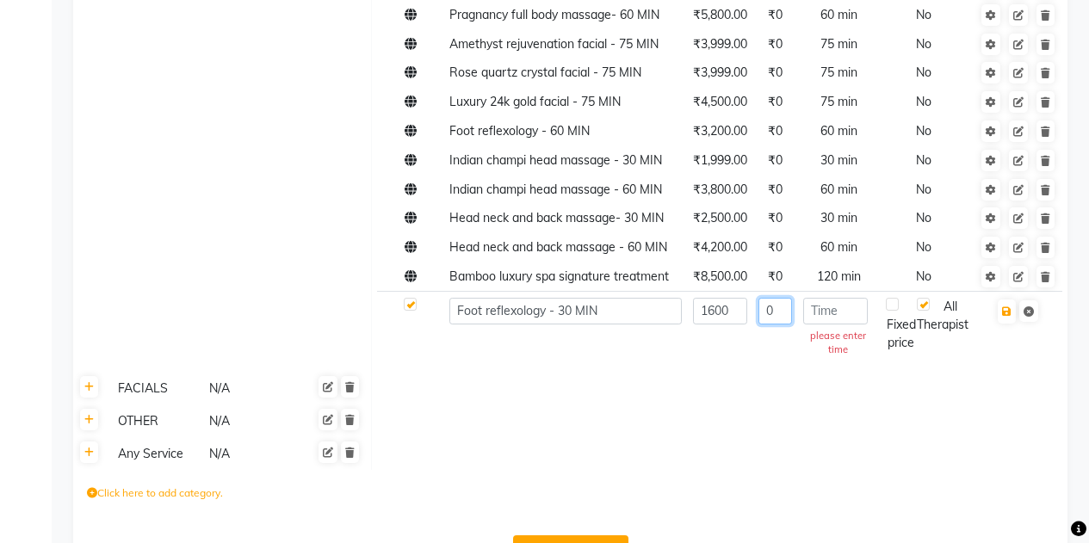
type input "0"
click at [819, 298] on input "number" at bounding box center [835, 311] width 65 height 27
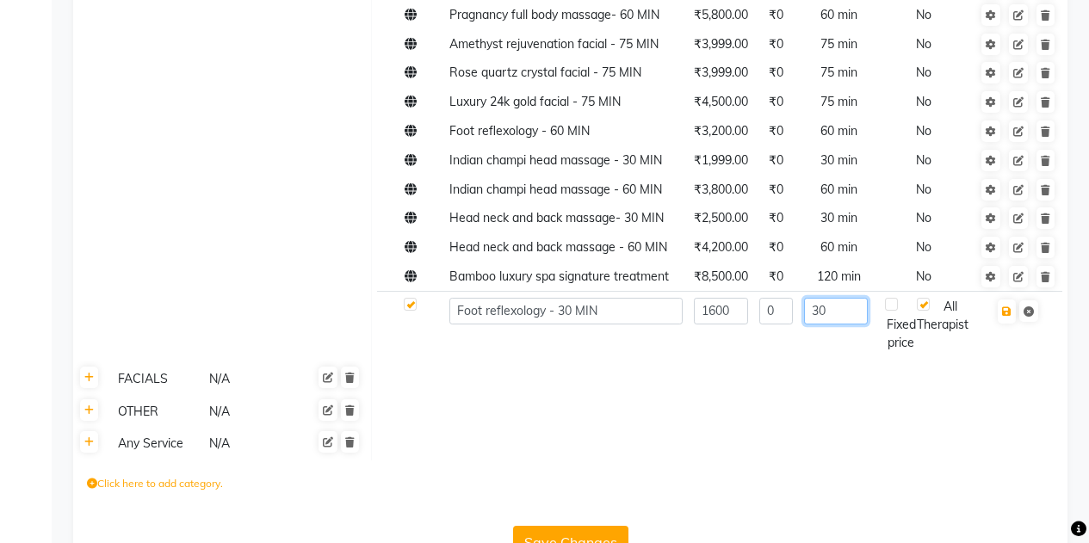
type input "30"
click at [898, 298] on div "Fixed price" at bounding box center [901, 325] width 32 height 54
click at [890, 298] on label at bounding box center [891, 304] width 13 height 13
click at [894, 300] on input "checkbox" at bounding box center [899, 305] width 11 height 11
checkbox input "true"
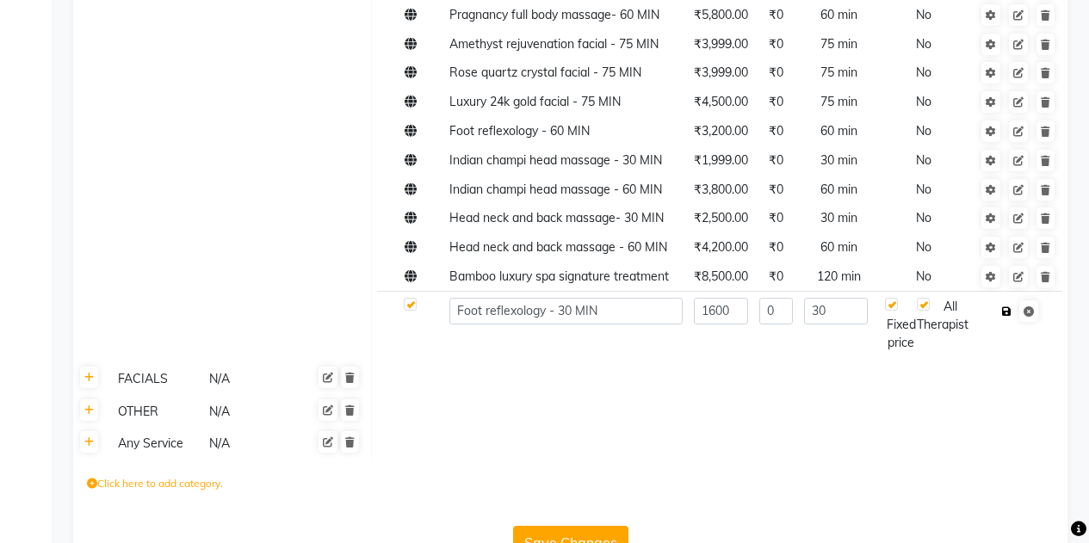
click at [1006, 300] on button "button" at bounding box center [1007, 312] width 18 height 24
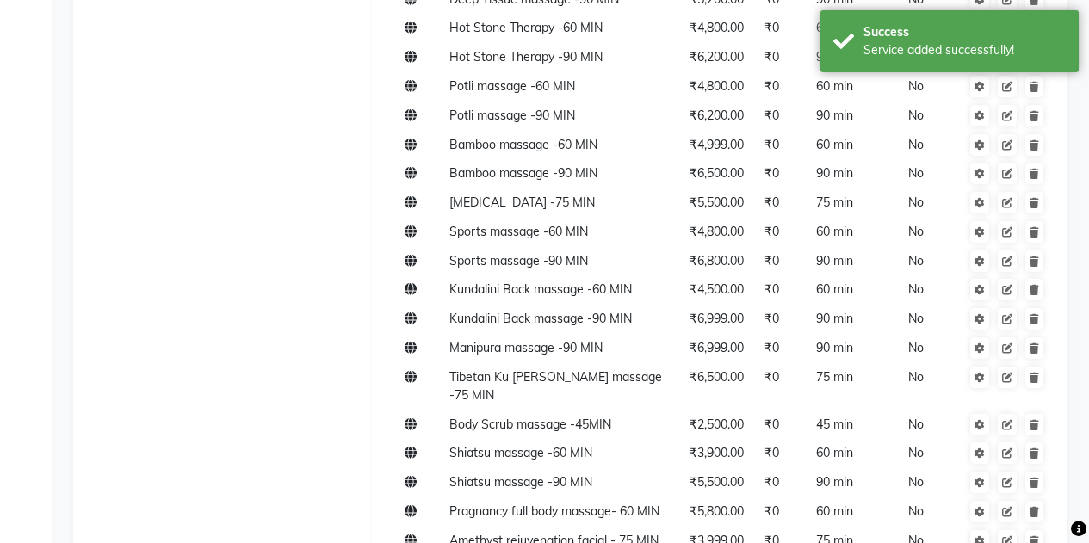
scroll to position [0, 0]
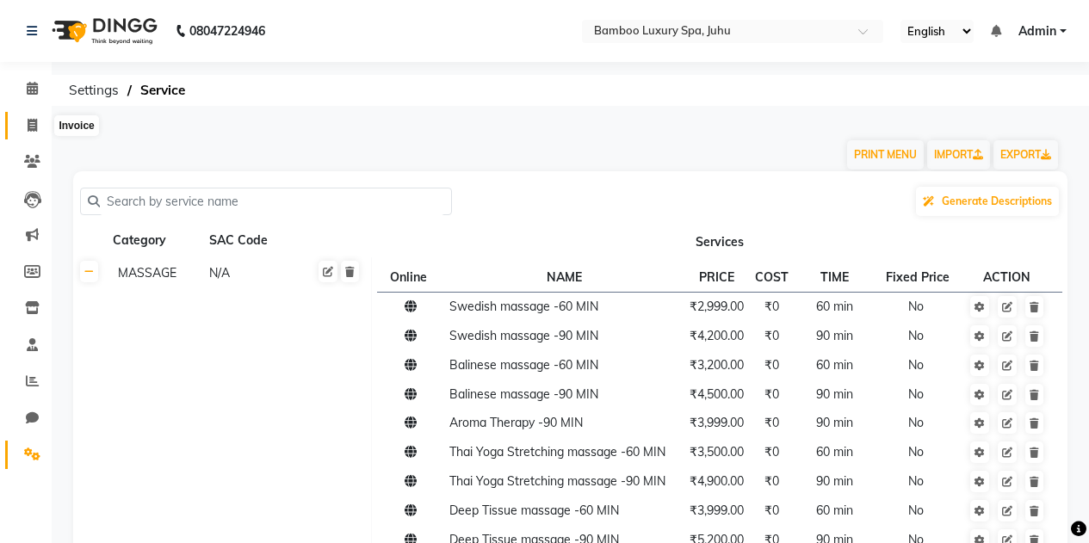
click at [29, 129] on icon at bounding box center [32, 125] width 9 height 13
select select "service"
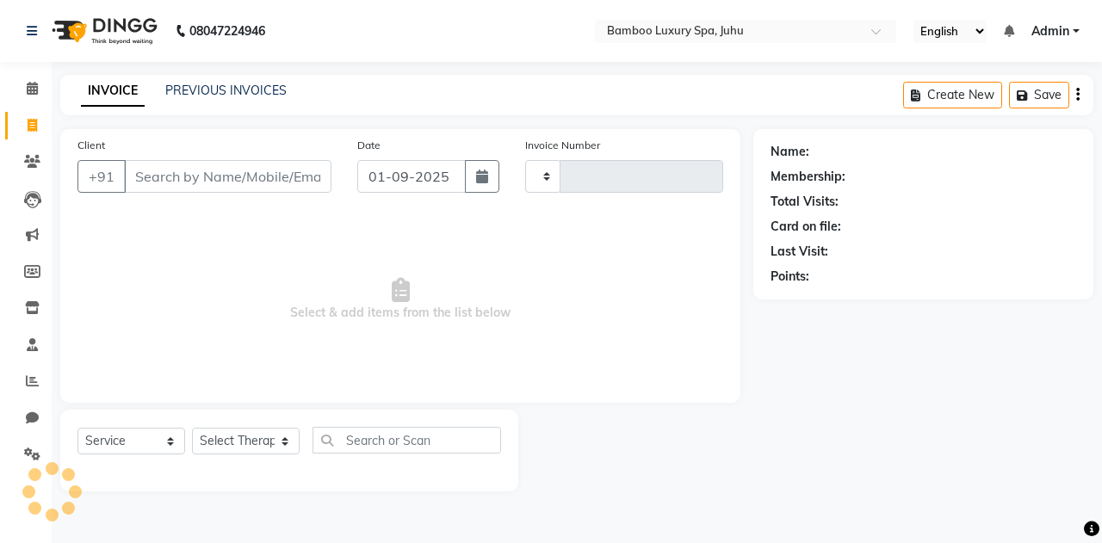
click at [169, 174] on input "Client" at bounding box center [227, 176] width 207 height 33
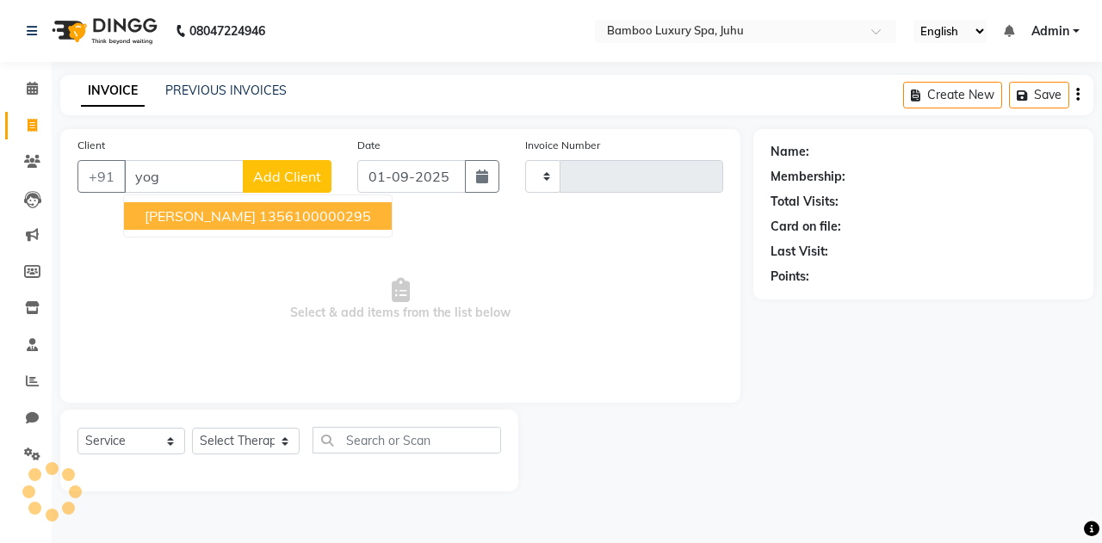
click at [157, 222] on span "[PERSON_NAME]" at bounding box center [200, 215] width 111 height 17
type input "1356100000295"
type input "0632"
select select "8043"
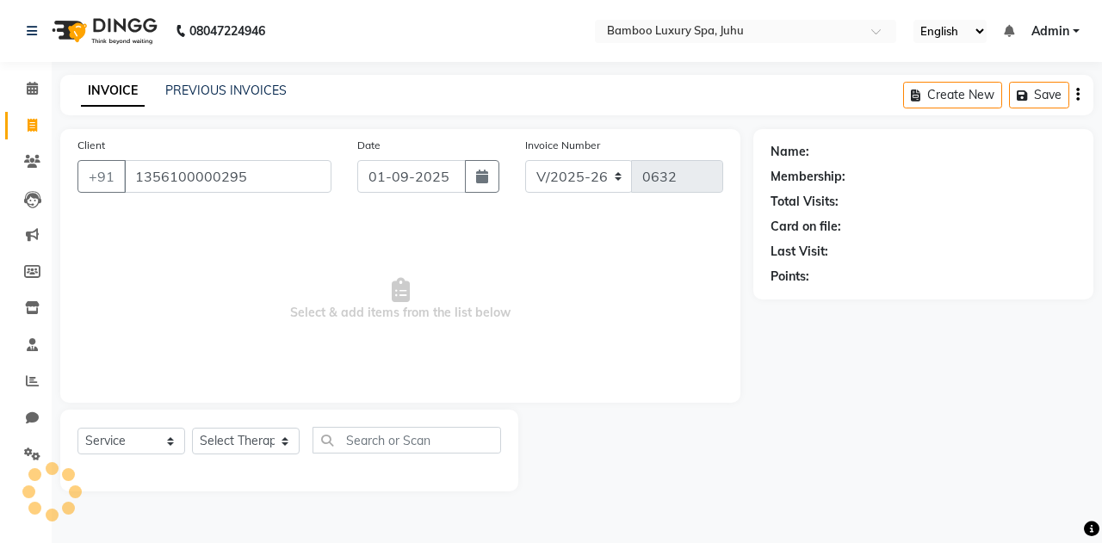
type input "1356100000295"
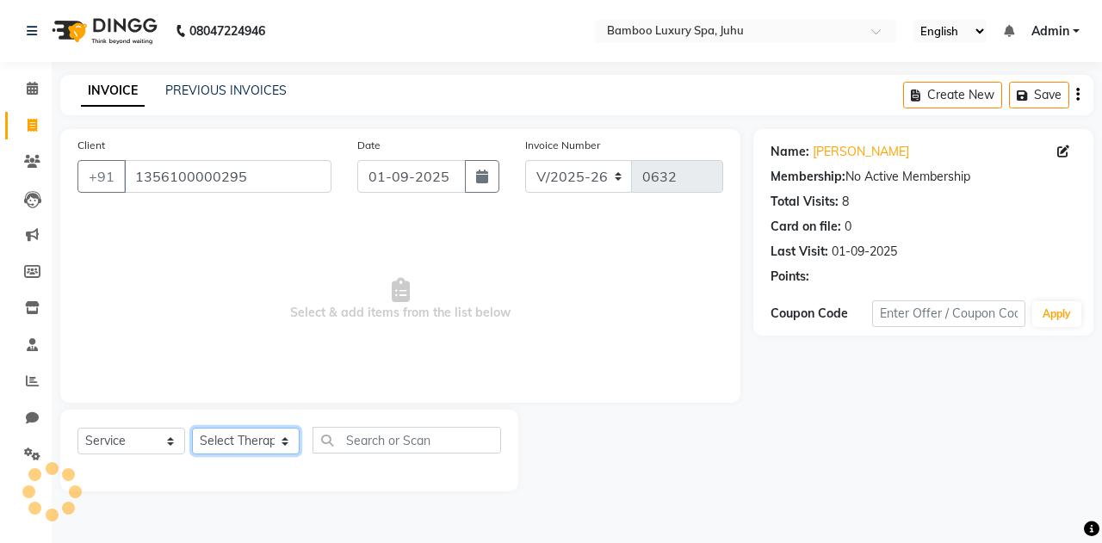
click at [215, 443] on select "Select Therapist" at bounding box center [246, 441] width 108 height 27
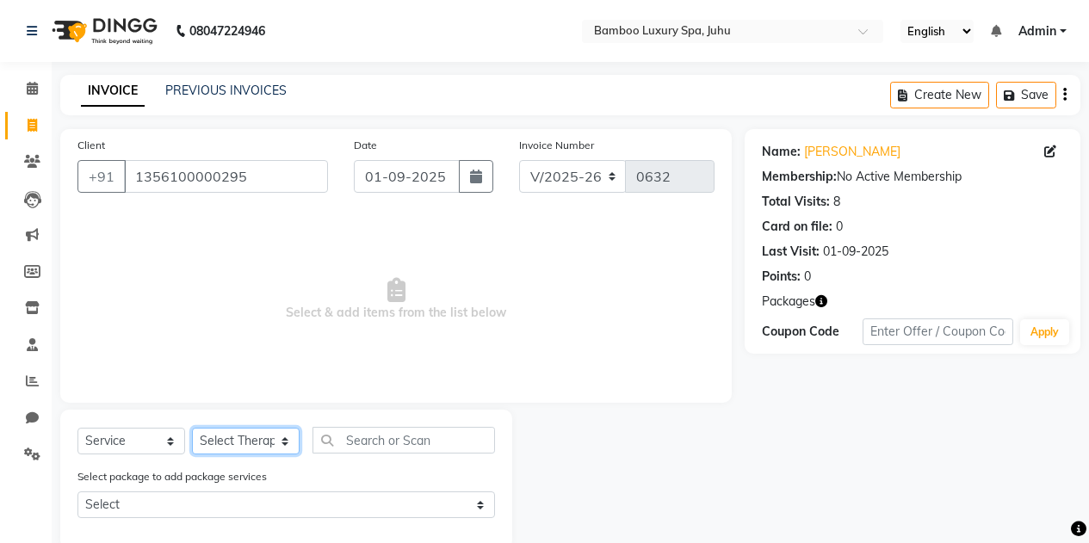
select select "75918"
click at [192, 428] on select "Select Therapist [PERSON_NAME] Sanate KAKA Mr [PERSON_NAME] Thiek Ms.[PERSON_NA…" at bounding box center [246, 441] width 108 height 27
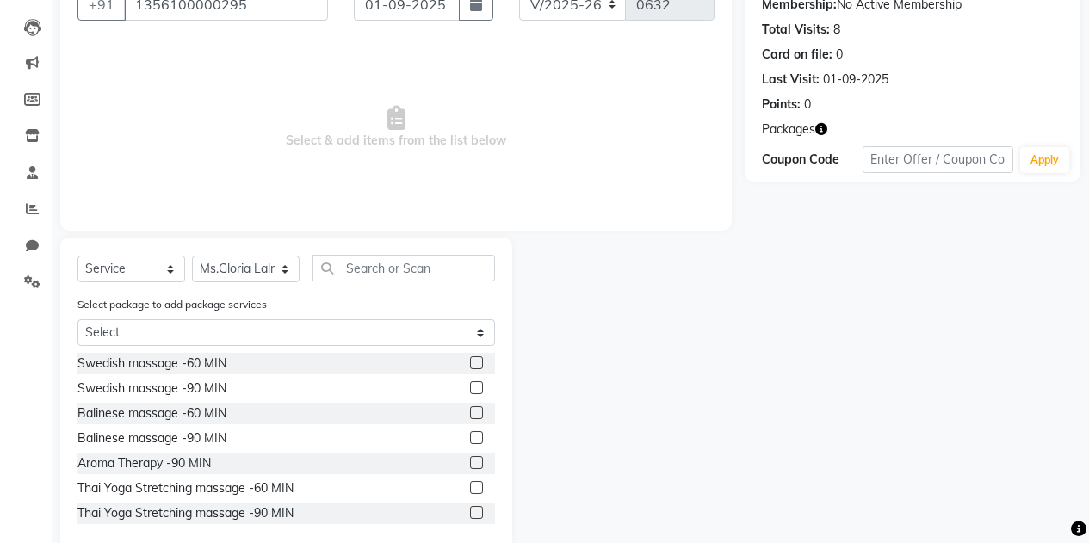
scroll to position [204, 0]
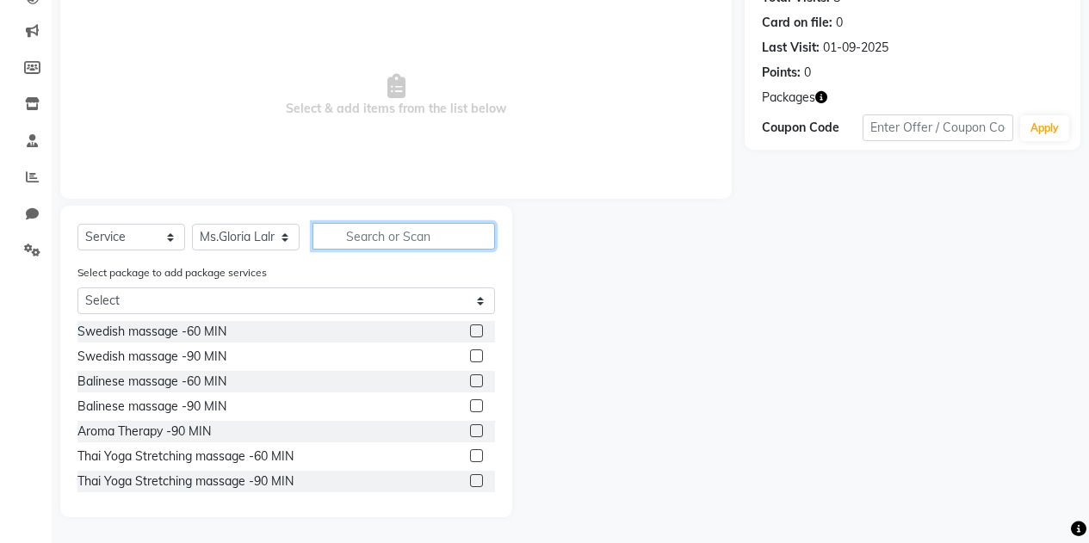
click at [362, 230] on input "text" at bounding box center [404, 236] width 183 height 27
paste input "Foot reflexology - 60 MIN"
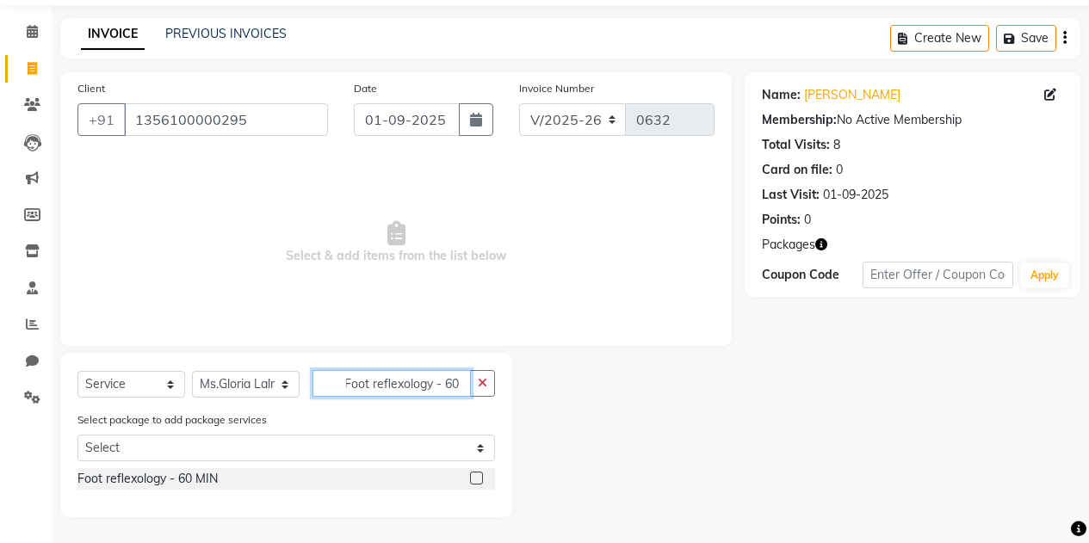
scroll to position [57, 0]
click at [405, 382] on input "Foot reflexology - 60 MIN" at bounding box center [392, 383] width 158 height 27
drag, startPoint x: 405, startPoint y: 382, endPoint x: 381, endPoint y: 379, distance: 23.5
click at [381, 379] on input "Foot reflexology - 60 MIN" at bounding box center [392, 383] width 158 height 27
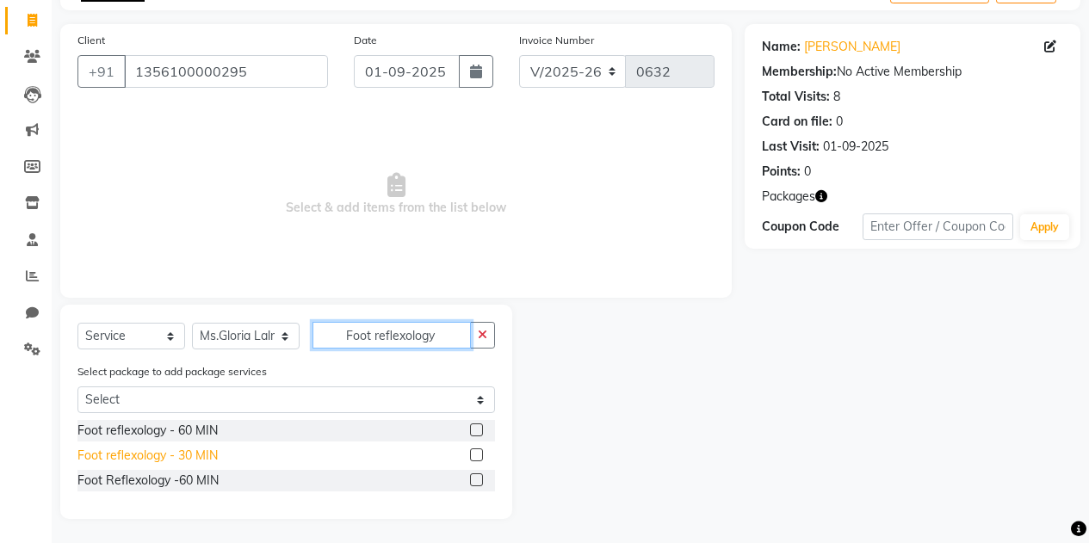
scroll to position [107, 0]
type input "Foot reflexology"
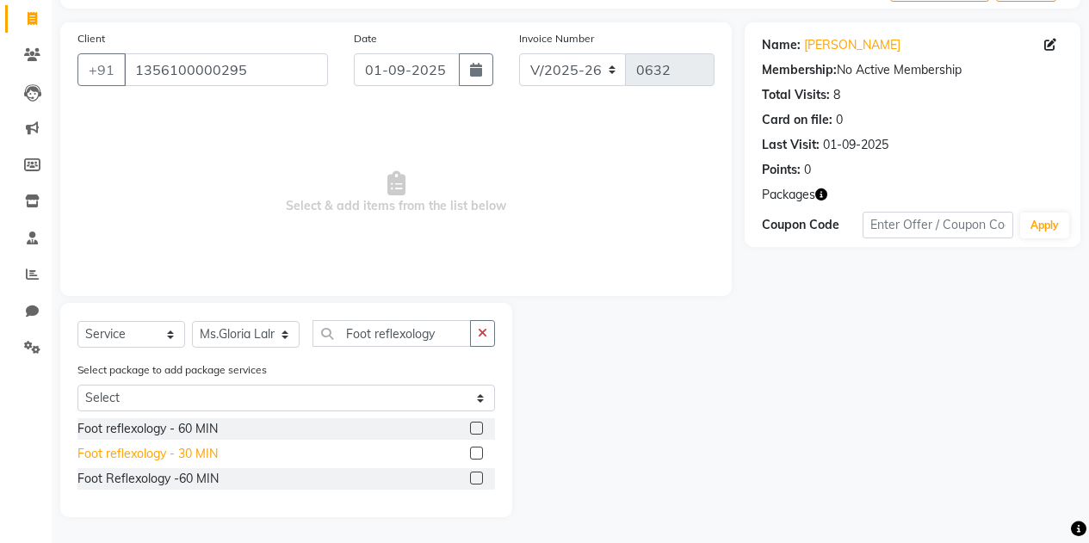
click at [198, 449] on div "Foot reflexology - 30 MIN" at bounding box center [147, 454] width 140 height 18
checkbox input "false"
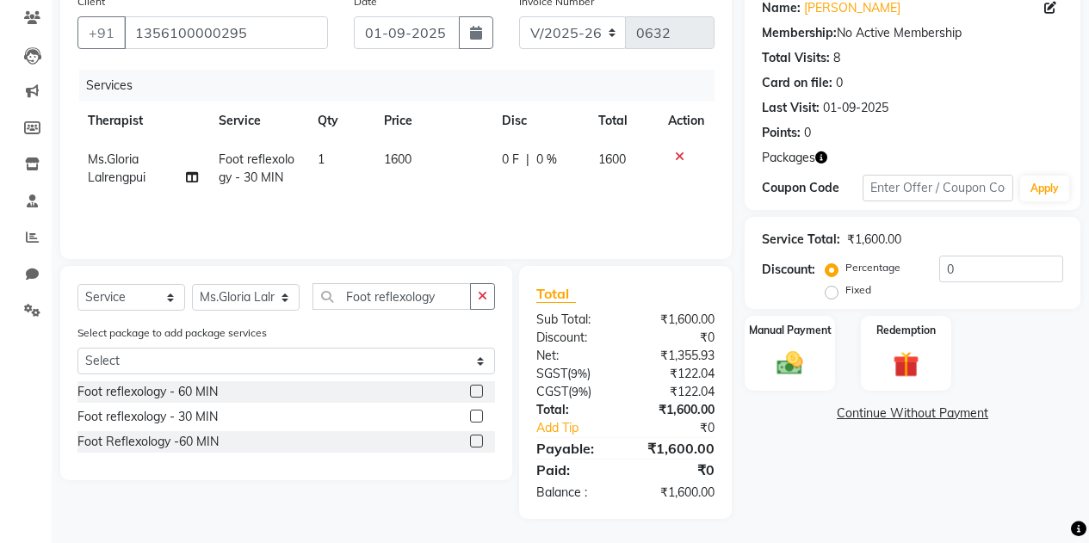
scroll to position [146, 0]
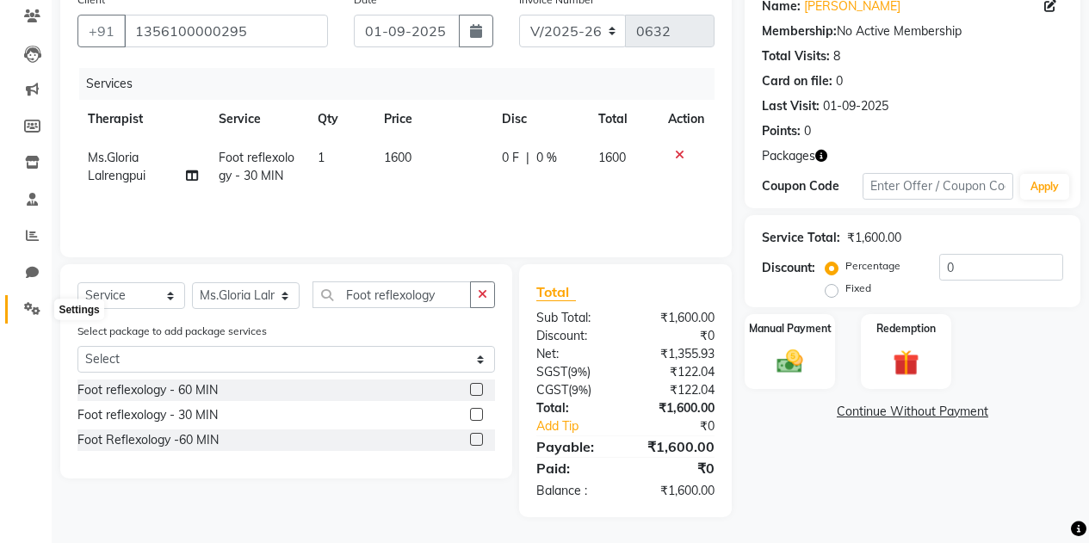
click at [46, 305] on span at bounding box center [32, 310] width 30 height 20
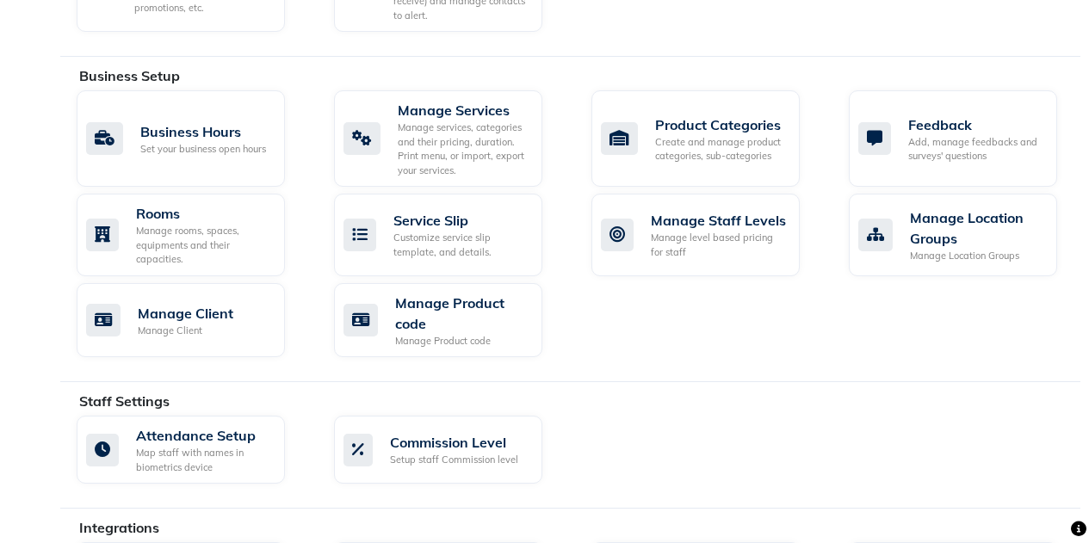
scroll to position [650, 0]
click at [436, 108] on div "Manage Services" at bounding box center [463, 109] width 131 height 21
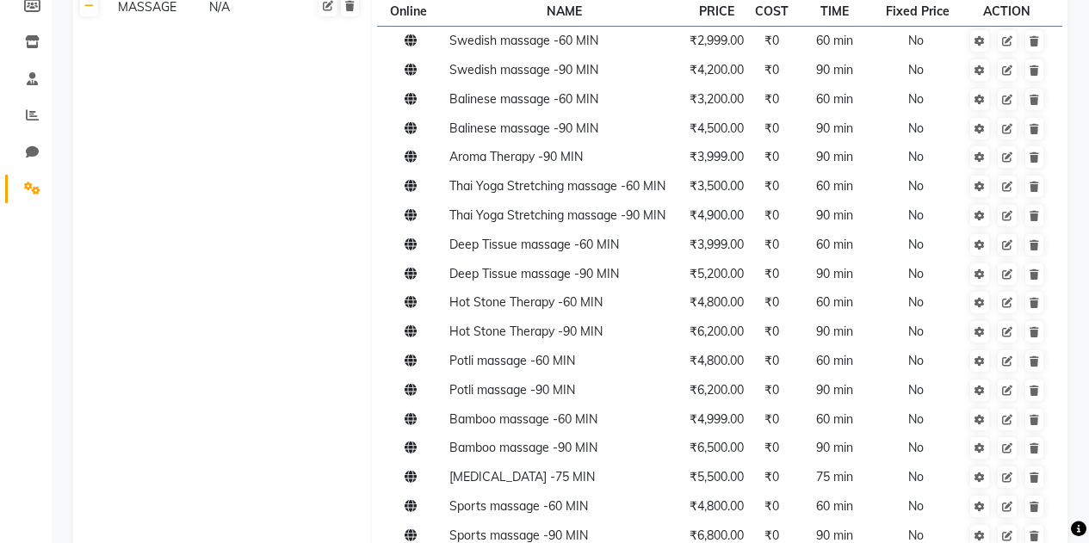
scroll to position [265, 0]
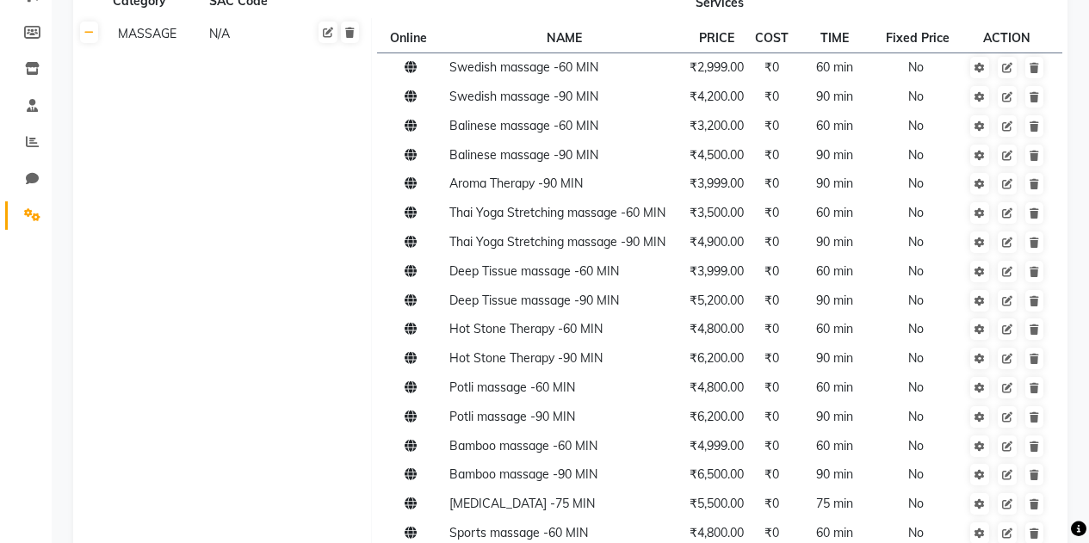
scroll to position [196, 0]
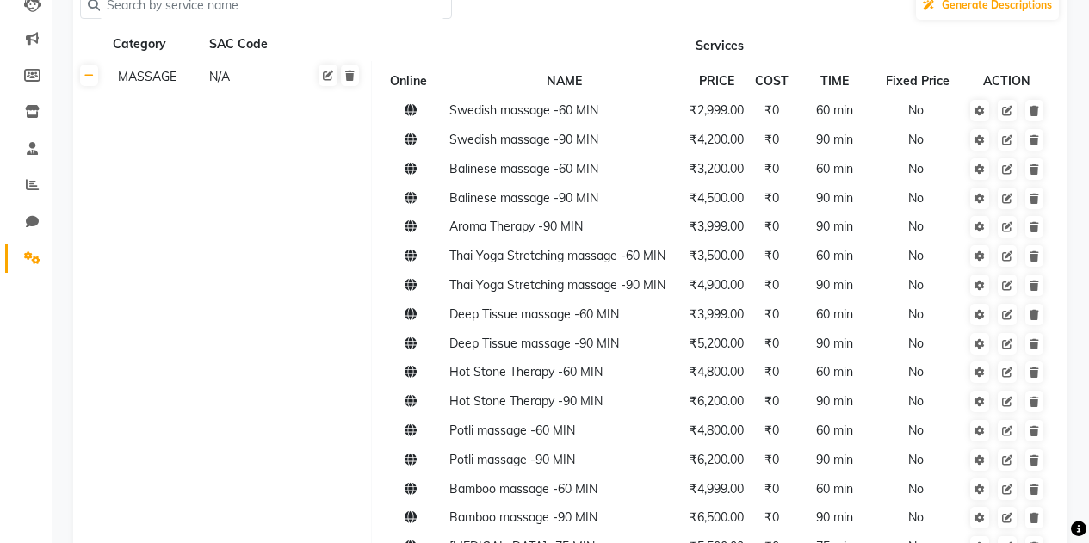
click at [90, 74] on icon at bounding box center [88, 76] width 9 height 10
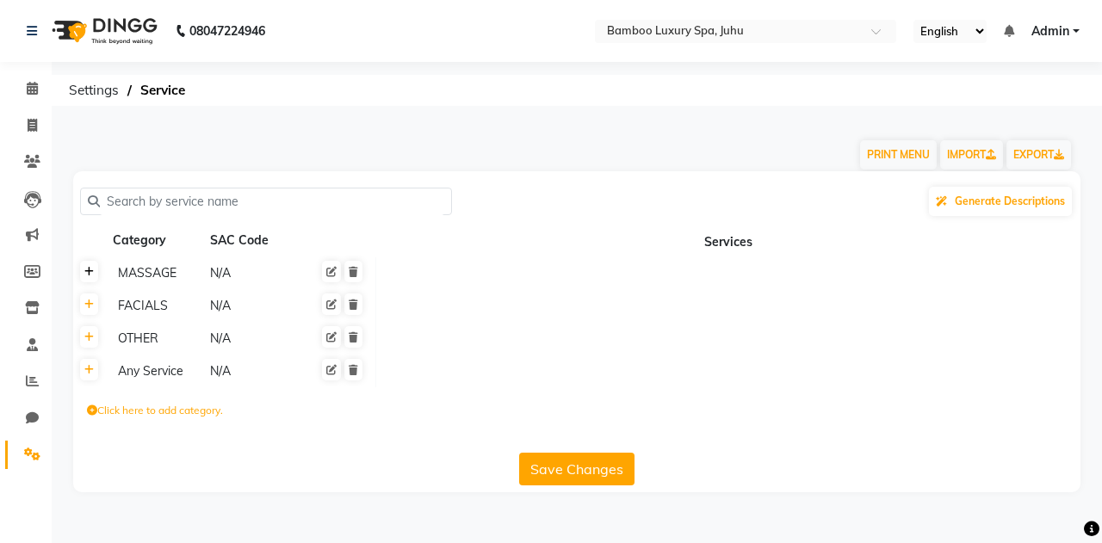
click at [91, 276] on icon at bounding box center [88, 272] width 9 height 10
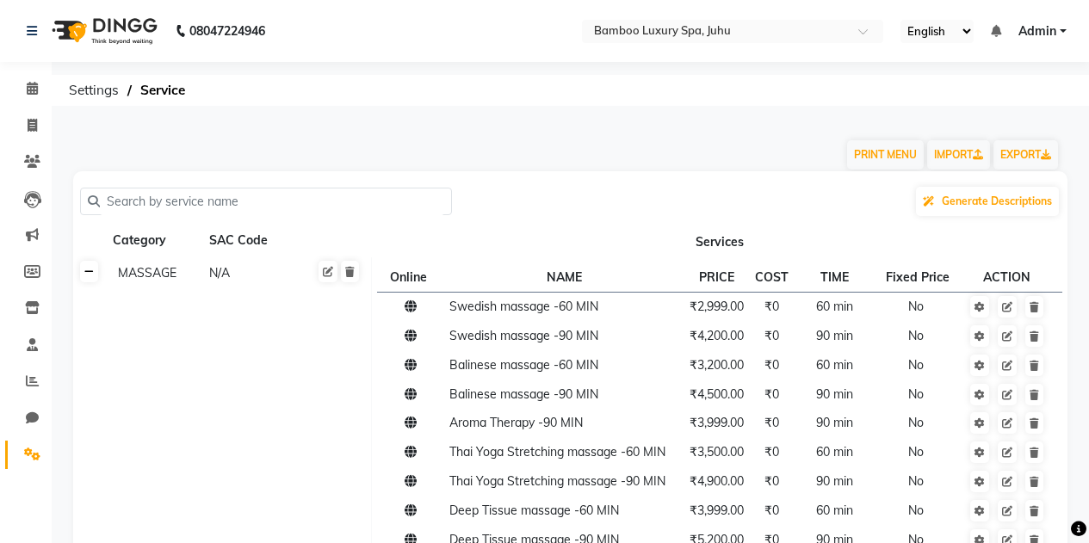
click at [91, 276] on icon at bounding box center [88, 272] width 9 height 10
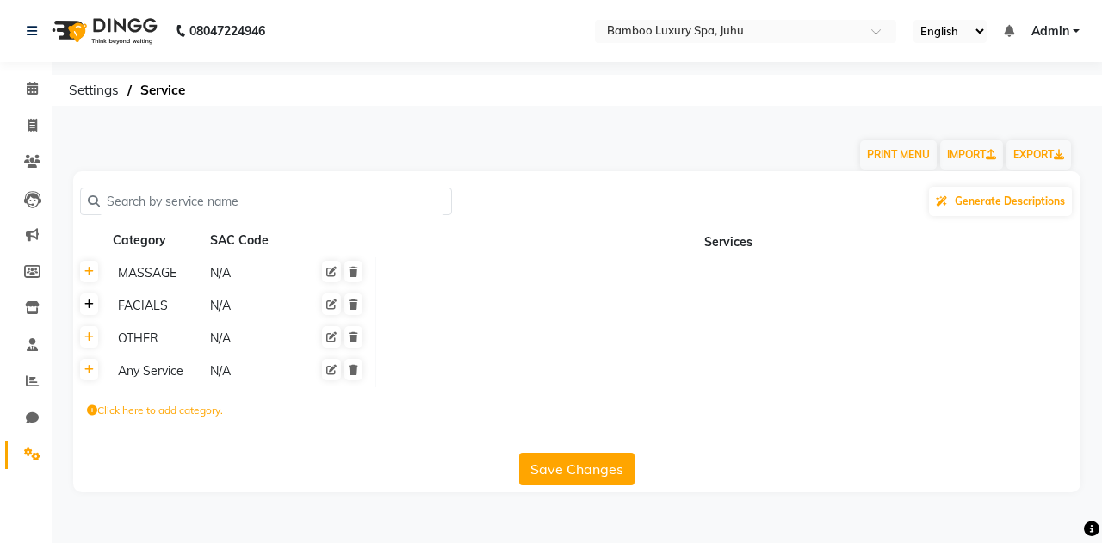
click at [90, 305] on icon at bounding box center [88, 305] width 9 height 10
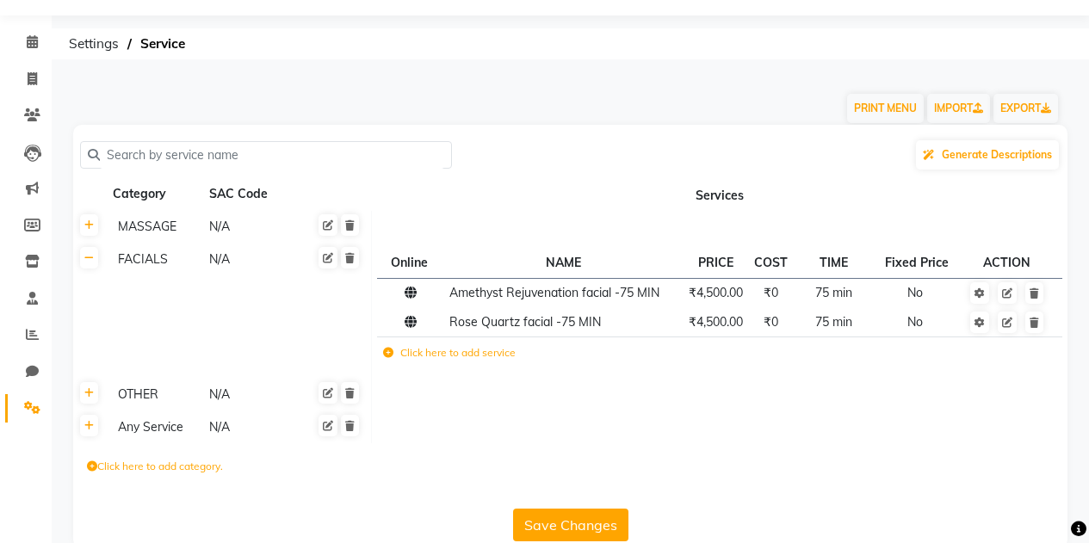
scroll to position [77, 0]
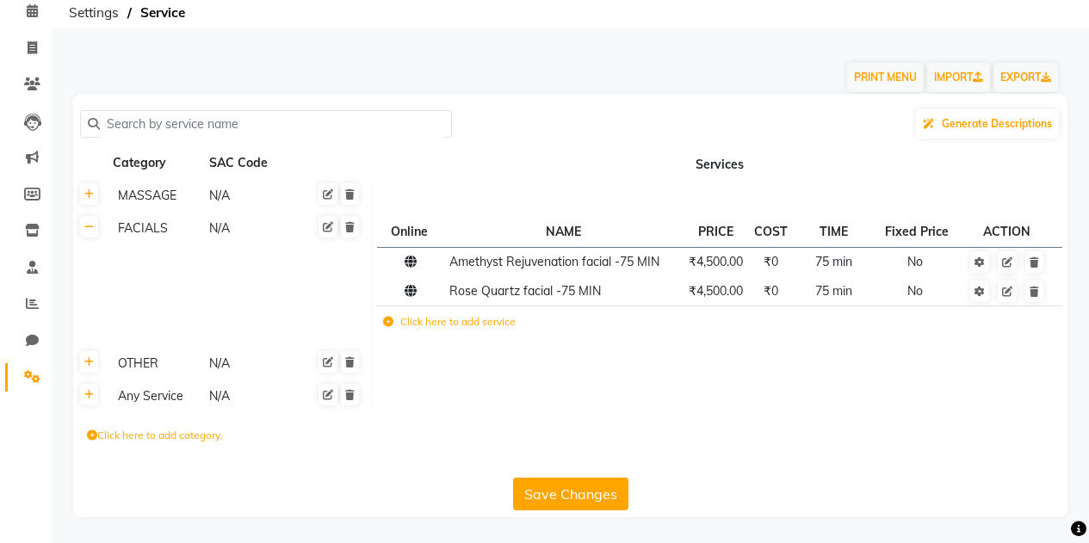
click at [453, 321] on label "Click here to add service" at bounding box center [449, 321] width 133 height 15
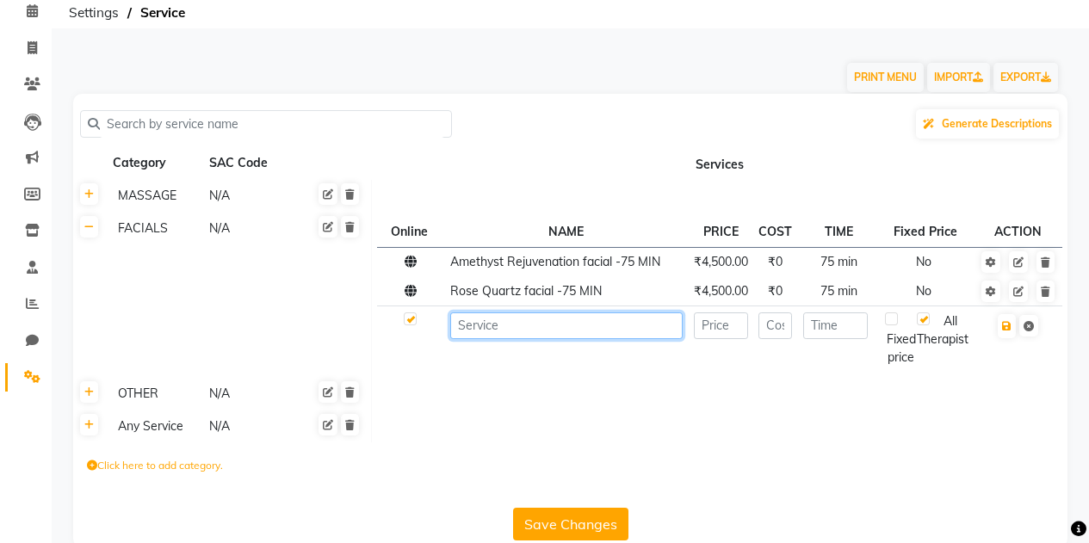
click at [510, 329] on input at bounding box center [566, 326] width 232 height 27
type input "a"
type input "Luxury 24k Gold Facial"
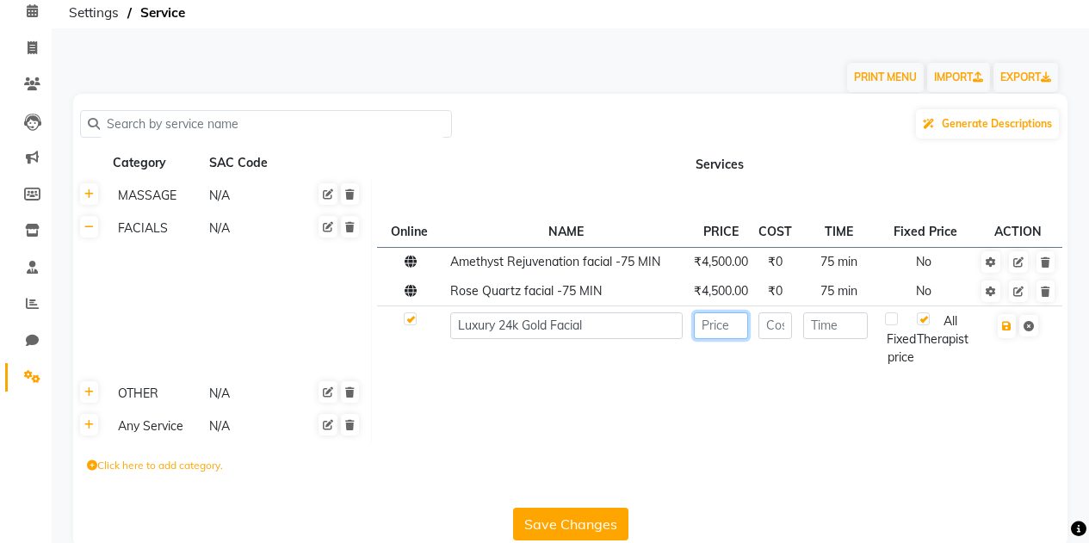
click at [722, 325] on input "number" at bounding box center [721, 326] width 54 height 27
type input "5500"
click at [784, 323] on input "number" at bounding box center [775, 326] width 34 height 27
type input "0"
click at [820, 325] on input "number" at bounding box center [835, 326] width 65 height 27
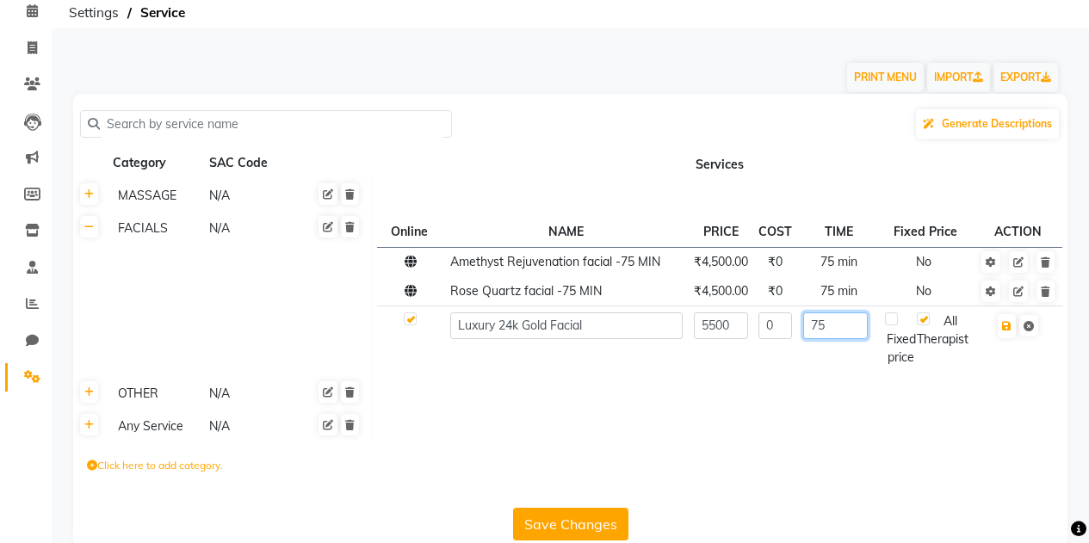
click at [836, 324] on input "75" at bounding box center [835, 326] width 65 height 27
type input "75"
click at [896, 327] on div "Fixed price" at bounding box center [901, 340] width 32 height 54
click at [894, 324] on label at bounding box center [891, 319] width 13 height 13
click at [894, 324] on input "checkbox" at bounding box center [899, 319] width 11 height 11
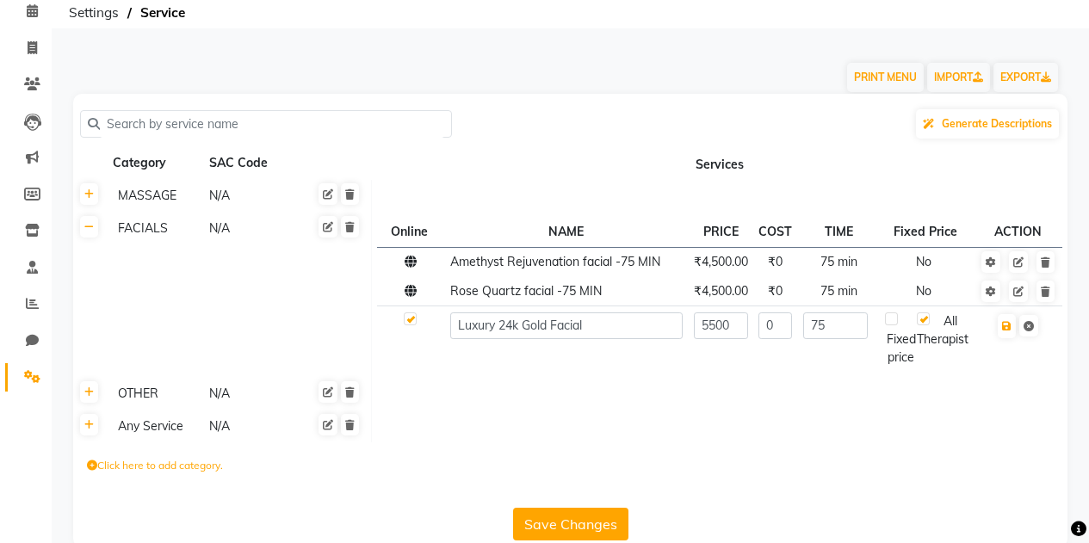
checkbox input "true"
click at [567, 522] on button "Save Changes" at bounding box center [570, 524] width 115 height 33
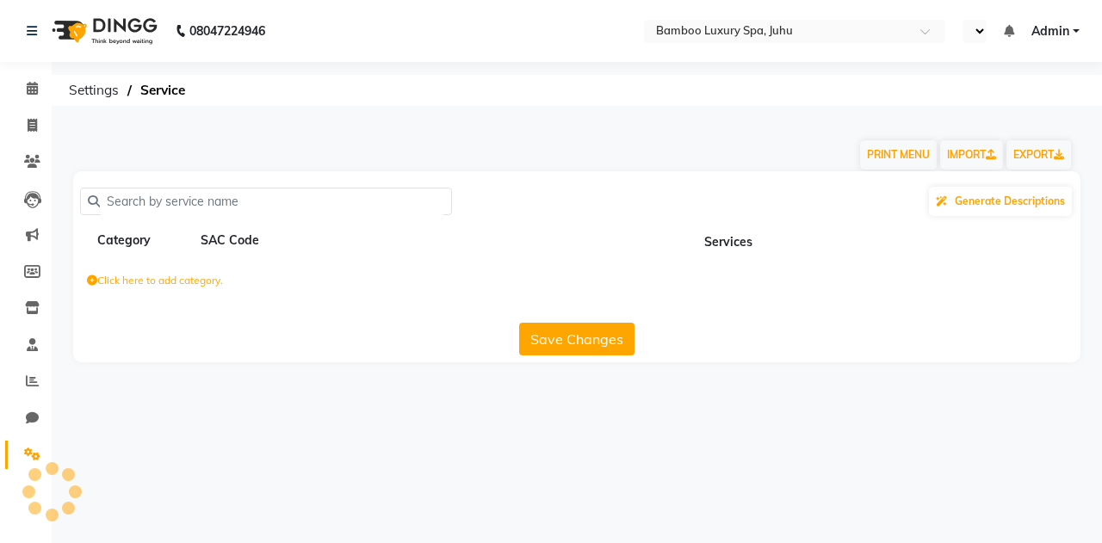
select select "en"
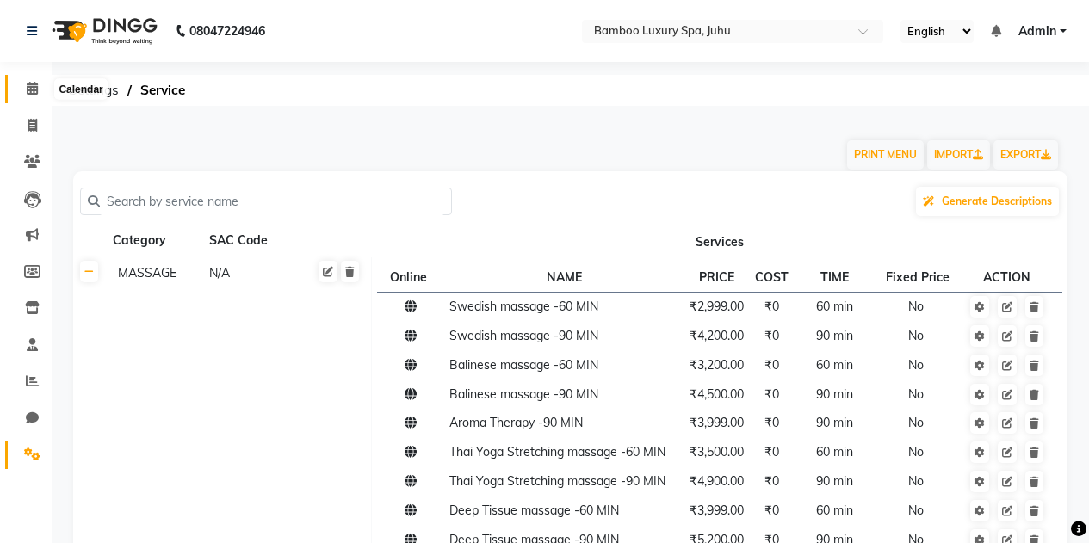
click at [22, 95] on span at bounding box center [32, 89] width 30 height 20
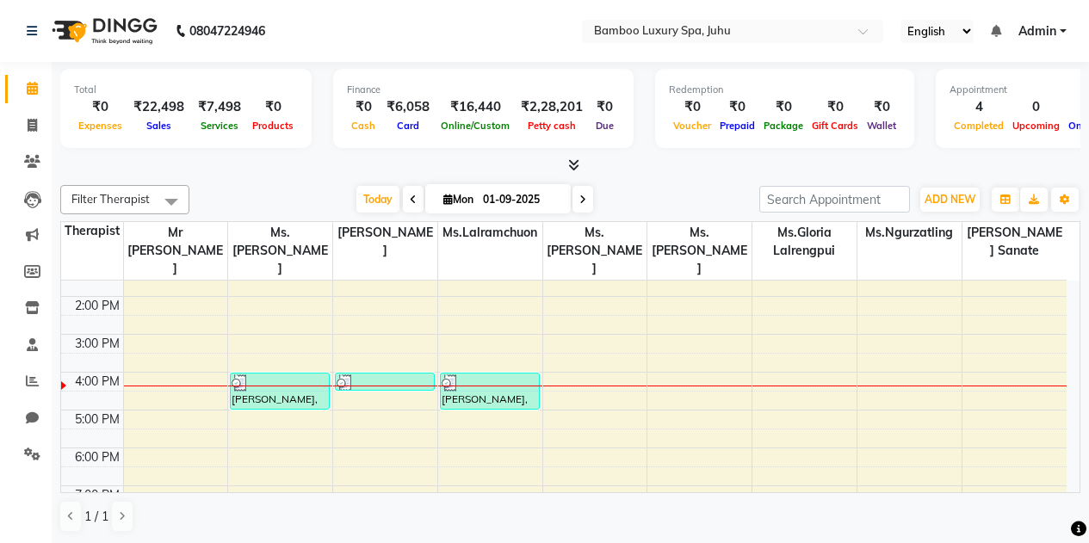
scroll to position [94, 0]
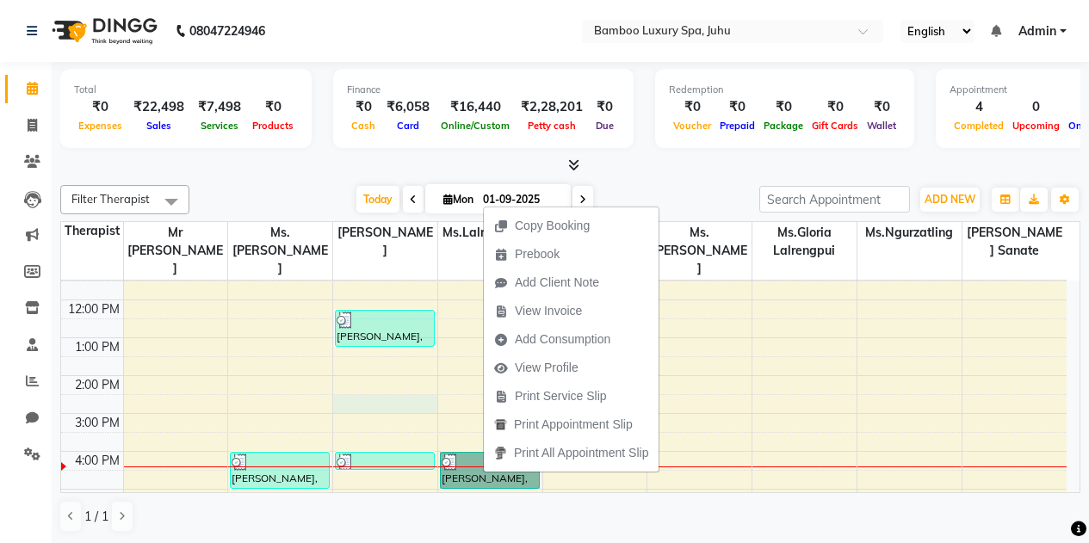
click at [407, 398] on div "9:00 AM 10:00 AM 11:00 AM 12:00 PM 1:00 PM 2:00 PM 3:00 PM 4:00 PM 5:00 PM 6:00…" at bounding box center [564, 451] width 1006 height 529
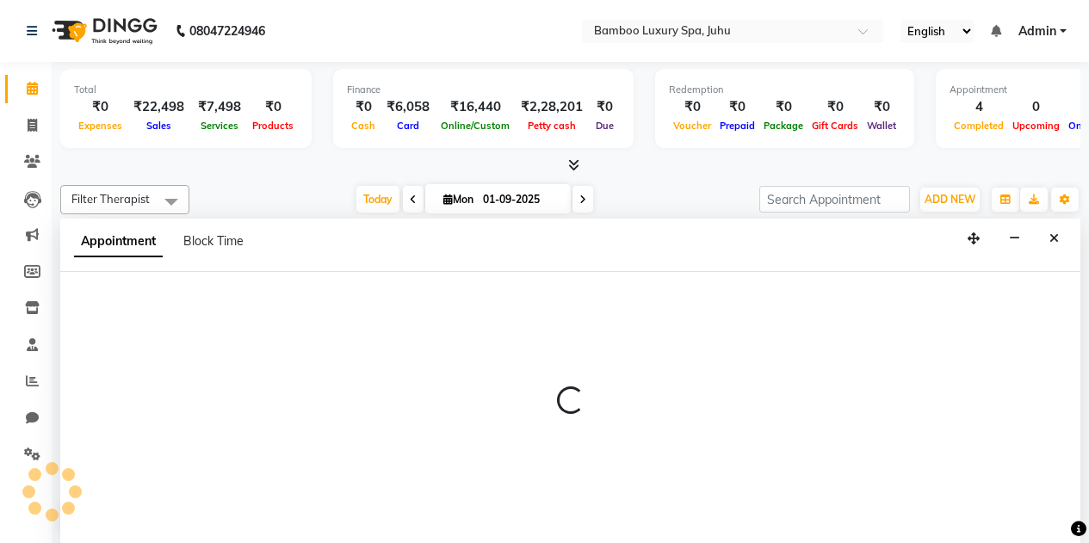
scroll to position [1, 0]
select select "75914"
select select "870"
select select "tentative"
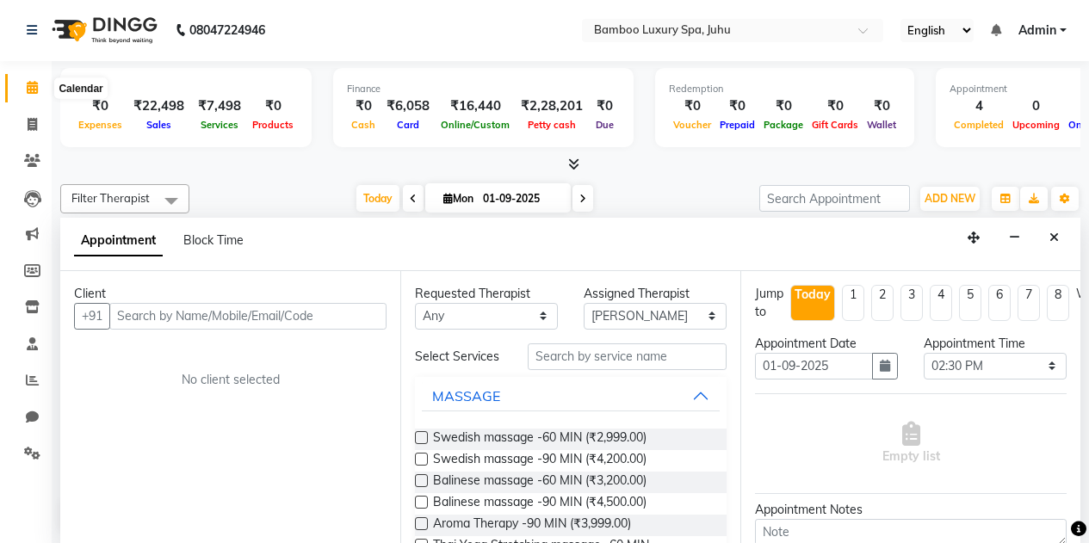
click at [30, 94] on icon at bounding box center [32, 87] width 11 height 13
click at [30, 84] on icon at bounding box center [32, 87] width 11 height 13
click at [20, 120] on span at bounding box center [32, 125] width 30 height 20
select select "service"
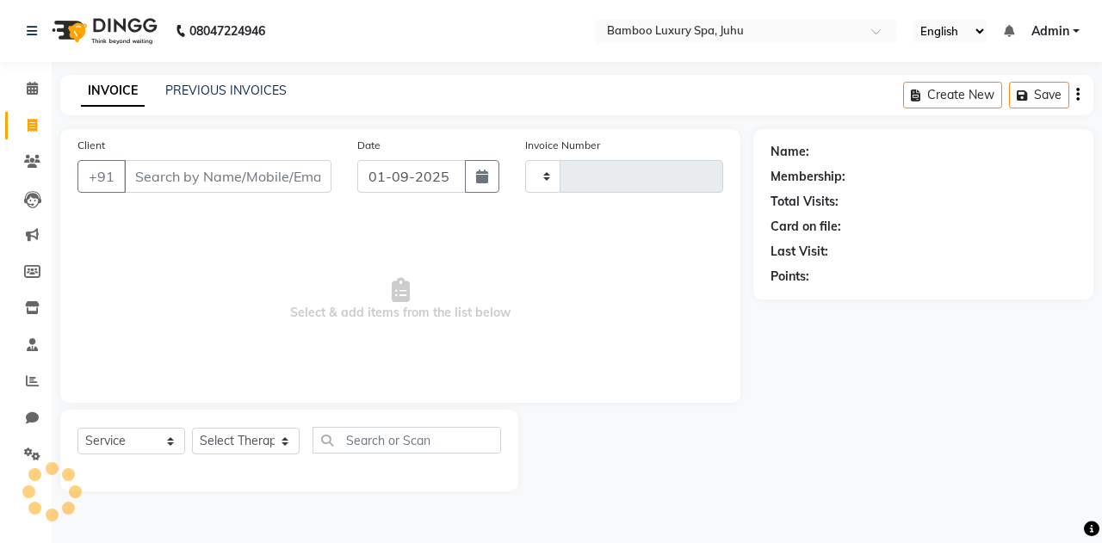
type input "0635"
select select "8043"
click at [201, 95] on link "PREVIOUS INVOICES" at bounding box center [225, 90] width 121 height 15
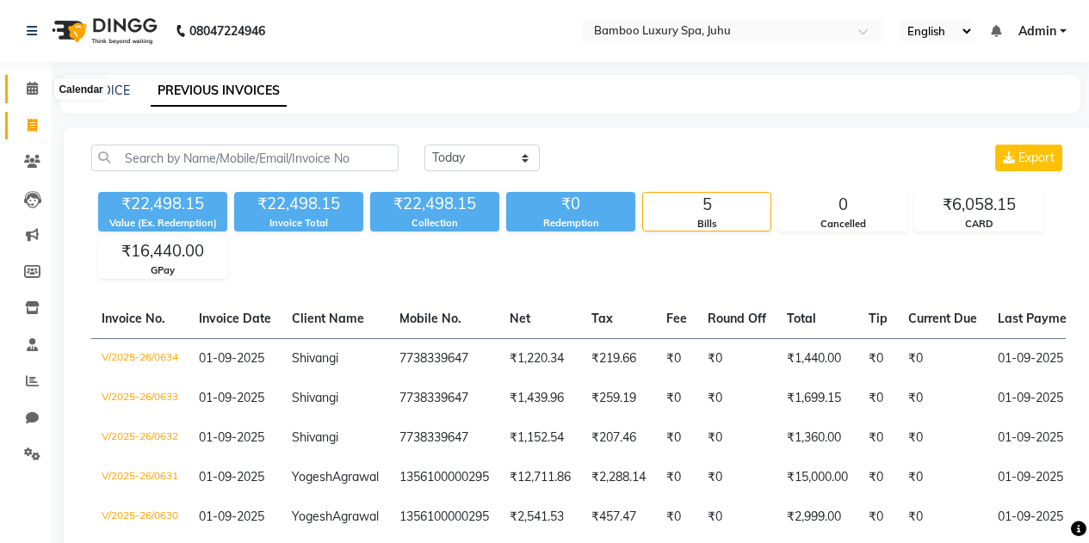
click at [31, 93] on icon at bounding box center [32, 88] width 11 height 13
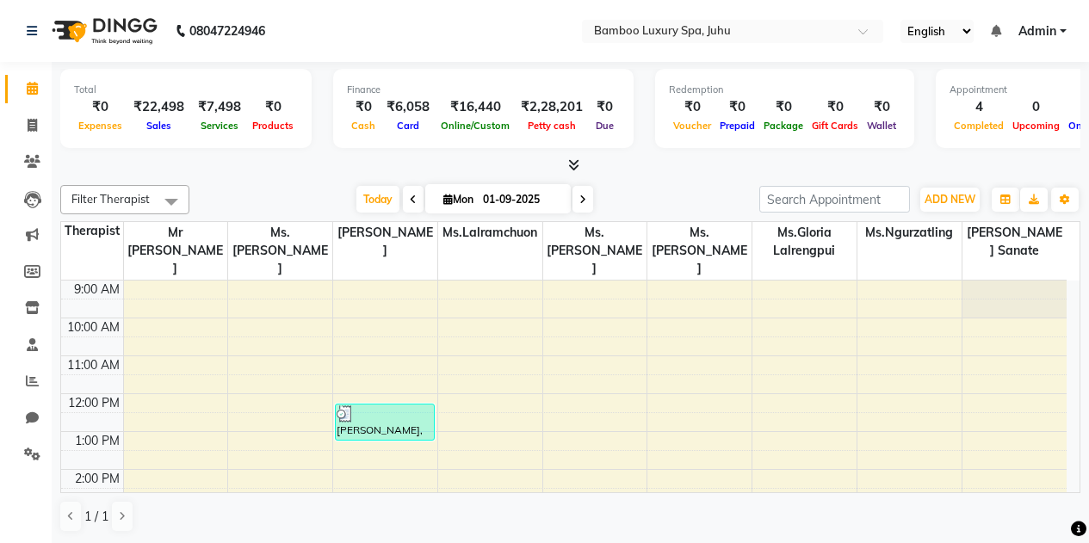
scroll to position [258, 0]
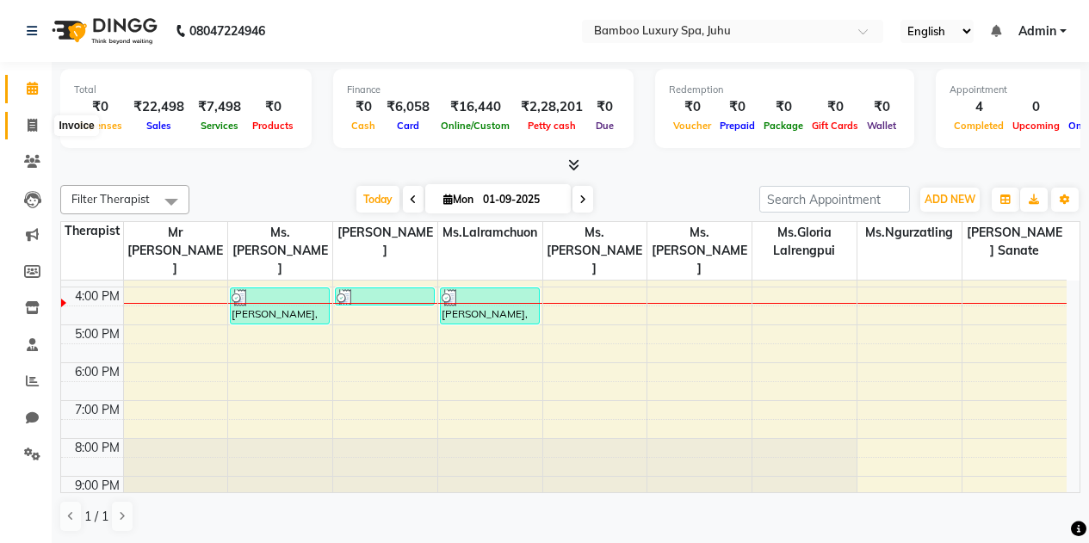
click at [28, 119] on icon at bounding box center [32, 125] width 9 height 13
select select "service"
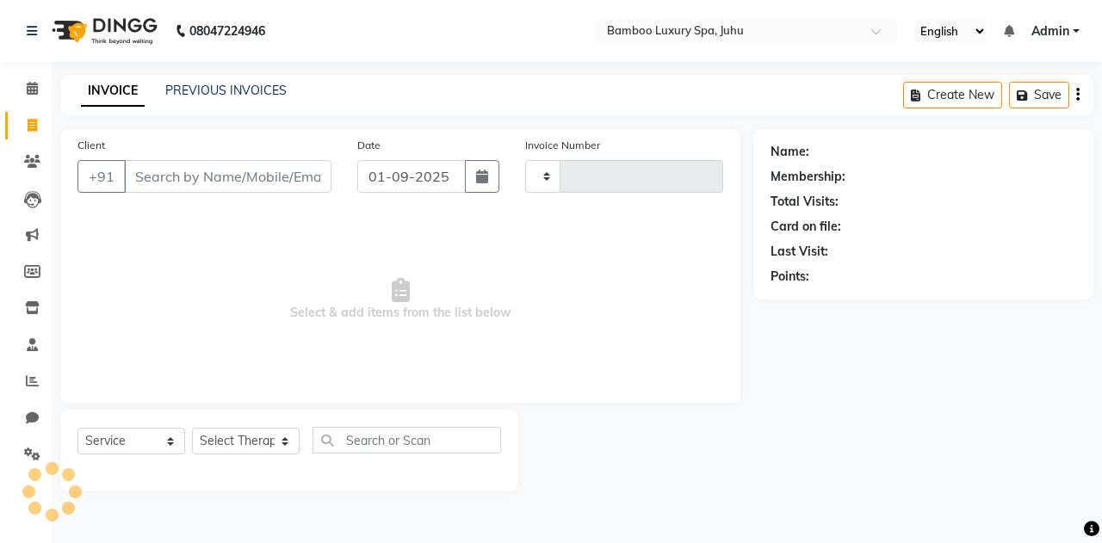
type input "0635"
select select "8043"
click at [205, 89] on link "PREVIOUS INVOICES" at bounding box center [225, 90] width 121 height 15
select select "8043"
select select "service"
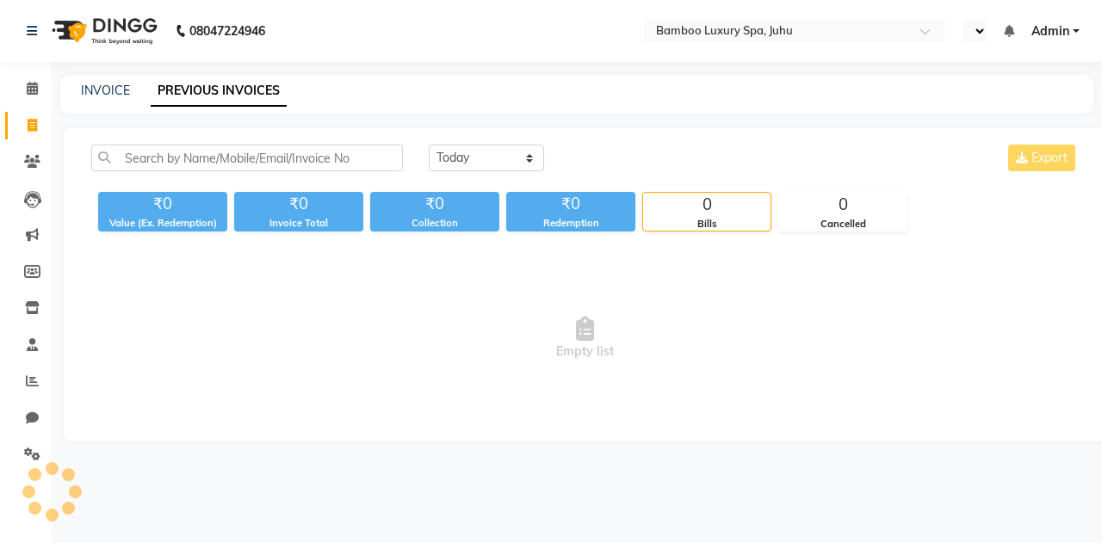
select select "en"
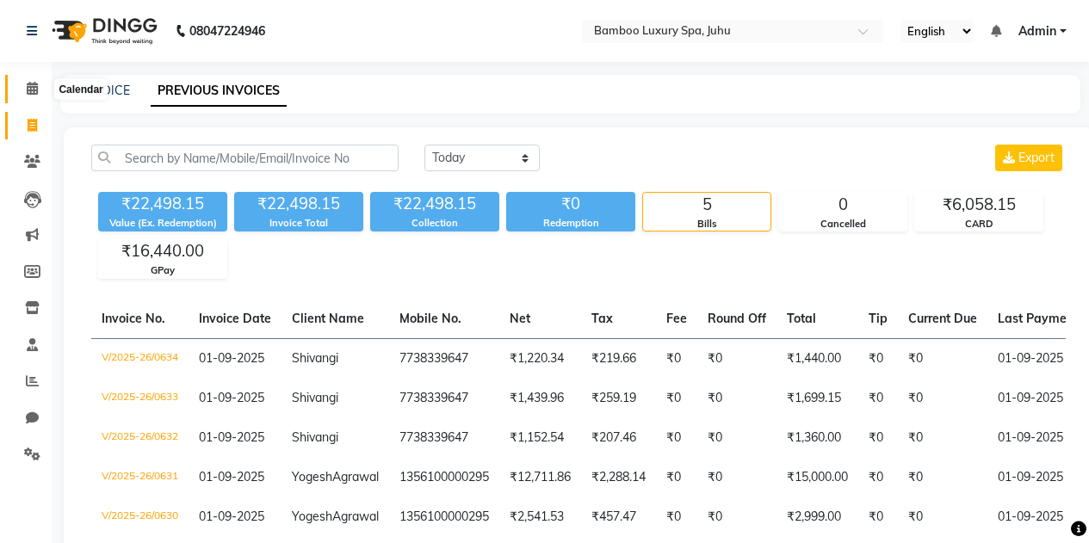
click at [27, 80] on span at bounding box center [32, 89] width 30 height 20
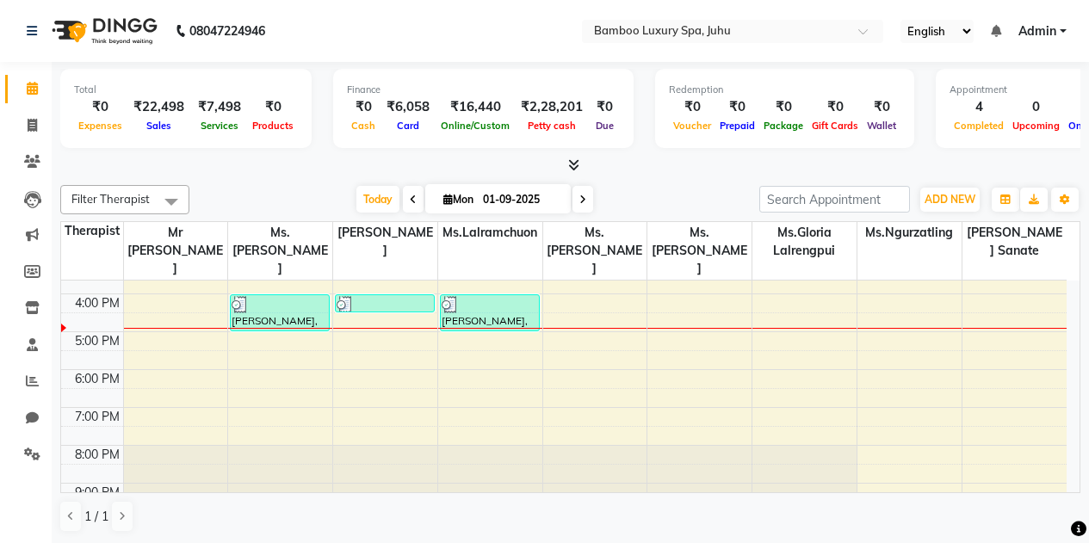
scroll to position [231, 0]
